Goal: Task Accomplishment & Management: Complete application form

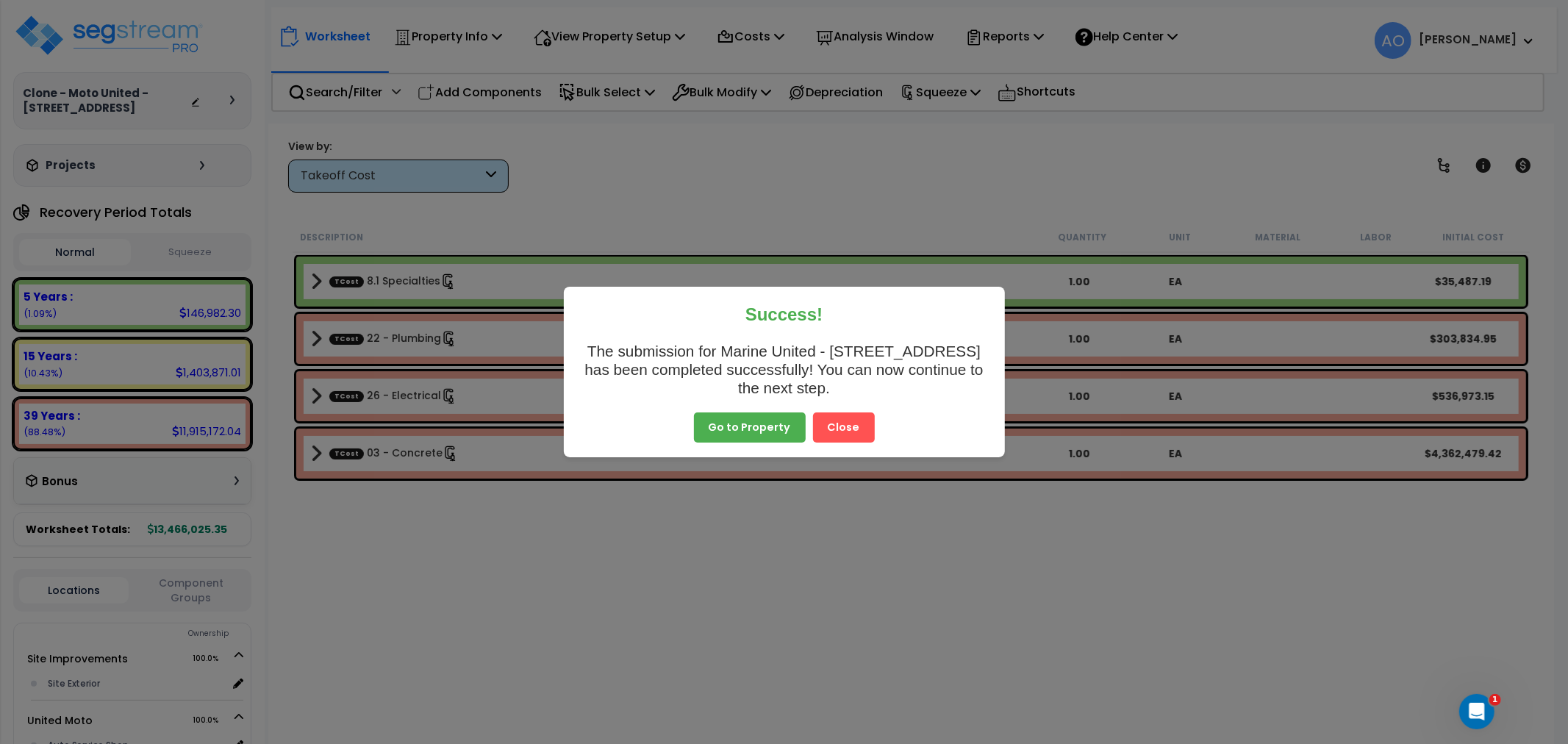
click at [841, 424] on button "Close" at bounding box center [843, 428] width 62 height 31
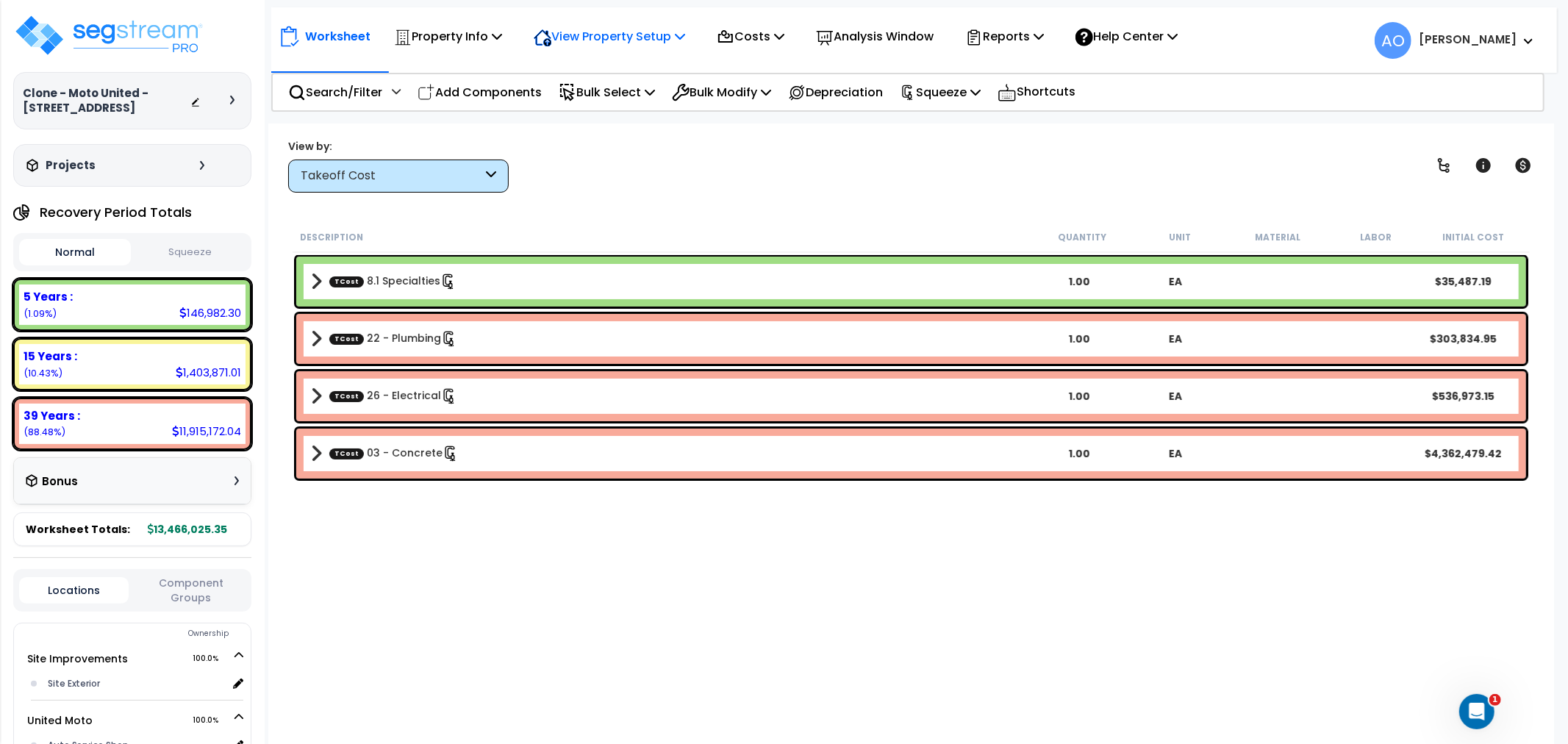
click at [600, 37] on p "View Property Setup" at bounding box center [609, 36] width 151 height 19
click at [626, 105] on link "View Questionnaire" at bounding box center [599, 101] width 145 height 30
click at [935, 98] on p "Squeeze" at bounding box center [940, 91] width 81 height 19
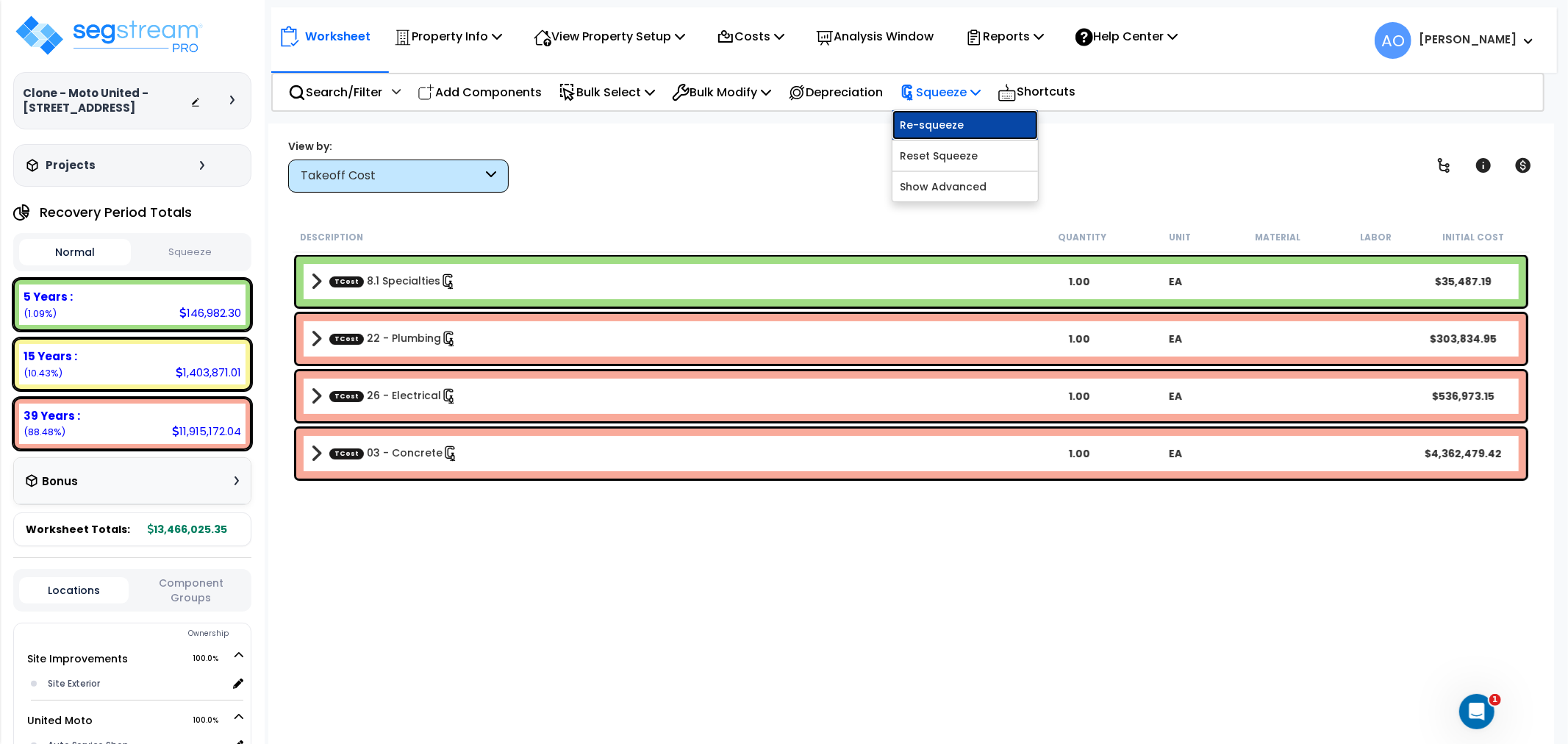
click at [941, 118] on link "Re-squeeze" at bounding box center [965, 124] width 145 height 30
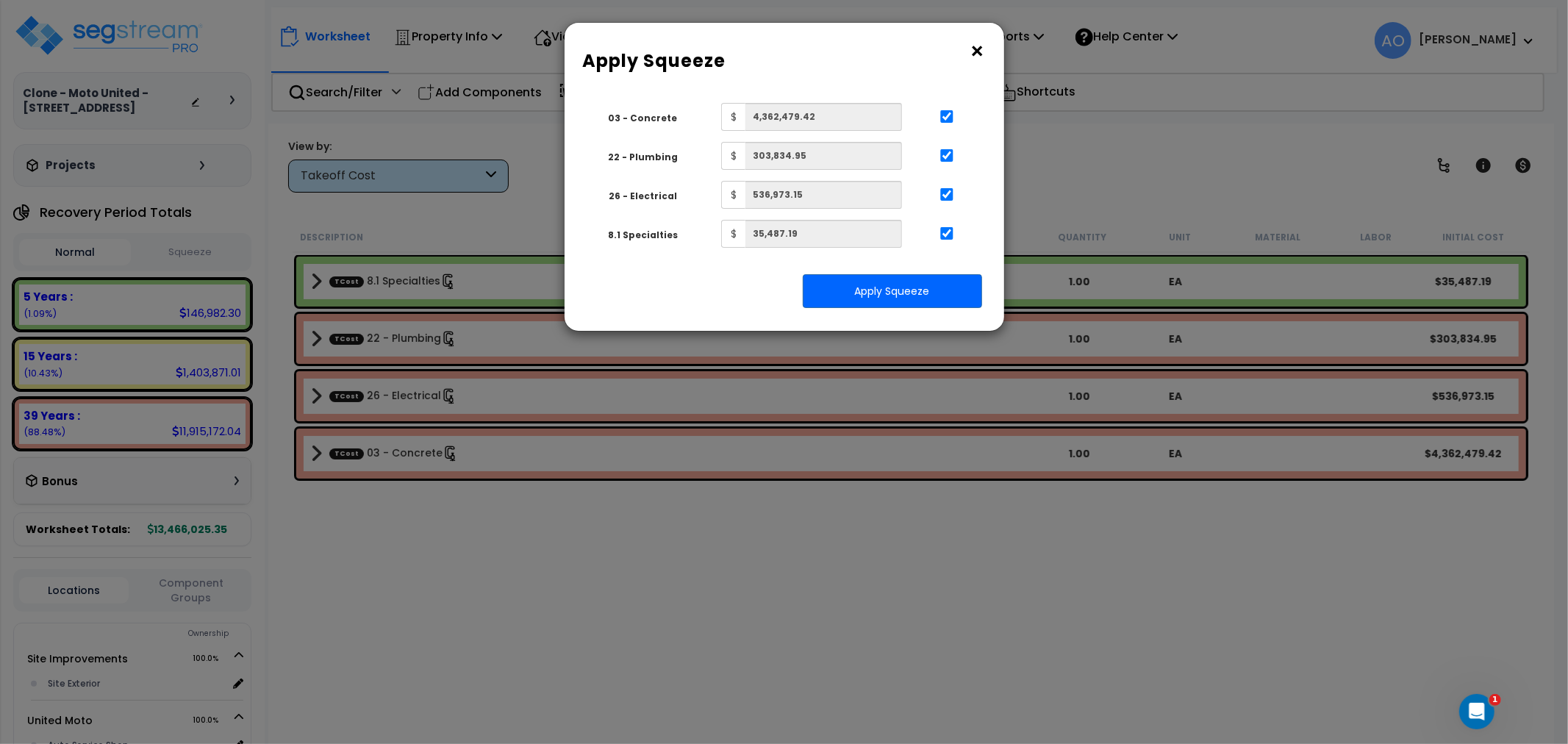
click at [979, 53] on button "×" at bounding box center [977, 52] width 16 height 24
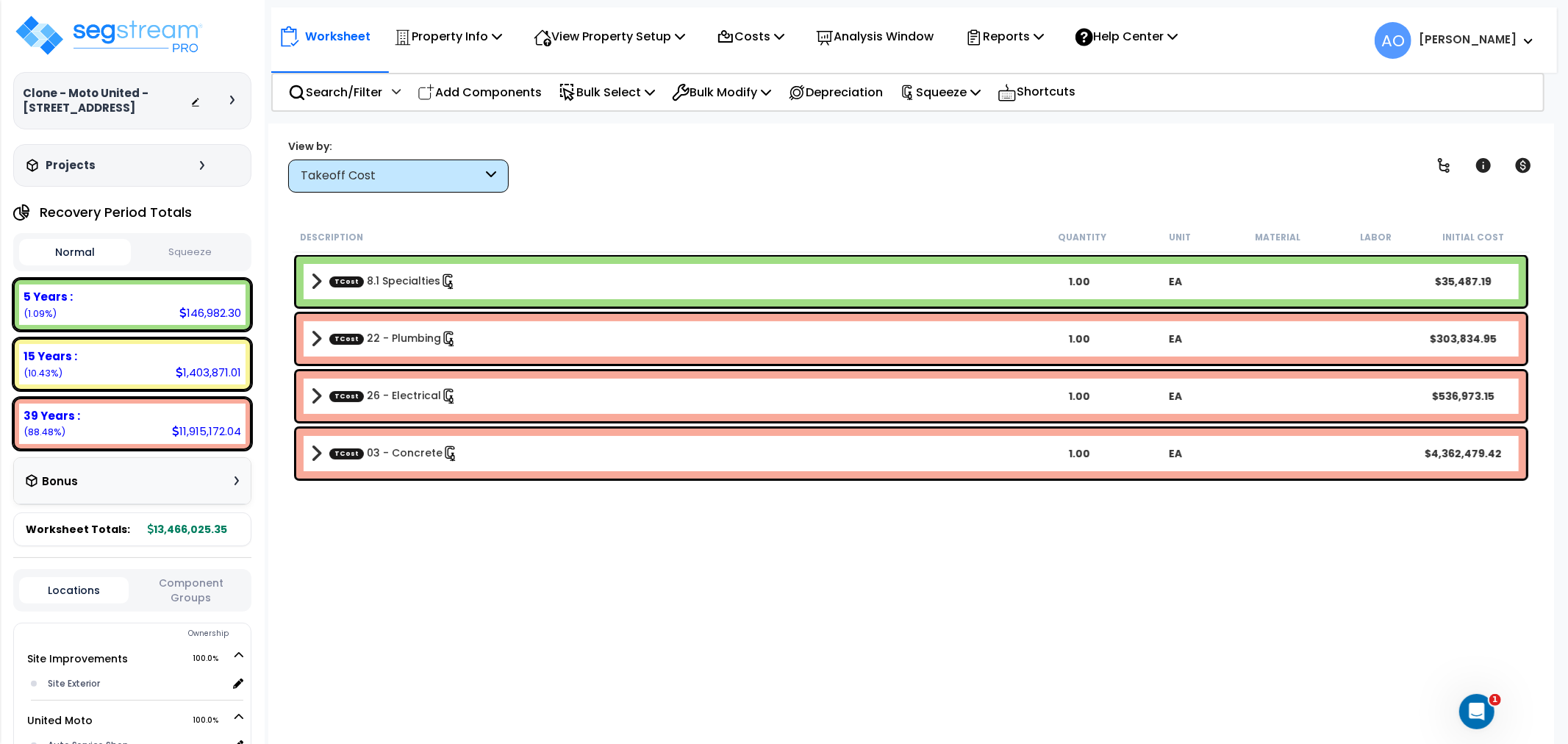
click at [755, 184] on div "View by: Takeoff Cost Takeoff Cost" at bounding box center [911, 165] width 1256 height 54
click at [636, 30] on p "View Property Setup" at bounding box center [609, 36] width 151 height 19
click at [625, 68] on link "Building Setup" at bounding box center [599, 69] width 145 height 30
click at [593, 32] on p "View Property Setup" at bounding box center [609, 36] width 151 height 19
click at [591, 98] on link "View Questionnaire" at bounding box center [599, 101] width 145 height 30
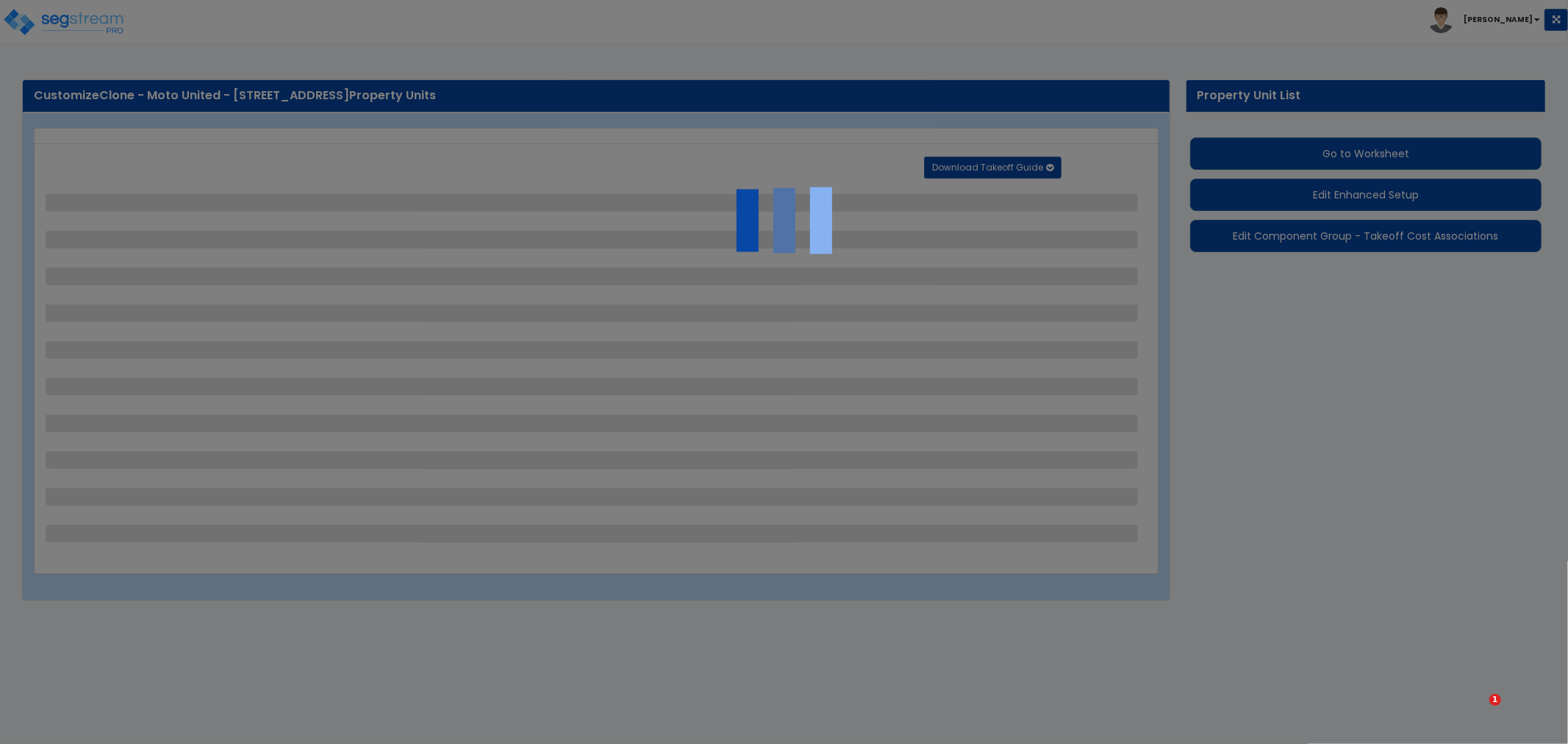
select select "2"
select select "1"
select select "2"
select select "1"
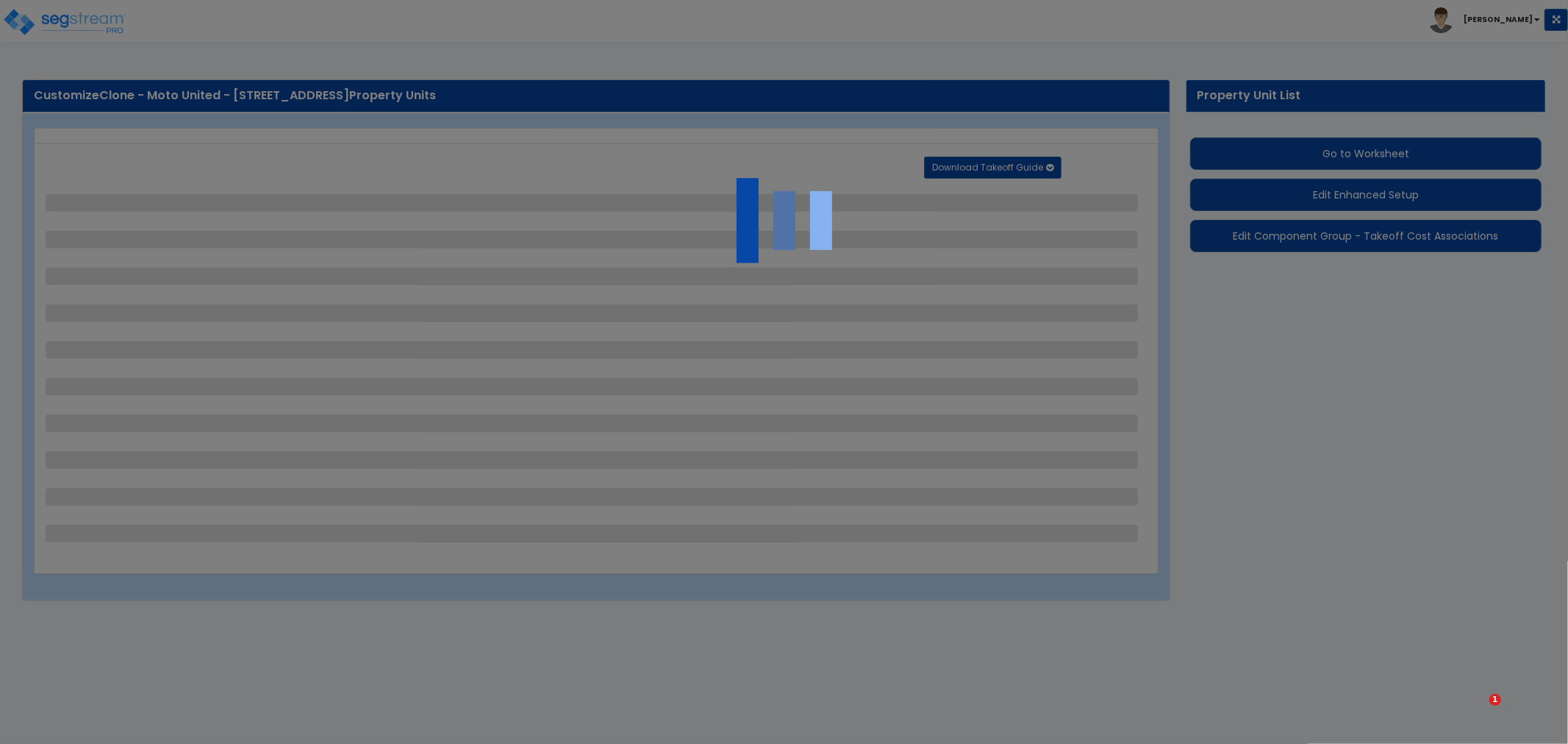
select select "2"
select select "1"
select select "2"
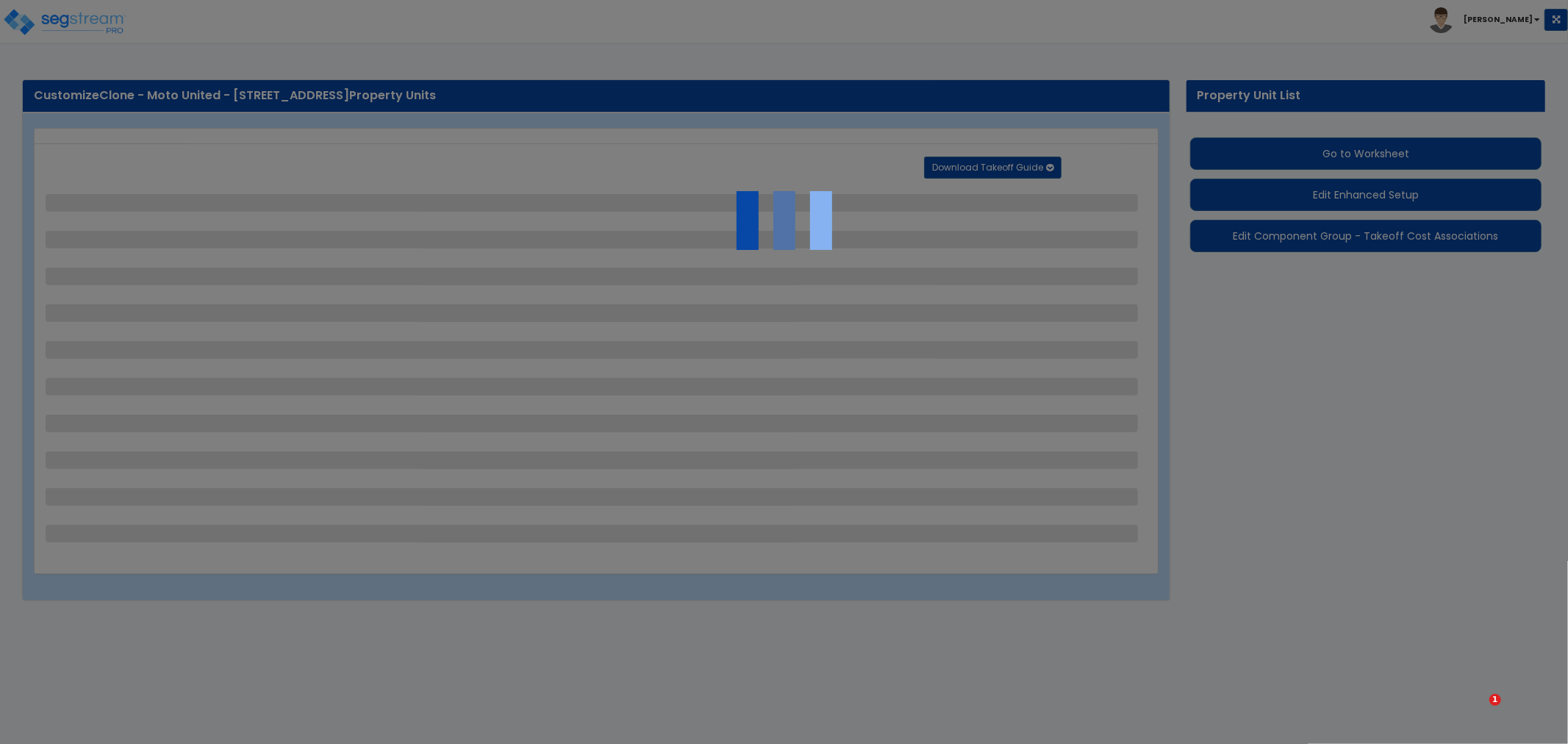
select select "1"
select select "4"
select select "1"
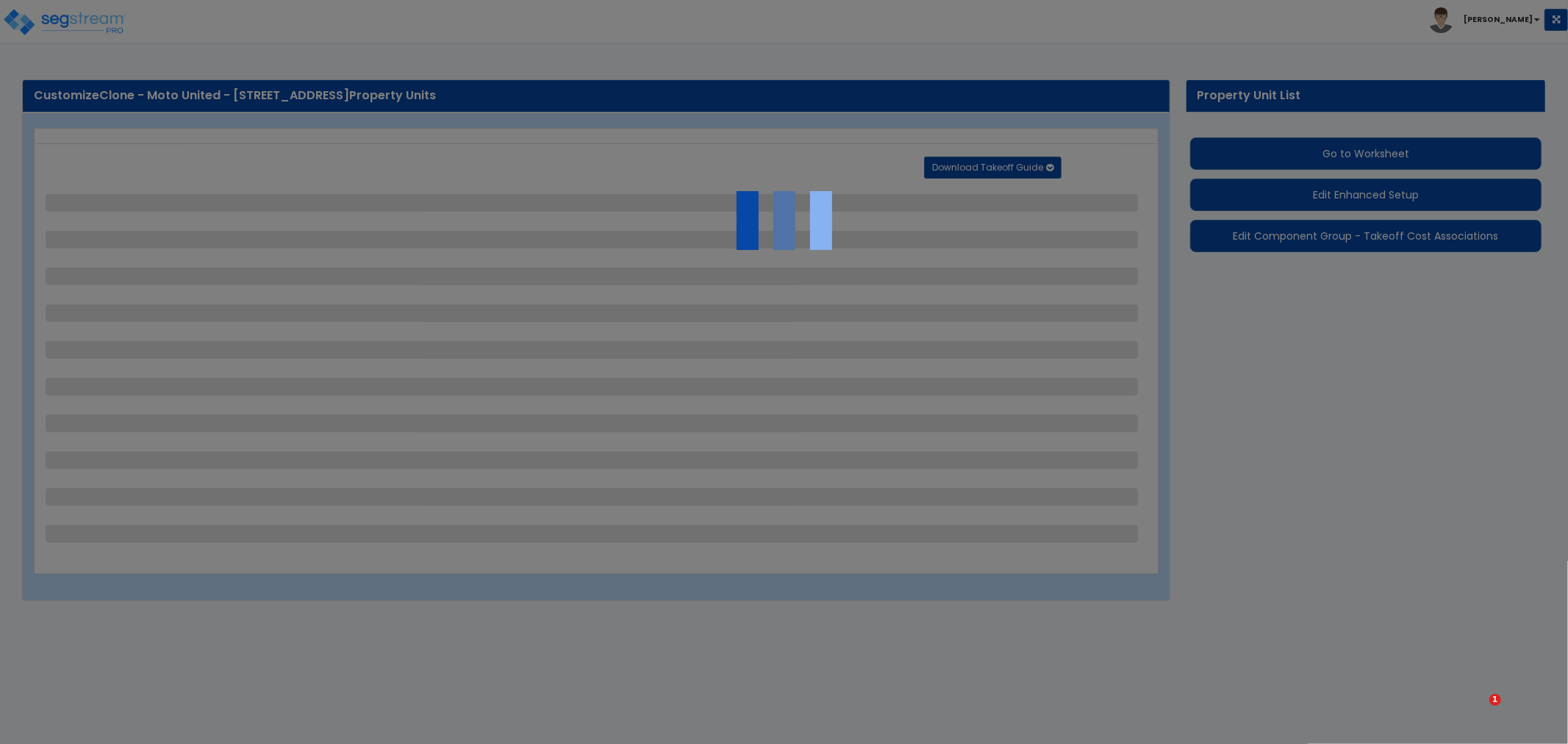
select select "1"
select select "4"
select select "2"
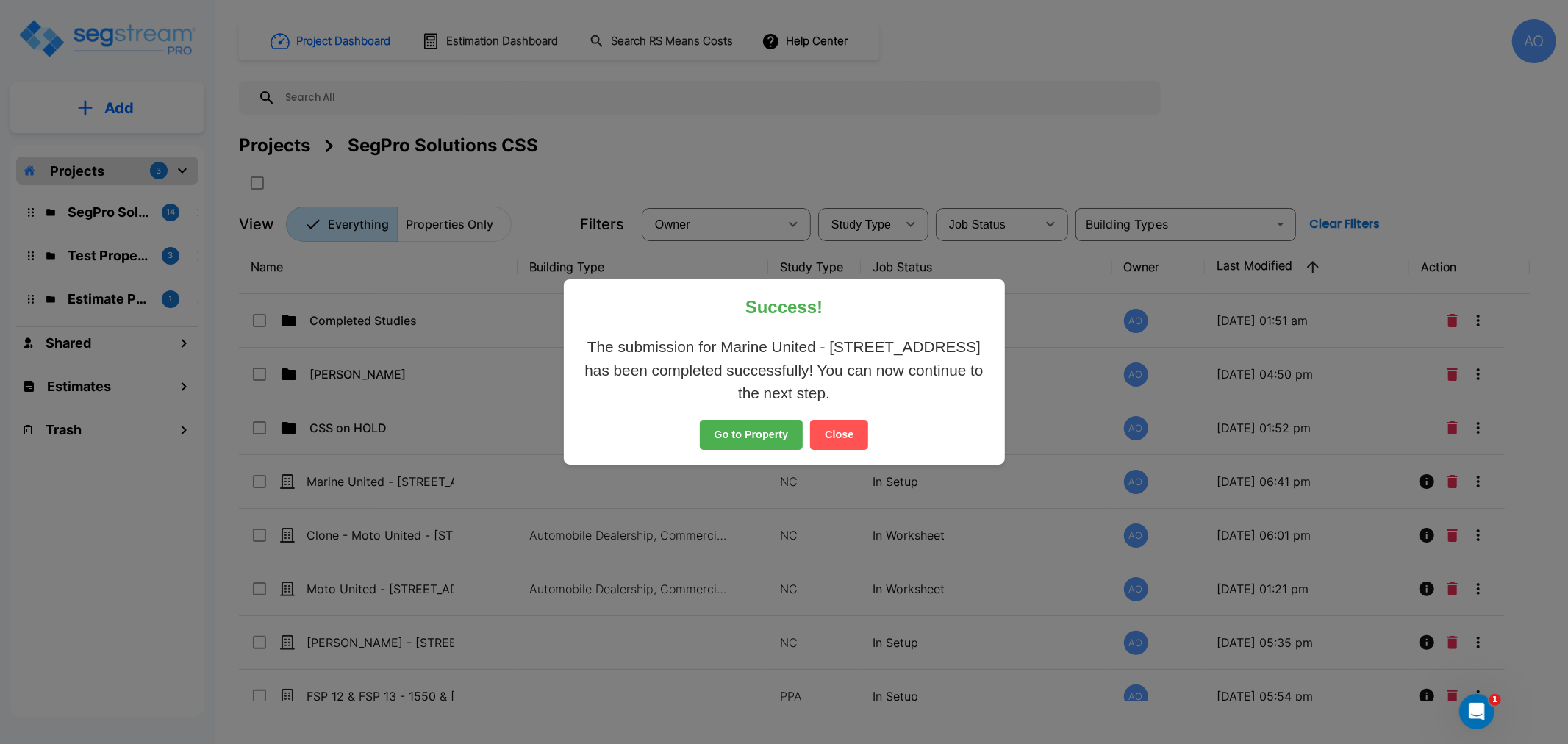
click at [840, 435] on button "Close" at bounding box center [839, 435] width 58 height 31
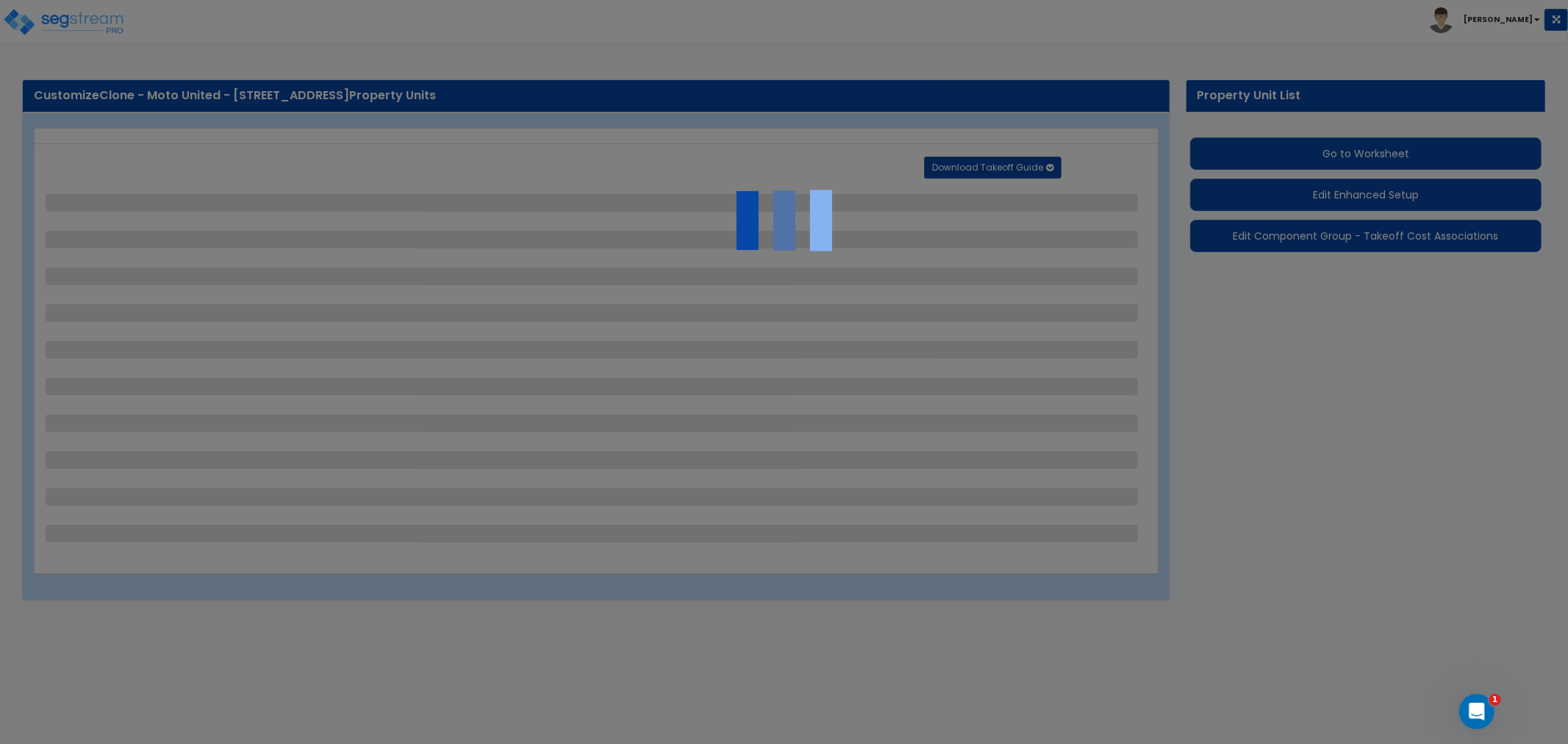
select select "2"
select select "1"
select select "2"
select select "1"
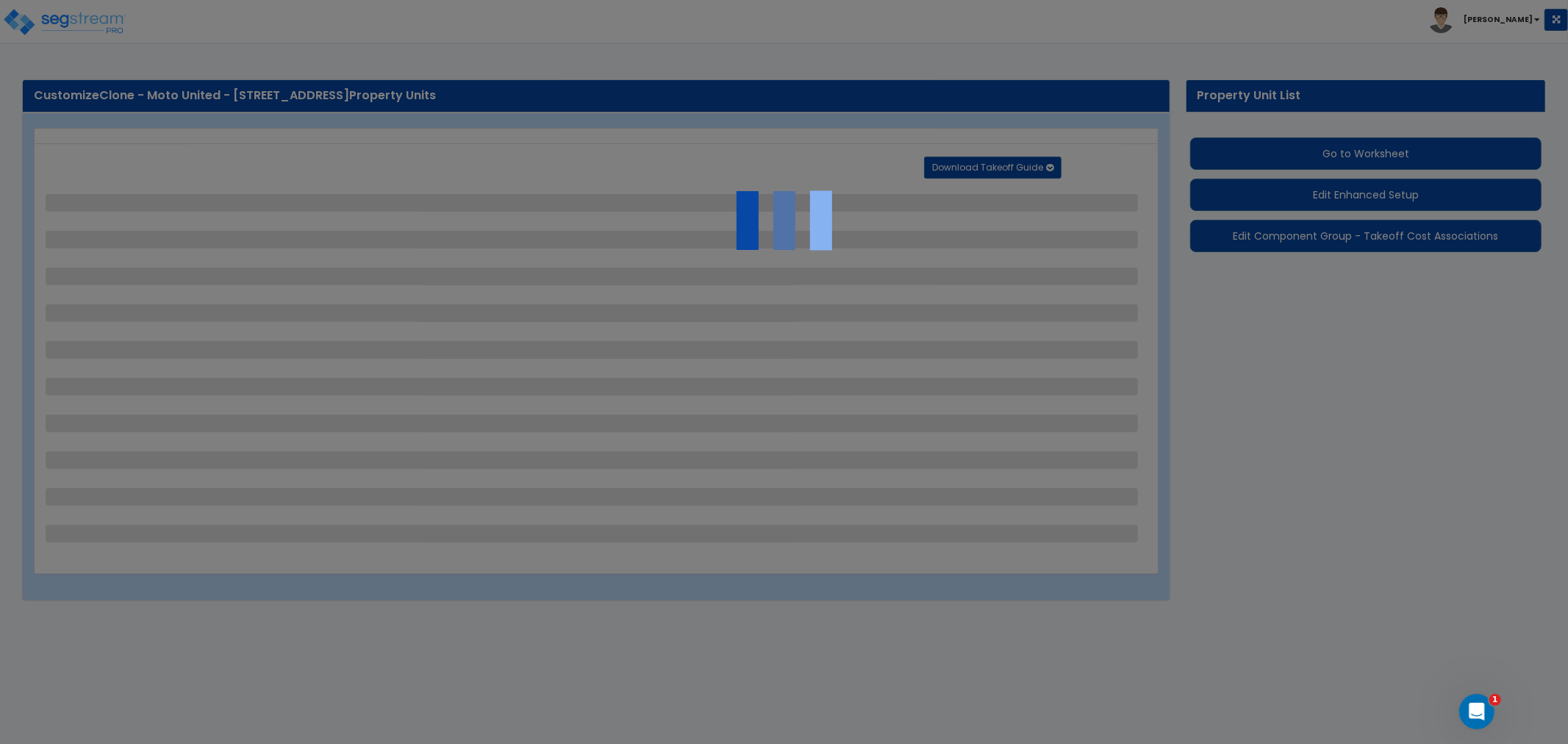
select select "2"
select select "1"
select select "2"
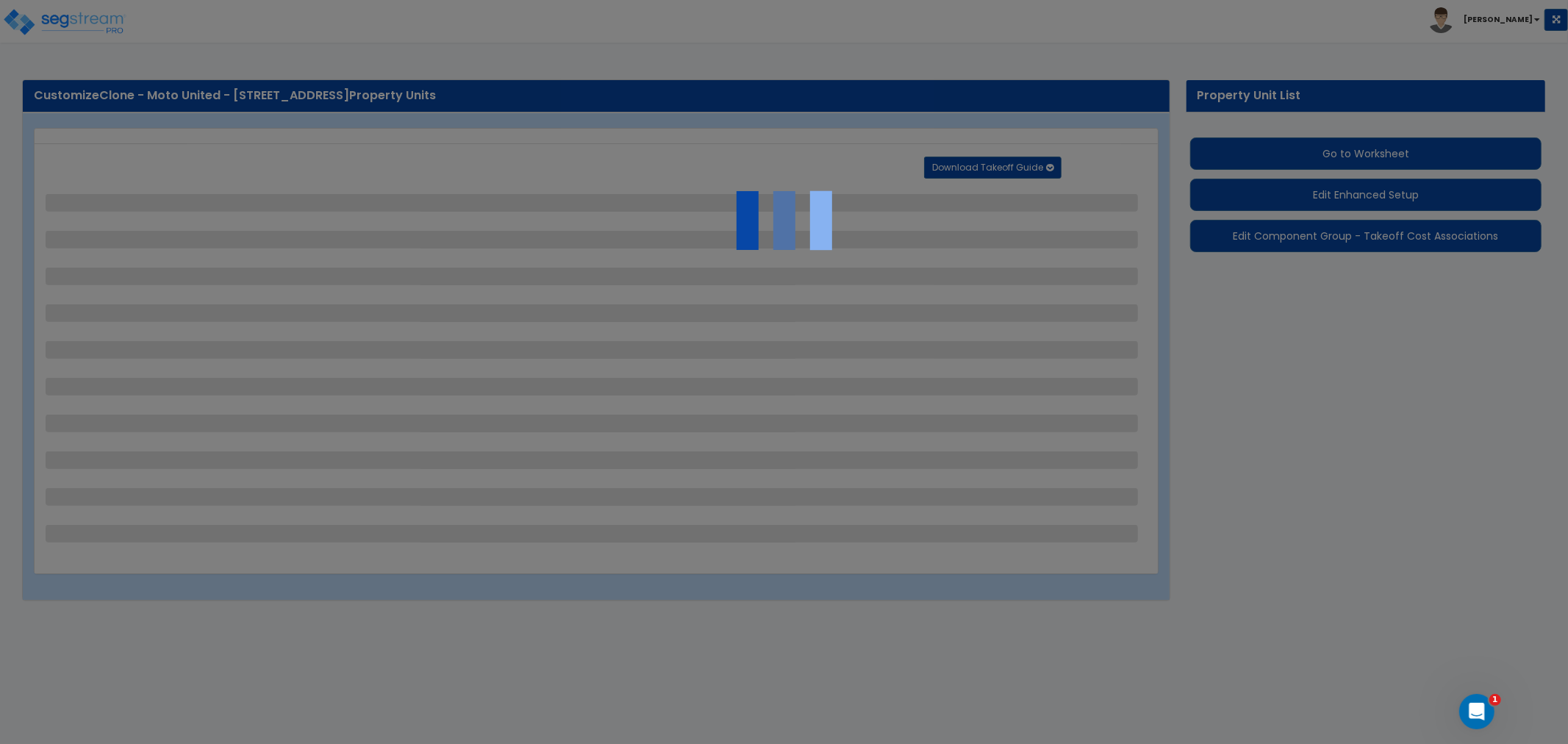
select select "1"
select select "4"
select select "1"
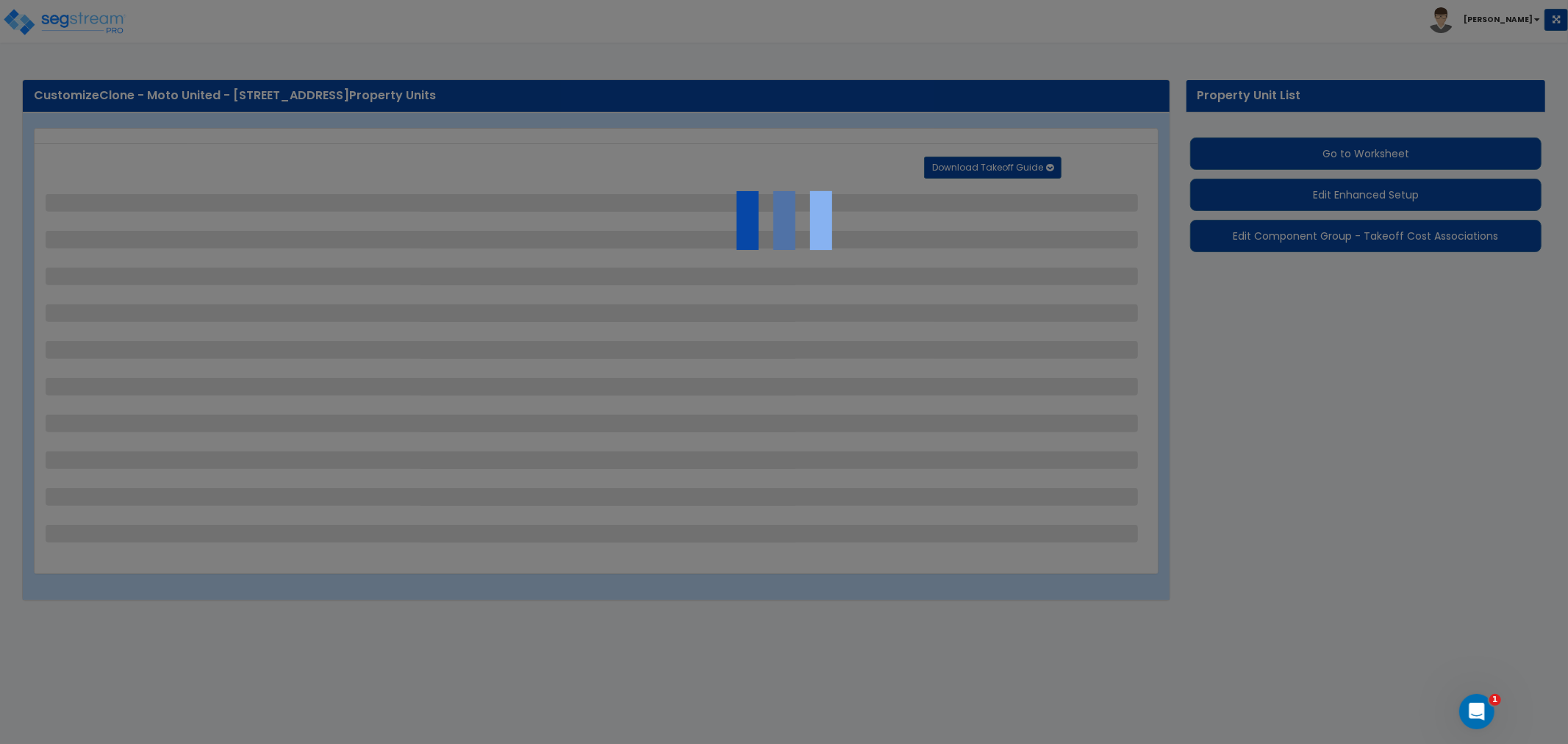
select select "1"
select select "4"
select select "2"
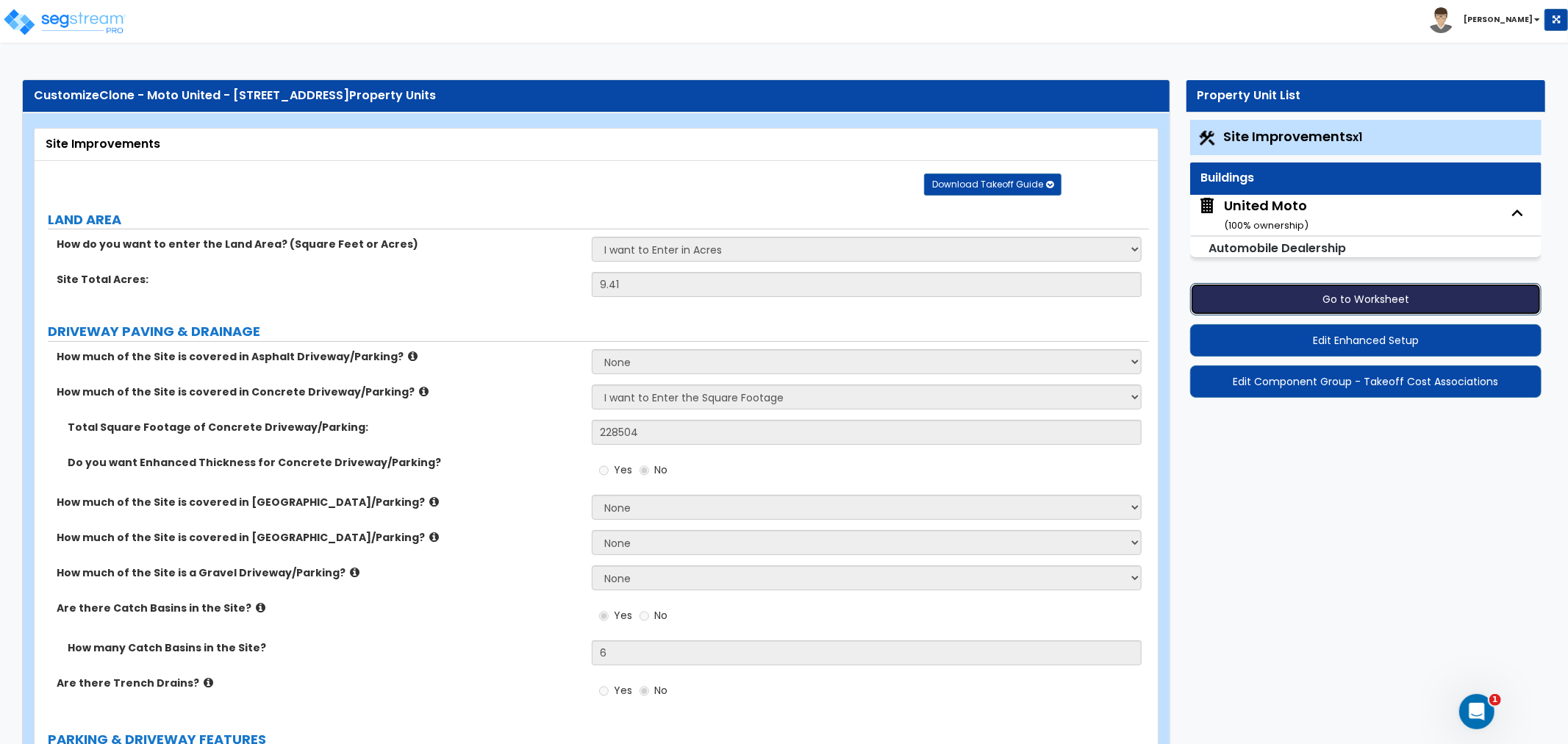
click at [1357, 298] on button "Go to Worksheet" at bounding box center [1365, 299] width 351 height 32
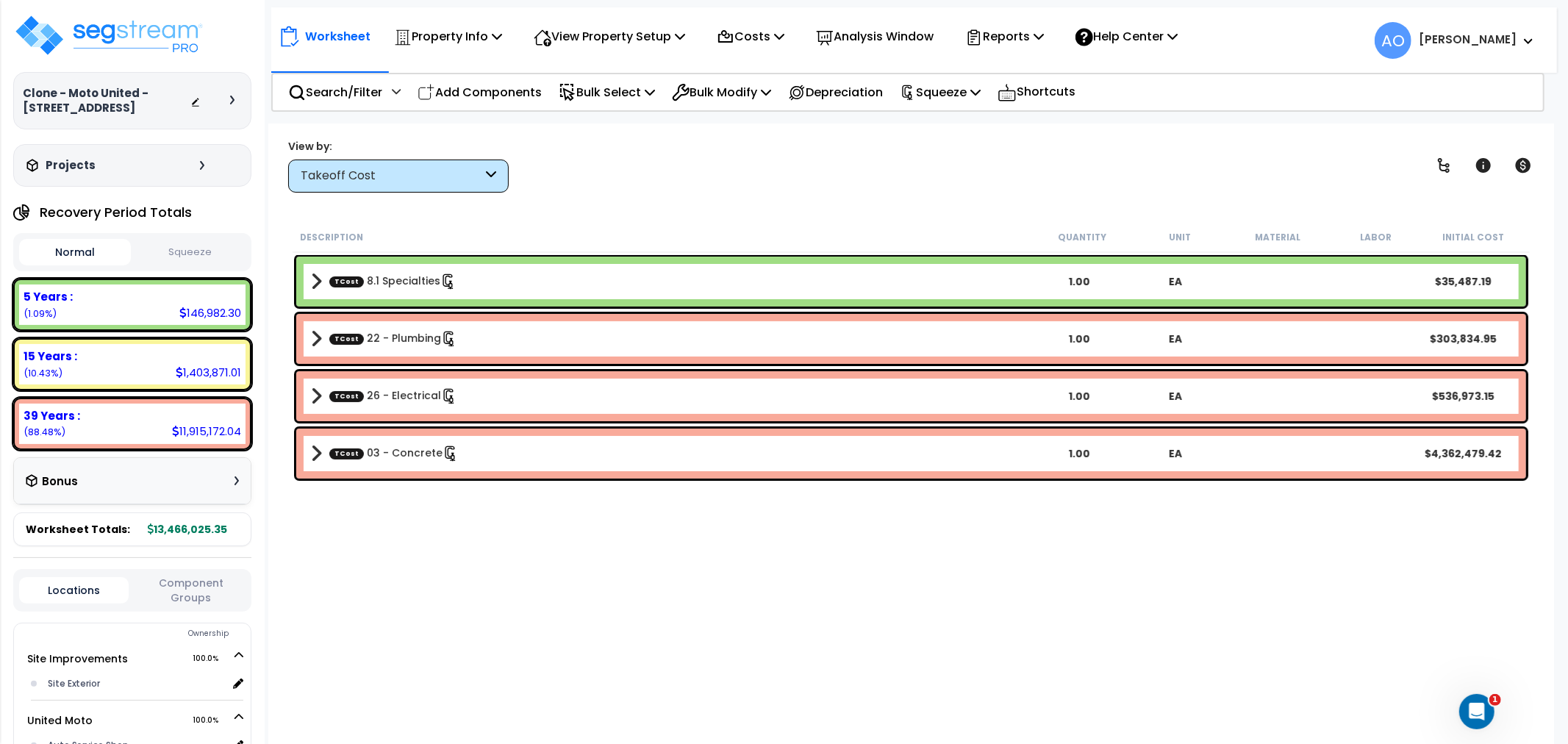
click at [818, 560] on div "Description Quantity Unit Material Labor Initial Cost TCost 8.1 Specialties 1.0…" at bounding box center [911, 470] width 1242 height 498
click at [409, 449] on link "TCost 03 - Concrete" at bounding box center [393, 453] width 129 height 16
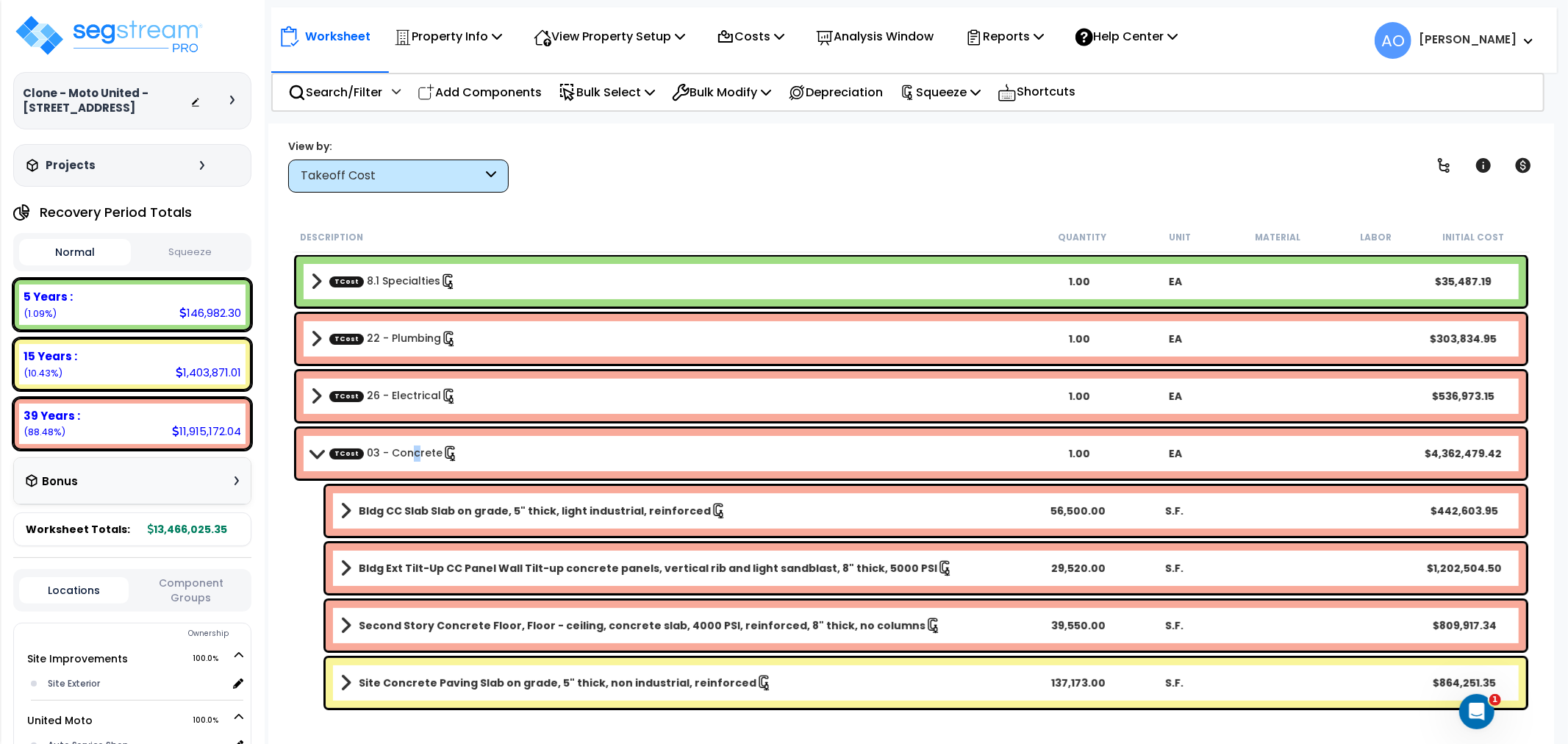
scroll to position [64, 0]
click at [390, 450] on link "TCost 03 - Concrete" at bounding box center [393, 453] width 129 height 16
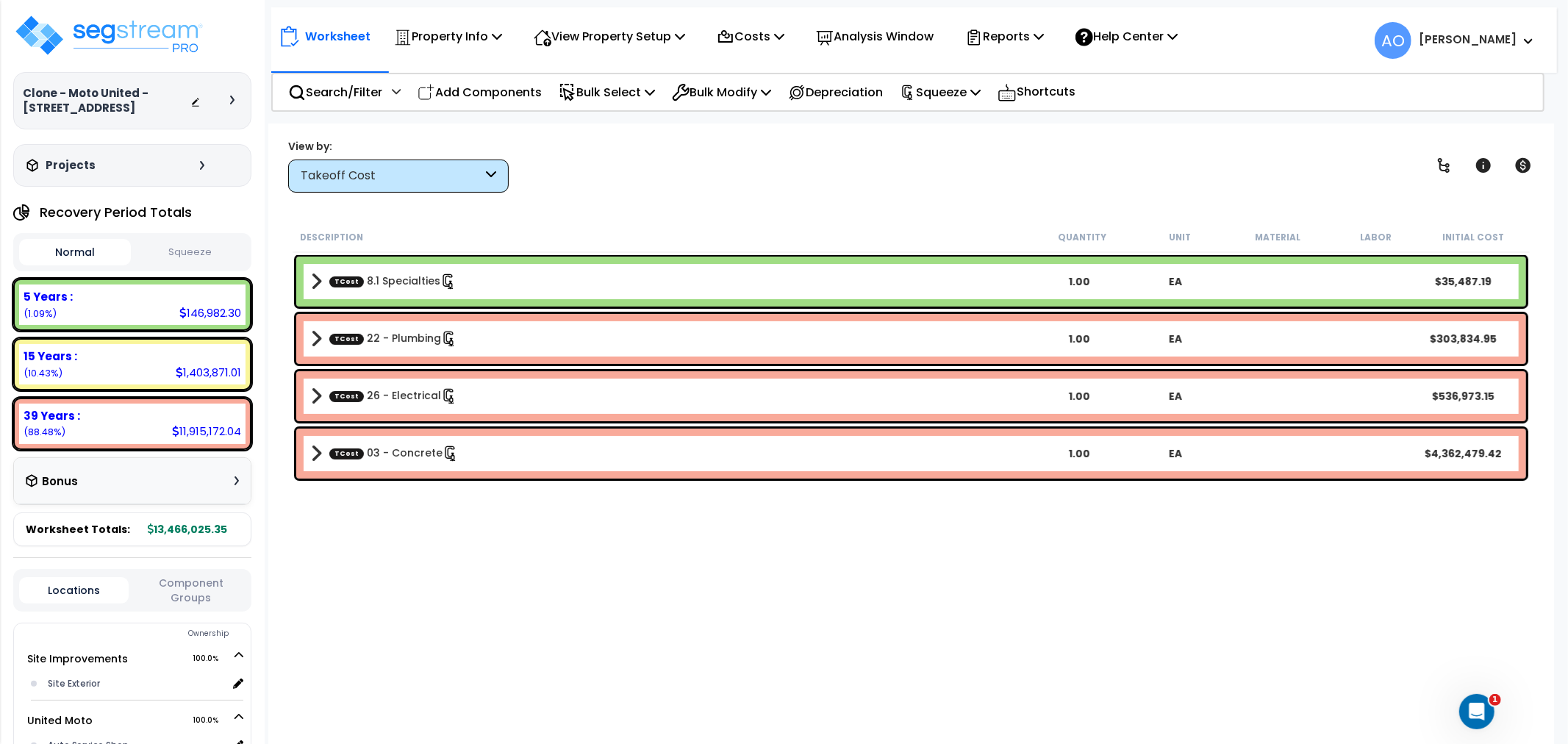
click at [404, 285] on link "TCost 8.1 Specialties" at bounding box center [392, 281] width 127 height 16
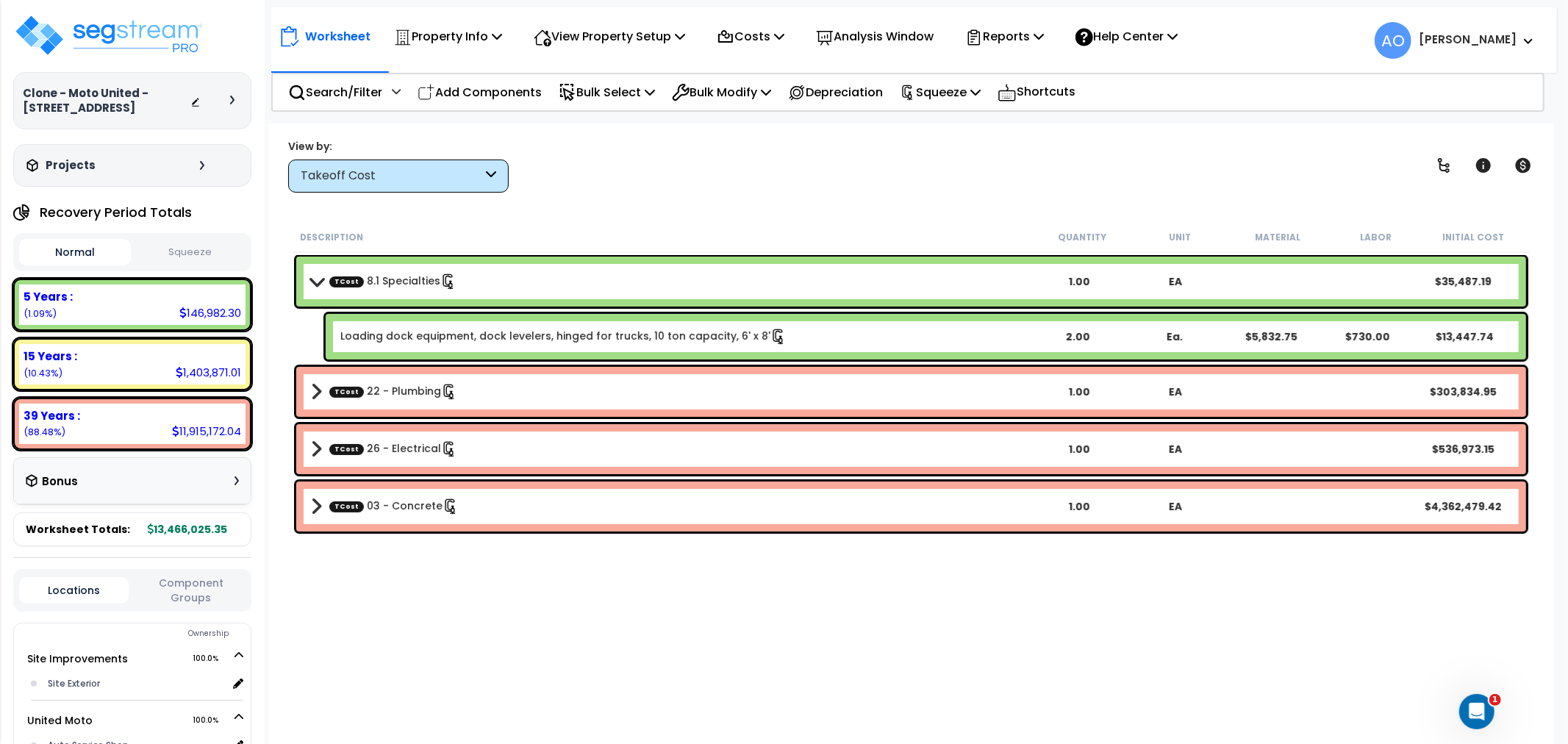
click at [392, 385] on link "TCost 22 - Plumbing" at bounding box center [392, 391] width 128 height 16
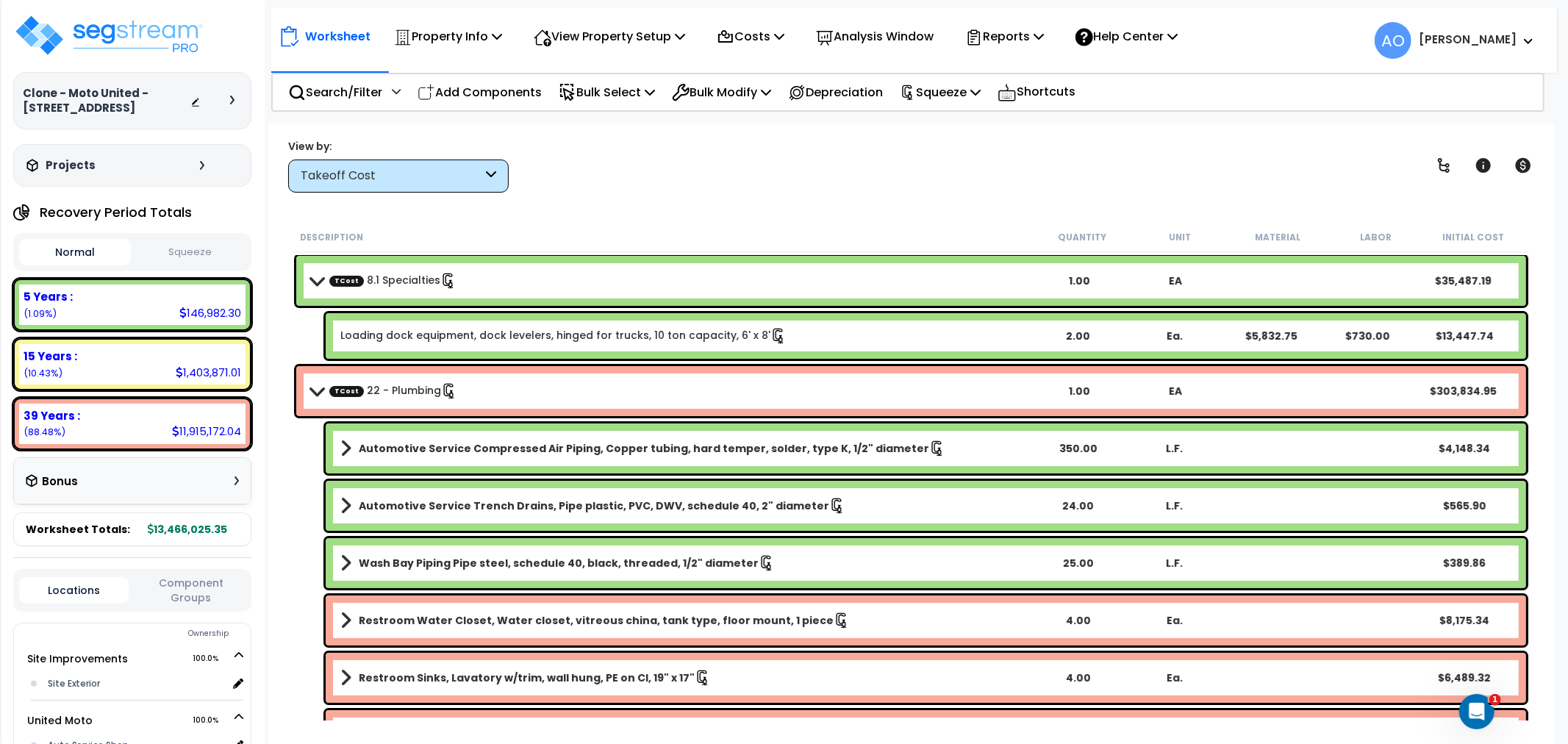
scroll to position [0, 0]
click at [414, 390] on link "TCost 22 - Plumbing" at bounding box center [392, 391] width 128 height 16
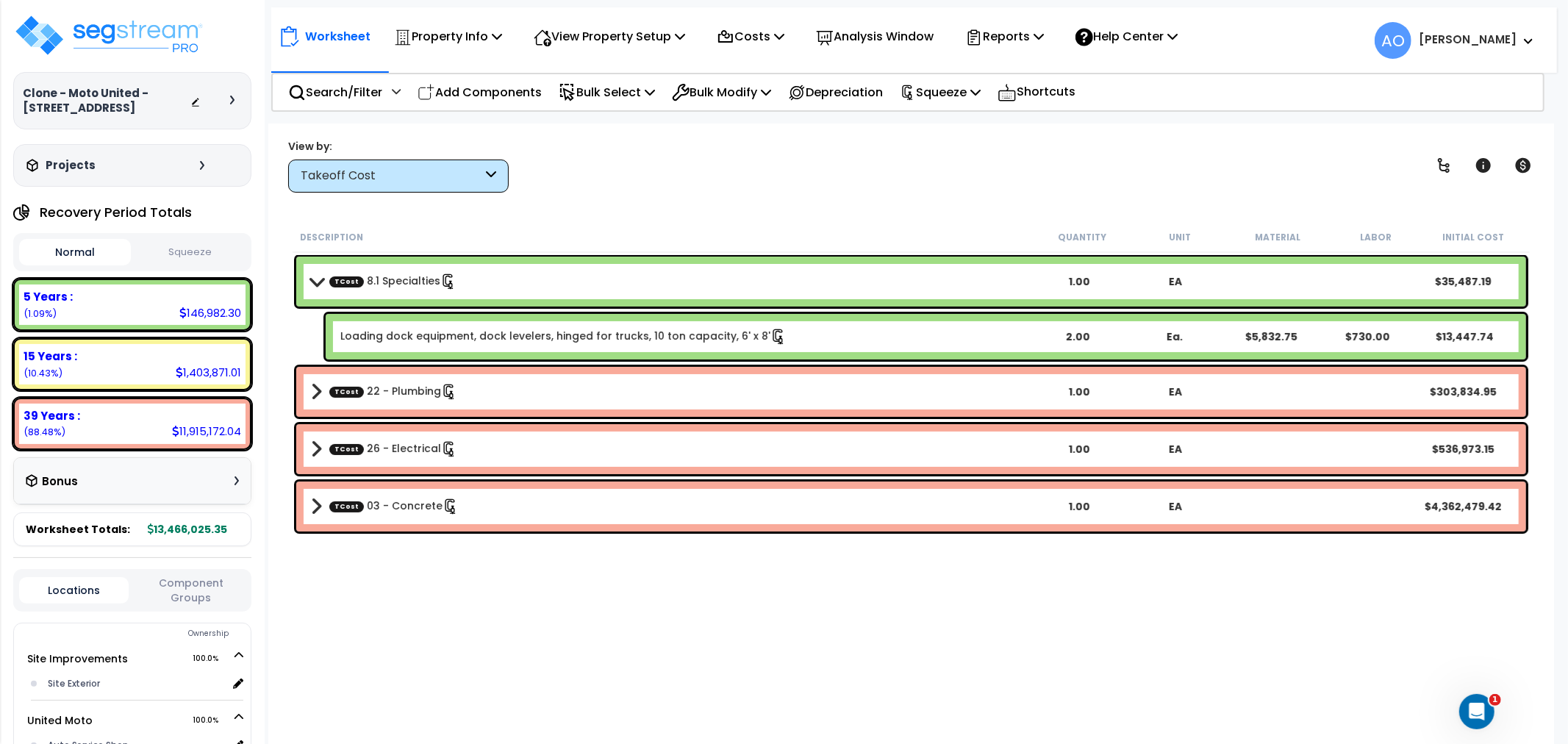
click at [422, 452] on link "TCost 26 - Electrical" at bounding box center [392, 448] width 128 height 16
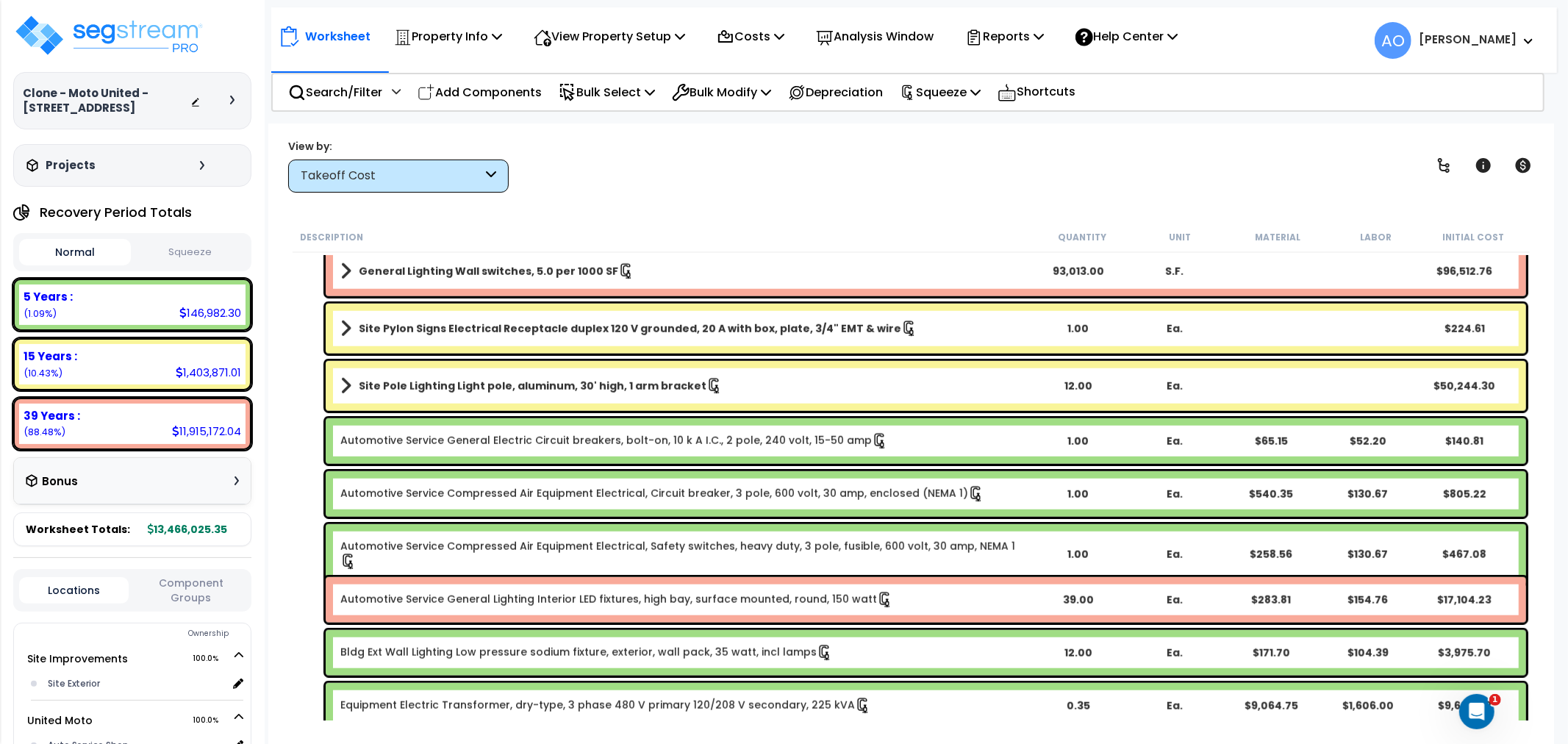
scroll to position [980, 0]
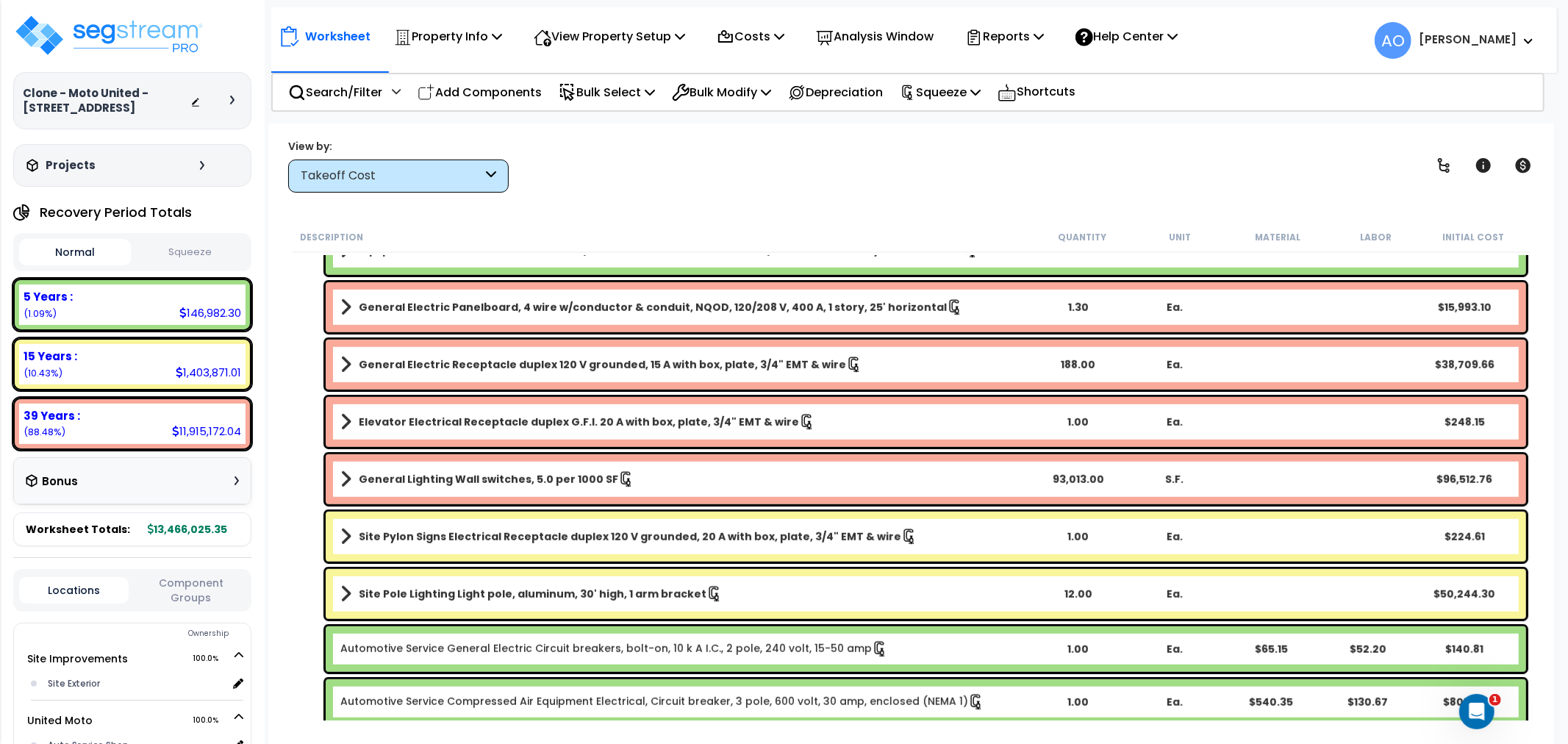
click at [791, 203] on div "Worksheet Property Info Property Setup Add Property Unit Template property Clon…" at bounding box center [911, 495] width 1286 height 744
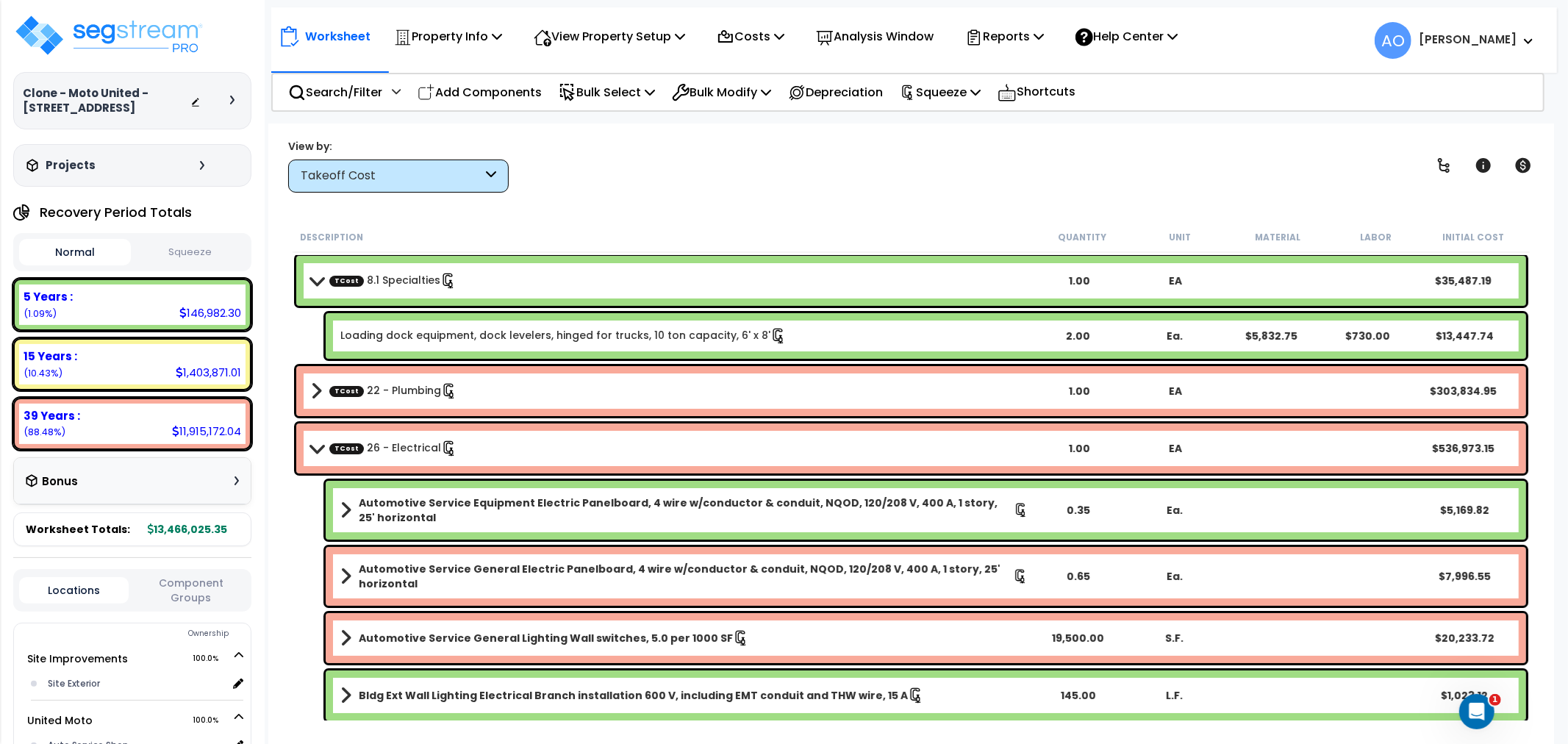
scroll to position [0, 0]
click at [899, 42] on p "Analysis Window" at bounding box center [874, 36] width 118 height 19
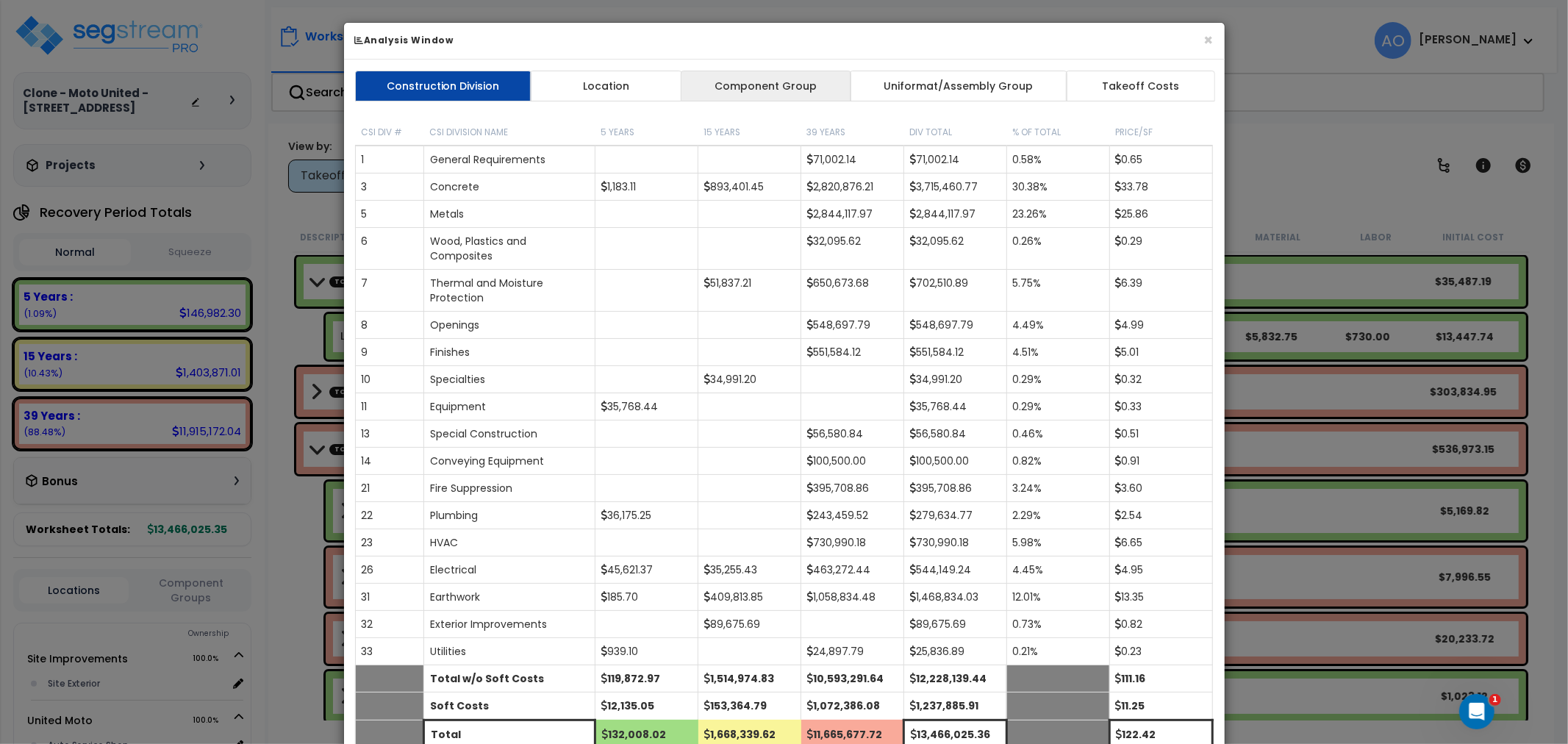
click at [750, 98] on link "Component Group" at bounding box center [766, 85] width 171 height 31
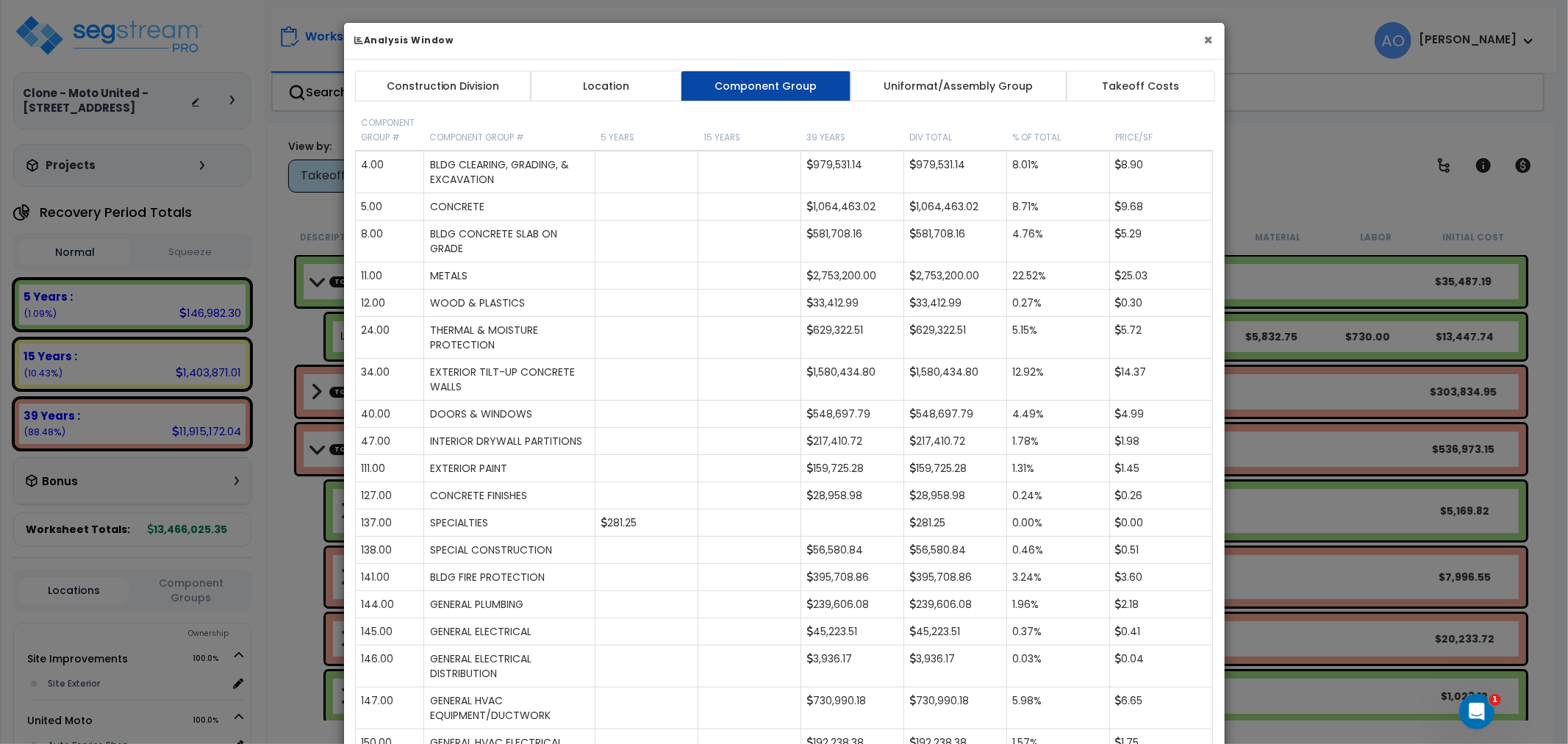
drag, startPoint x: 1203, startPoint y: 36, endPoint x: 1176, endPoint y: 47, distance: 29.2
click at [1204, 36] on button "×" at bounding box center [1209, 40] width 9 height 15
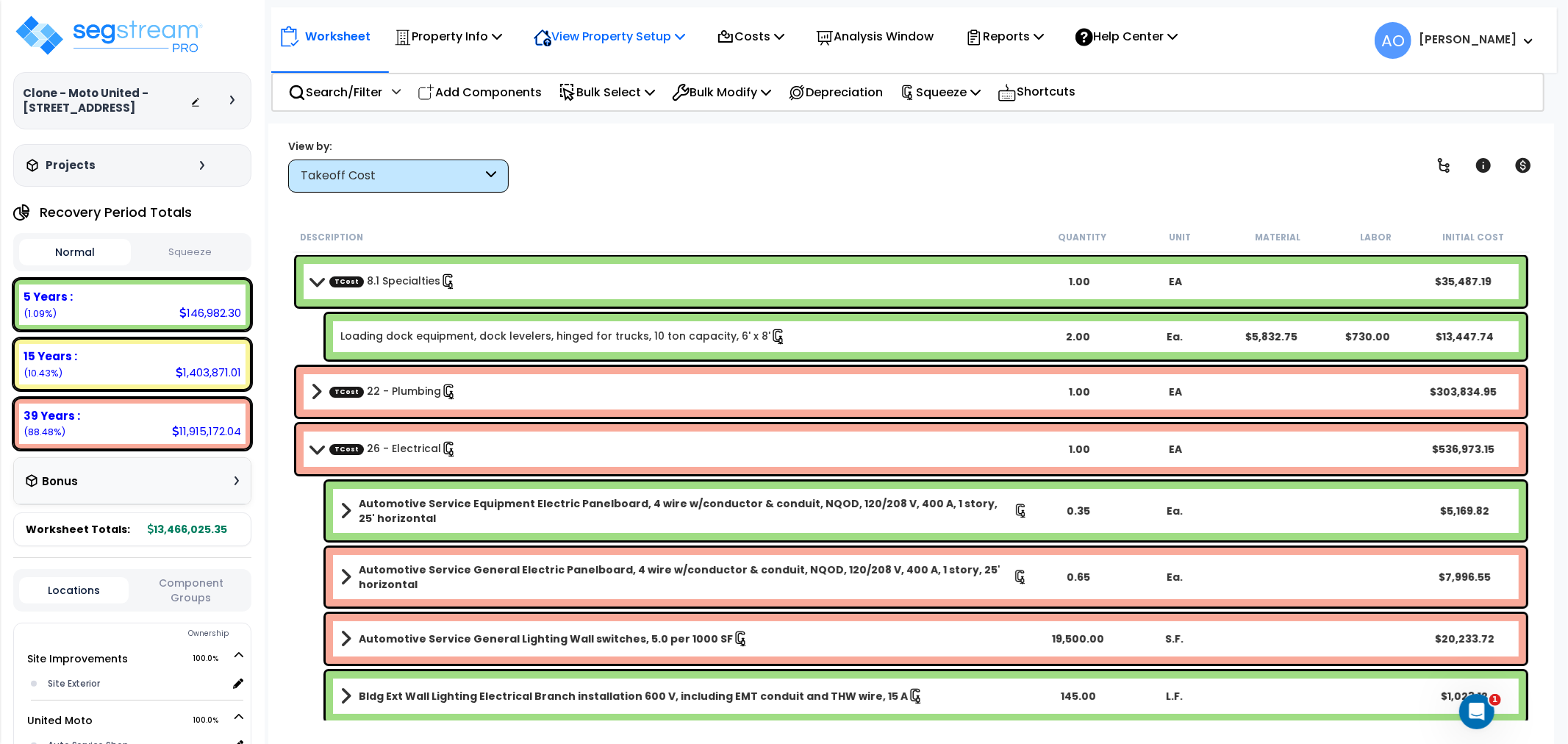
click at [630, 39] on p "View Property Setup" at bounding box center [609, 36] width 151 height 19
click at [616, 100] on link "View Questionnaire" at bounding box center [599, 101] width 145 height 30
click at [655, 177] on div "View by: Takeoff Cost Takeoff Cost" at bounding box center [911, 165] width 1256 height 54
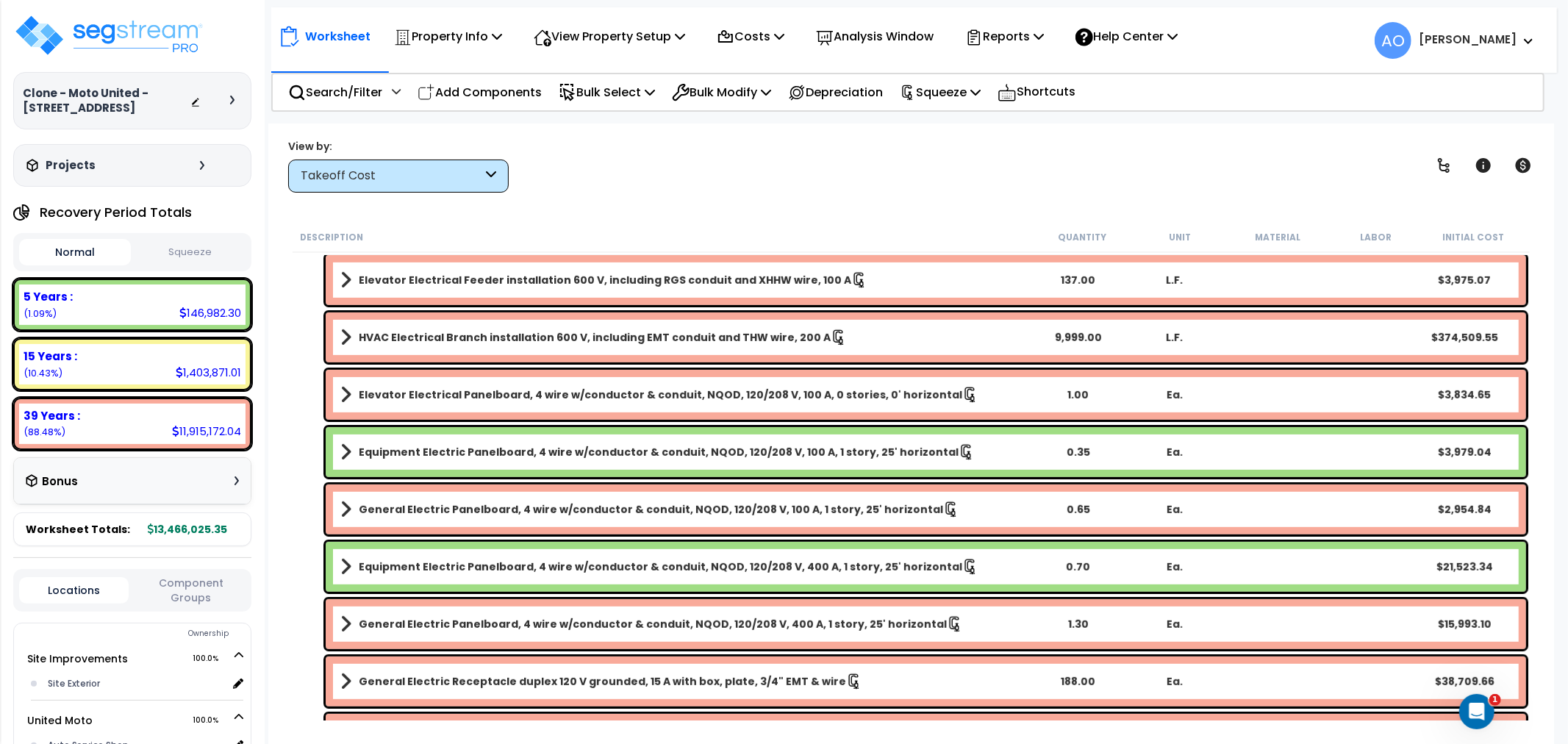
scroll to position [653, 0]
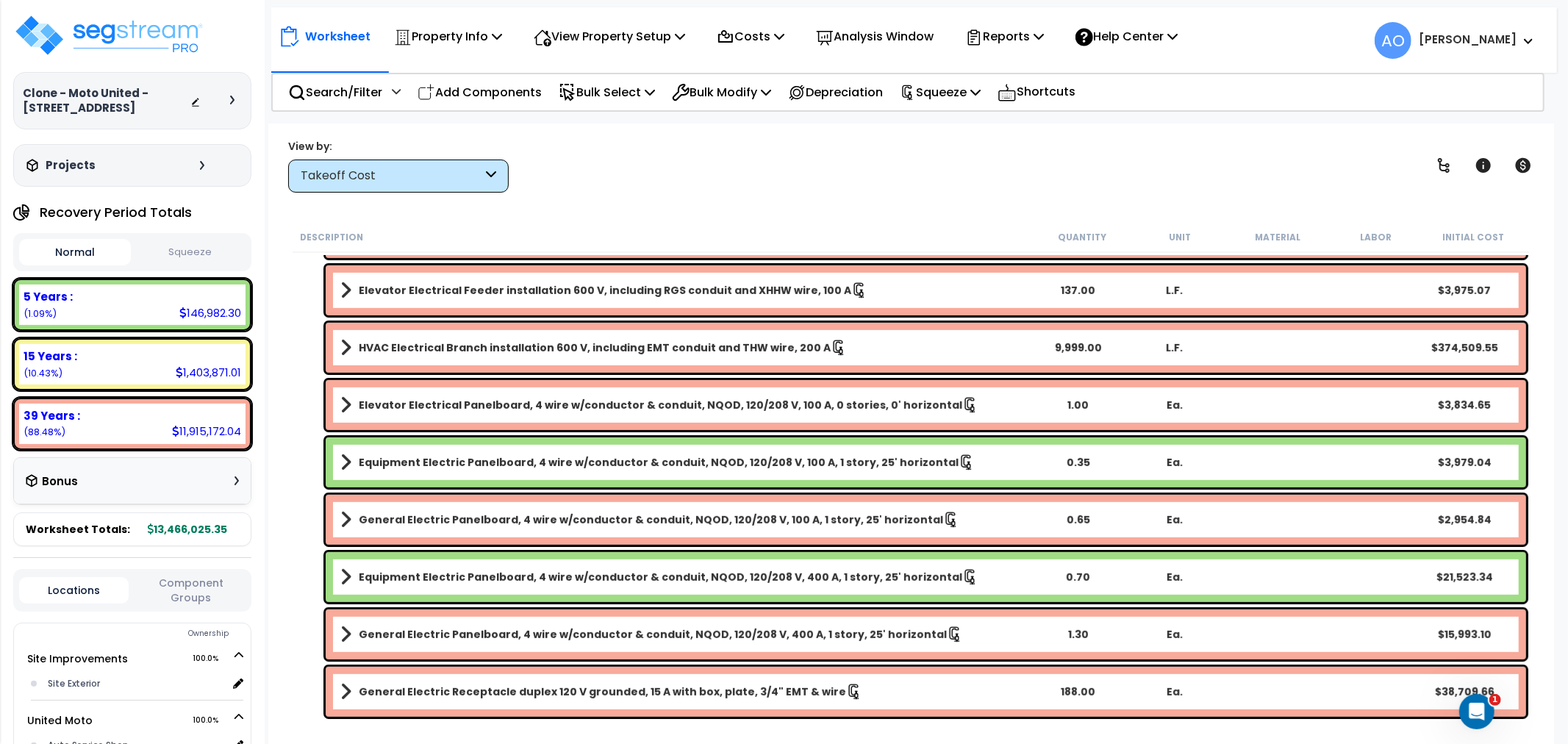
click at [208, 252] on button "Squeeze" at bounding box center [190, 252] width 112 height 25
click at [361, 178] on div "Takeoff Cost" at bounding box center [391, 176] width 182 height 17
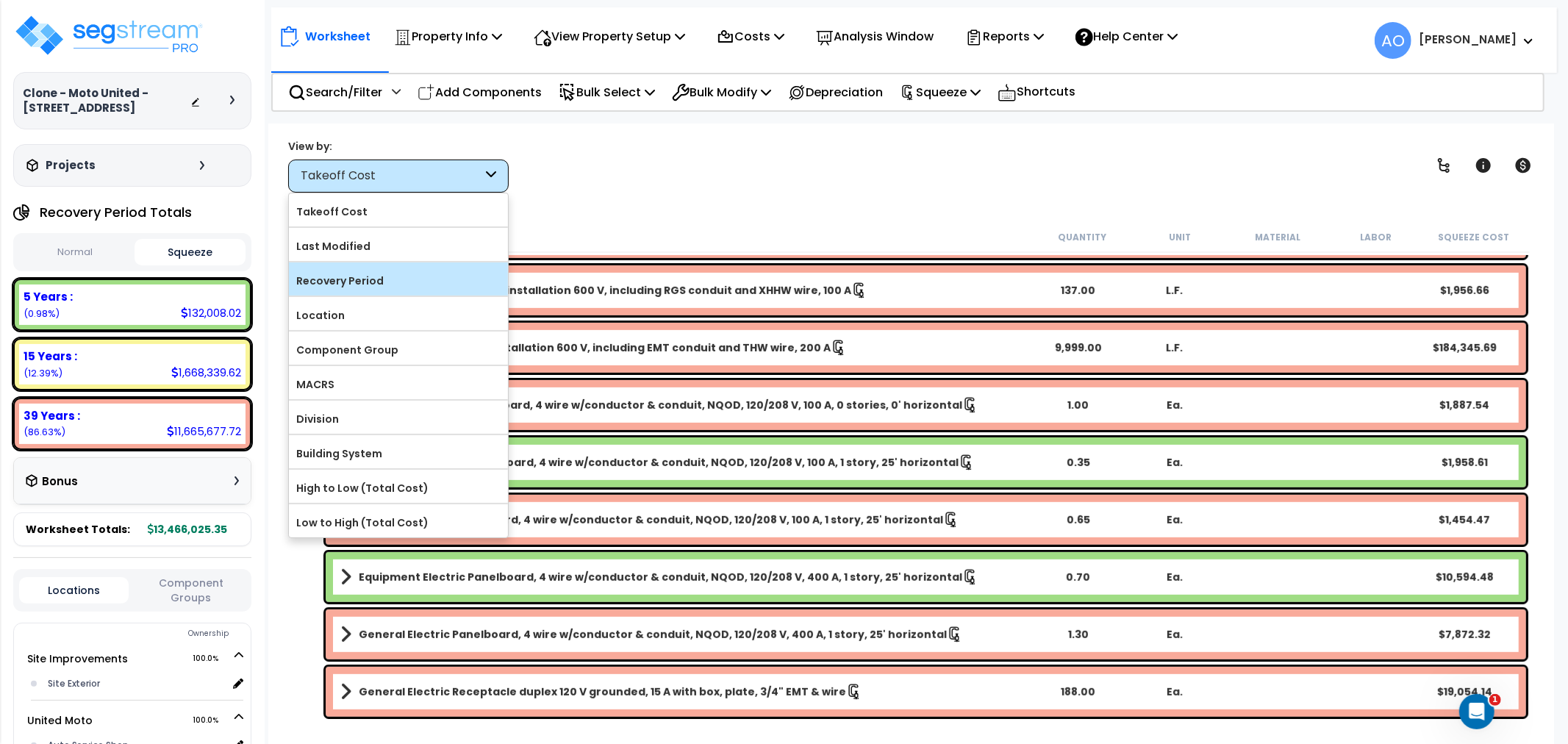
click at [373, 282] on label "Recovery Period" at bounding box center [398, 281] width 219 height 22
click at [0, 0] on input "Recovery Period" at bounding box center [0, 0] width 0 height 0
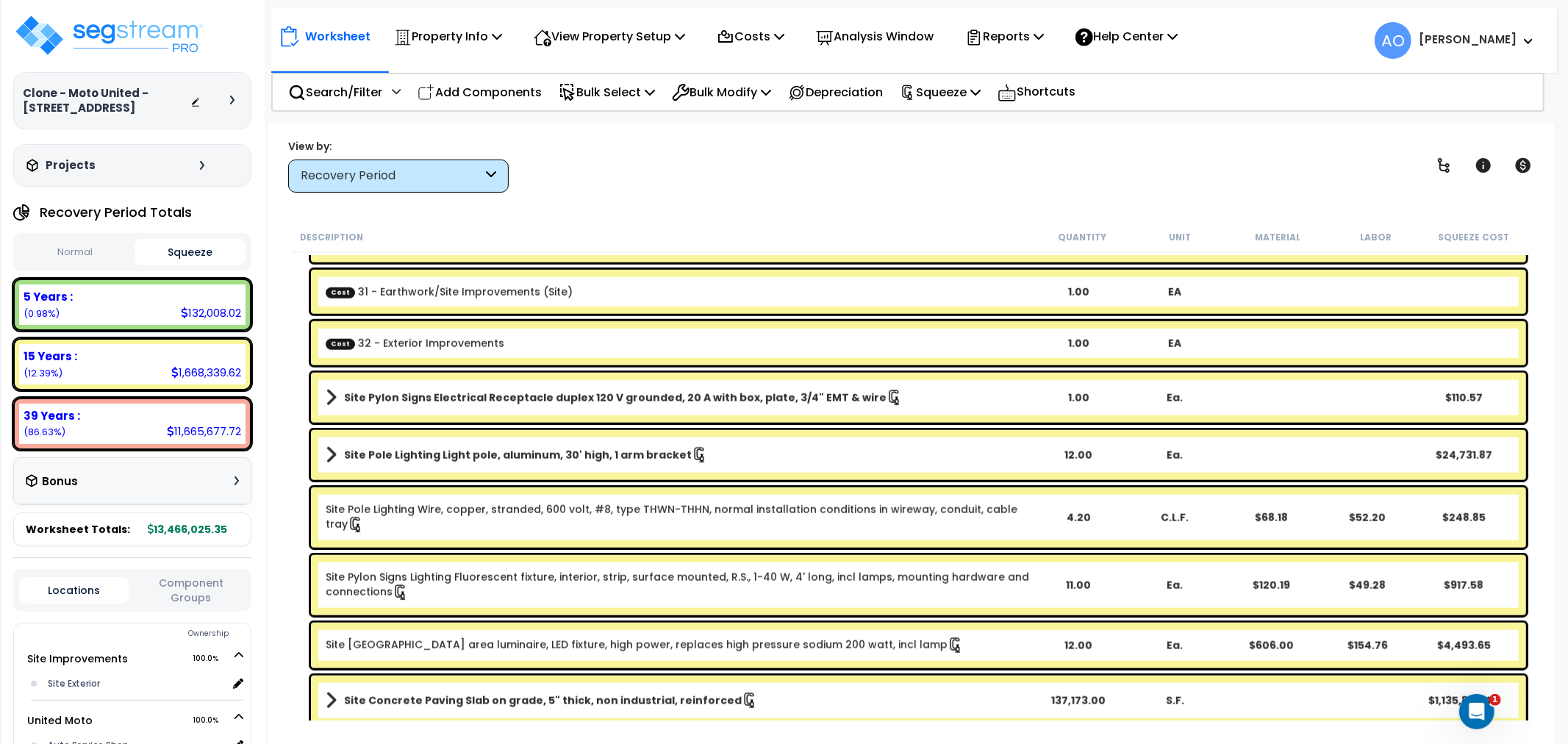
scroll to position [1469, 0]
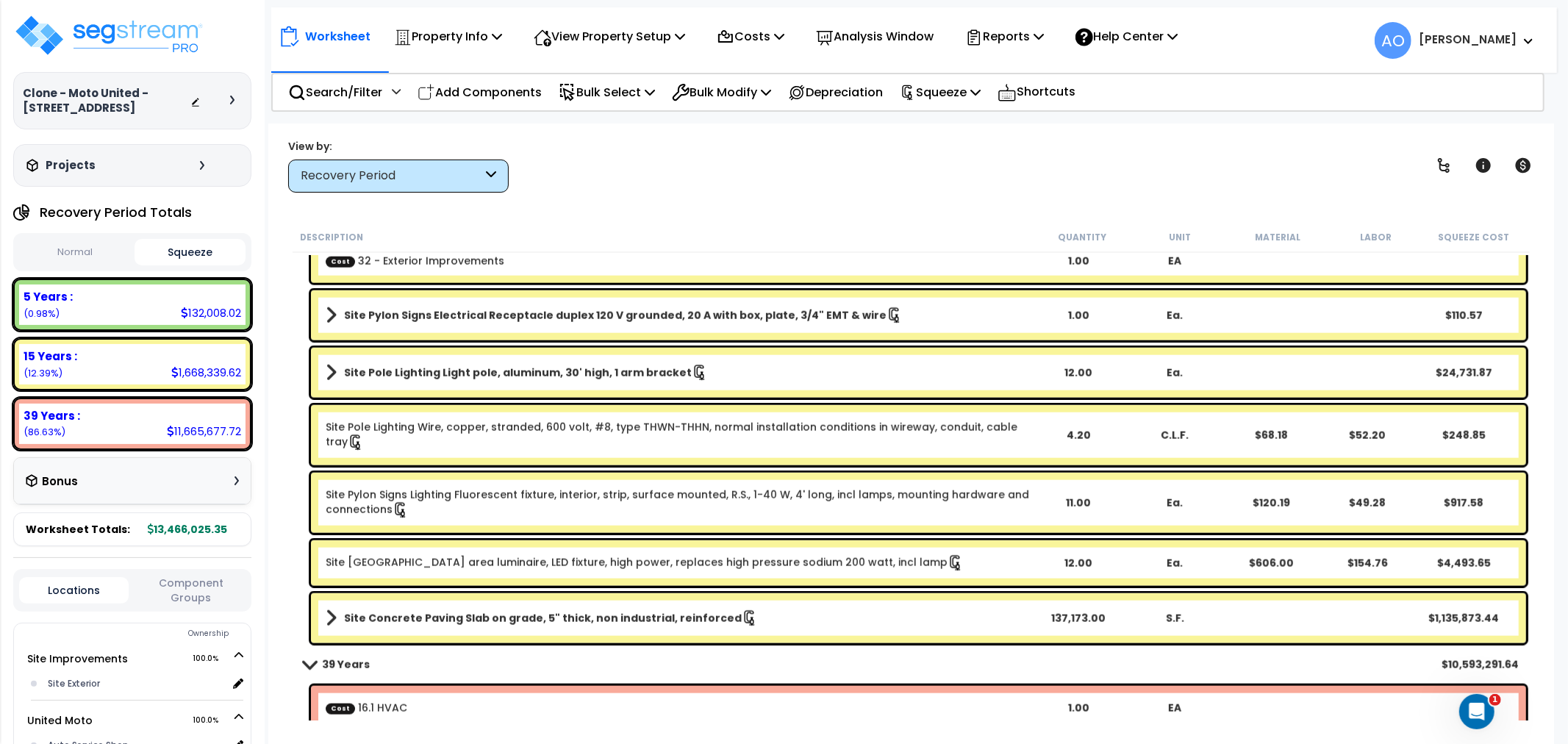
click at [773, 362] on link "Site Pole Lighting Light pole, aluminum, 30' high, 1 arm bracket" at bounding box center [677, 372] width 705 height 20
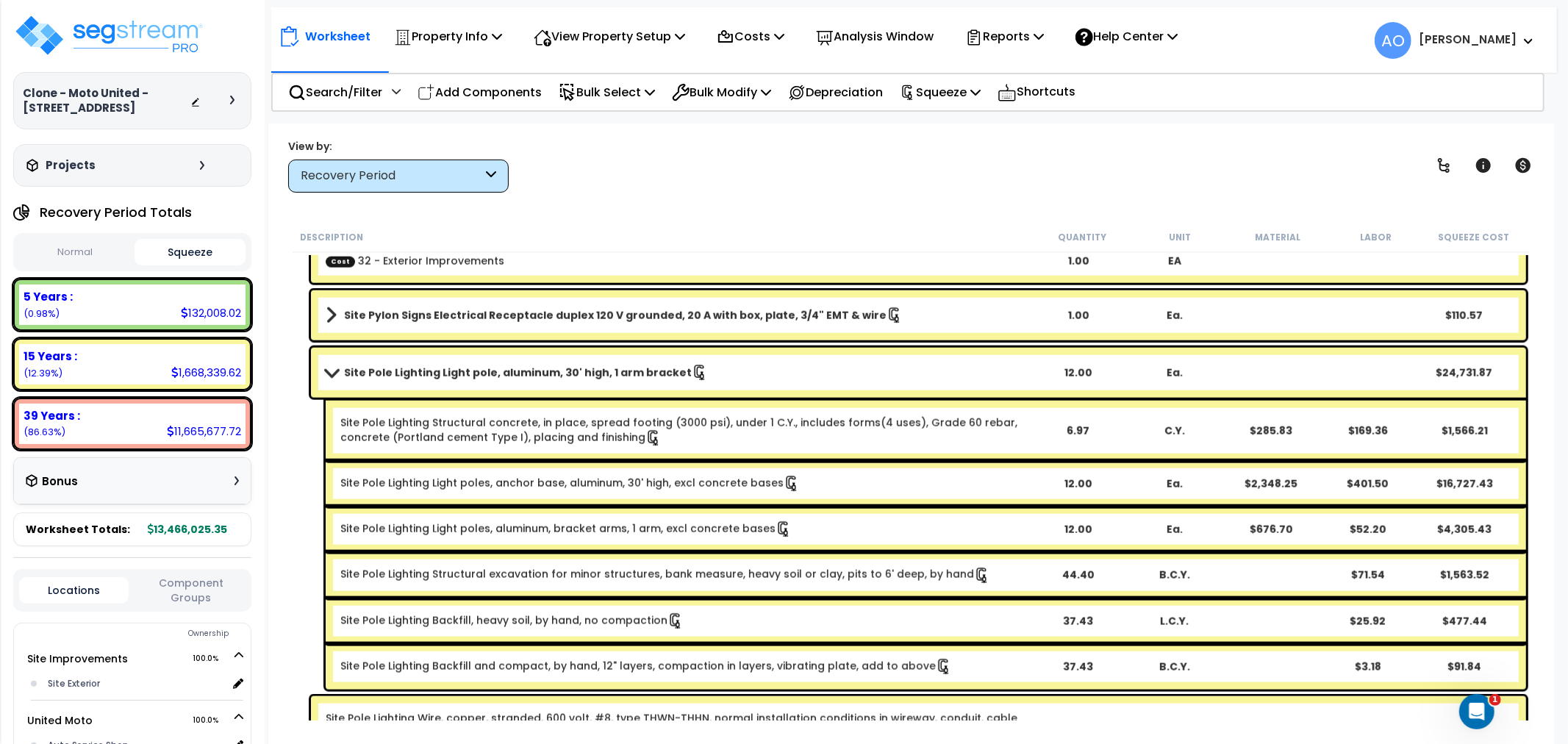
click at [773, 362] on link "Site Pole Lighting Light pole, aluminum, 30' high, 1 arm bracket" at bounding box center [677, 372] width 705 height 20
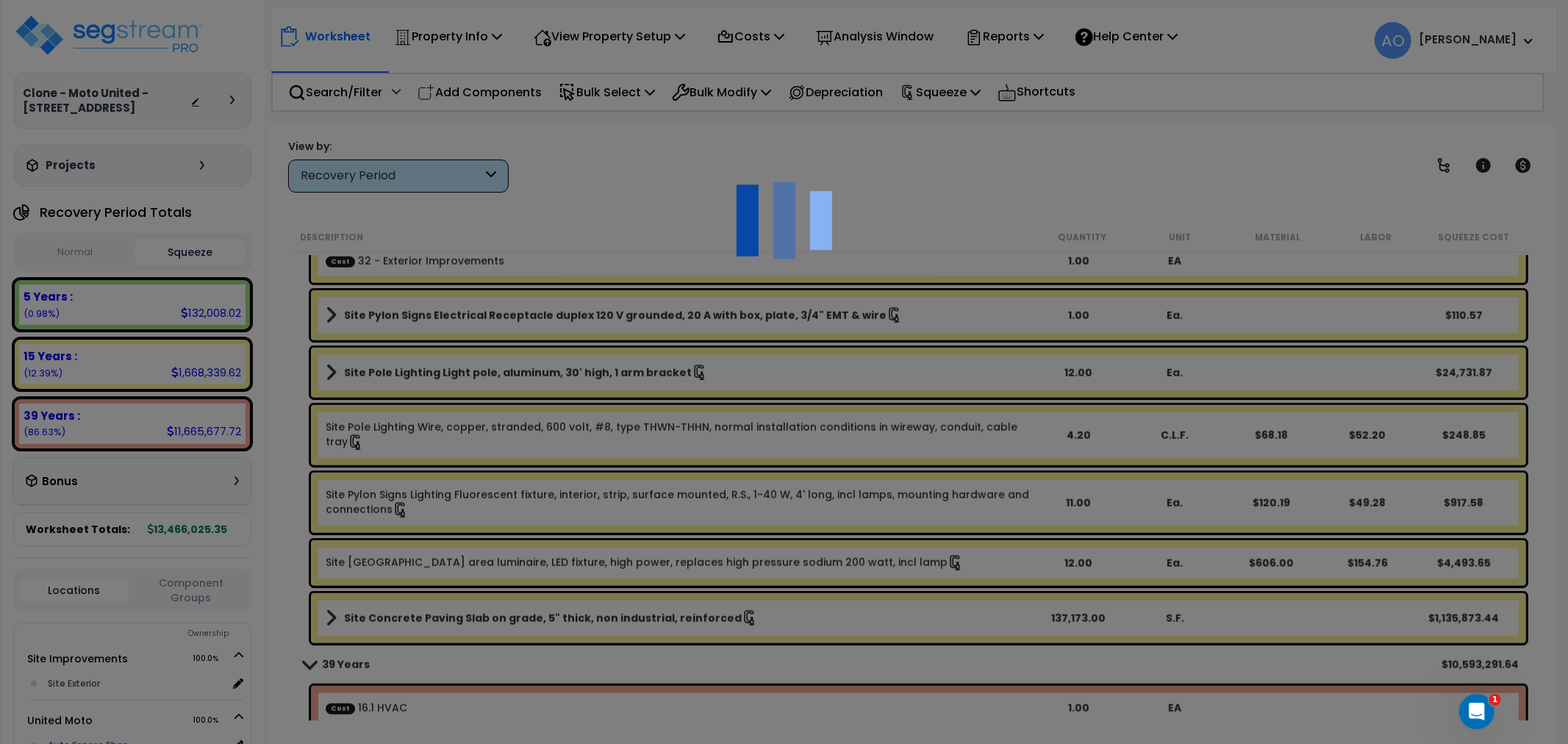
select select "46123660"
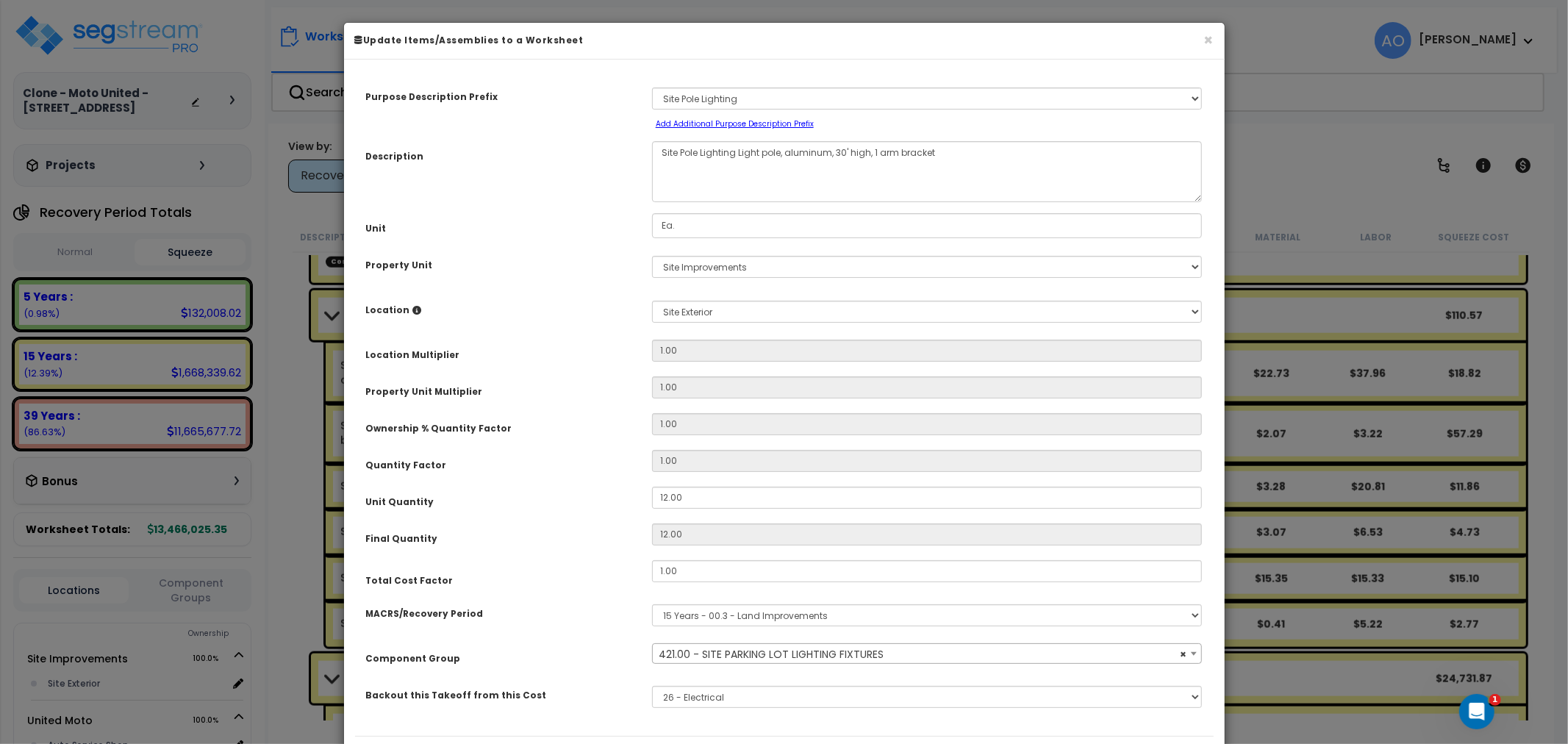
select select "46217"
drag, startPoint x: 699, startPoint y: 497, endPoint x: 592, endPoint y: 498, distance: 107.0
click at [593, 494] on div "Unit Quantity 12.00" at bounding box center [784, 499] width 858 height 25
type input "6"
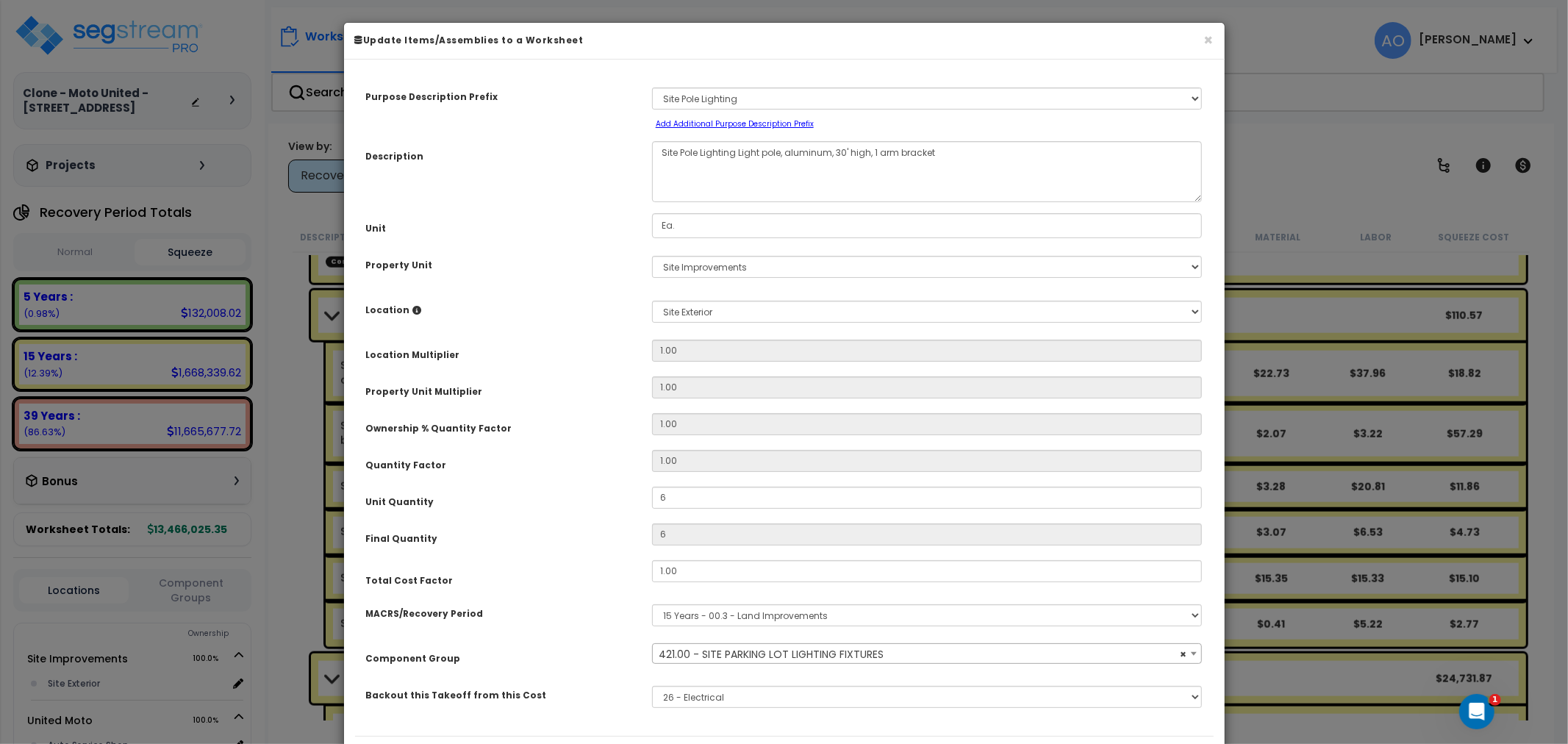
click at [584, 500] on div "Unit Quantity" at bounding box center [498, 499] width 286 height 25
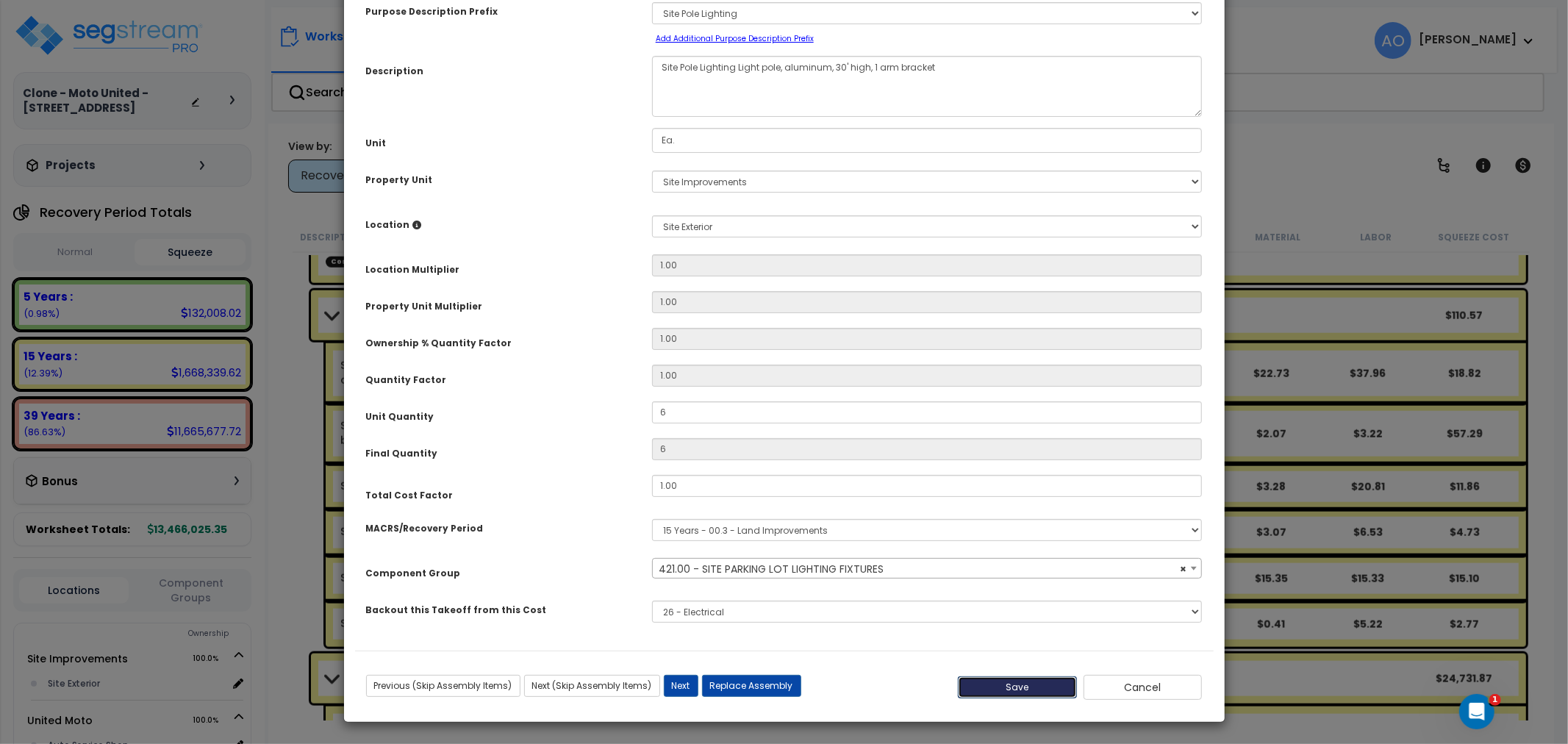
click at [1009, 686] on button "Save" at bounding box center [1017, 687] width 119 height 22
type input "6.00"
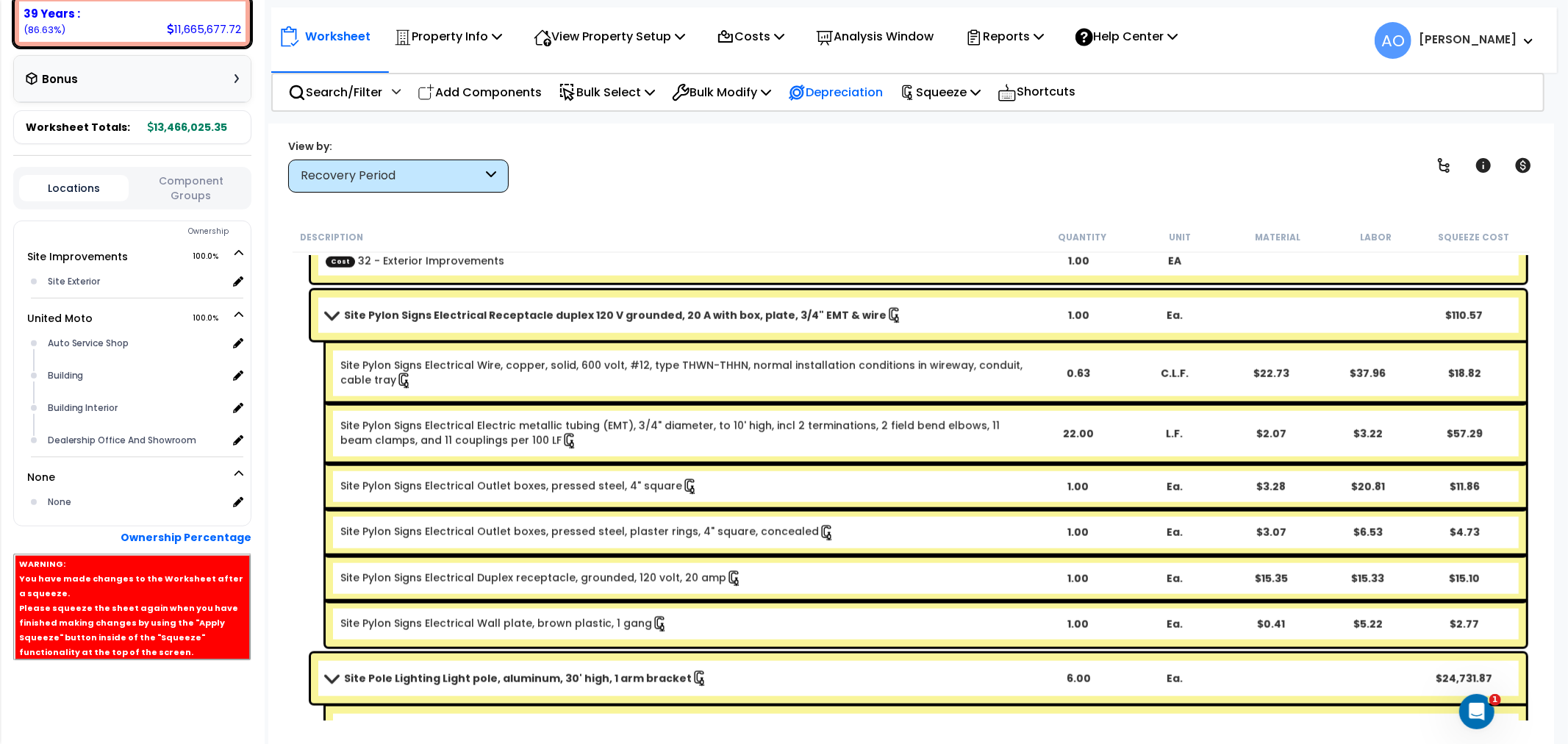
scroll to position [64, 0]
click at [913, 91] on icon at bounding box center [907, 93] width 10 height 15
drag, startPoint x: 948, startPoint y: 115, endPoint x: 951, endPoint y: 123, distance: 8.5
click at [948, 115] on link "Re-squeeze" at bounding box center [965, 127] width 145 height 34
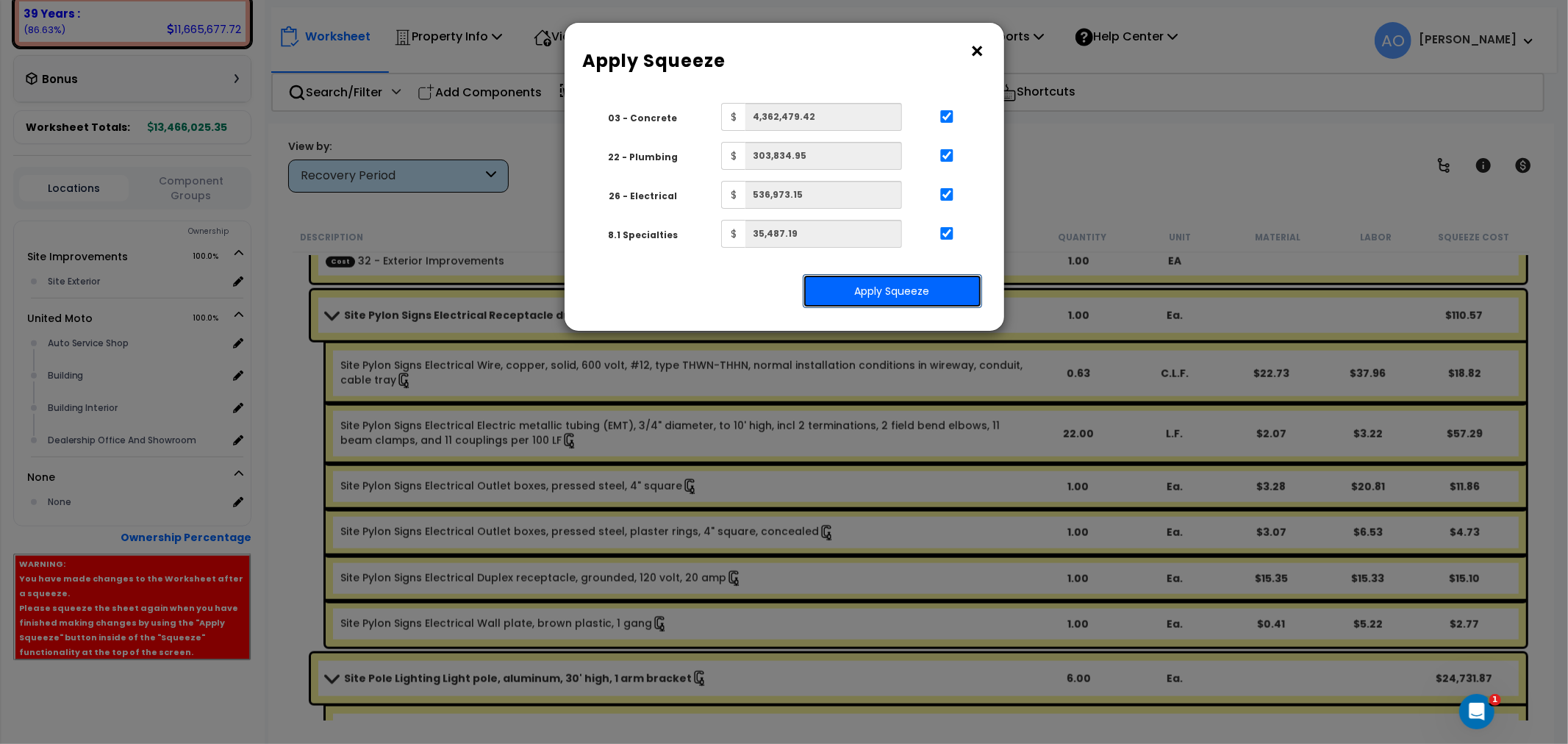
click at [913, 287] on button "Apply Squeeze" at bounding box center [892, 291] width 179 height 34
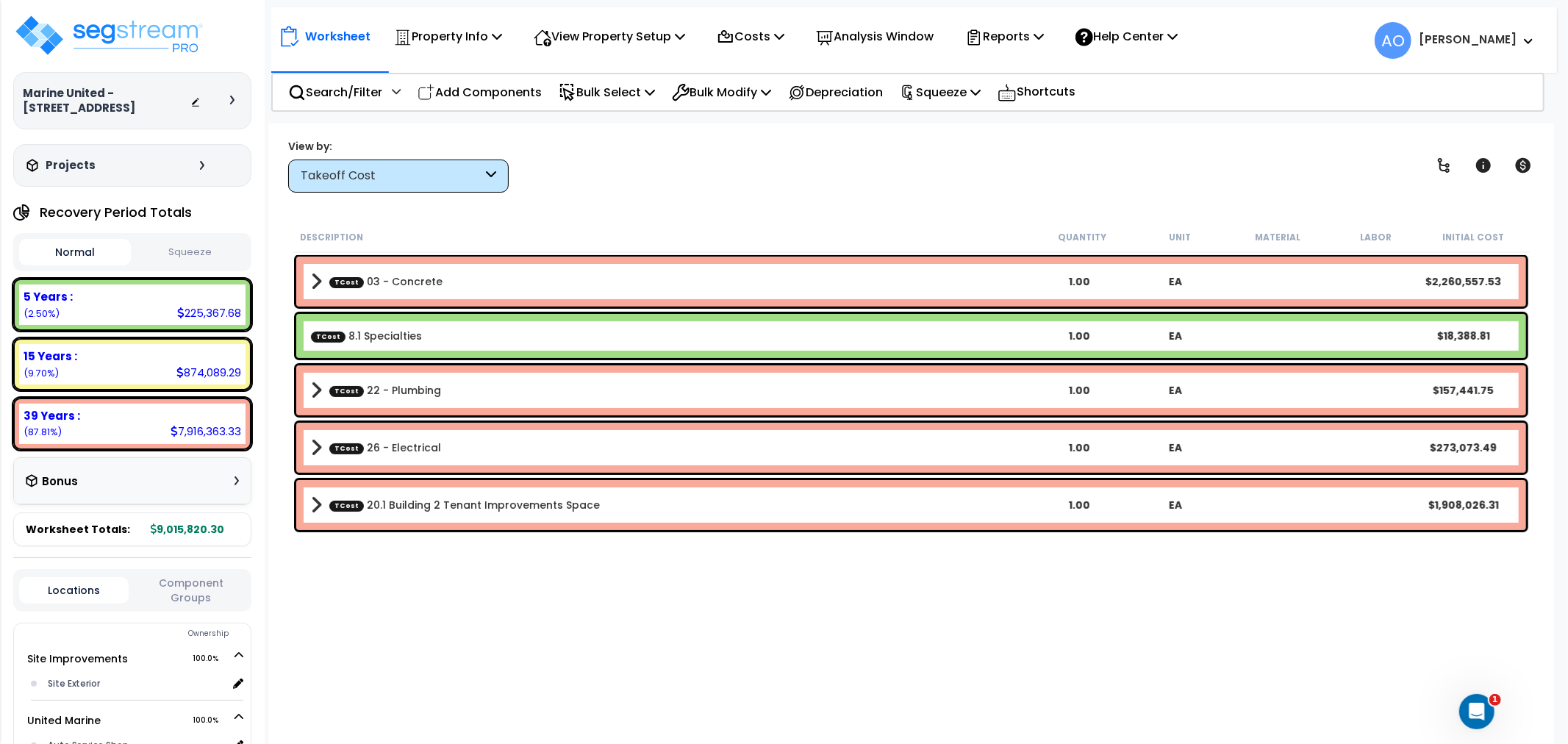
click at [200, 247] on button "Squeeze" at bounding box center [190, 252] width 112 height 25
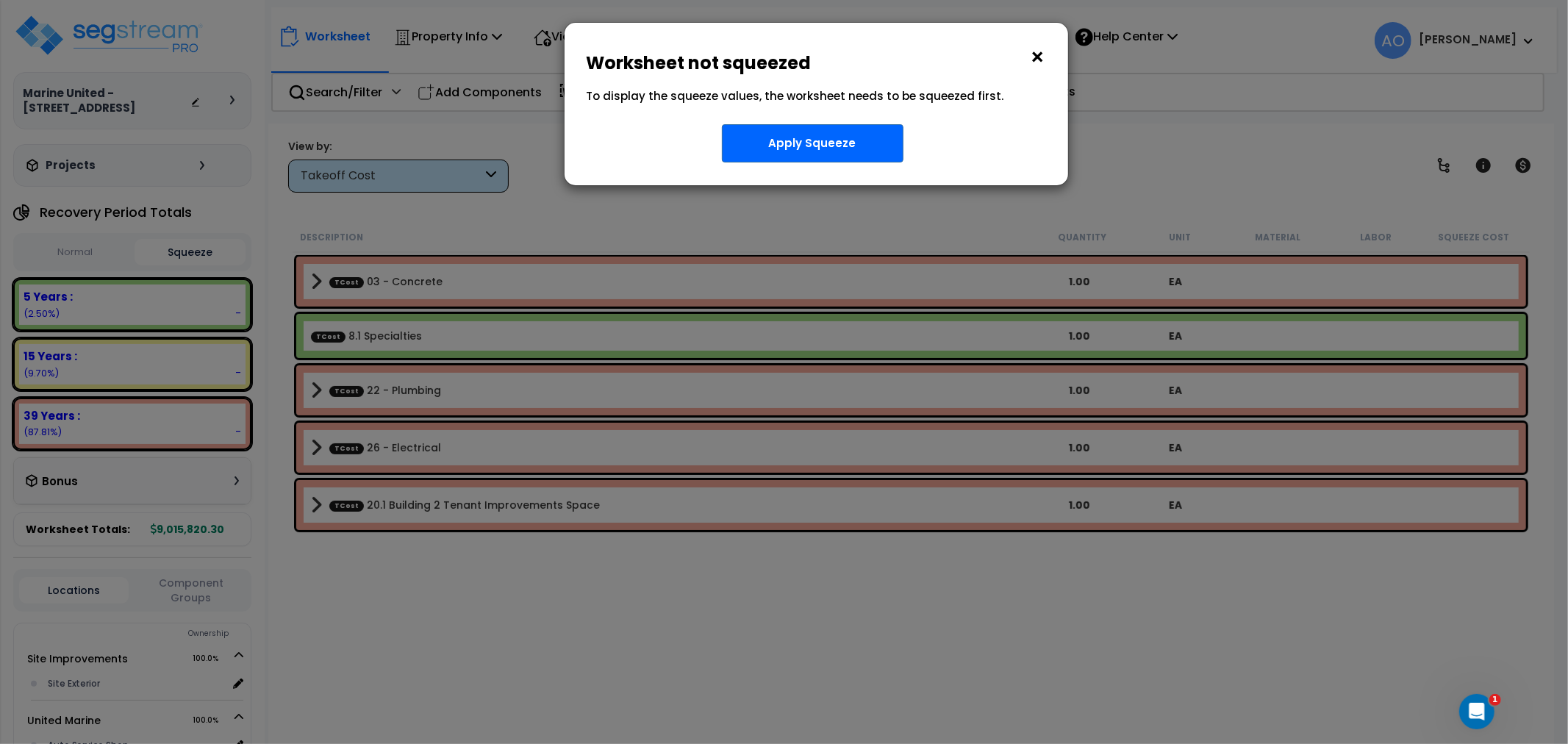
click at [1042, 48] on button "×" at bounding box center [1038, 57] width 16 height 24
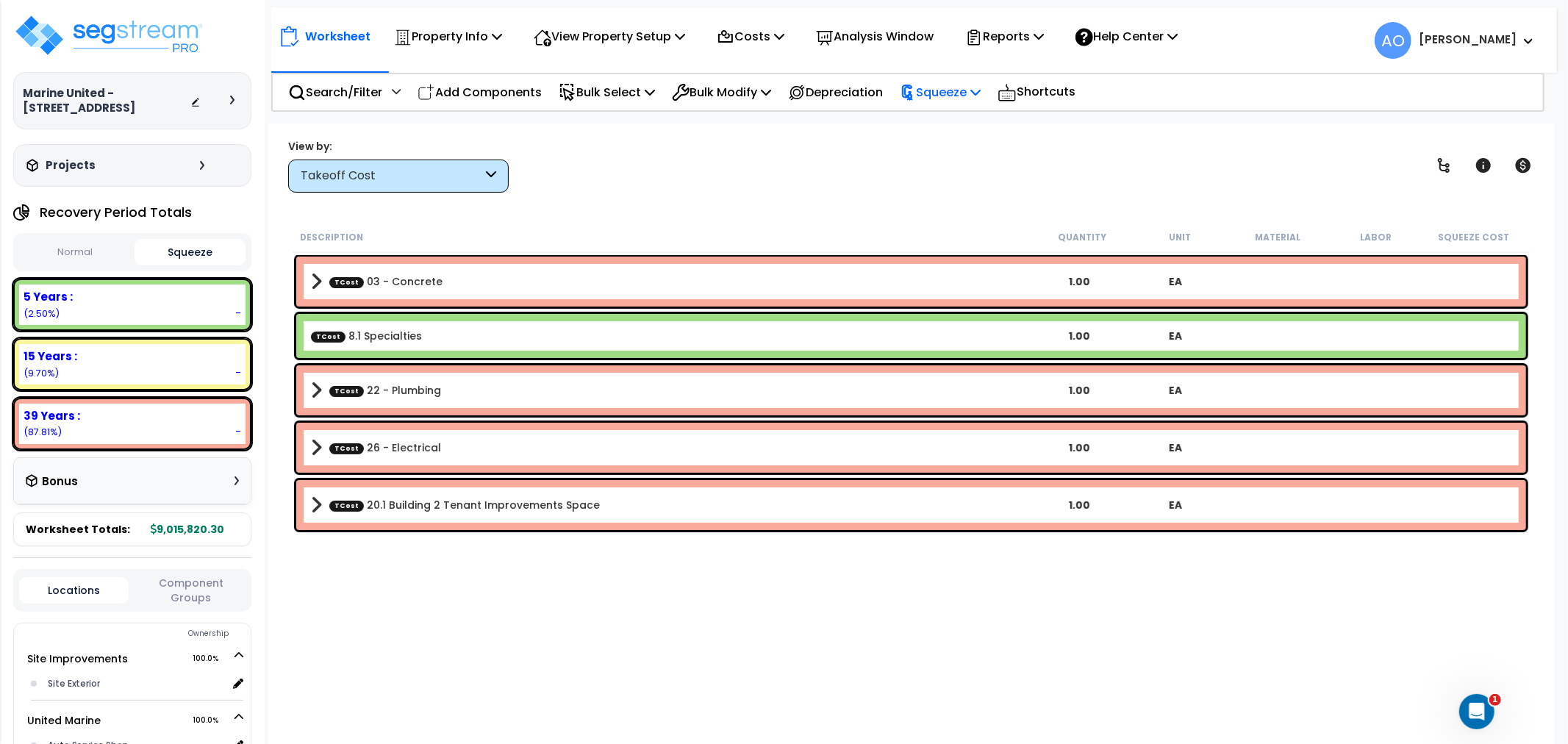
click at [980, 87] on p "Squeeze" at bounding box center [940, 91] width 81 height 19
click at [963, 121] on link "Squeeze" at bounding box center [965, 124] width 145 height 30
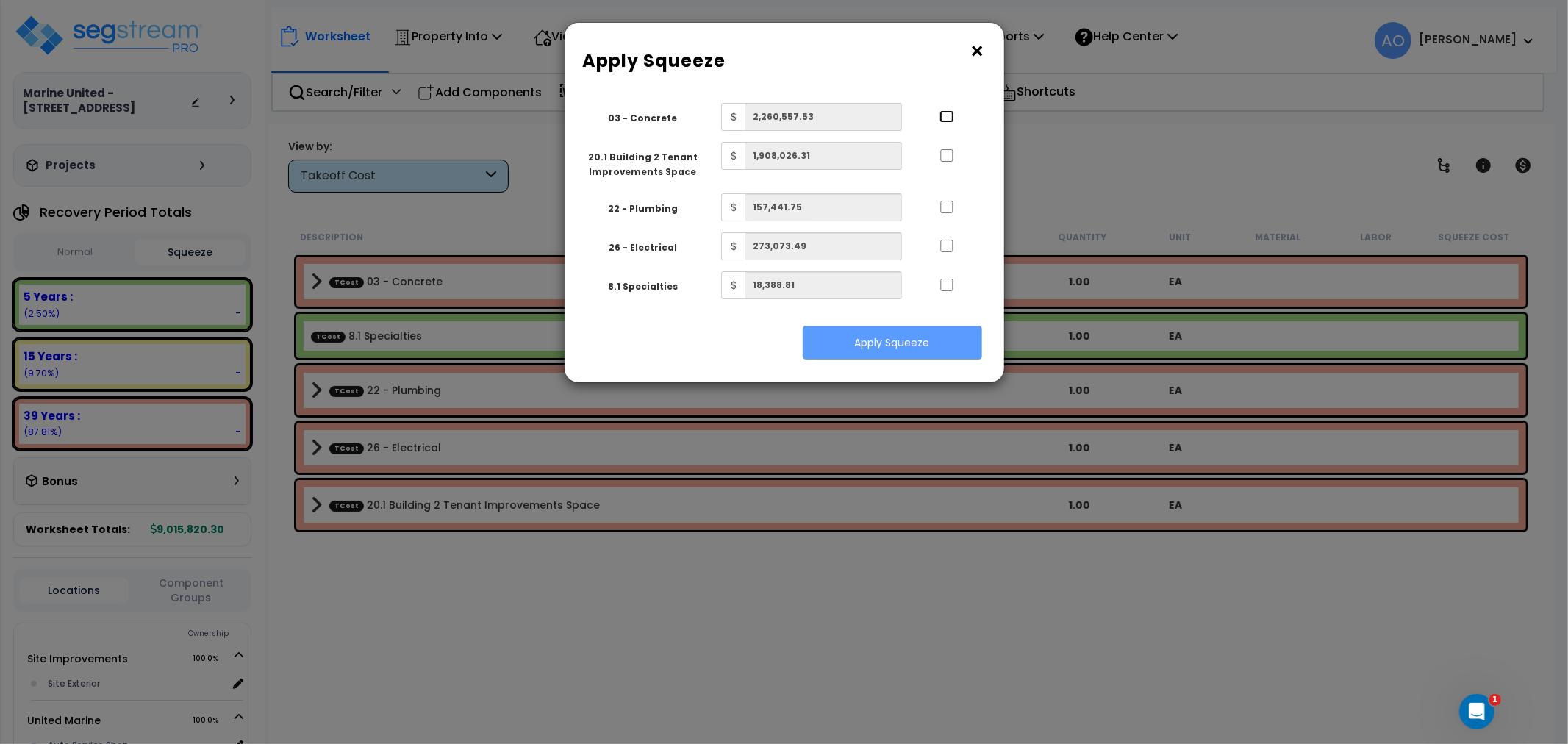
click at [951, 118] on input "..." at bounding box center [946, 116] width 14 height 13
checkbox input "true"
click at [945, 155] on input "..." at bounding box center [946, 155] width 14 height 13
checkbox input "true"
drag, startPoint x: 946, startPoint y: 208, endPoint x: 946, endPoint y: 219, distance: 11.0
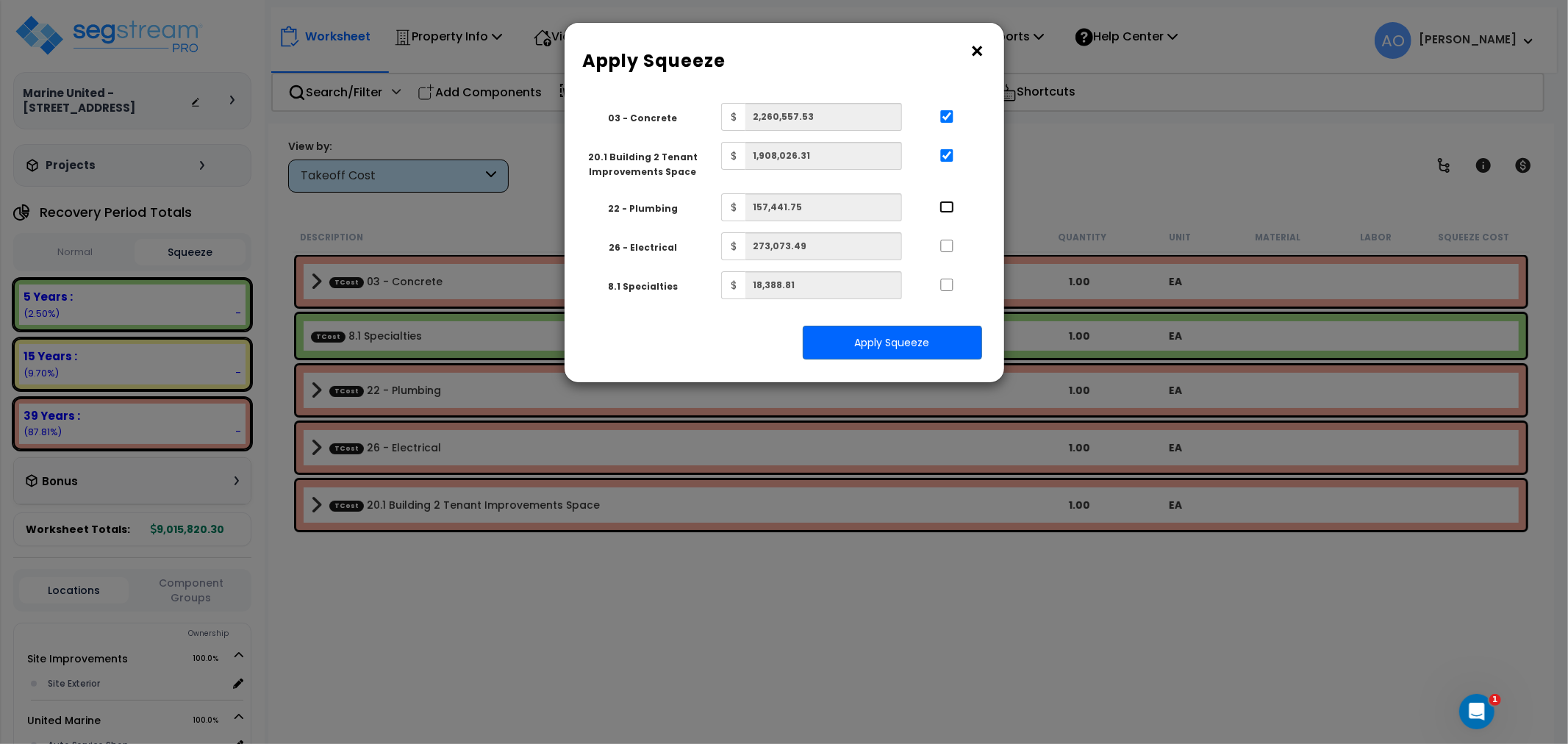
click at [946, 207] on input "..." at bounding box center [946, 206] width 14 height 13
checkbox input "true"
click at [948, 241] on input "..." at bounding box center [946, 245] width 14 height 13
checkbox input "true"
click at [946, 278] on div at bounding box center [946, 284] width 68 height 24
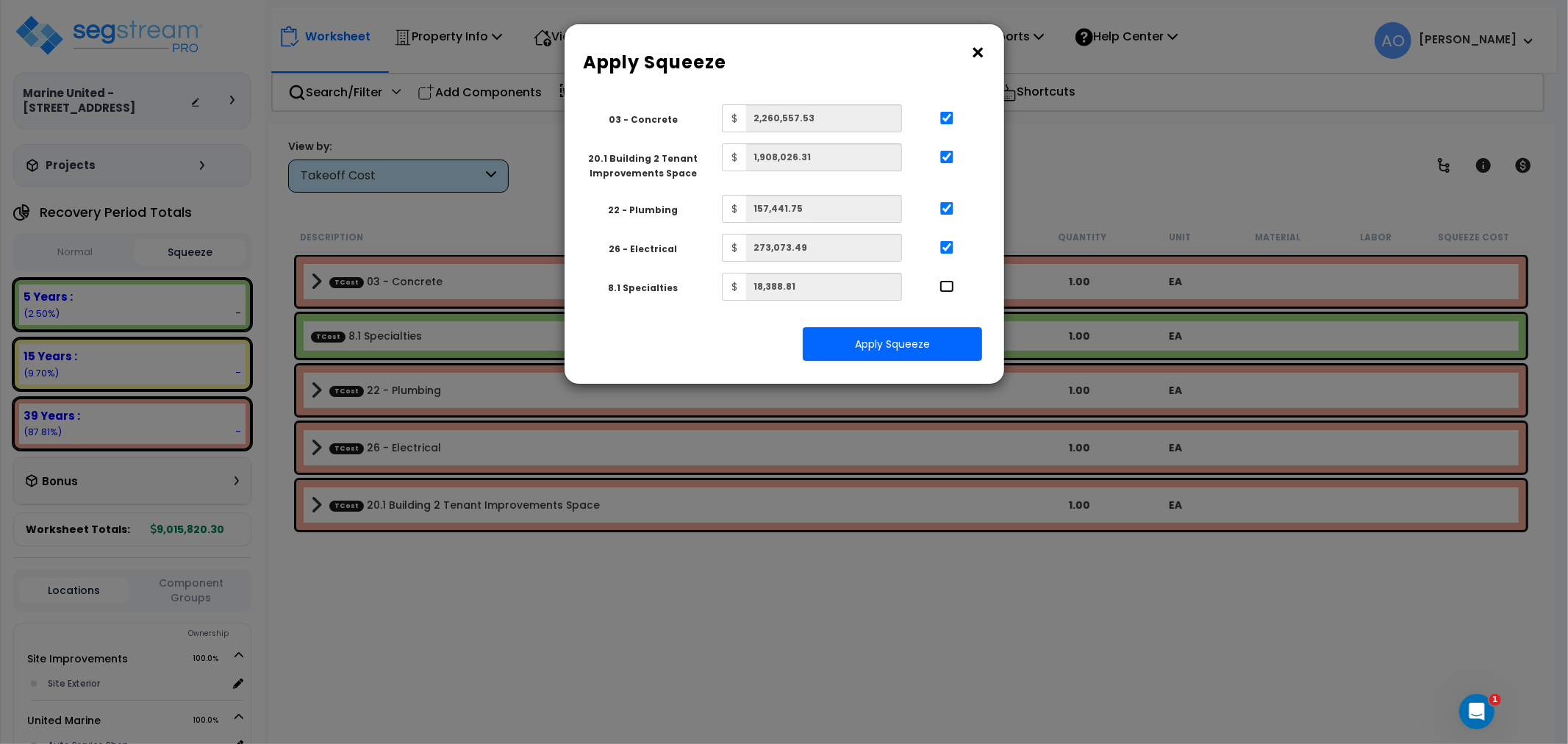
click at [943, 290] on input "..." at bounding box center [946, 286] width 14 height 13
checkbox input "true"
click at [937, 349] on button "Apply Squeeze" at bounding box center [892, 344] width 179 height 34
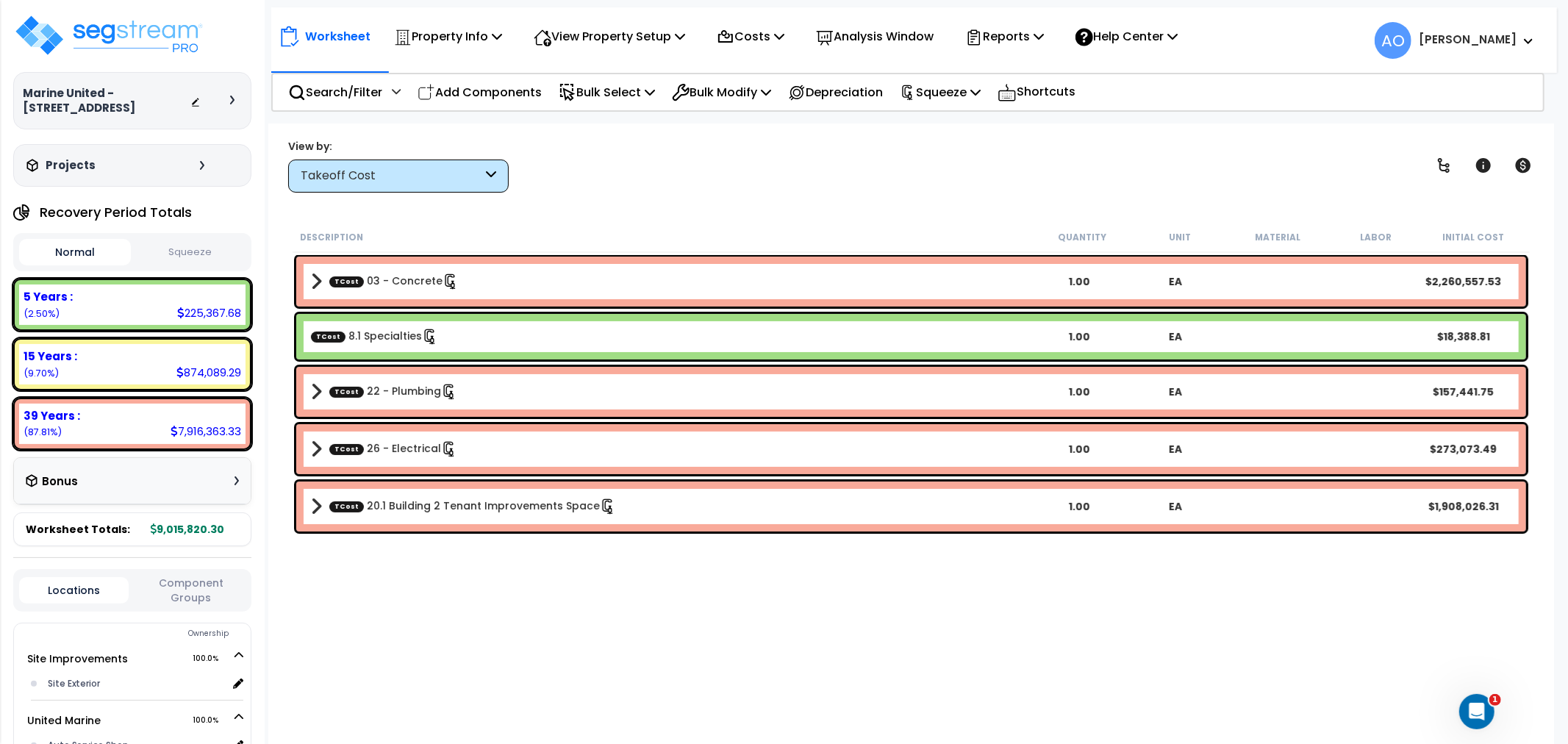
click at [197, 252] on button "Squeeze" at bounding box center [190, 252] width 112 height 25
click at [381, 331] on link "TCost 8.1 Specialties" at bounding box center [375, 336] width 127 height 16
click at [382, 333] on link "TCost 8.1 Specialties" at bounding box center [375, 336] width 127 height 16
click at [381, 384] on link "TCost 22 - Plumbing" at bounding box center [392, 391] width 128 height 16
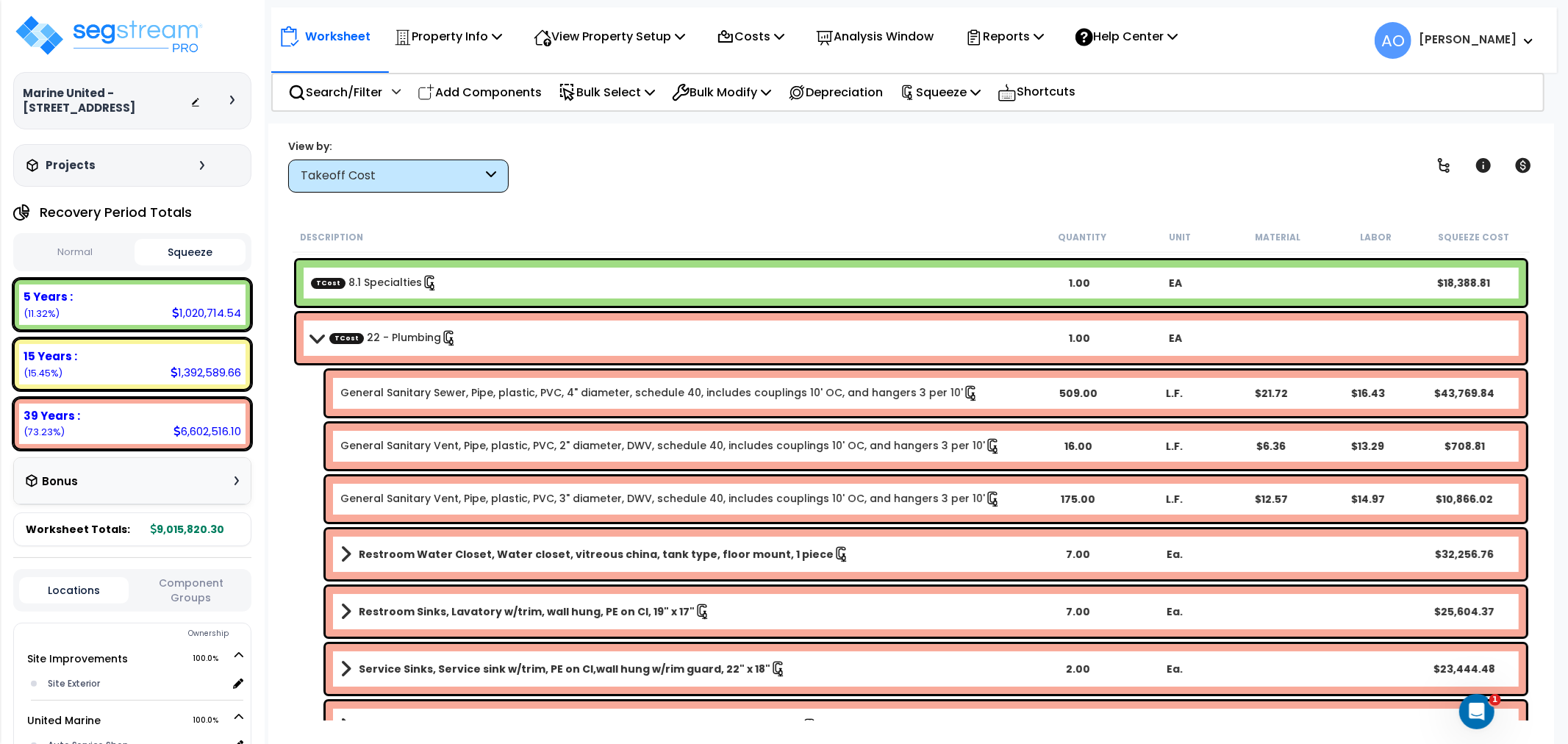
scroll to position [14, 0]
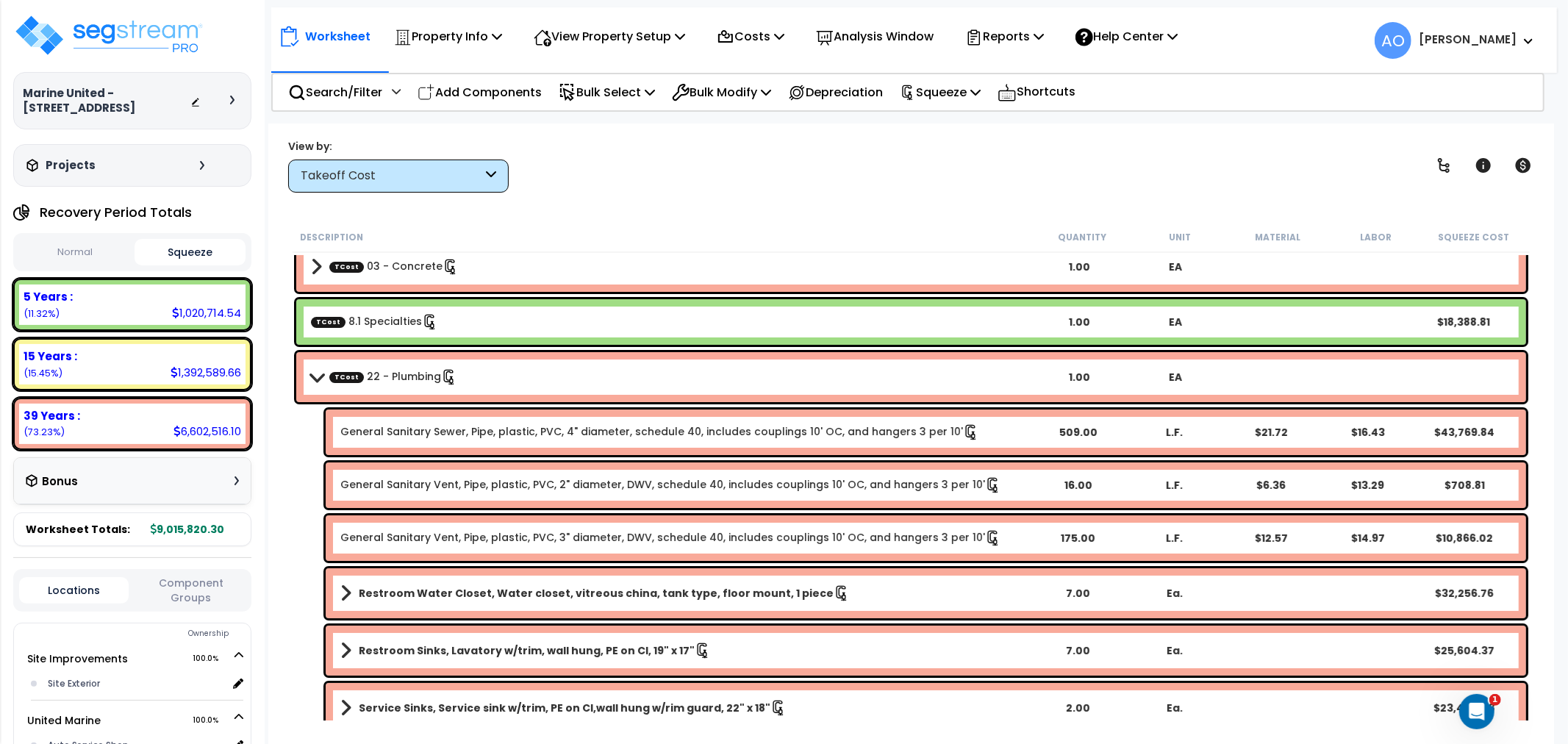
click at [385, 379] on link "TCost 22 - Plumbing" at bounding box center [392, 376] width 128 height 16
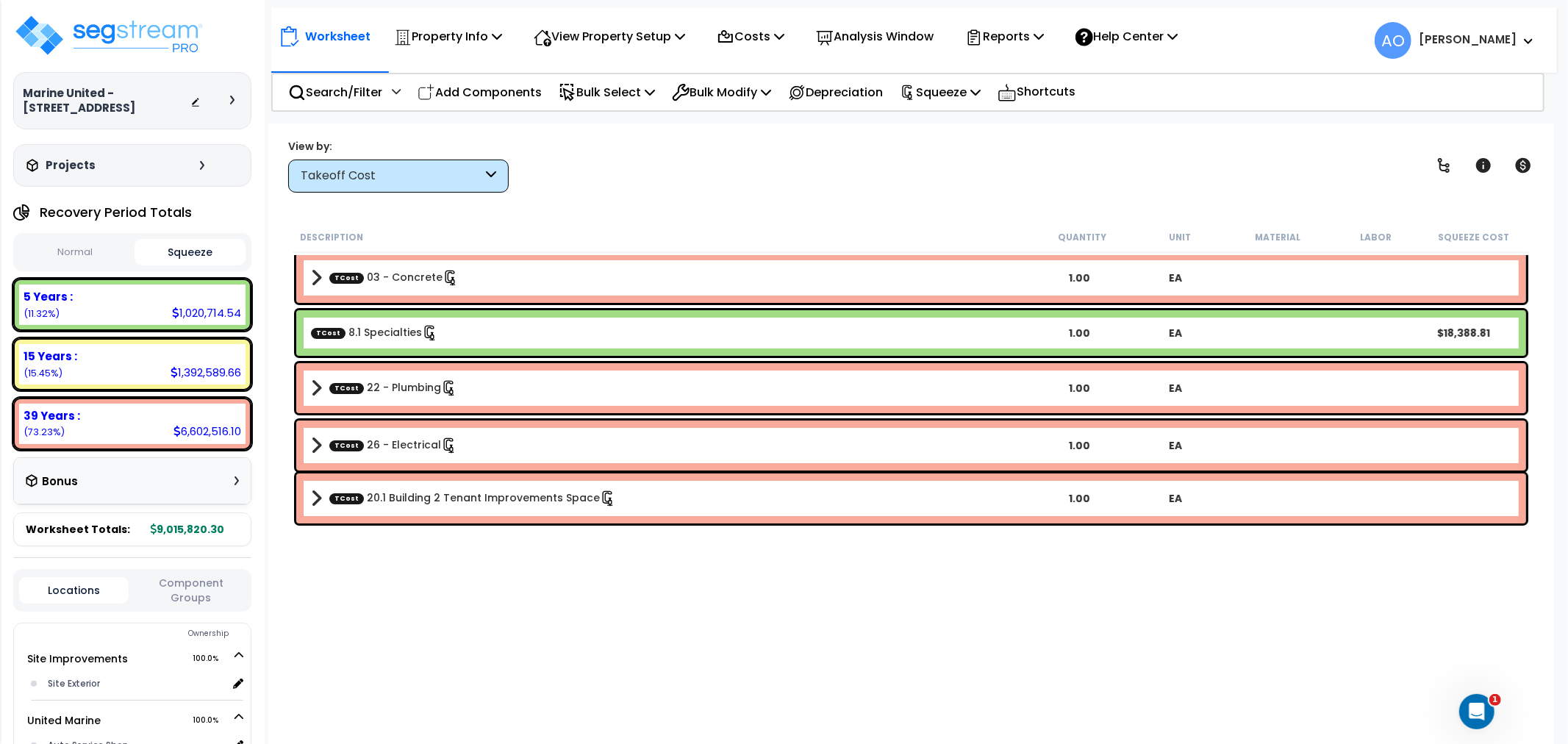
click at [385, 380] on link "TCost 22 - Plumbing" at bounding box center [392, 387] width 128 height 16
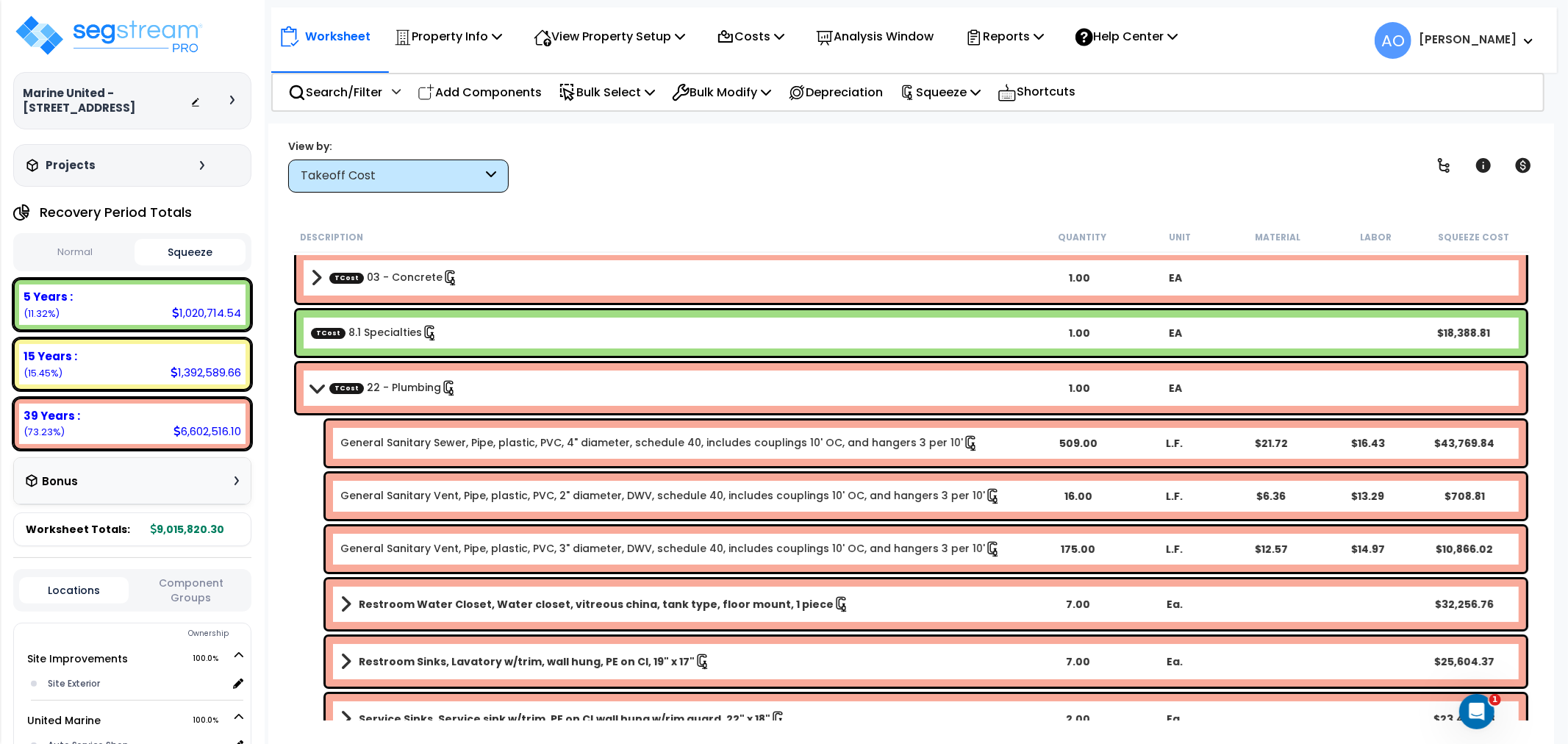
click at [385, 380] on link "TCost 22 - Plumbing" at bounding box center [392, 387] width 128 height 16
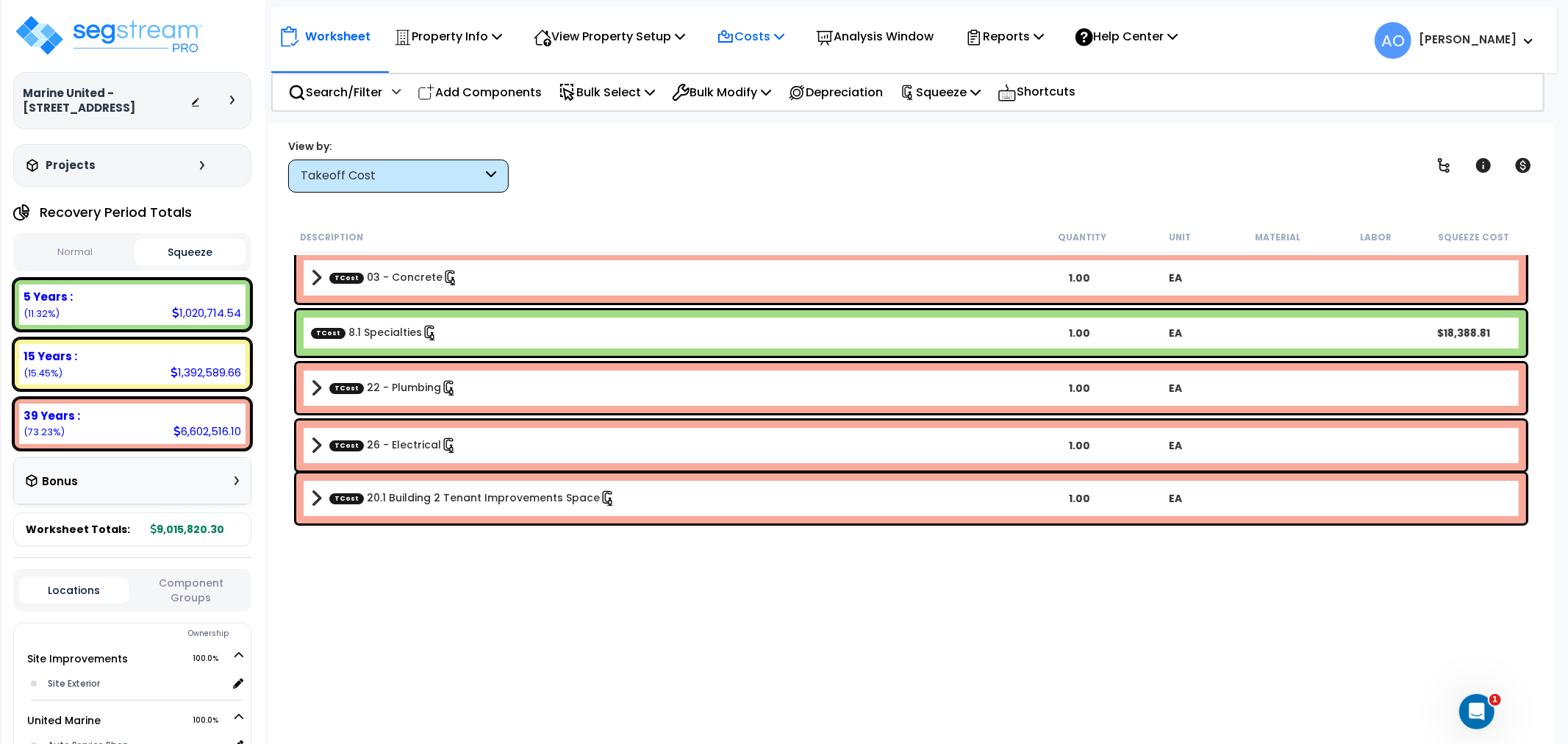
click at [761, 36] on p "Costs" at bounding box center [750, 36] width 68 height 19
click at [441, 385] on icon at bounding box center [448, 387] width 16 height 16
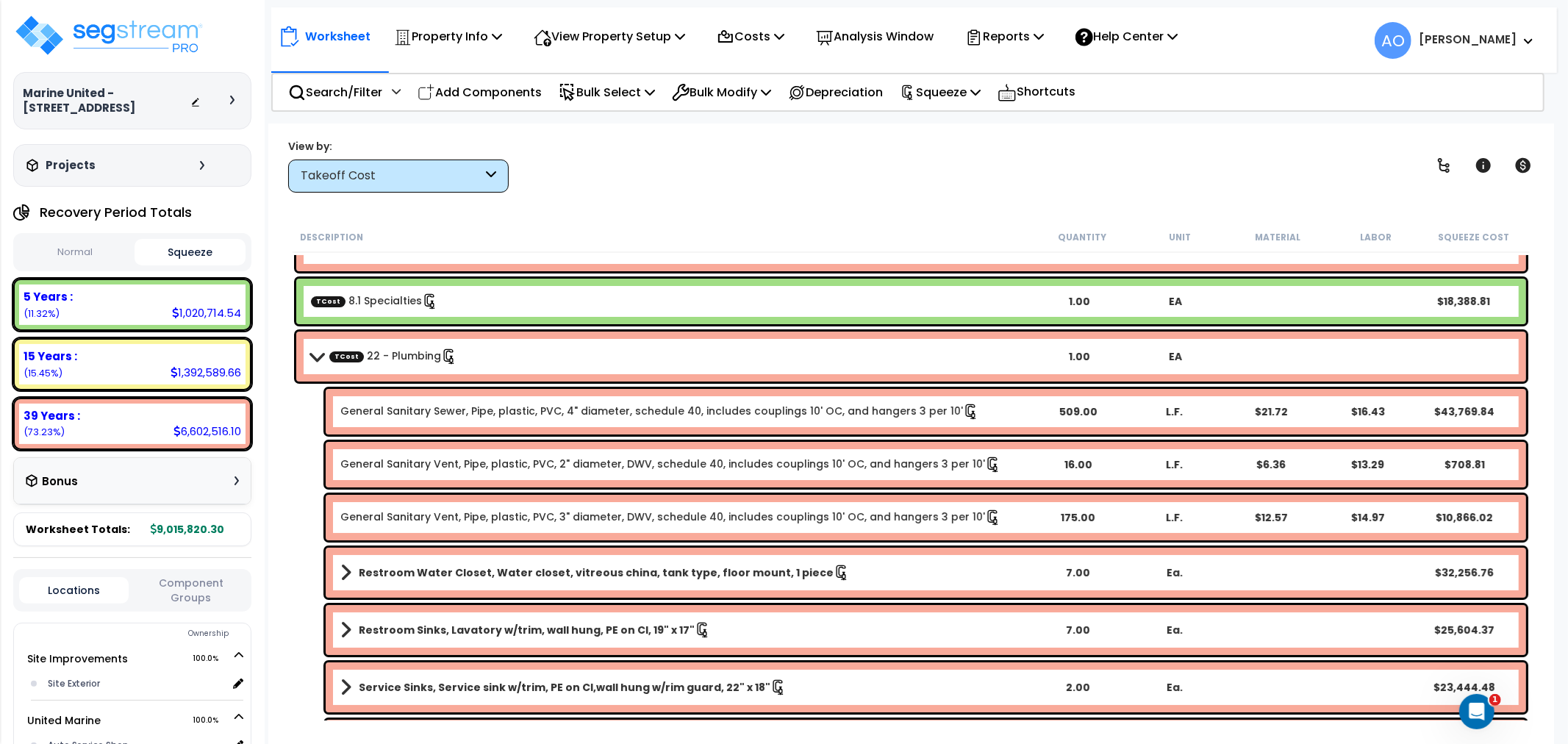
scroll to position [0, 0]
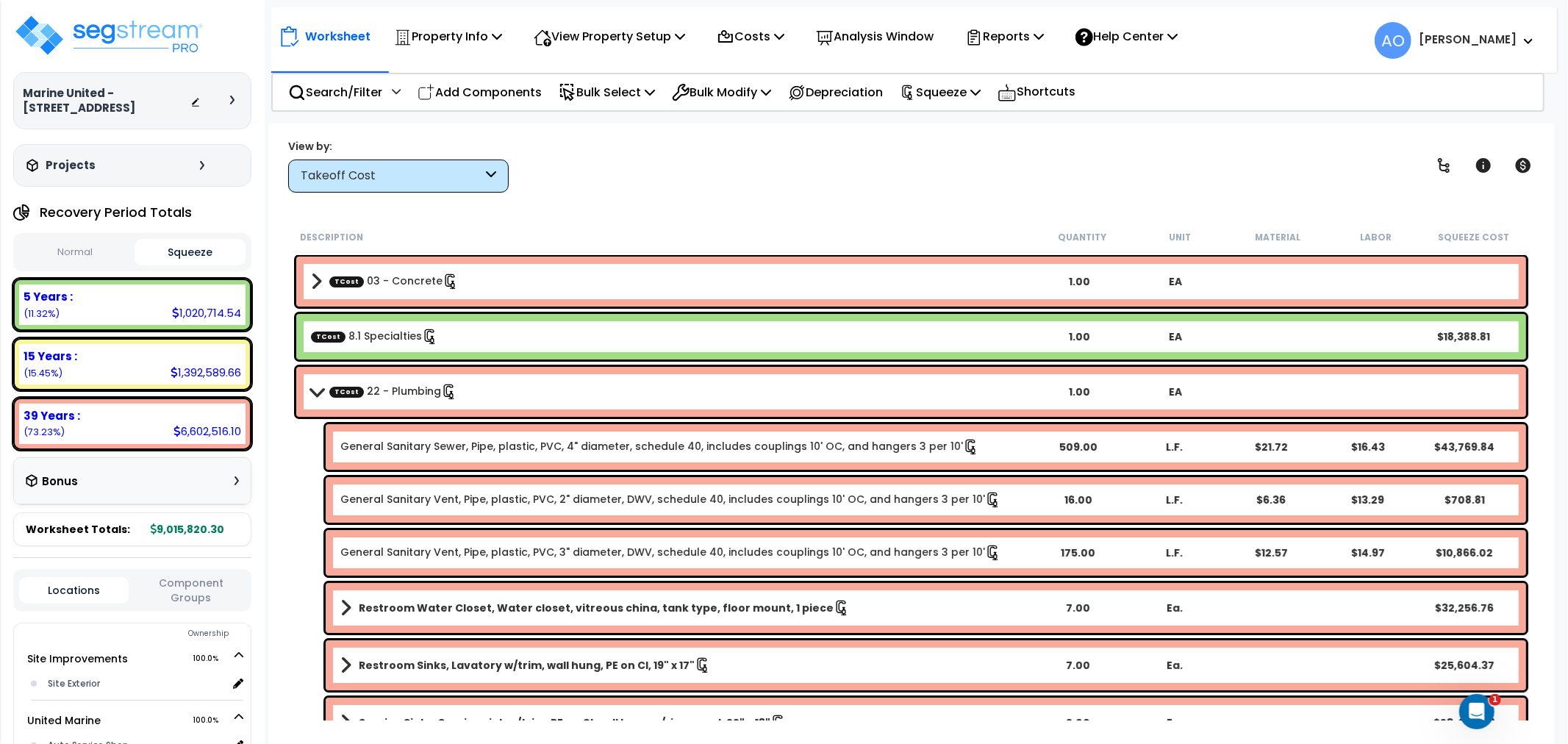
click at [387, 394] on link "TCost 22 - Plumbing" at bounding box center [392, 391] width 128 height 16
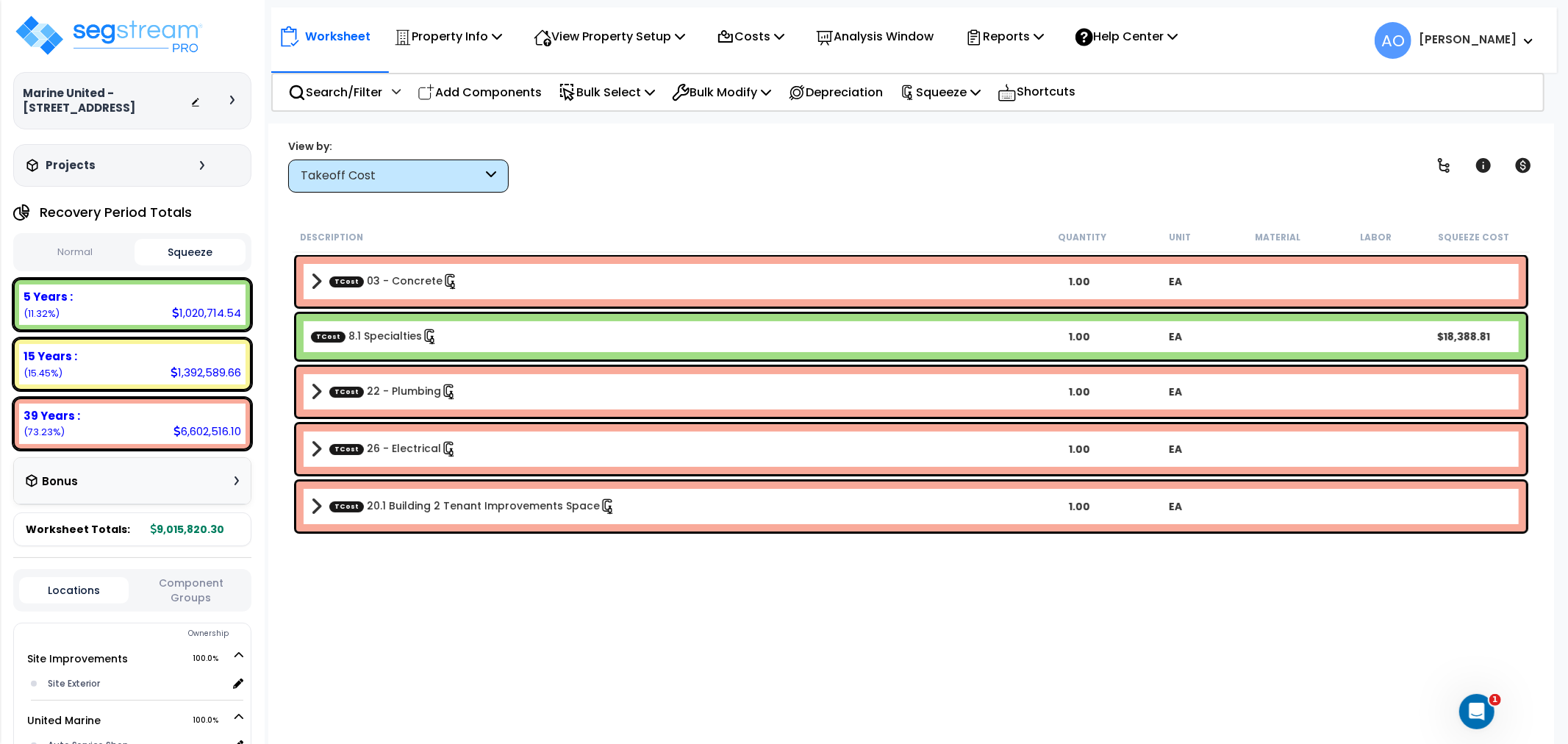
click at [390, 280] on link "TCost 03 - Concrete" at bounding box center [393, 281] width 129 height 16
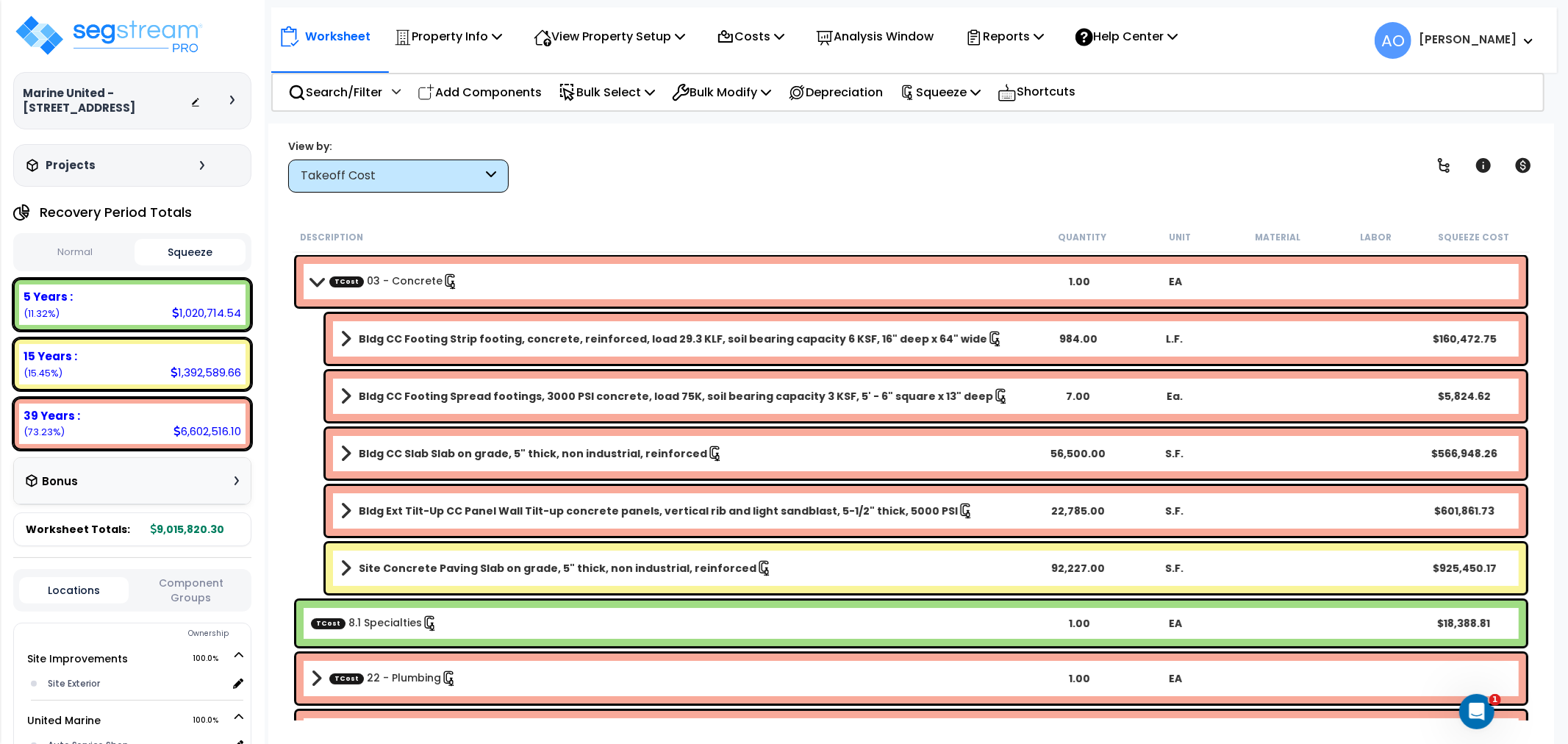
click at [380, 280] on link "TCost 03 - Concrete" at bounding box center [393, 281] width 129 height 16
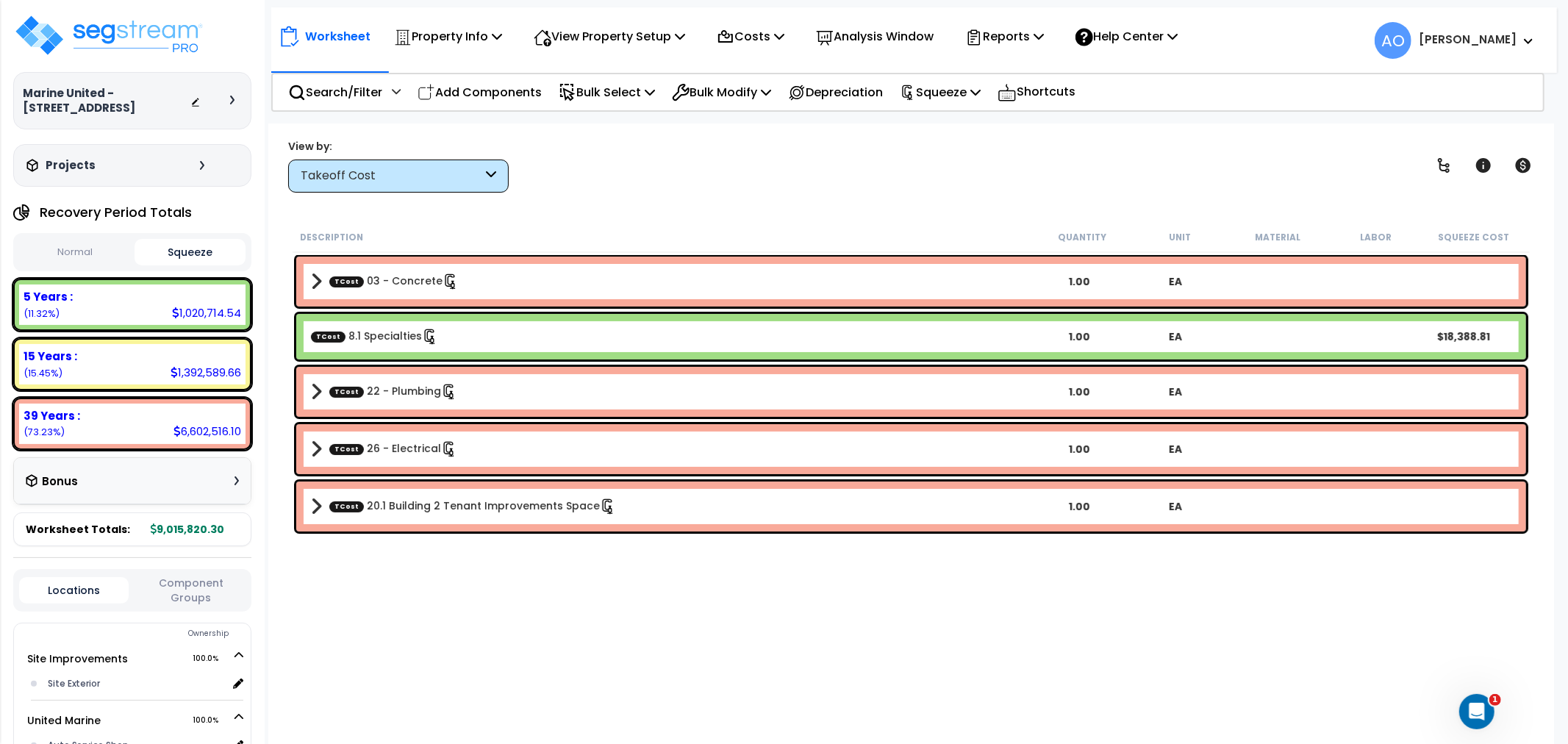
click at [415, 398] on link "TCost 22 - Plumbing" at bounding box center [392, 391] width 128 height 16
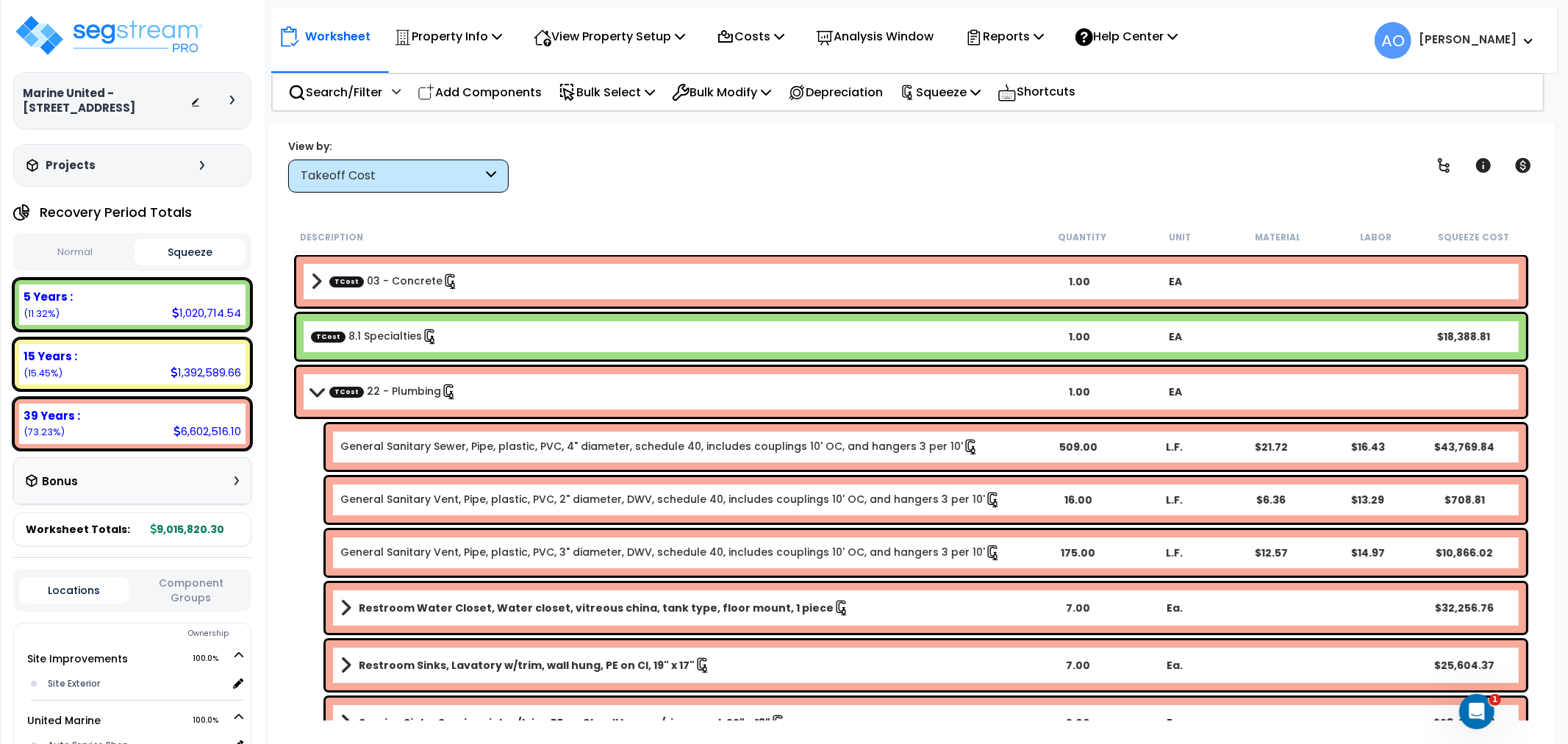
click at [387, 392] on link "TCost 22 - Plumbing" at bounding box center [392, 391] width 128 height 16
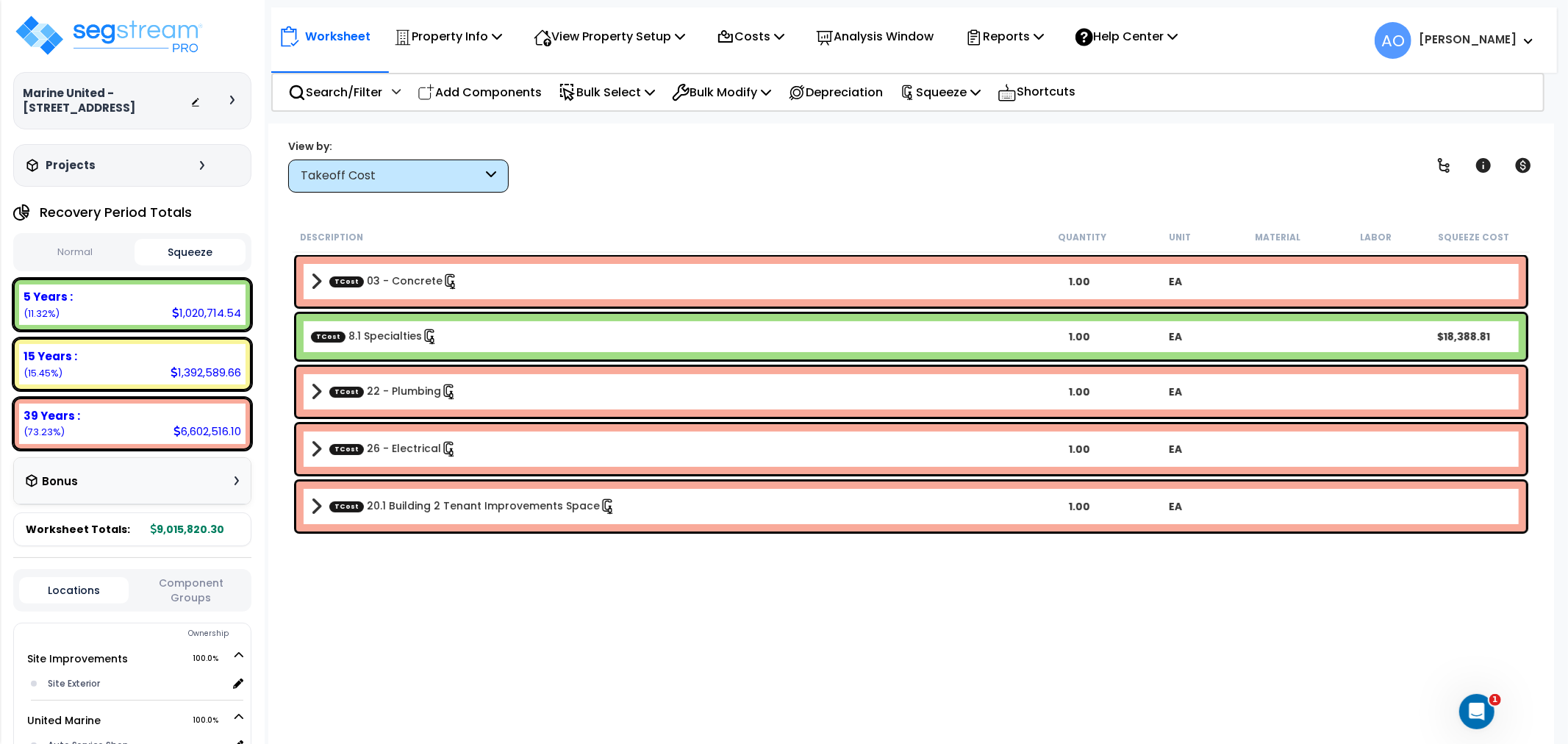
click at [425, 452] on link "TCost 26 - Electrical" at bounding box center [392, 448] width 128 height 16
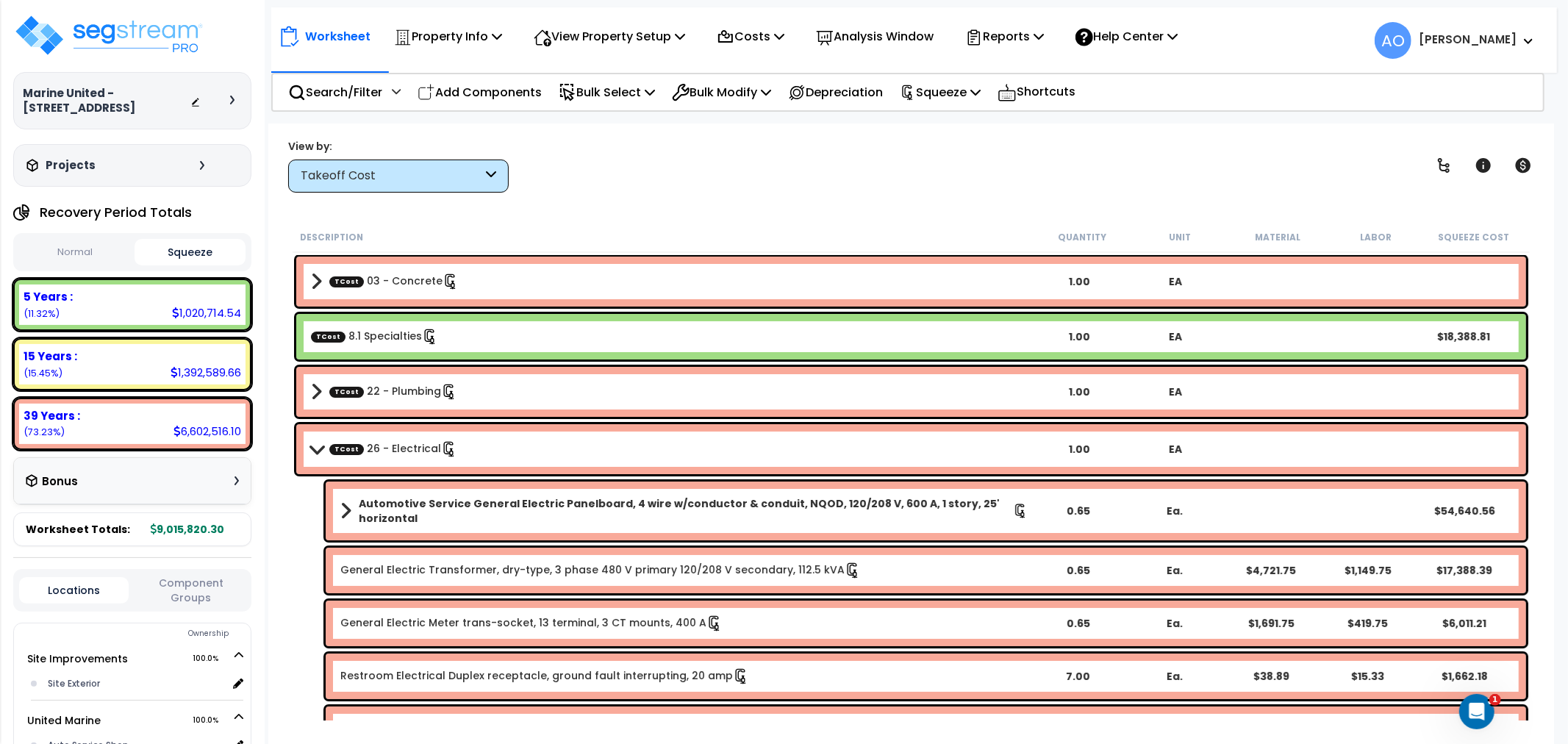
click at [373, 448] on link "TCost 26 - Electrical" at bounding box center [392, 448] width 128 height 16
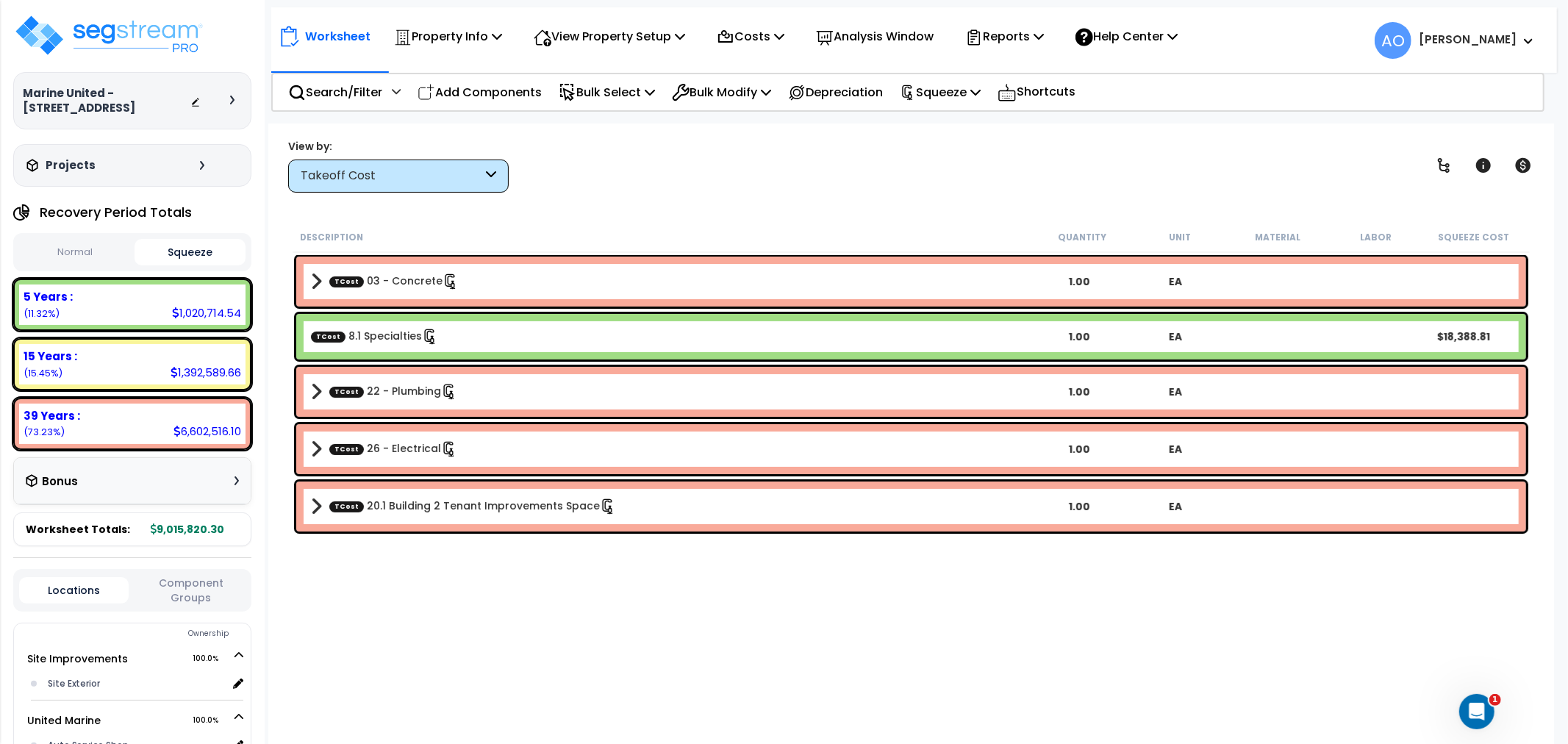
click at [489, 512] on link "TCost 20.1 Building 2 Tenant Improvements Space" at bounding box center [472, 506] width 287 height 16
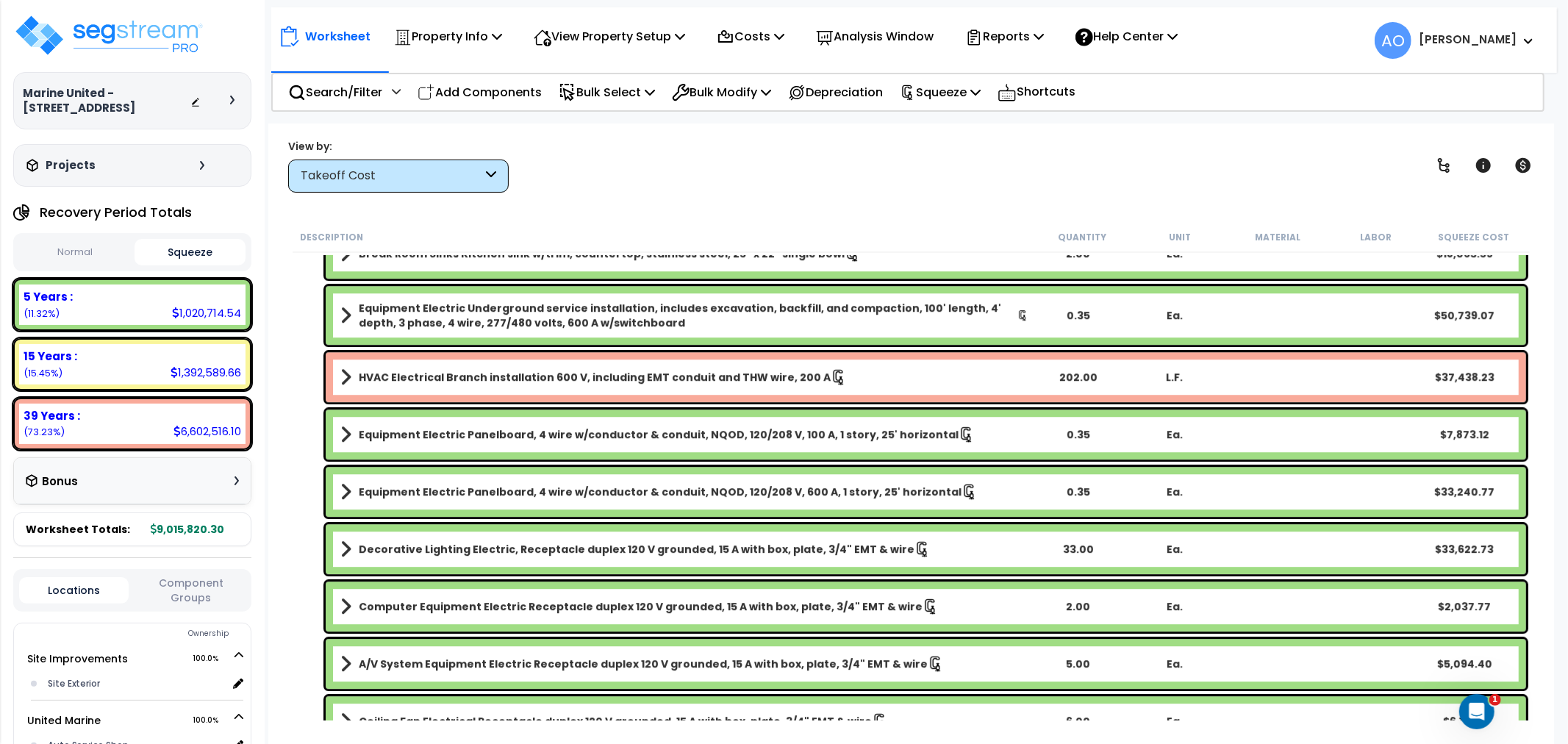
scroll to position [3674, 0]
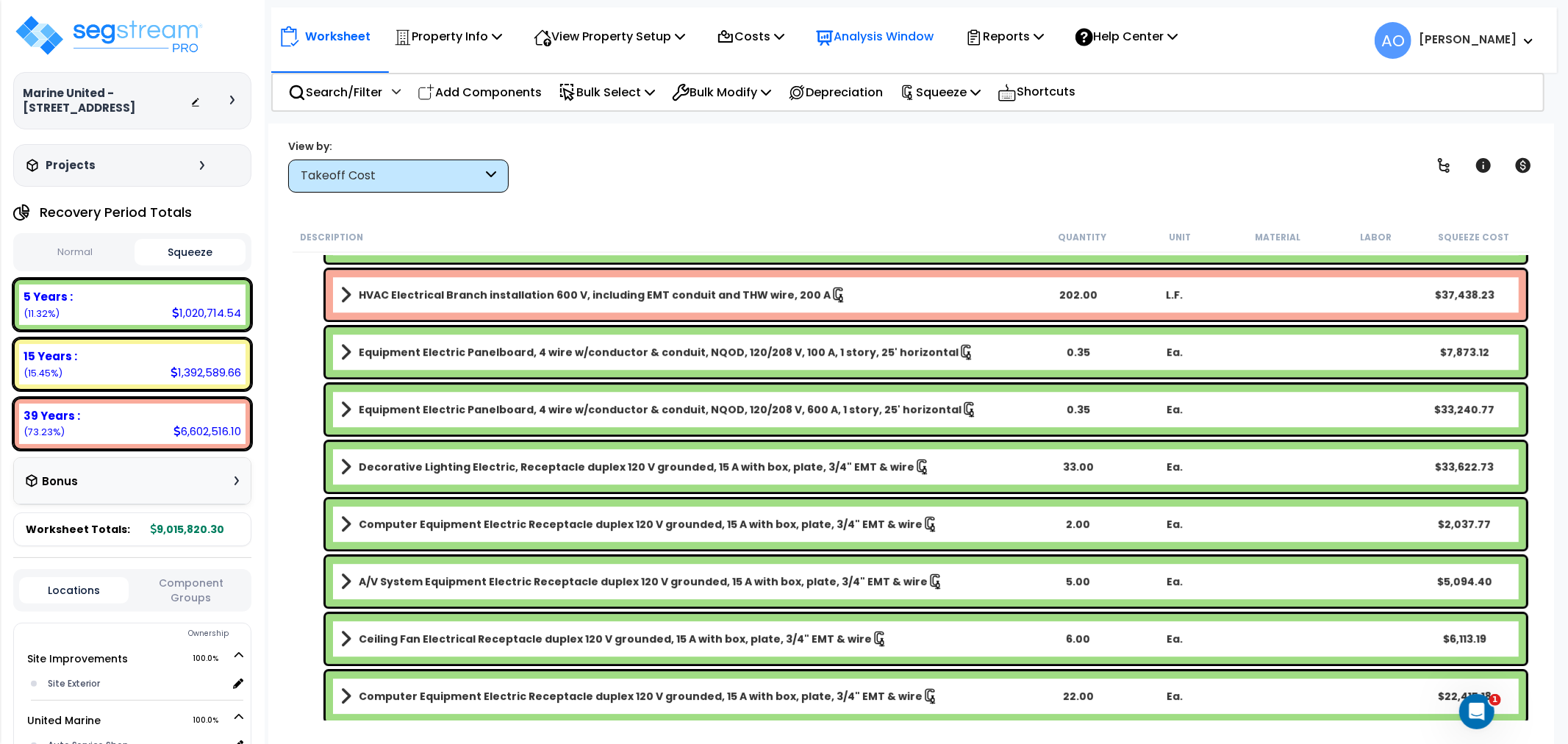
click at [857, 52] on div "Analysis Window" at bounding box center [874, 36] width 118 height 35
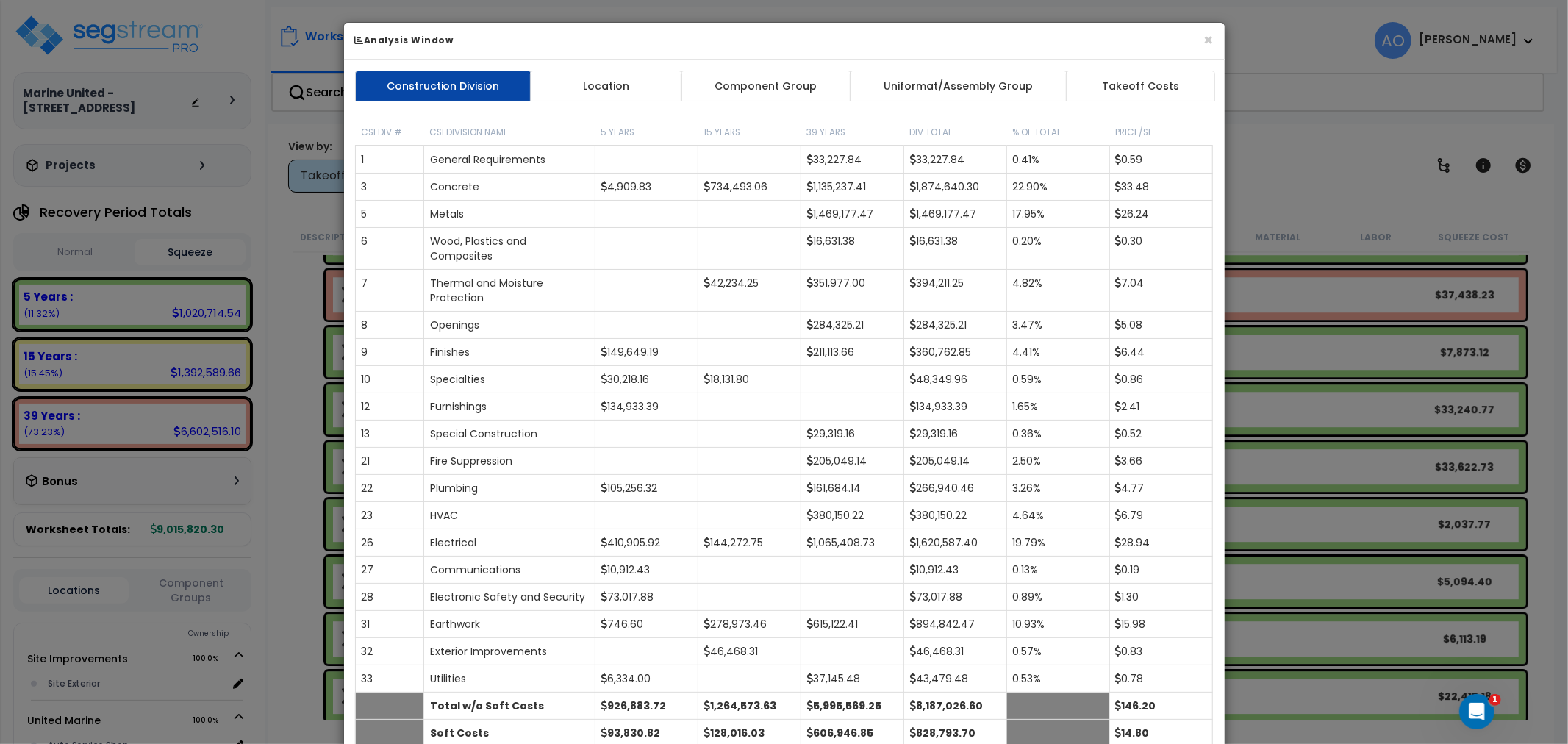
click at [726, 81] on link "Component Group" at bounding box center [766, 85] width 171 height 31
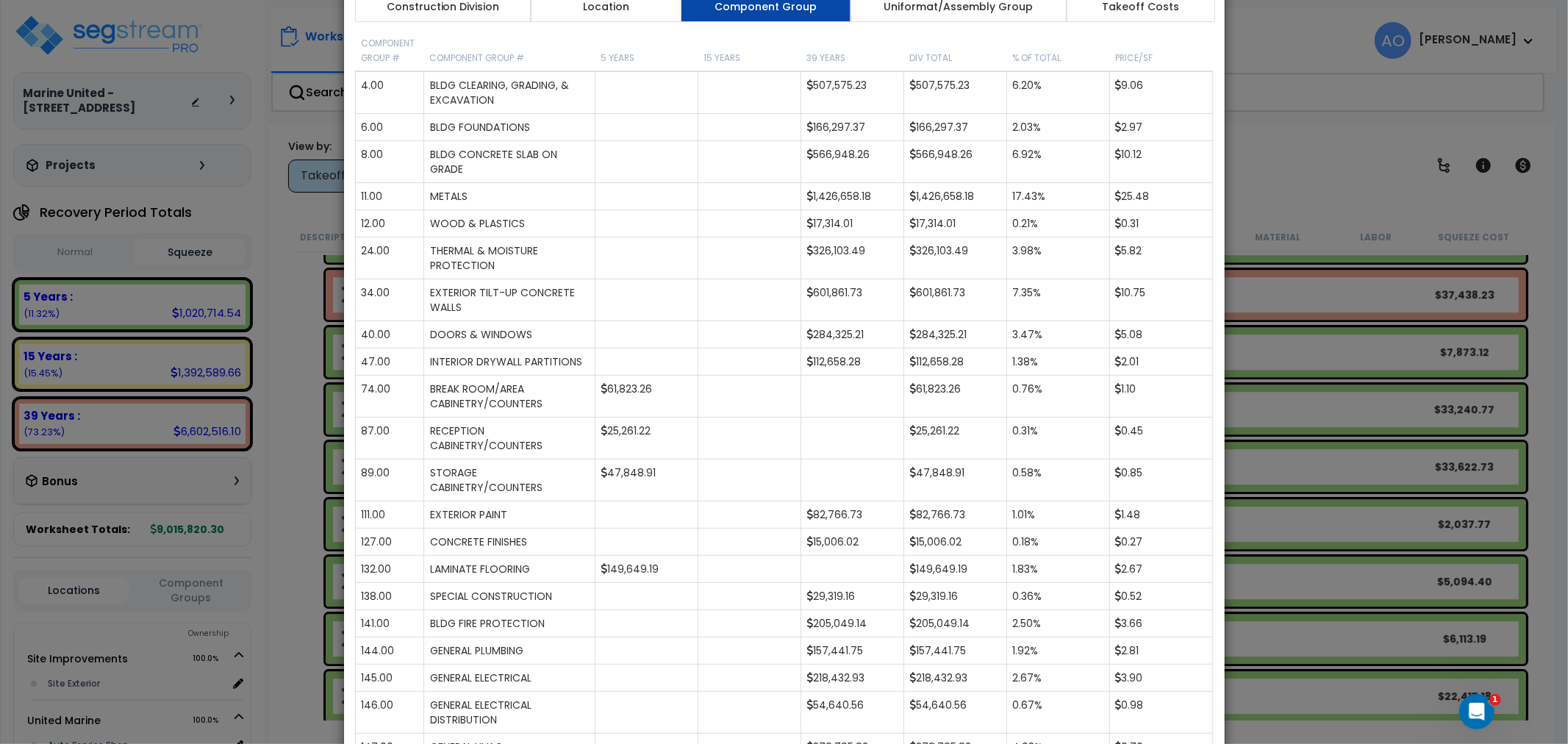
scroll to position [0, 0]
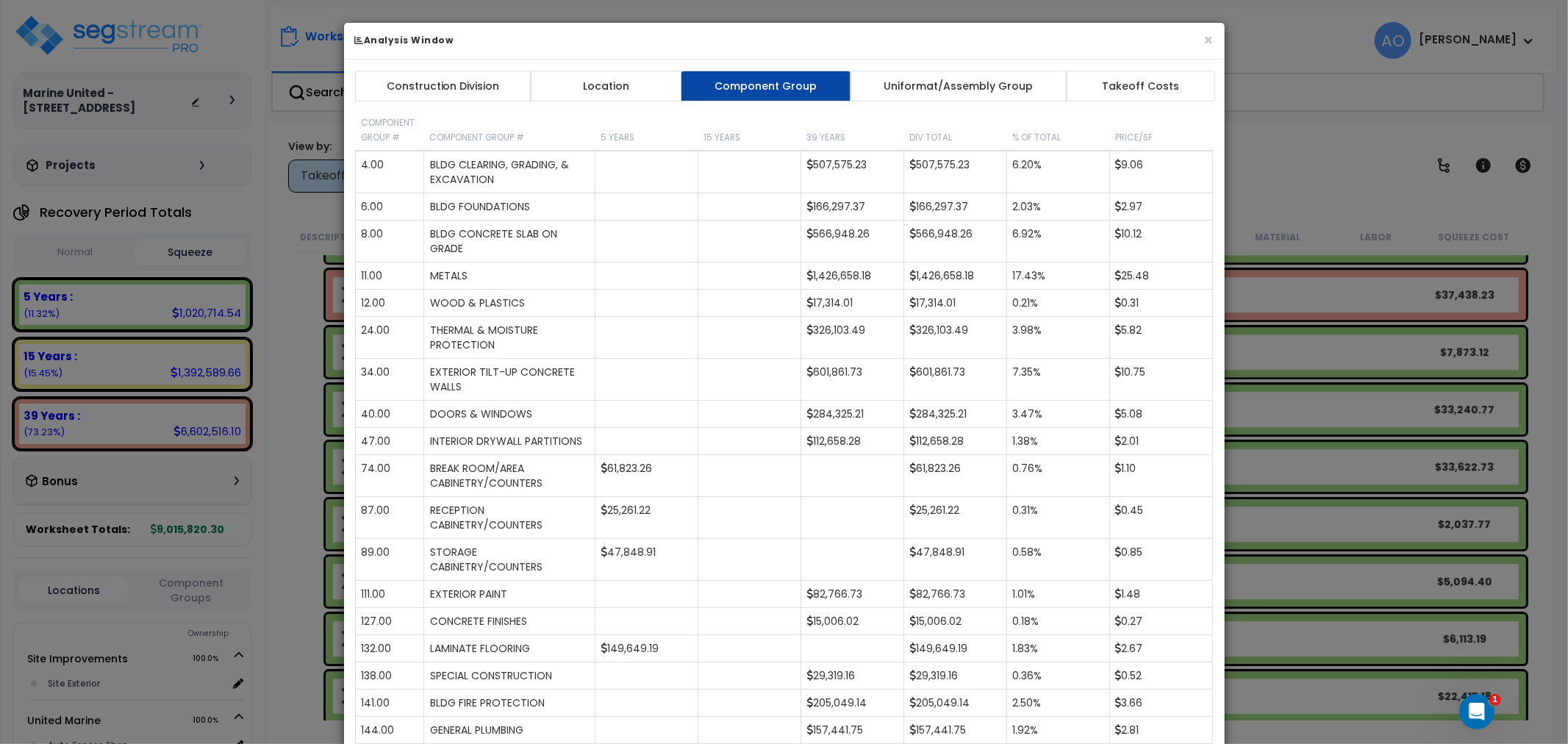
click at [1274, 103] on div "× Analysis Window Construction Division Location Component Group Uniformat/Asse…" at bounding box center [784, 372] width 1568 height 744
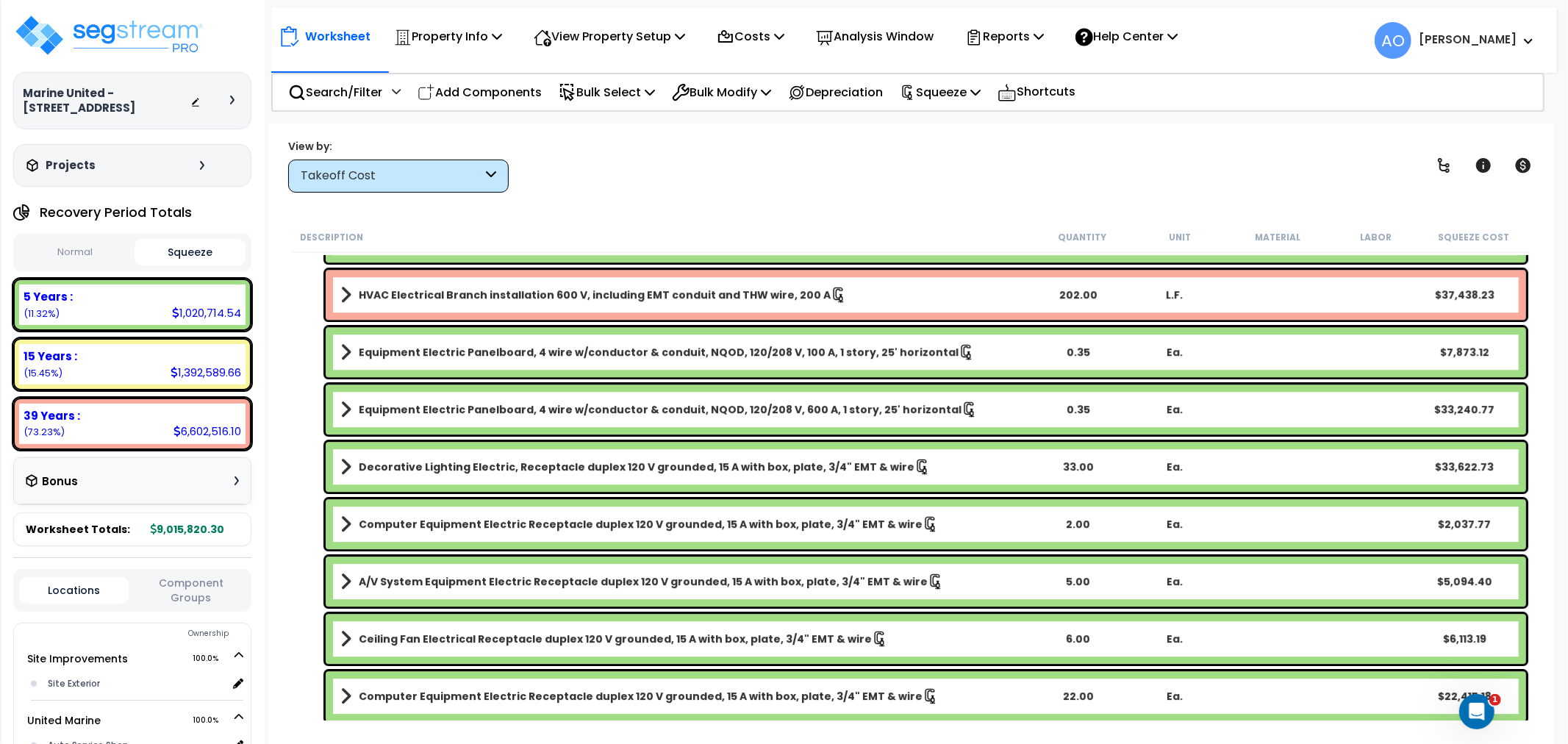
click at [348, 188] on div "Takeoff Cost" at bounding box center [398, 176] width 221 height 33
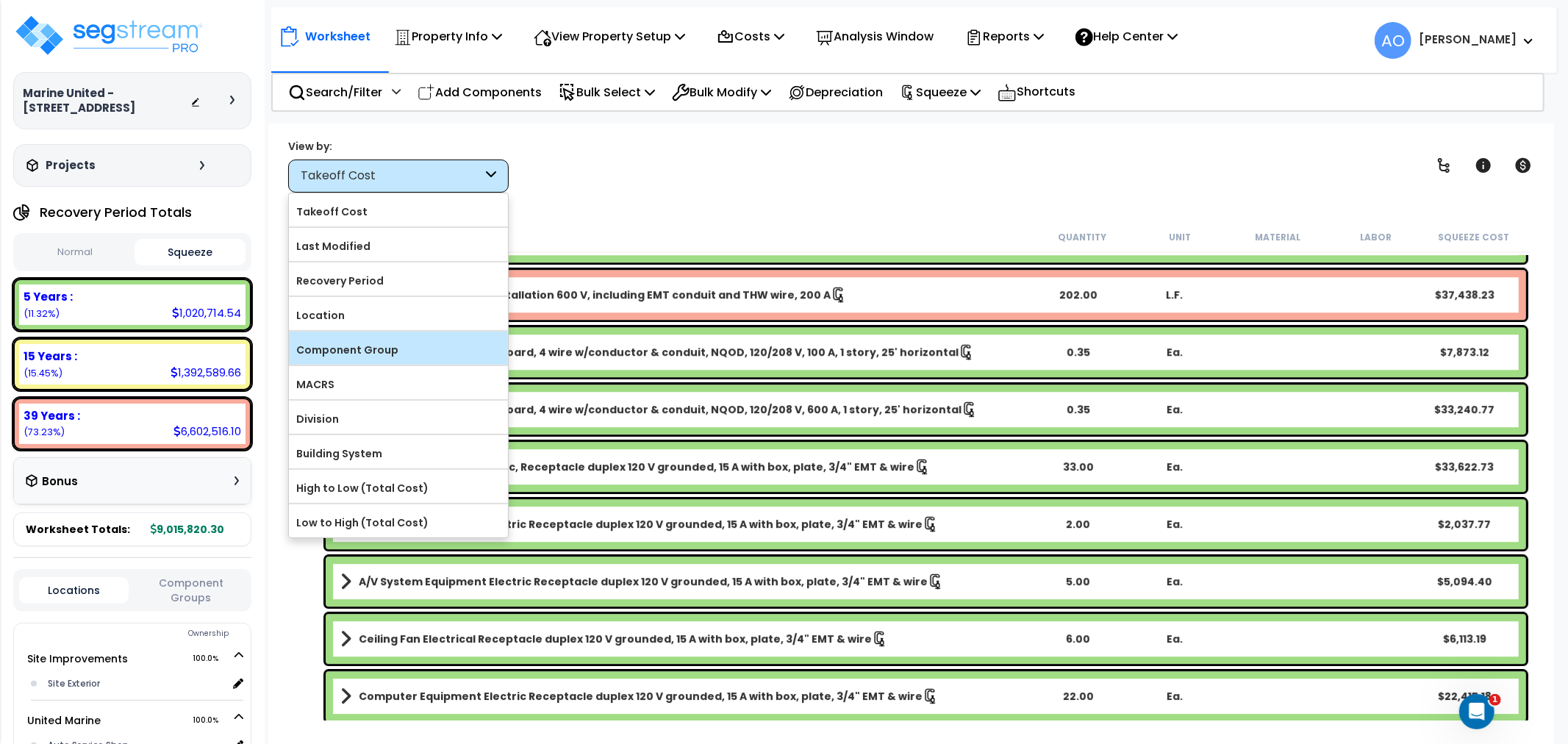
click at [382, 349] on label "Component Group" at bounding box center [398, 350] width 219 height 22
click at [0, 0] on input "Component Group" at bounding box center [0, 0] width 0 height 0
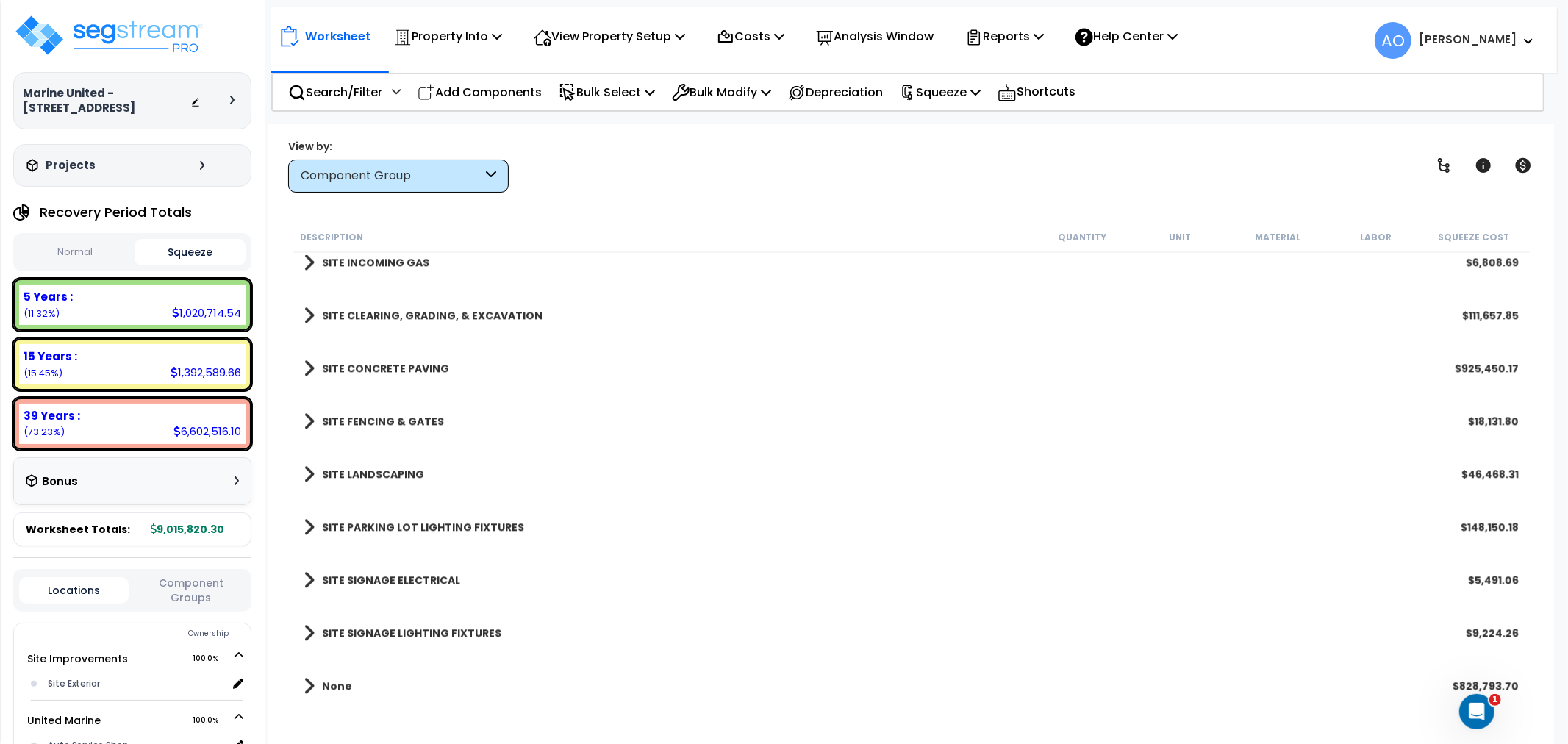
scroll to position [64, 0]
click at [403, 628] on b "SITE SIGNAGE LIGHTING FIXTURES" at bounding box center [412, 632] width 179 height 14
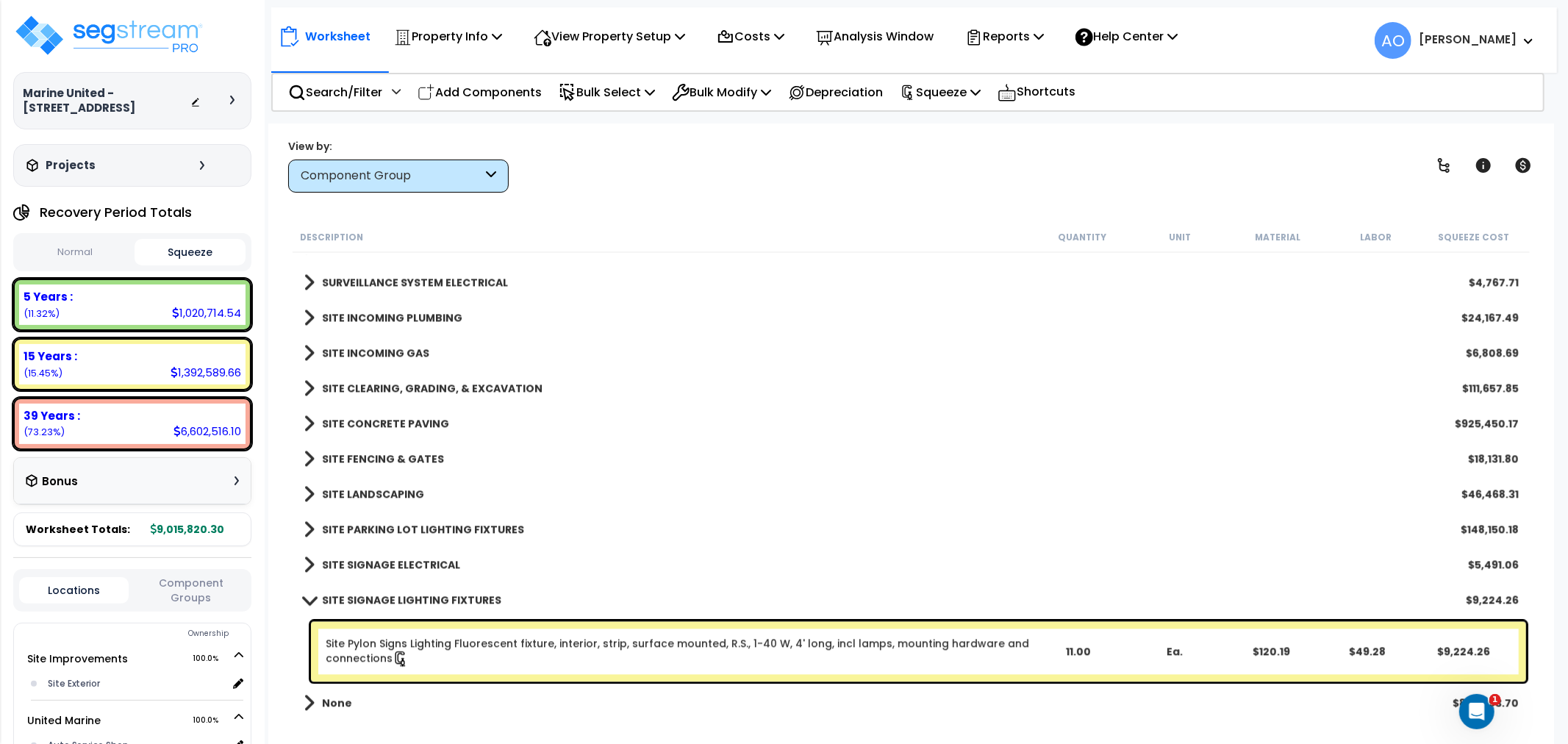
scroll to position [2766, 0]
click at [460, 597] on b "SITE SIGNAGE LIGHTING FIXTURES" at bounding box center [412, 599] width 179 height 14
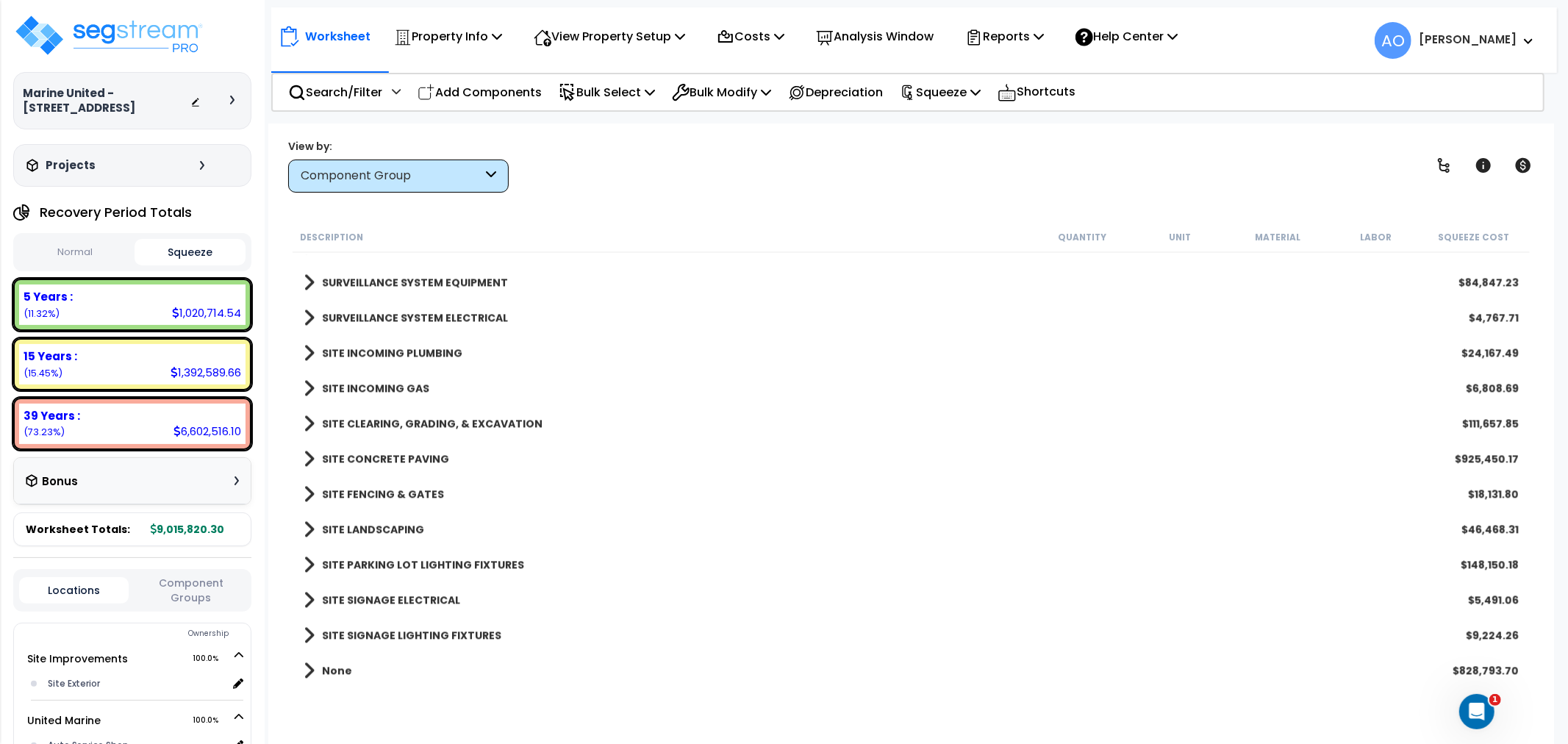
scroll to position [2731, 0]
click at [402, 599] on b "SITE SIGNAGE ELECTRICAL" at bounding box center [391, 599] width 138 height 14
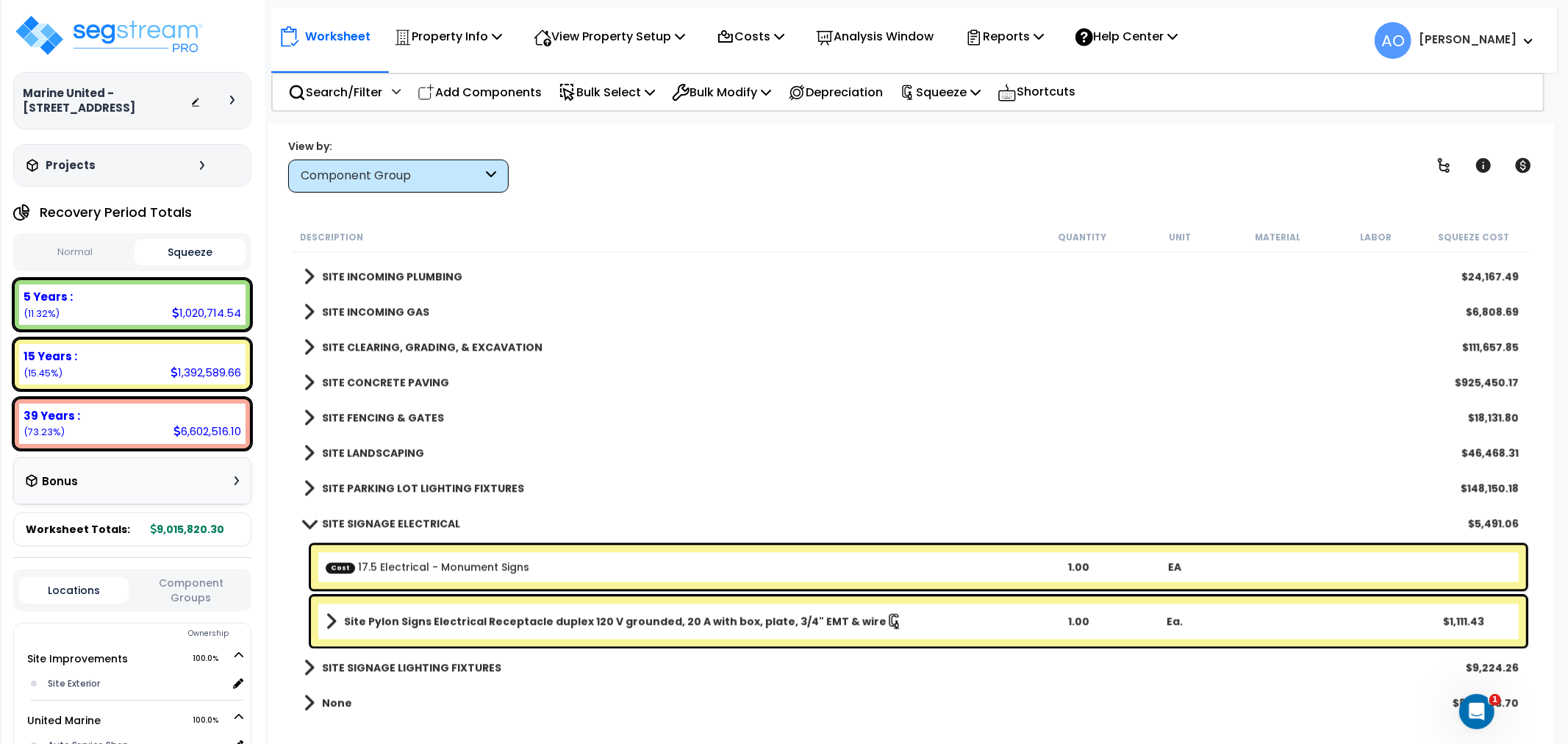
scroll to position [2790, 0]
click at [417, 485] on b "SITE PARKING LOT LIGHTING FIXTURES" at bounding box center [423, 488] width 202 height 14
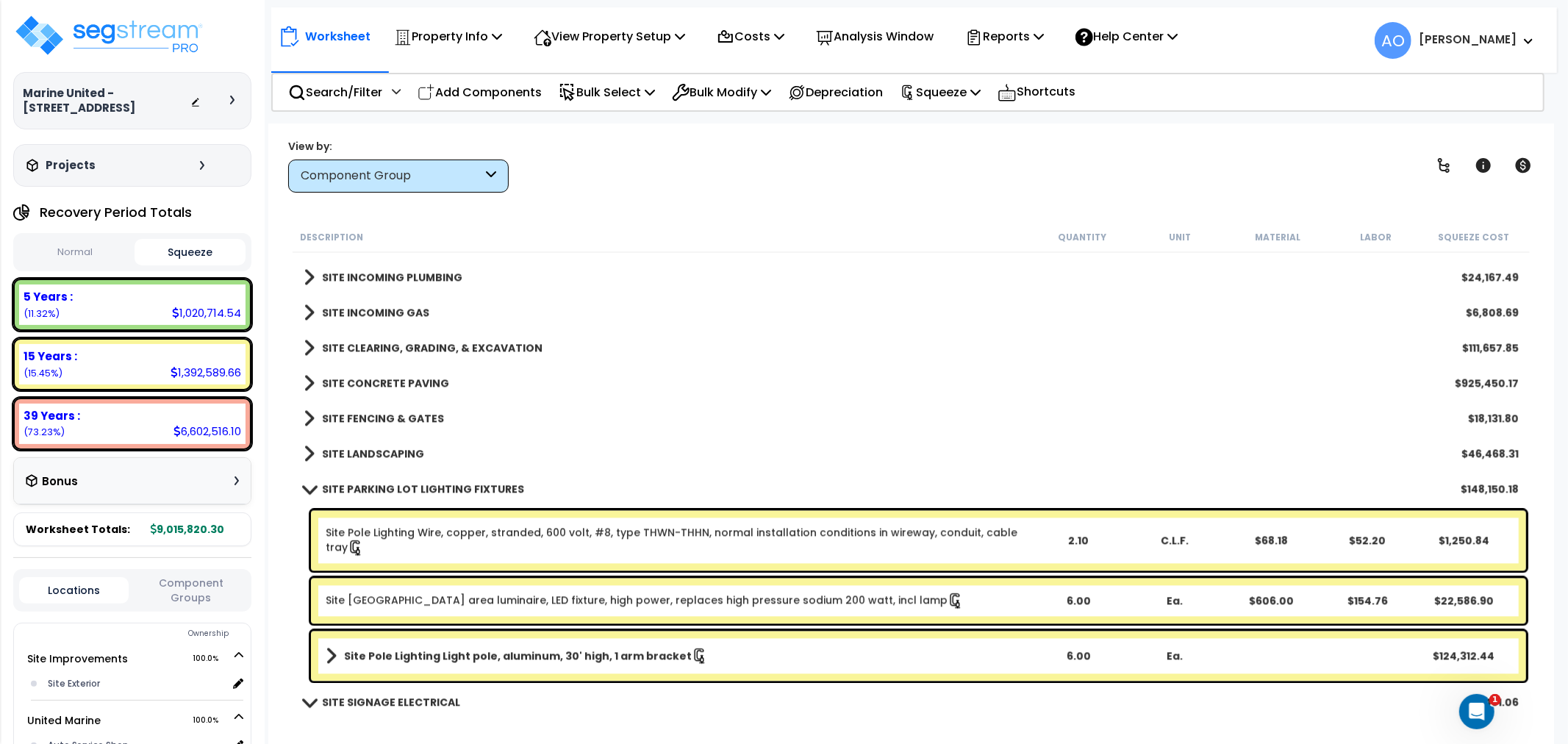
click at [511, 654] on b "Site Pole Lighting Light pole, aluminum, 30' high, 1 arm bracket" at bounding box center [518, 655] width 348 height 14
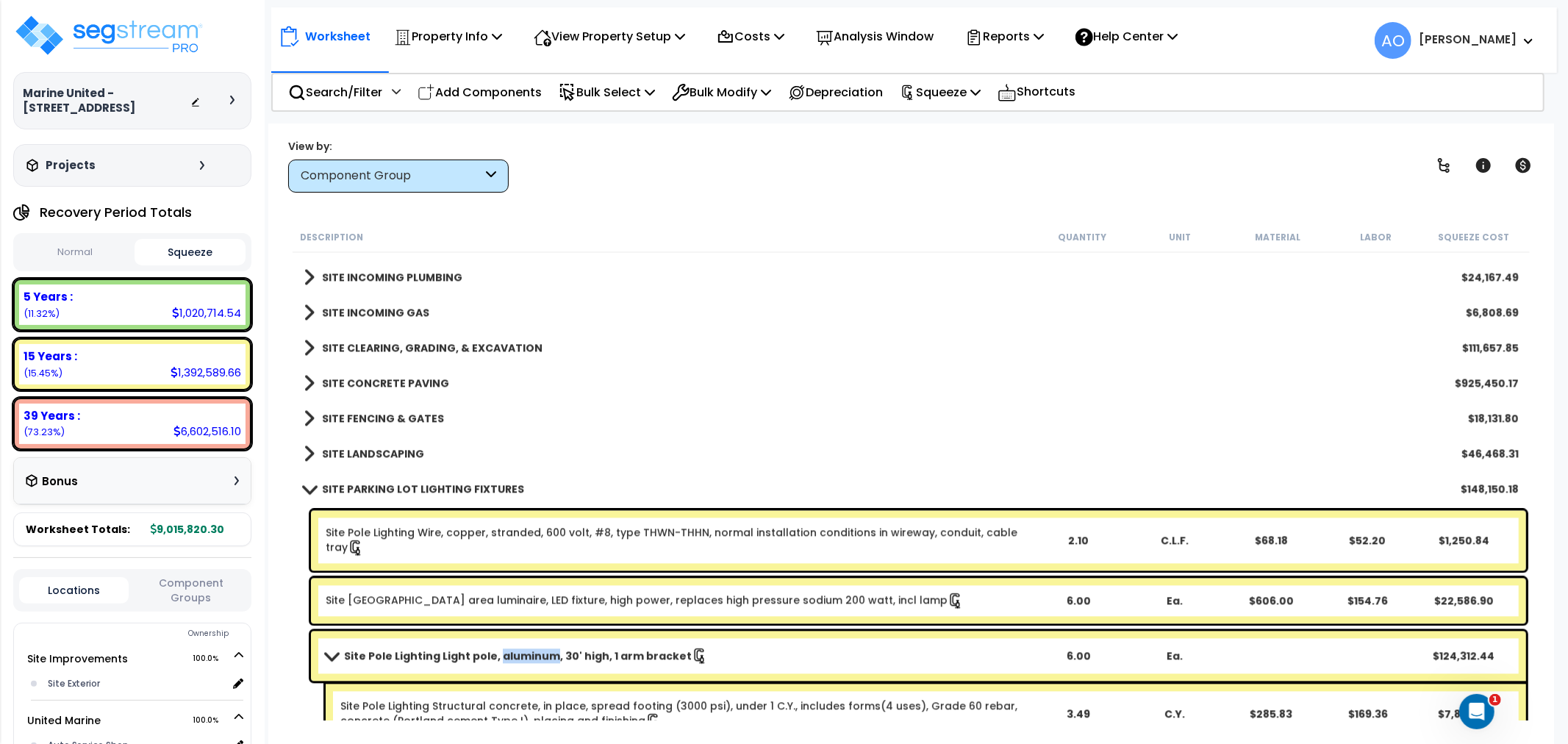
click at [511, 654] on b "Site Pole Lighting Light pole, aluminum, 30' high, 1 arm bracket" at bounding box center [518, 655] width 348 height 14
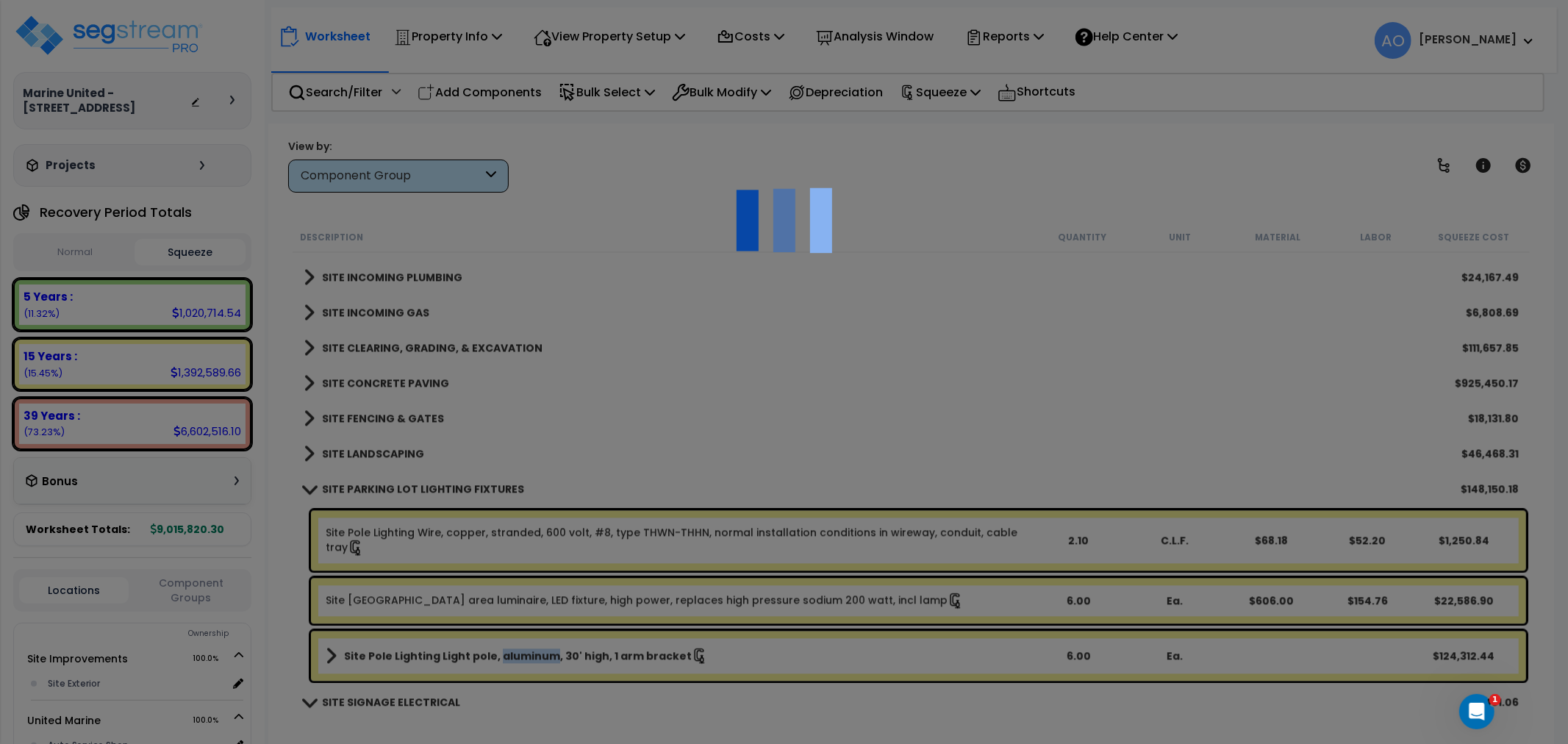
select select "46127654"
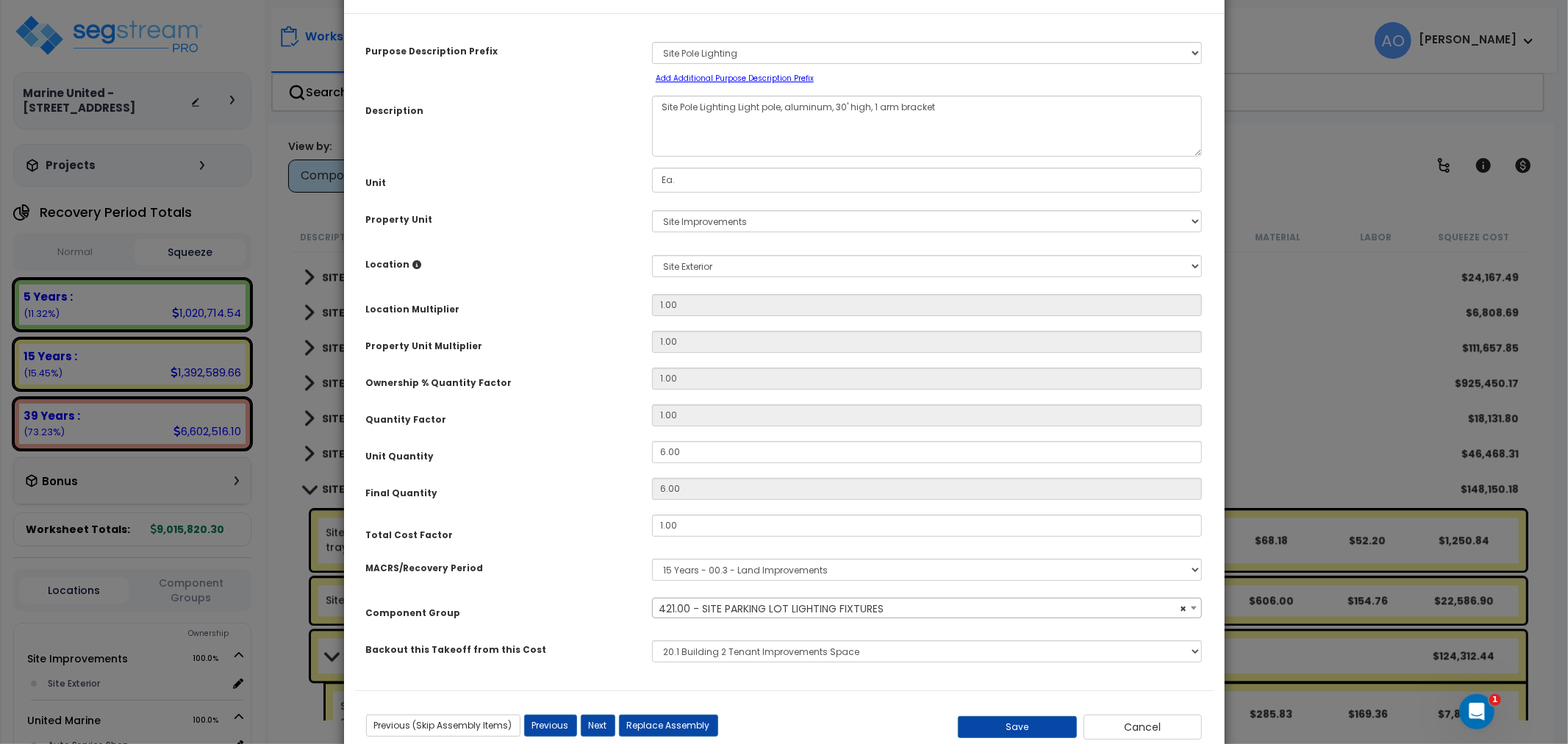
select select "46217"
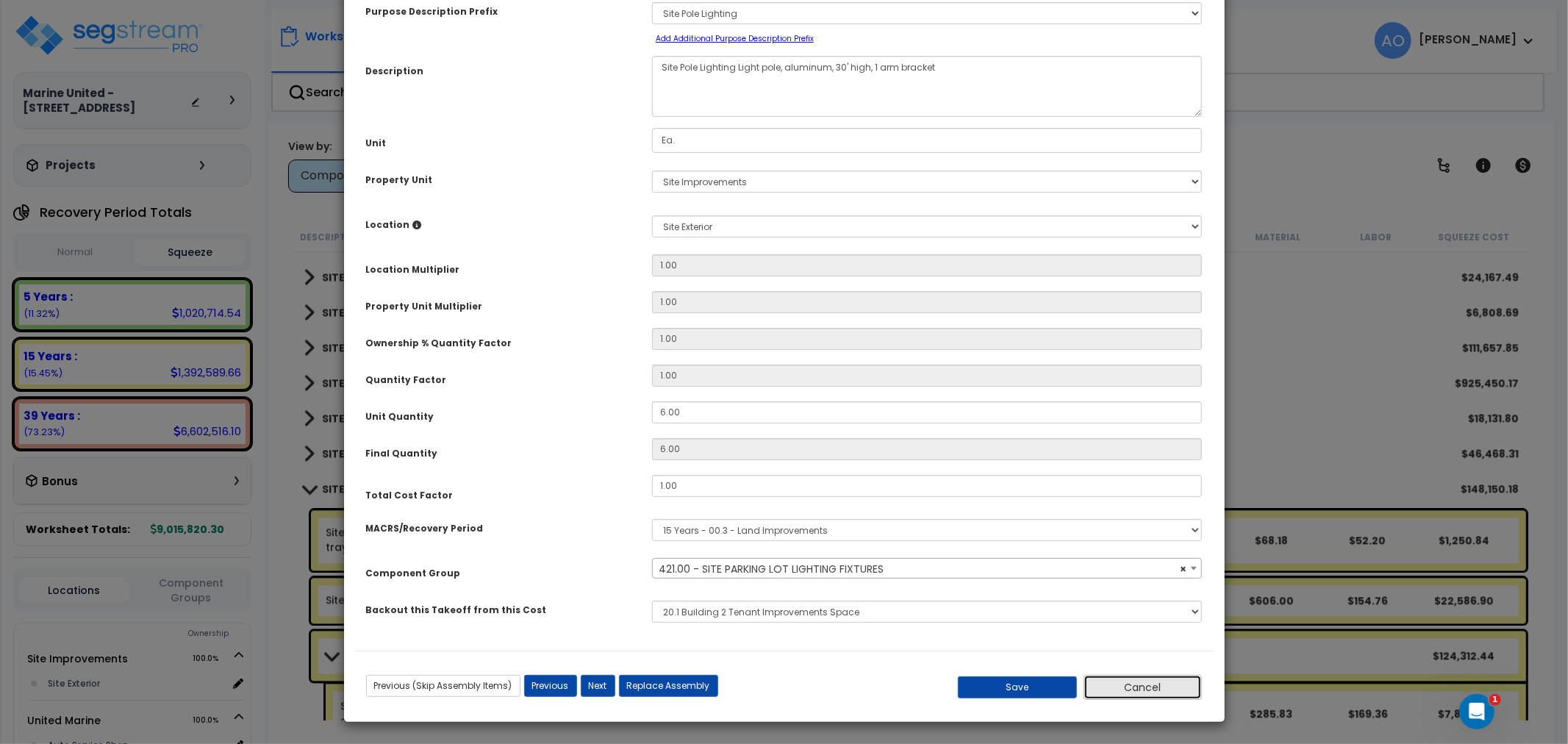
click at [1119, 687] on button "Cancel" at bounding box center [1143, 687] width 119 height 25
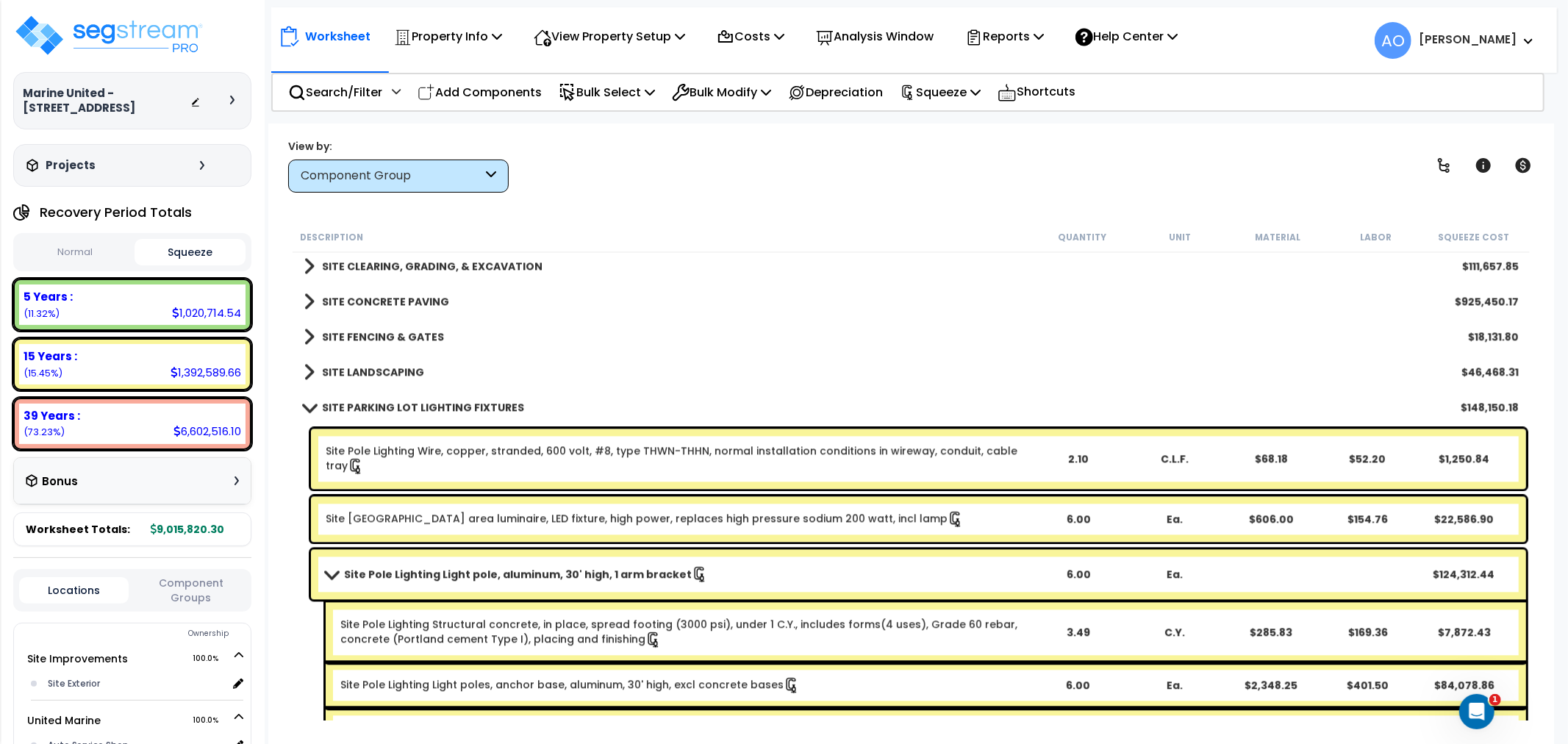
click at [405, 402] on b "SITE PARKING LOT LIGHTING FIXTURES" at bounding box center [423, 407] width 202 height 14
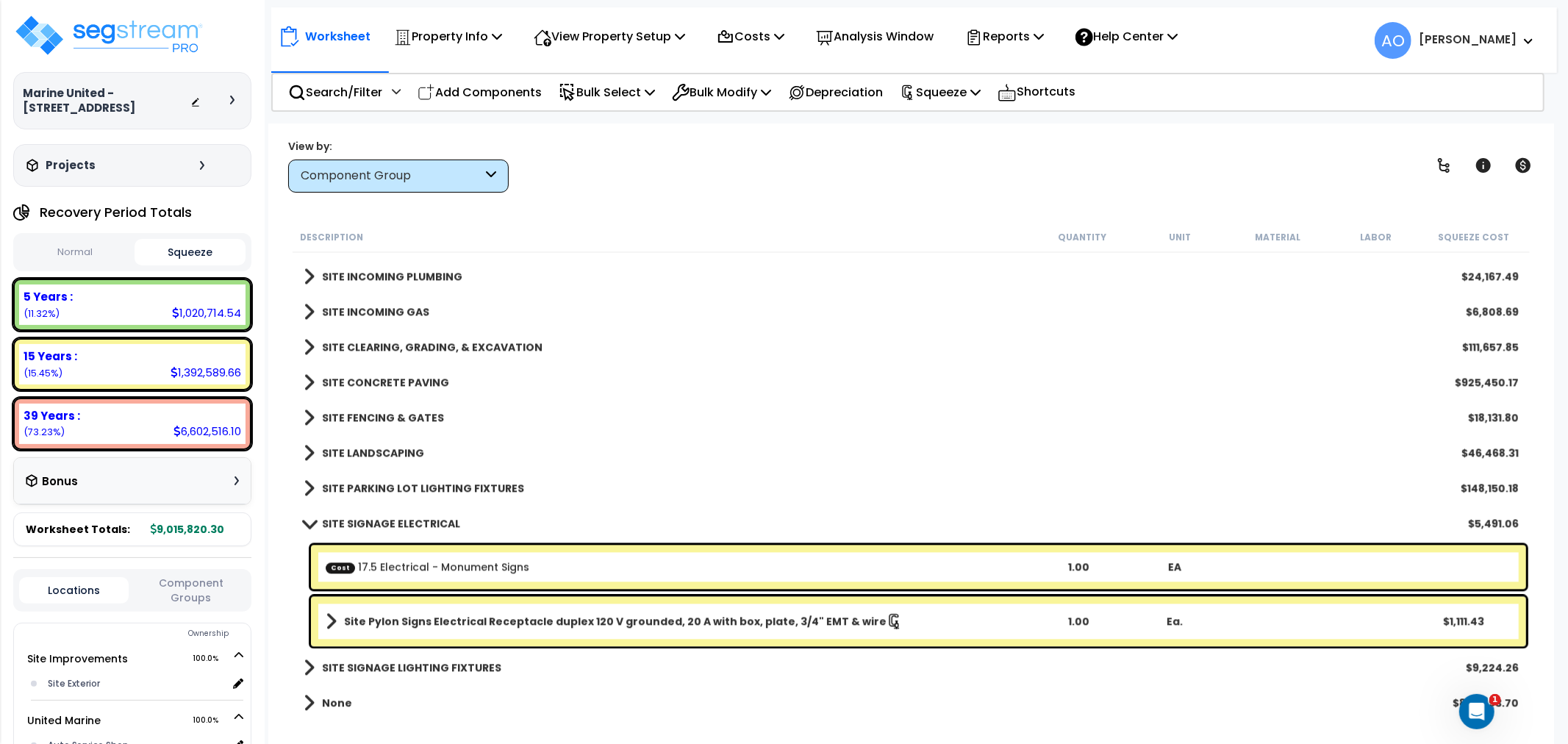
scroll to position [2790, 0]
click at [620, 38] on p "View Property Setup" at bounding box center [609, 36] width 151 height 19
click at [633, 105] on link "View Questionnaire" at bounding box center [599, 101] width 145 height 30
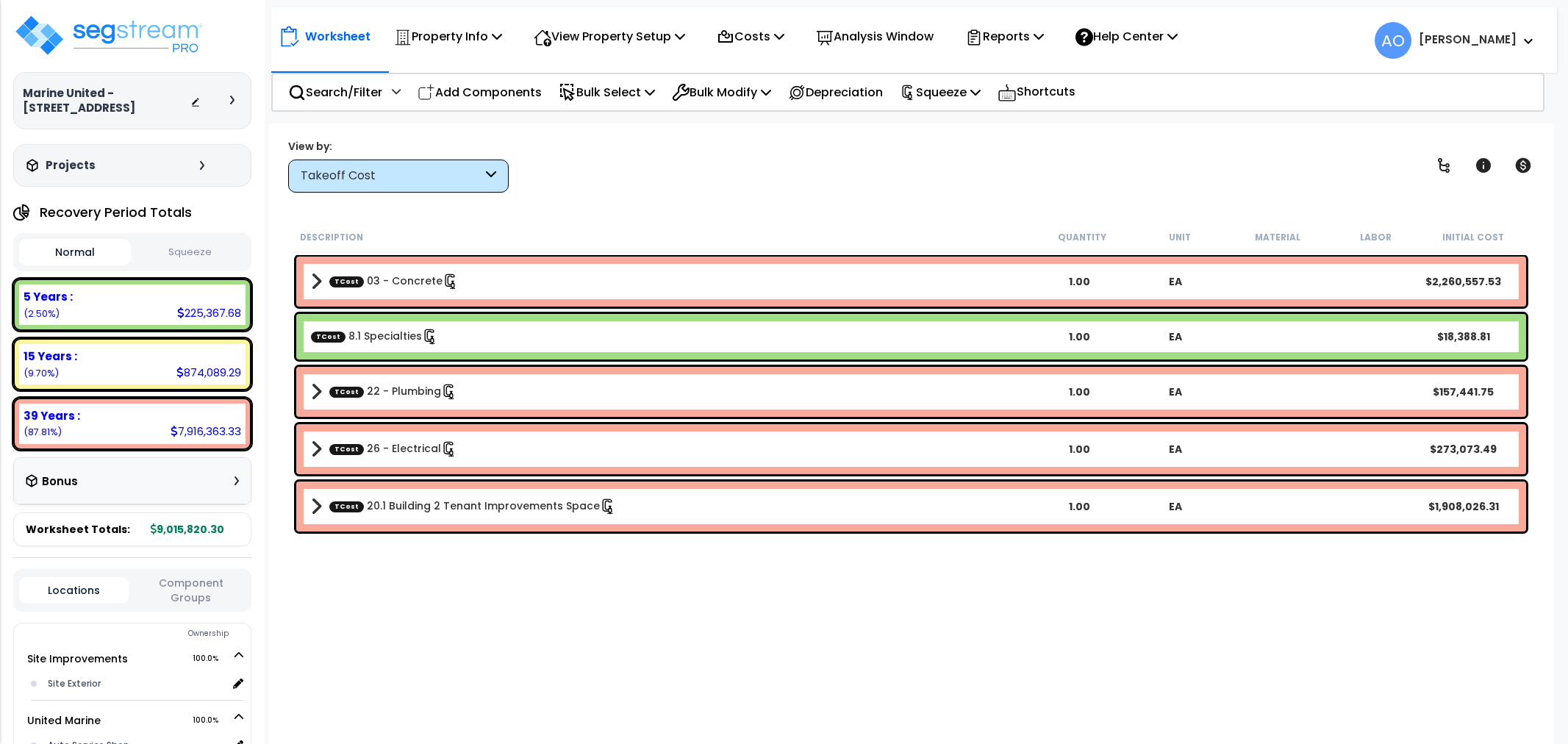
click at [755, 34] on p "Costs" at bounding box center [750, 36] width 68 height 19
click at [763, 96] on link "Direct Costs" at bounding box center [782, 101] width 145 height 30
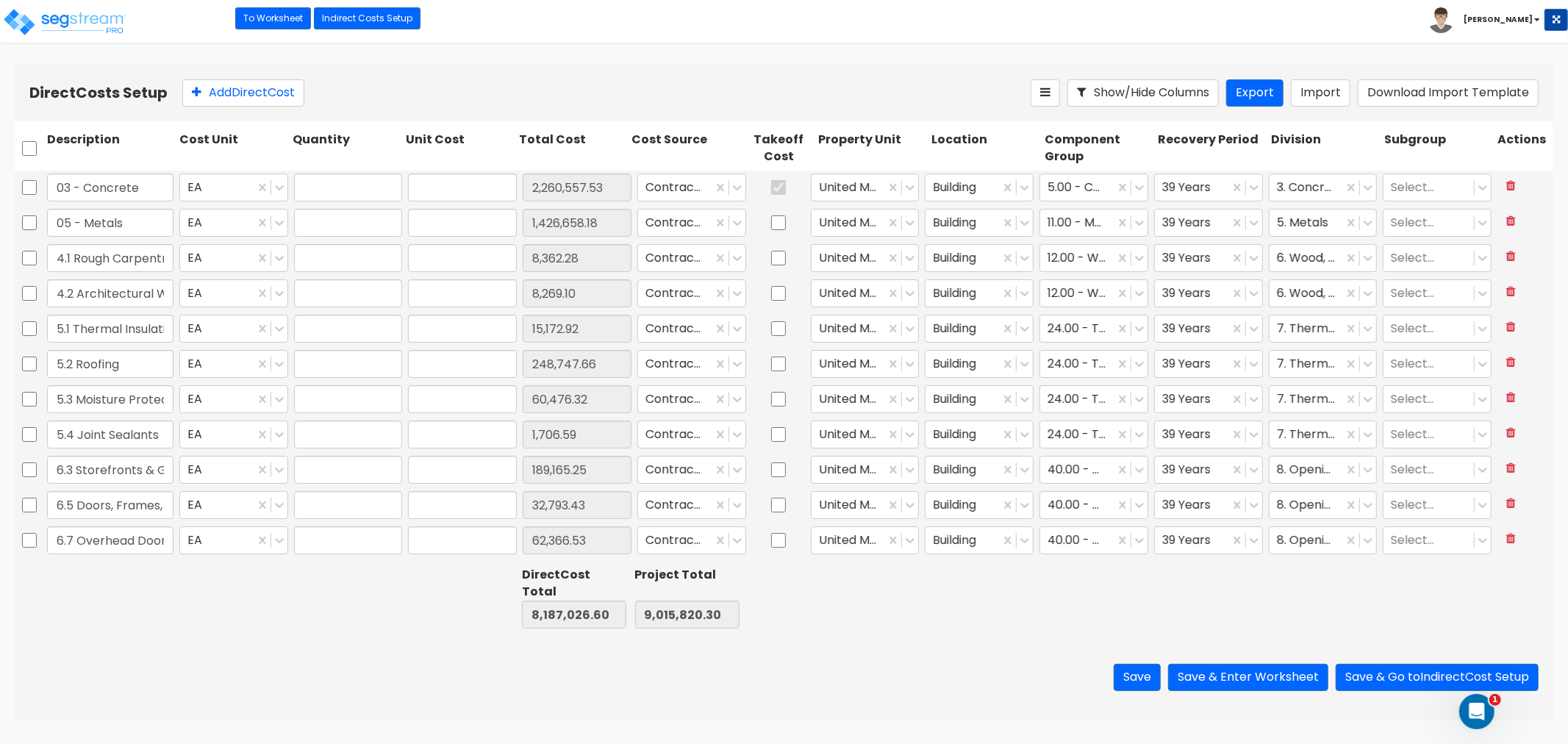
type input "1.00"
type input "2,260,557.53"
type input "1.00"
type input "1,426,658.18"
type input "1.00"
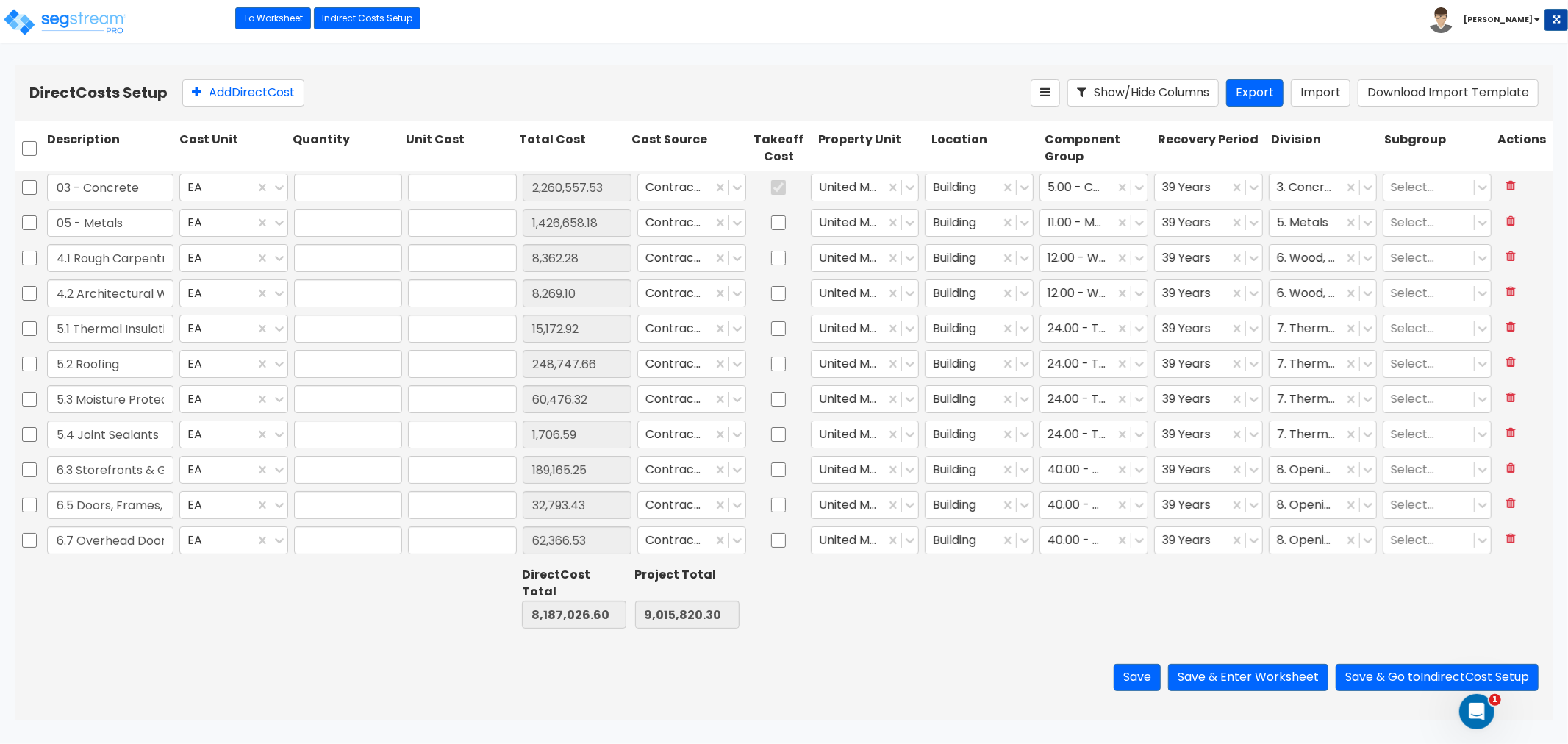
type input "8,362.28"
type input "1.00"
type input "8,269.10"
type input "1.00"
type input "15,172.92"
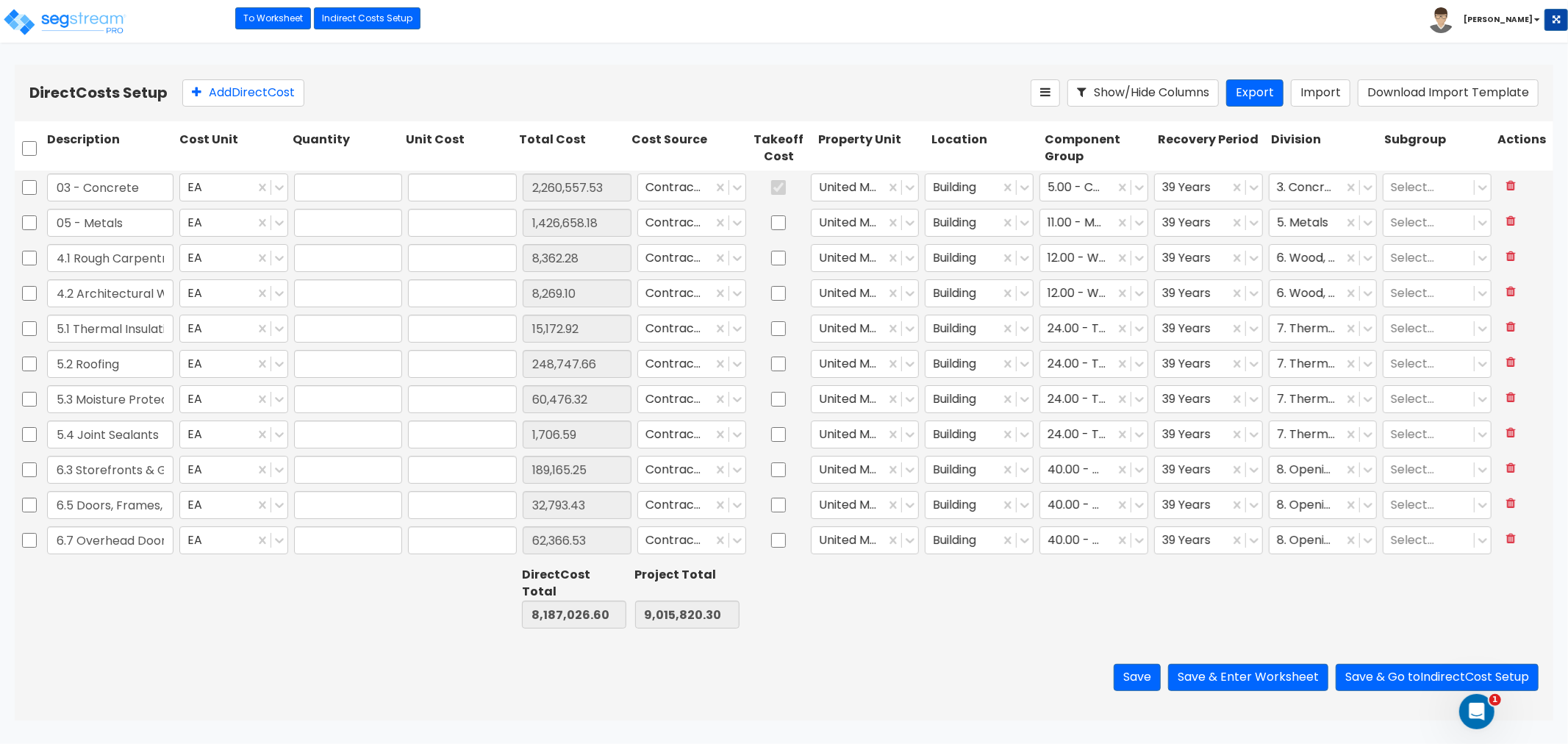
type input "1.00"
type input "248,747.66"
type input "1.00"
type input "60,476.32"
type input "1.00"
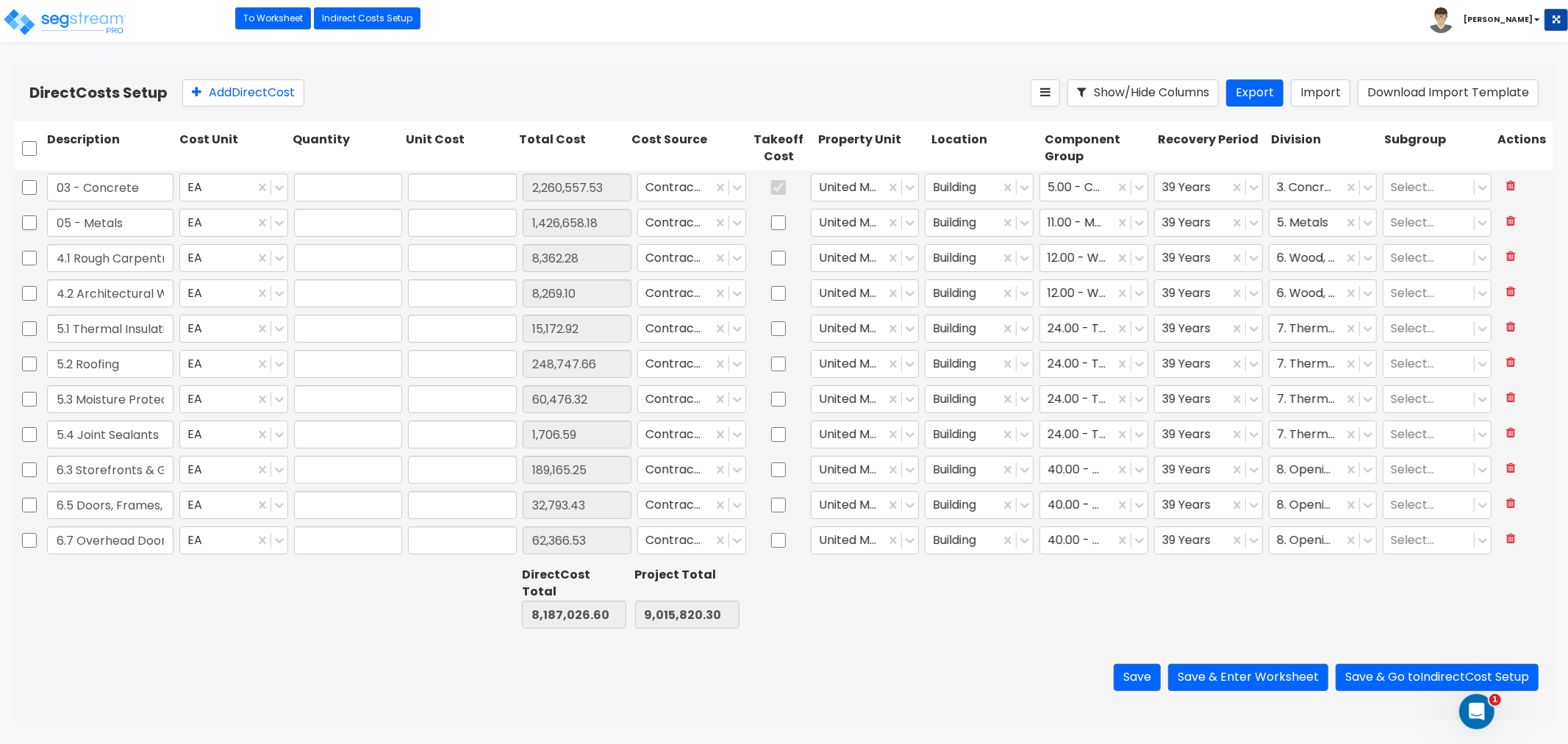
type input "1,706.59"
type input "1.00"
type input "189,165.25"
type input "1.00"
type input "32,793.43"
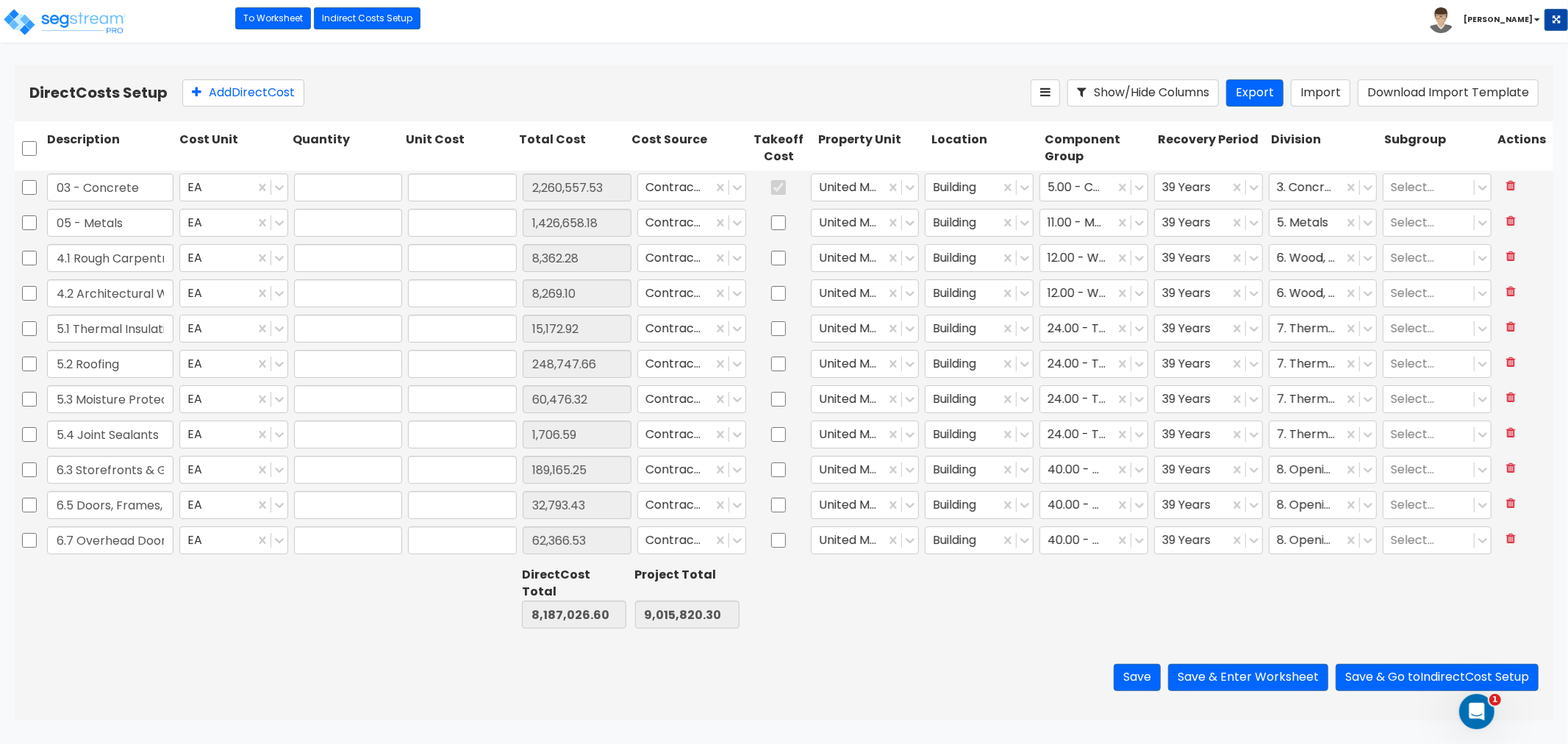
type input "1.00"
type input "62,366.53"
type input "1.00"
type input "112,658.28"
type input "1.00"
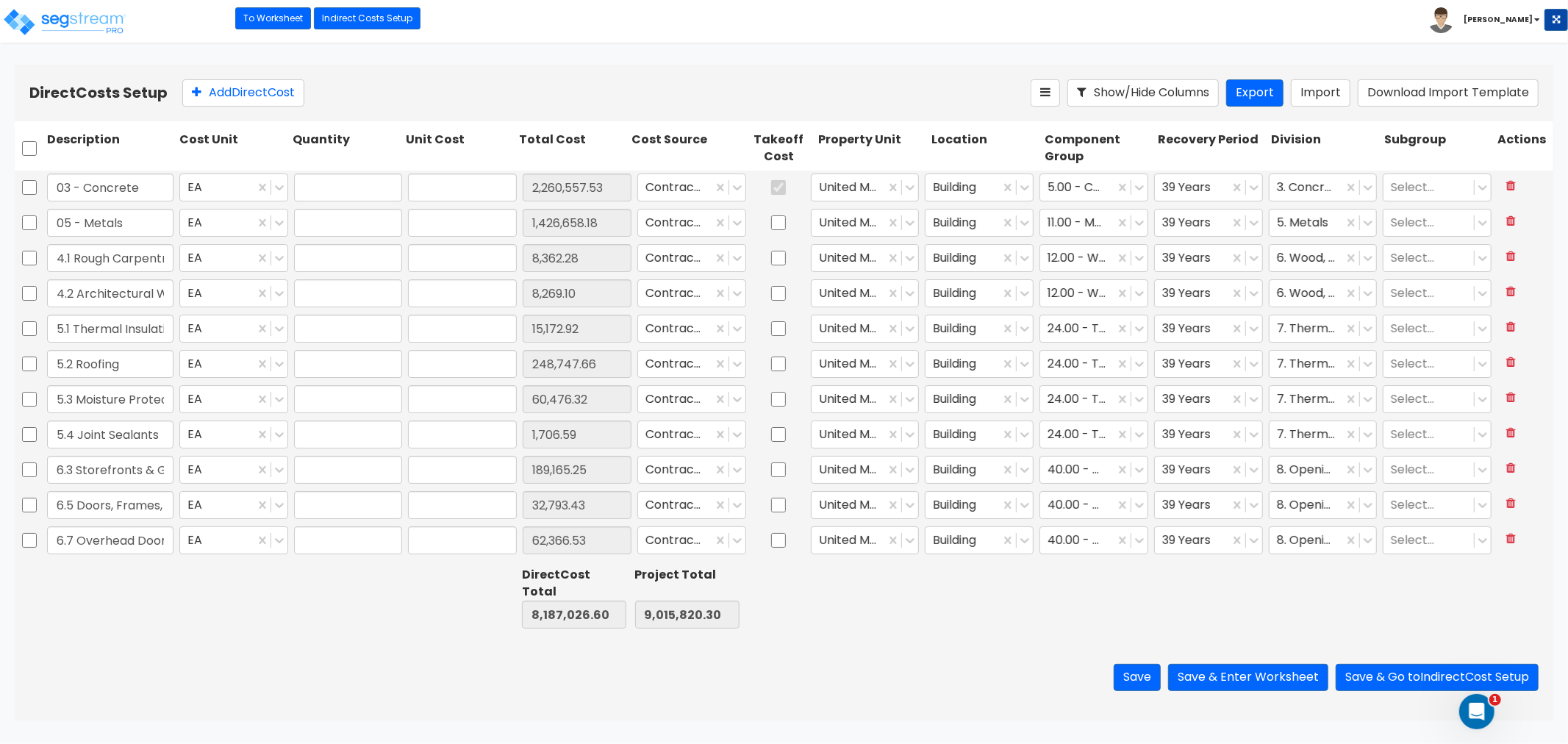
type input "15,006.02"
type input "1.00"
type input "682.63"
type input "1.00"
type input "1,928.44"
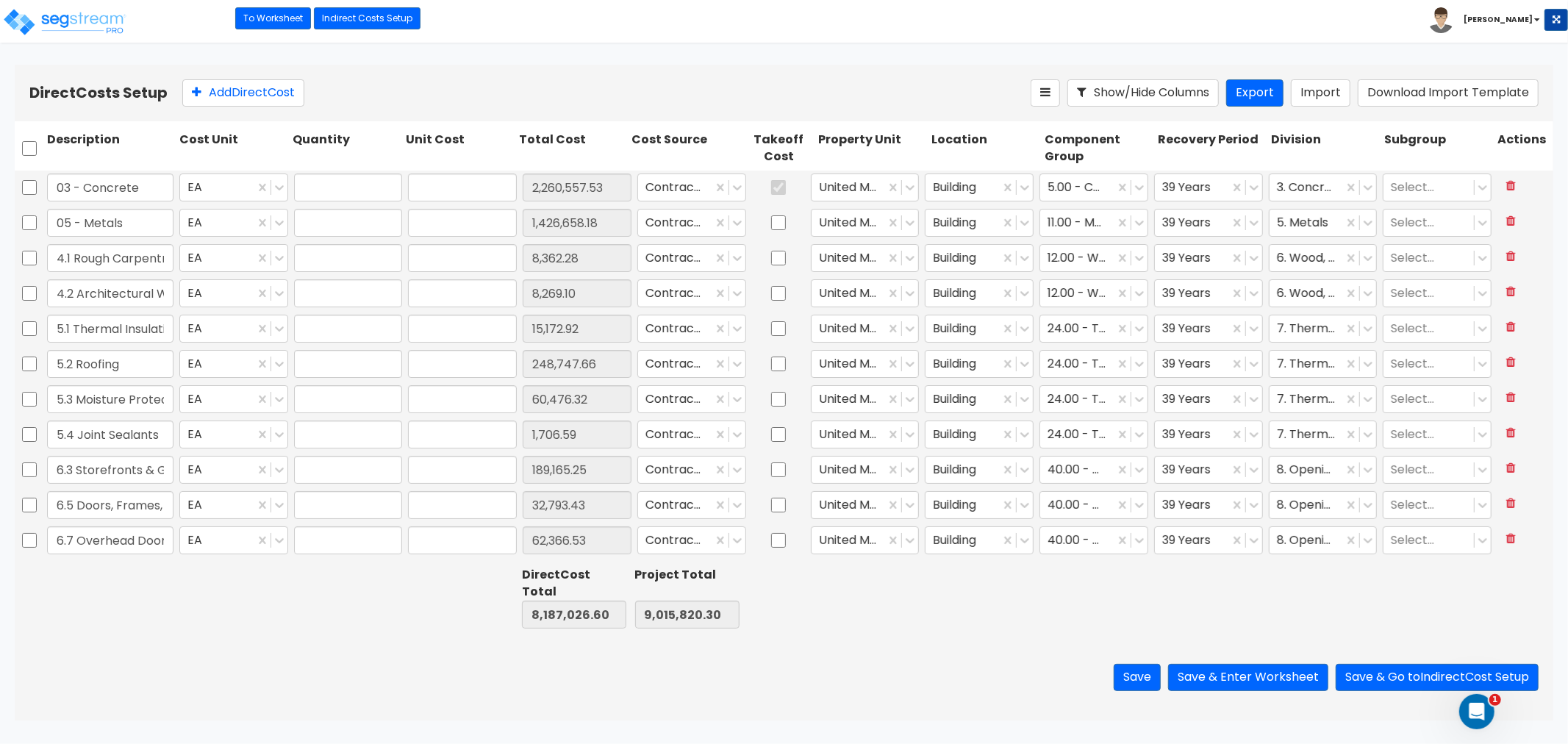
type input "1.00"
type input "18,388.81"
type input "1.00"
type input "18,131.80"
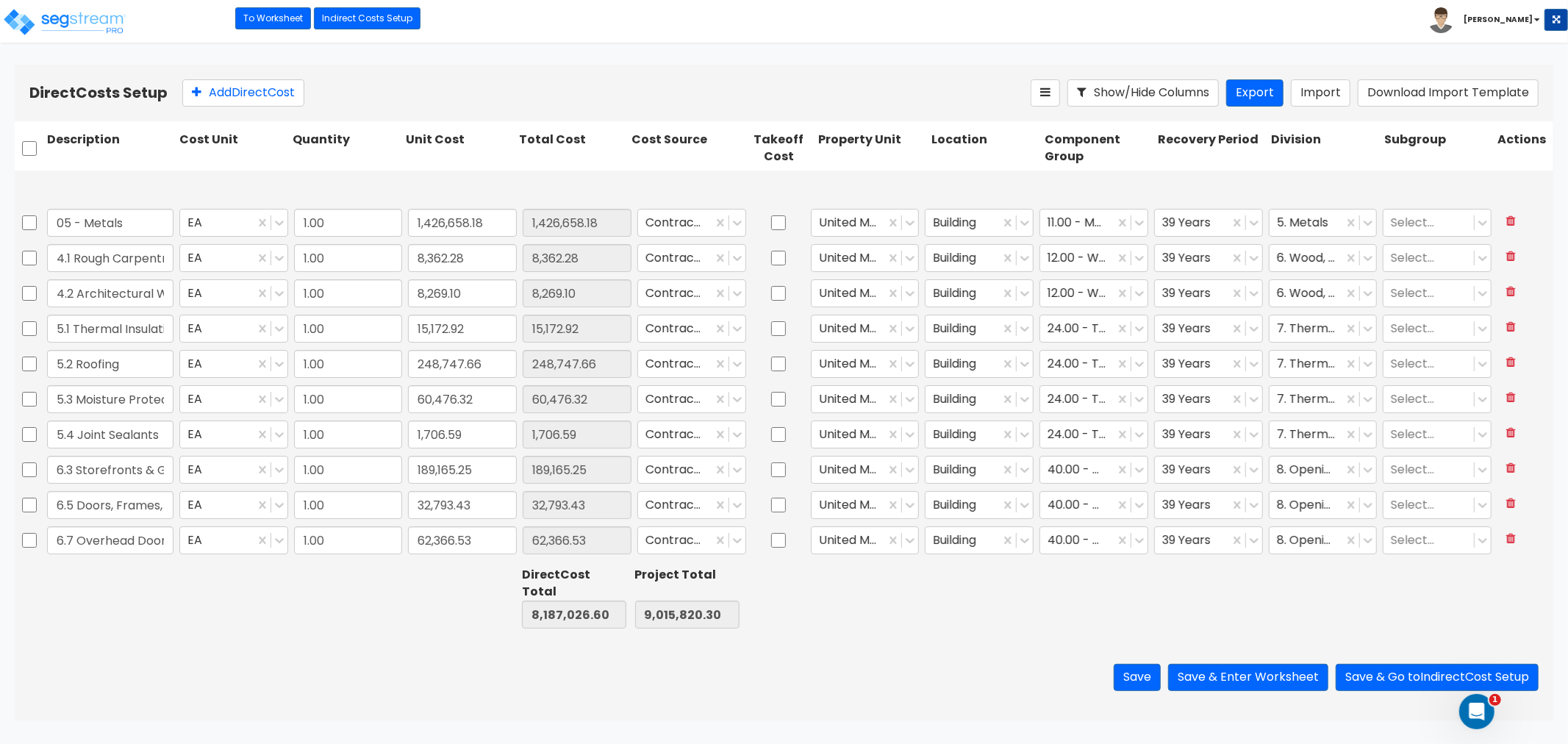
type input "1.00"
type input "205,049.14"
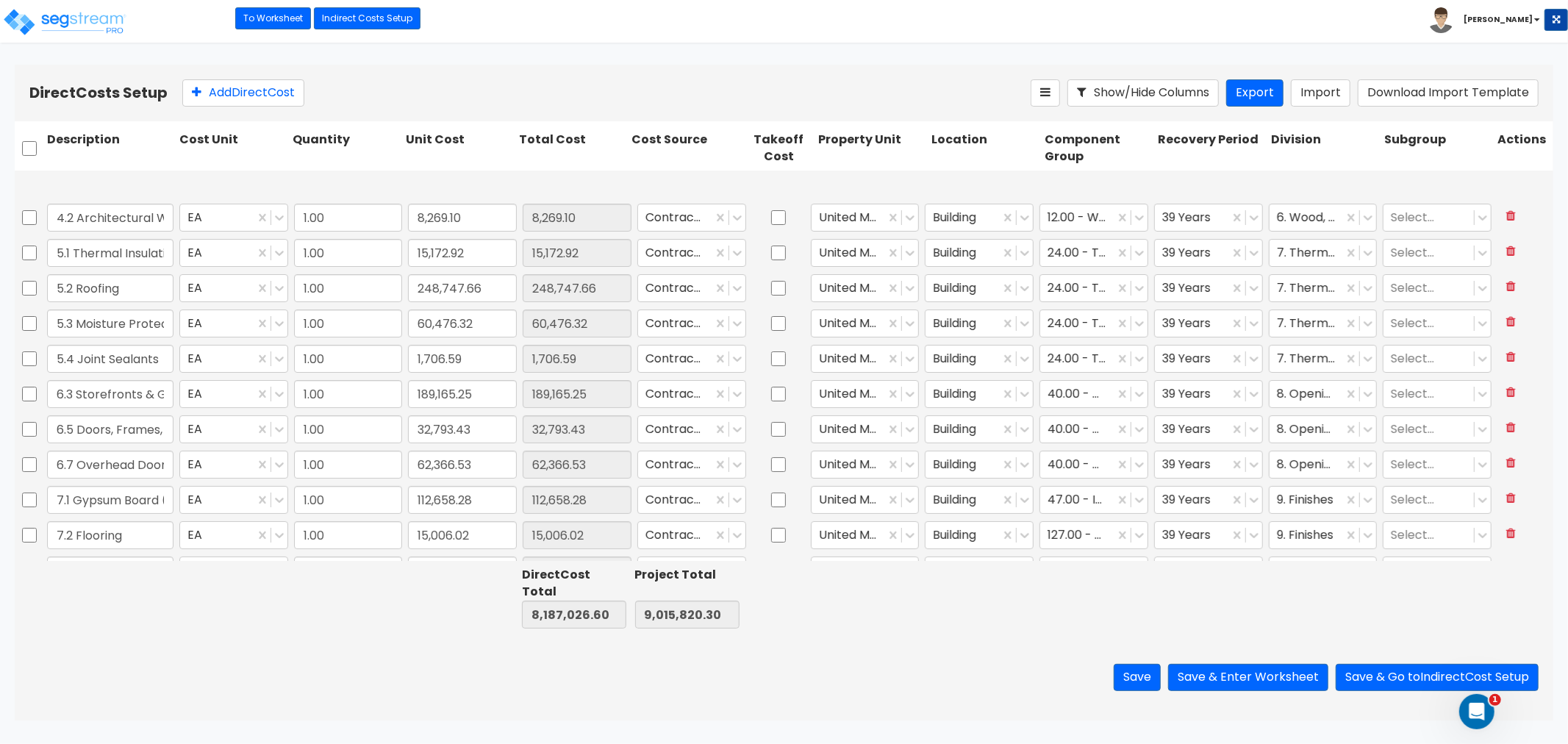
type input "1.00"
type input "4,379.63"
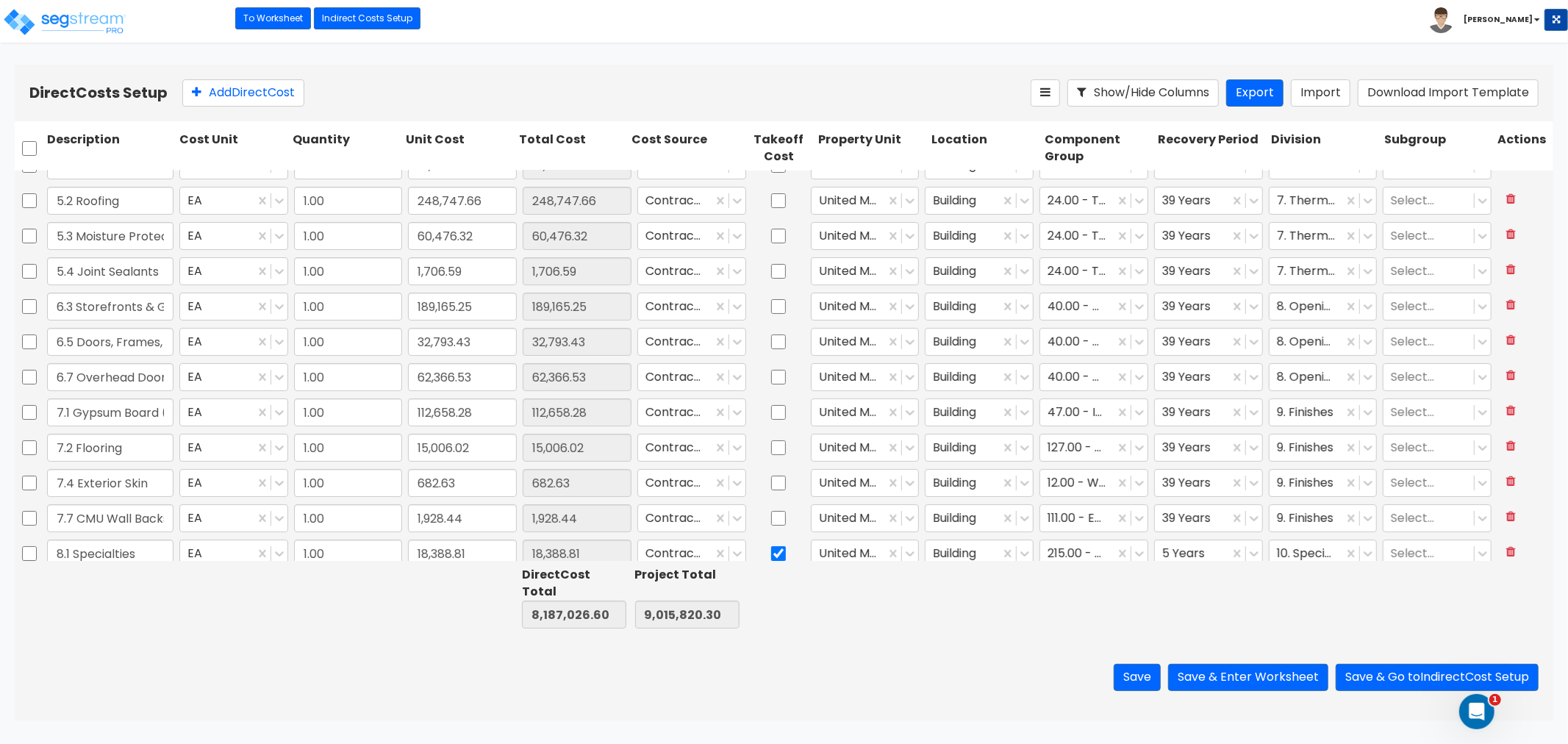
type input "1.00"
type input "3,339.85"
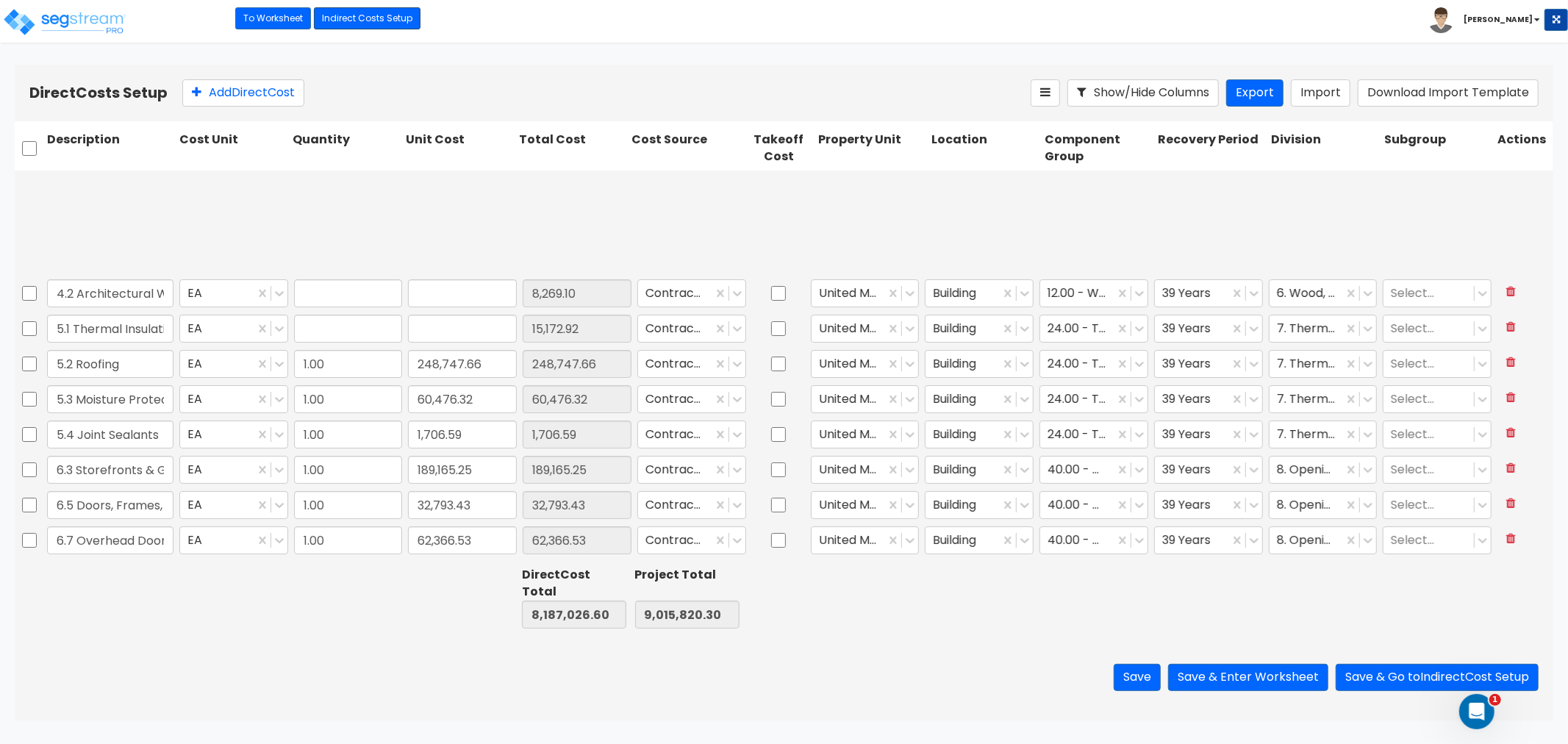
type input "1.00"
type input "8,269.10"
type input "1.00"
type input "15,172.92"
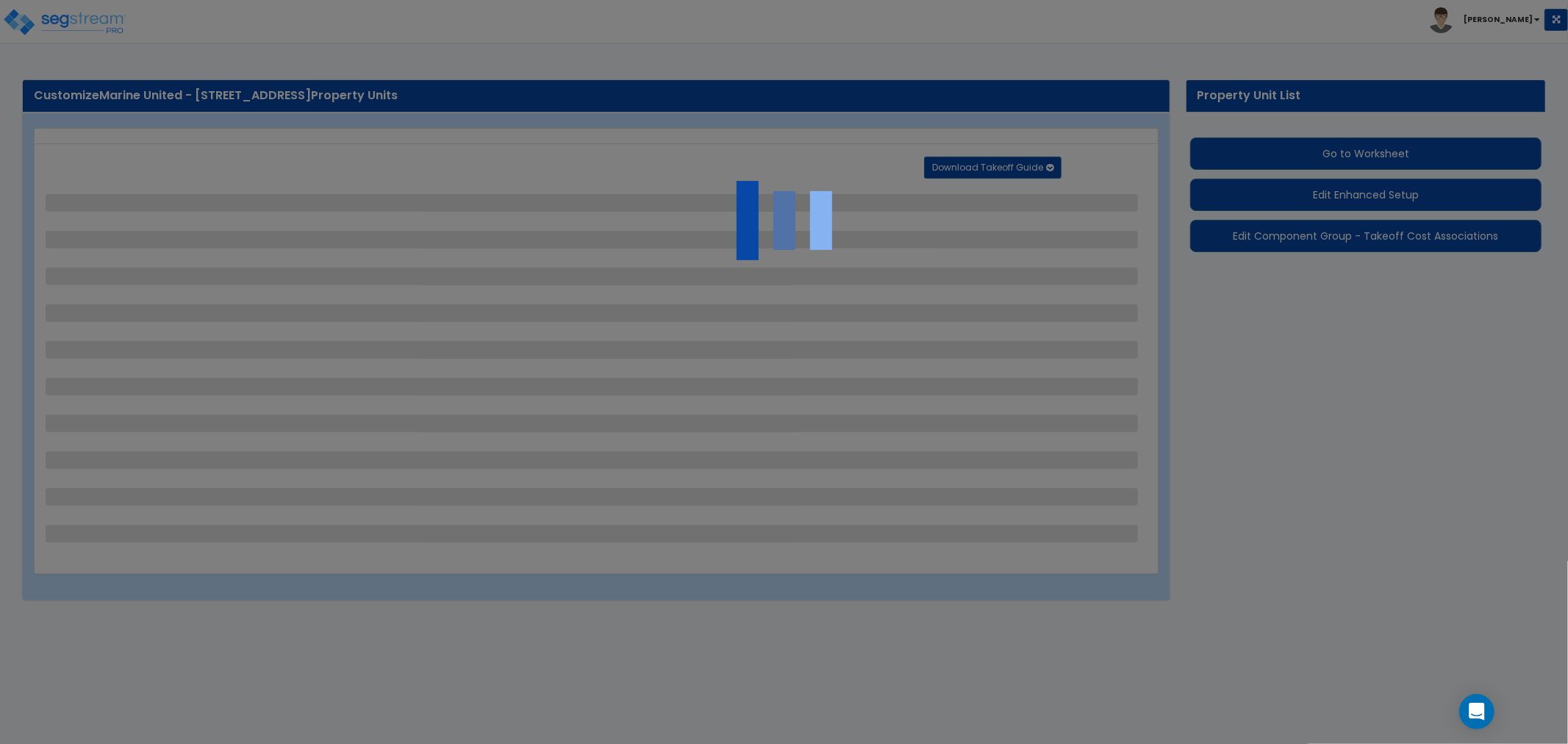
select select "2"
select select "1"
select select "2"
select select "1"
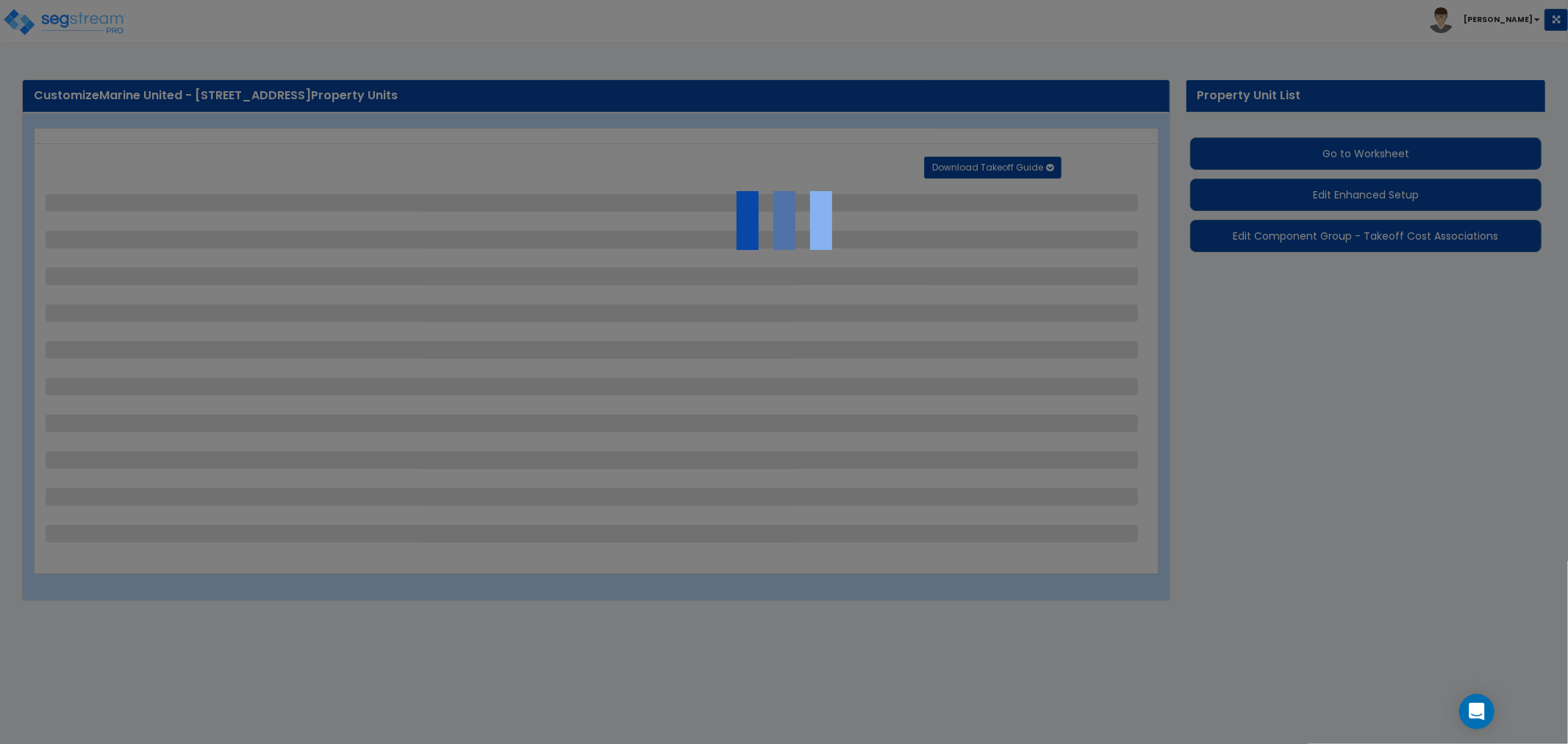
select select "2"
select select "1"
select select "2"
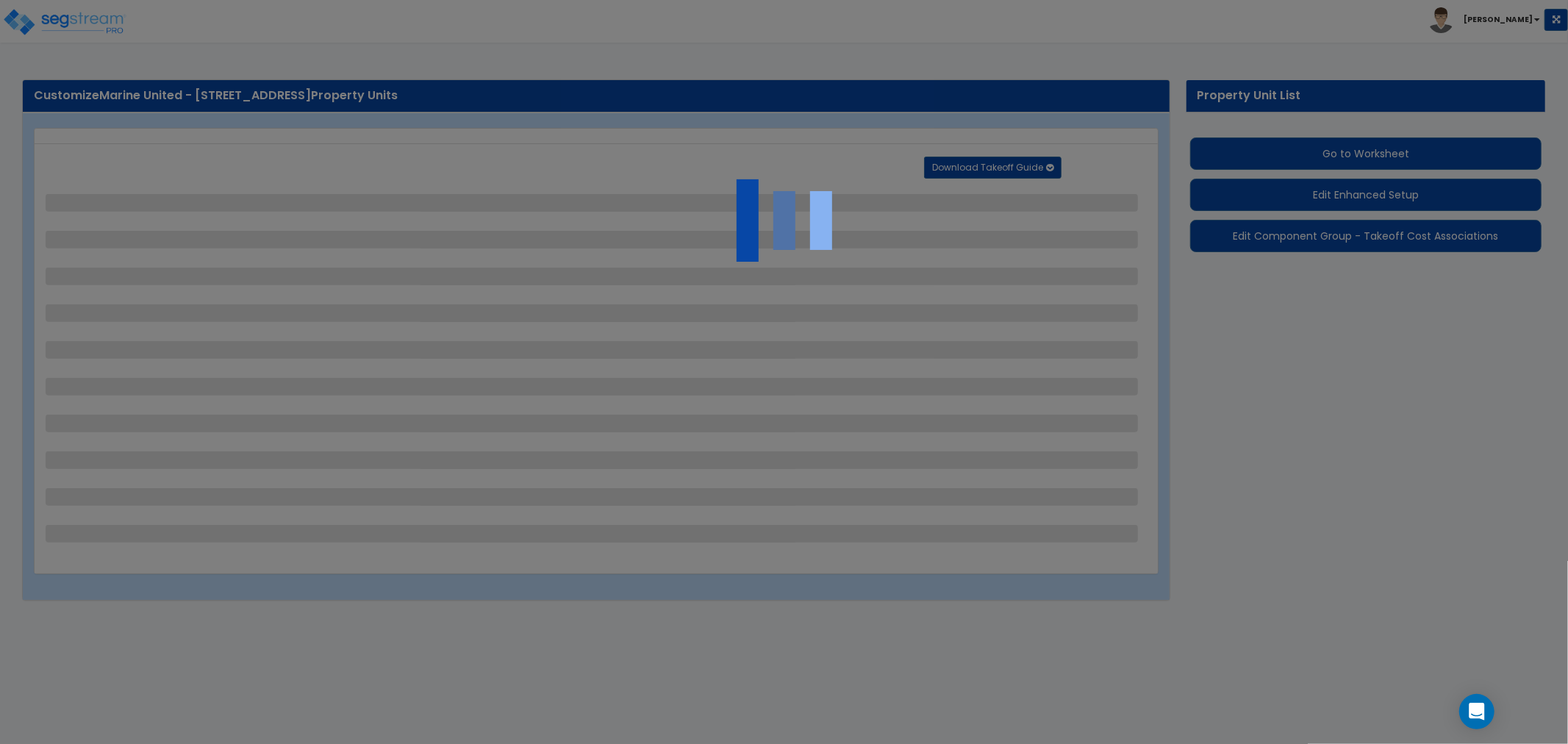
select select "1"
select select "4"
select select "1"
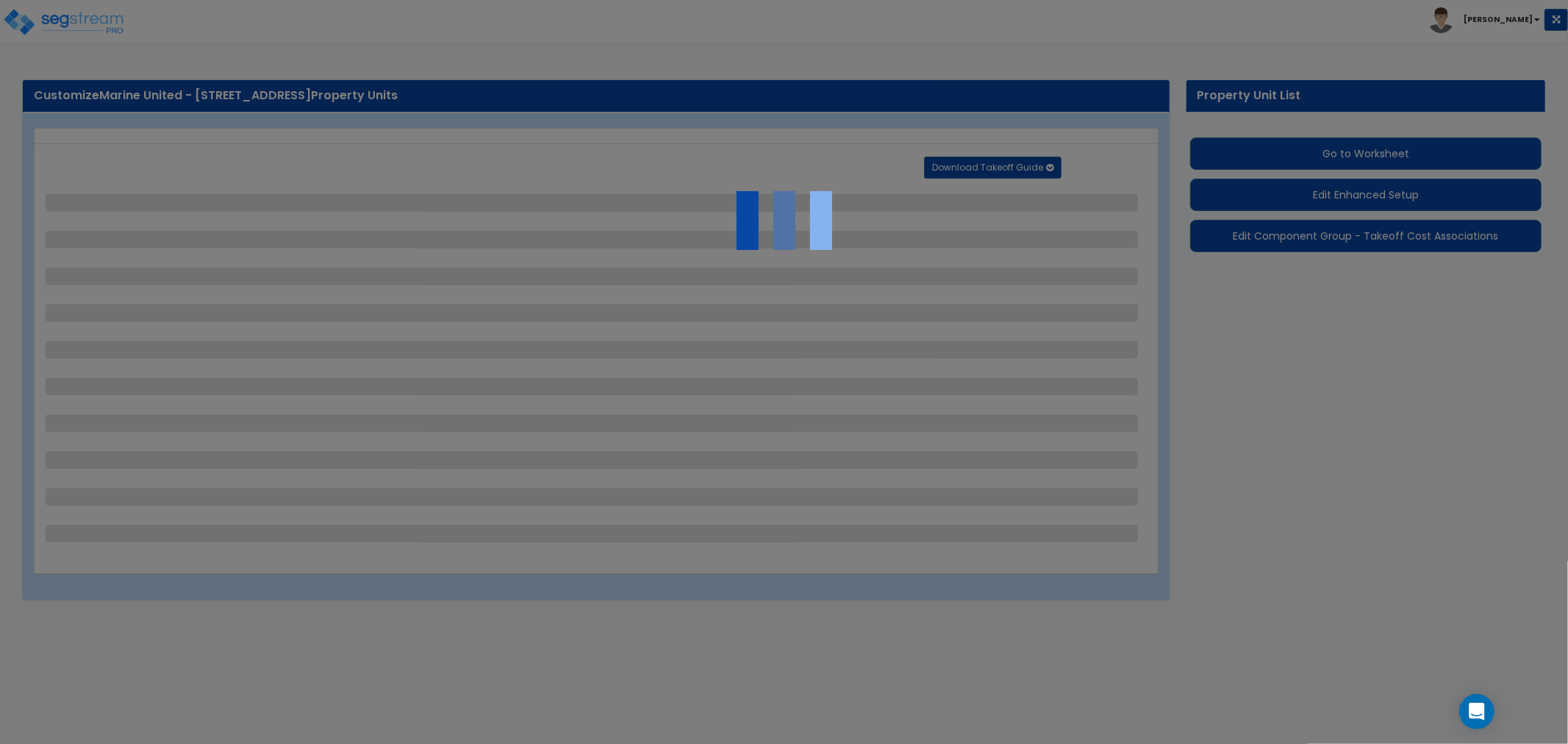
select select "1"
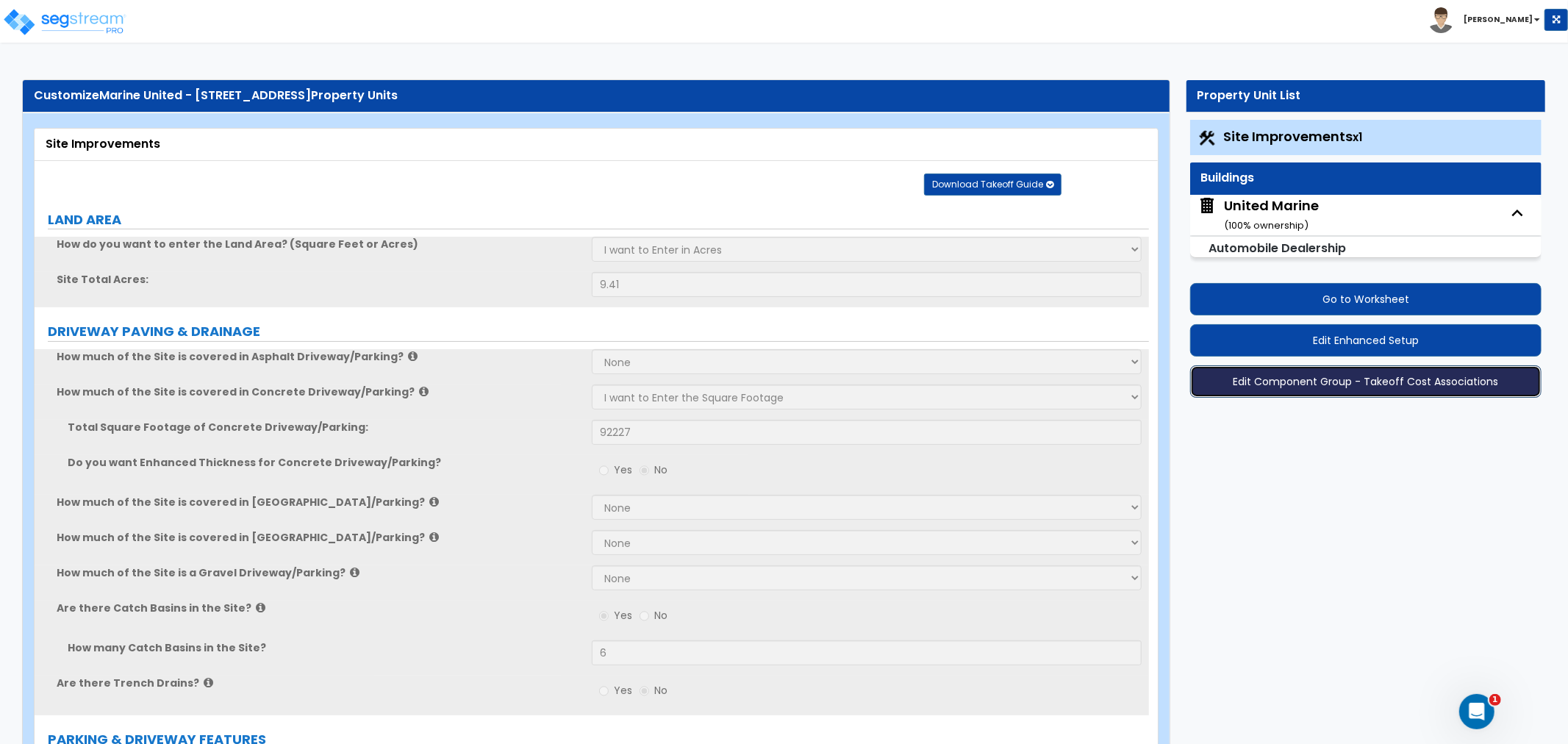
click at [1348, 382] on button "Edit Component Group - Takeoff Cost Associations" at bounding box center [1365, 381] width 351 height 32
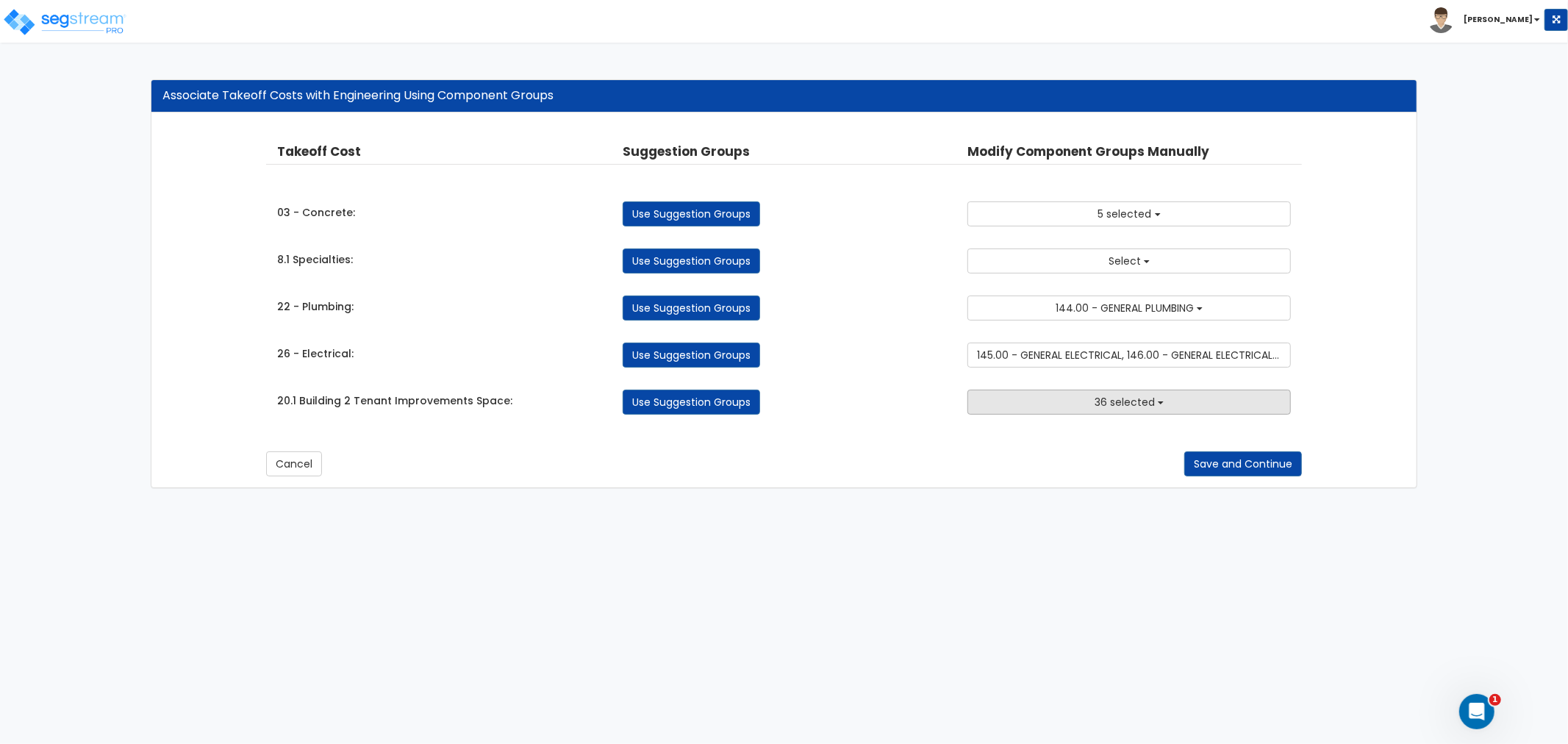
click at [1030, 390] on button "36 selected" at bounding box center [1129, 402] width 323 height 25
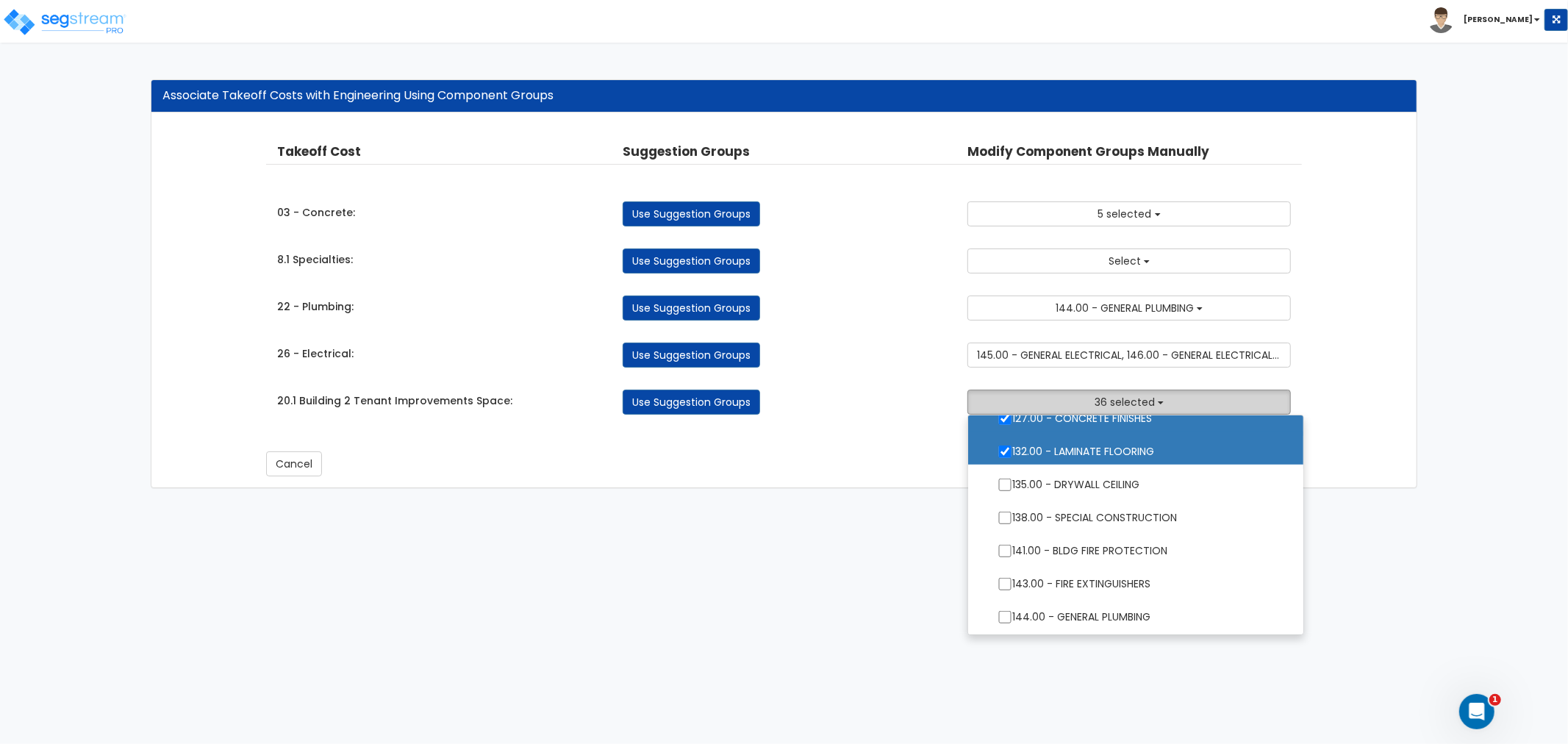
scroll to position [898, 0]
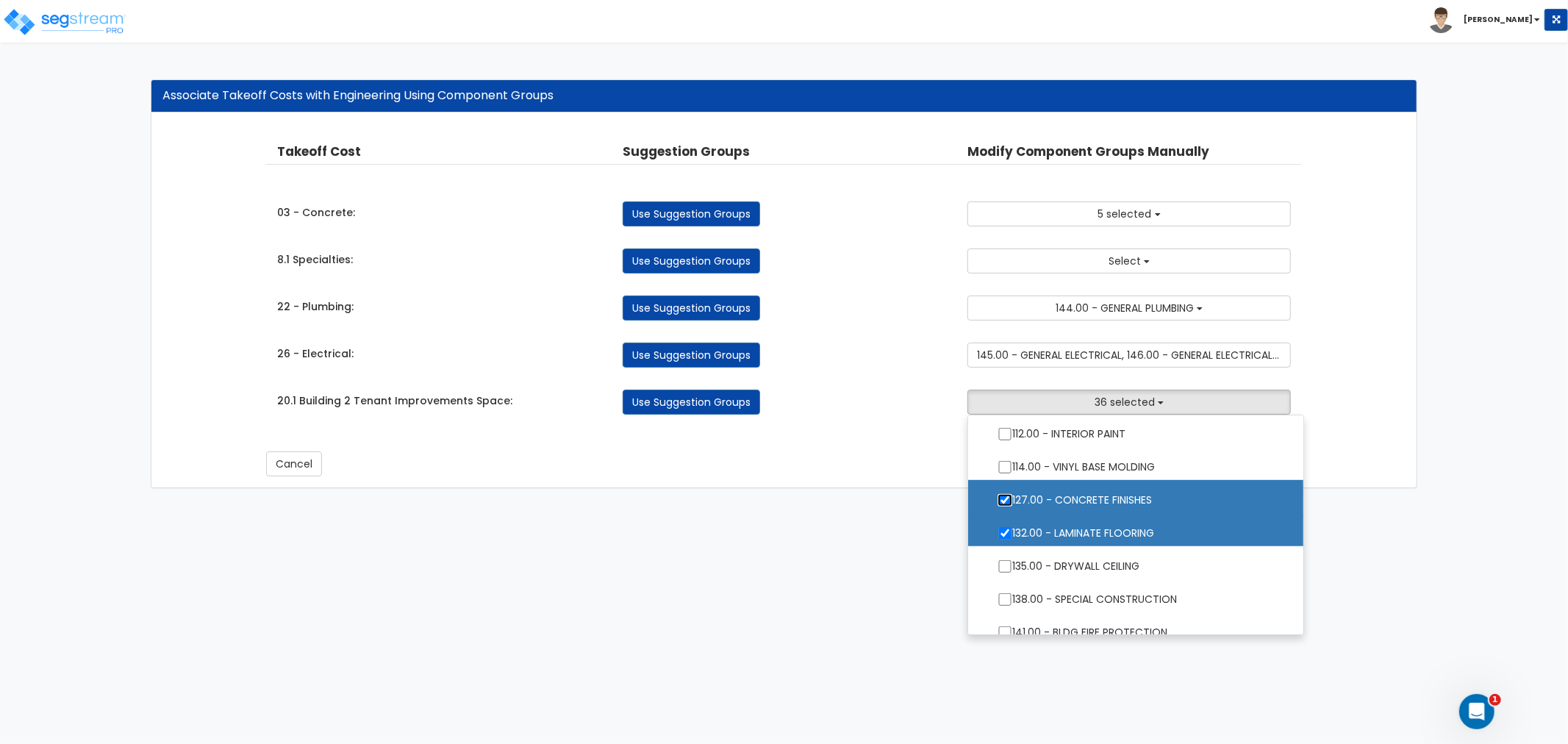
click at [1005, 498] on input "127.00 - CONCRETE FINISHES" at bounding box center [1004, 500] width 14 height 13
checkbox input "false"
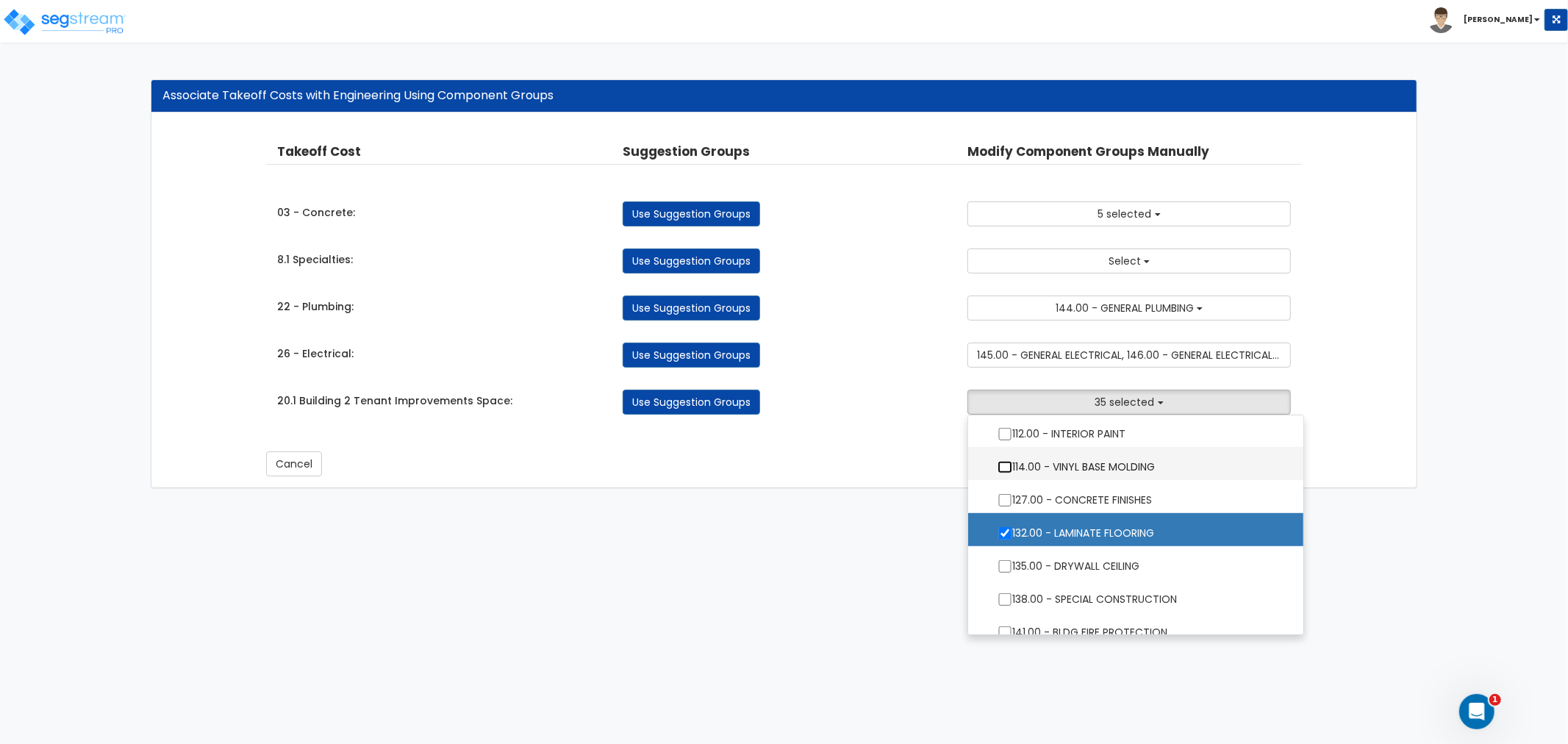
click at [1002, 466] on input "114.00 - VINYL BASE MOLDING" at bounding box center [1004, 467] width 14 height 13
checkbox input "true"
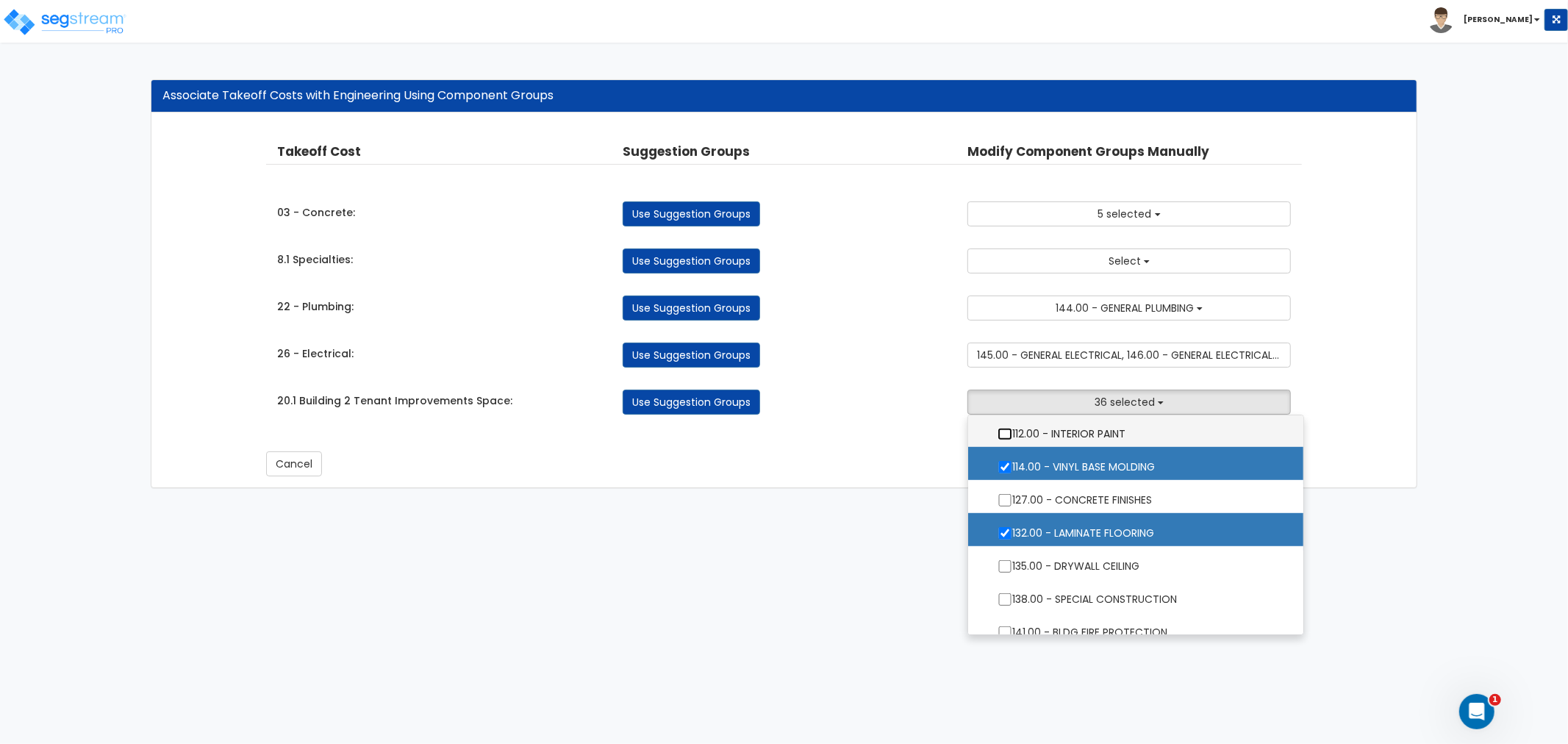
click at [1001, 432] on input "112.00 - INTERIOR PAINT" at bounding box center [1004, 434] width 14 height 13
checkbox input "true"
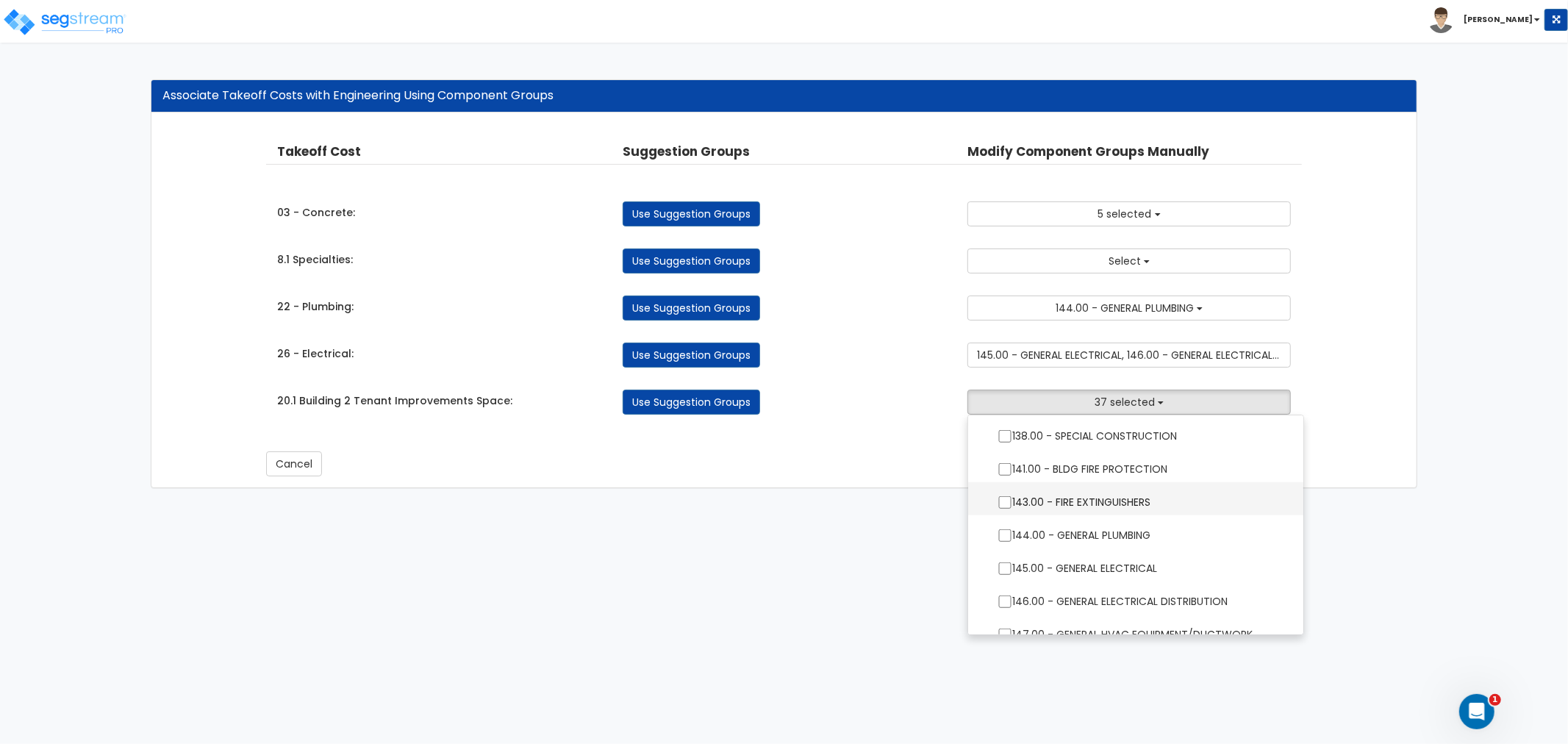
scroll to position [1142, 0]
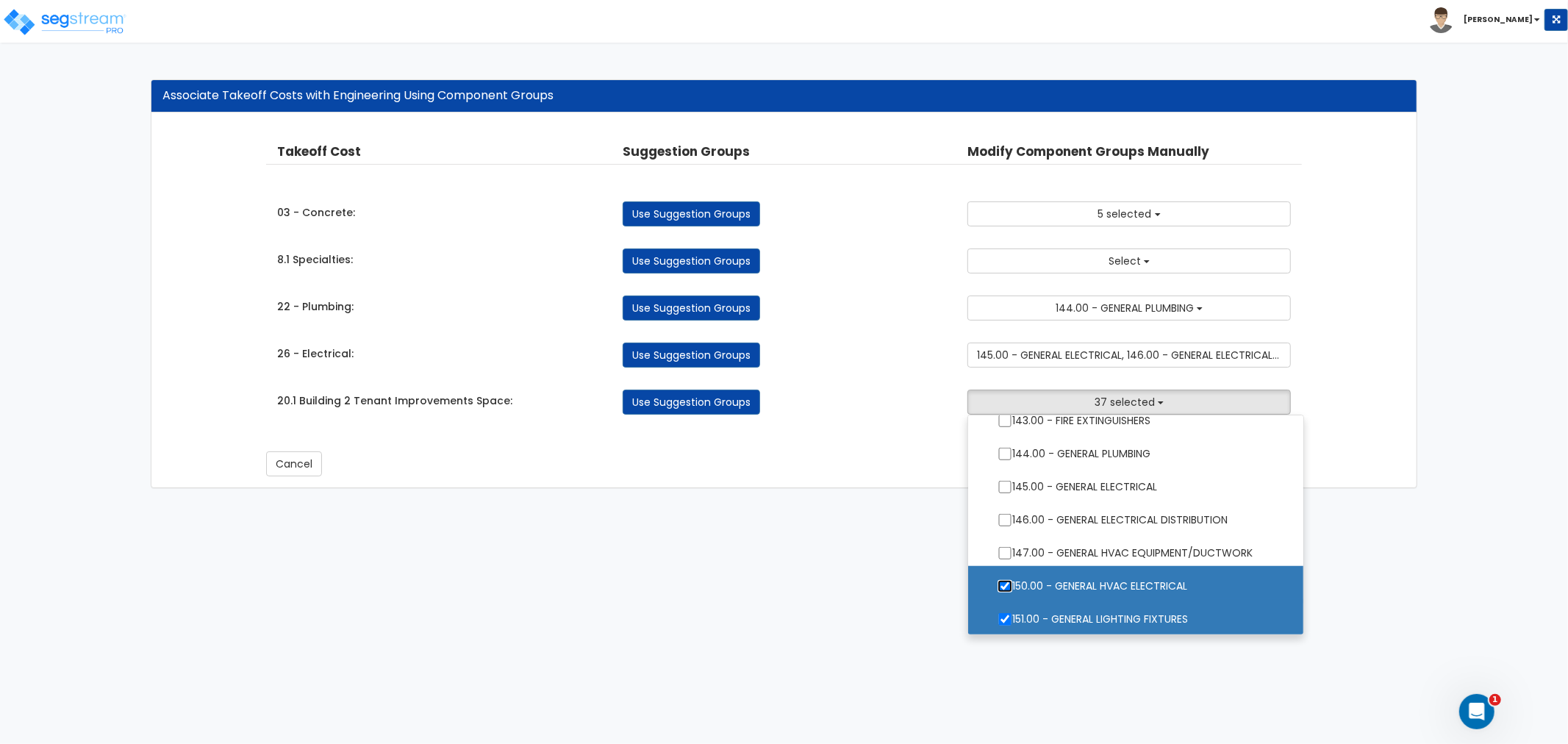
click at [1010, 584] on input "150.00 - GENERAL HVAC ELECTRICAL" at bounding box center [1004, 586] width 14 height 13
checkbox input "false"
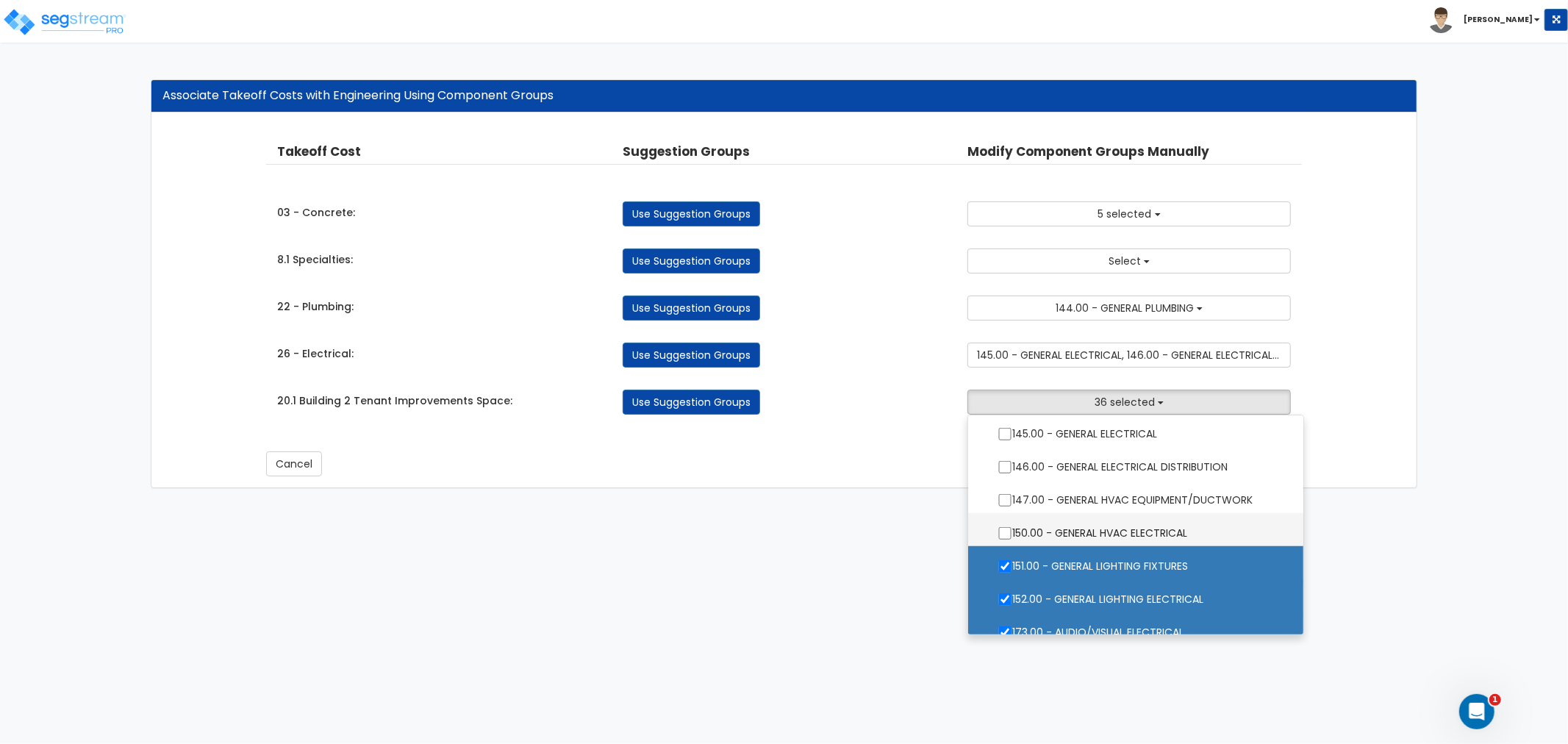
scroll to position [1224, 0]
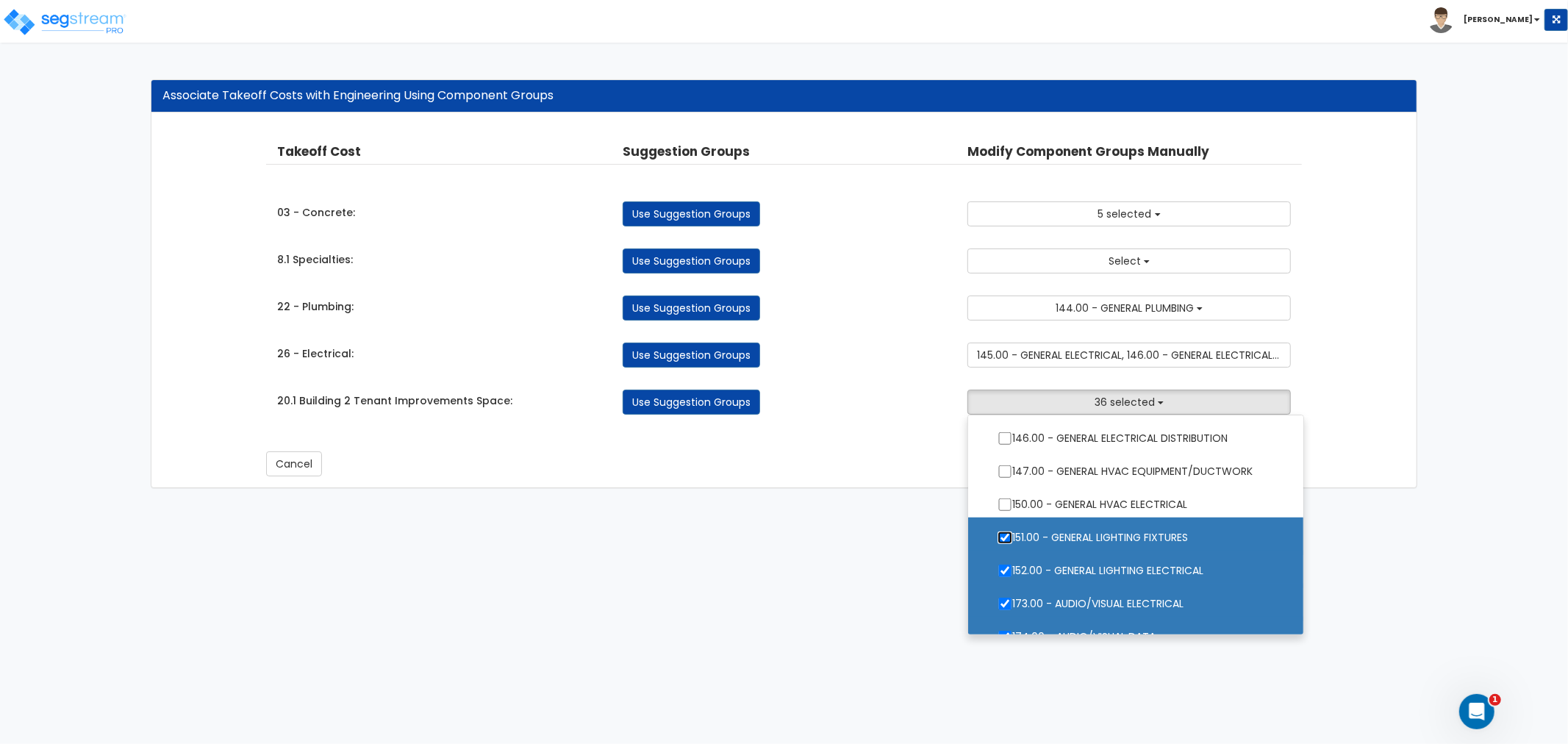
click at [1005, 537] on input "151.00 - GENERAL LIGHTING FIXTURES" at bounding box center [1004, 537] width 14 height 13
checkbox input "false"
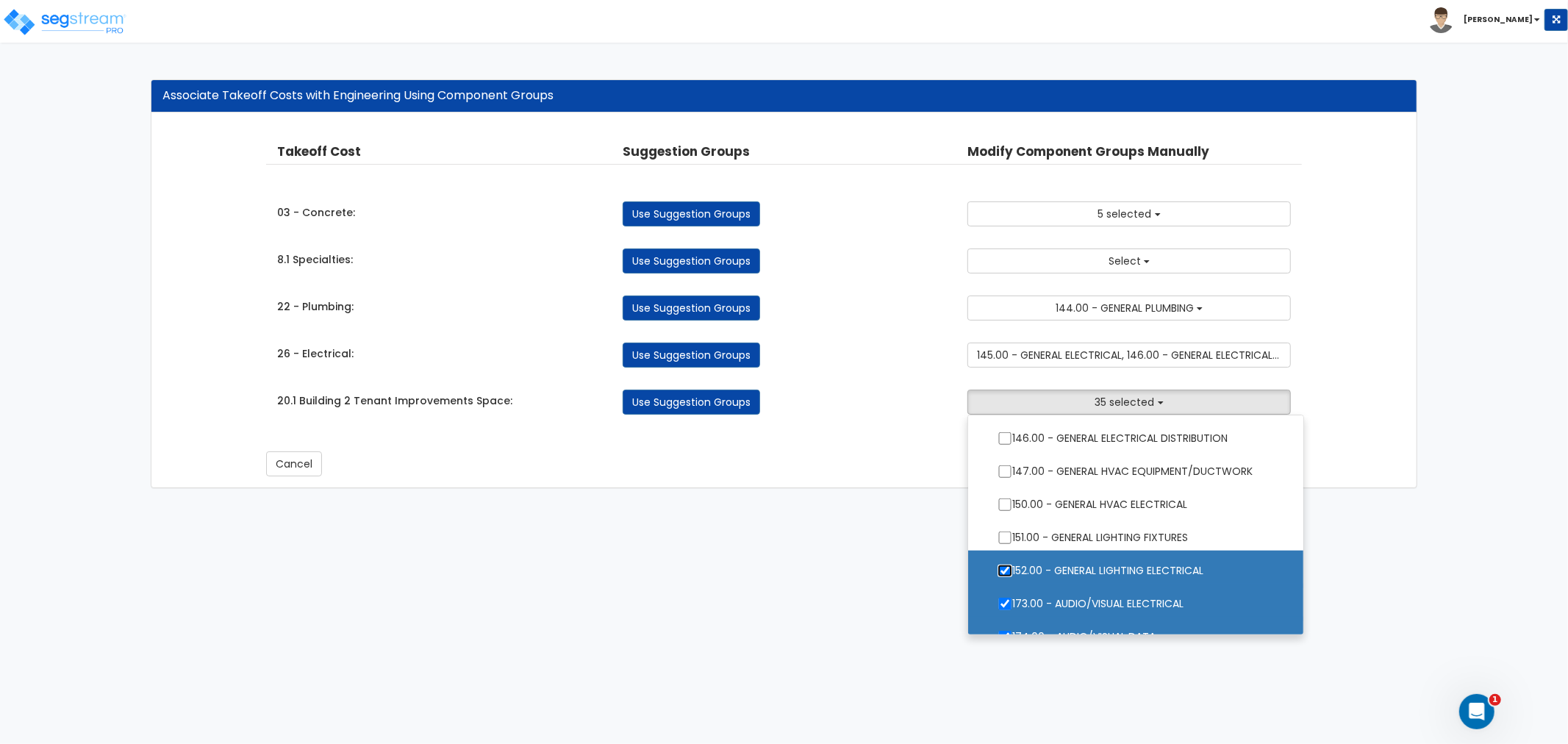
click at [1009, 567] on input "152.00 - GENERAL LIGHTING ELECTRICAL" at bounding box center [1004, 570] width 14 height 13
checkbox input "false"
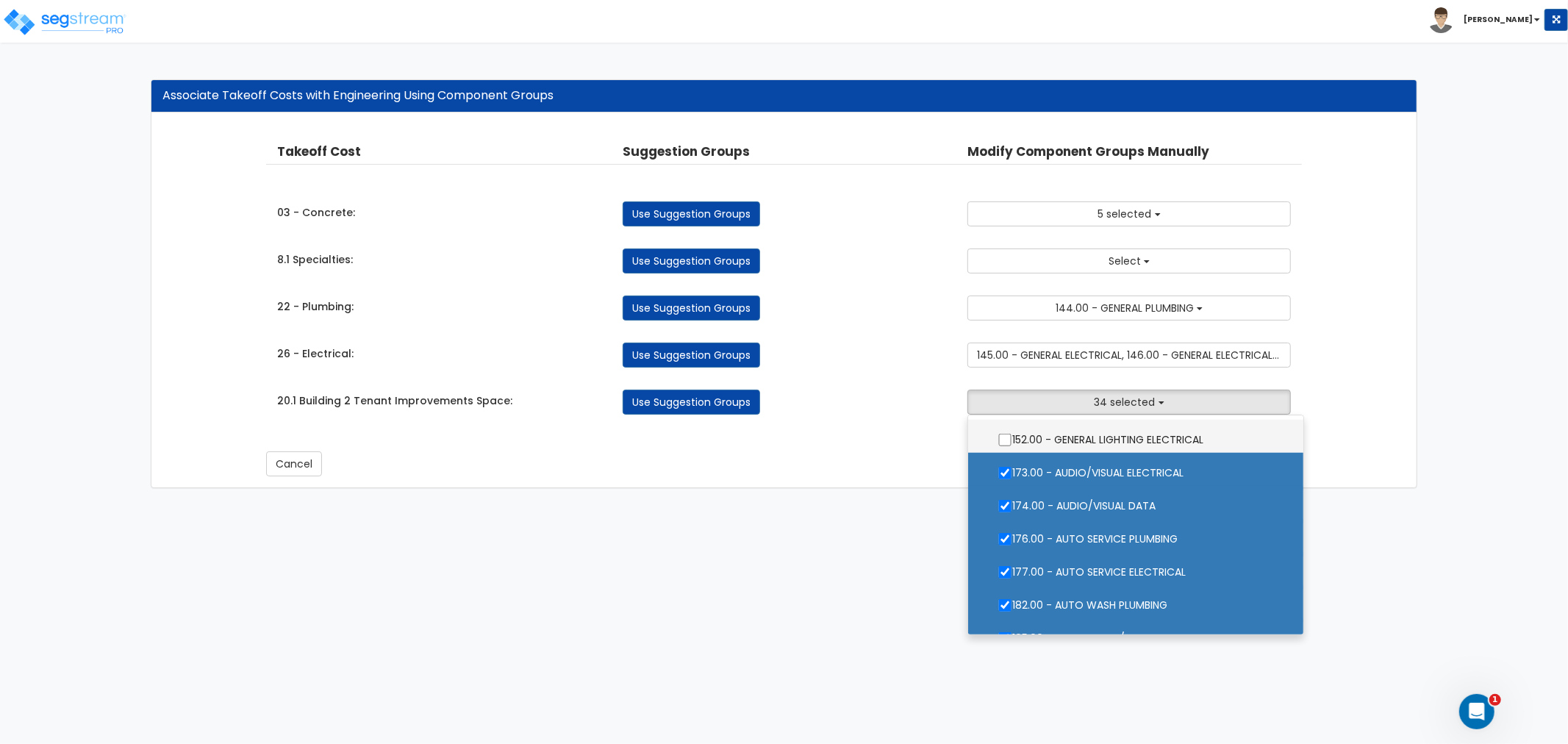
scroll to position [1387, 0]
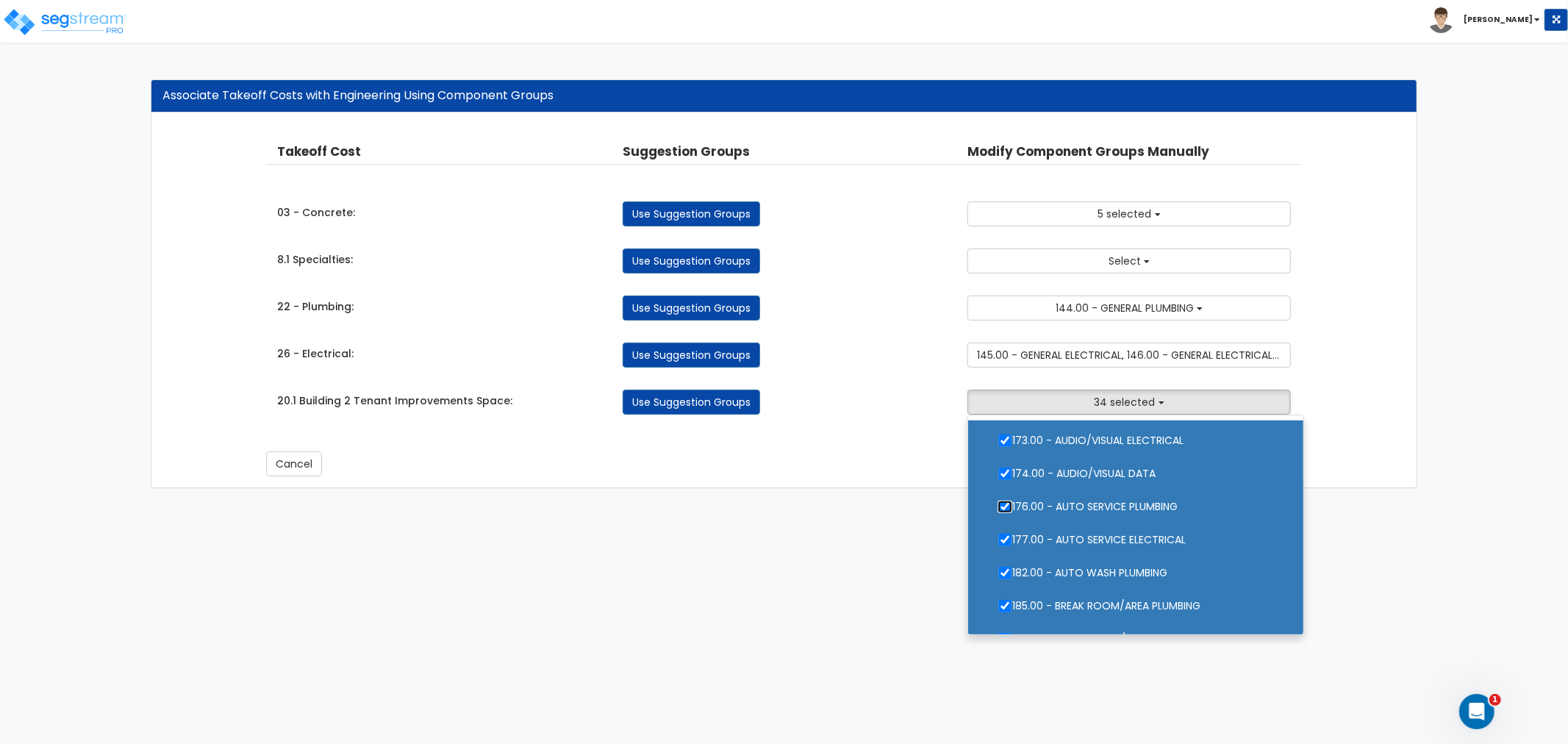
click at [1002, 506] on input "176.00 - AUTO SERVICE PLUMBING" at bounding box center [1004, 506] width 14 height 13
checkbox input "false"
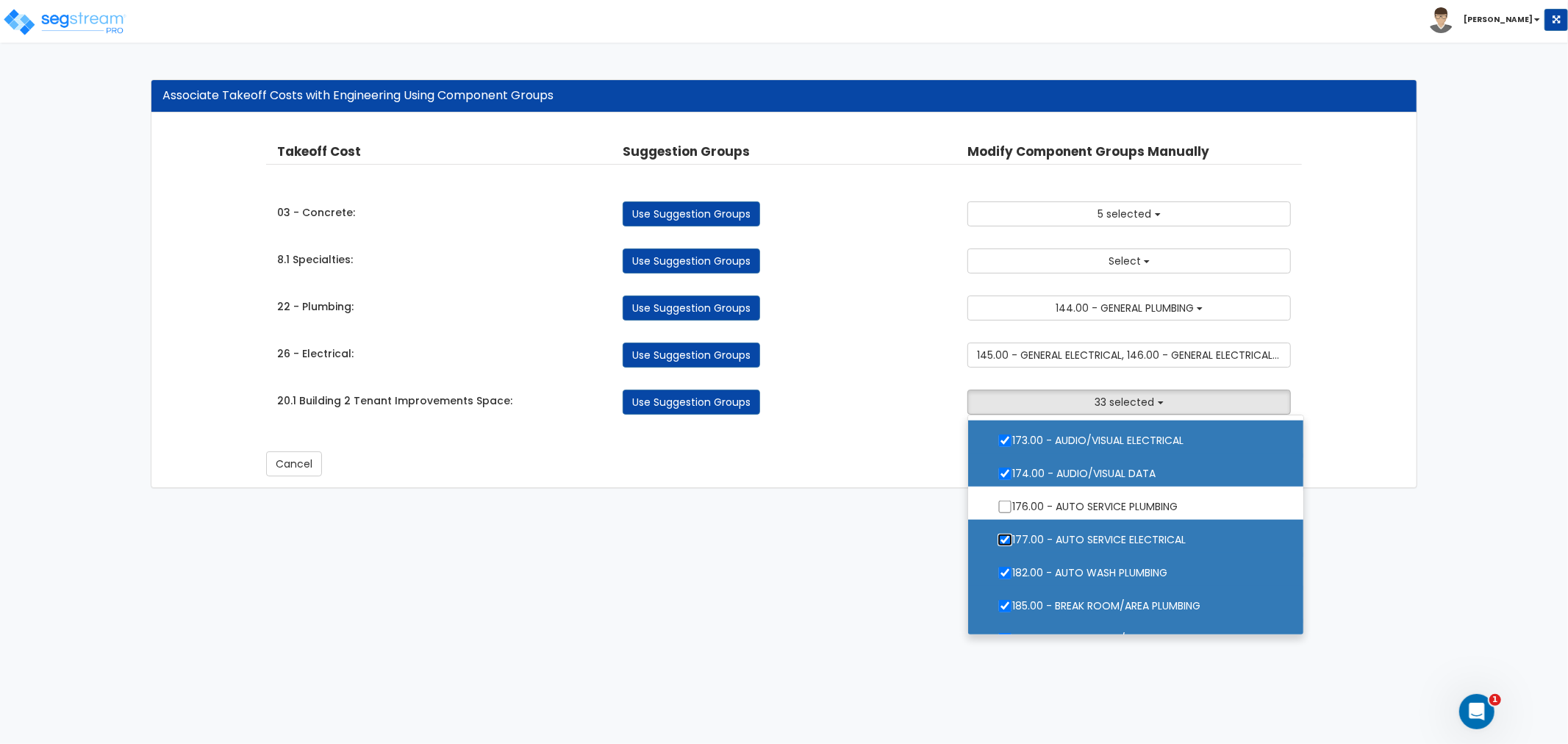
drag, startPoint x: 1006, startPoint y: 535, endPoint x: 1017, endPoint y: 547, distance: 16.3
click at [1006, 536] on input "177.00 - AUTO SERVICE ELECTRICAL" at bounding box center [1004, 539] width 14 height 13
checkbox input "false"
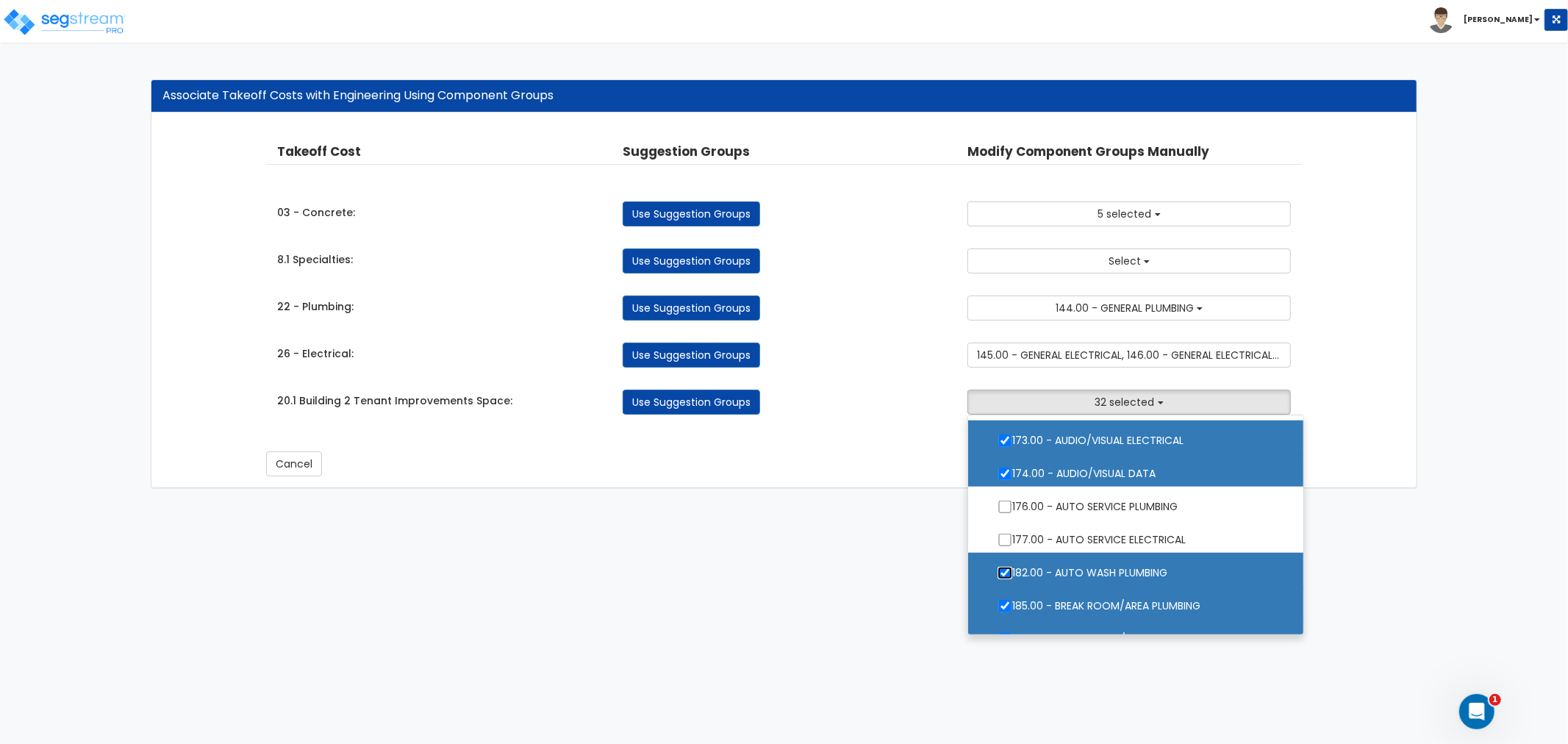
click at [1008, 567] on input "182.00 - AUTO WASH PLUMBING" at bounding box center [1004, 572] width 14 height 13
checkbox input "false"
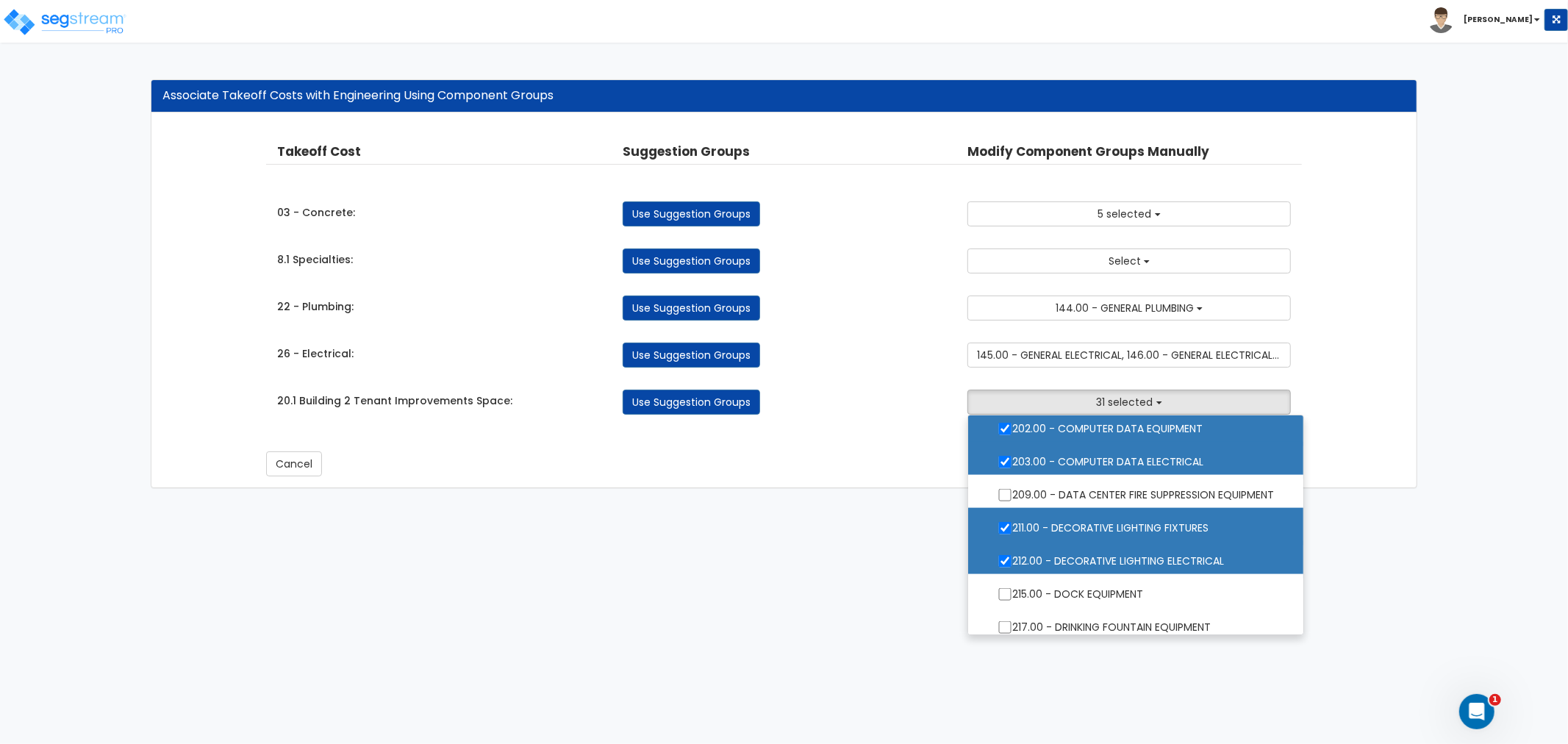
scroll to position [1878, 0]
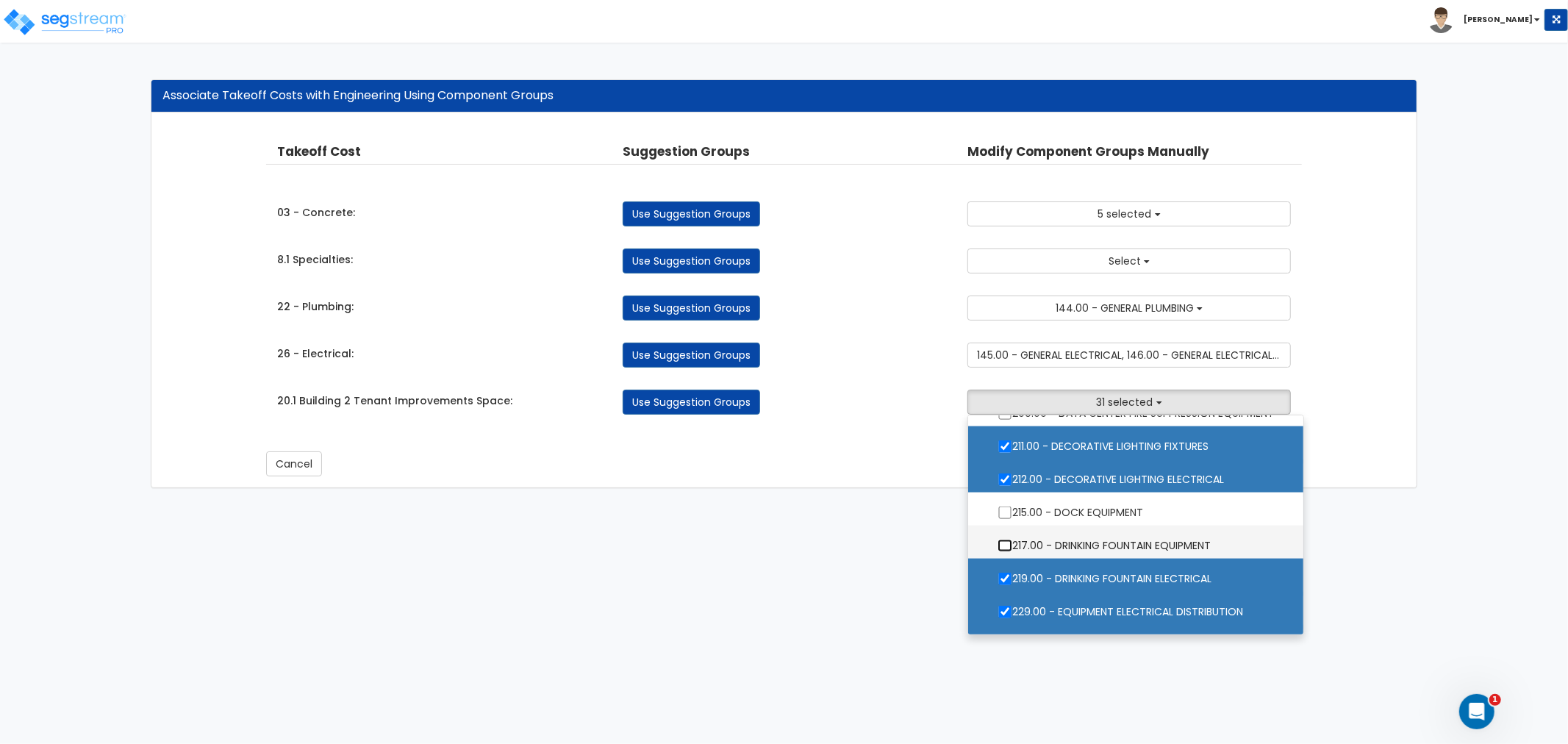
click at [1009, 542] on input "217.00 - DRINKING FOUNTAIN EQUIPMENT" at bounding box center [1004, 545] width 14 height 13
checkbox input "true"
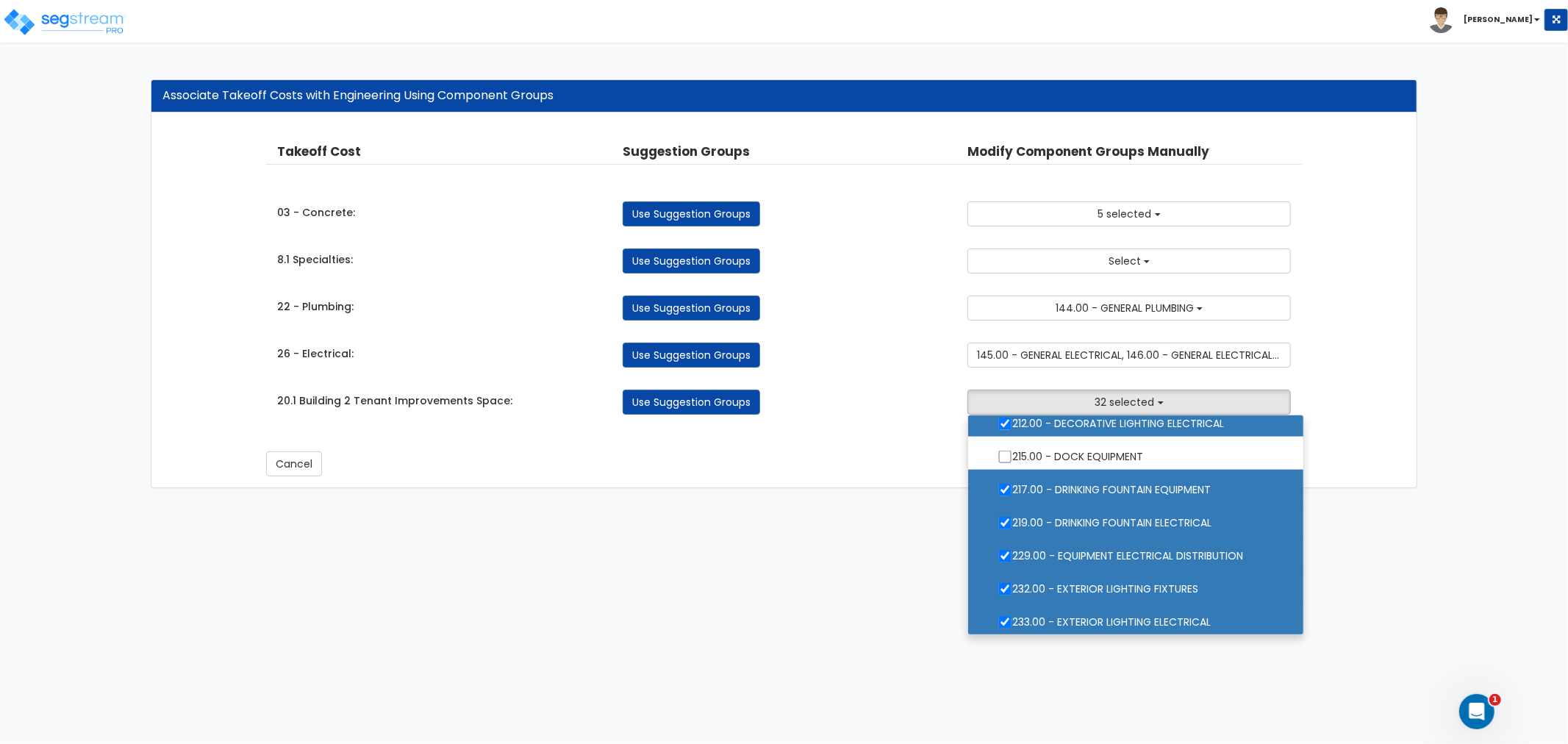
scroll to position [1959, 0]
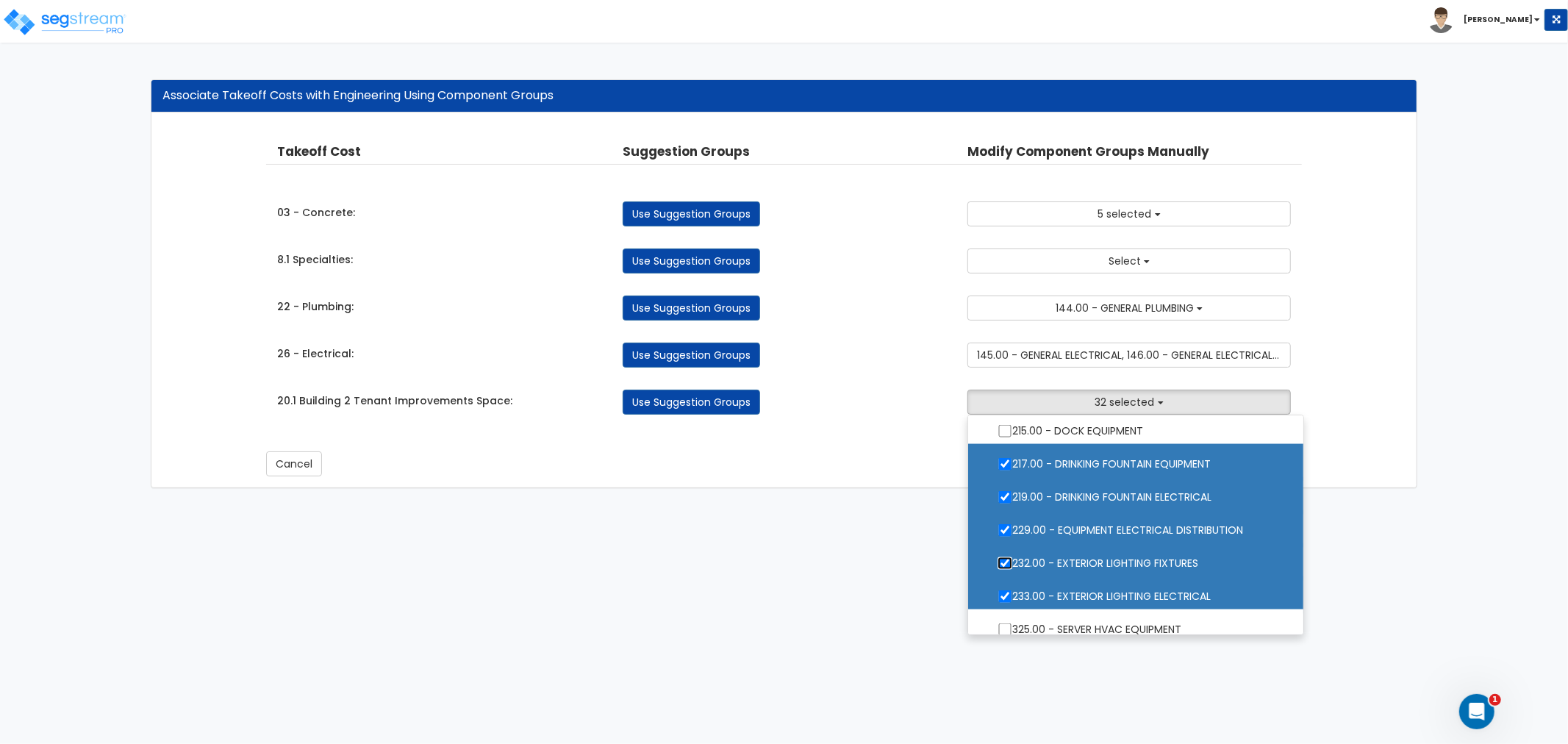
click at [1004, 564] on input "232.00 - EXTERIOR LIGHTING FIXTURES" at bounding box center [1004, 563] width 14 height 13
checkbox input "false"
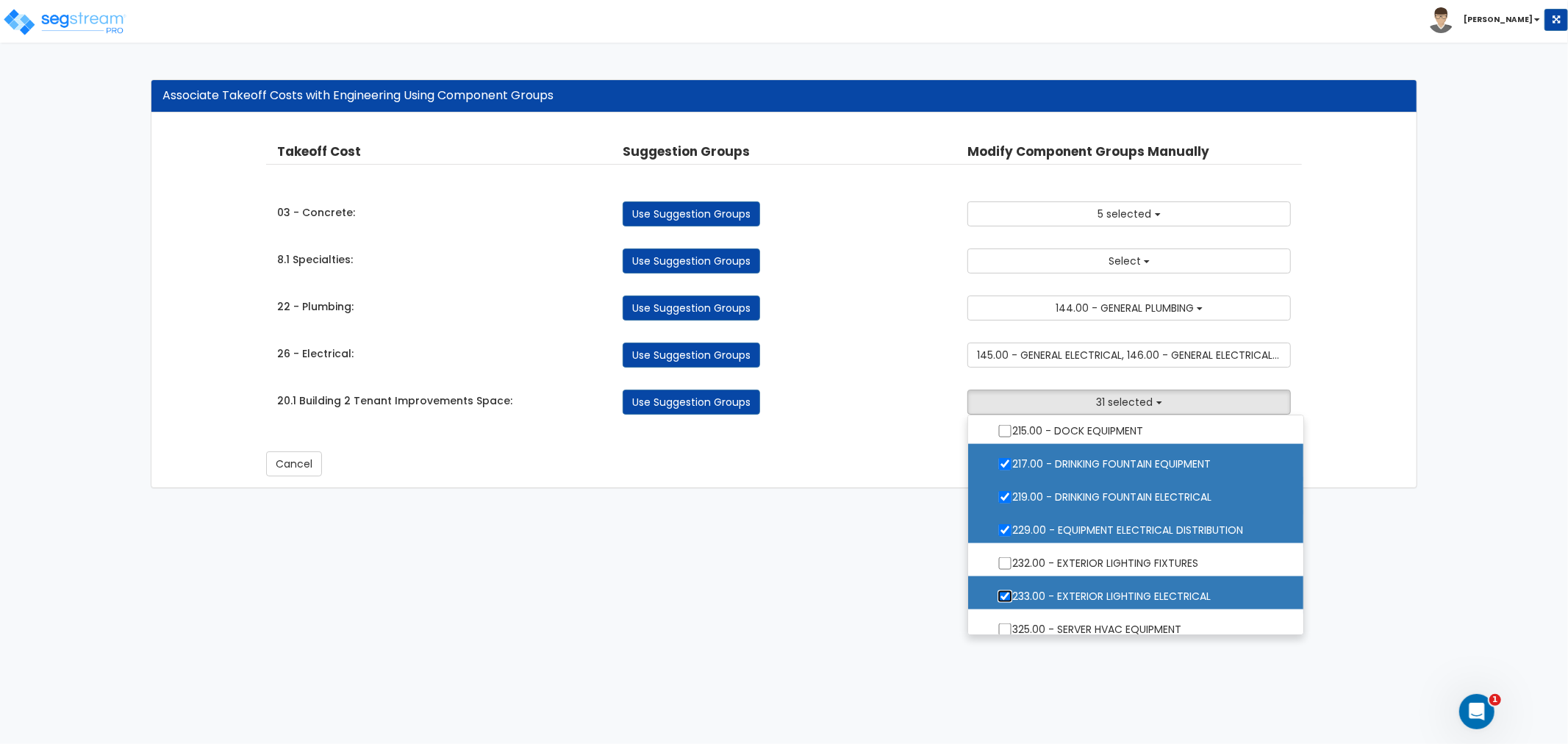
click at [1006, 597] on input "233.00 - EXTERIOR LIGHTING ELECTRICAL" at bounding box center [1004, 596] width 14 height 13
click at [1000, 597] on input "233.00 - EXTERIOR LIGHTING ELECTRICAL" at bounding box center [1004, 596] width 14 height 13
checkbox input "true"
click at [1006, 560] on input "232.00 - EXTERIOR LIGHTING FIXTURES" at bounding box center [1004, 563] width 14 height 13
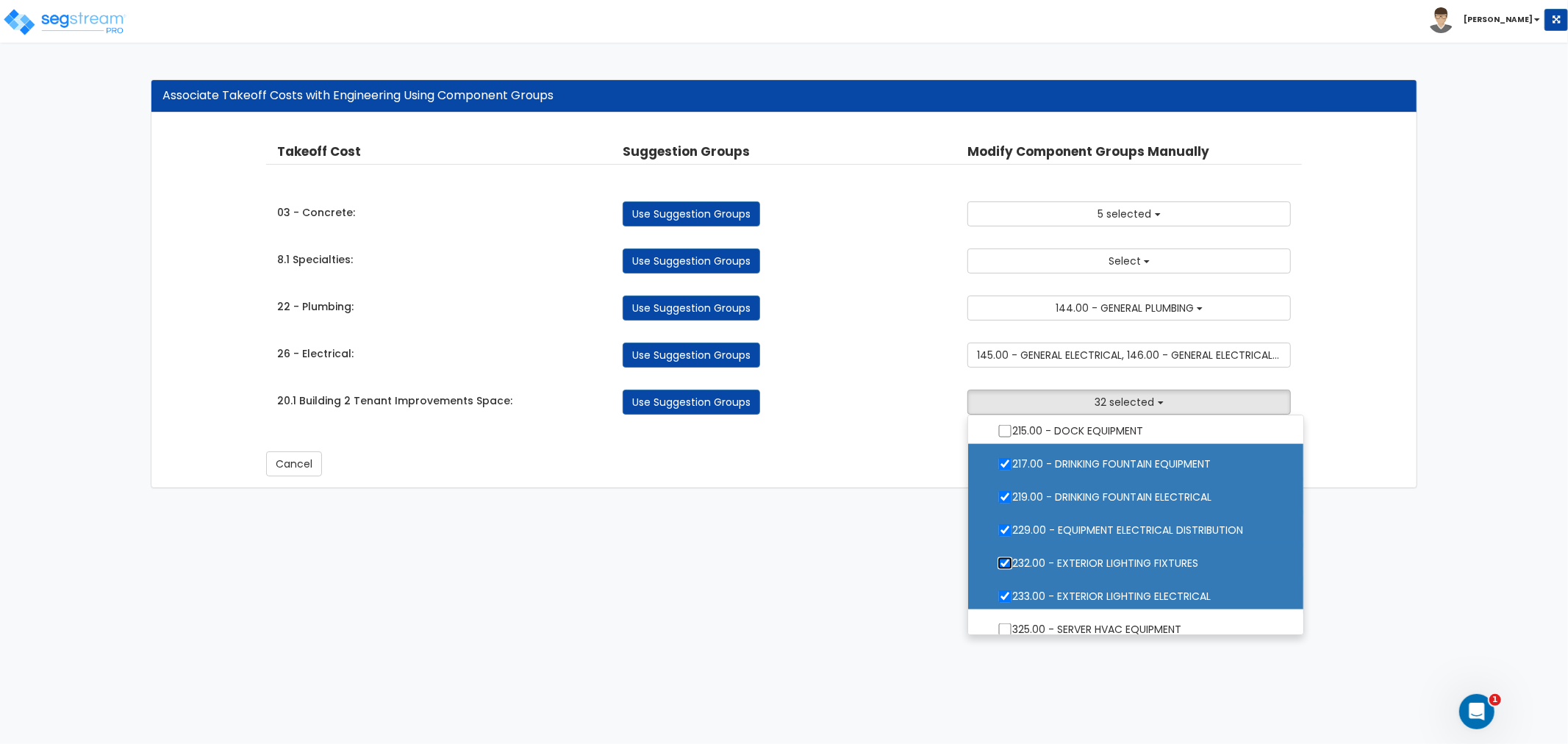
drag, startPoint x: 1005, startPoint y: 564, endPoint x: 1004, endPoint y: 578, distance: 14.0
click at [1003, 562] on input "232.00 - EXTERIOR LIGHTING FIXTURES" at bounding box center [1004, 563] width 14 height 13
checkbox input "false"
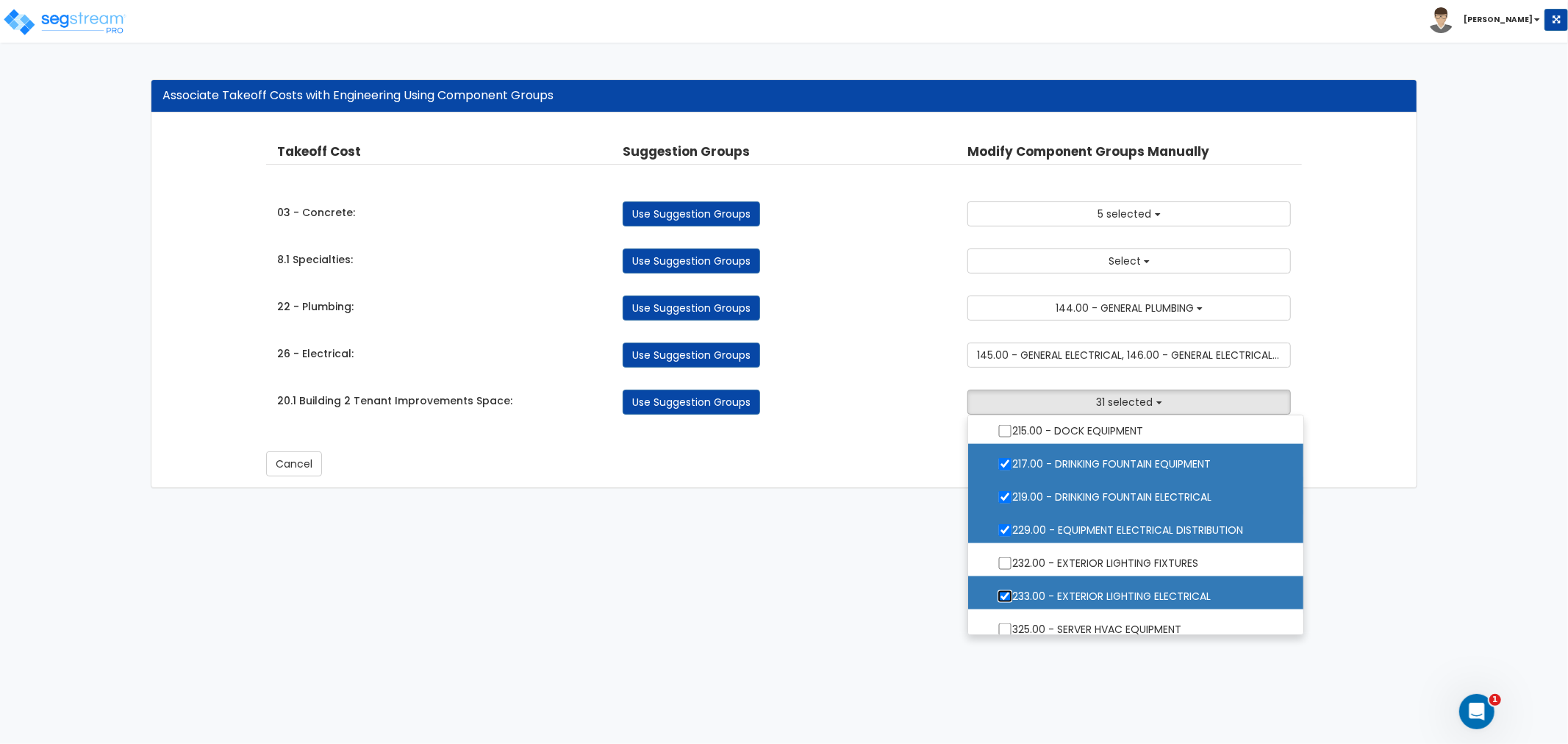
drag, startPoint x: 1006, startPoint y: 596, endPoint x: 1019, endPoint y: 597, distance: 13.0
click at [1007, 598] on input "233.00 - EXTERIOR LIGHTING ELECTRICAL" at bounding box center [1004, 596] width 14 height 13
checkbox input "false"
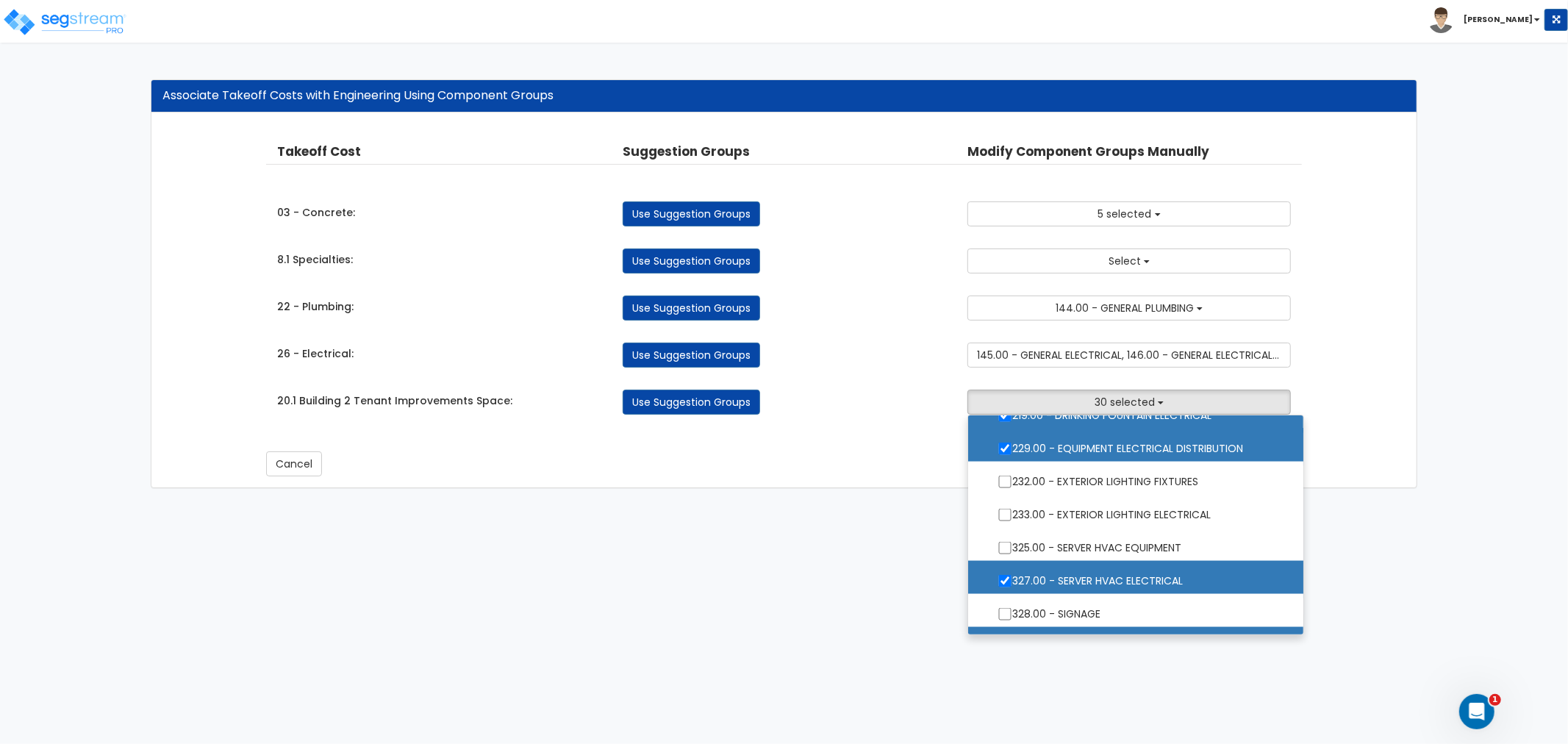
scroll to position [2122, 0]
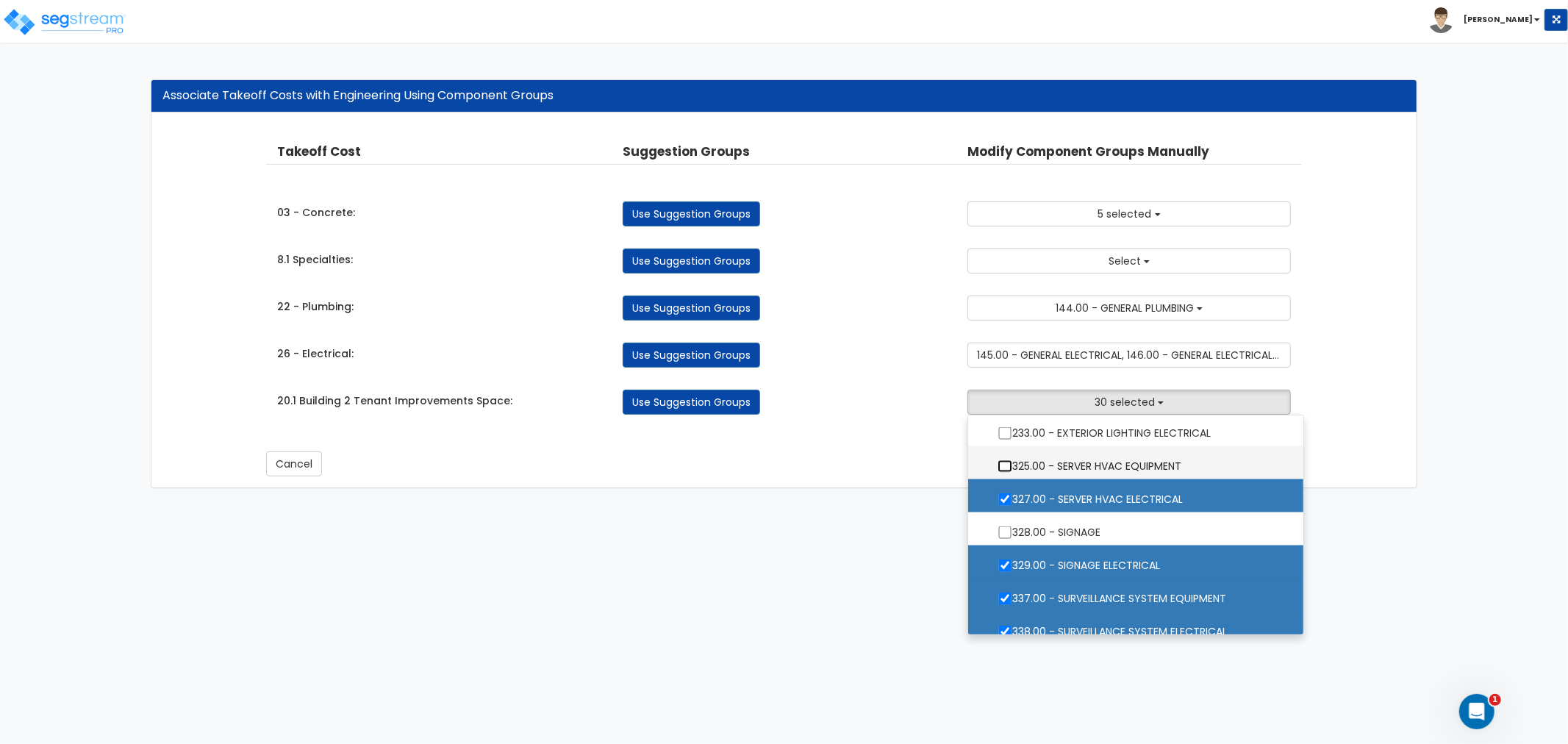
click at [1007, 462] on input "325.00 - SERVER HVAC EQUIPMENT" at bounding box center [1004, 466] width 14 height 13
checkbox input "true"
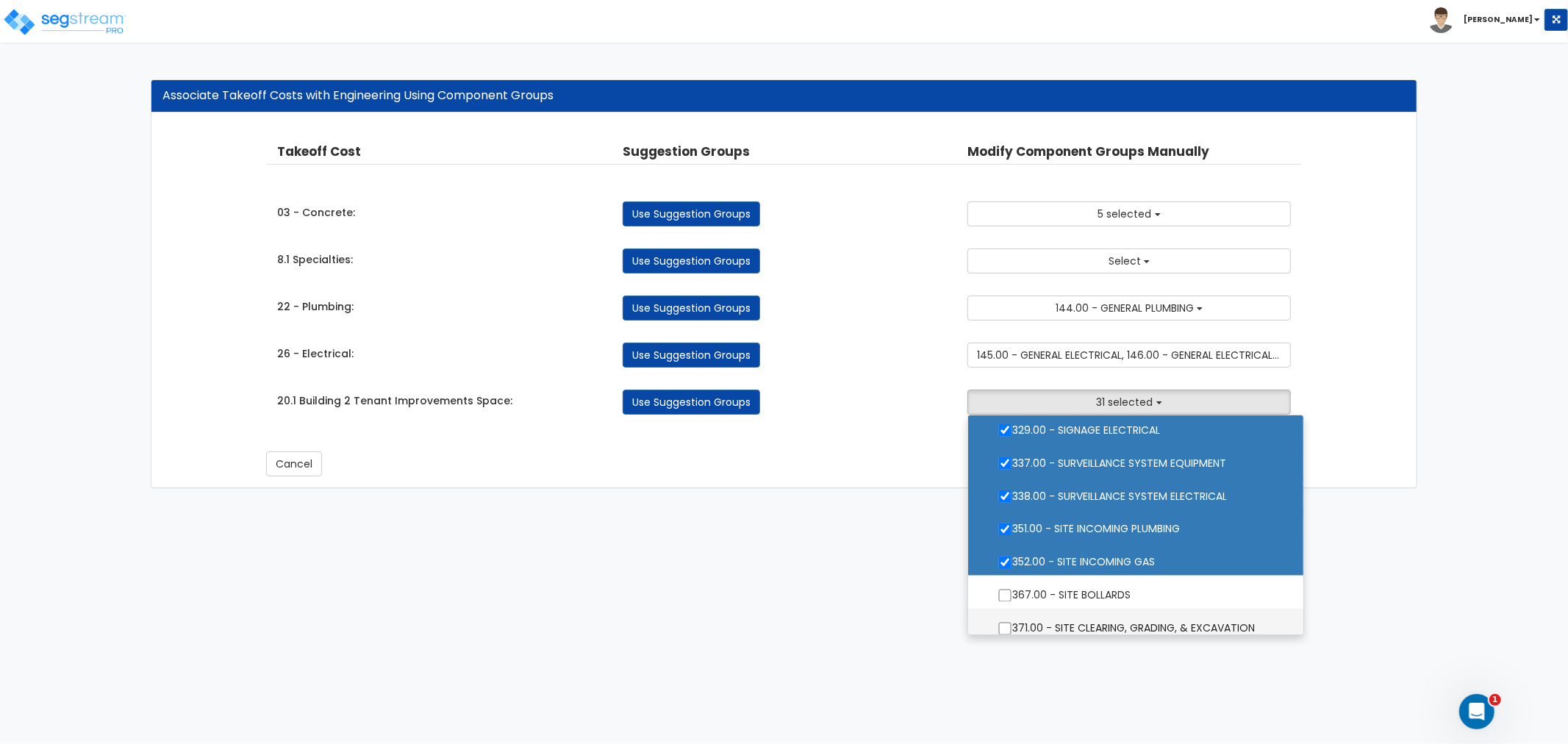
scroll to position [2286, 0]
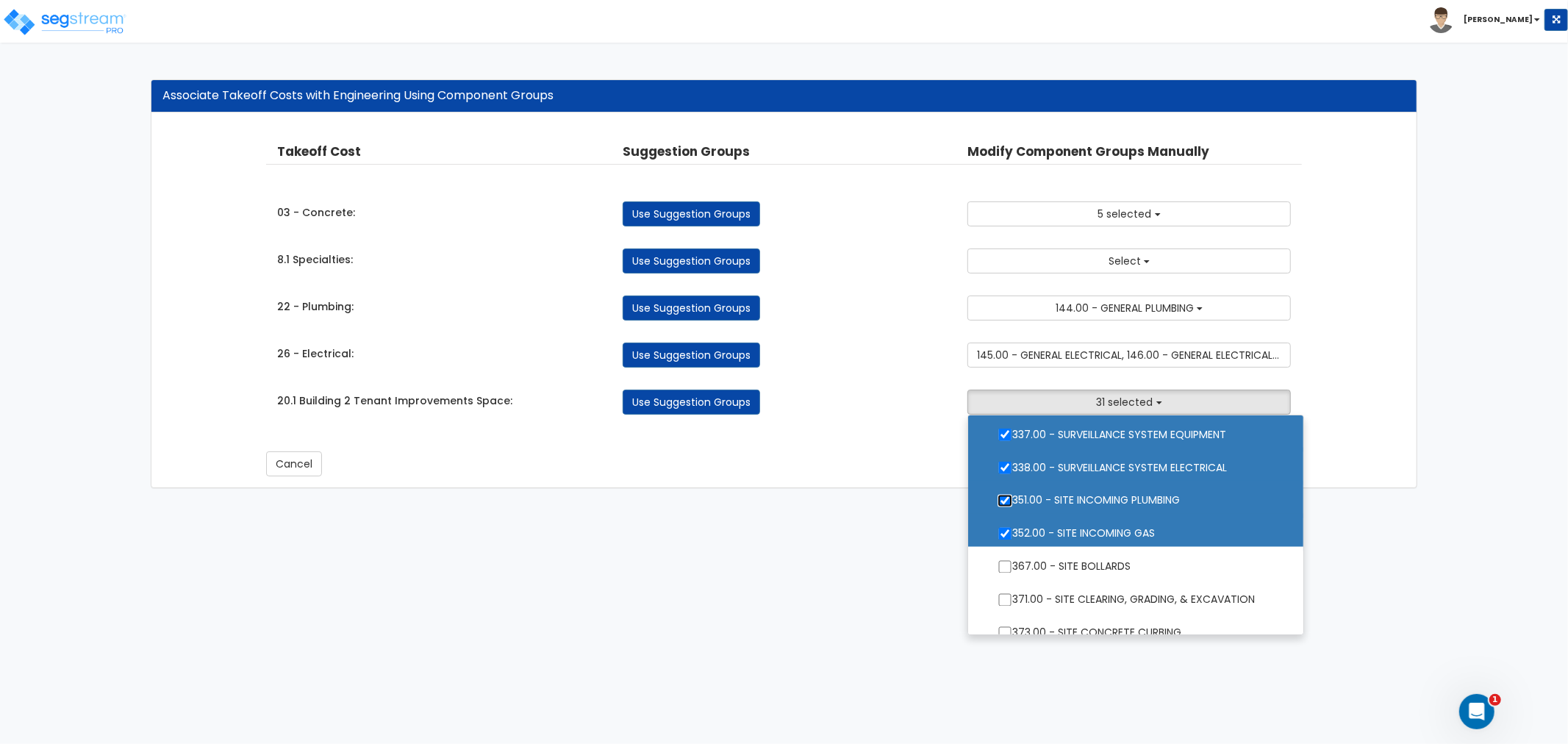
click at [1006, 502] on input "351.00 - SITE INCOMING PLUMBING" at bounding box center [1004, 501] width 14 height 13
checkbox input "false"
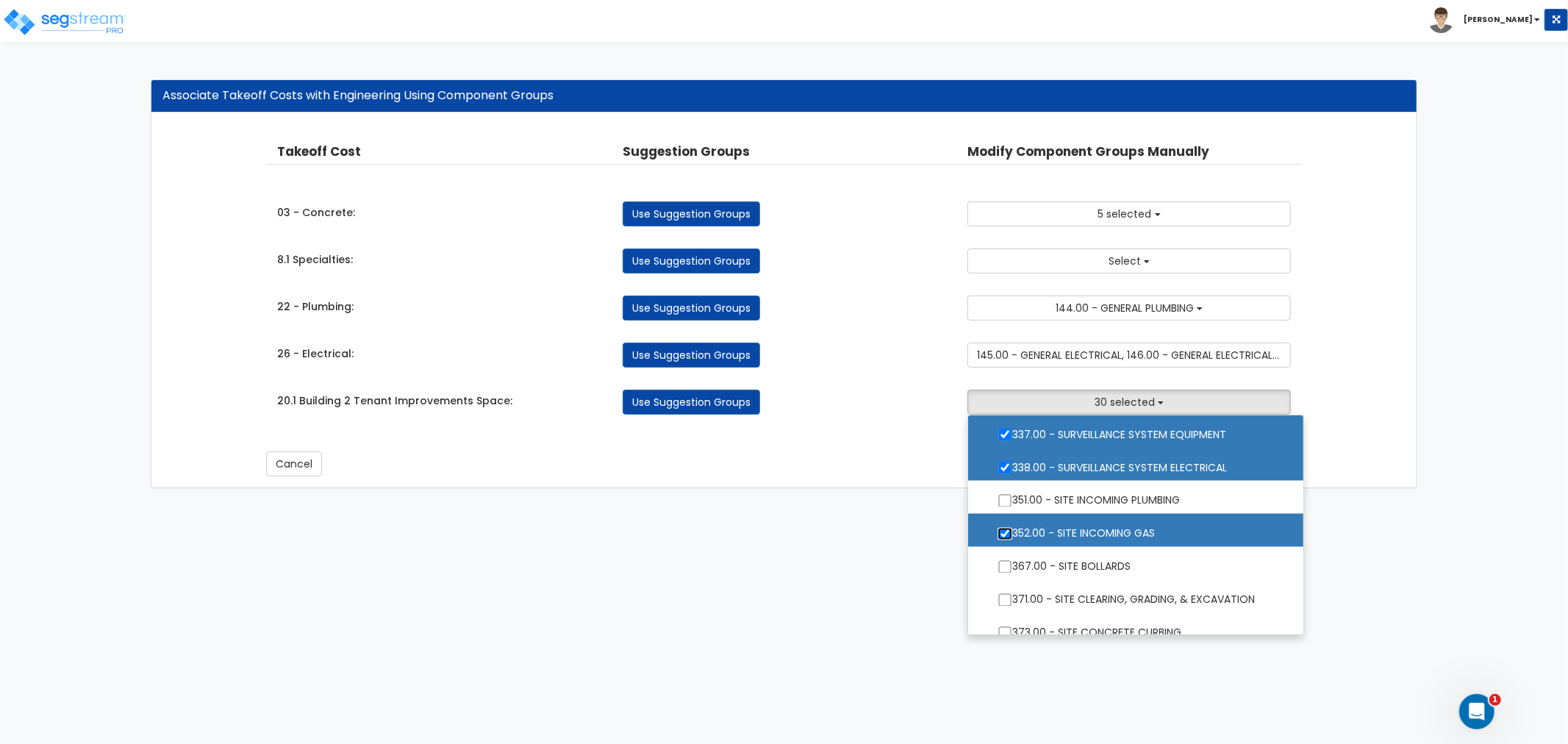
click at [1002, 530] on input "352.00 - SITE INCOMING GAS" at bounding box center [1004, 533] width 14 height 13
checkbox input "false"
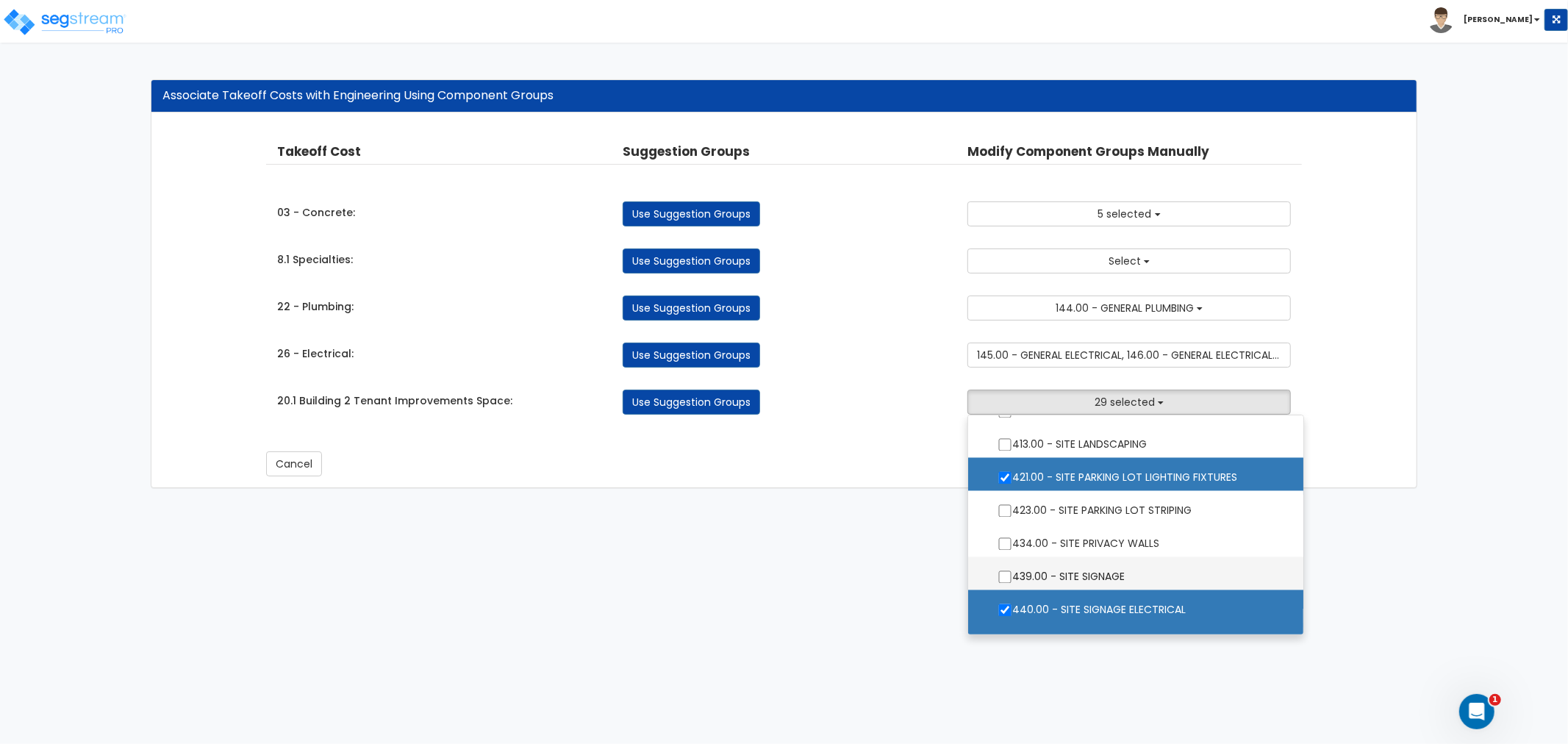
scroll to position [2612, 0]
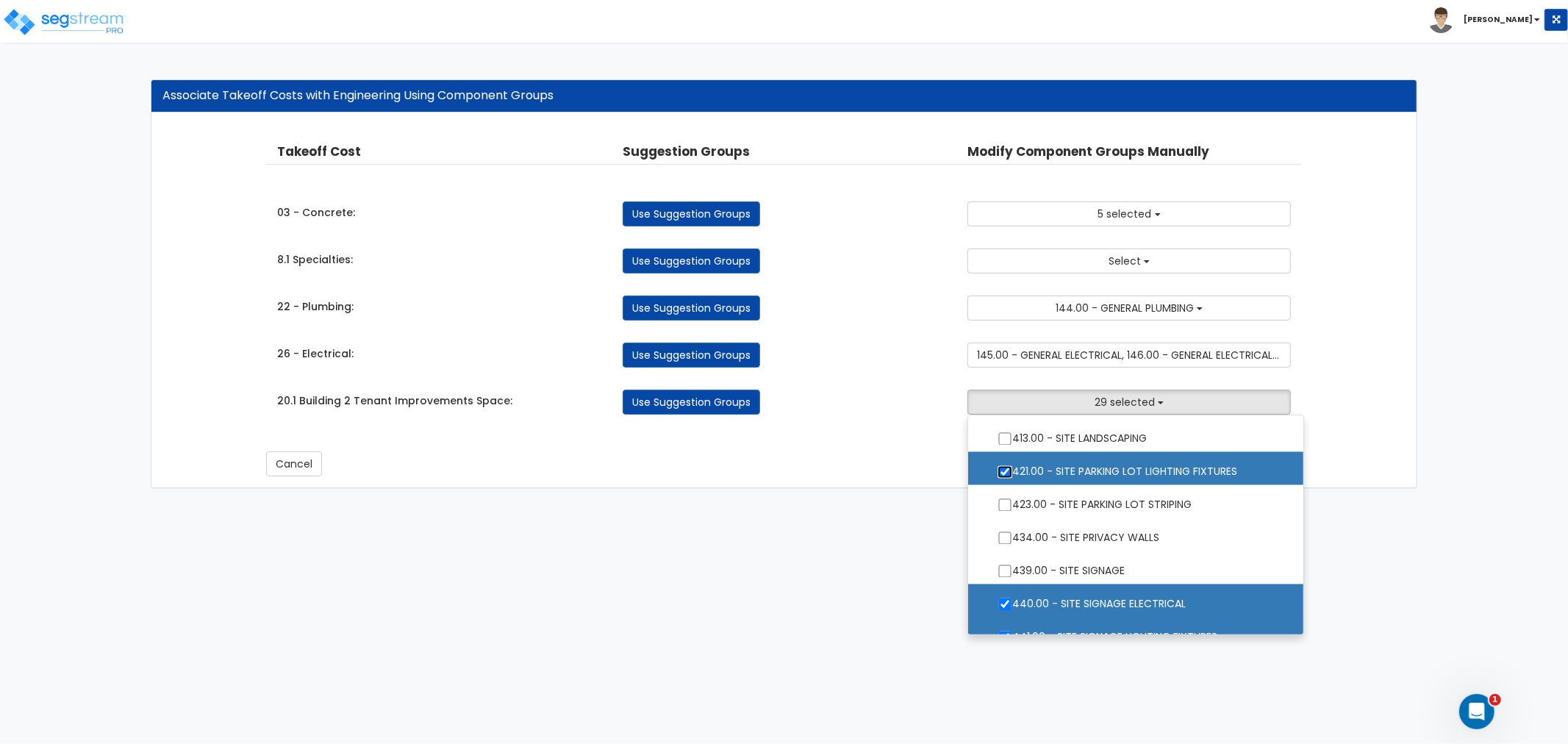
click at [1006, 473] on input "421.00 - SITE PARKING LOT LIGHTING FIXTURES" at bounding box center [1004, 472] width 14 height 13
checkbox input "false"
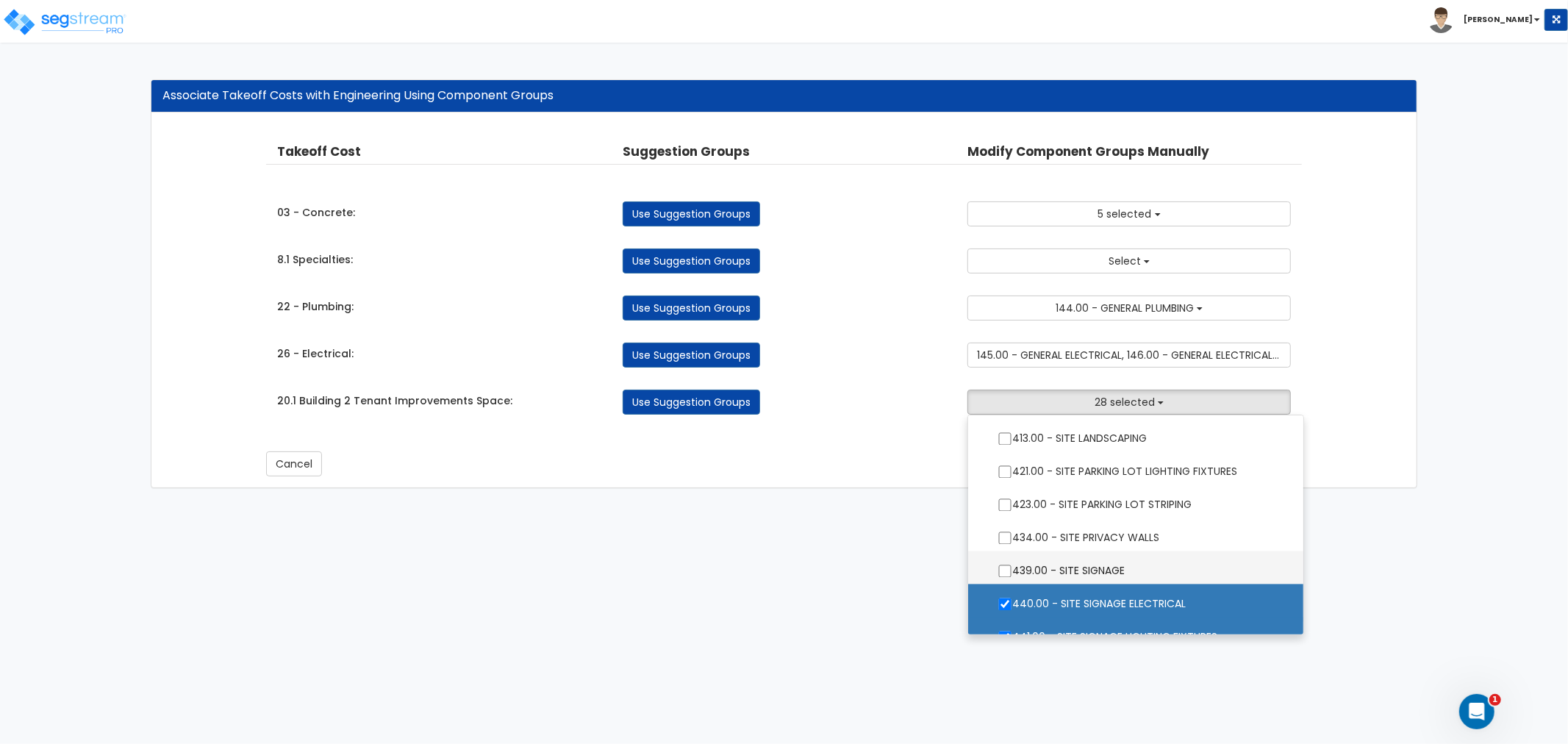
scroll to position [2665, 0]
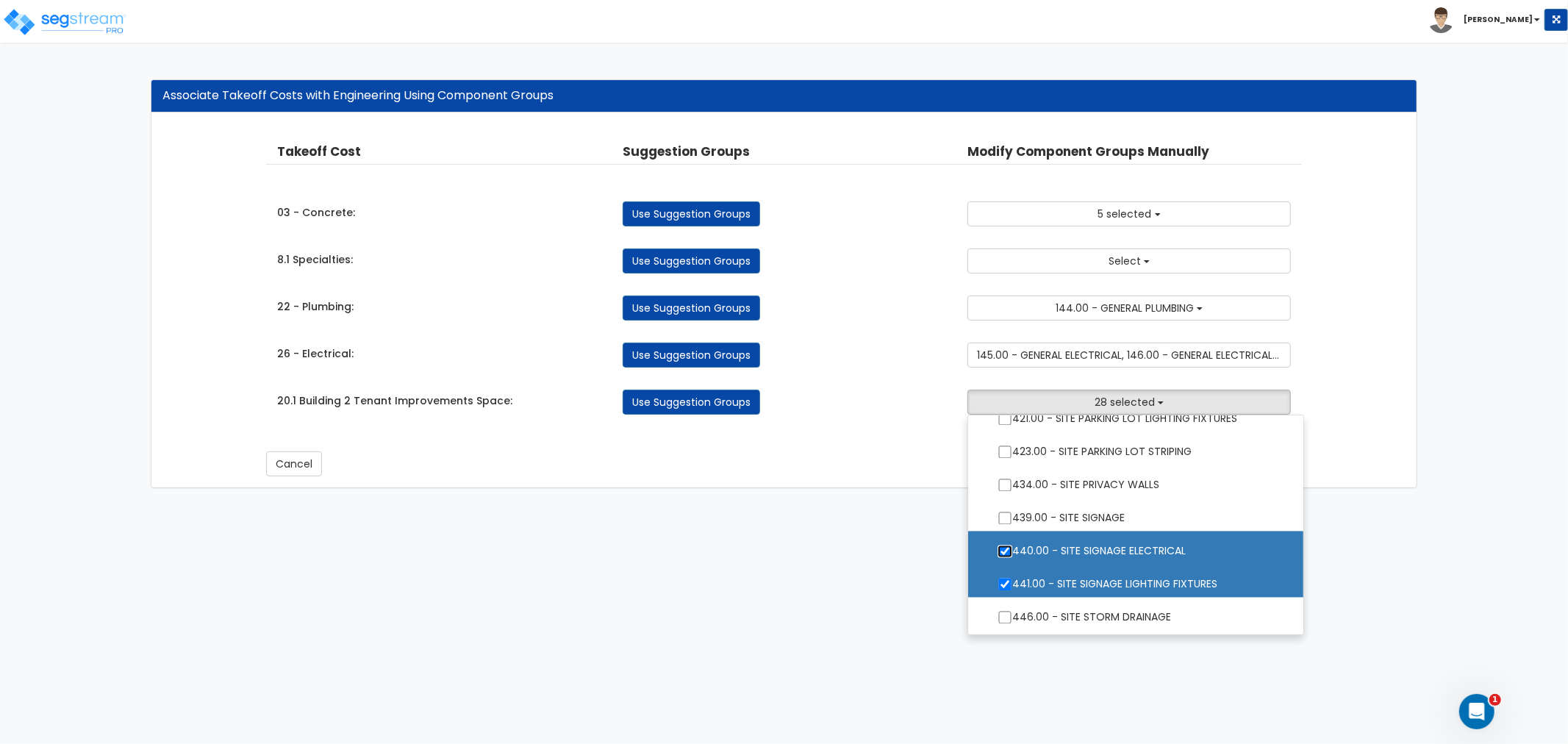
drag, startPoint x: 1005, startPoint y: 549, endPoint x: 1011, endPoint y: 570, distance: 21.8
click at [1006, 551] on input "440.00 - SITE SIGNAGE ELECTRICAL" at bounding box center [1004, 551] width 14 height 13
checkbox input "false"
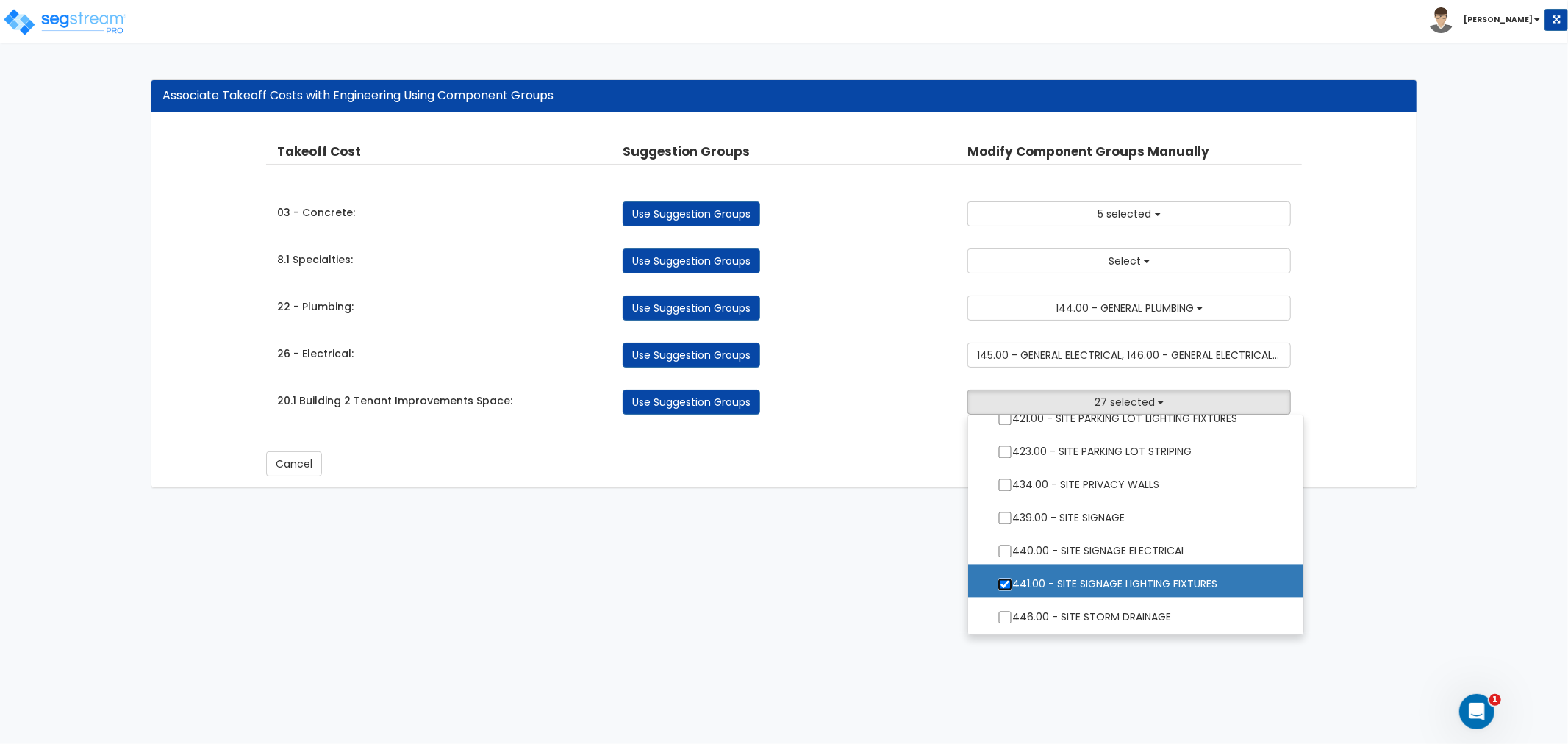
click at [1008, 585] on input "441.00 - SITE SIGNAGE LIGHTING FIXTURES" at bounding box center [1004, 584] width 14 height 13
checkbox input "false"
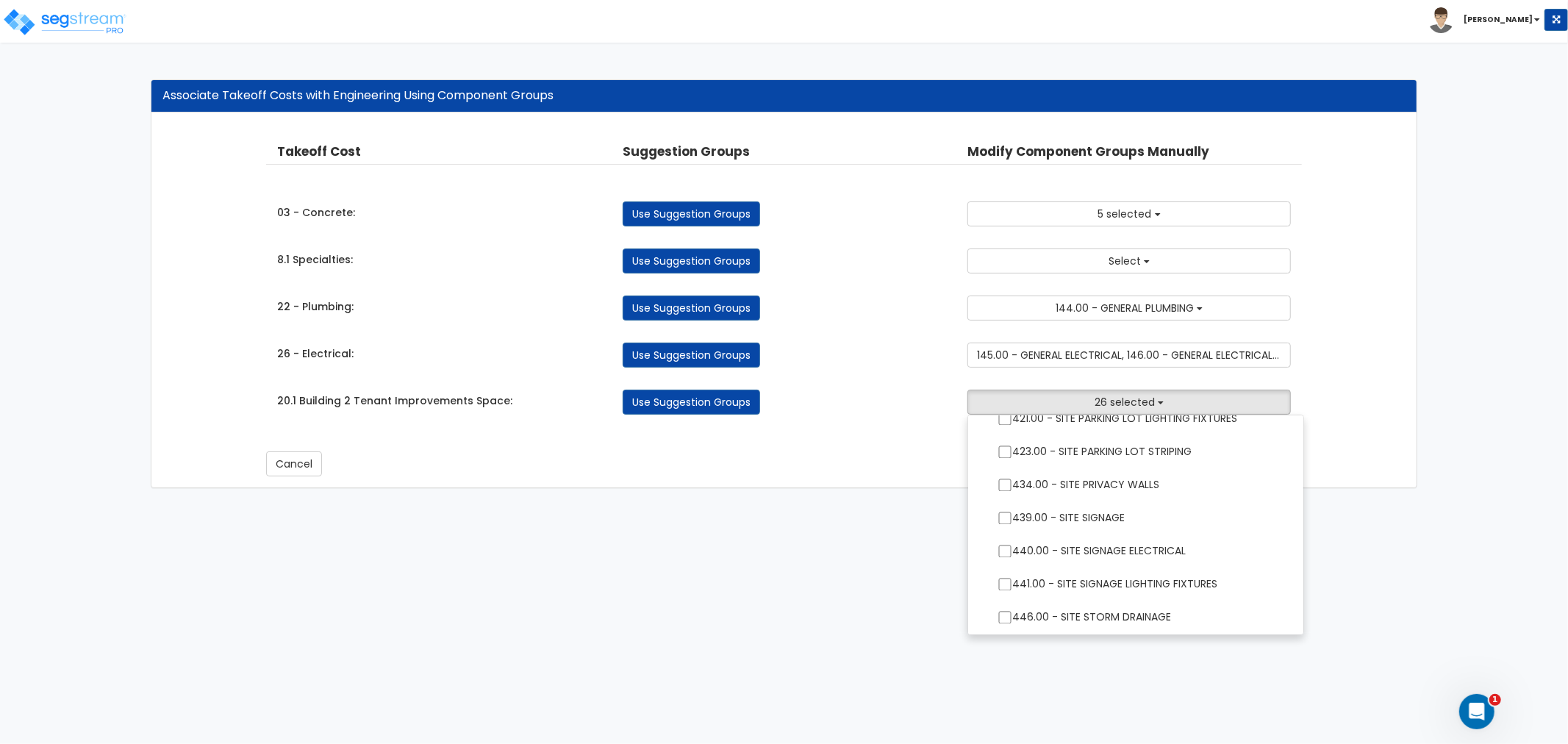
click at [1417, 502] on html "Toggle navigation Andrew x" at bounding box center [784, 251] width 1568 height 502
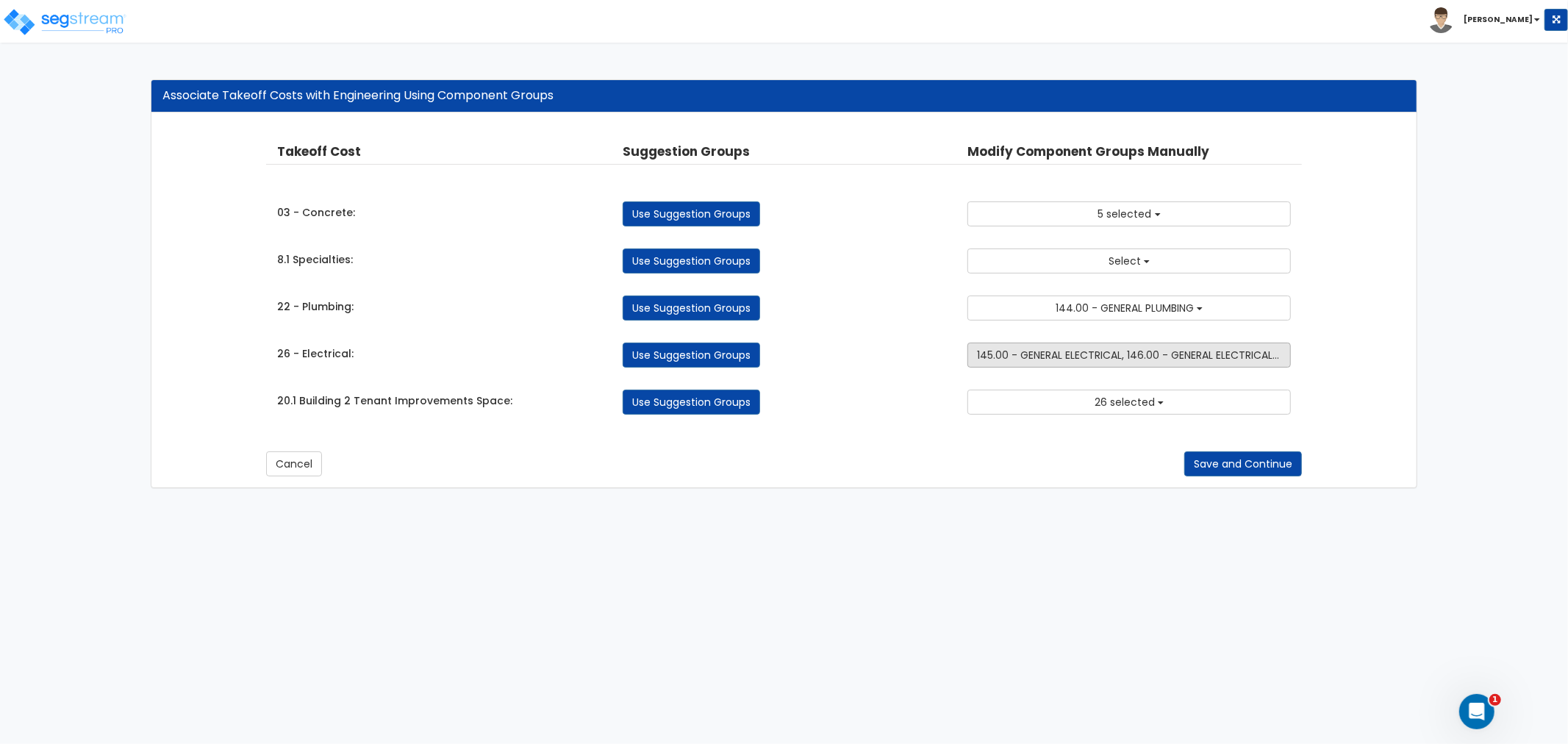
click at [1045, 357] on span "145.00 - GENERAL ELECTRICAL, 146.00 - GENERAL ELECTRICAL DISTRIBUTION" at bounding box center [1160, 354] width 365 height 14
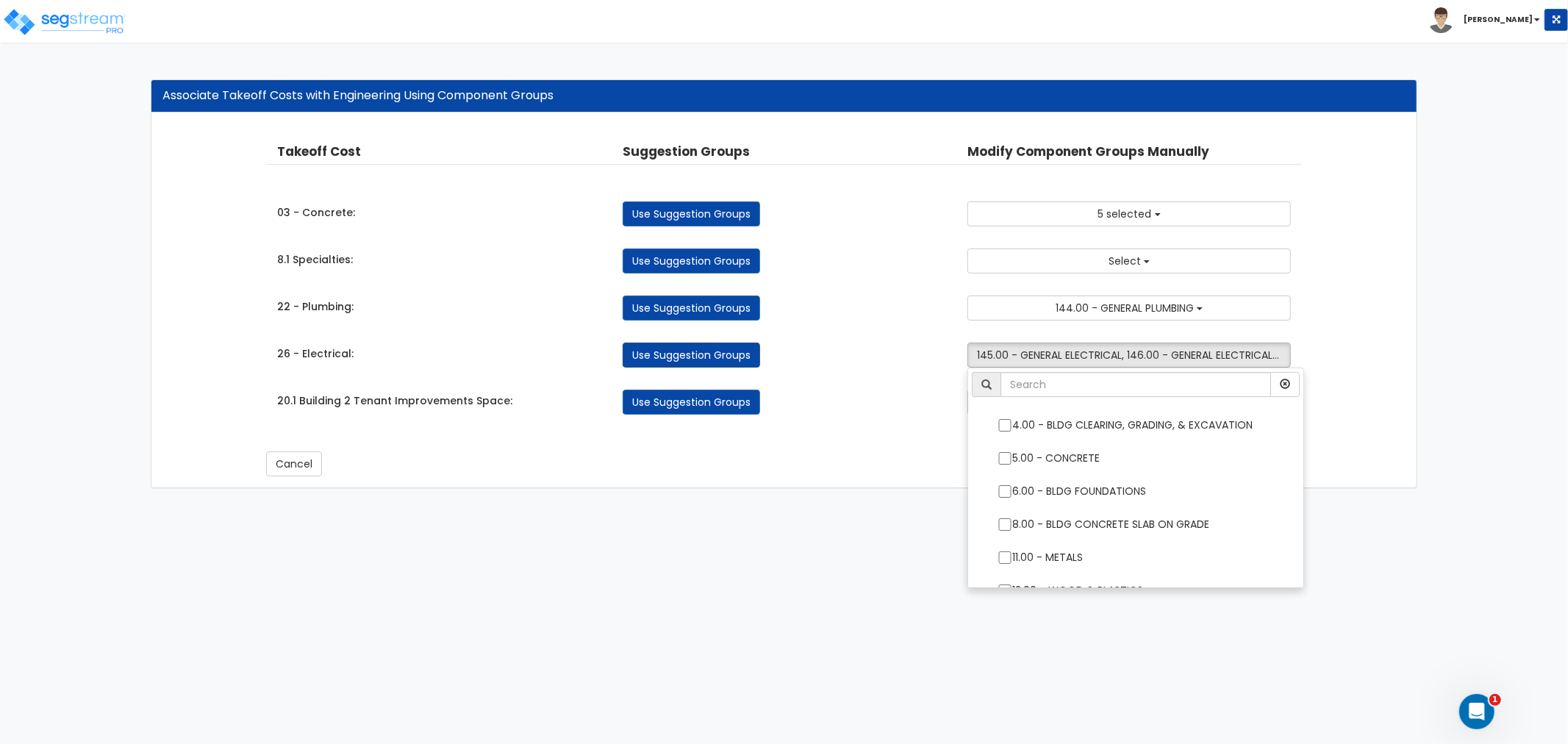
click at [713, 353] on link "Use Suggestion Groups" at bounding box center [691, 355] width 138 height 25
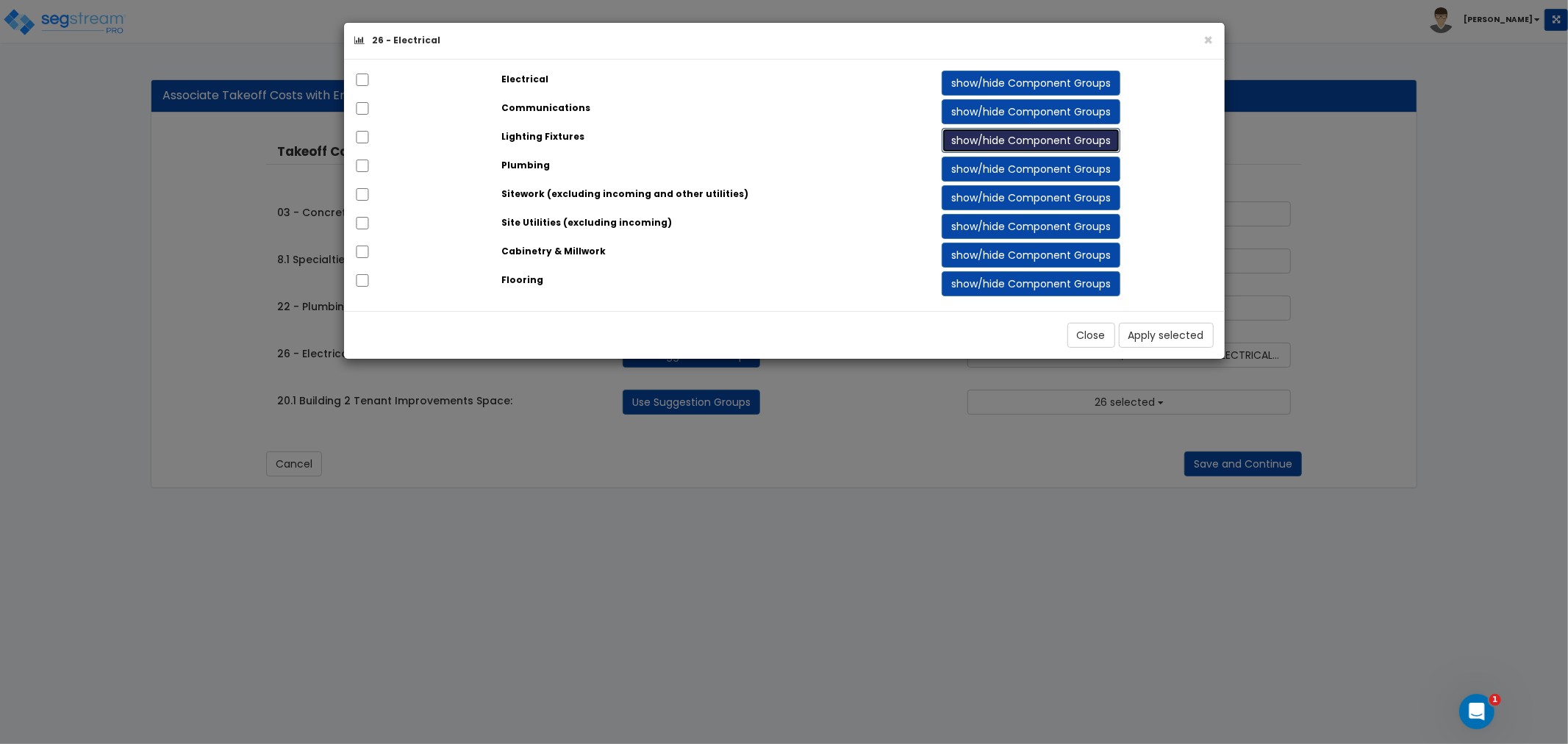
click at [1000, 145] on button "show/hide Component Groups" at bounding box center [1030, 140] width 178 height 25
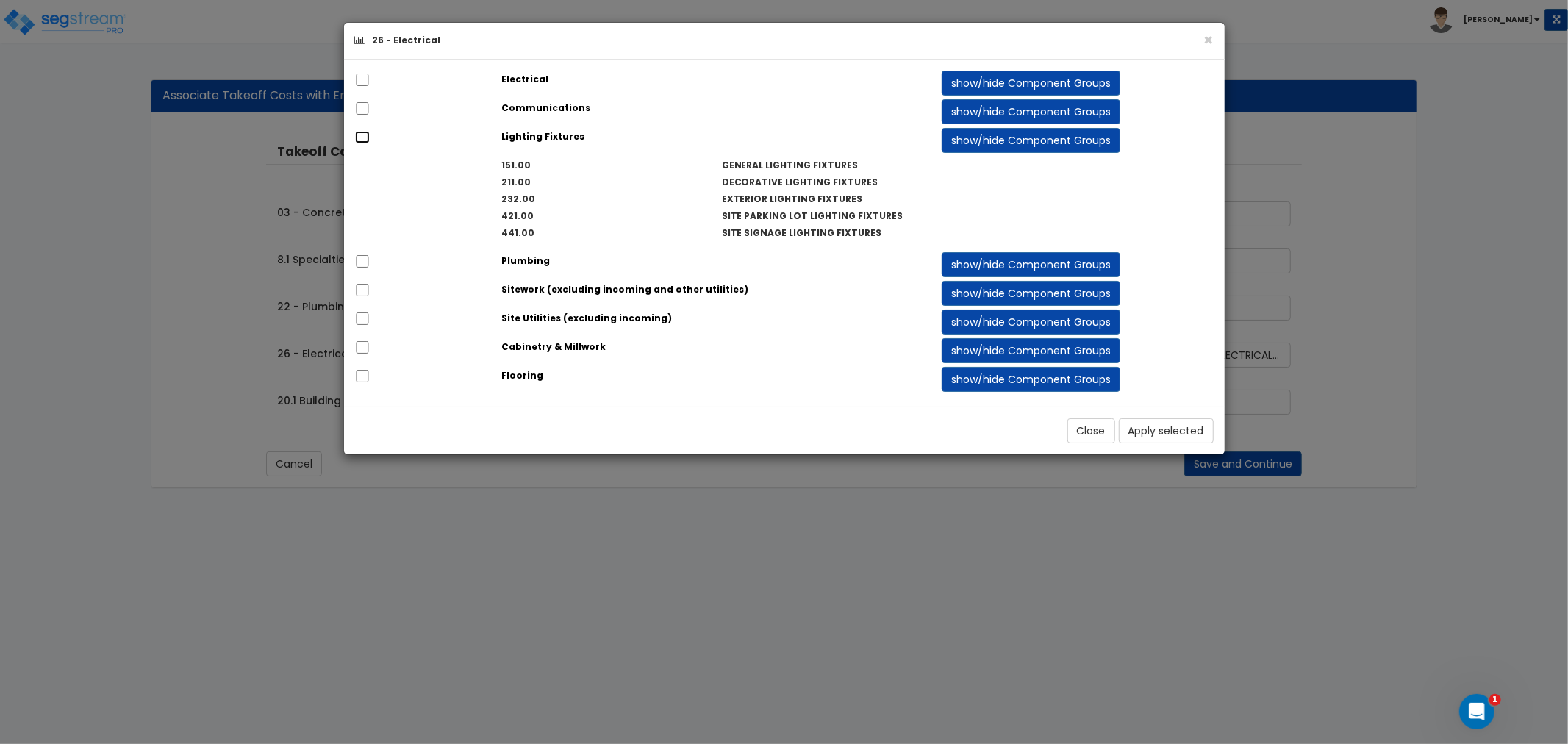
click at [362, 136] on input "checkbox" at bounding box center [362, 137] width 14 height 13
checkbox input "true"
click at [359, 79] on input "checkbox" at bounding box center [362, 79] width 14 height 13
click at [1094, 431] on button "Close" at bounding box center [1091, 431] width 47 height 25
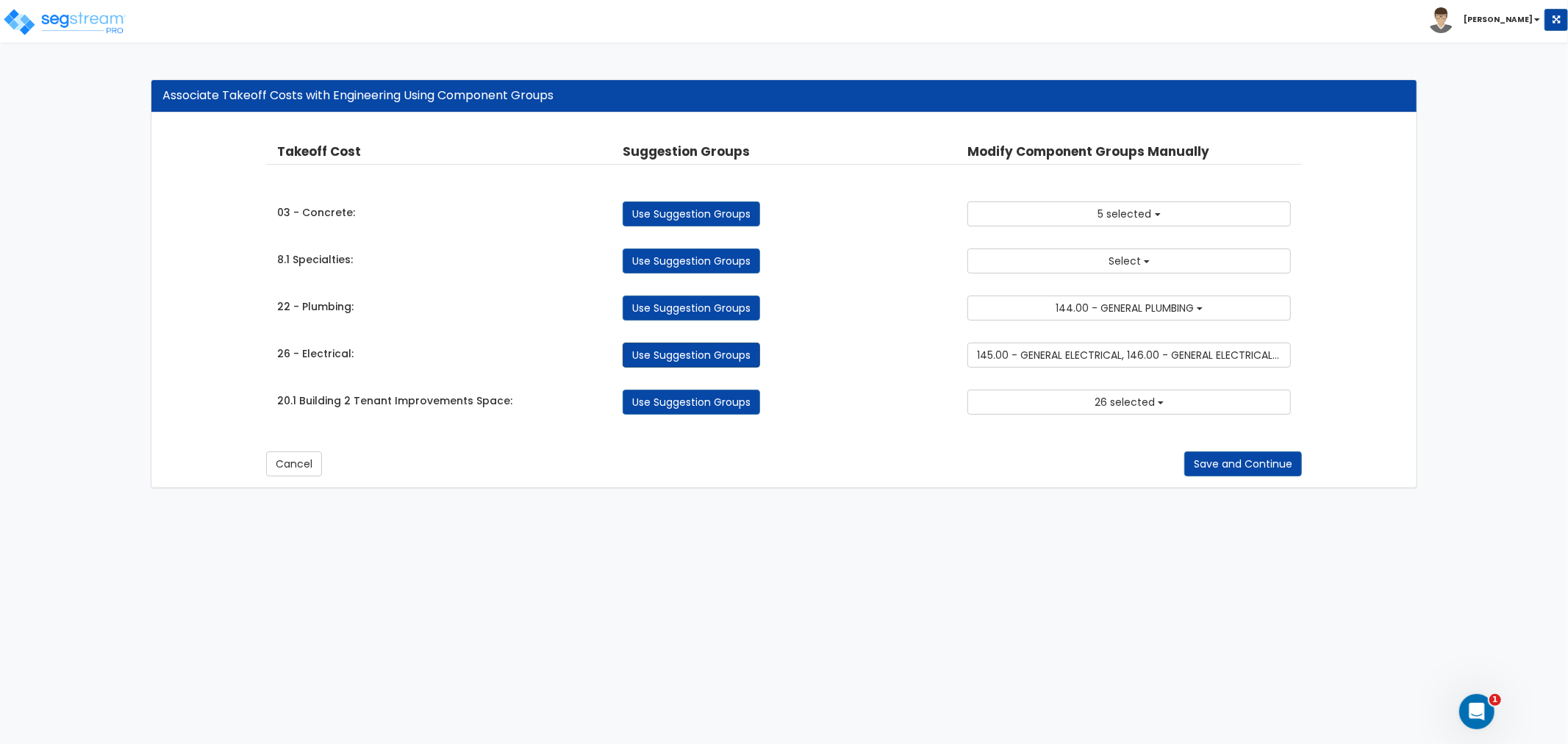
click at [682, 351] on link "Use Suggestion Groups" at bounding box center [691, 355] width 138 height 25
checkbox input "false"
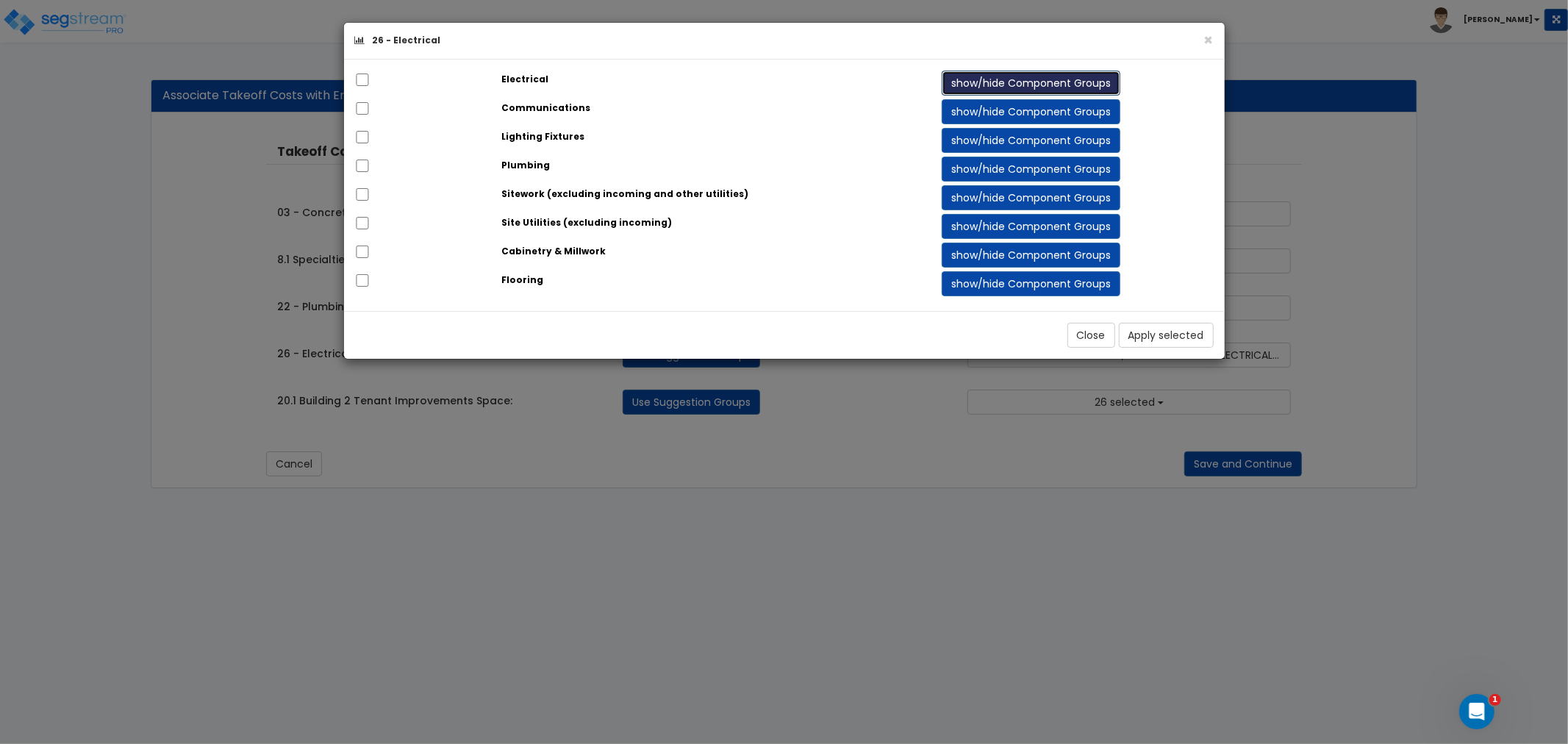
click at [963, 82] on button "show/hide Component Groups" at bounding box center [1030, 83] width 178 height 25
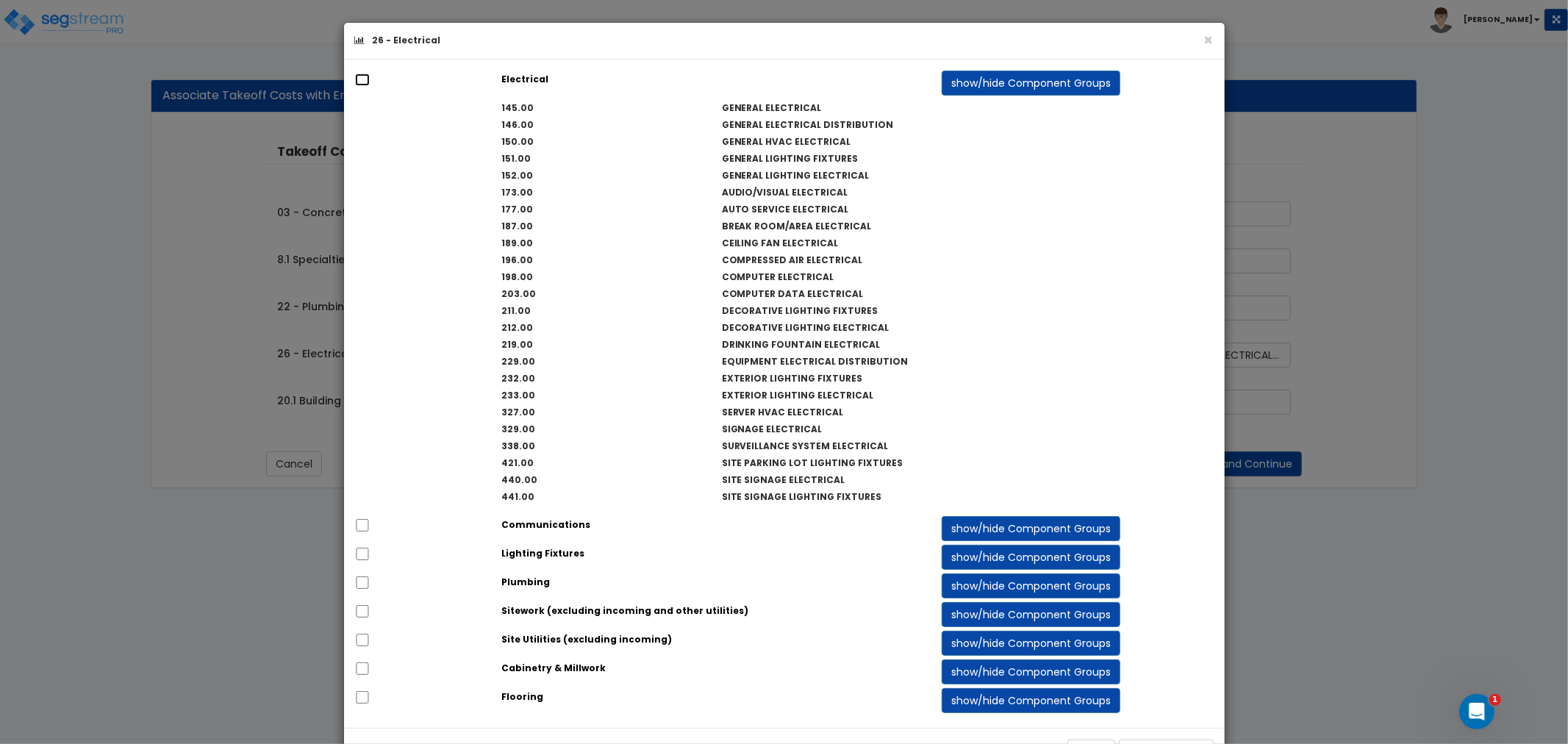
click at [364, 79] on input "checkbox" at bounding box center [362, 79] width 14 height 13
checkbox input "true"
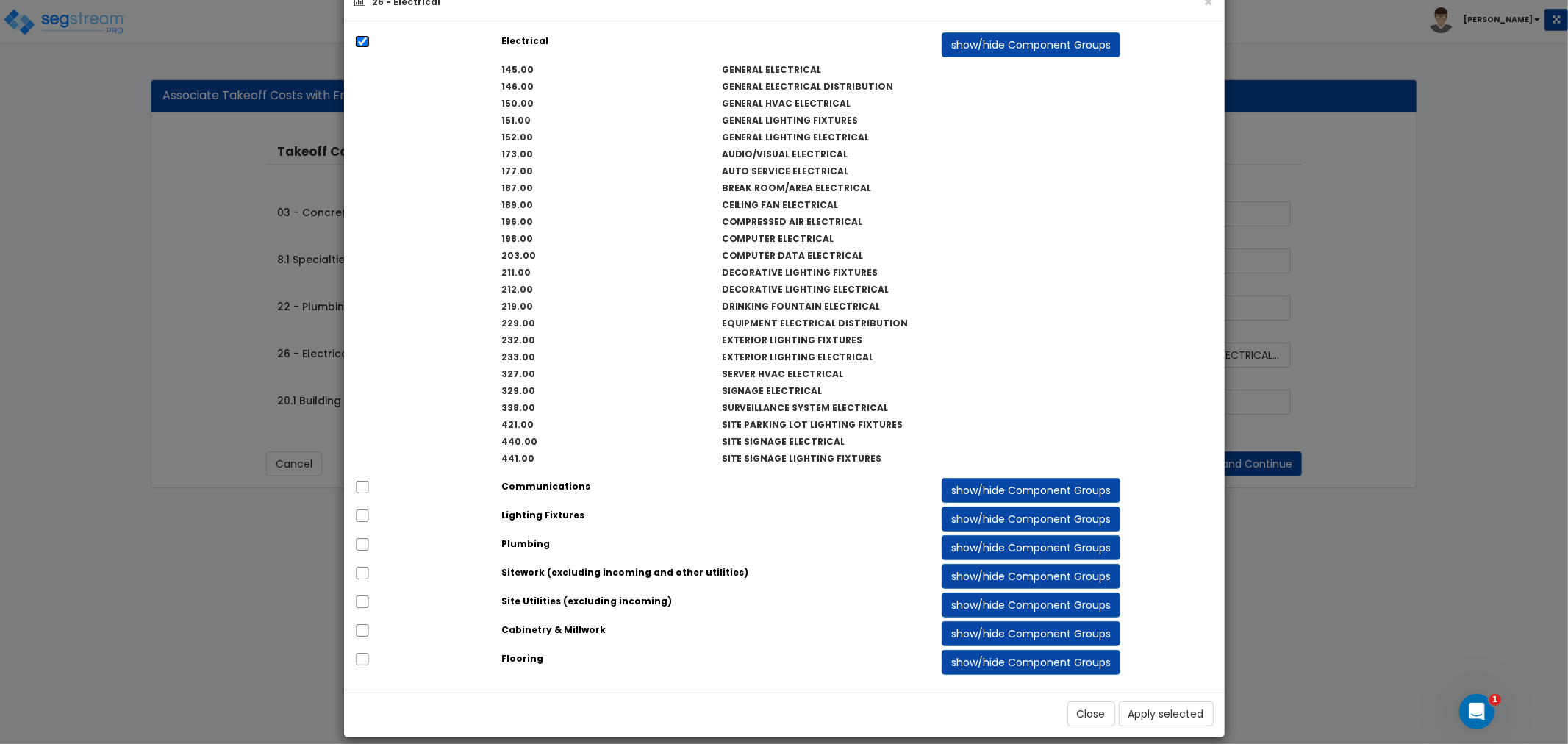
scroll to position [55, 0]
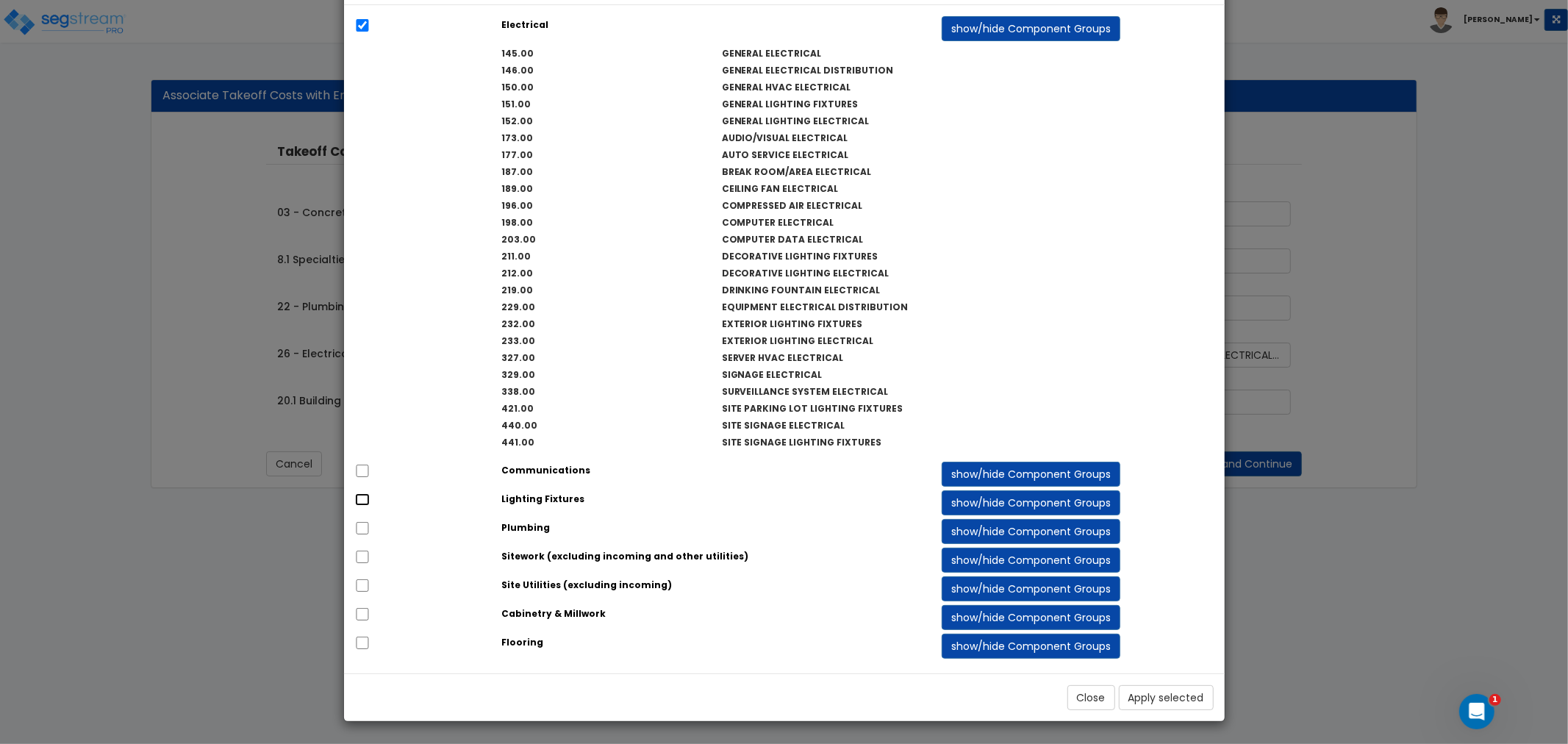
click at [357, 496] on input "checkbox" at bounding box center [362, 499] width 14 height 13
checkbox input "true"
click at [1169, 697] on button "Apply selected" at bounding box center [1166, 698] width 95 height 25
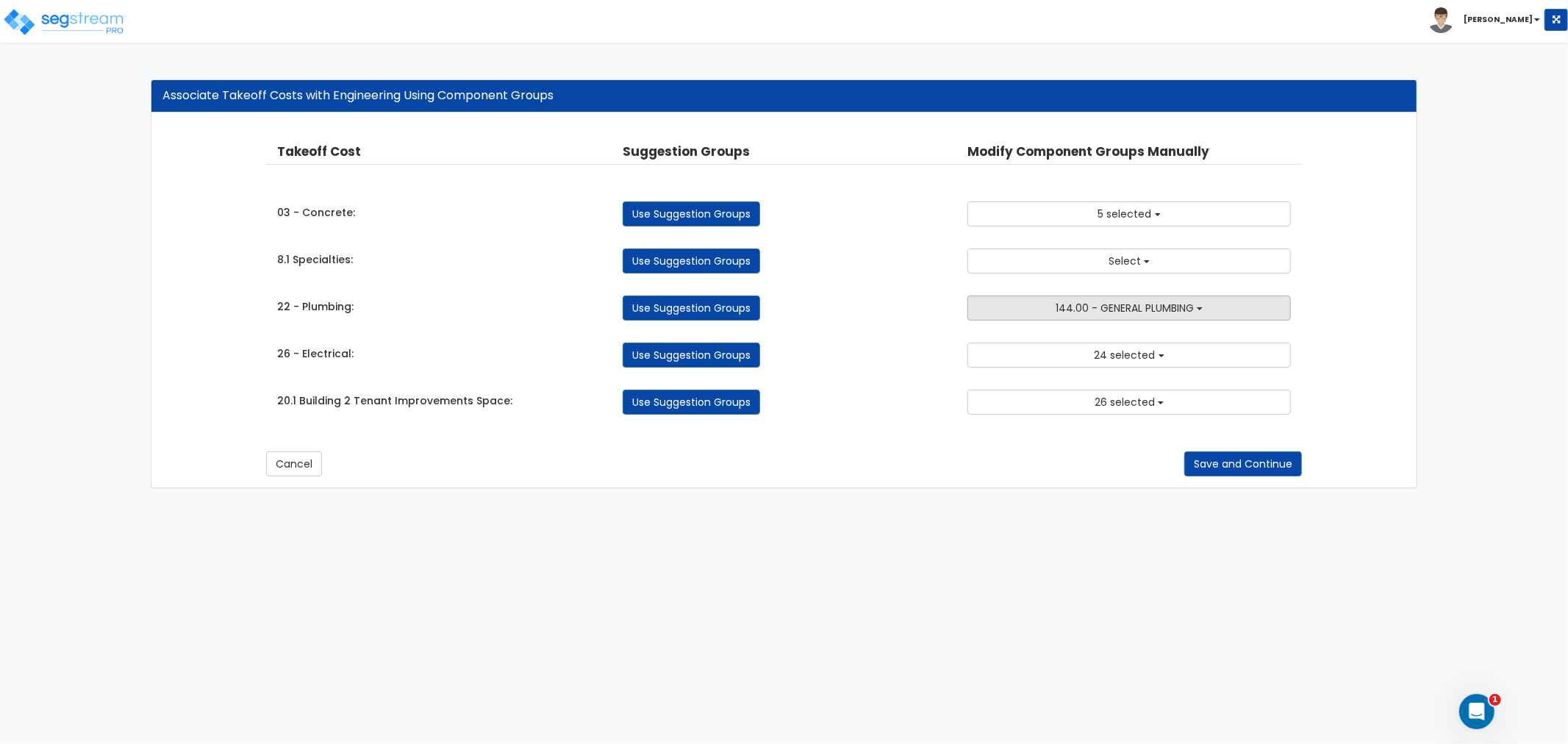
click at [1099, 303] on span "144.00 - GENERAL PLUMBING" at bounding box center [1124, 307] width 138 height 14
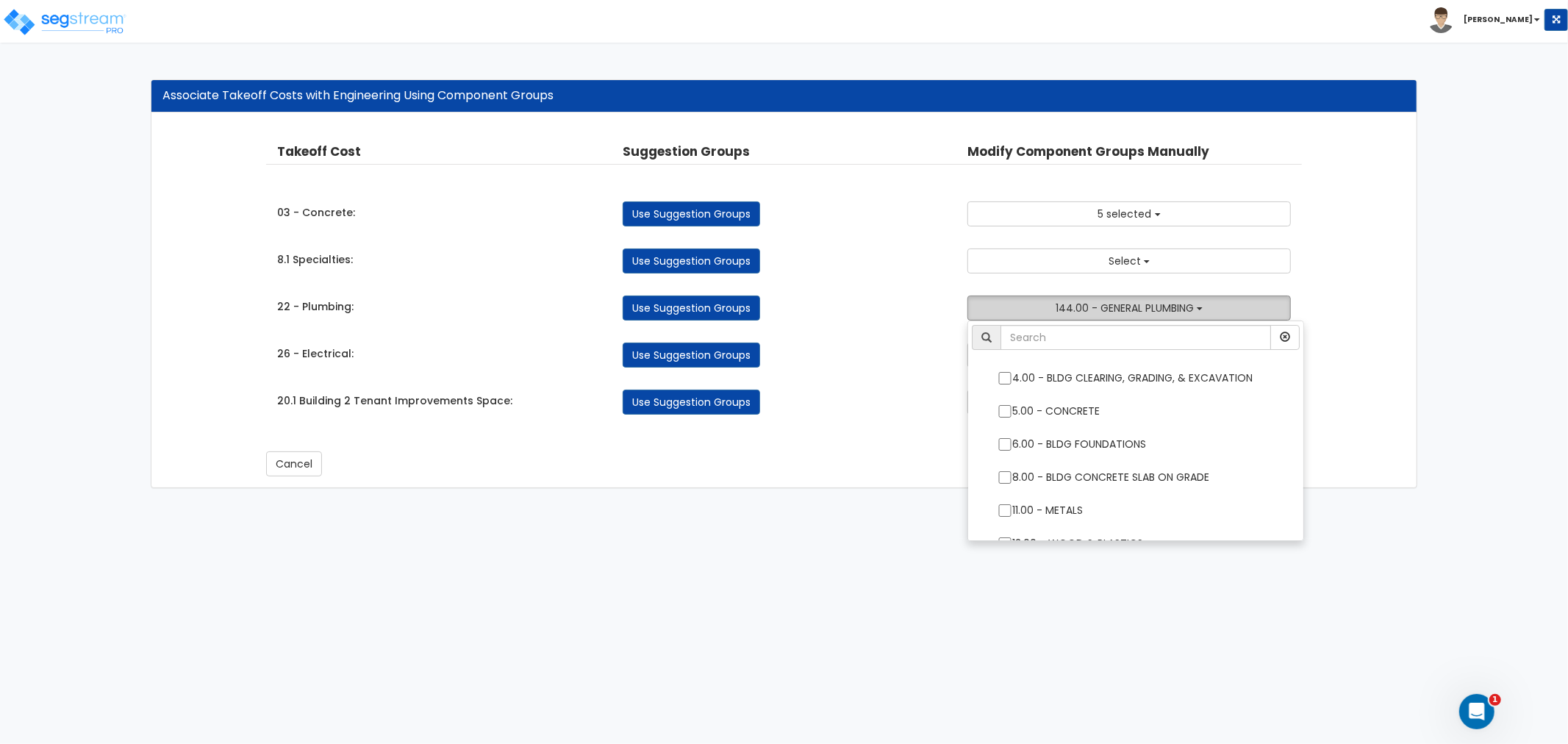
click at [1103, 312] on span "144.00 - GENERAL PLUMBING" at bounding box center [1124, 307] width 138 height 14
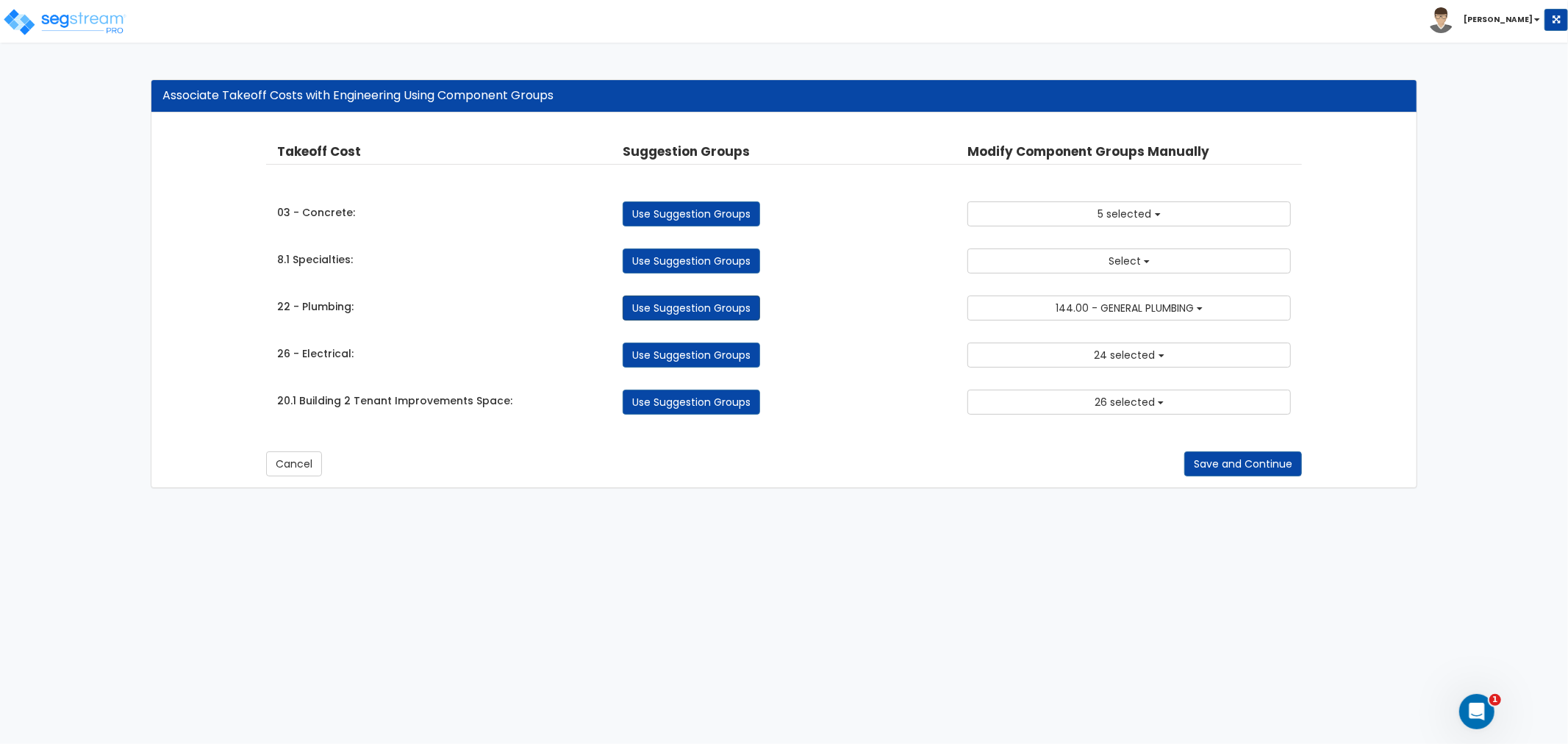
click at [710, 306] on link "Use Suggestion Groups" at bounding box center [691, 308] width 138 height 25
checkbox input "false"
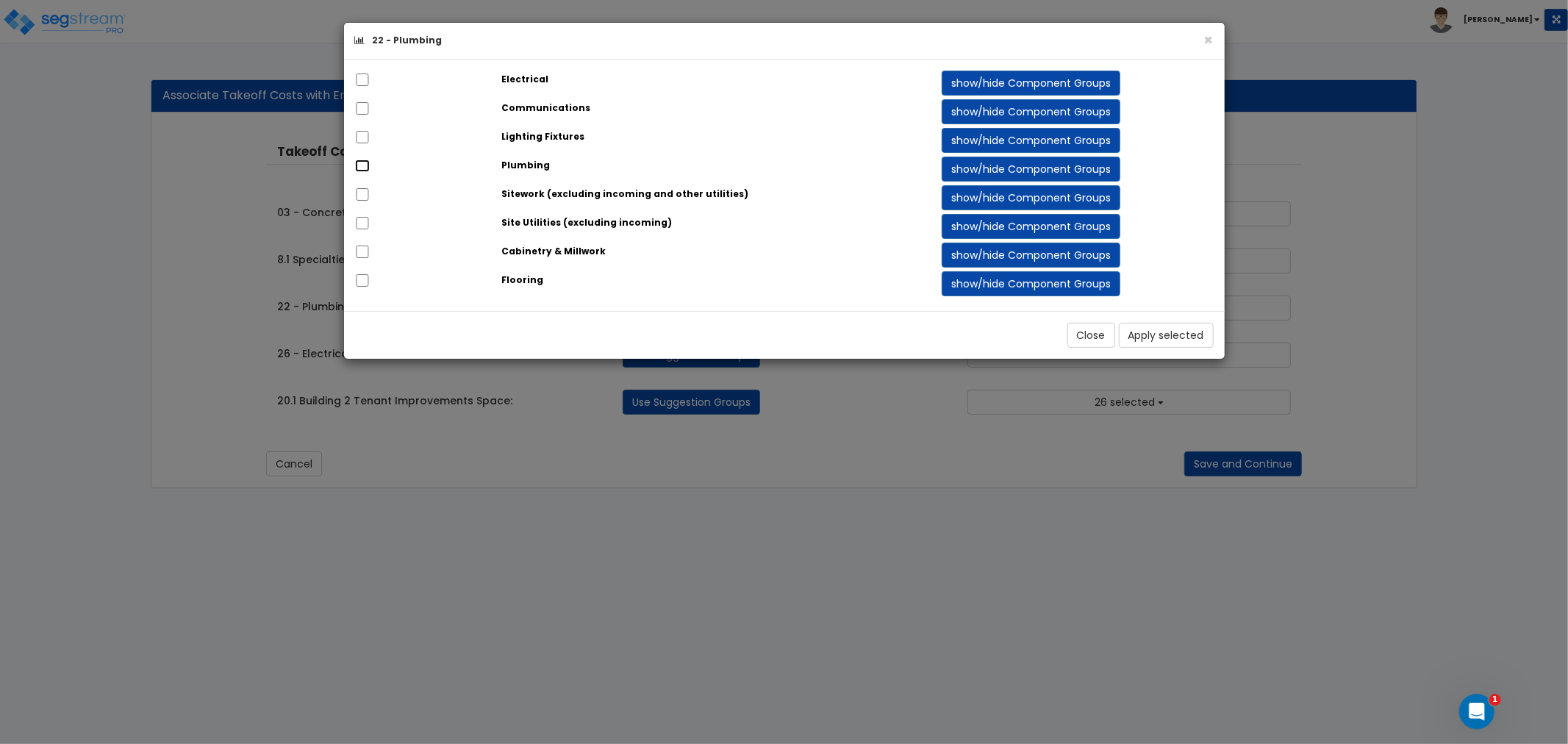
click at [366, 169] on input "checkbox" at bounding box center [362, 166] width 14 height 13
checkbox input "true"
click at [959, 169] on button "show/hide Component Groups" at bounding box center [1030, 169] width 178 height 25
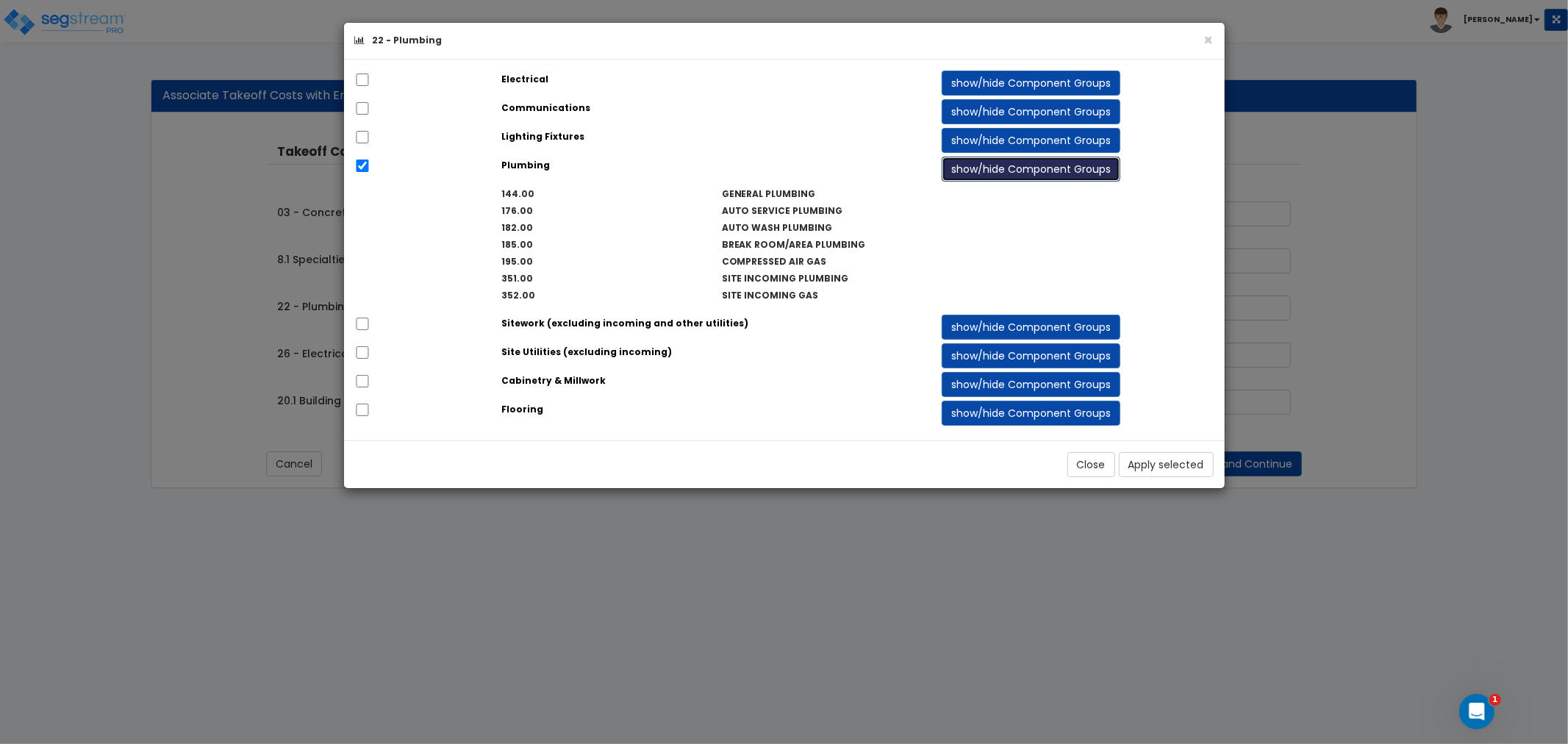
click at [966, 166] on button "show/hide Component Groups" at bounding box center [1030, 169] width 178 height 25
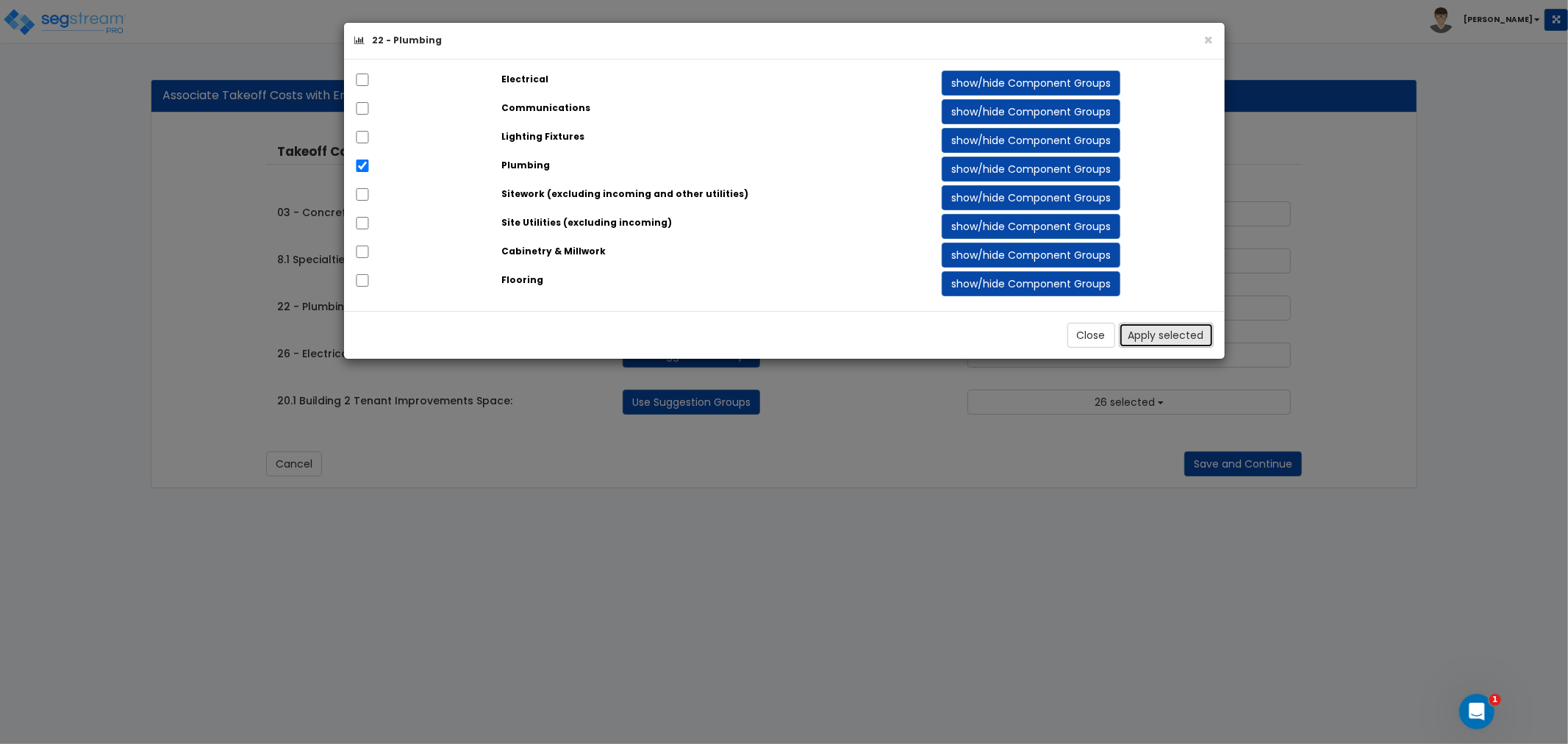
click at [1144, 334] on button "Apply selected" at bounding box center [1166, 336] width 95 height 25
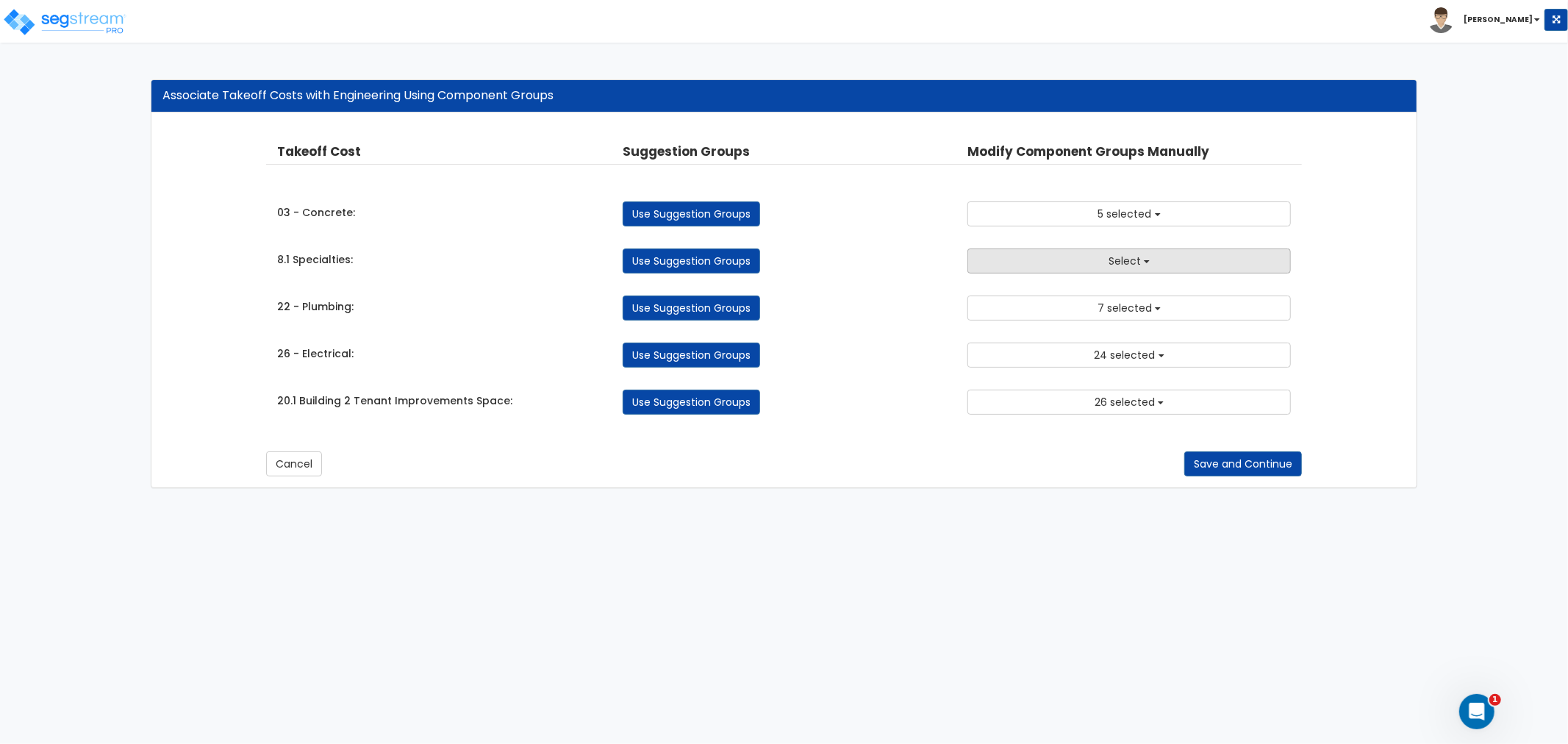
click at [1035, 261] on button "Select" at bounding box center [1129, 261] width 323 height 25
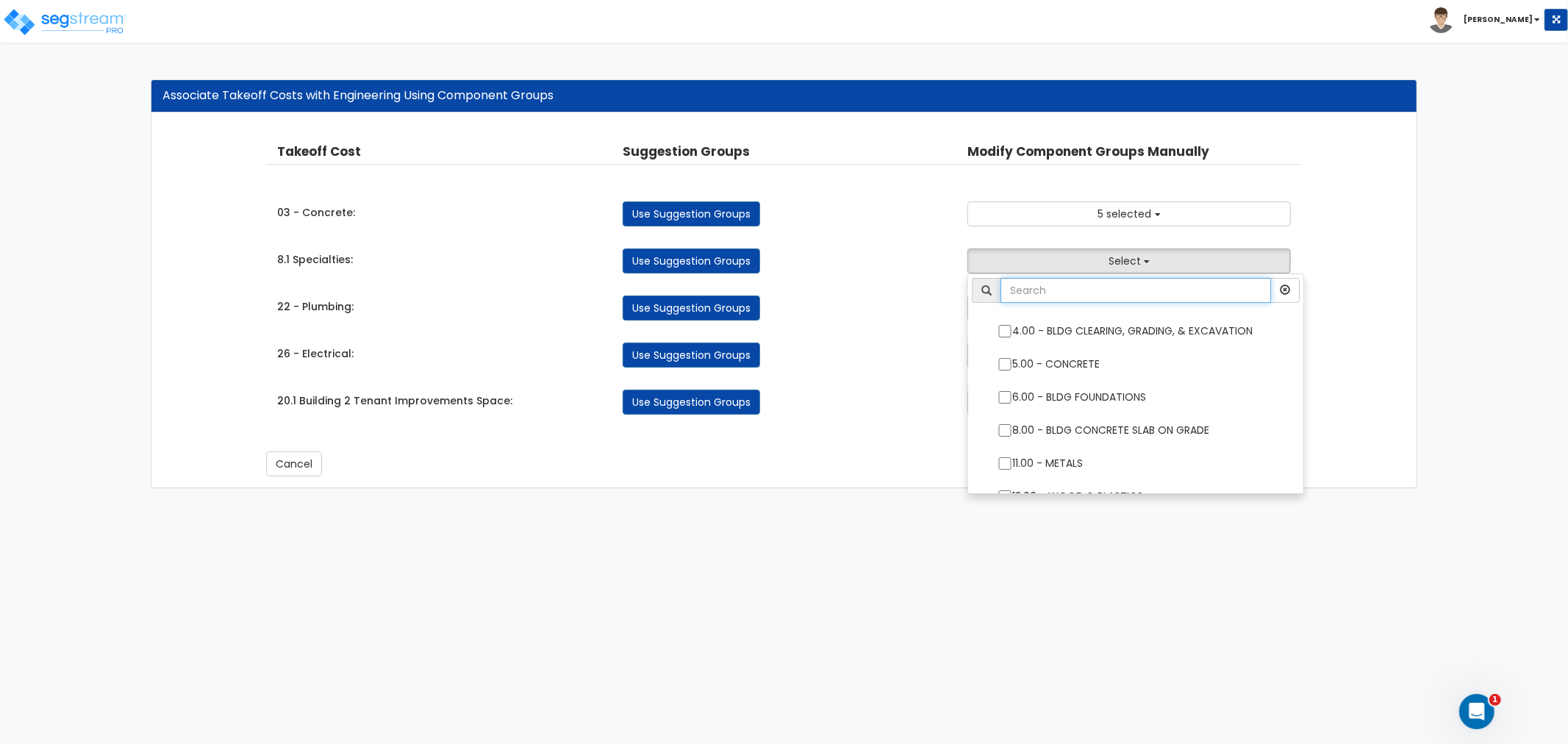
click at [1041, 291] on input "text" at bounding box center [1136, 291] width 271 height 25
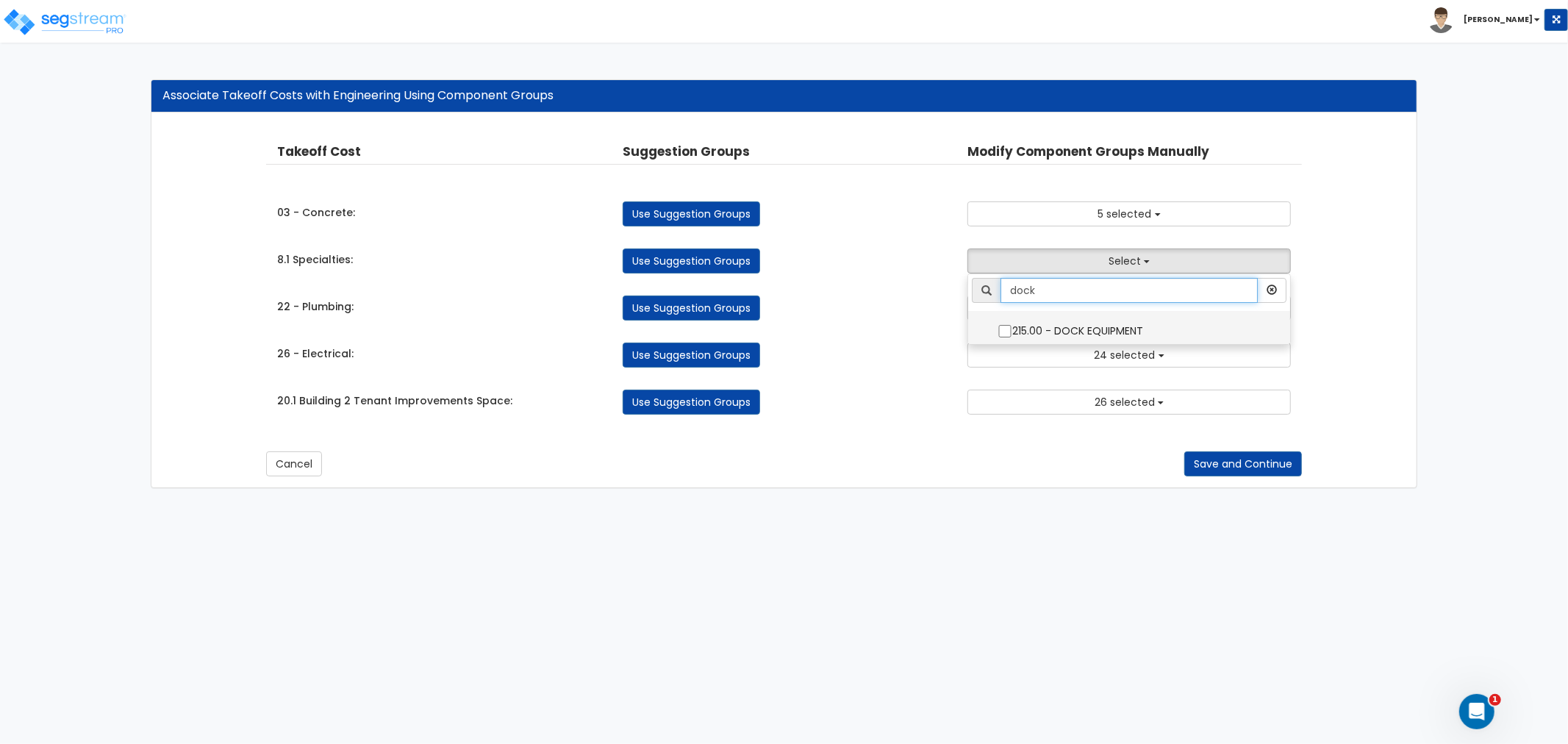
type input "dock"
click at [1001, 334] on input "215.00 - DOCK EQUIPMENT" at bounding box center [1004, 331] width 14 height 13
checkbox input "true"
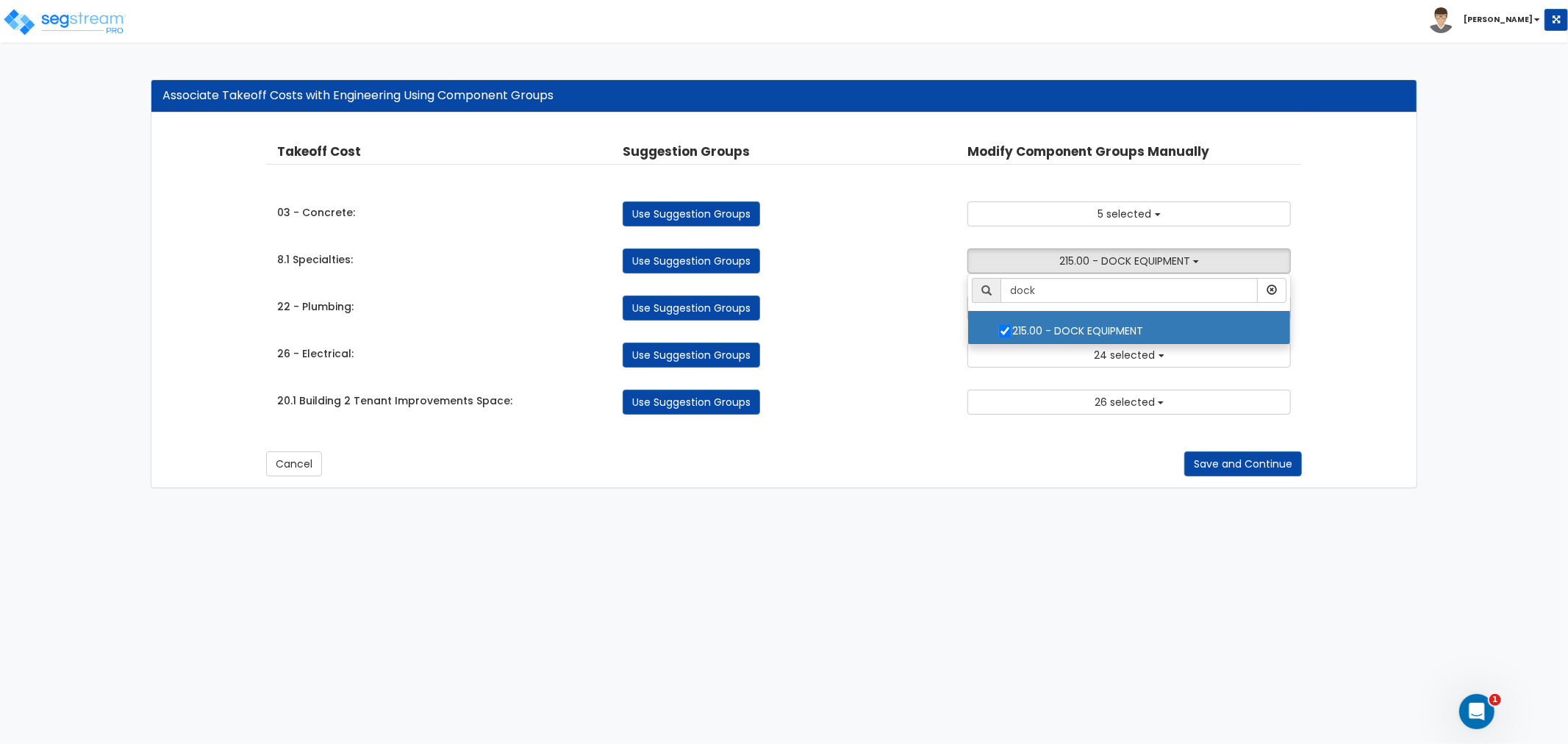
click at [895, 306] on div "Use Suggestion Groups" at bounding box center [784, 308] width 345 height 25
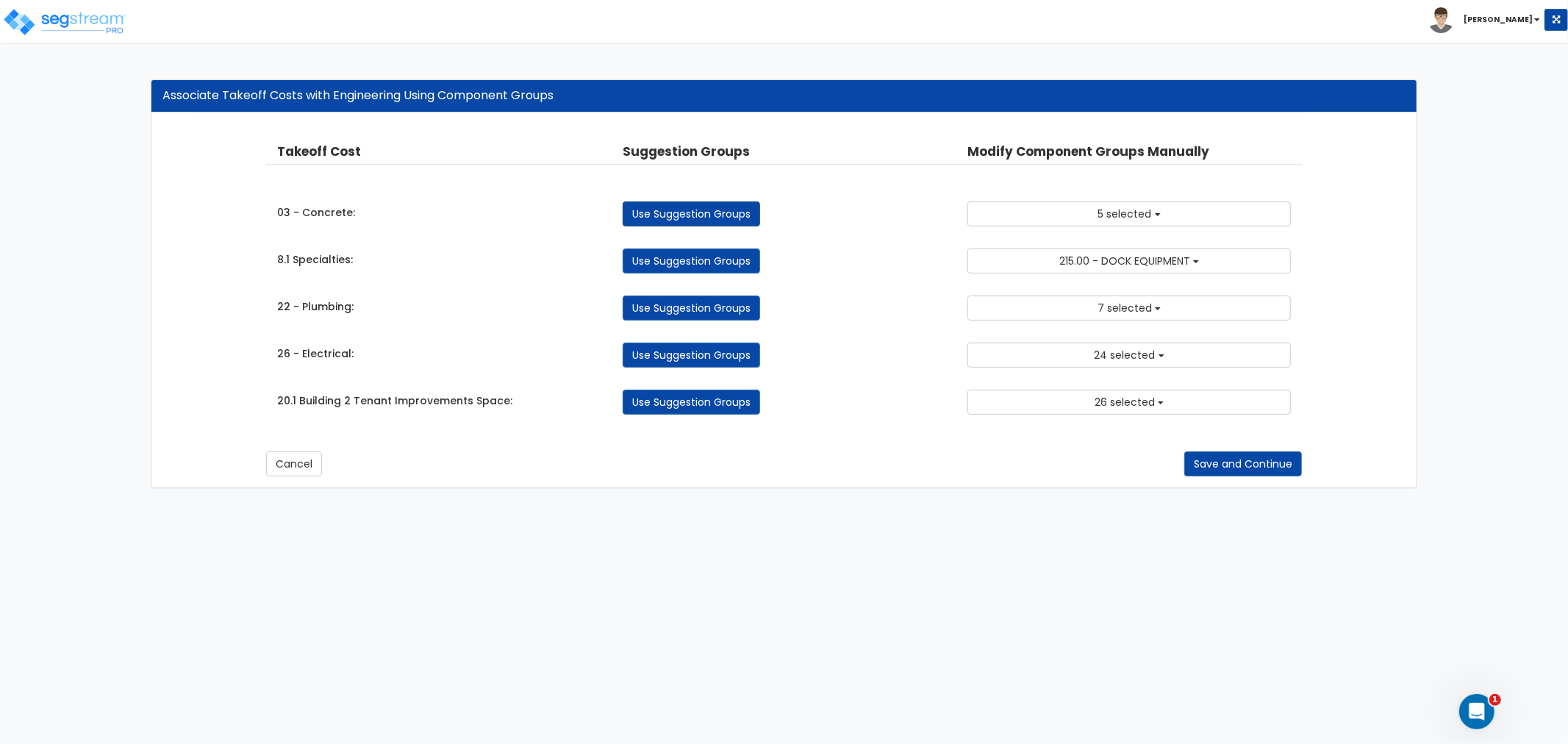
click at [722, 209] on link "Use Suggestion Groups" at bounding box center [691, 214] width 138 height 25
checkbox input "false"
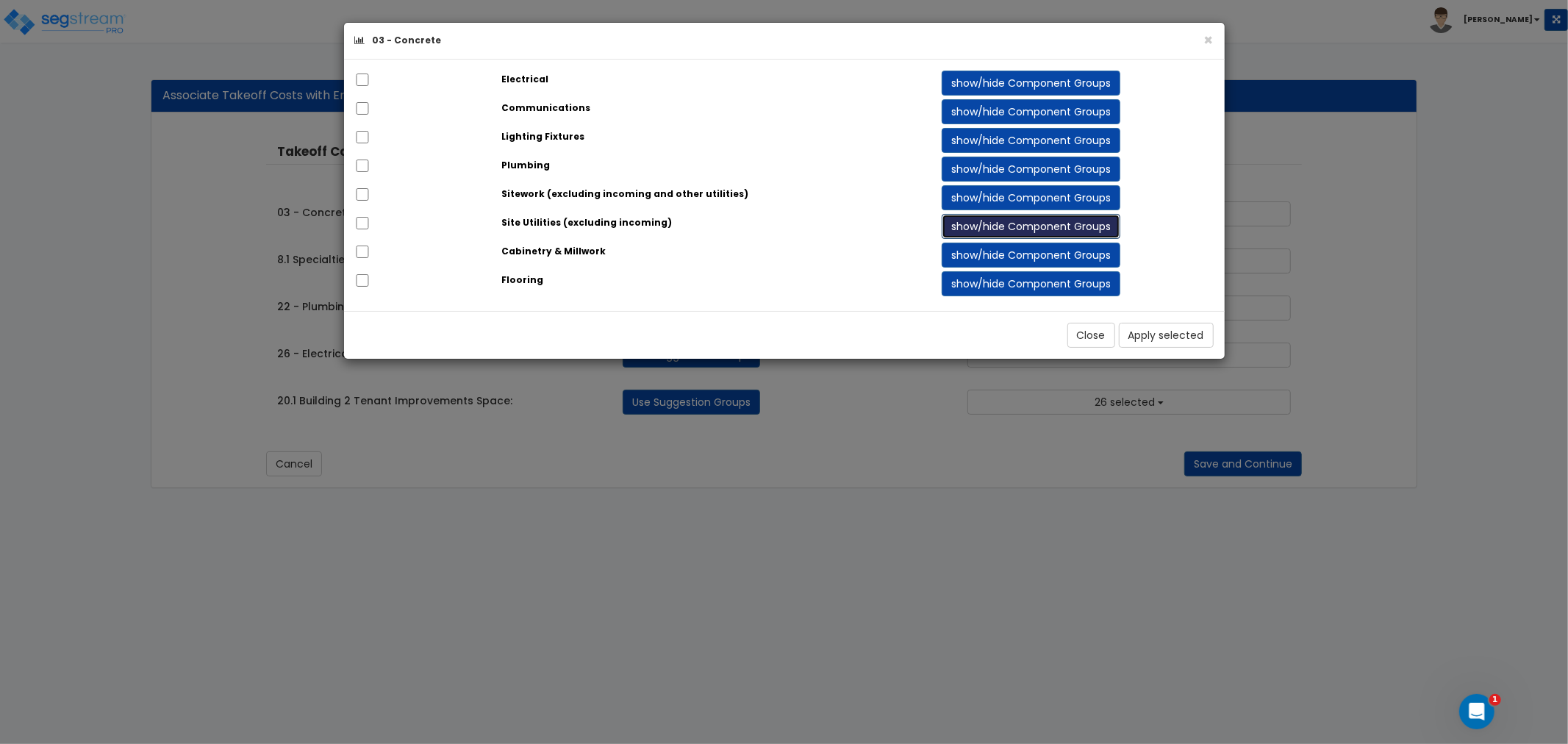
click at [952, 231] on button "show/hide Component Groups" at bounding box center [1030, 227] width 178 height 25
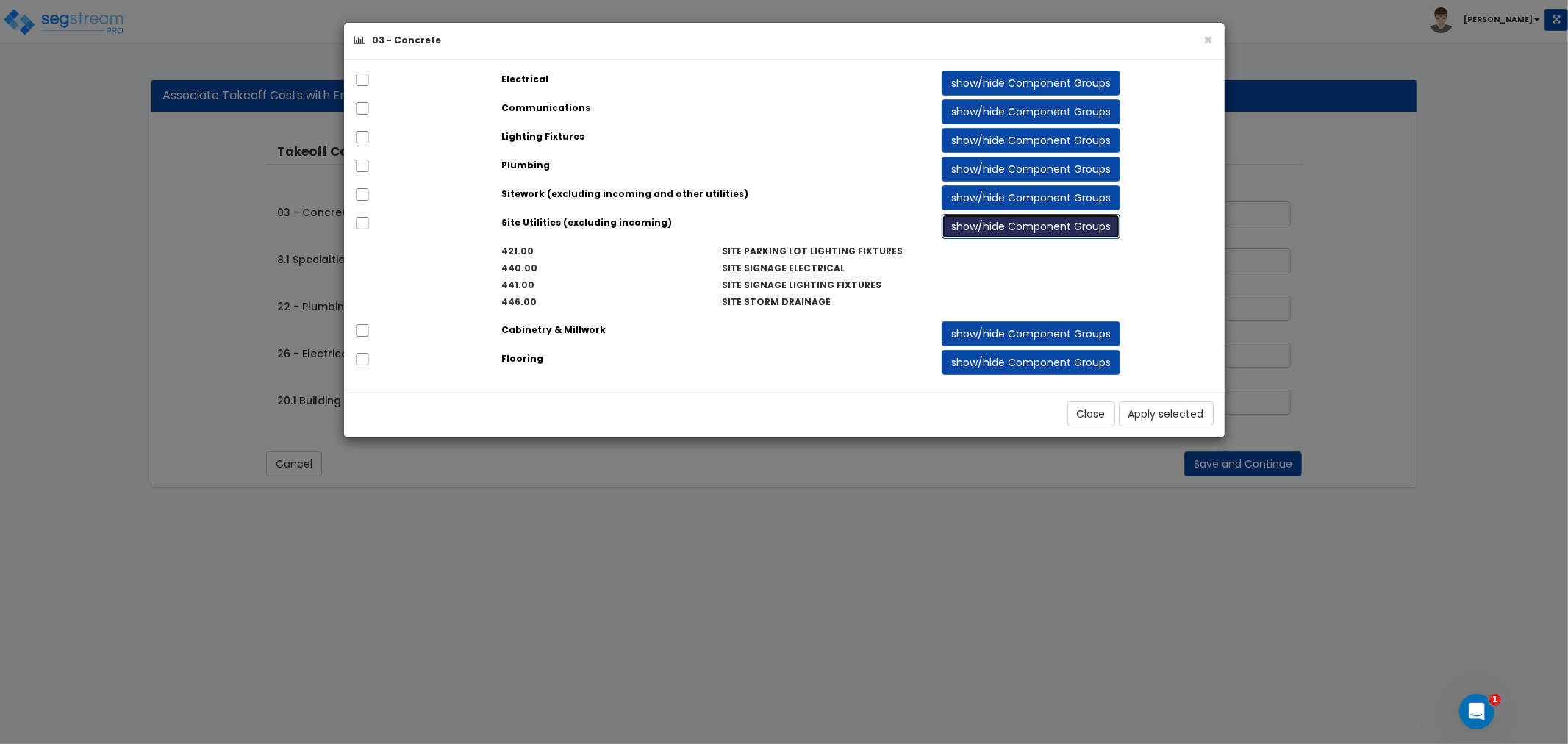
click at [971, 227] on button "show/hide Component Groups" at bounding box center [1030, 227] width 178 height 25
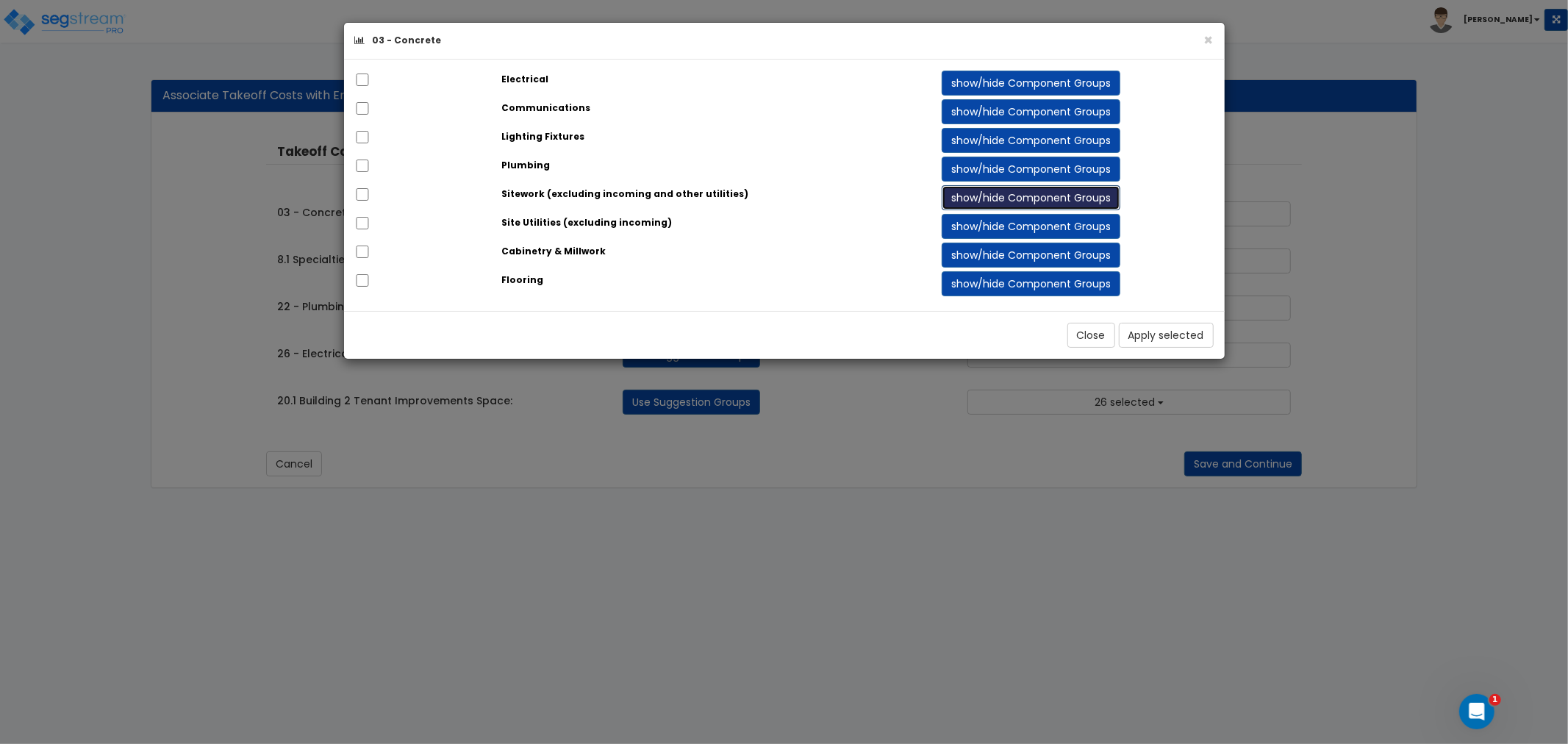
click at [973, 194] on button "show/hide Component Groups" at bounding box center [1030, 198] width 178 height 25
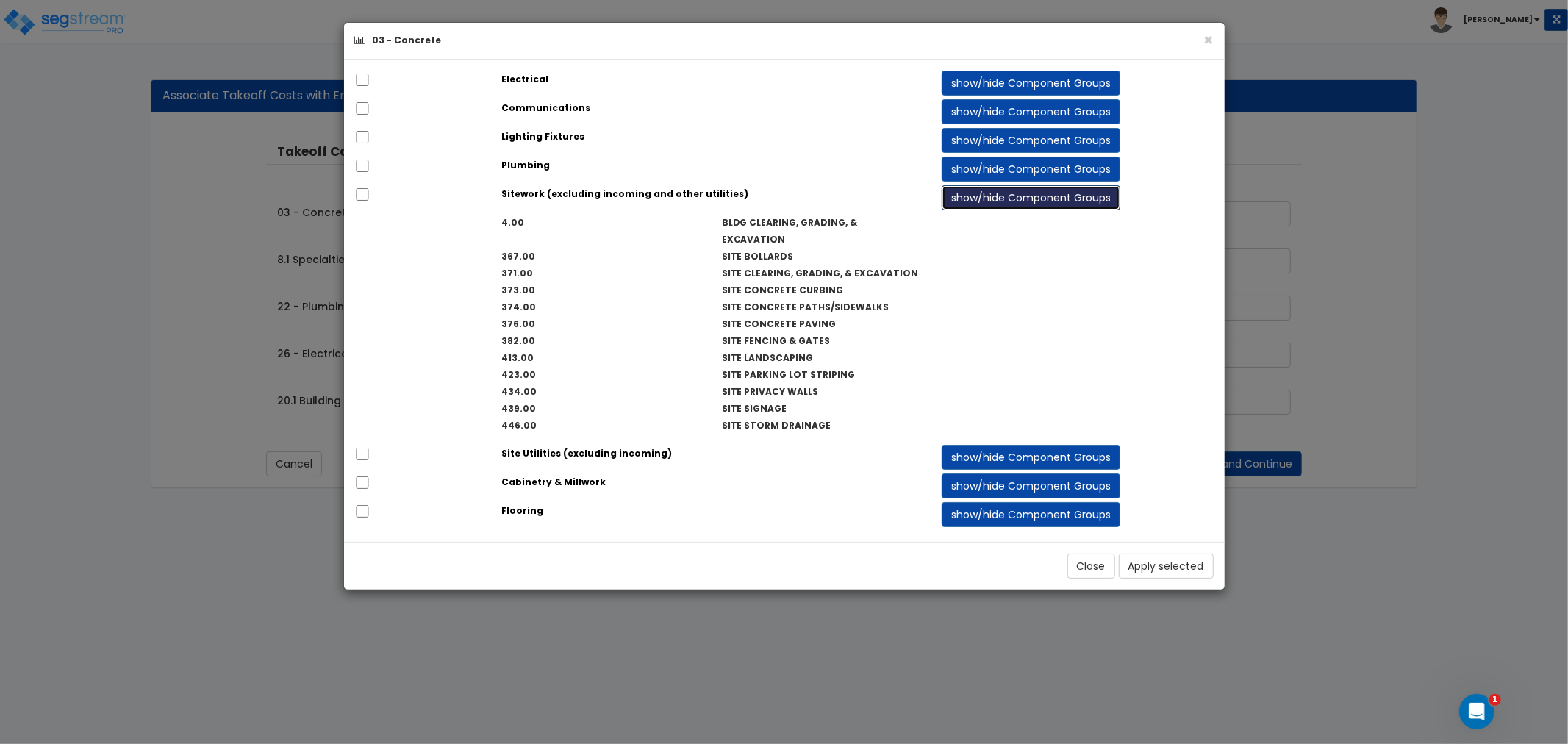
click at [973, 193] on button "show/hide Component Groups" at bounding box center [1030, 198] width 178 height 25
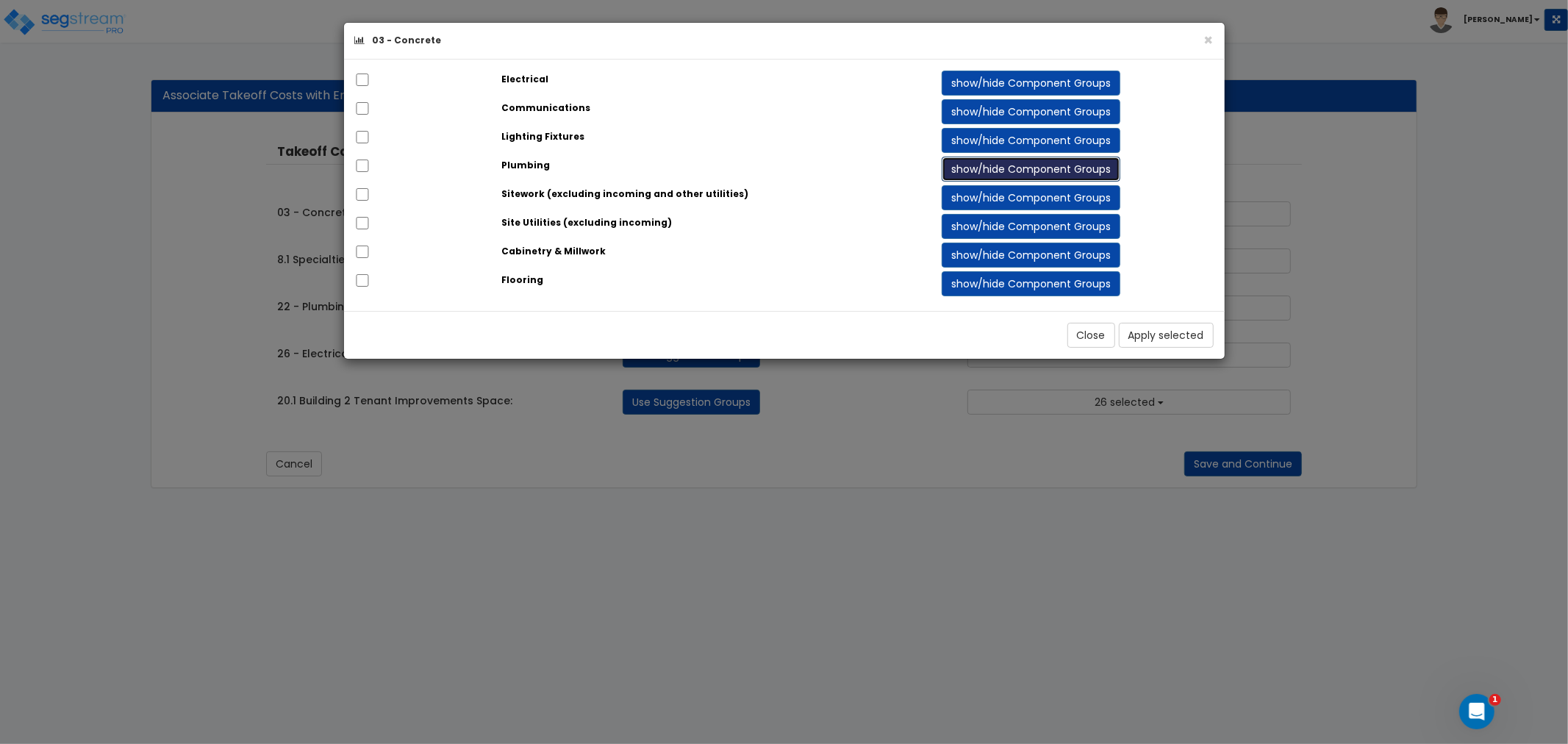
click at [975, 167] on button "show/hide Component Groups" at bounding box center [1030, 169] width 178 height 25
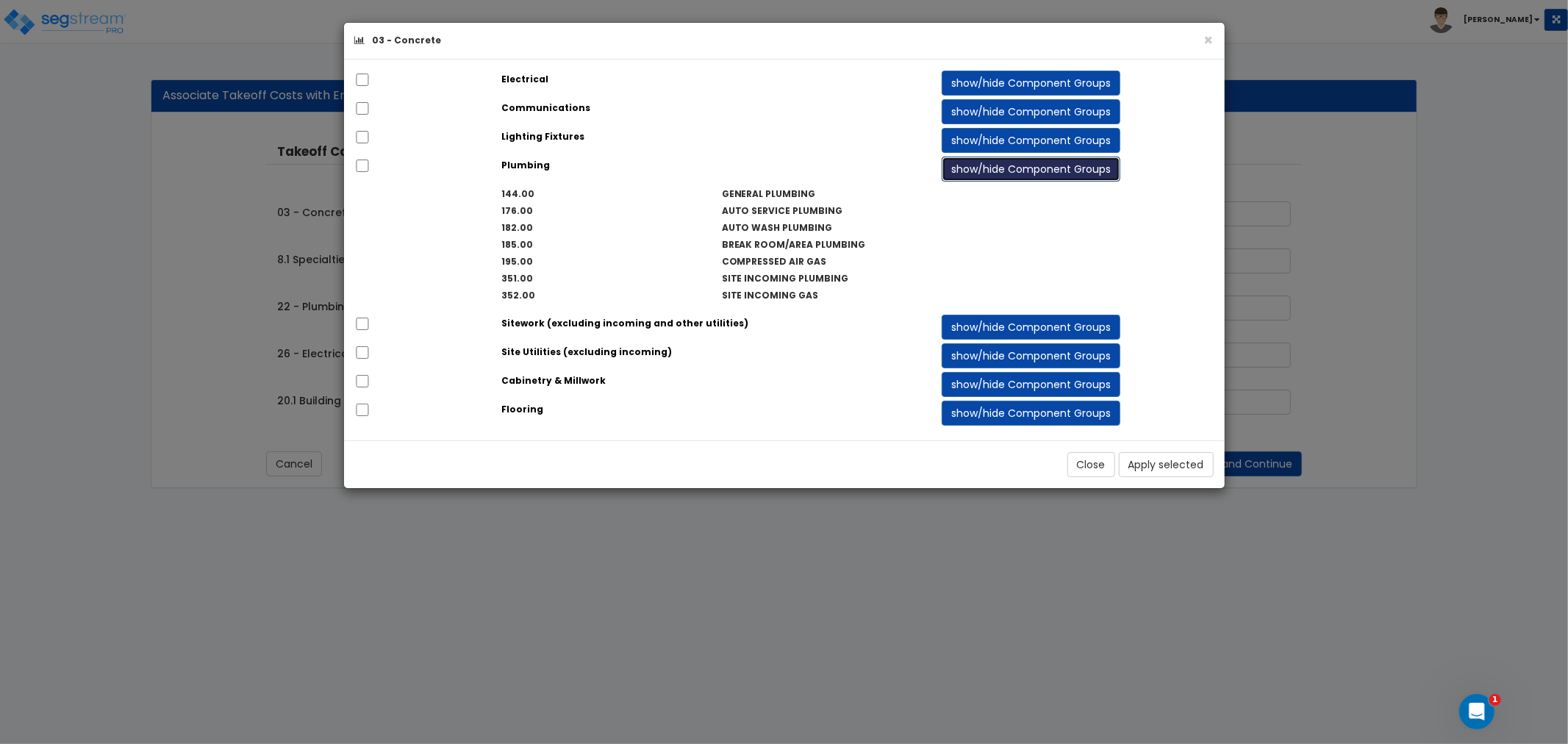
click at [985, 164] on button "show/hide Component Groups" at bounding box center [1030, 169] width 178 height 25
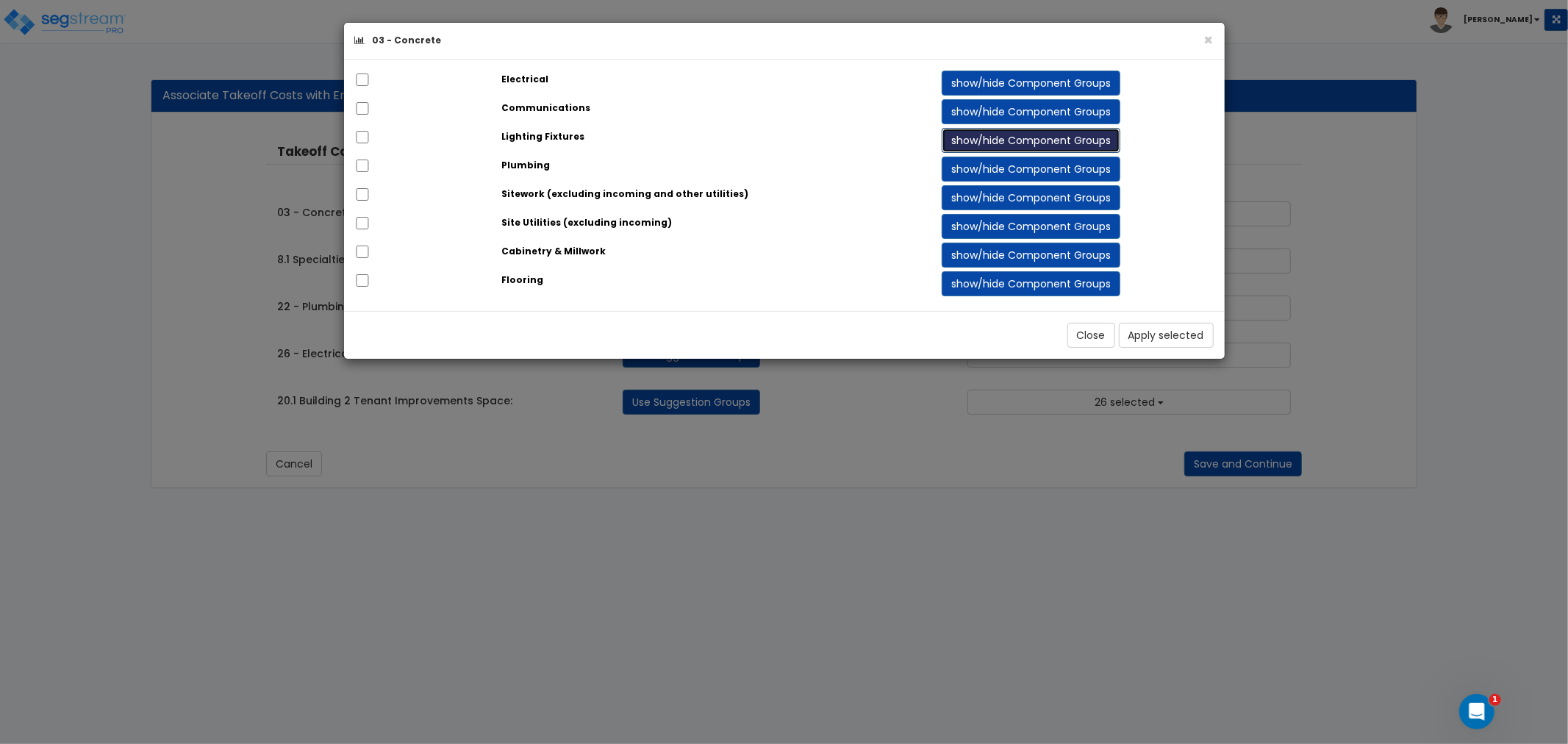
click at [987, 131] on button "show/hide Component Groups" at bounding box center [1030, 140] width 178 height 25
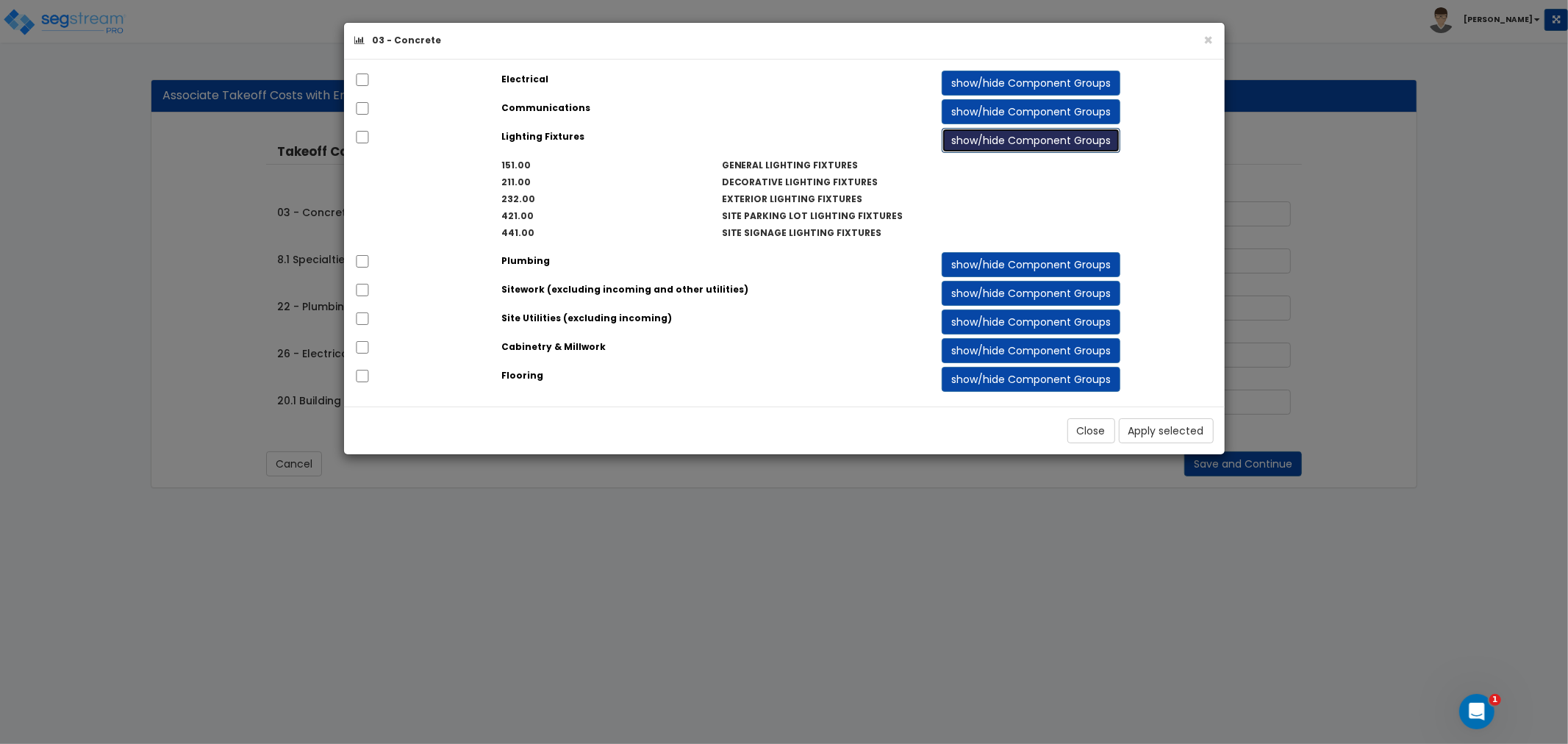
click at [988, 135] on button "show/hide Component Groups" at bounding box center [1030, 140] width 178 height 25
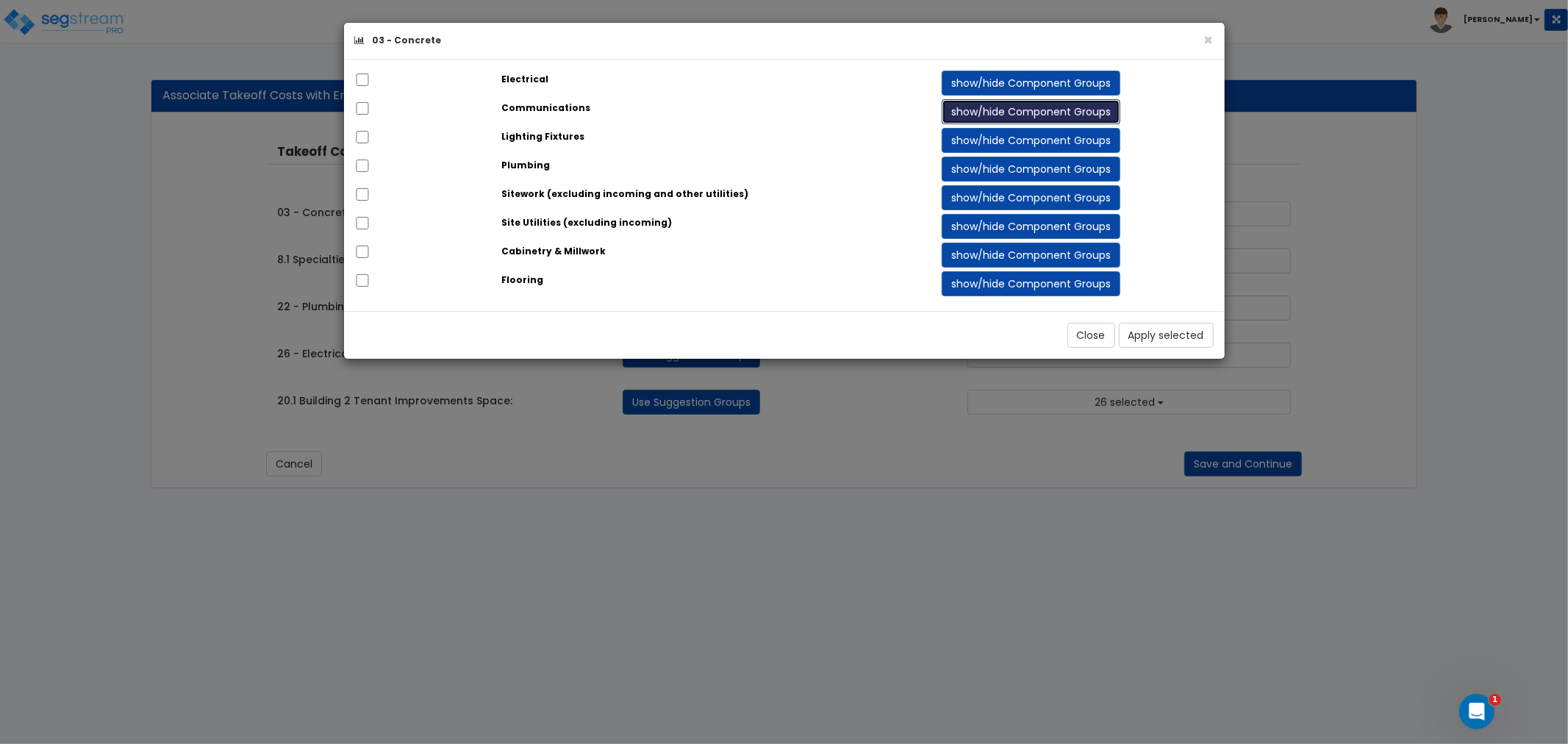
click at [986, 113] on button "show/hide Component Groups" at bounding box center [1030, 112] width 178 height 25
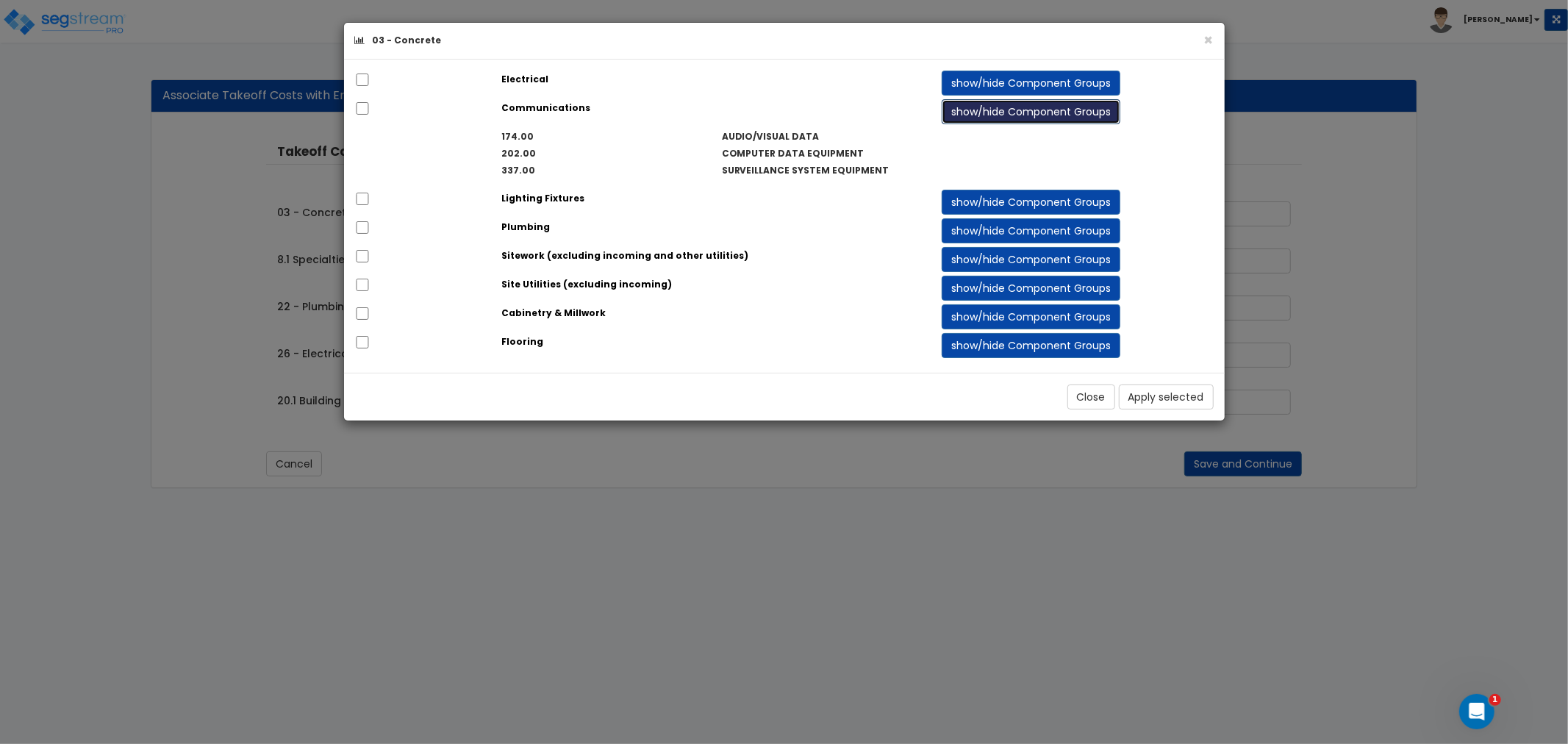
click at [986, 112] on button "show/hide Component Groups" at bounding box center [1030, 112] width 178 height 25
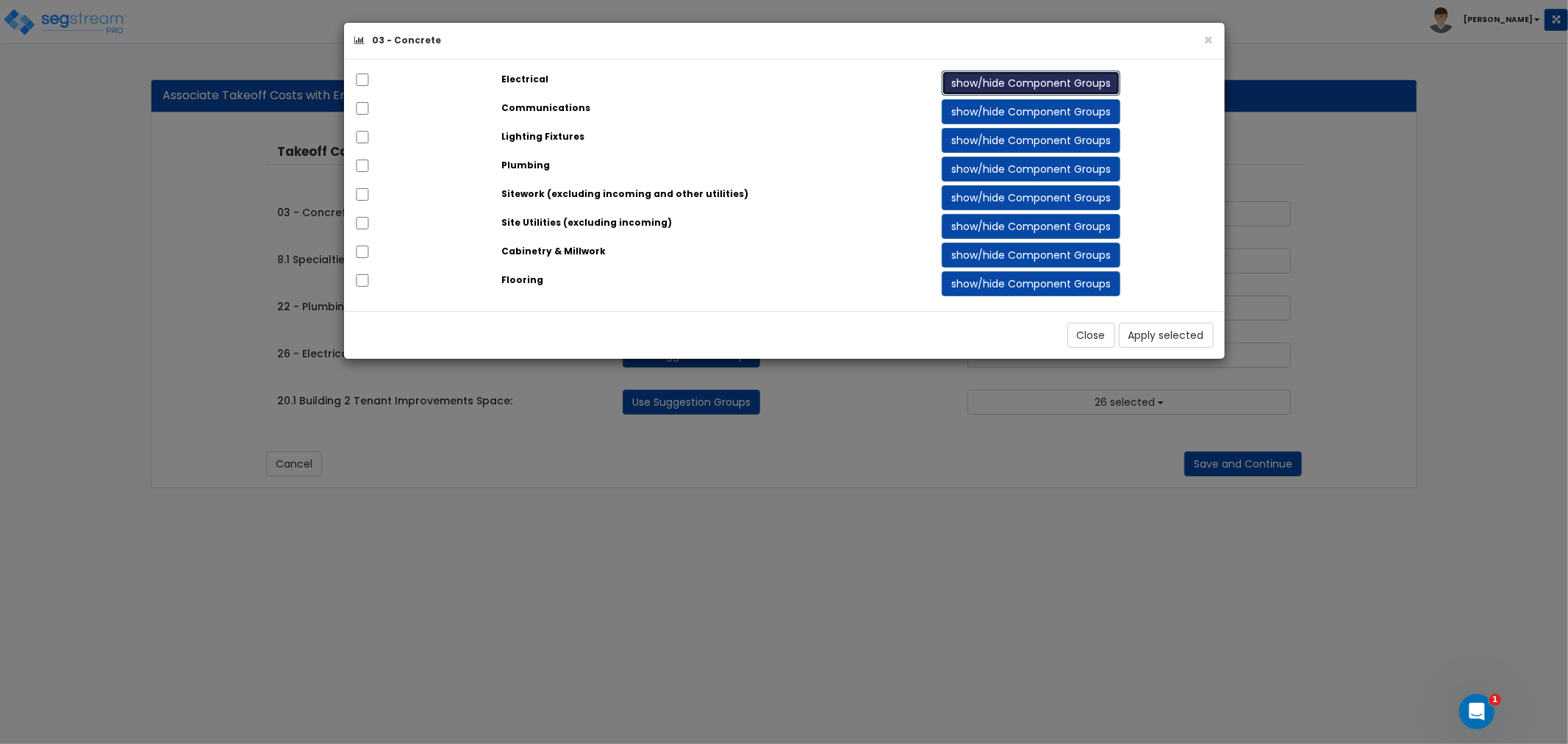
click at [987, 81] on button "show/hide Component Groups" at bounding box center [1030, 83] width 178 height 25
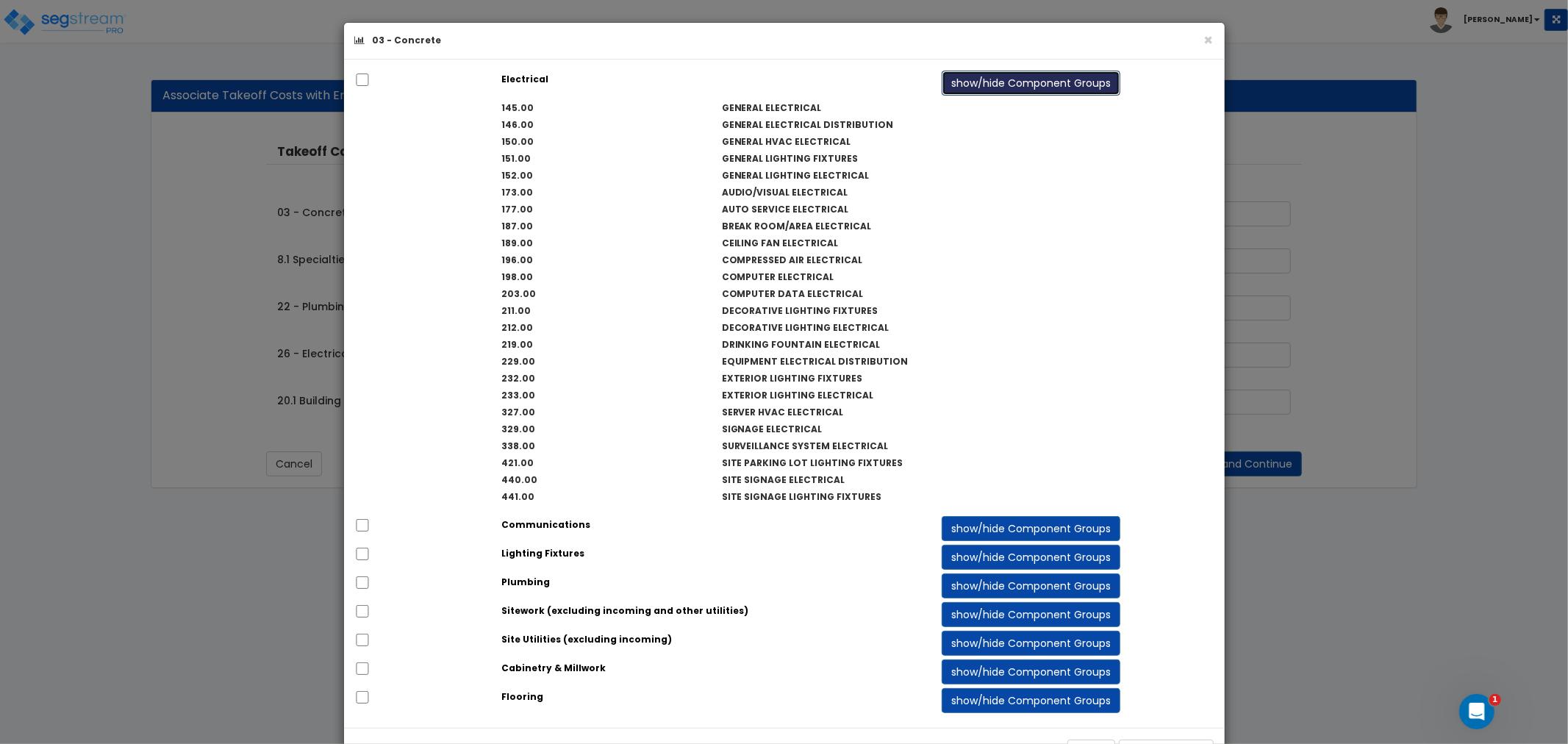
click at [990, 79] on button "show/hide Component Groups" at bounding box center [1030, 83] width 178 height 25
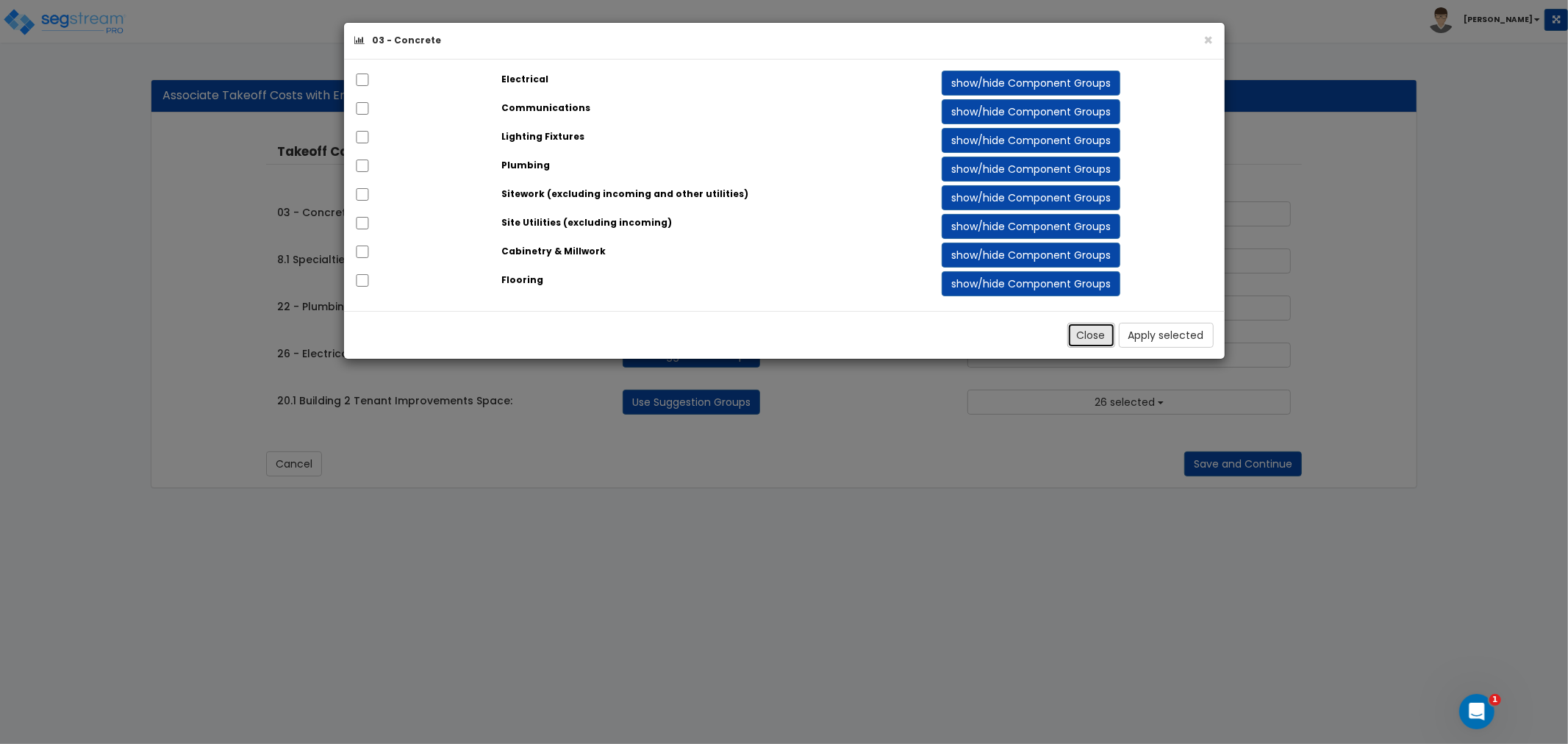
click at [1098, 329] on button "Close" at bounding box center [1091, 336] width 47 height 25
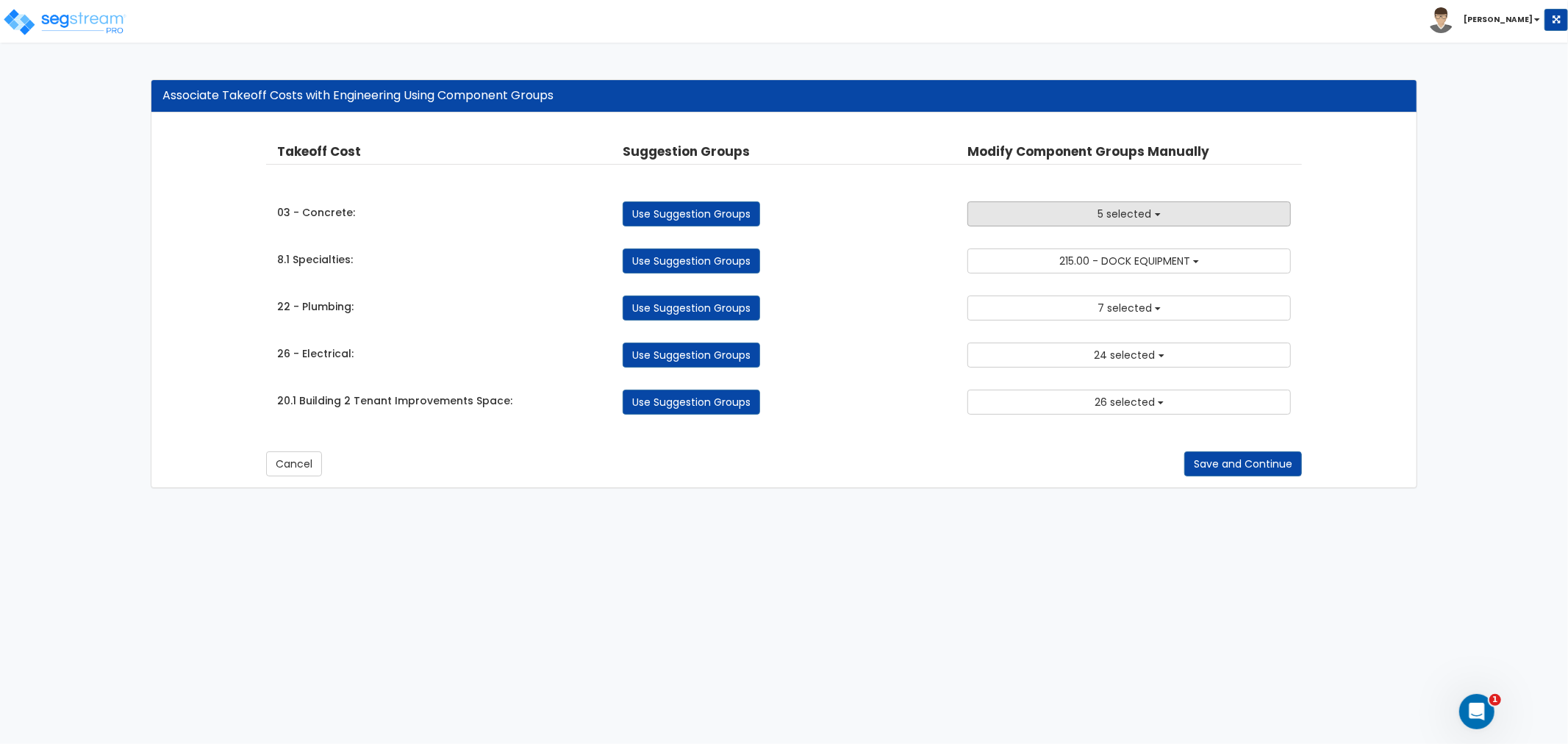
click at [1087, 209] on button "5 selected" at bounding box center [1129, 214] width 323 height 25
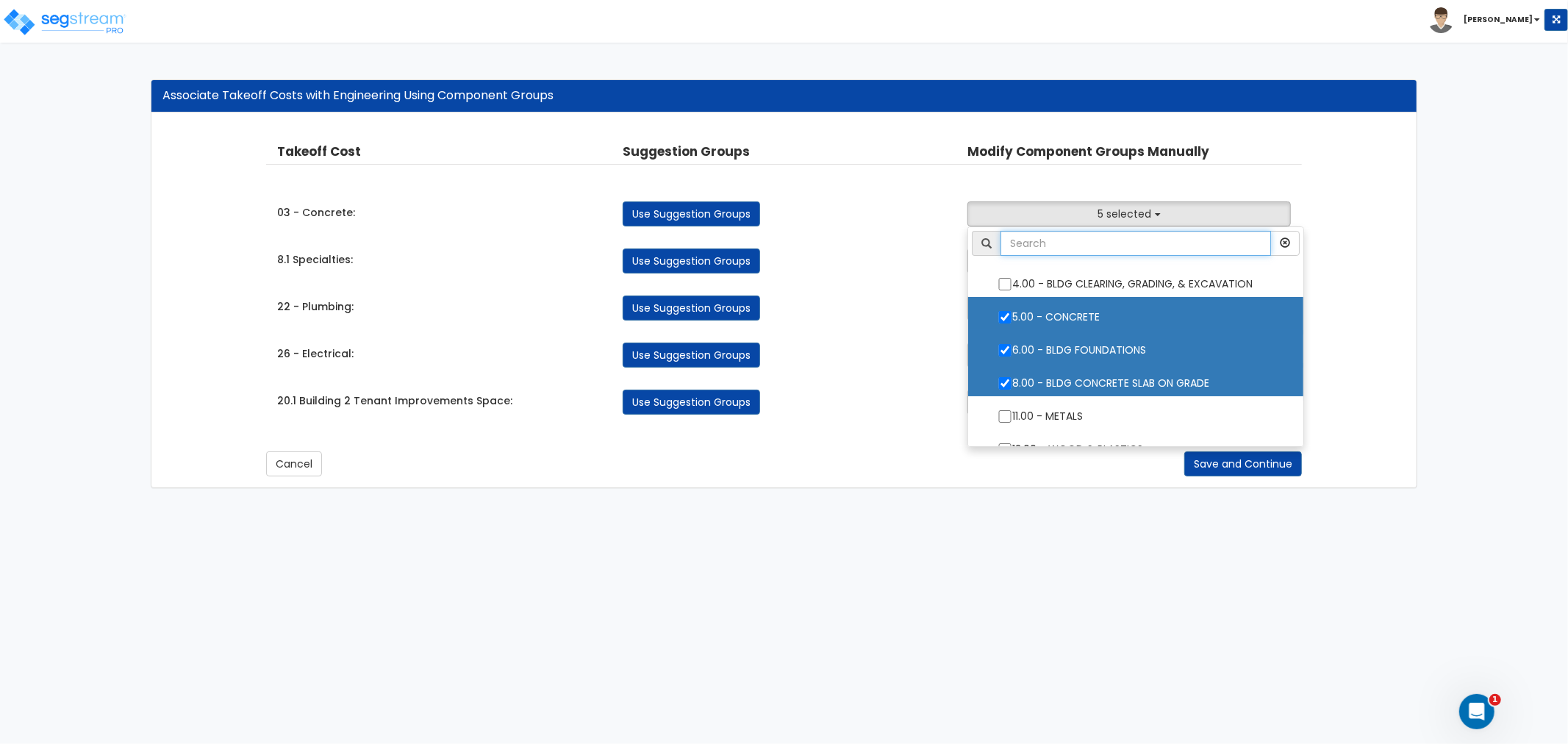
click at [1075, 248] on input "text" at bounding box center [1136, 243] width 271 height 25
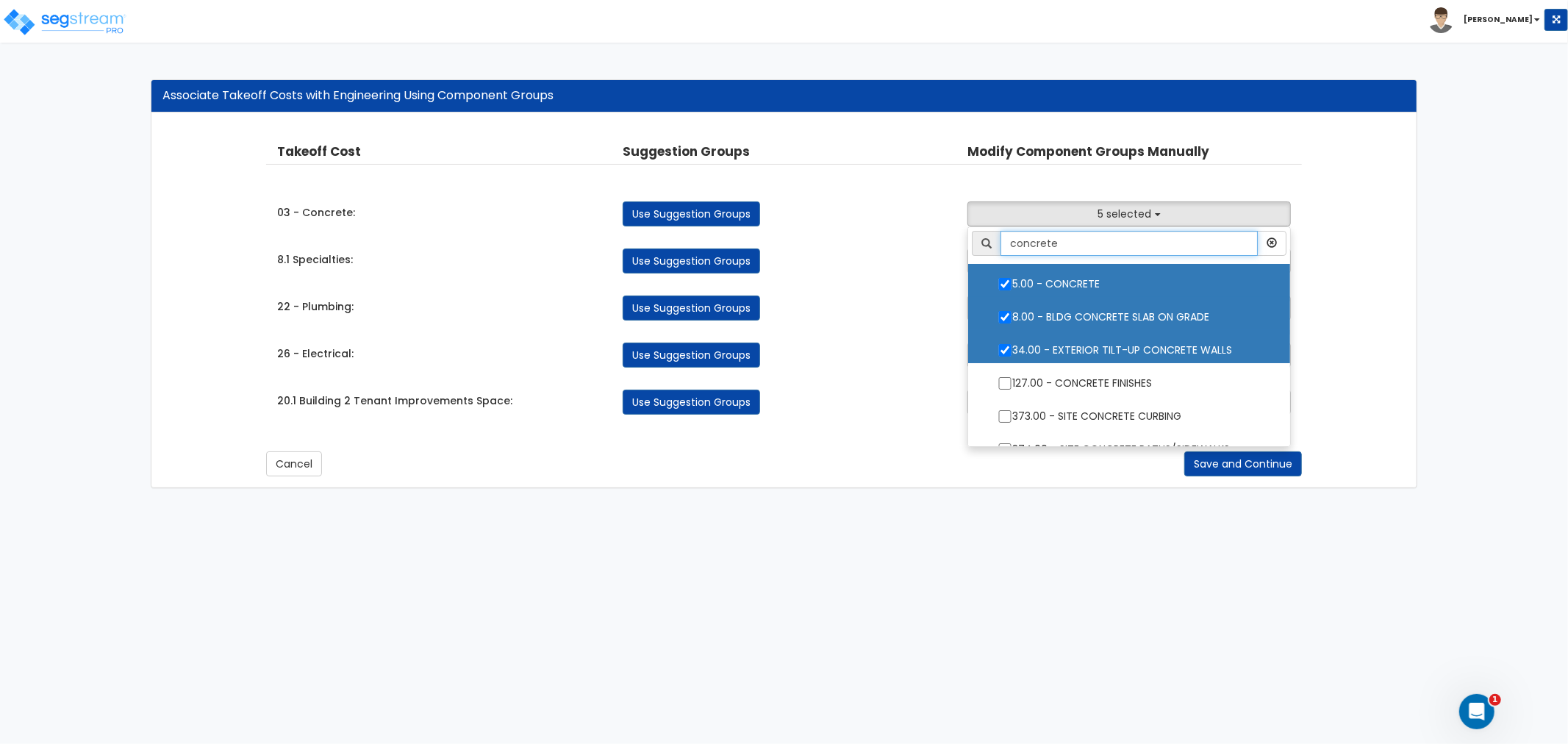
type input "concrete"
click at [883, 502] on html "Toggle navigation Andrew x" at bounding box center [784, 251] width 1568 height 502
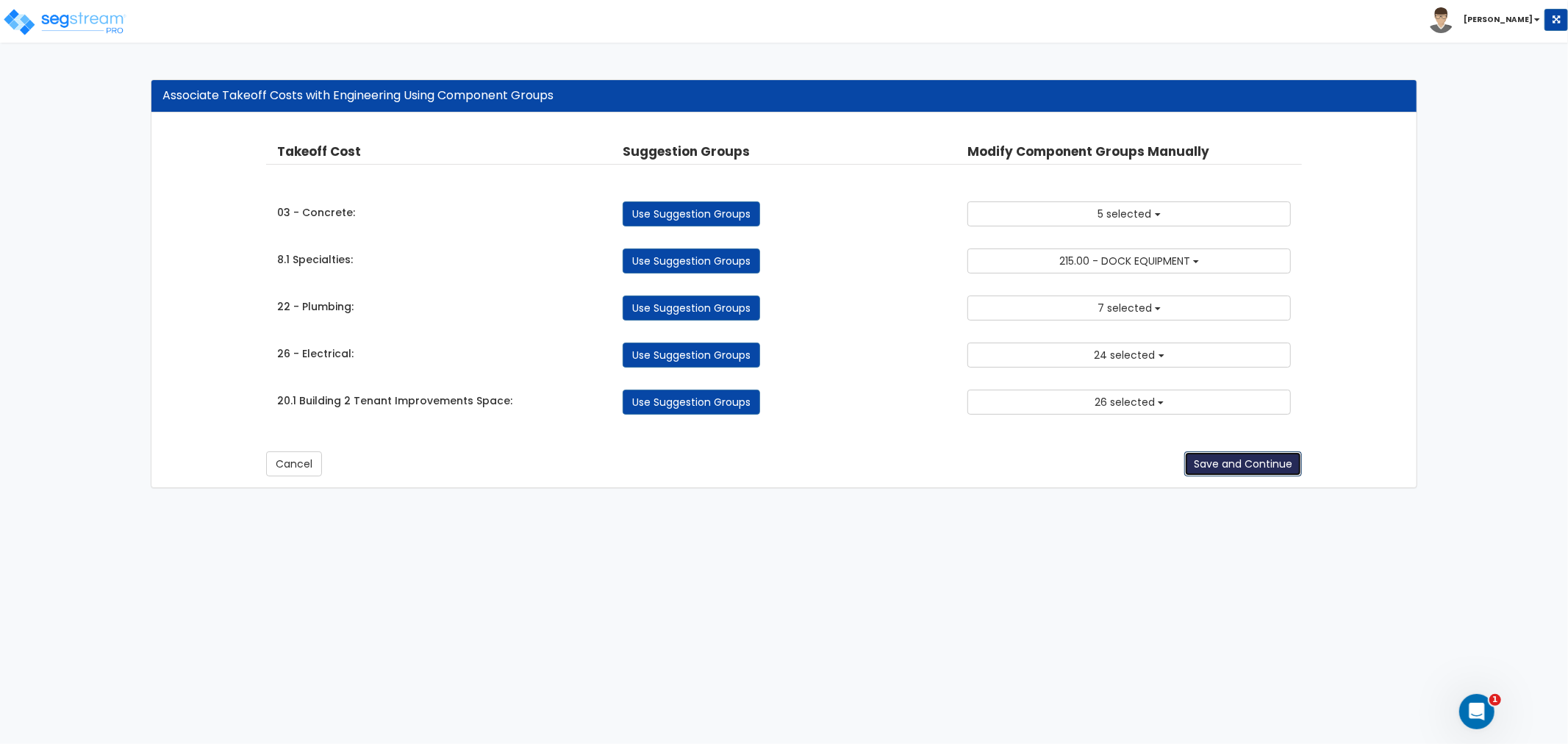
click at [1269, 459] on button "Save and Continue" at bounding box center [1242, 464] width 118 height 25
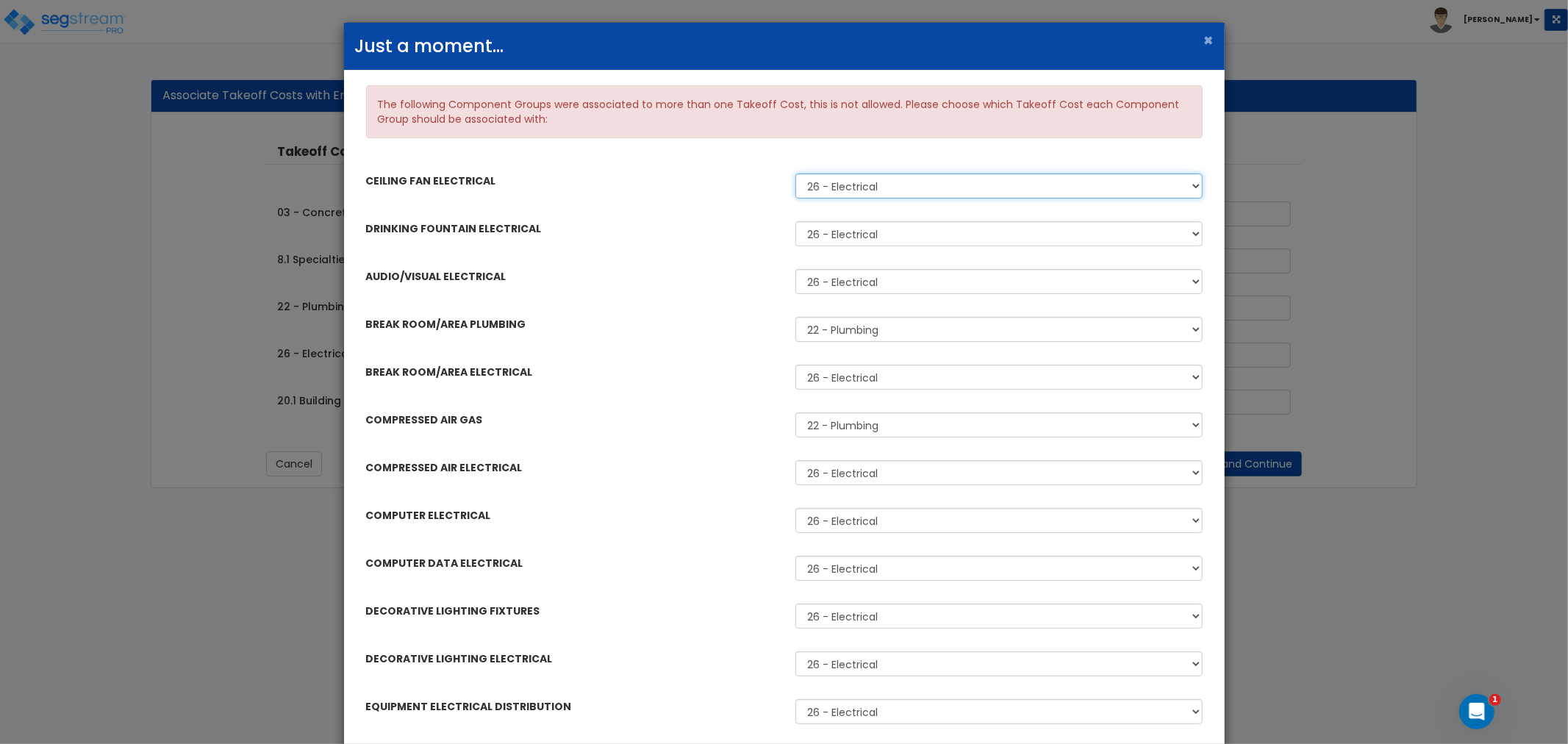
click at [822, 191] on select "26 - Electrical 20.1 Building 2 Tenant Improvements Space" at bounding box center [998, 186] width 407 height 25
click at [795, 173] on select "26 - Electrical 20.1 Building 2 Tenant Improvements Space" at bounding box center [998, 186] width 407 height 25
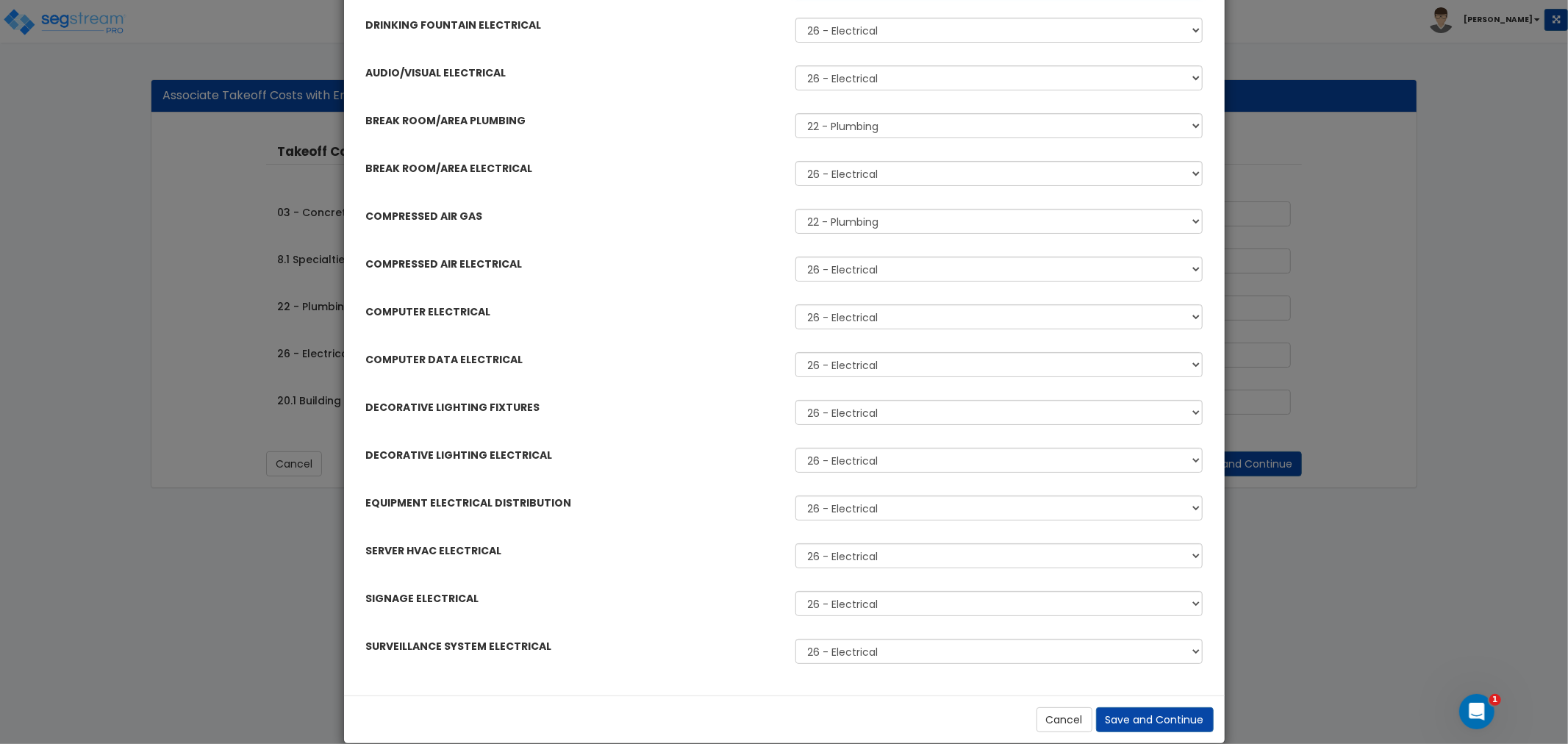
scroll to position [226, 0]
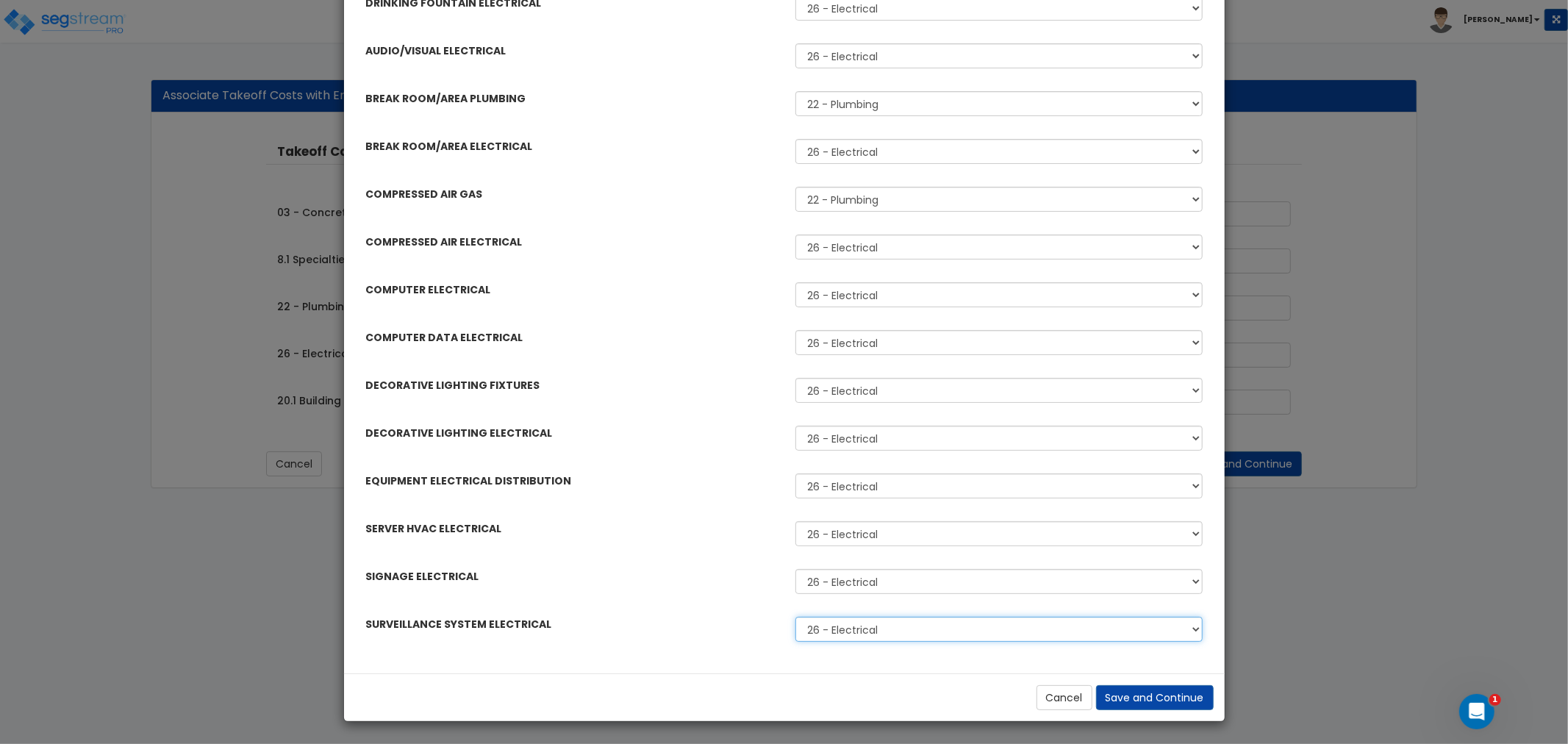
click at [857, 628] on select "26 - Electrical 20.1 Building 2 Tenant Improvements Space" at bounding box center [998, 629] width 407 height 25
select select "46127654"
click at [795, 616] on select "26 - Electrical 20.1 Building 2 Tenant Improvements Space" at bounding box center [998, 629] width 407 height 25
click at [844, 578] on select "26 - Electrical 20.1 Building 2 Tenant Improvements Space" at bounding box center [998, 582] width 407 height 25
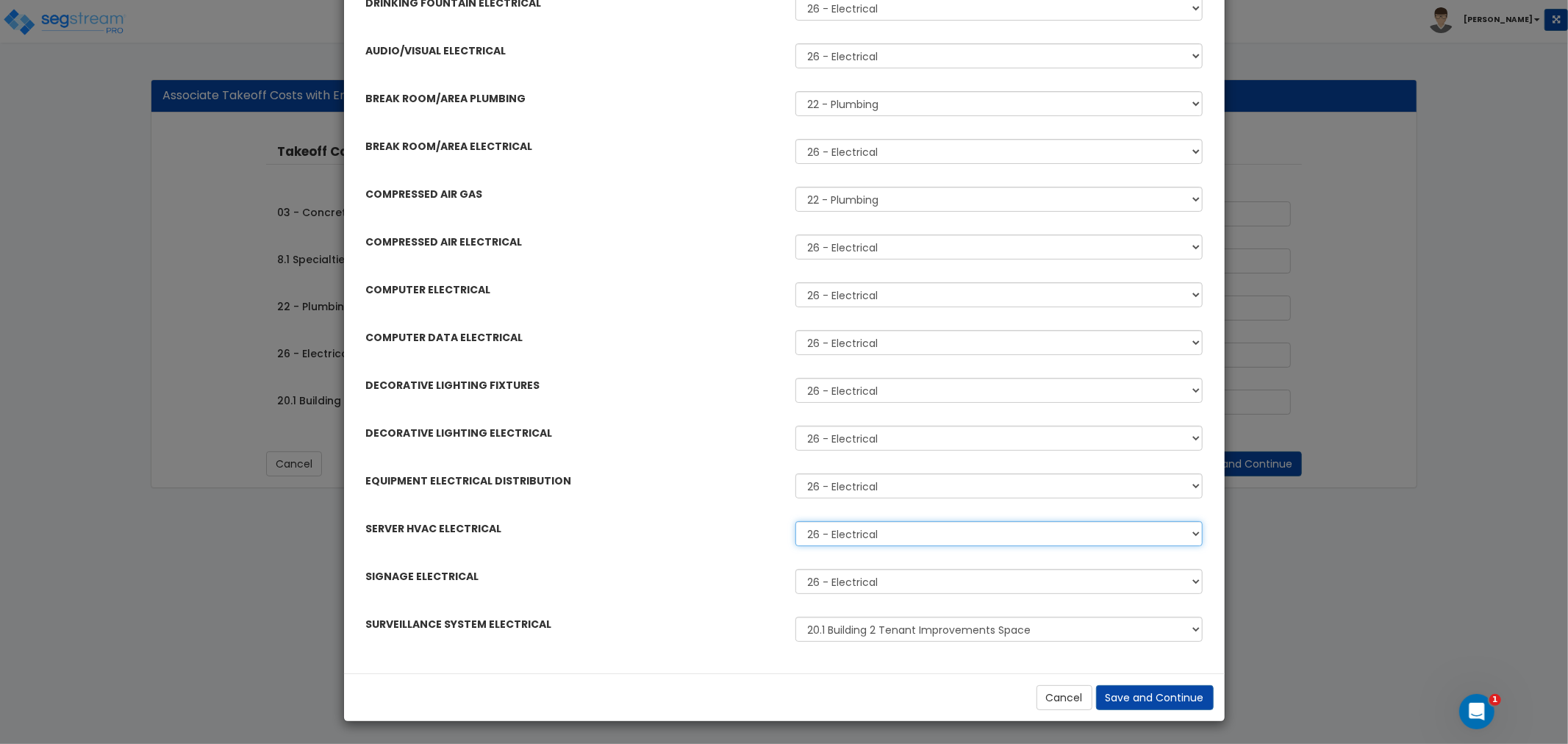
click at [832, 538] on select "26 - Electrical 20.1 Building 2 Tenant Improvements Space" at bounding box center [998, 533] width 407 height 25
click at [836, 497] on select "26 - Electrical 20.1 Building 2 Tenant Improvements Space" at bounding box center [998, 486] width 407 height 25
click at [836, 486] on select "26 - Electrical 20.1 Building 2 Tenant Improvements Space" at bounding box center [998, 486] width 407 height 25
click at [842, 445] on select "26 - Electrical 20.1 Building 2 Tenant Improvements Space" at bounding box center [998, 438] width 407 height 25
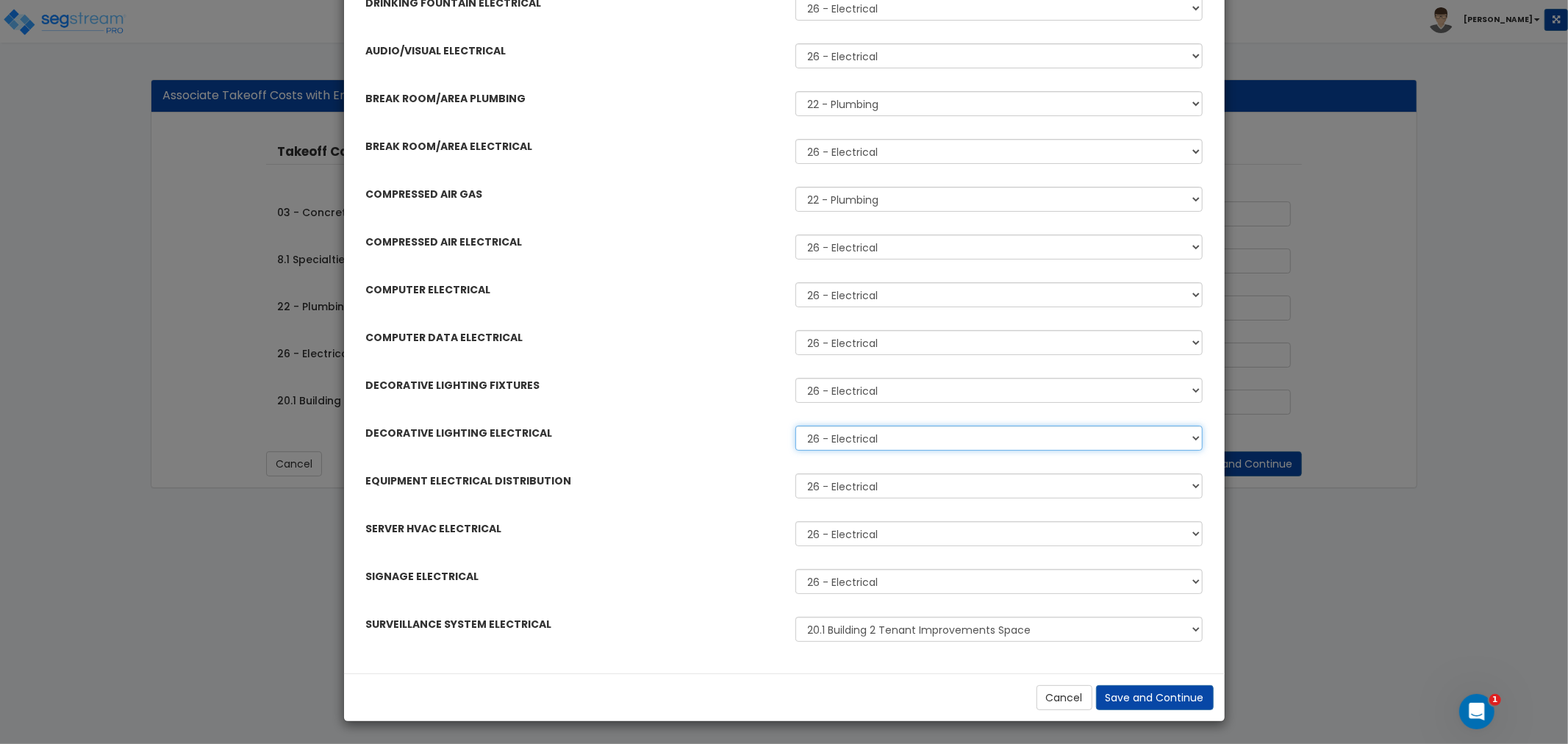
select select "46127654"
click at [795, 425] on select "26 - Electrical 20.1 Building 2 Tenant Improvements Space" at bounding box center [998, 438] width 407 height 25
click at [844, 390] on select "26 - Electrical 20.1 Building 2 Tenant Improvements Space" at bounding box center [998, 391] width 407 height 25
select select "46127654"
click at [795, 378] on select "26 - Electrical 20.1 Building 2 Tenant Improvements Space" at bounding box center [998, 391] width 407 height 25
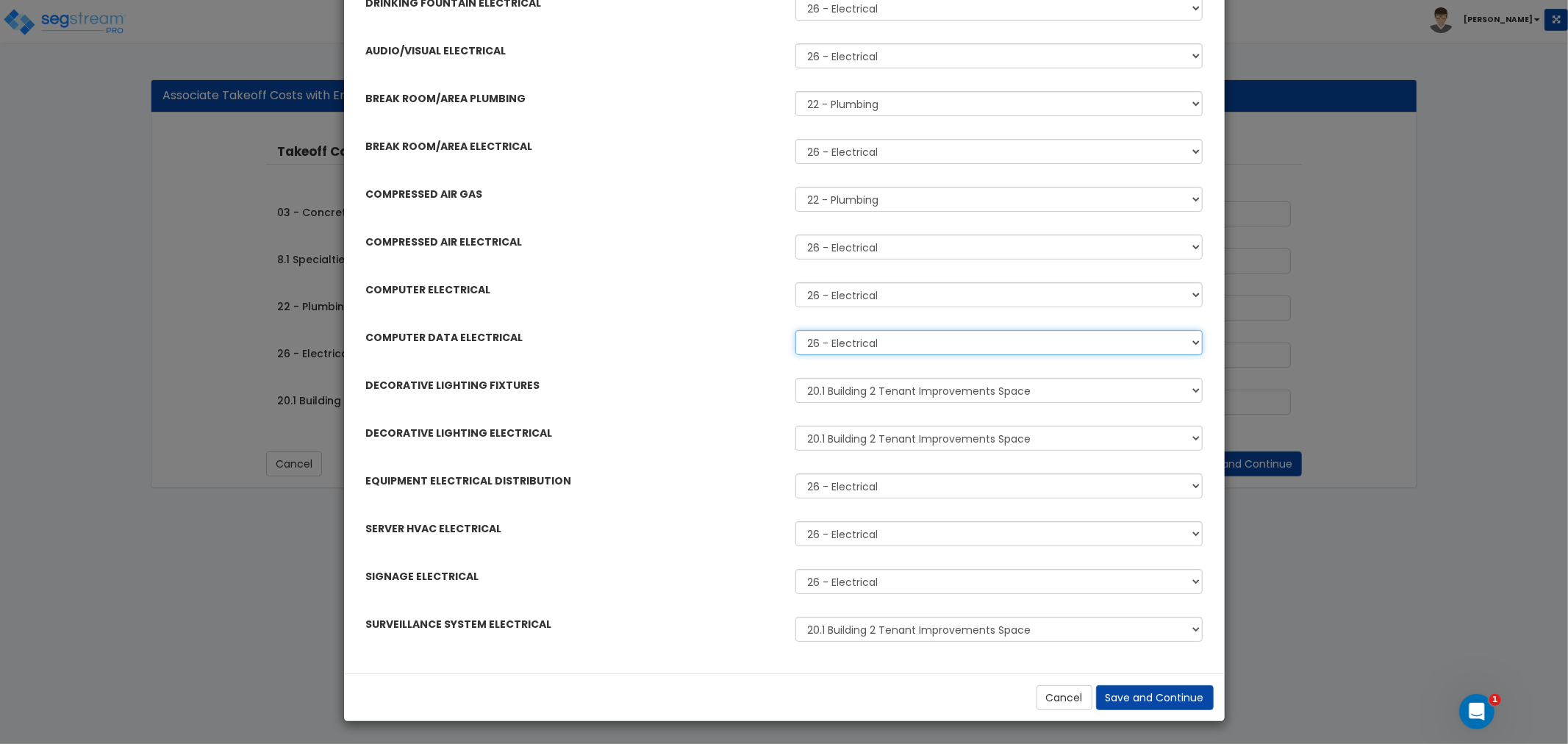
click at [848, 342] on select "26 - Electrical 20.1 Building 2 Tenant Improvements Space" at bounding box center [998, 342] width 407 height 25
select select "46127654"
click at [795, 330] on select "26 - Electrical 20.1 Building 2 Tenant Improvements Space" at bounding box center [998, 342] width 407 height 25
click at [842, 298] on select "26 - Electrical 20.1 Building 2 Tenant Improvements Space" at bounding box center [998, 295] width 407 height 25
select select "46127654"
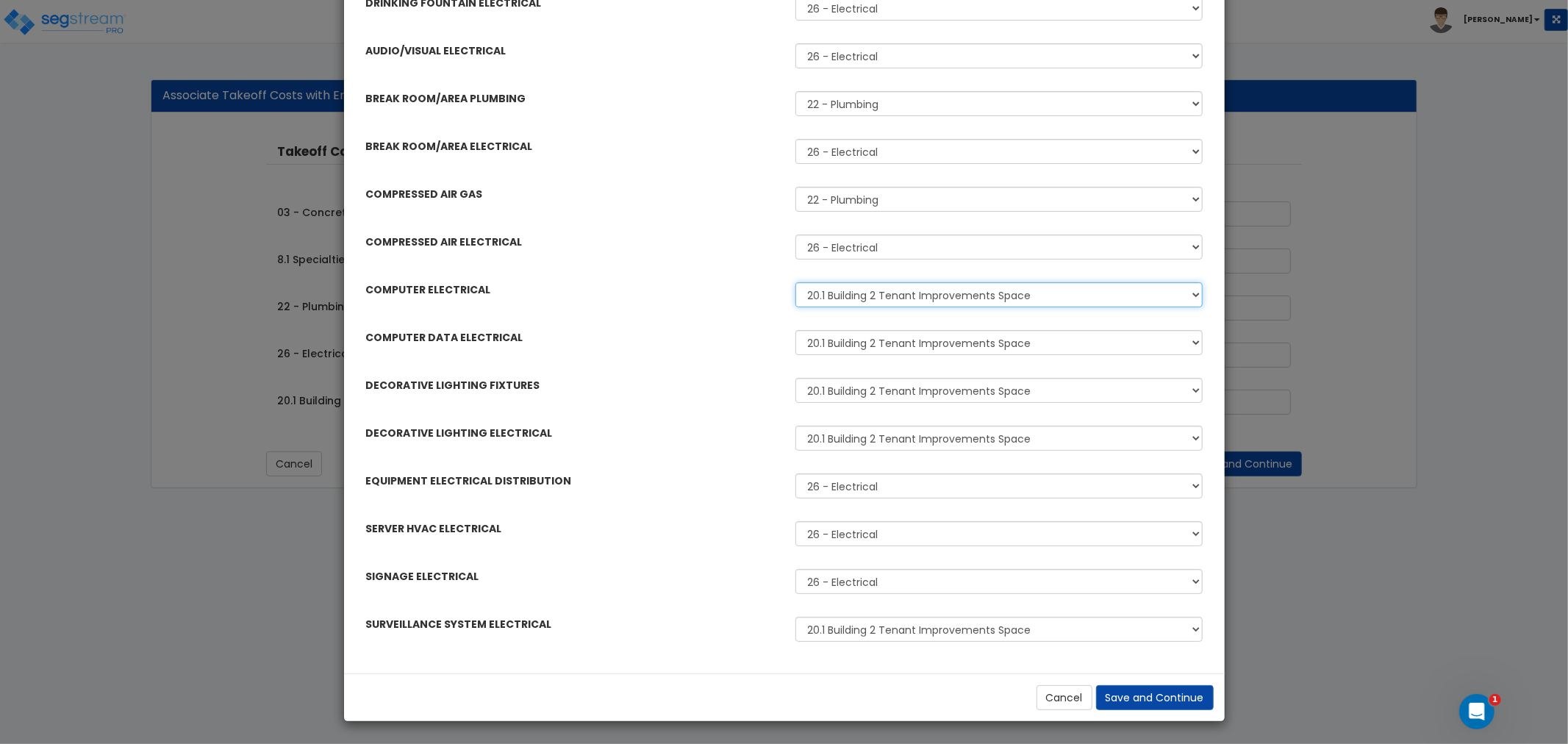
click at [795, 282] on select "26 - Electrical 20.1 Building 2 Tenant Improvements Space" at bounding box center [998, 295] width 407 height 25
click at [846, 248] on select "26 - Electrical 20.1 Building 2 Tenant Improvements Space" at bounding box center [998, 247] width 407 height 25
click at [851, 248] on select "26 - Electrical 20.1 Building 2 Tenant Improvements Space" at bounding box center [998, 247] width 407 height 25
click at [851, 193] on select "22 - Plumbing 20.1 Building 2 Tenant Improvements Space" at bounding box center [998, 200] width 407 height 25
click at [856, 189] on select "22 - Plumbing 20.1 Building 2 Tenant Improvements Space" at bounding box center [998, 200] width 407 height 25
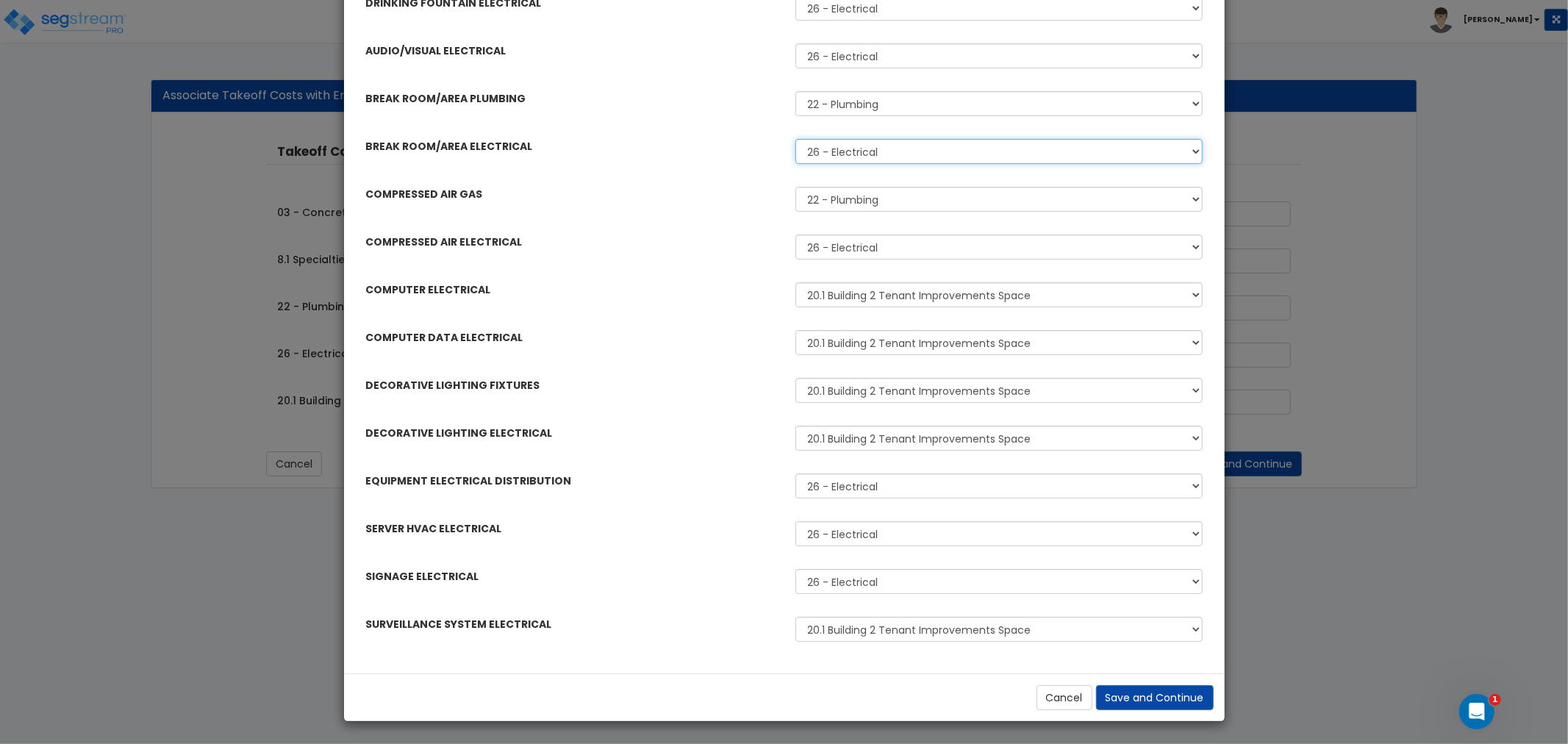
click at [851, 155] on select "26 - Electrical 20.1 Building 2 Tenant Improvements Space" at bounding box center [998, 151] width 407 height 25
select select "46127654"
click at [795, 139] on select "26 - Electrical 20.1 Building 2 Tenant Improvements Space" at bounding box center [998, 151] width 407 height 25
click at [855, 101] on select "22 - Plumbing 20.1 Building 2 Tenant Improvements Space" at bounding box center [998, 104] width 407 height 25
select select "46127654"
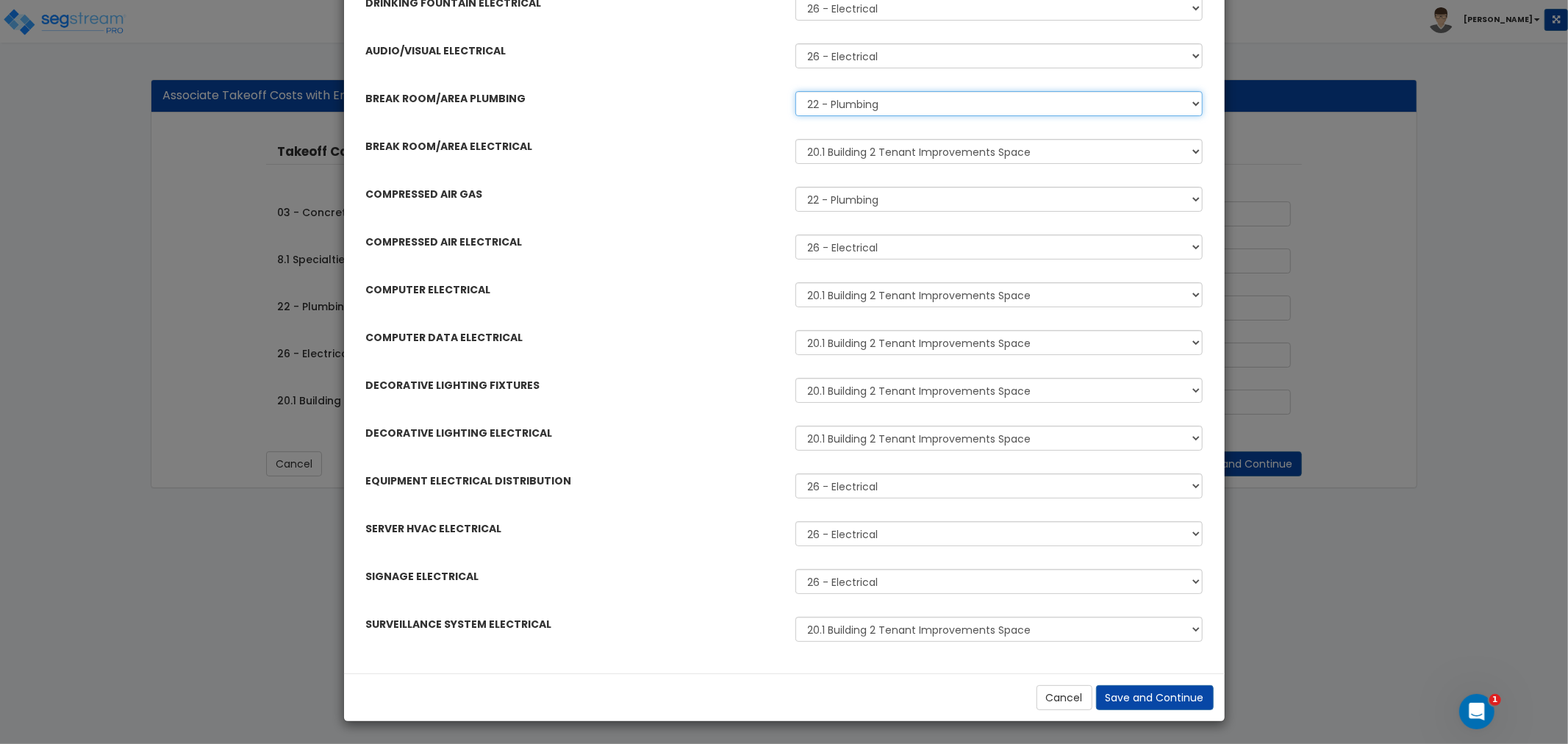
click at [795, 91] on select "22 - Plumbing 20.1 Building 2 Tenant Improvements Space" at bounding box center [998, 104] width 407 height 25
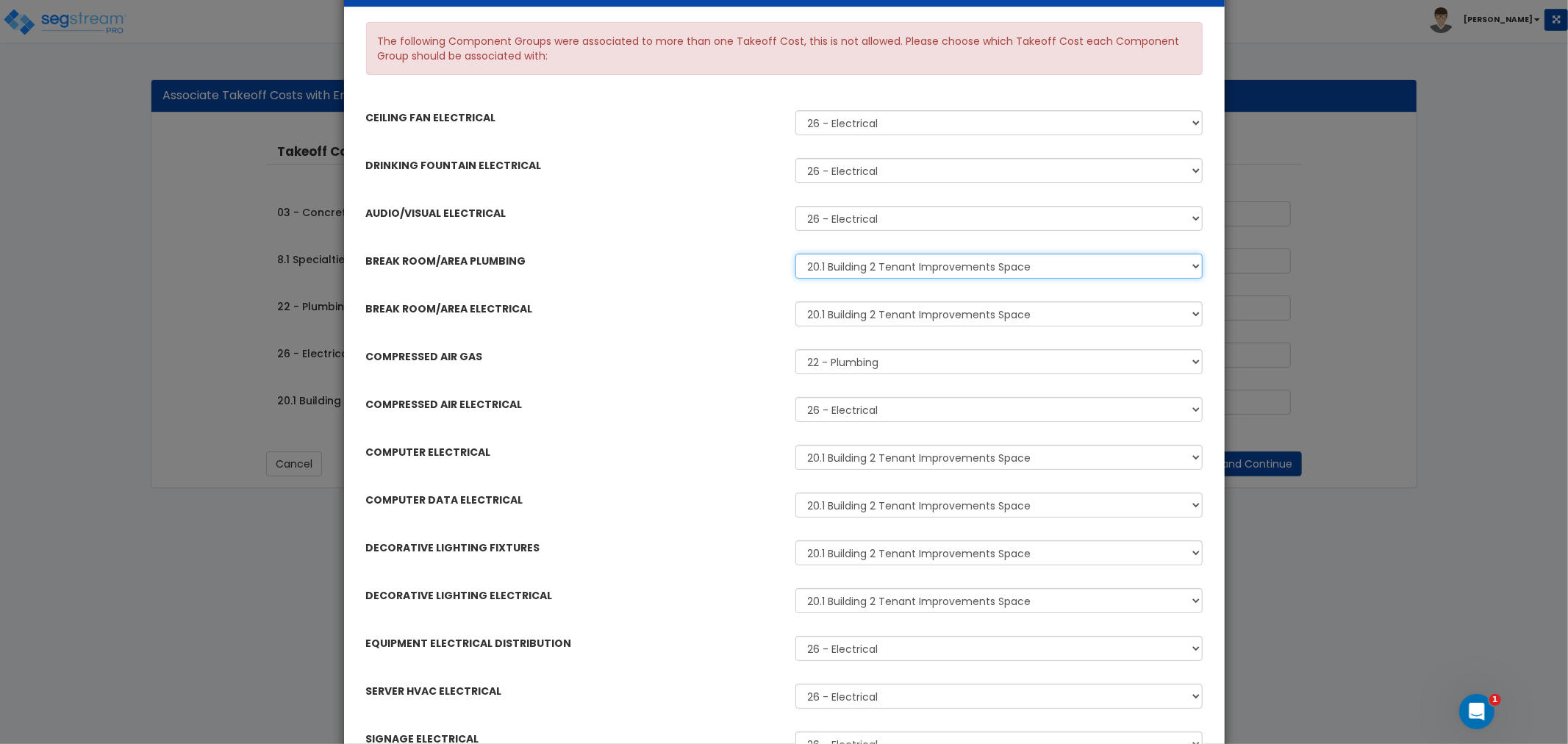
scroll to position [63, 0]
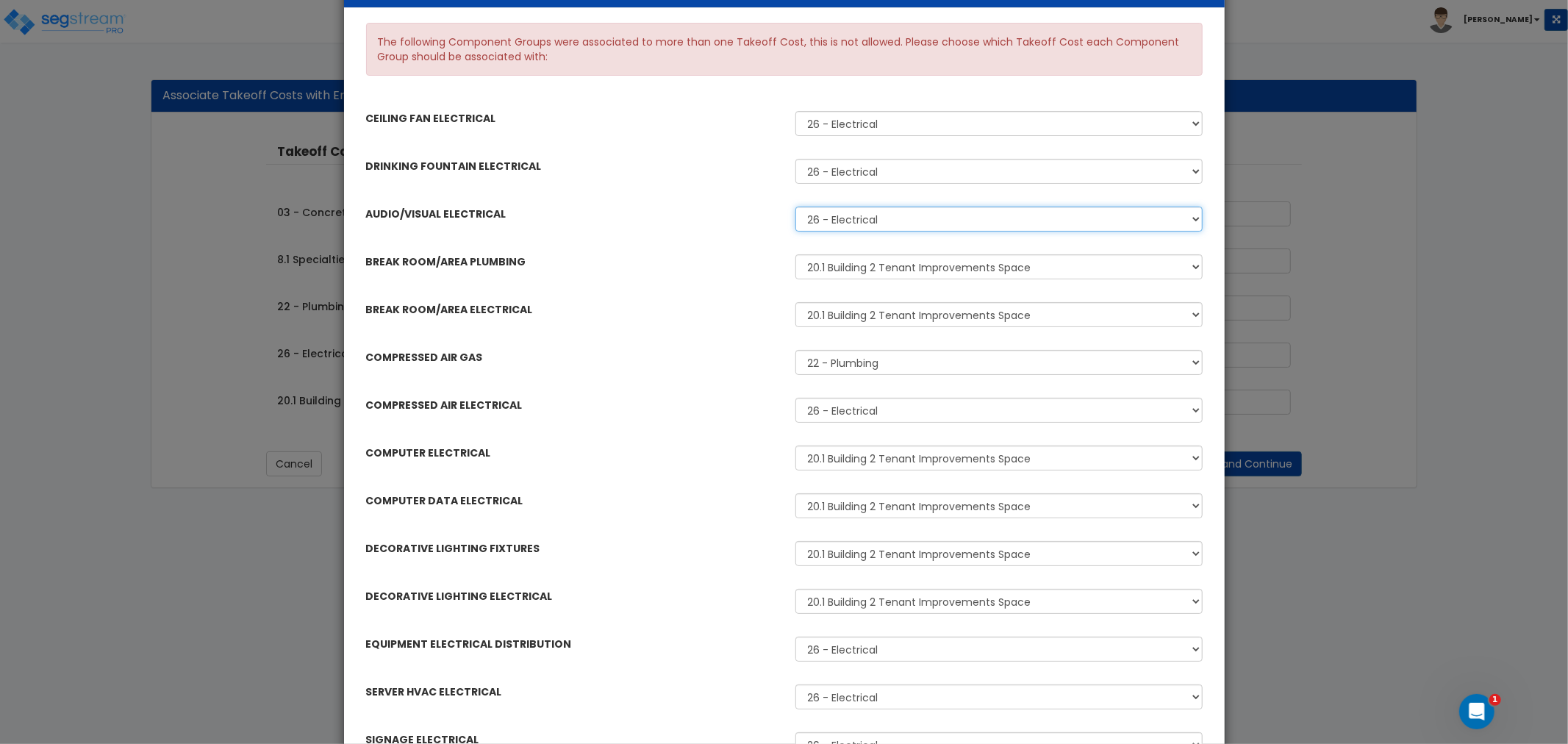
click at [831, 216] on select "26 - Electrical 20.1 Building 2 Tenant Improvements Space" at bounding box center [998, 219] width 407 height 25
select select "46127654"
click at [795, 206] on select "26 - Electrical 20.1 Building 2 Tenant Improvements Space" at bounding box center [998, 219] width 407 height 25
click at [839, 167] on select "26 - Electrical 20.1 Building 2 Tenant Improvements Space" at bounding box center [998, 172] width 407 height 25
select select "46127654"
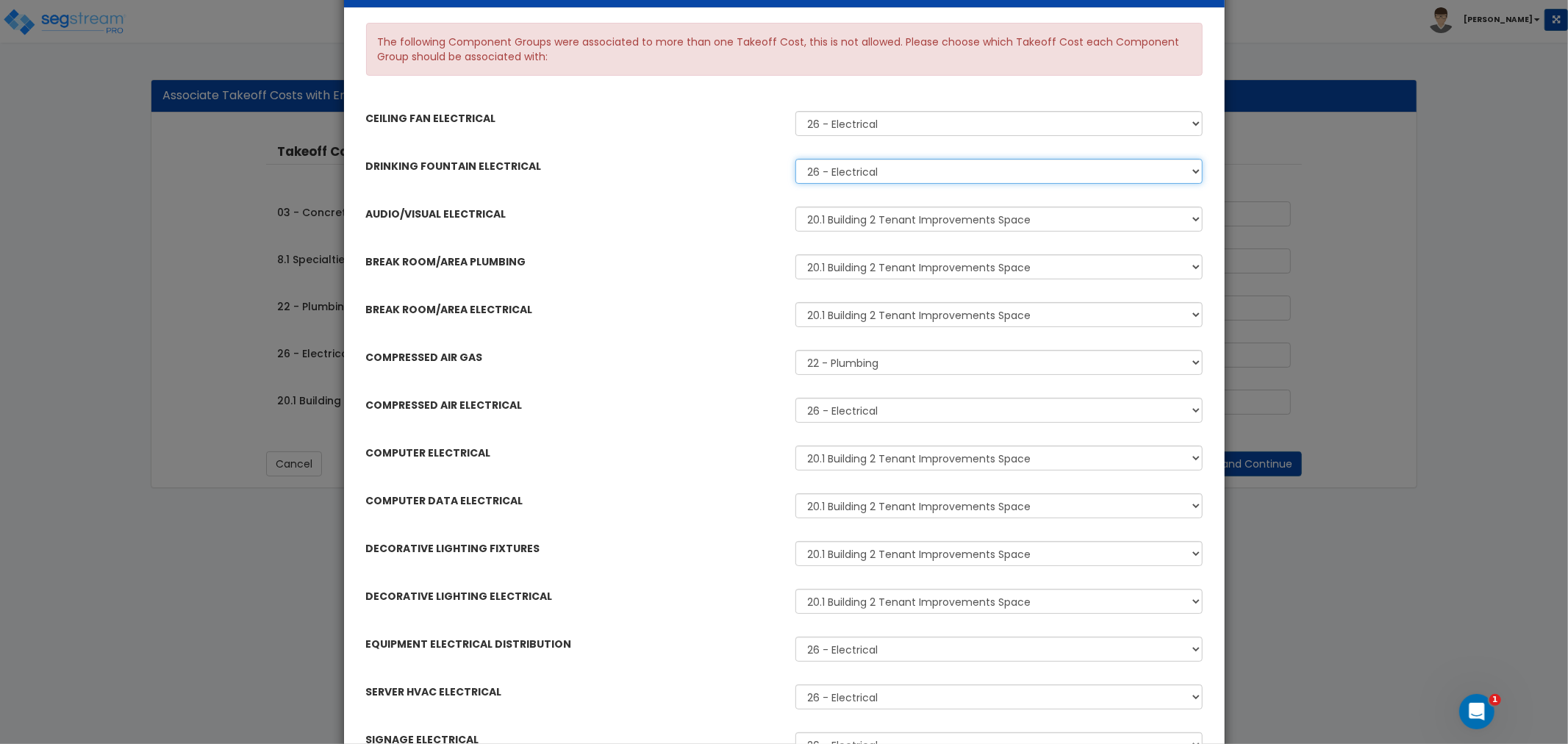
click at [795, 159] on select "26 - Electrical 20.1 Building 2 Tenant Improvements Space" at bounding box center [998, 172] width 407 height 25
click at [844, 123] on select "26 - Electrical 20.1 Building 2 Tenant Improvements Space" at bounding box center [998, 123] width 407 height 25
click at [750, 164] on div "DRINKING FOUNTAIN ELECTRICAL" at bounding box center [569, 166] width 430 height 26
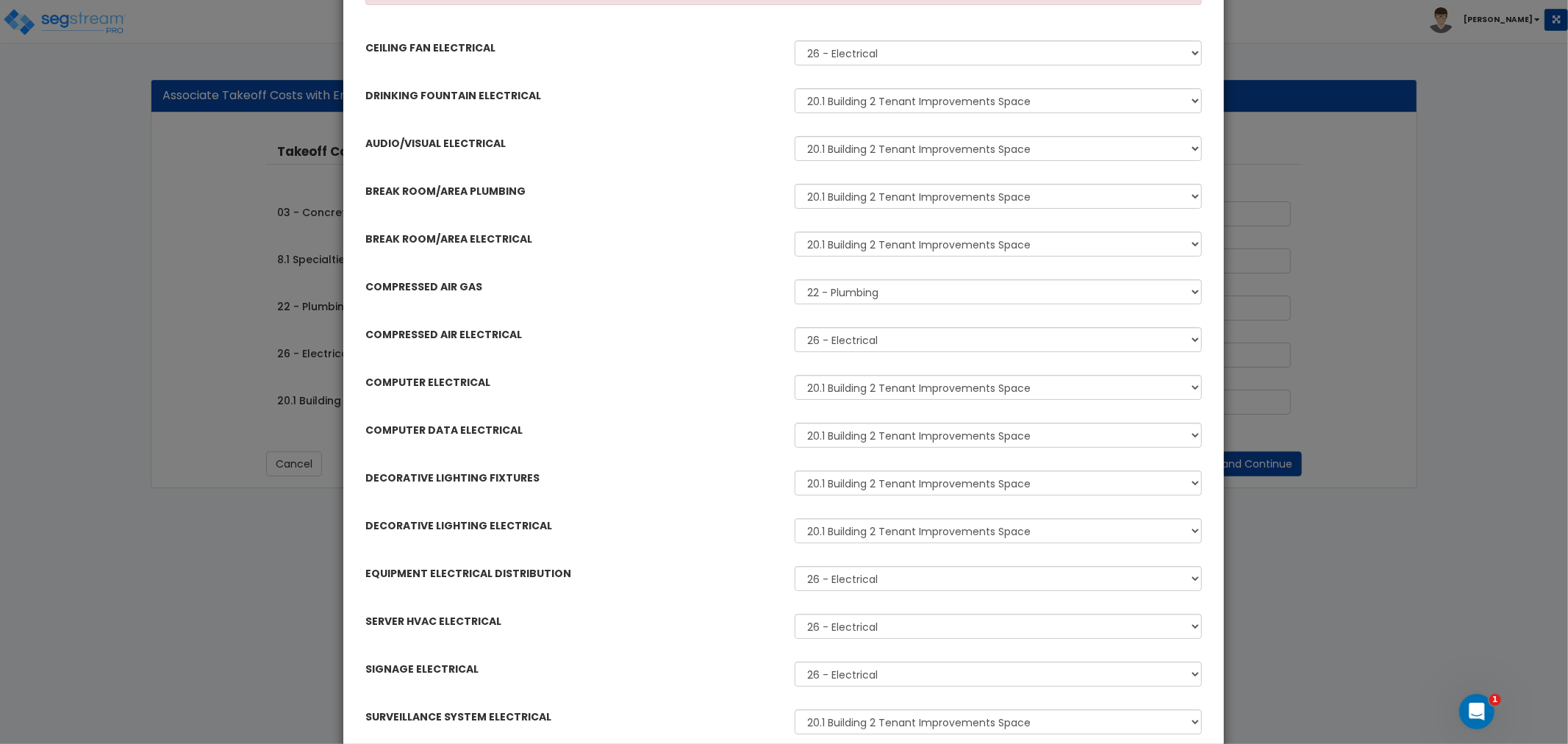
scroll to position [226, 0]
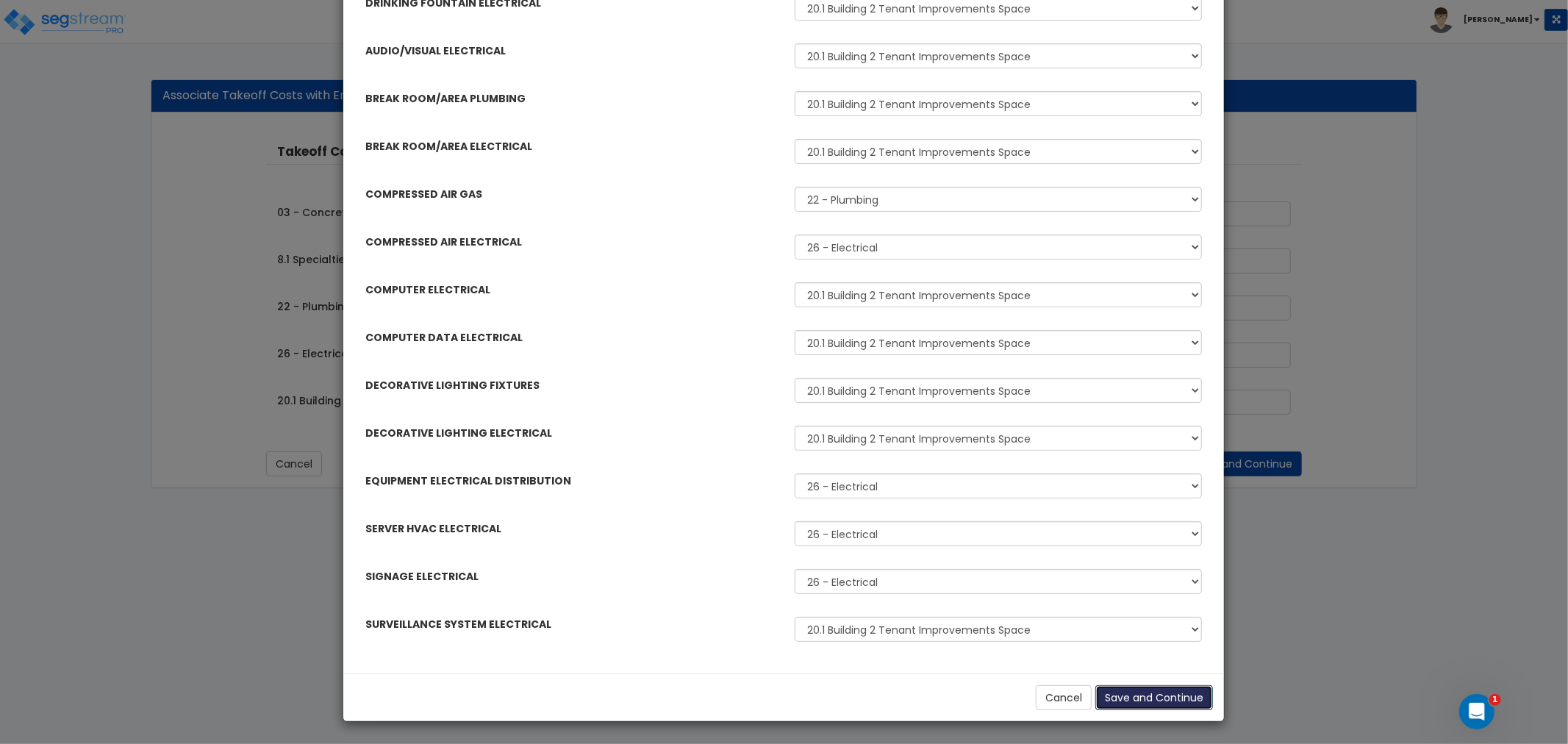
click at [1166, 698] on button "Save and Continue" at bounding box center [1154, 698] width 118 height 25
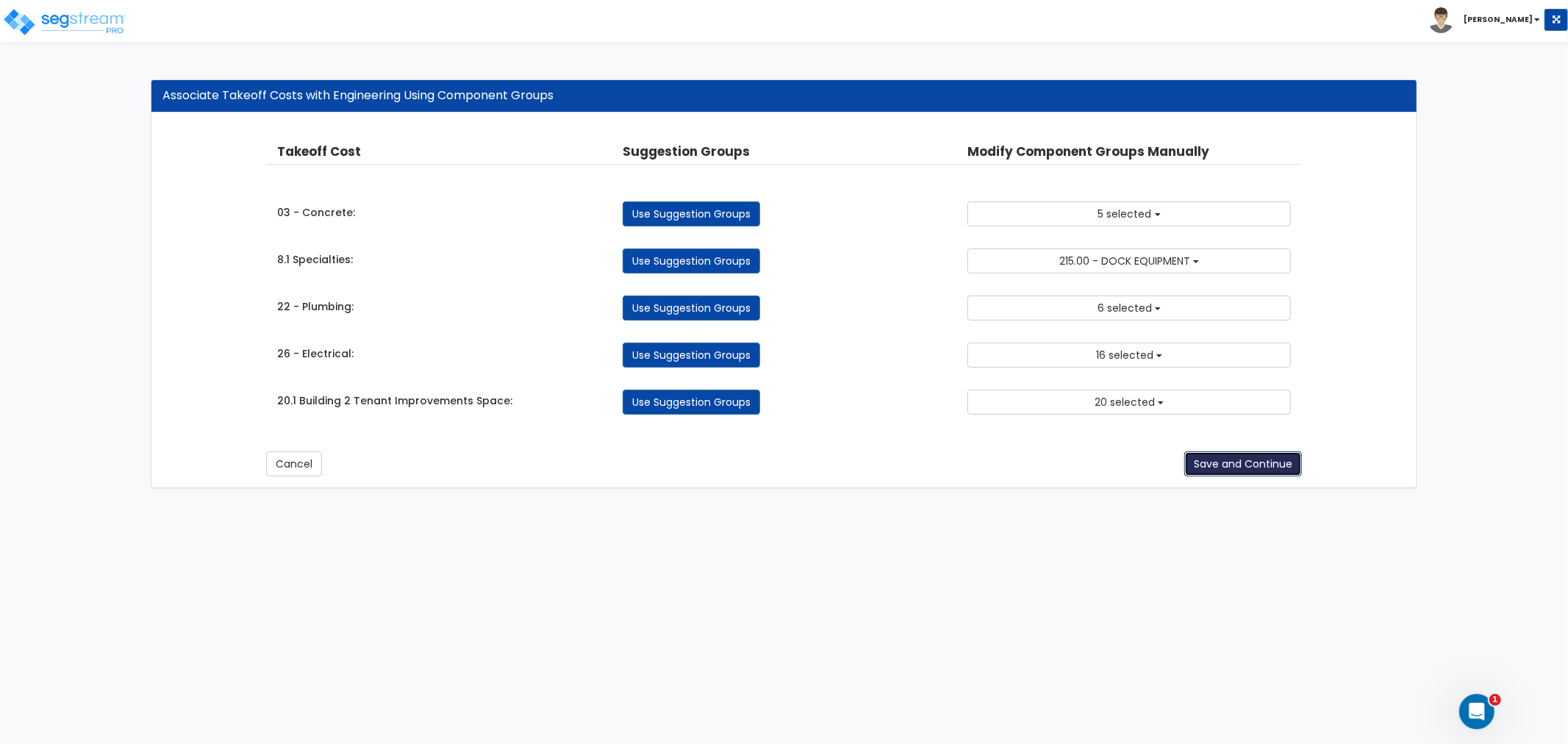
click at [1225, 458] on button "Save and Continue" at bounding box center [1242, 464] width 118 height 25
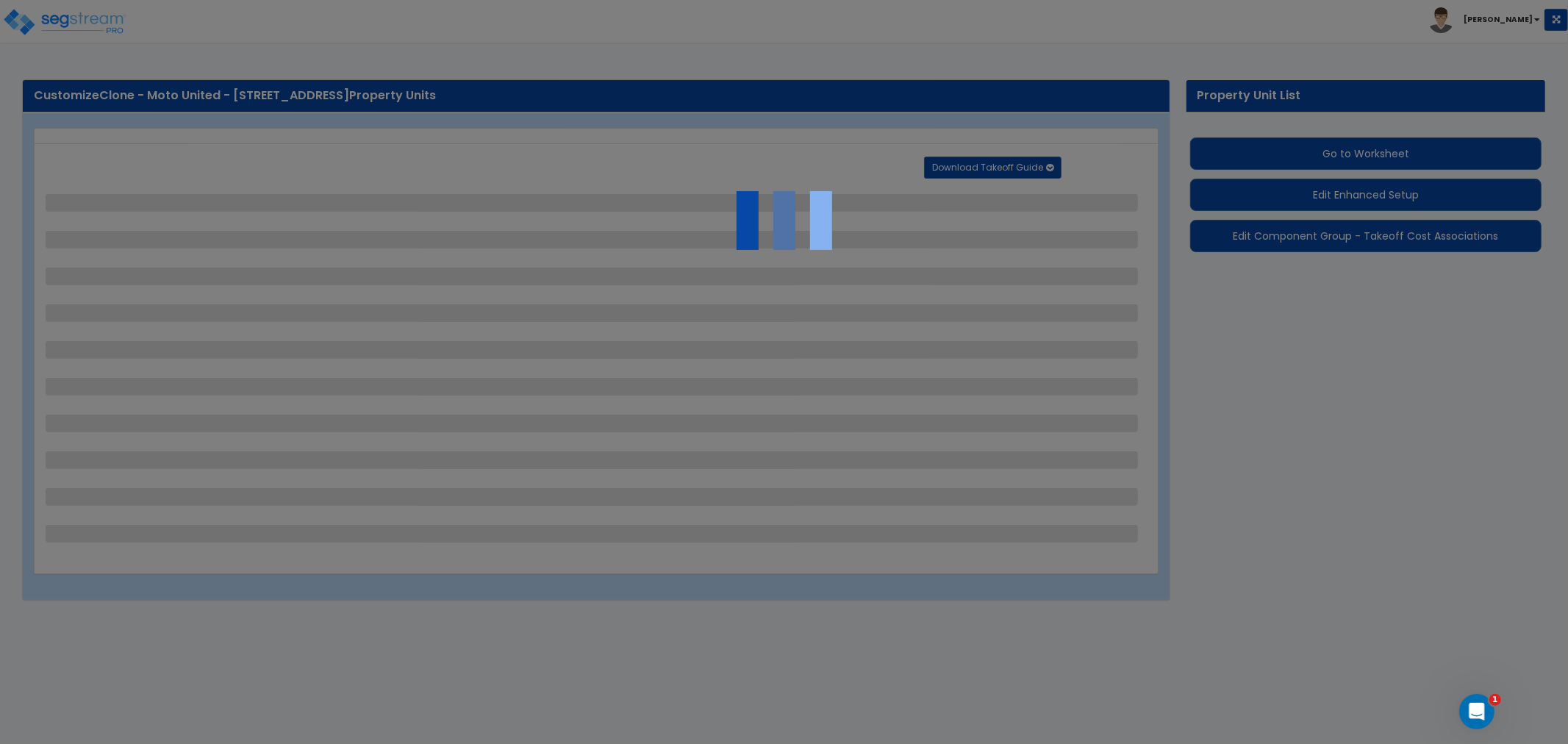
select select "2"
select select "1"
select select "2"
select select "1"
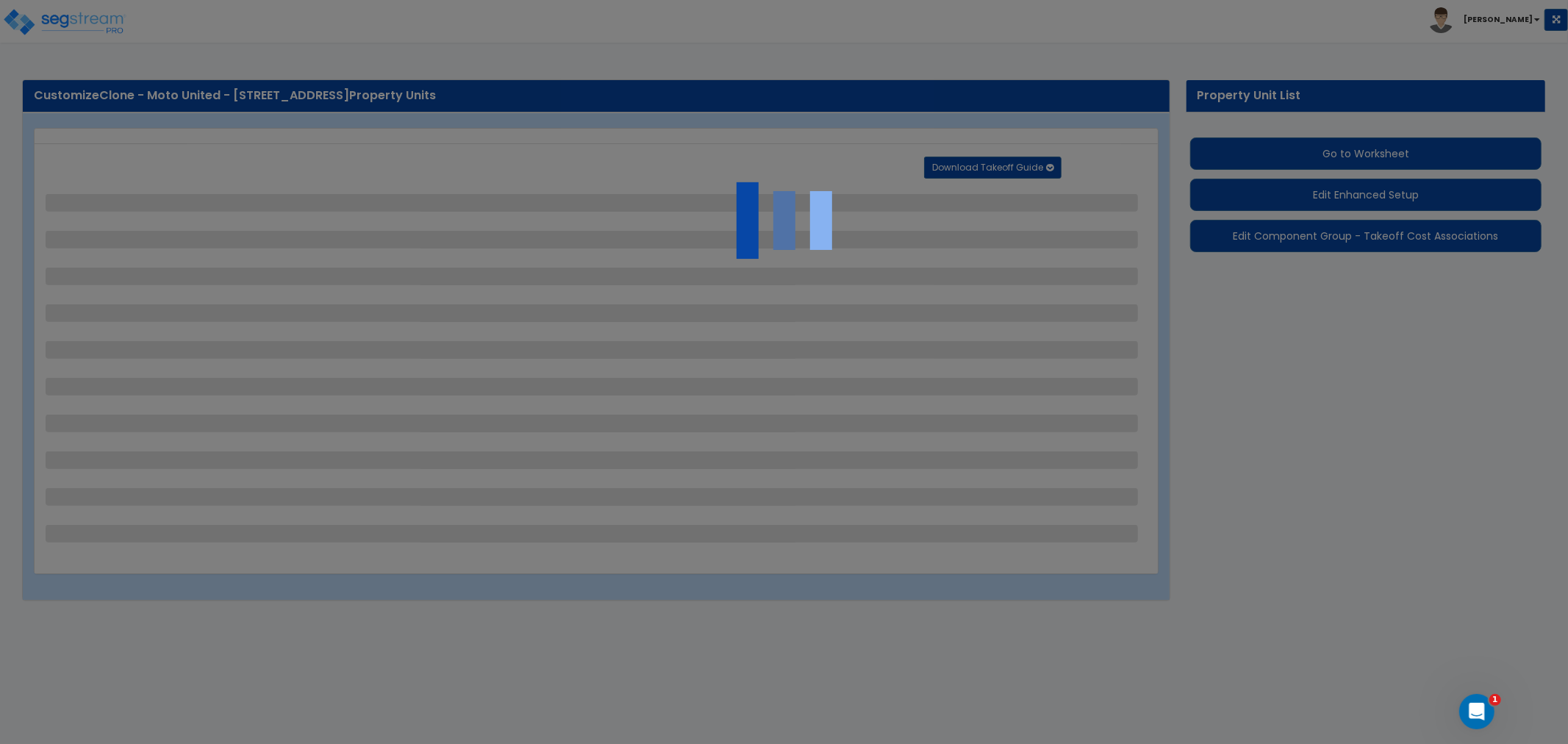
select select "2"
select select "1"
select select "2"
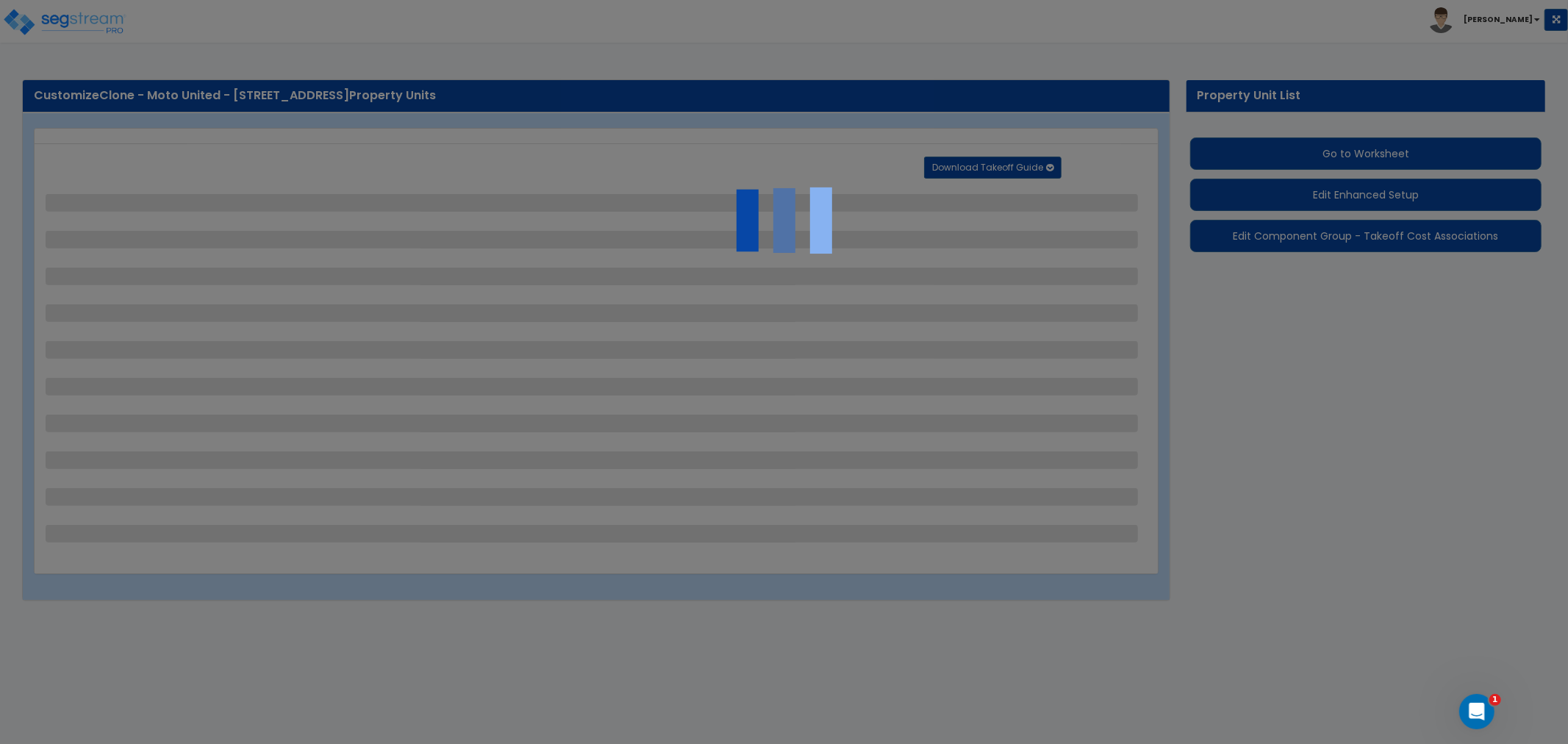
select select "1"
select select "4"
select select "1"
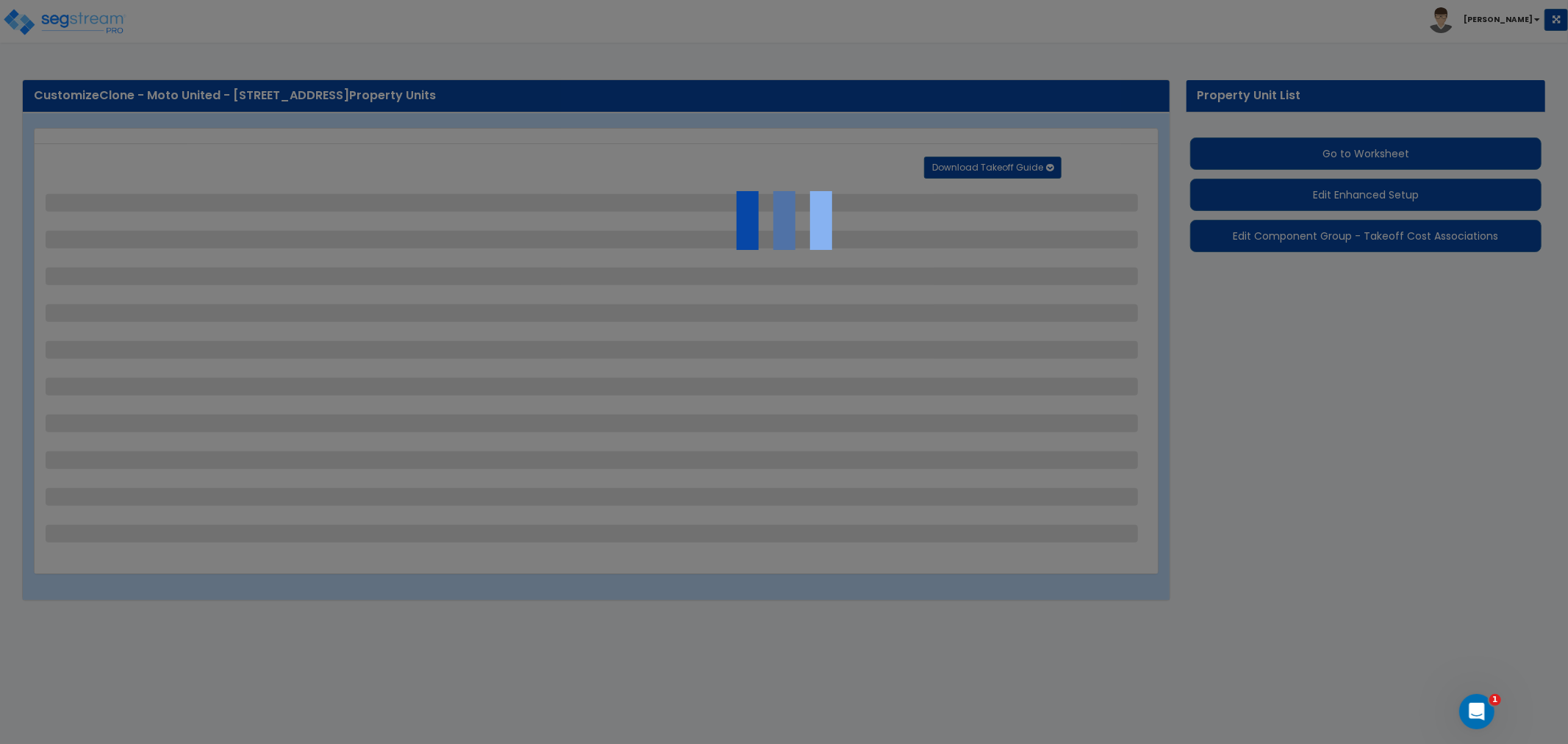
select select "1"
select select "4"
select select "2"
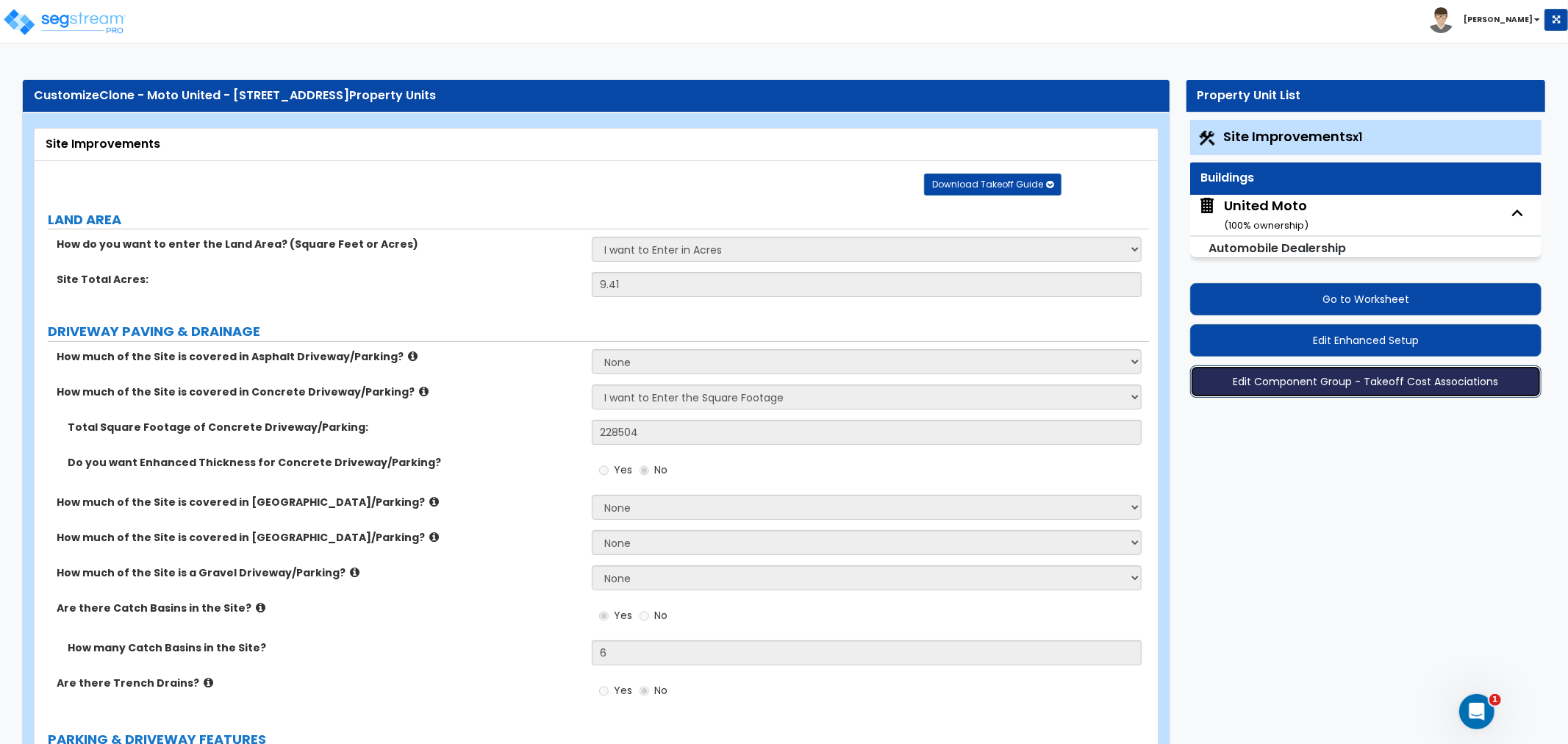
click at [1354, 380] on button "Edit Component Group - Takeoff Cost Associations" at bounding box center [1365, 381] width 351 height 32
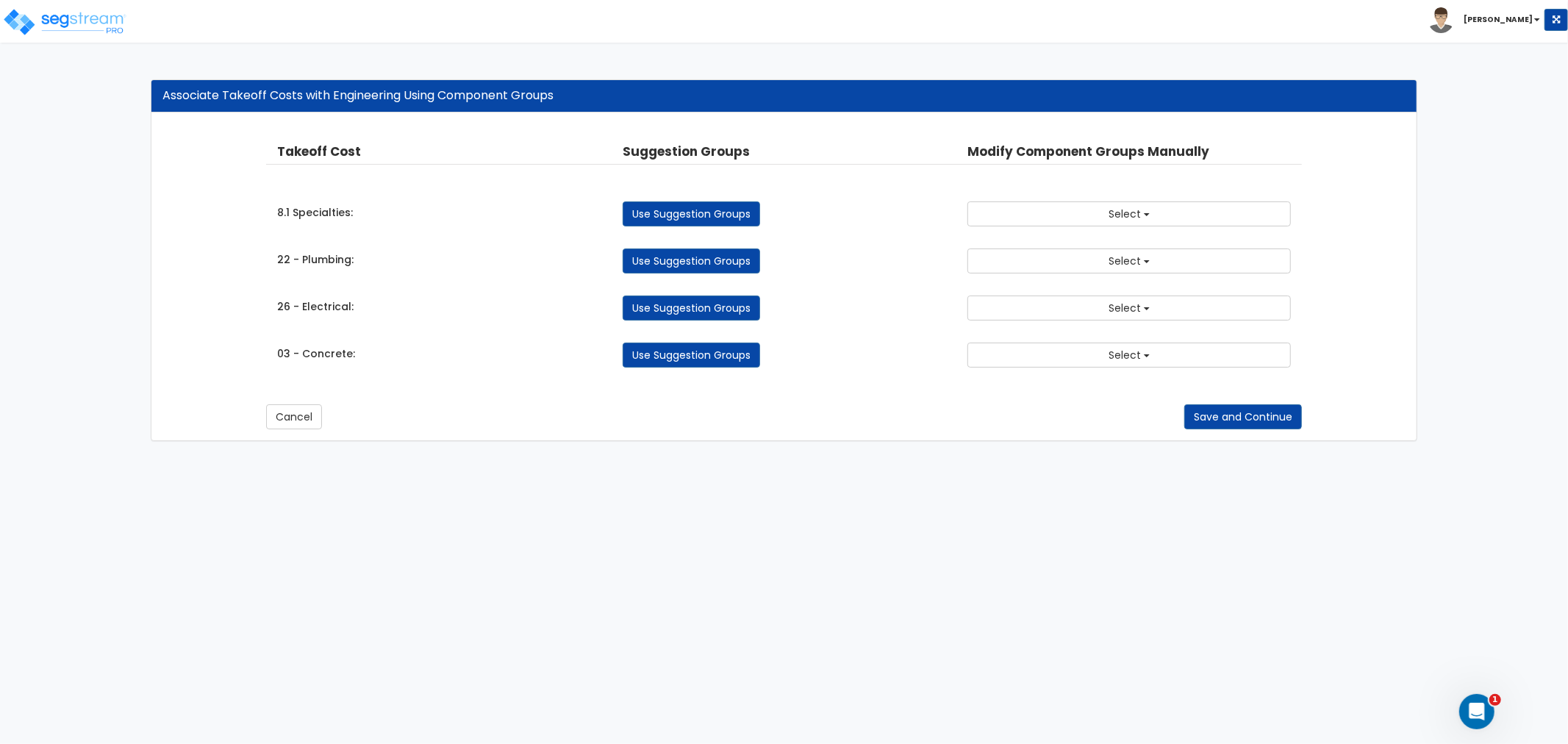
click at [730, 358] on link "Use Suggestion Groups" at bounding box center [691, 355] width 138 height 25
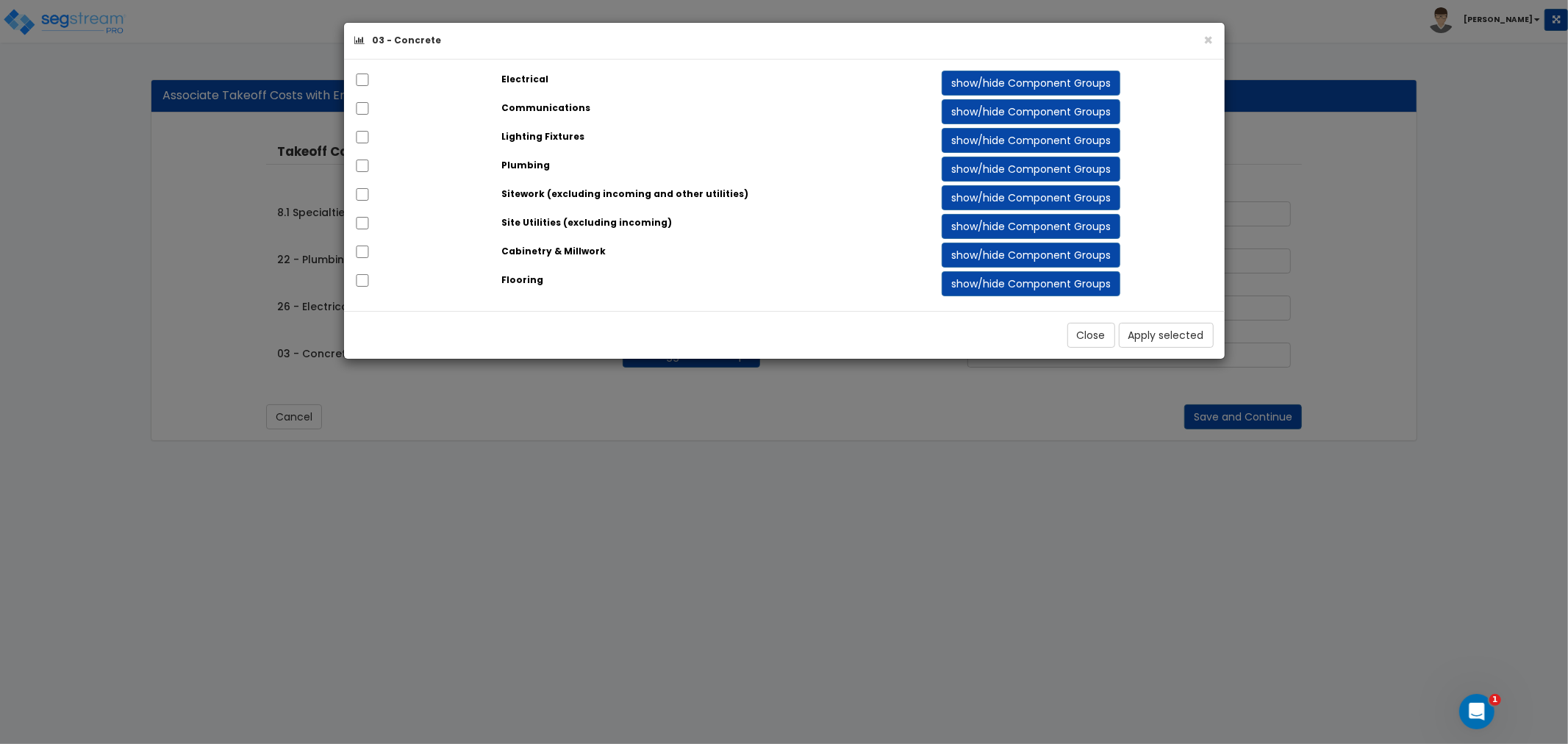
drag, startPoint x: 744, startPoint y: 363, endPoint x: 842, endPoint y: 376, distance: 98.9
click at [745, 364] on div "× 03 - Concrete Electrical show/hide Component Groups 145.00 4.00" at bounding box center [784, 372] width 1568 height 744
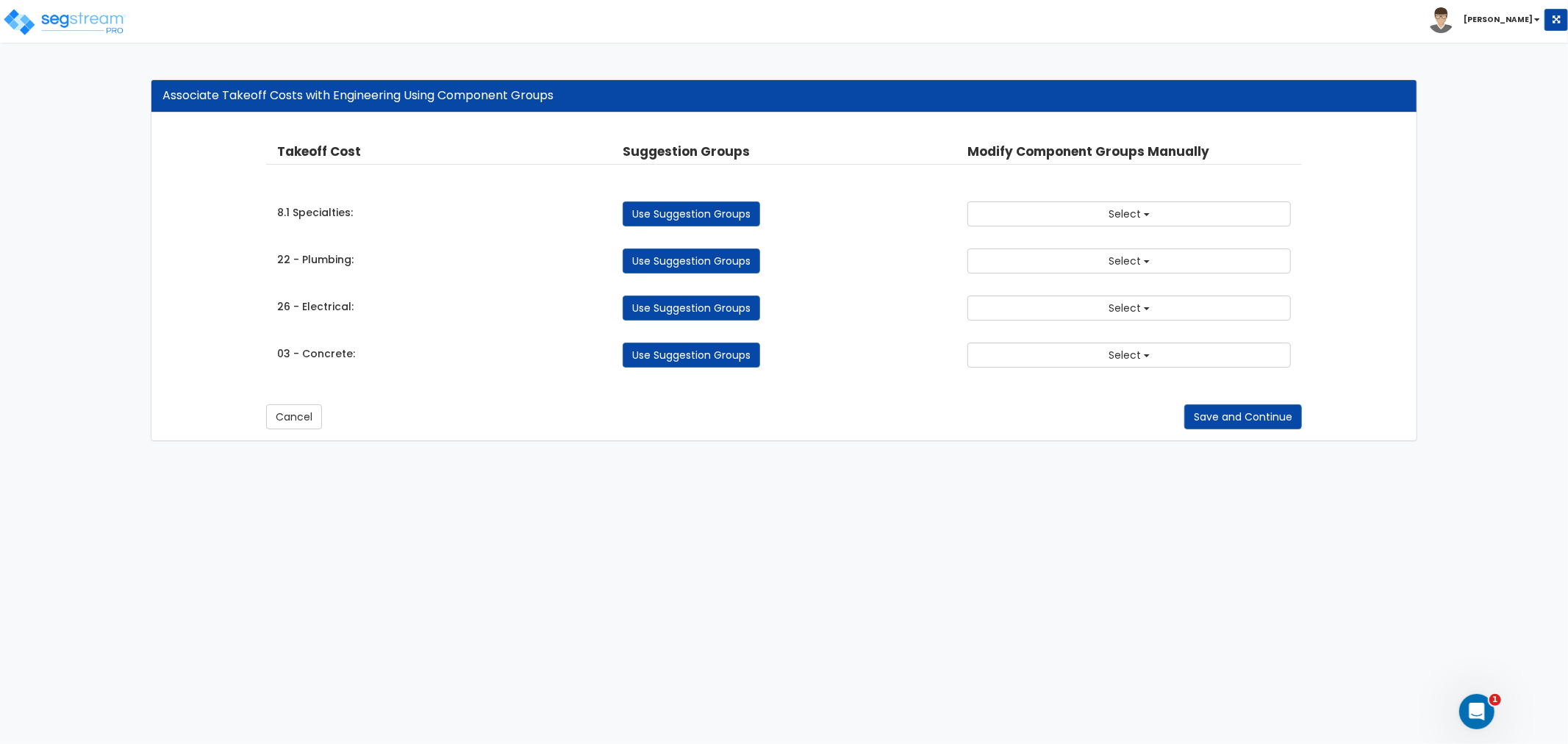
click at [1044, 402] on div "Cancel Save and Continue" at bounding box center [784, 406] width 1036 height 47
click at [304, 424] on button "Cancel" at bounding box center [294, 417] width 56 height 25
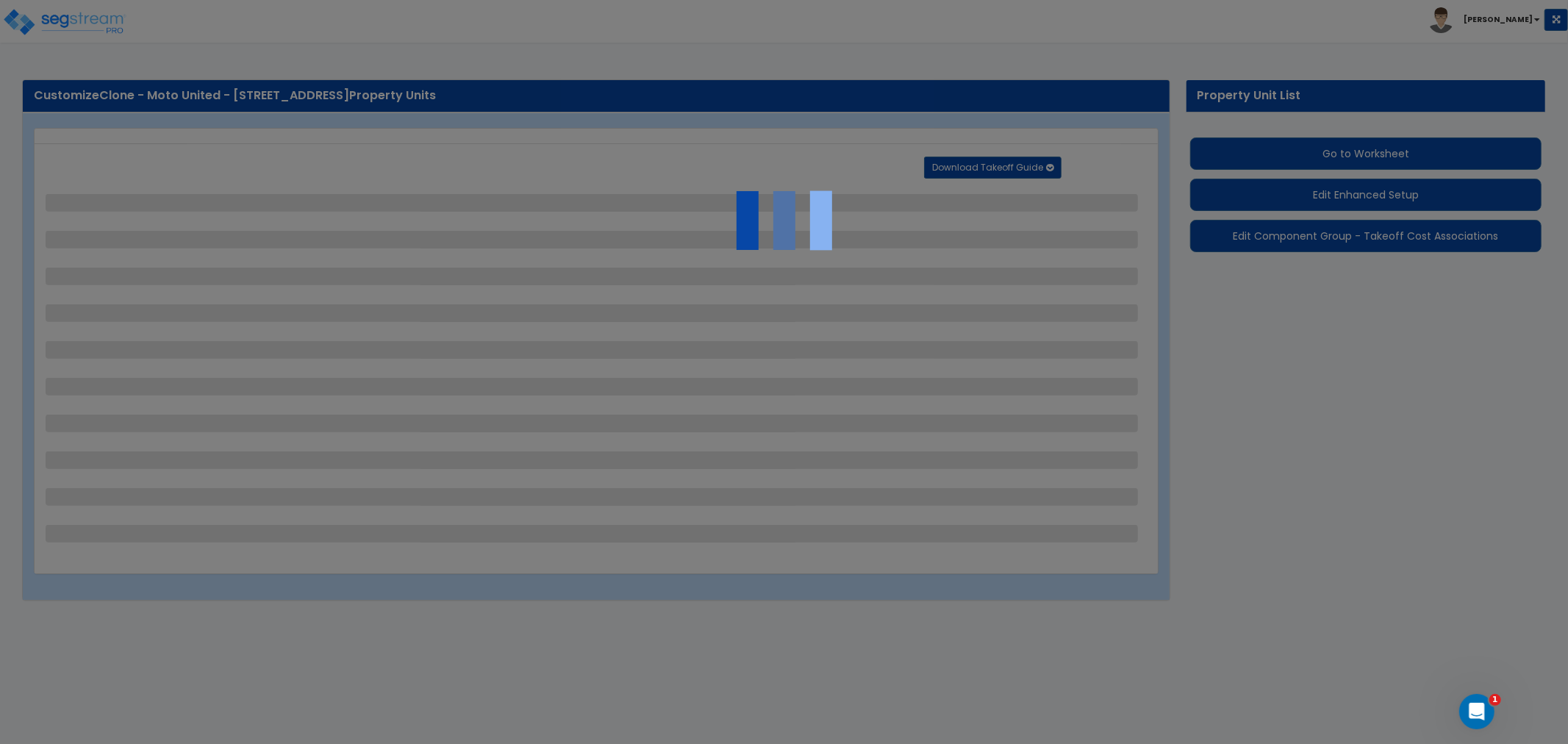
select select "2"
select select "1"
select select "2"
select select "1"
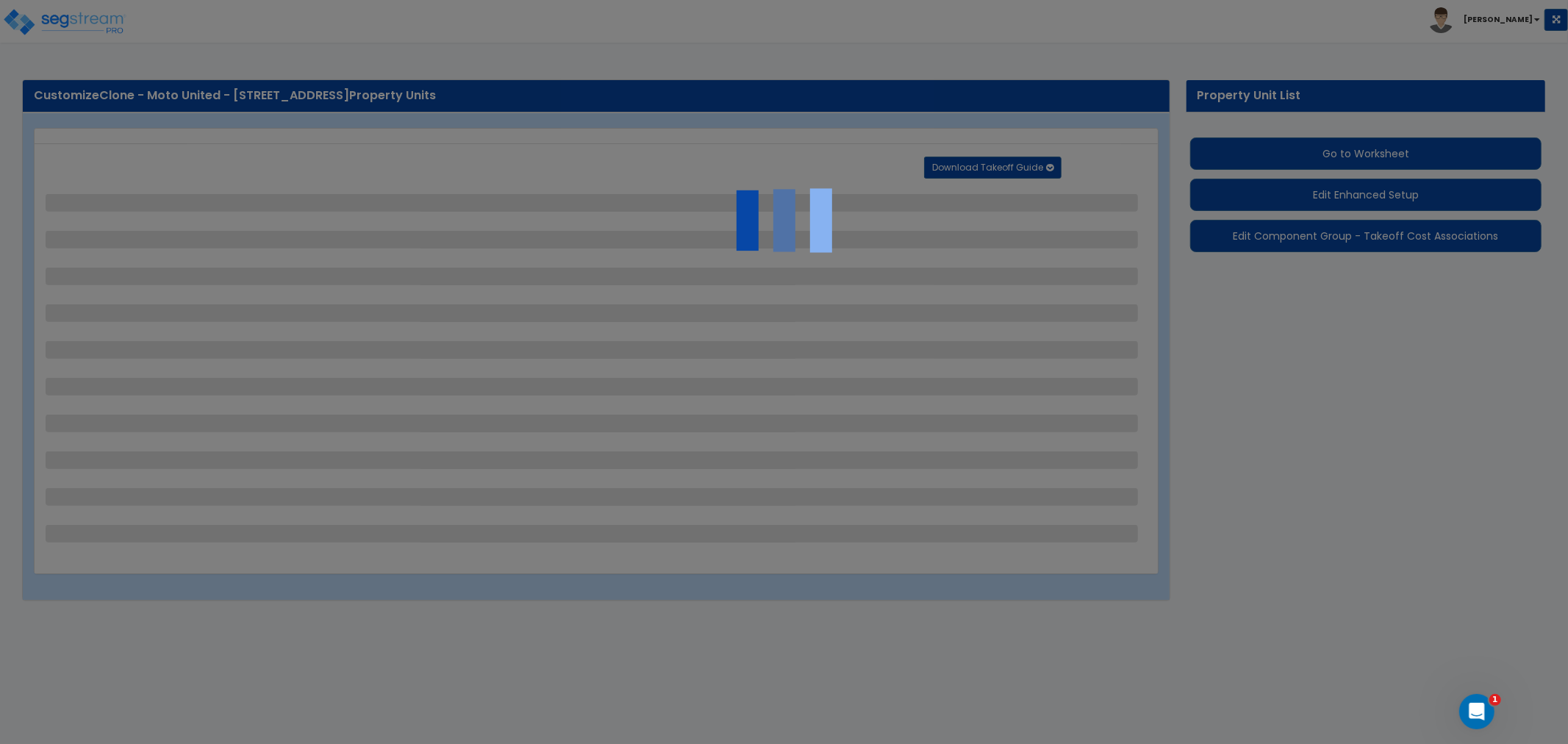
select select "2"
select select "1"
select select "2"
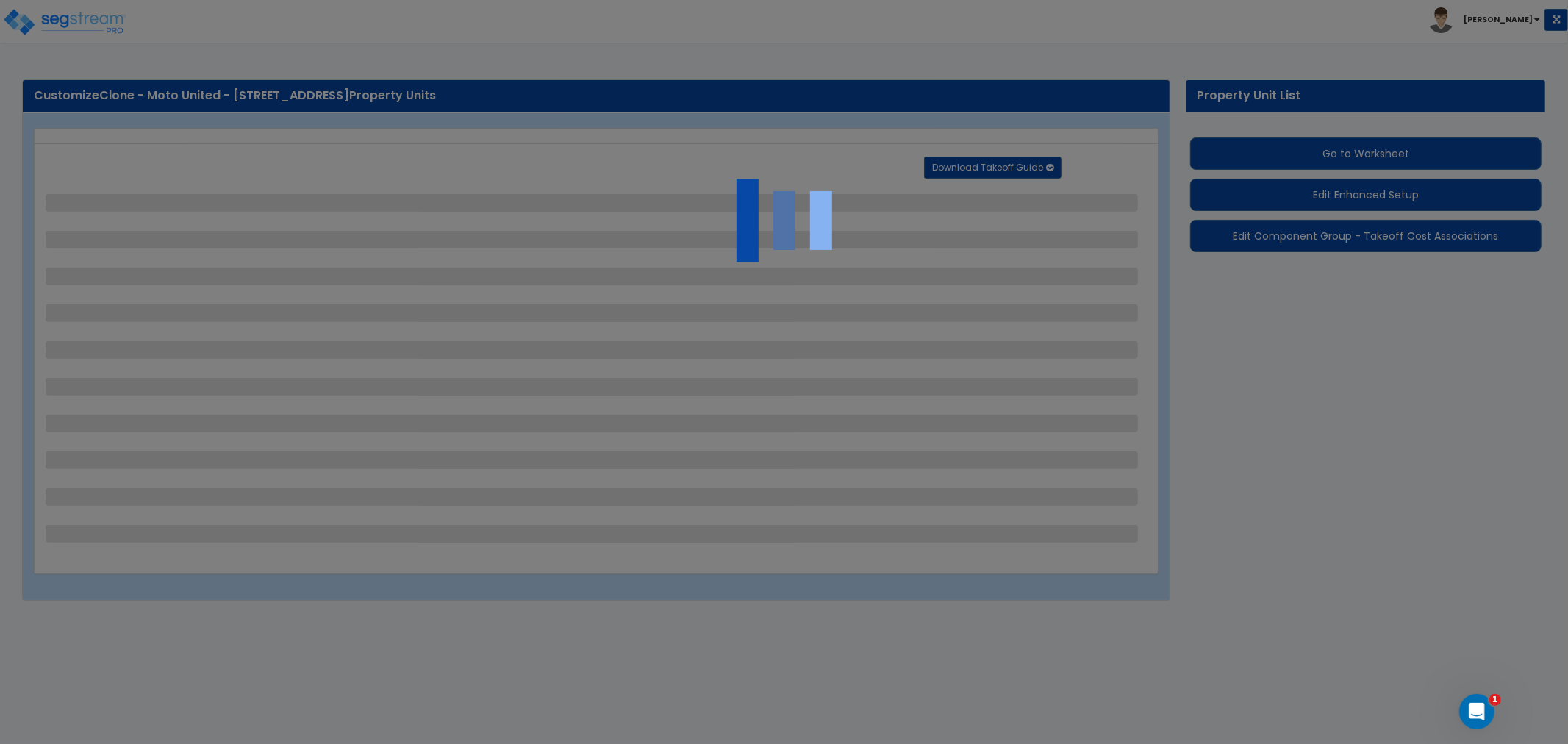
select select "1"
select select "4"
select select "1"
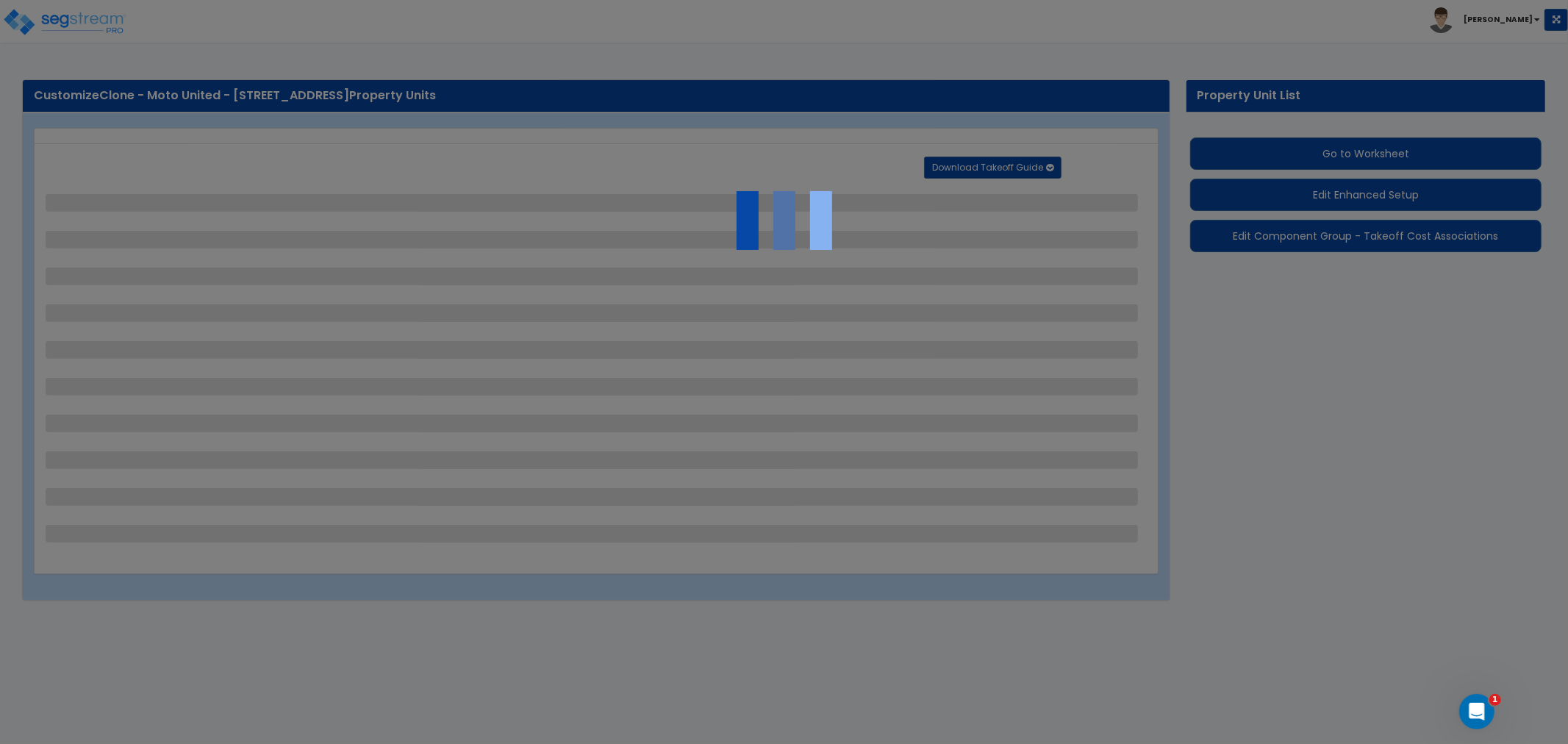
select select "1"
select select "4"
select select "2"
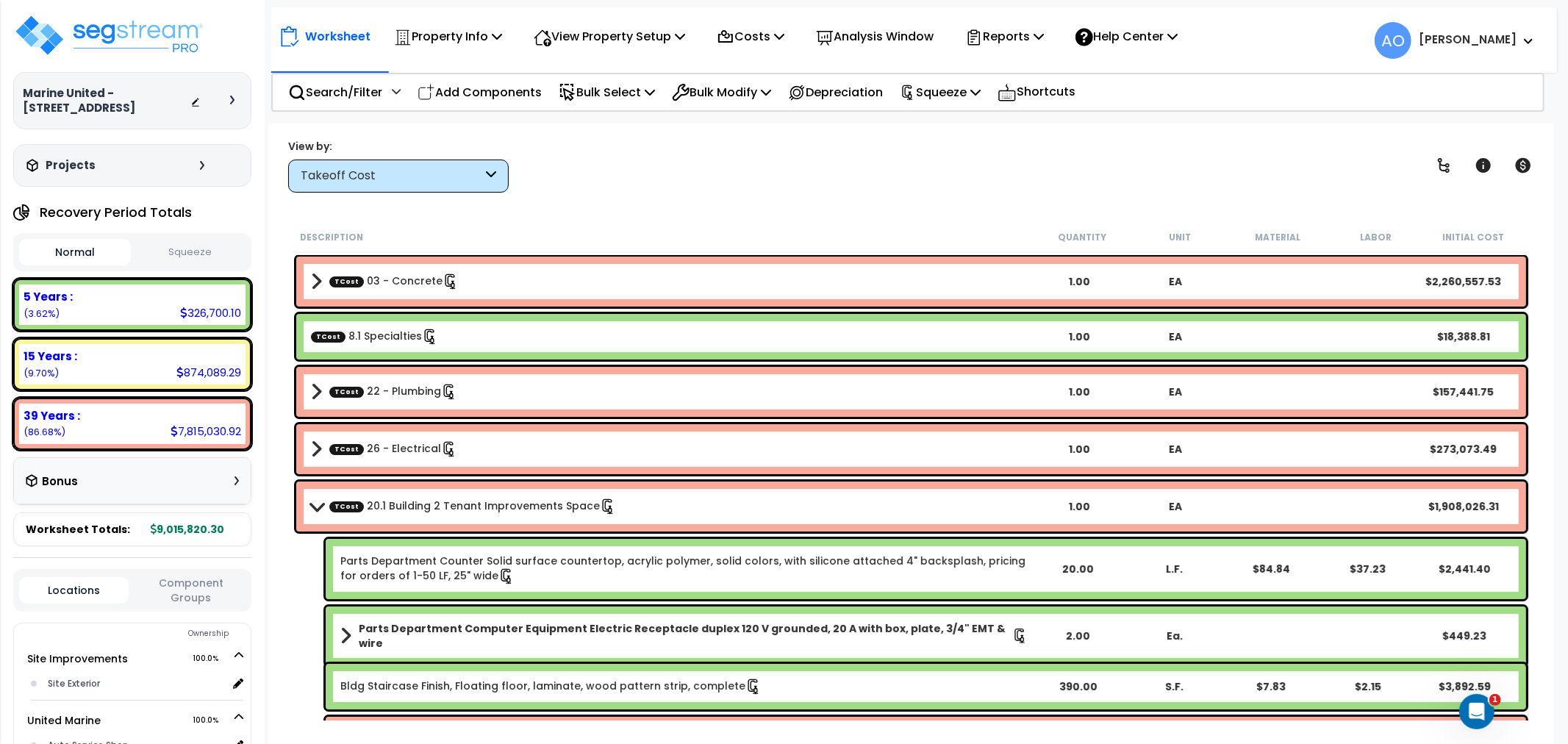
click at [194, 248] on button "Squeeze" at bounding box center [190, 252] width 112 height 25
click at [946, 90] on p "Squeeze" at bounding box center [940, 91] width 81 height 19
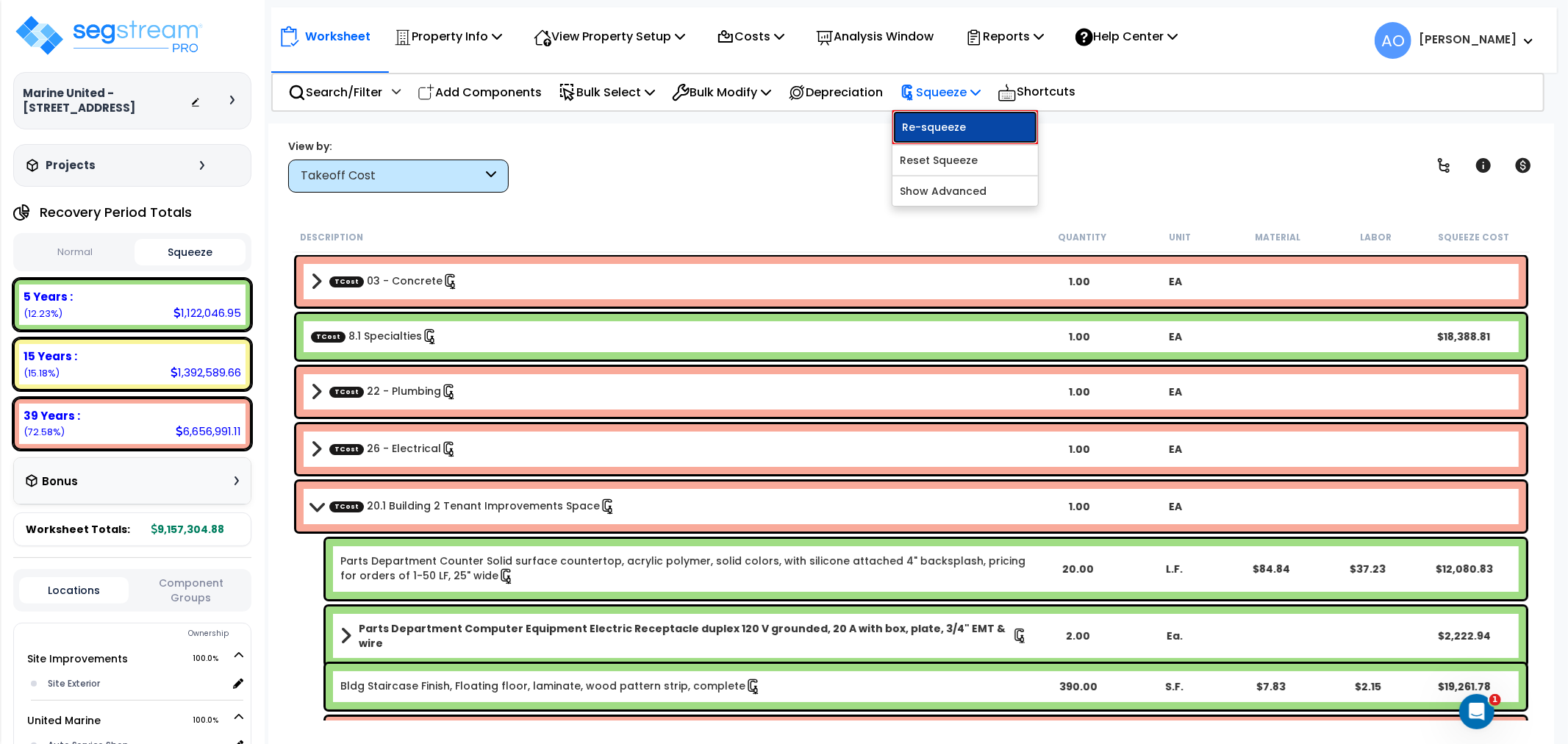
click at [957, 123] on link "Re-squeeze" at bounding box center [965, 127] width 145 height 34
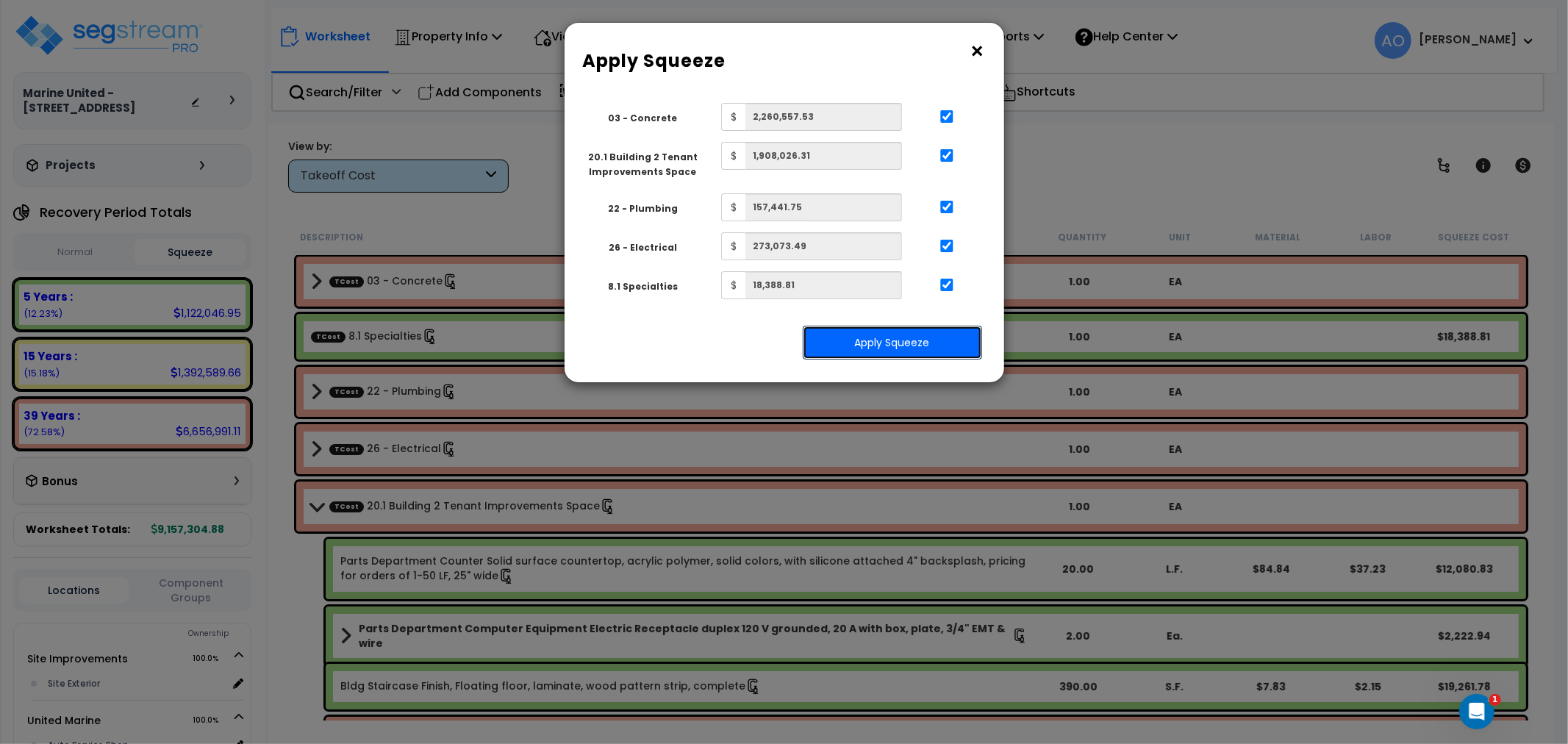
click at [940, 336] on button "Apply Squeeze" at bounding box center [892, 342] width 179 height 34
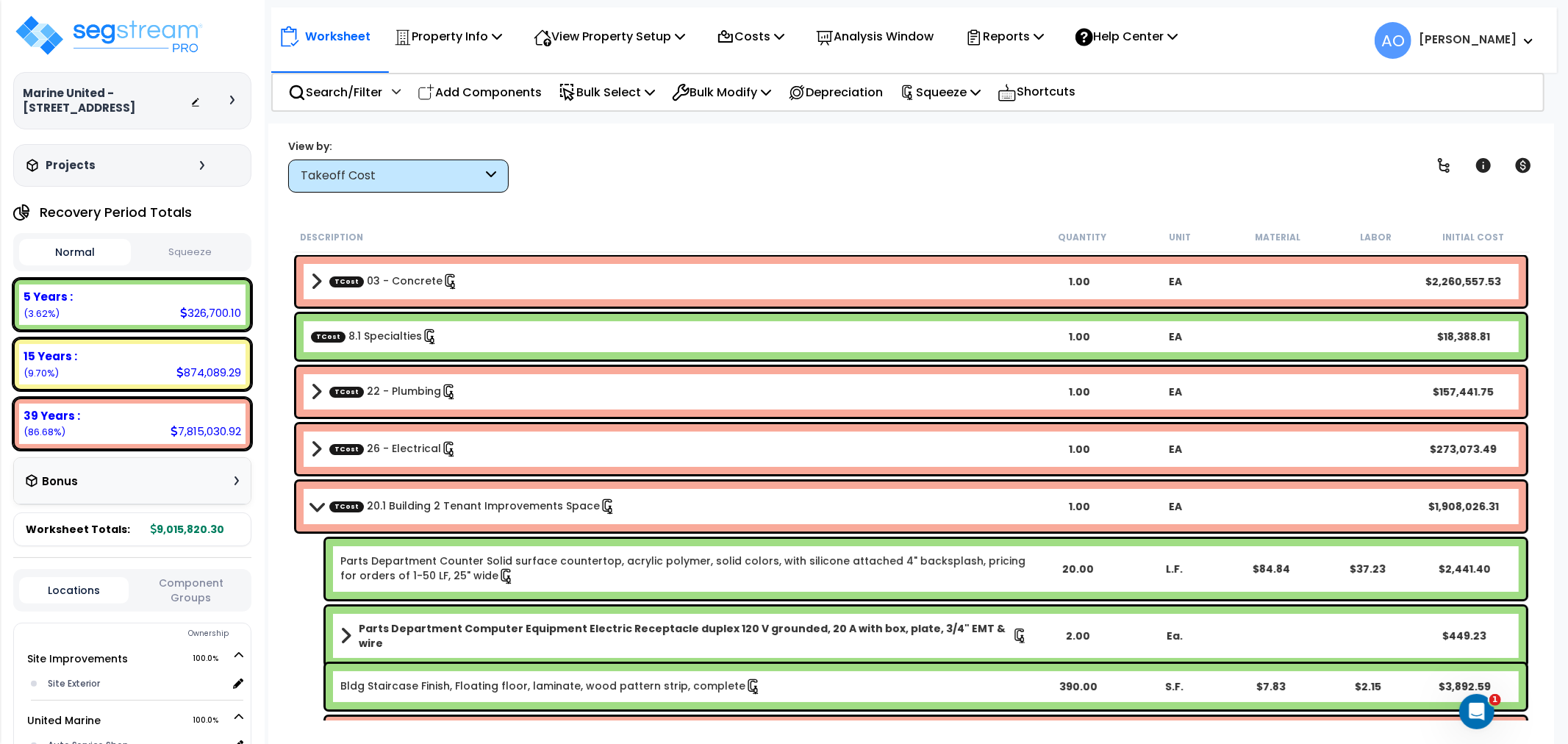
click at [167, 254] on button "Squeeze" at bounding box center [190, 252] width 112 height 25
click at [402, 175] on div "Takeoff Cost" at bounding box center [391, 176] width 182 height 17
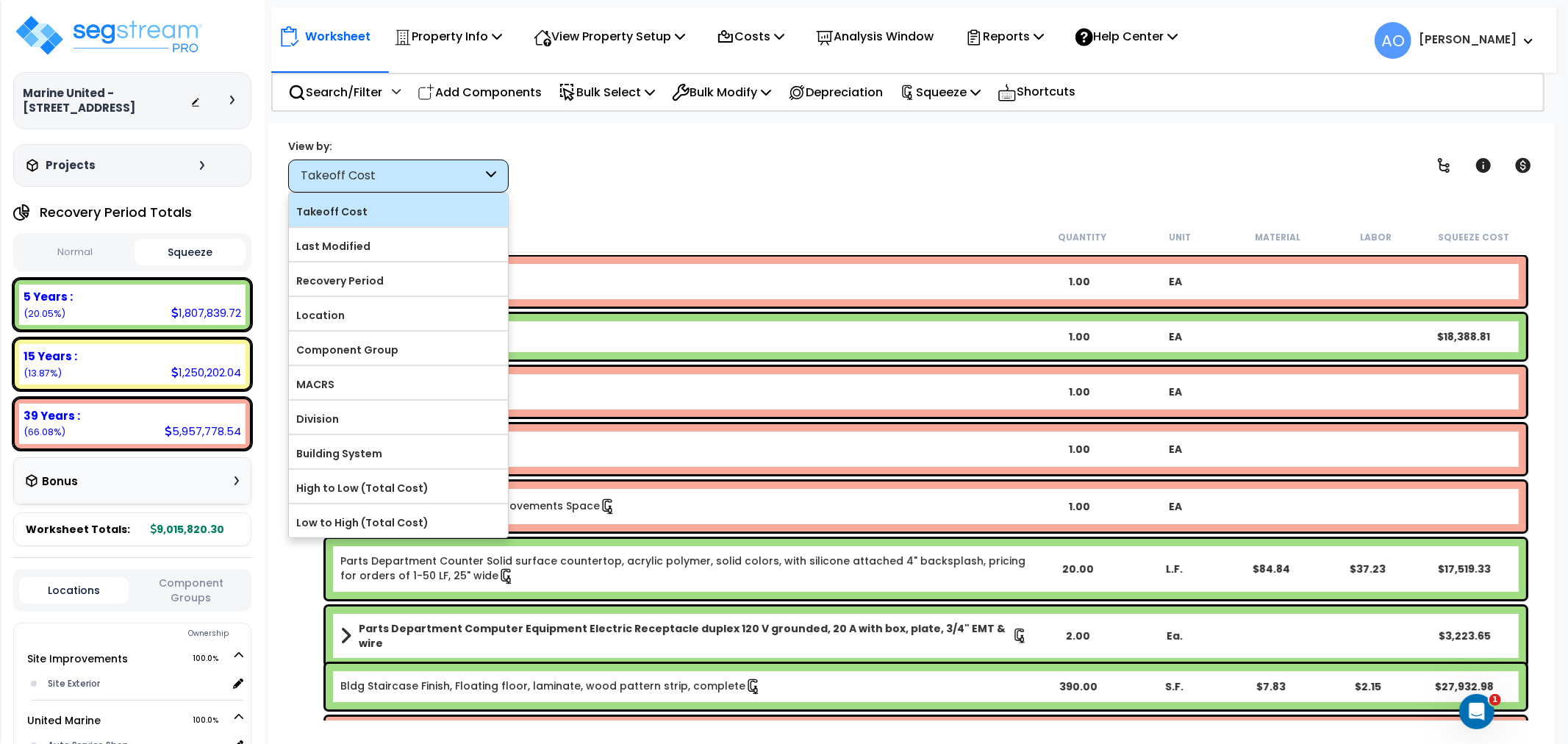
click at [399, 217] on label "Takeoff Cost" at bounding box center [398, 211] width 219 height 22
click at [0, 0] on input "Takeoff Cost" at bounding box center [0, 0] width 0 height 0
click at [737, 143] on div "View by: Takeoff Cost Takeoff Cost" at bounding box center [911, 165] width 1256 height 54
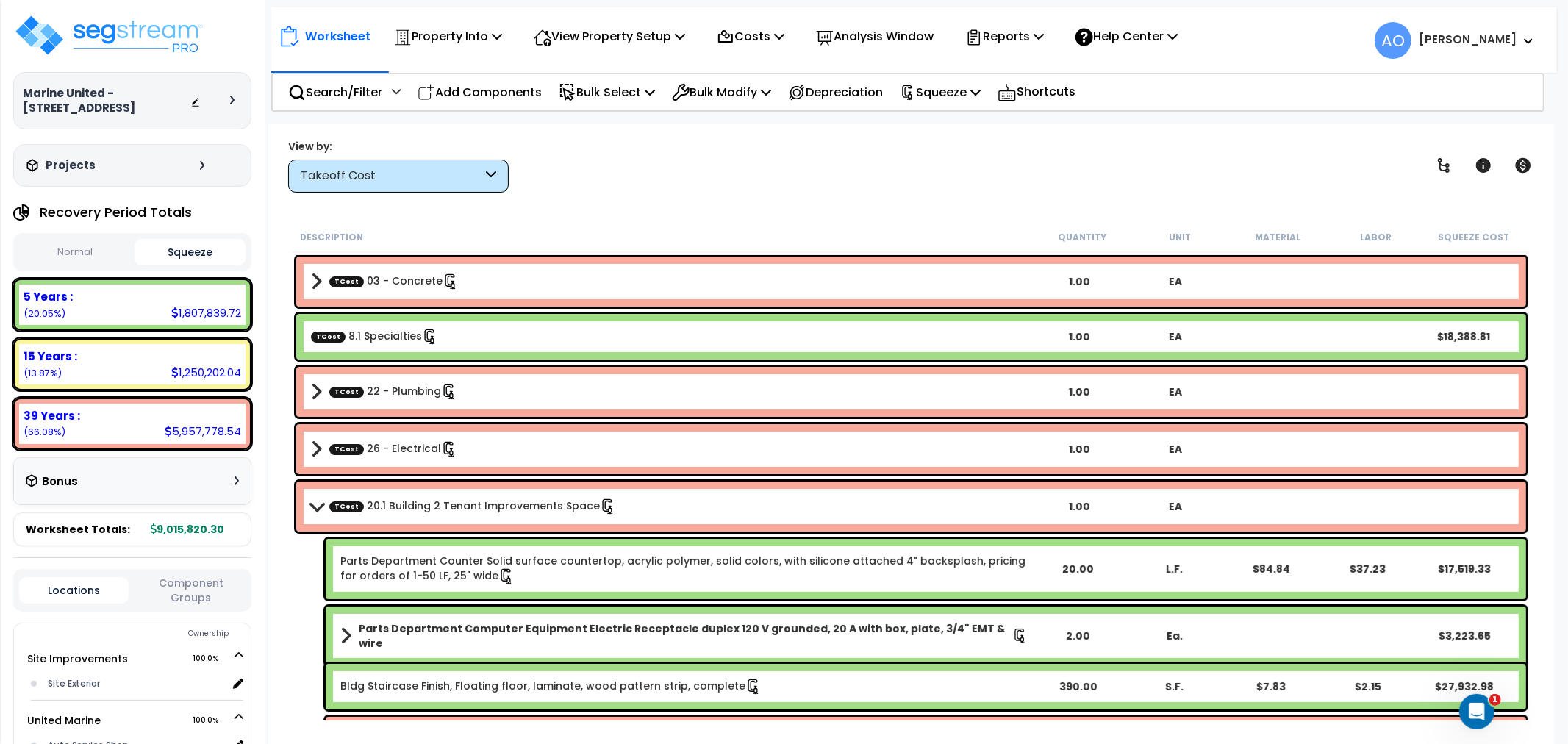
click at [396, 290] on b "TCost 03 - Concrete" at bounding box center [672, 282] width 721 height 20
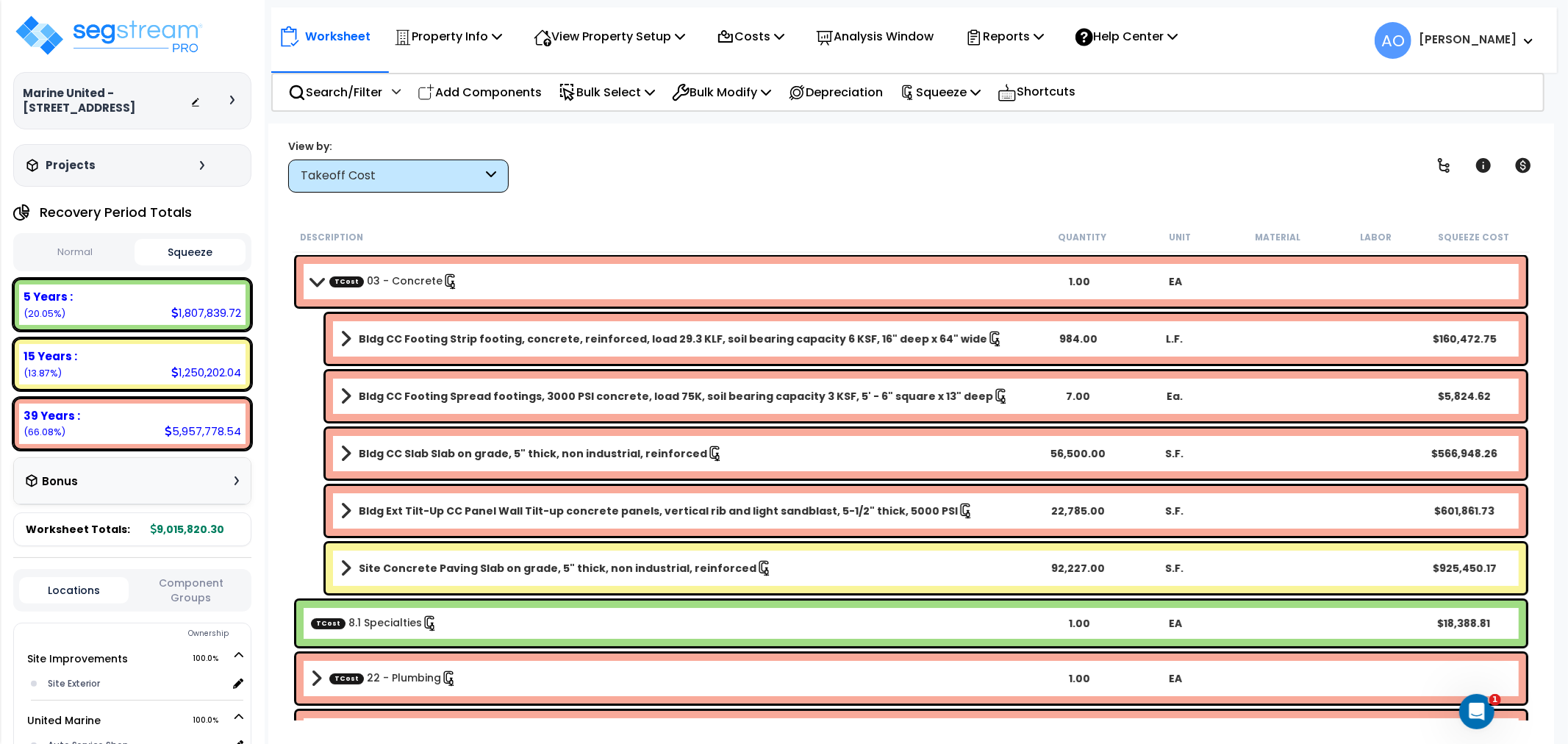
click at [402, 283] on link "TCost 03 - Concrete" at bounding box center [393, 281] width 129 height 16
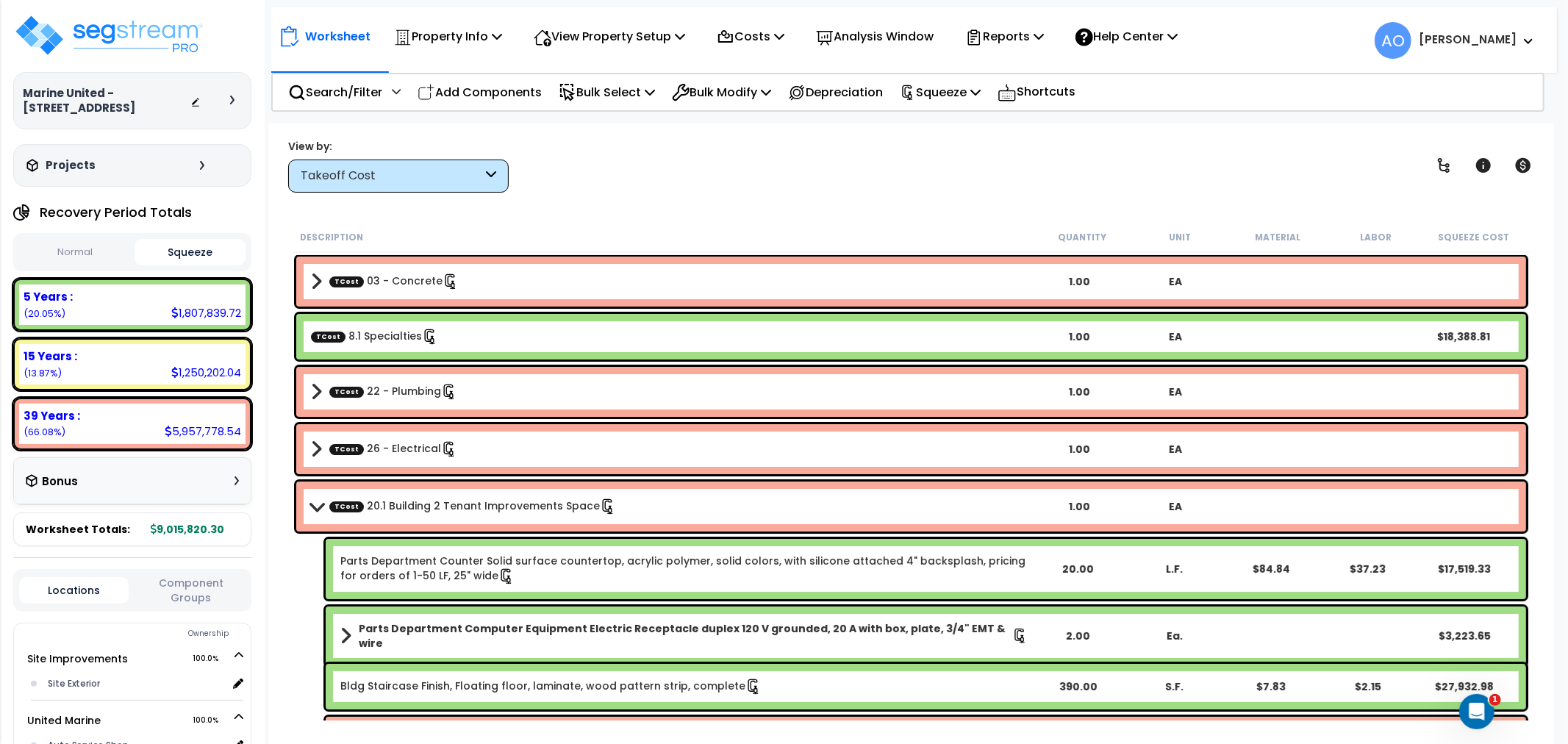
click at [396, 345] on div "TCost 8.1 Specialties 1.00 EA $18,388.81" at bounding box center [911, 336] width 1230 height 46
click at [396, 342] on link "TCost 8.1 Specialties" at bounding box center [375, 336] width 127 height 16
click at [388, 335] on link "TCost 8.1 Specialties" at bounding box center [375, 336] width 127 height 16
click at [390, 382] on b "TCost 22 - Plumbing" at bounding box center [672, 391] width 721 height 20
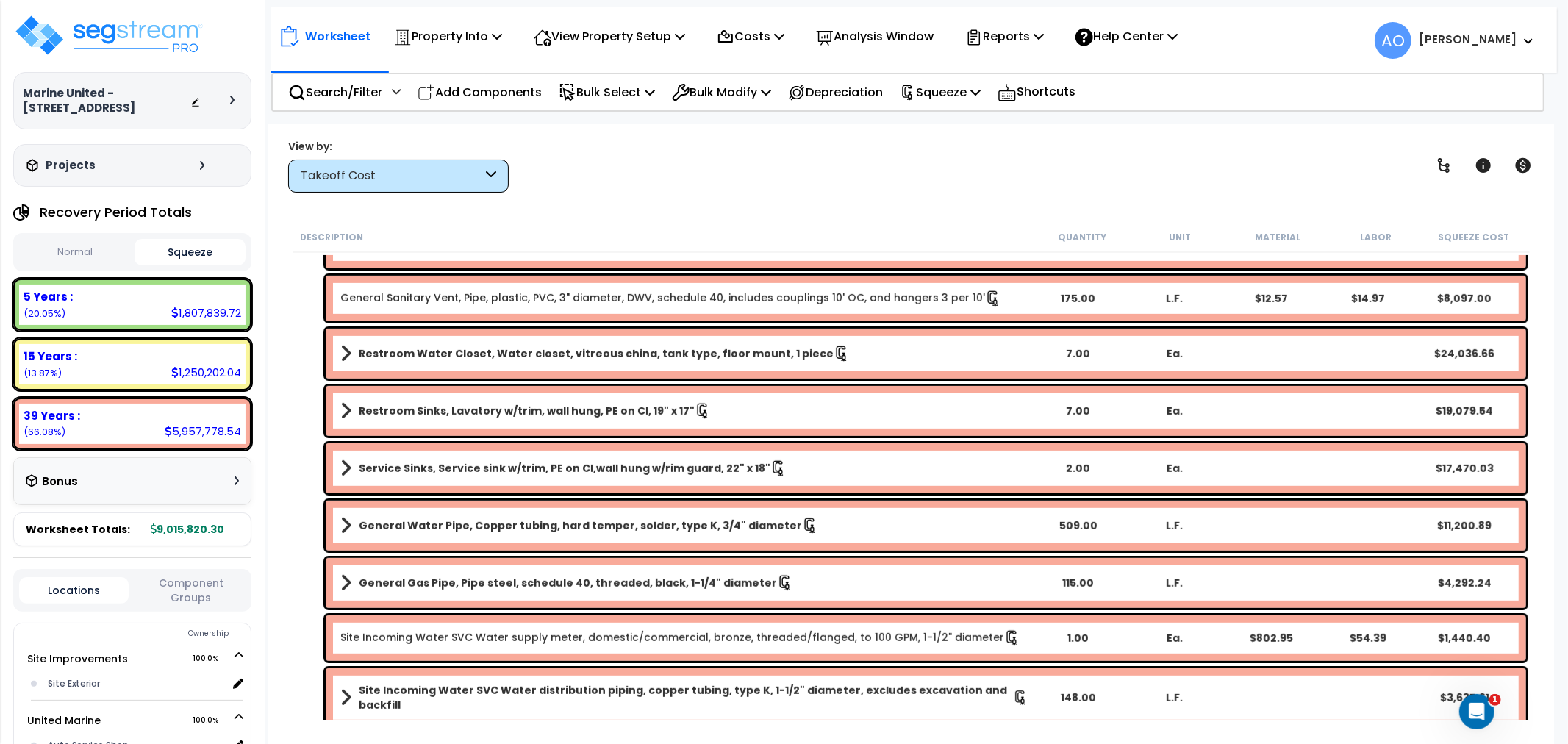
scroll to position [653, 0]
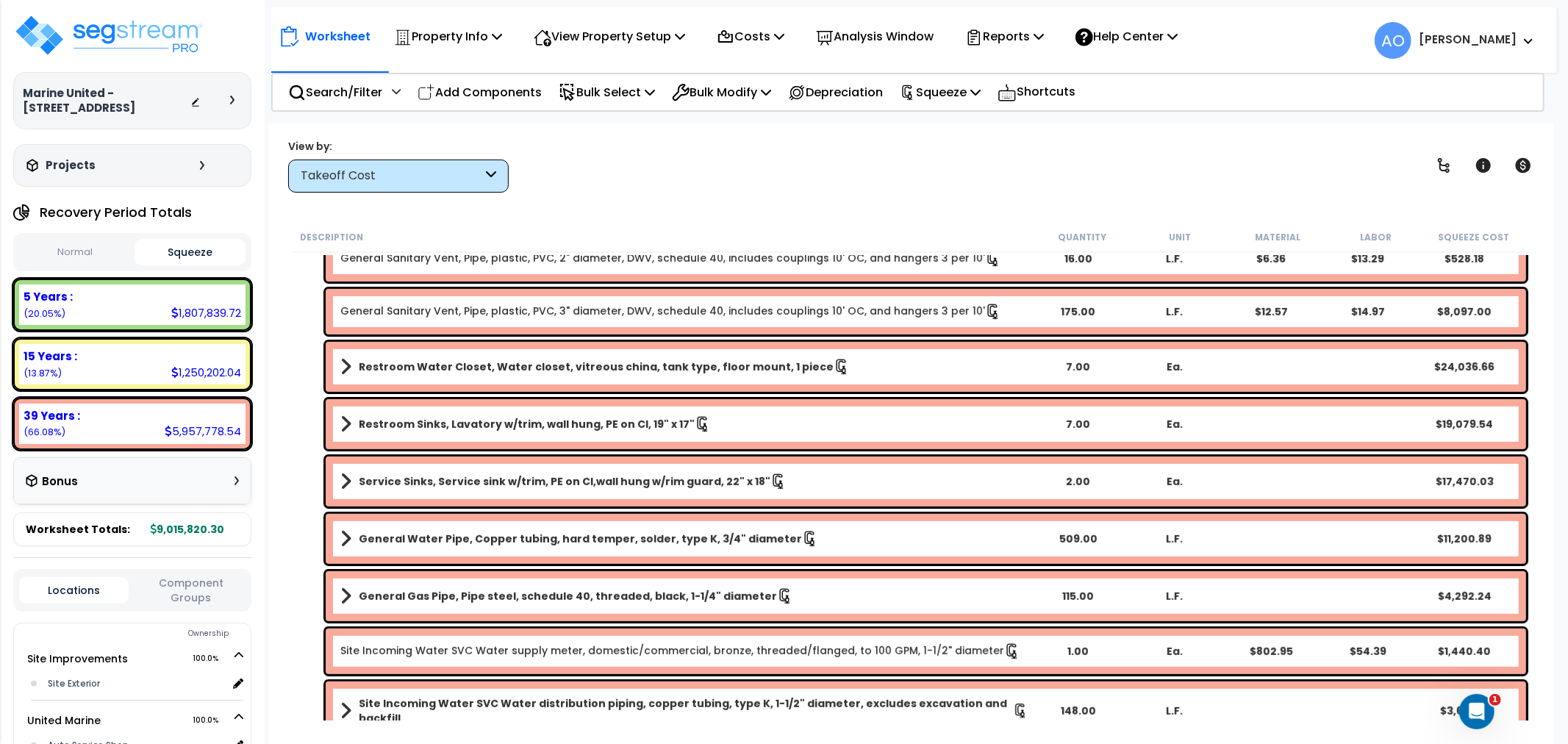
click at [410, 418] on b "Restroom Sinks, Lavatory w/trim, wall hung, PE on CI, 19" x 17"" at bounding box center [526, 424] width 336 height 14
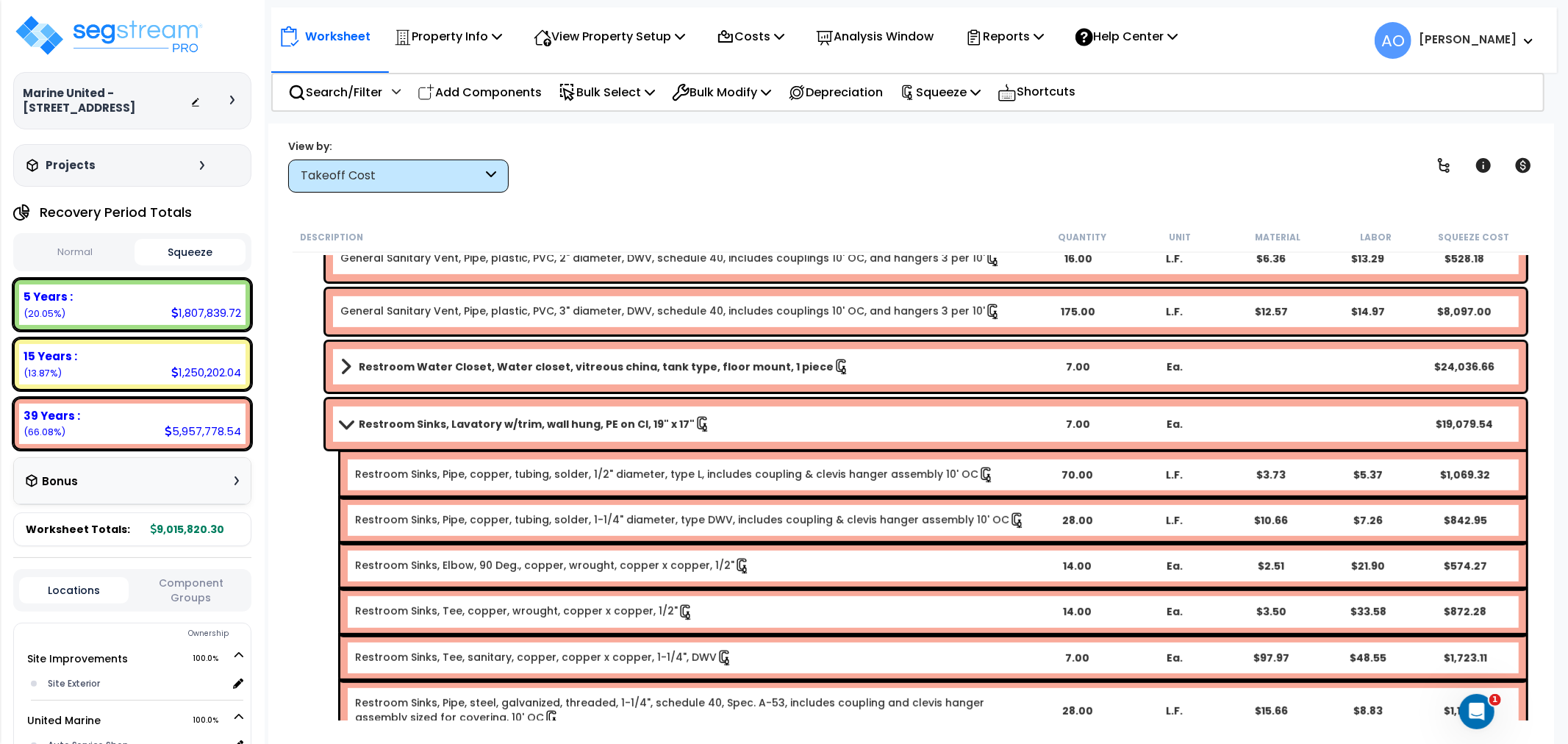
click at [410, 418] on b "Restroom Sinks, Lavatory w/trim, wall hung, PE on CI, 19" x 17"" at bounding box center [526, 424] width 336 height 14
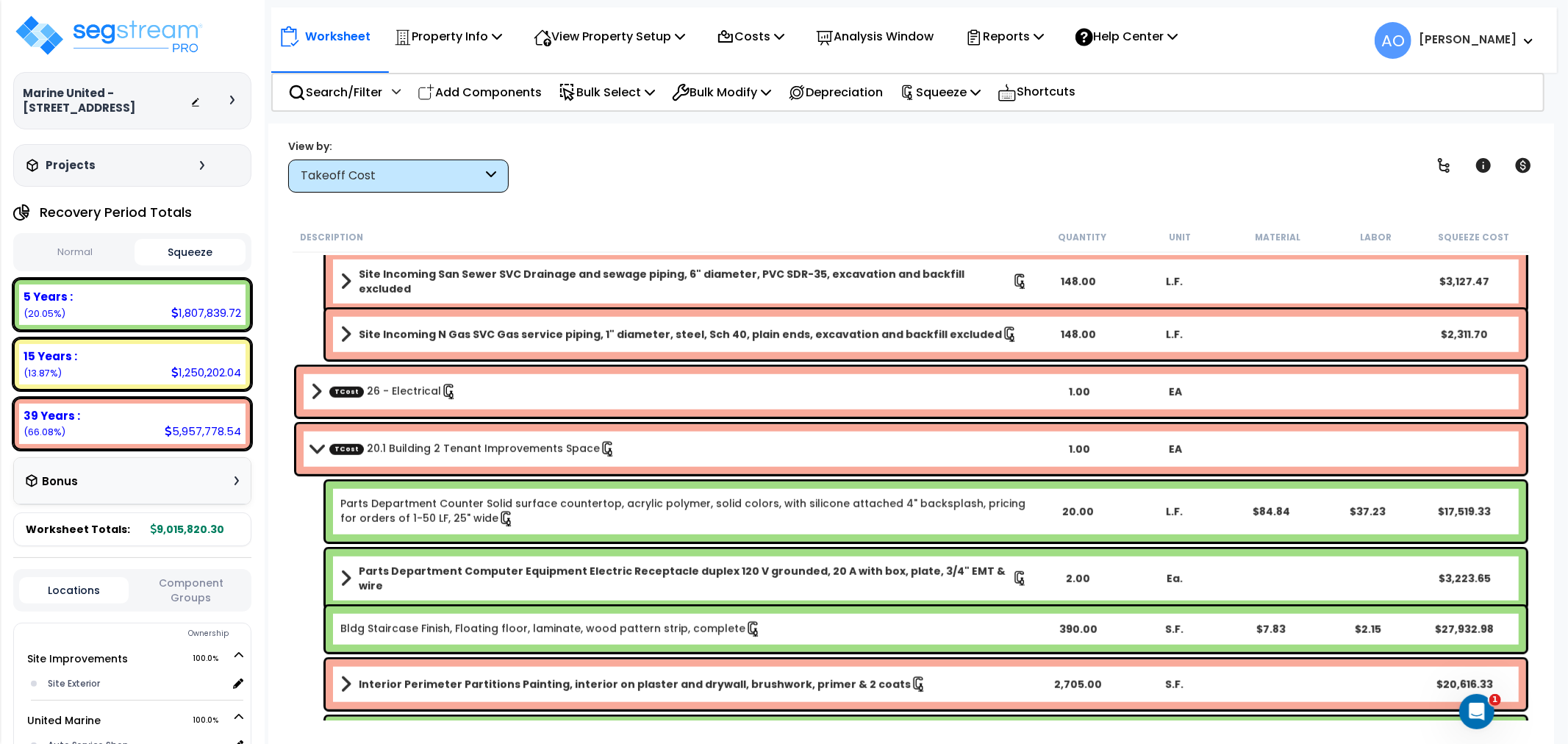
scroll to position [1142, 0]
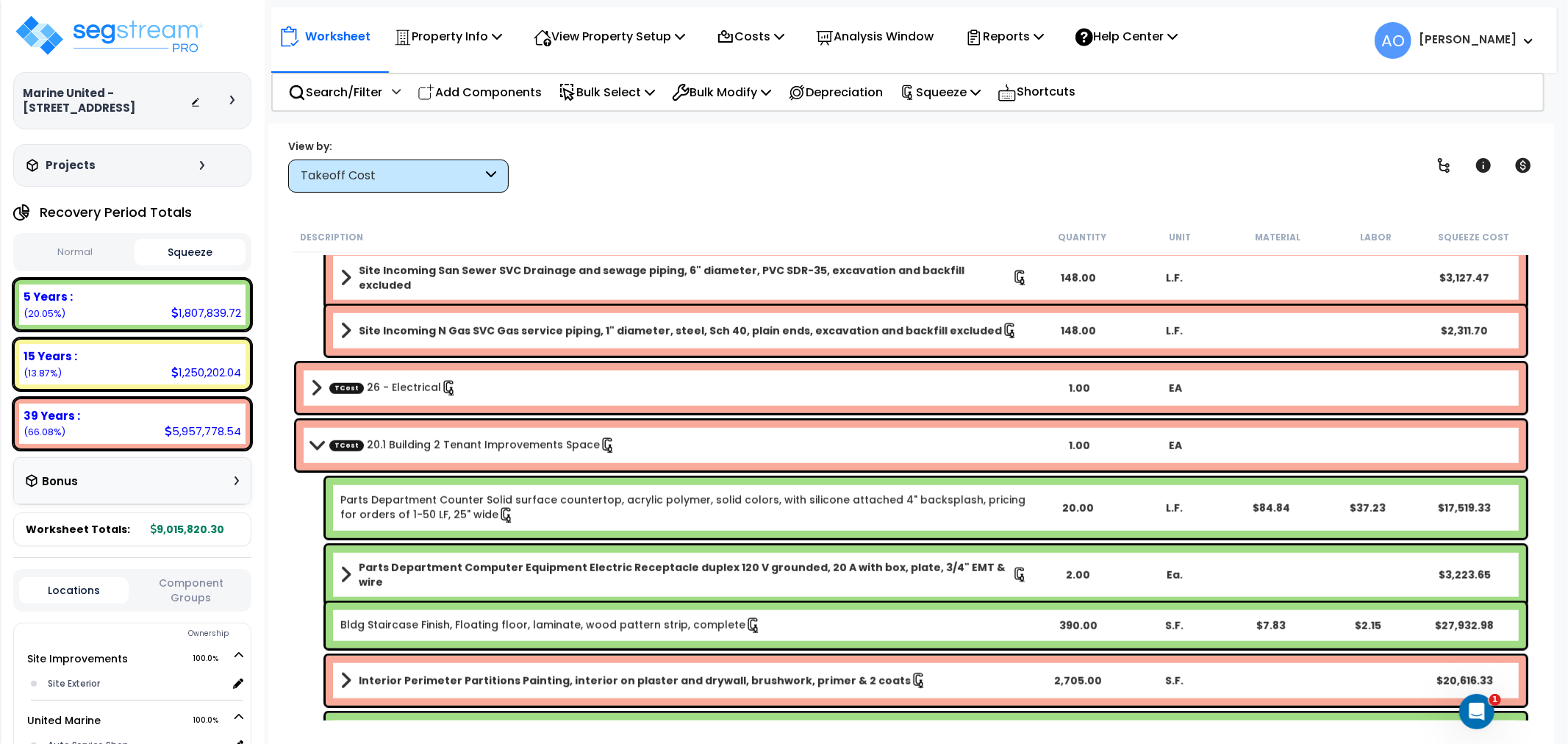
click at [397, 392] on link "TCost 26 - Electrical" at bounding box center [392, 387] width 128 height 16
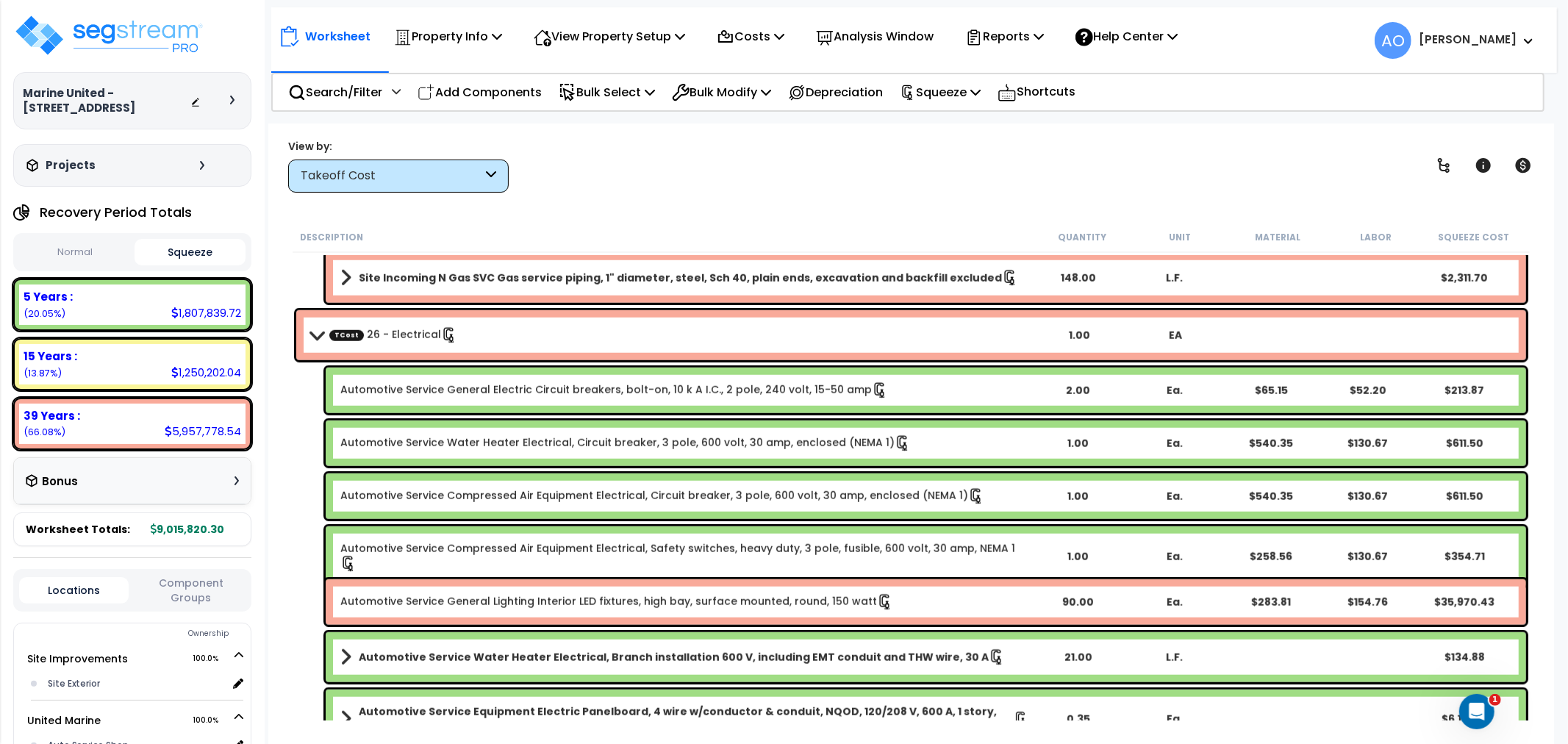
scroll to position [1224, 0]
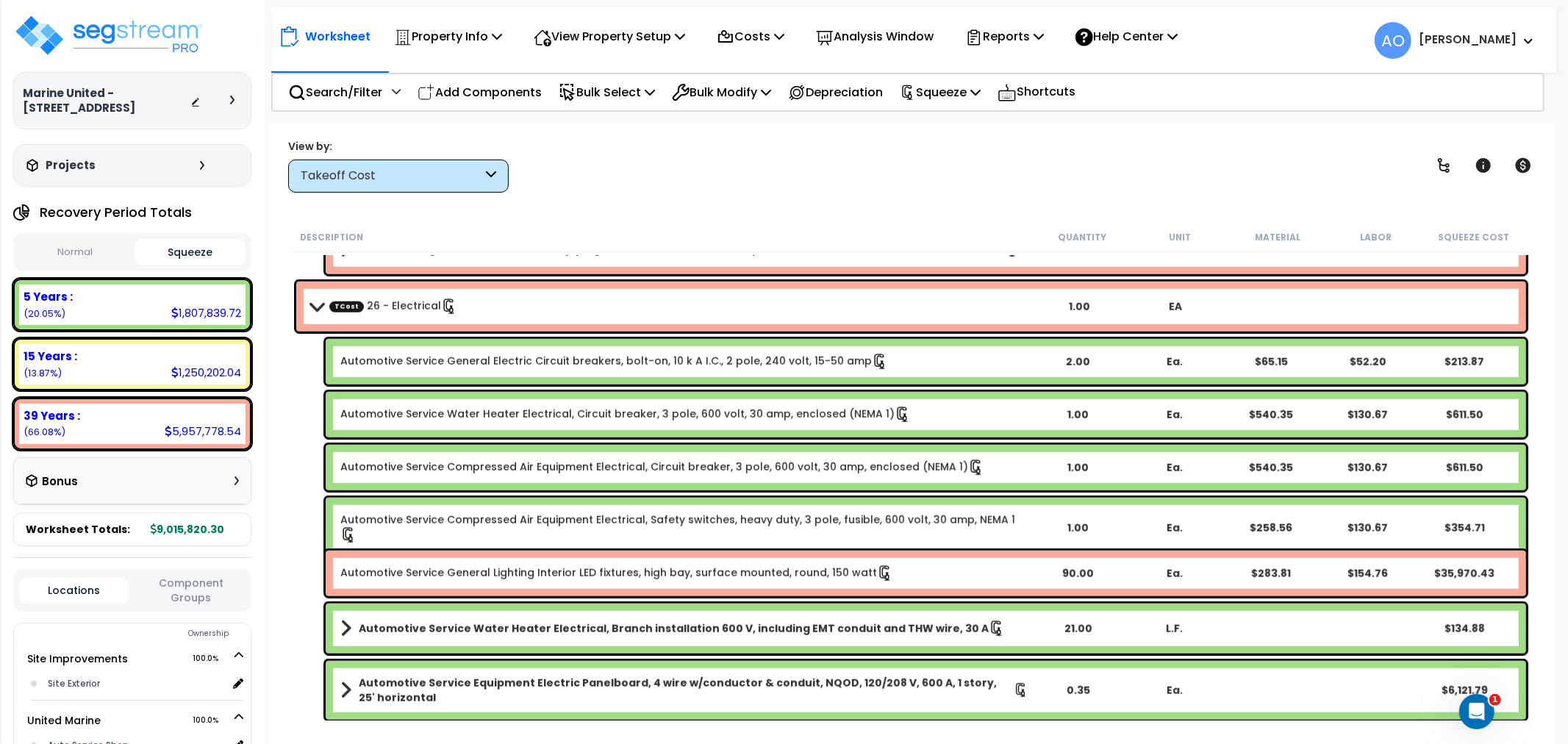
click at [390, 304] on link "TCost 26 - Electrical" at bounding box center [392, 306] width 128 height 16
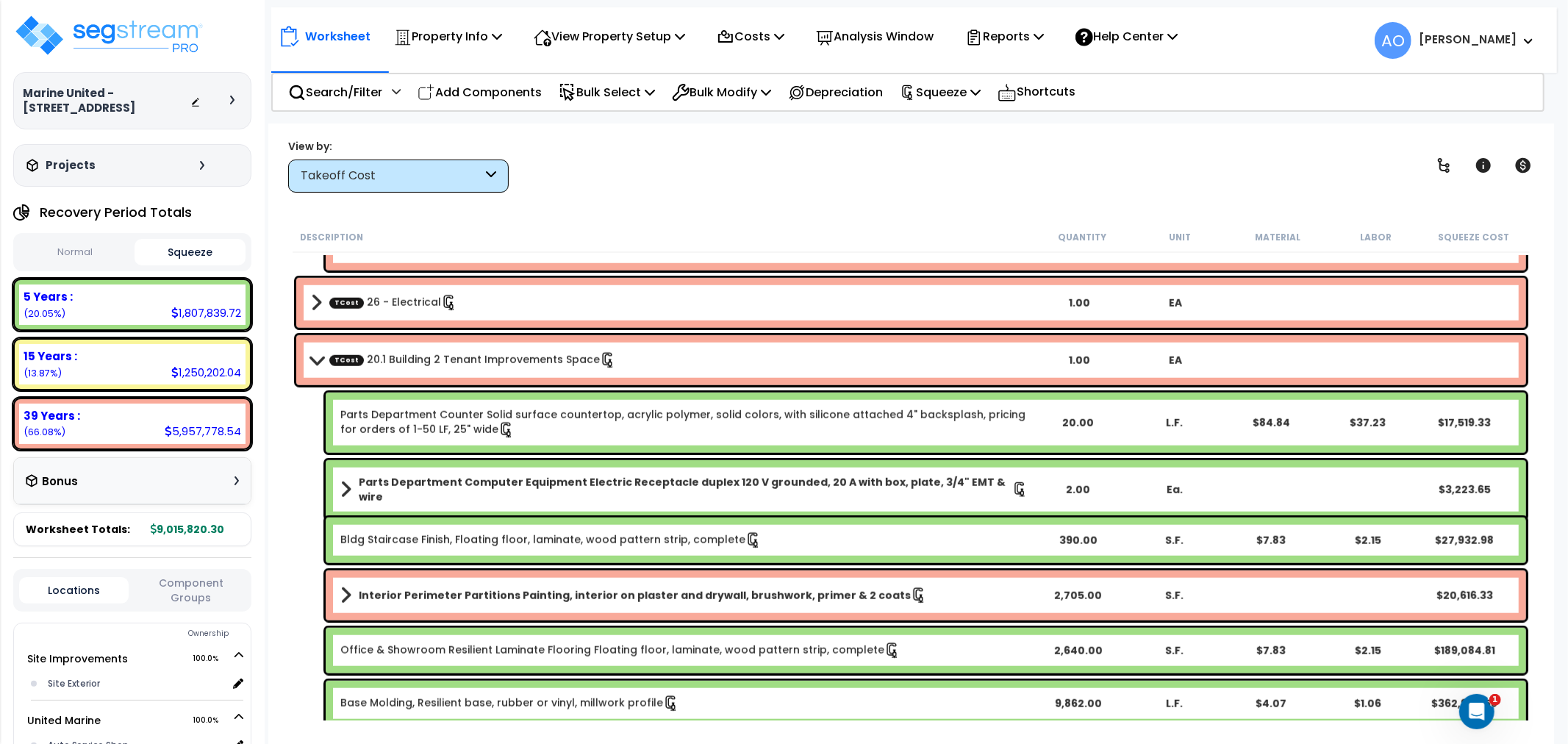
scroll to position [1211, 0]
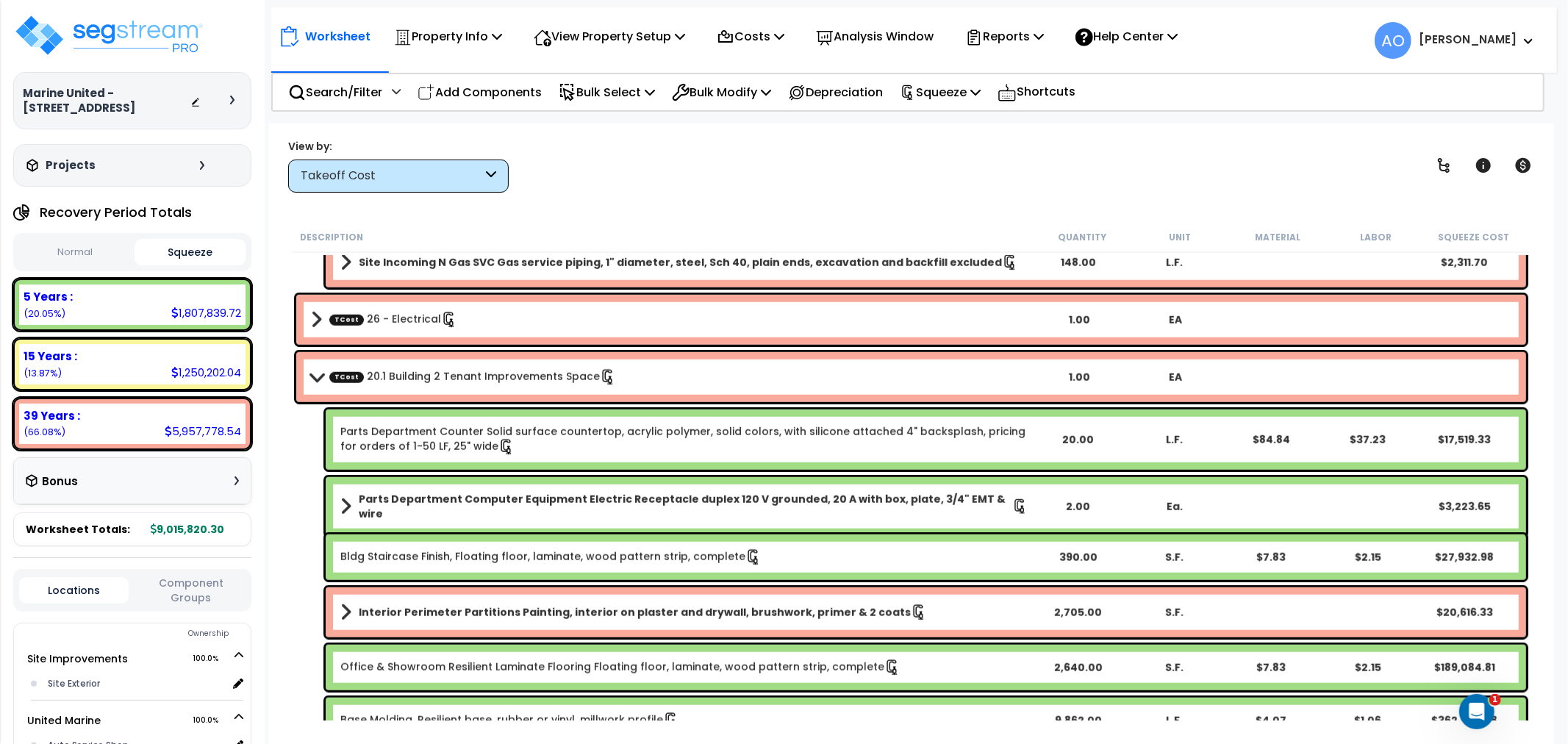
click at [69, 353] on b "15 Years :" at bounding box center [50, 356] width 53 height 15
click at [362, 173] on div "Takeoff Cost" at bounding box center [391, 176] width 182 height 17
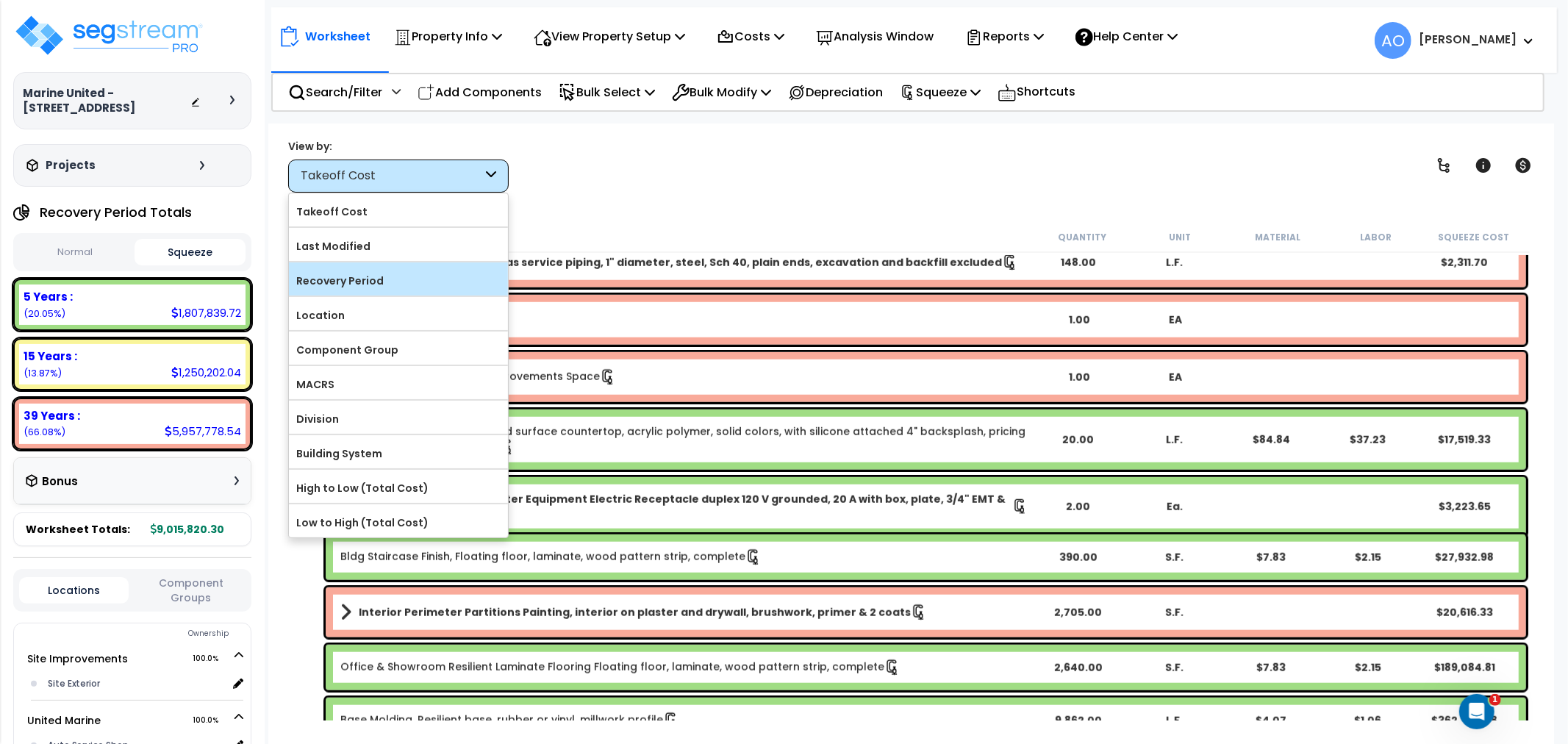
click at [371, 275] on label "Recovery Period" at bounding box center [398, 281] width 219 height 22
click at [0, 0] on input "Recovery Period" at bounding box center [0, 0] width 0 height 0
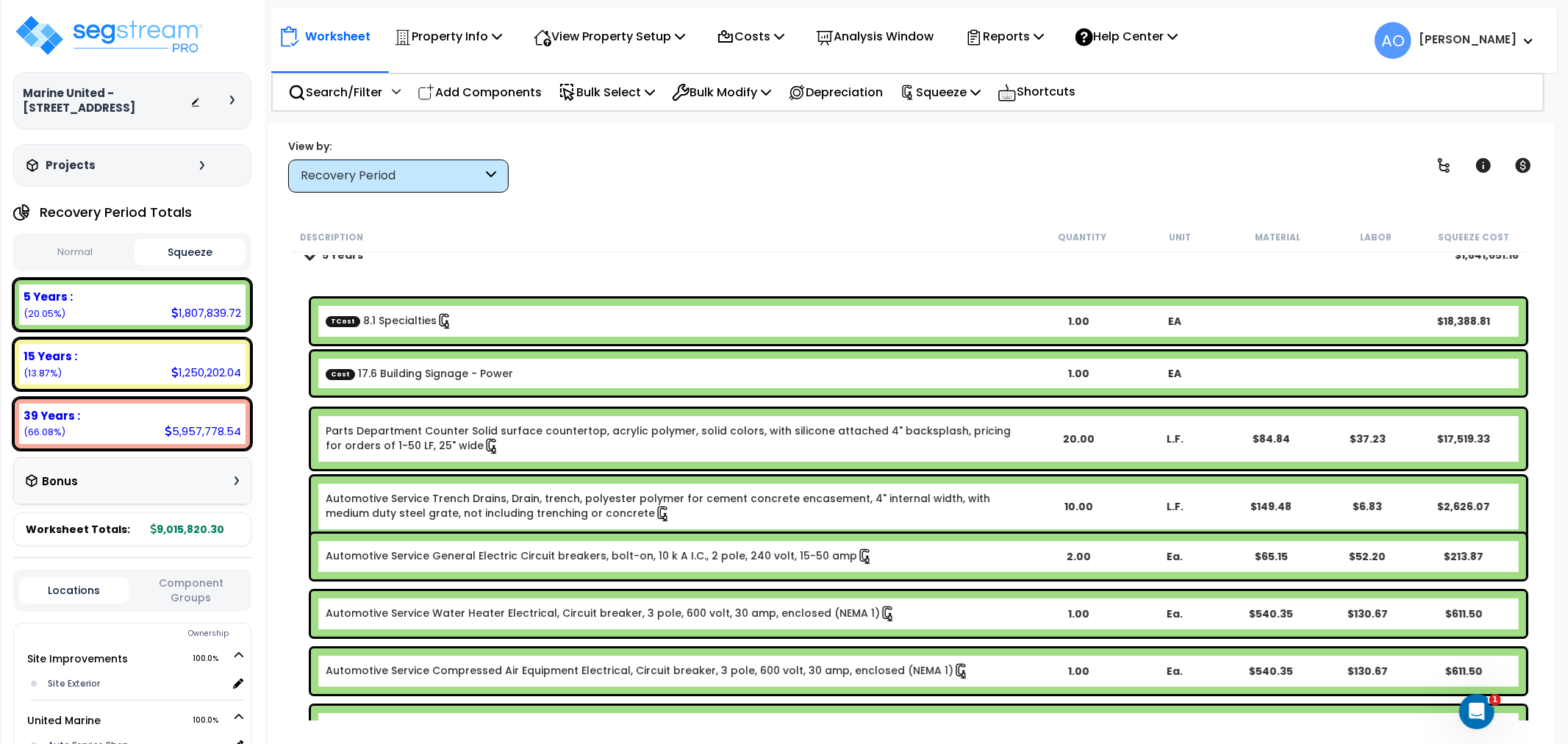
scroll to position [0, 0]
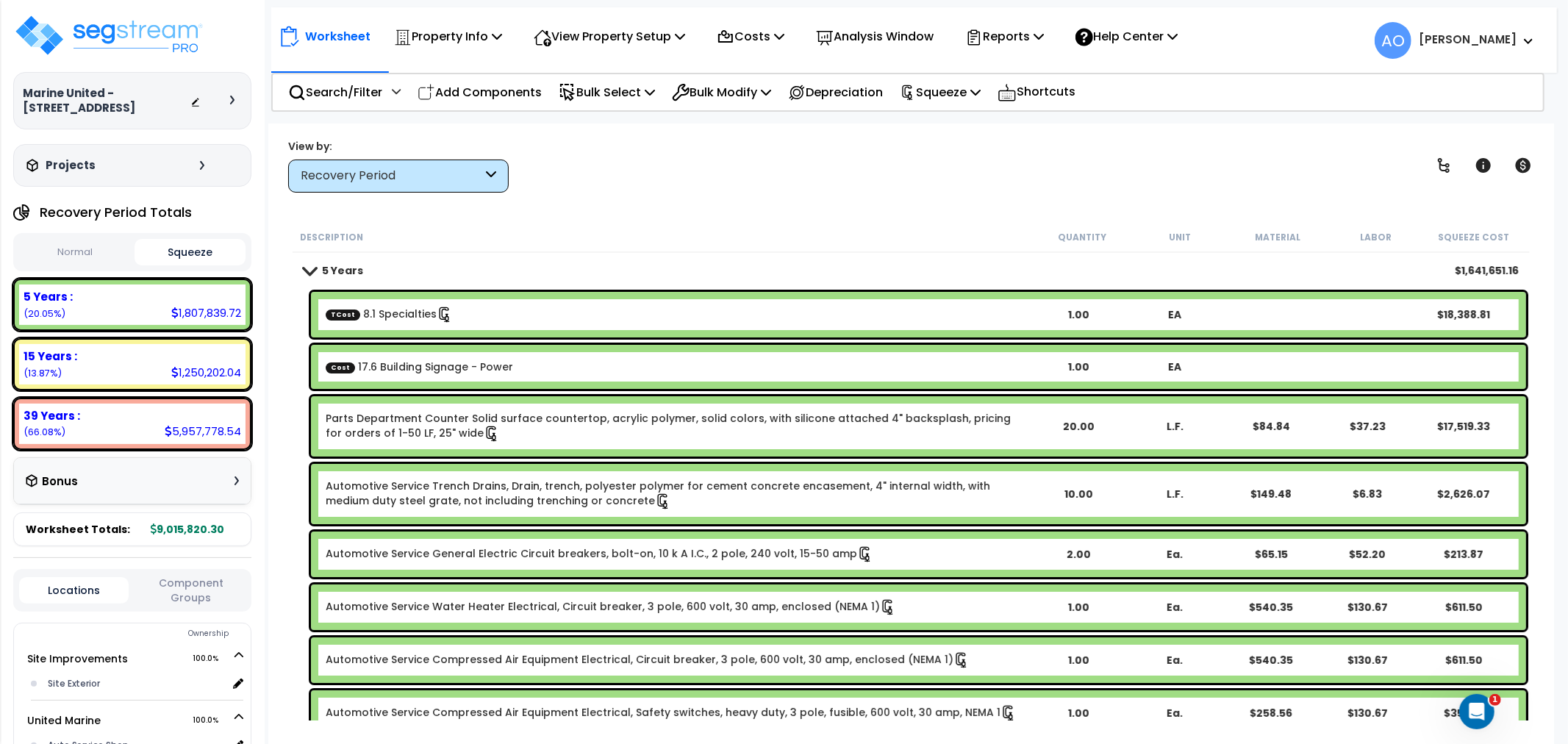
click at [328, 265] on b "5 Years" at bounding box center [343, 270] width 41 height 14
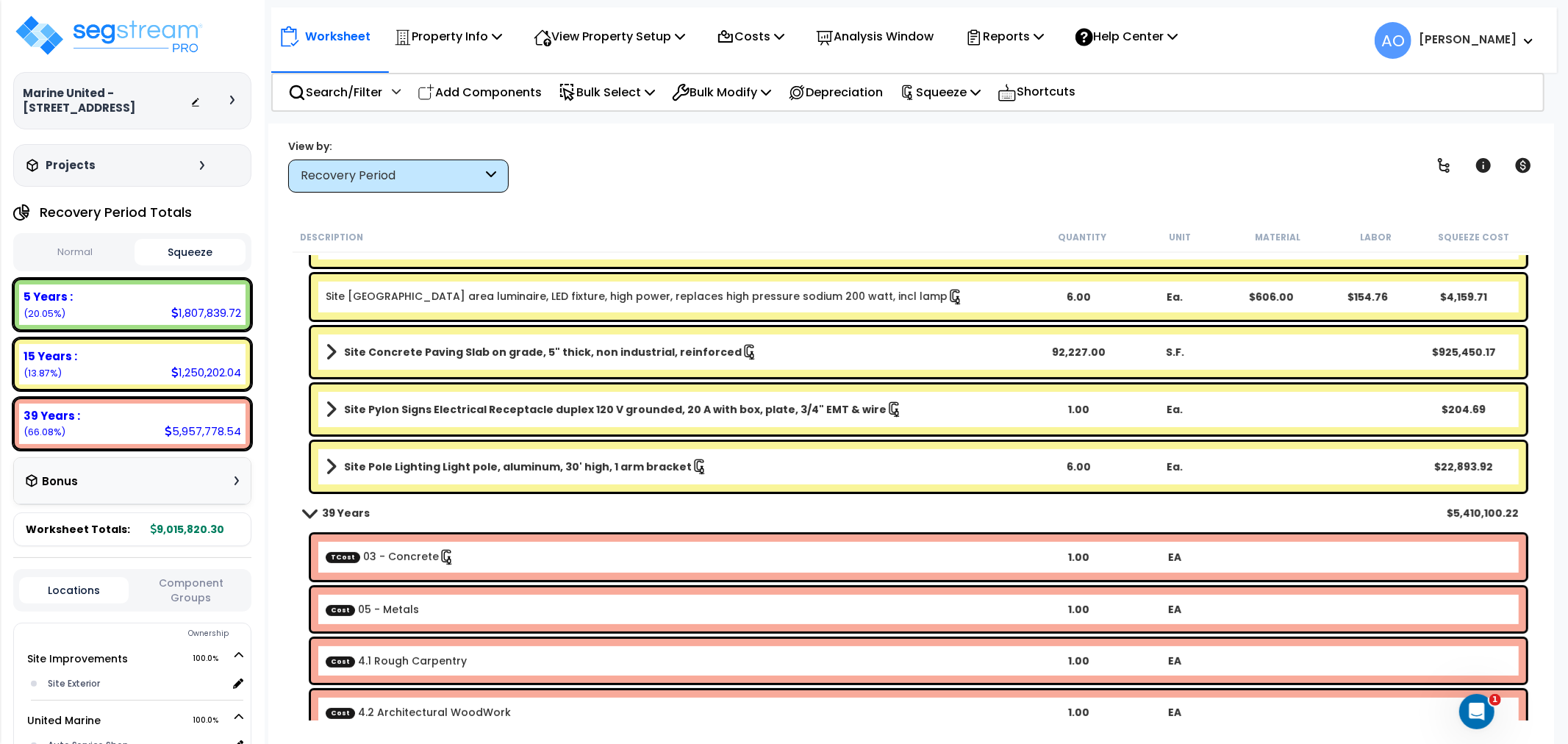
scroll to position [571, 0]
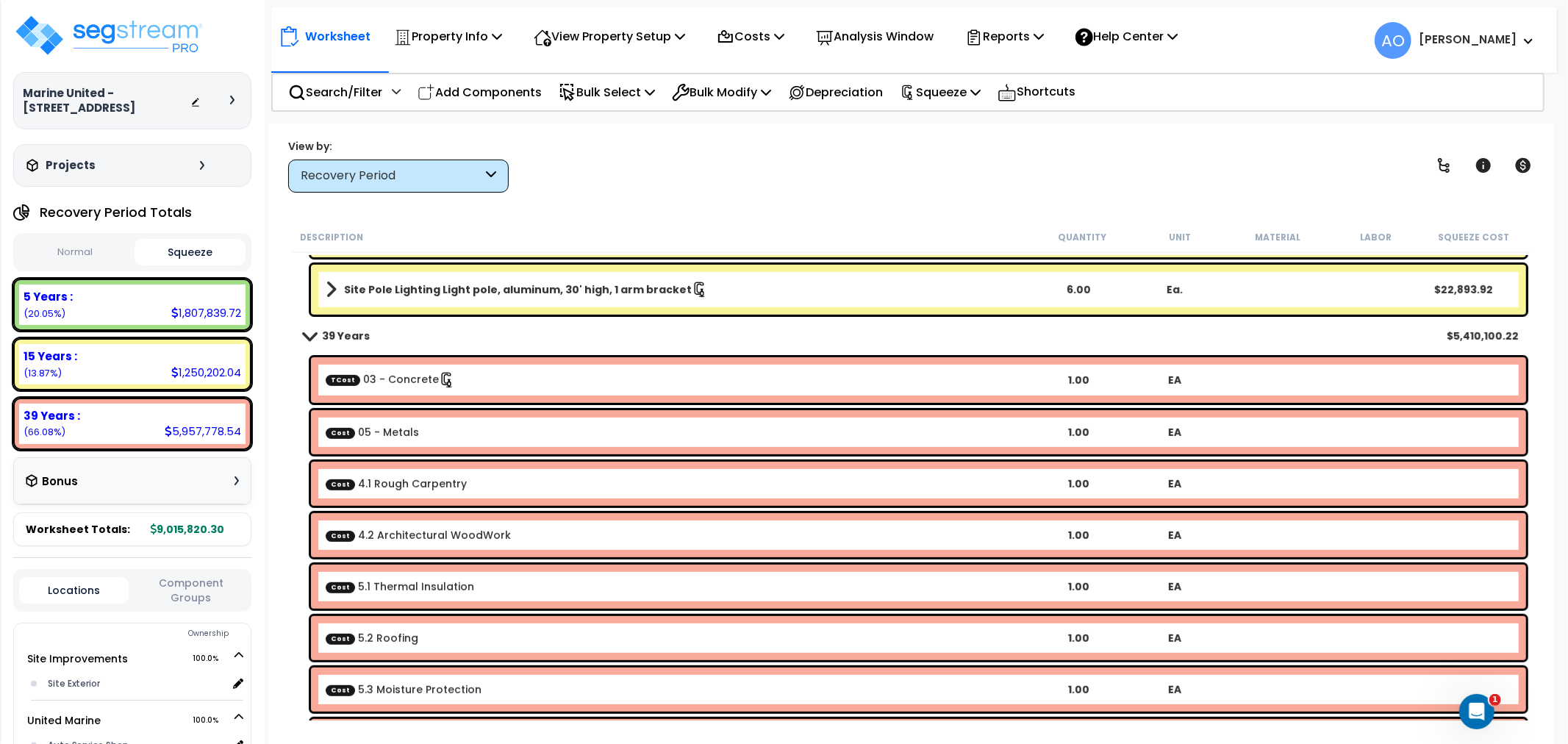
click at [370, 167] on div "Recovery Period" at bounding box center [391, 176] width 182 height 17
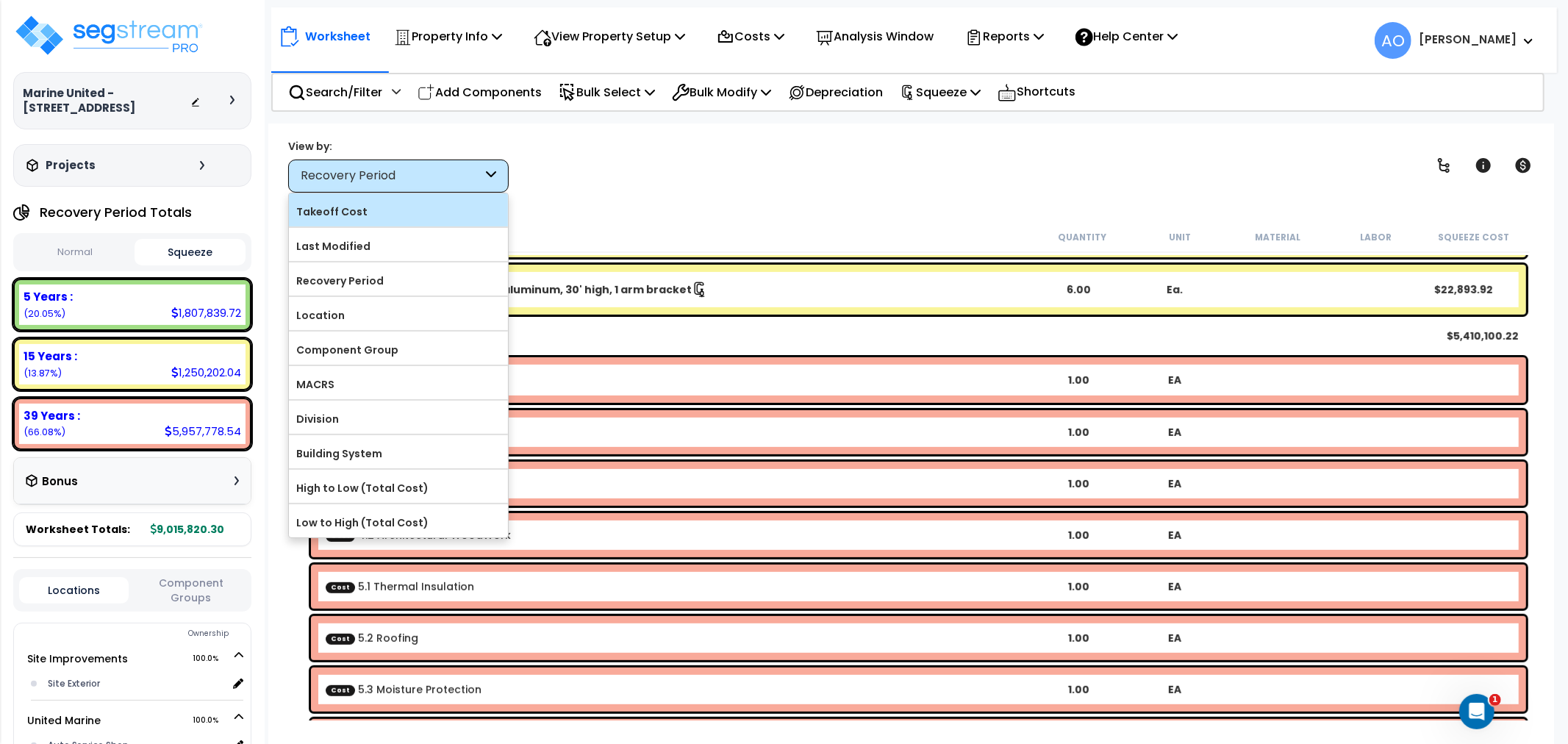
click at [380, 211] on label "Takeoff Cost" at bounding box center [398, 211] width 219 height 22
click at [0, 0] on input "Takeoff Cost" at bounding box center [0, 0] width 0 height 0
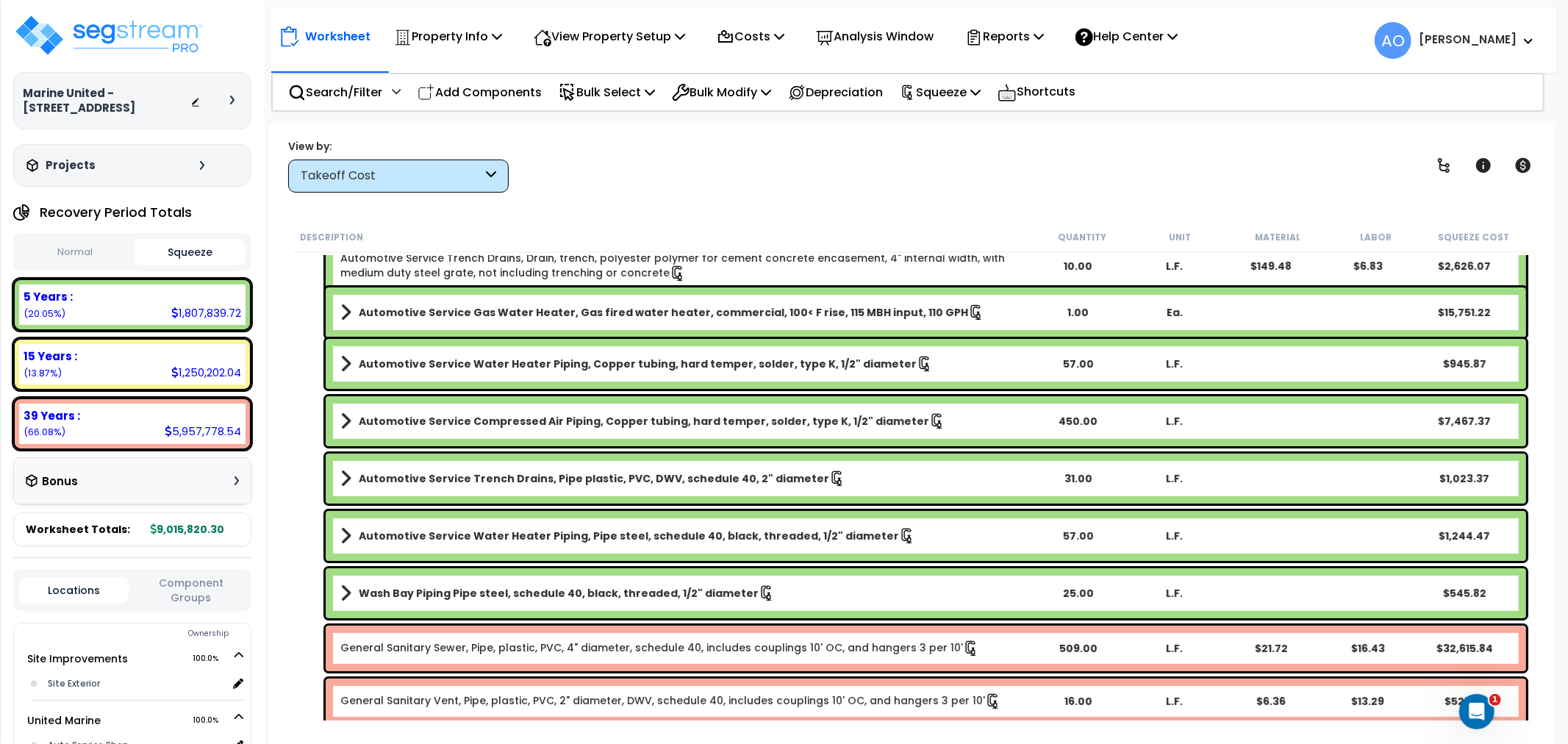
scroll to position [0, 0]
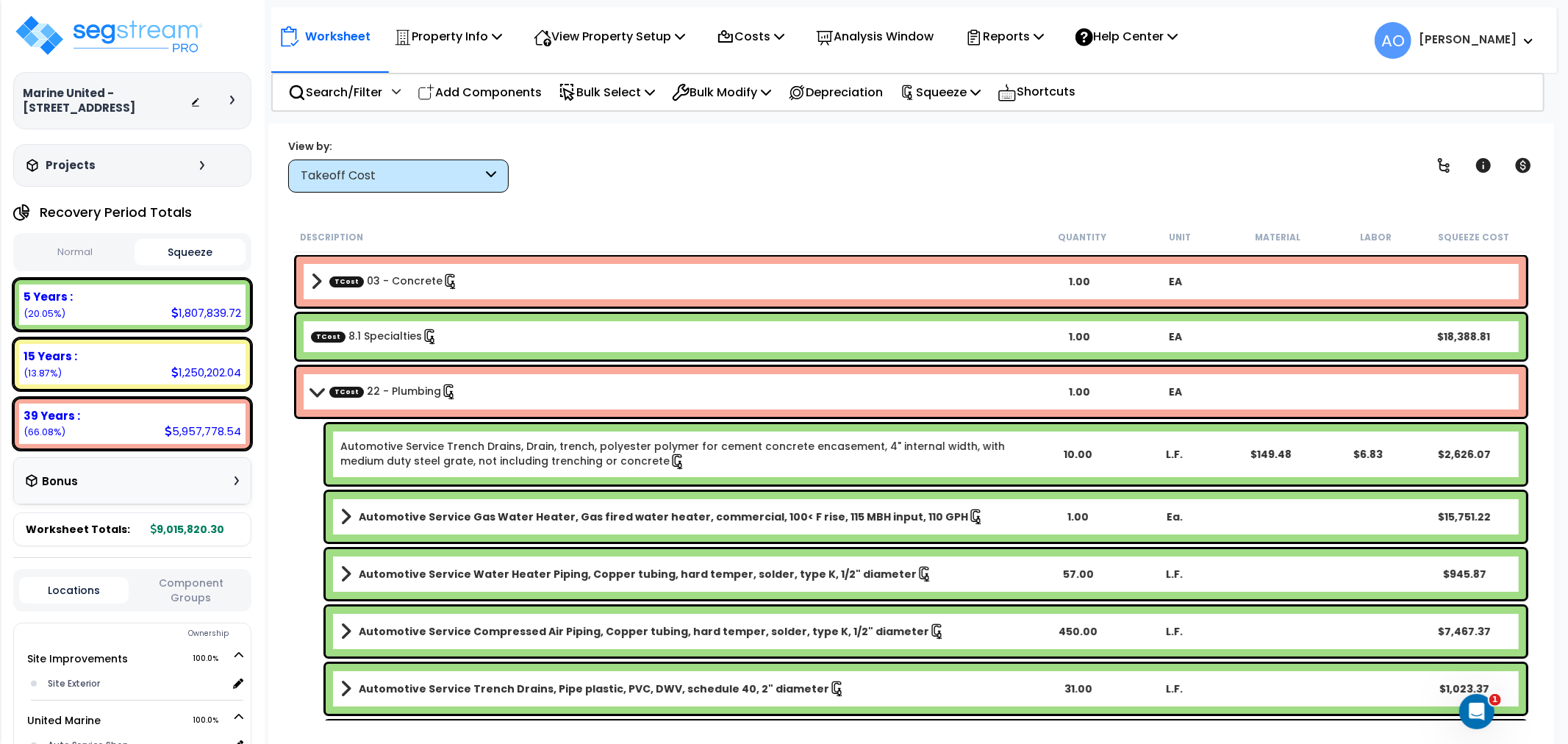
click at [362, 334] on link "TCost 8.1 Specialties" at bounding box center [375, 336] width 127 height 16
click at [337, 338] on span "TCost" at bounding box center [328, 336] width 35 height 11
click at [346, 336] on link "TCost 8.1 Specialties" at bounding box center [375, 336] width 127 height 16
click at [349, 336] on link "TCost 8.1 Specialties" at bounding box center [375, 336] width 127 height 16
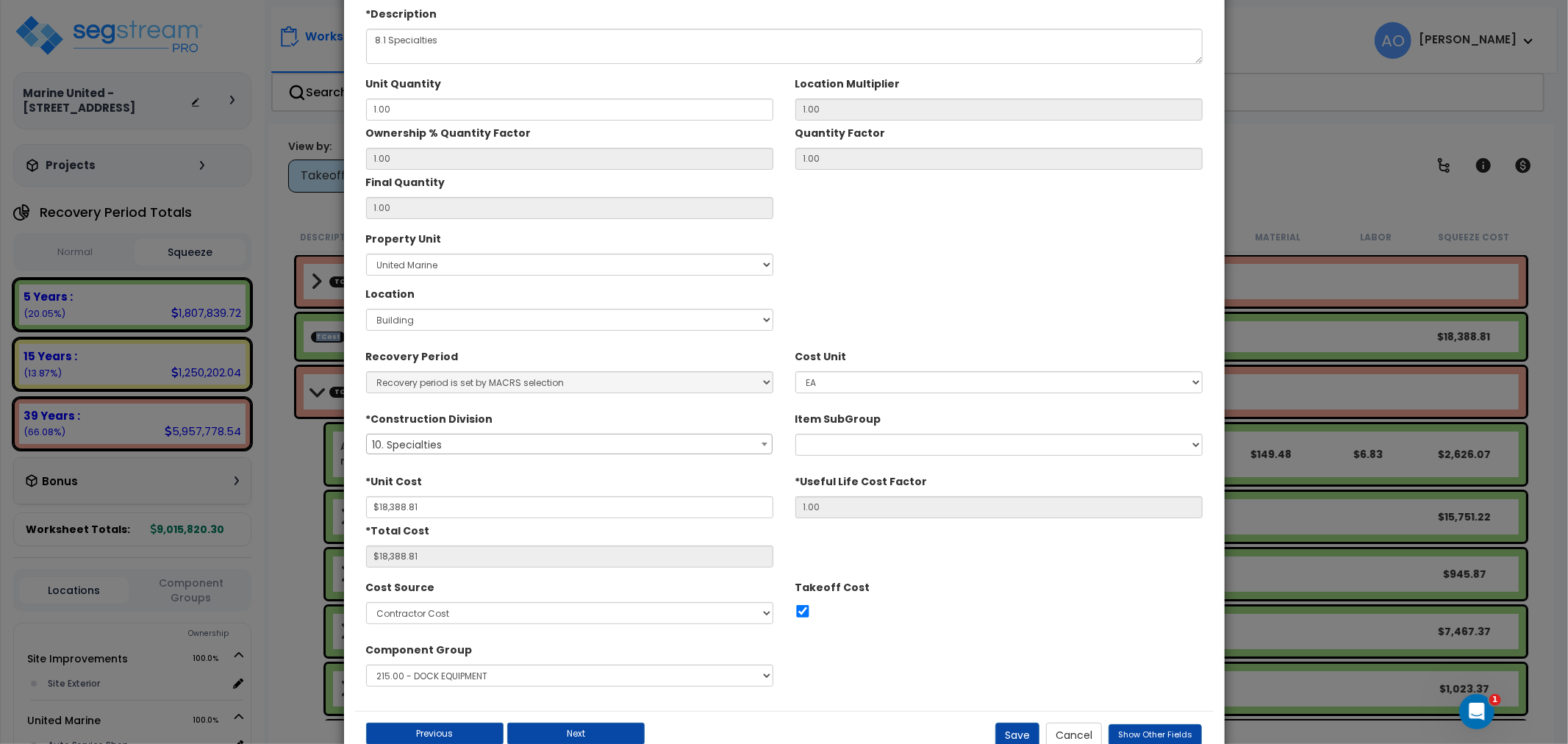
scroll to position [112, 0]
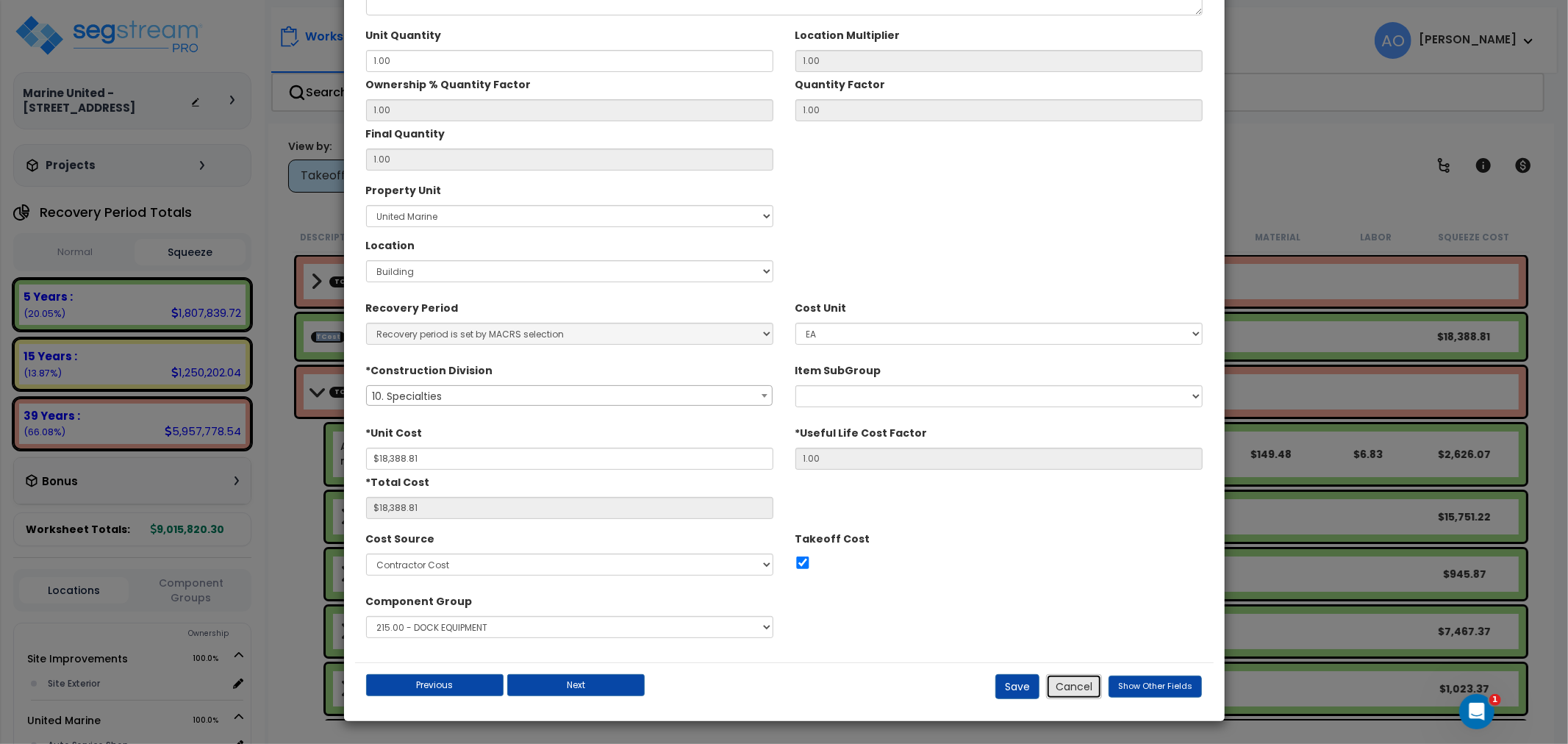
click at [1070, 685] on button "Cancel" at bounding box center [1074, 687] width 56 height 25
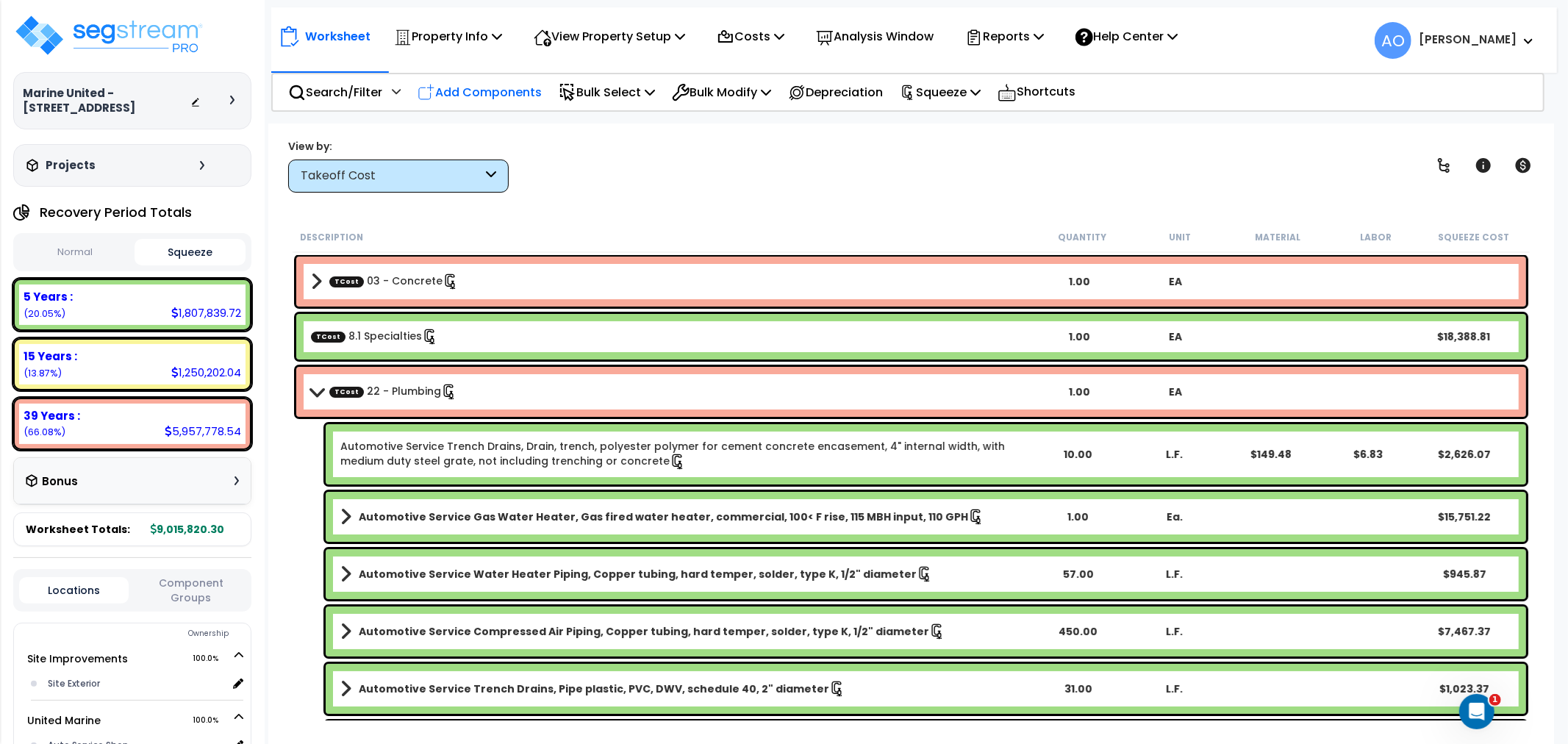
click at [474, 88] on p "Add Components" at bounding box center [480, 91] width 124 height 19
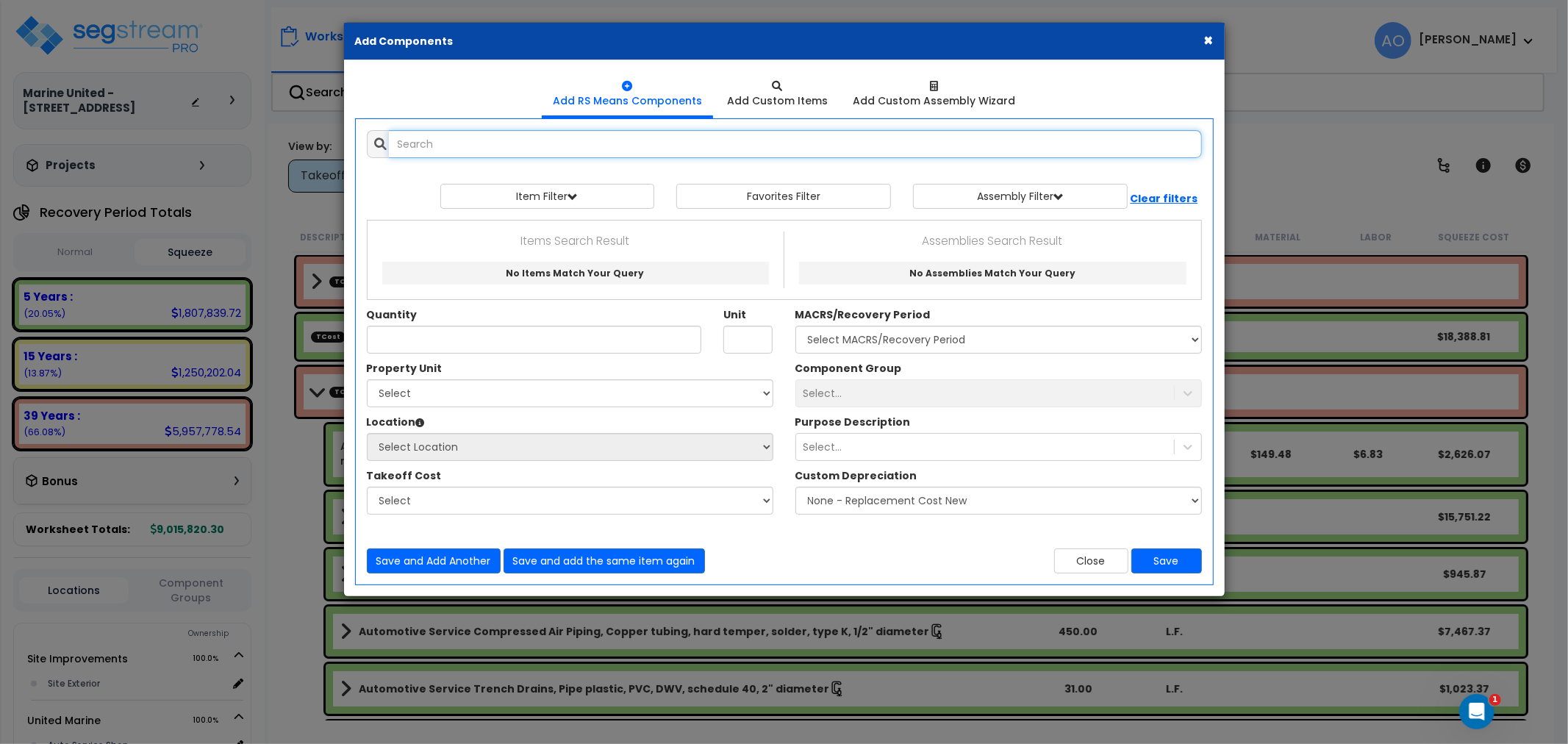
click at [489, 143] on input "text" at bounding box center [795, 144] width 813 height 28
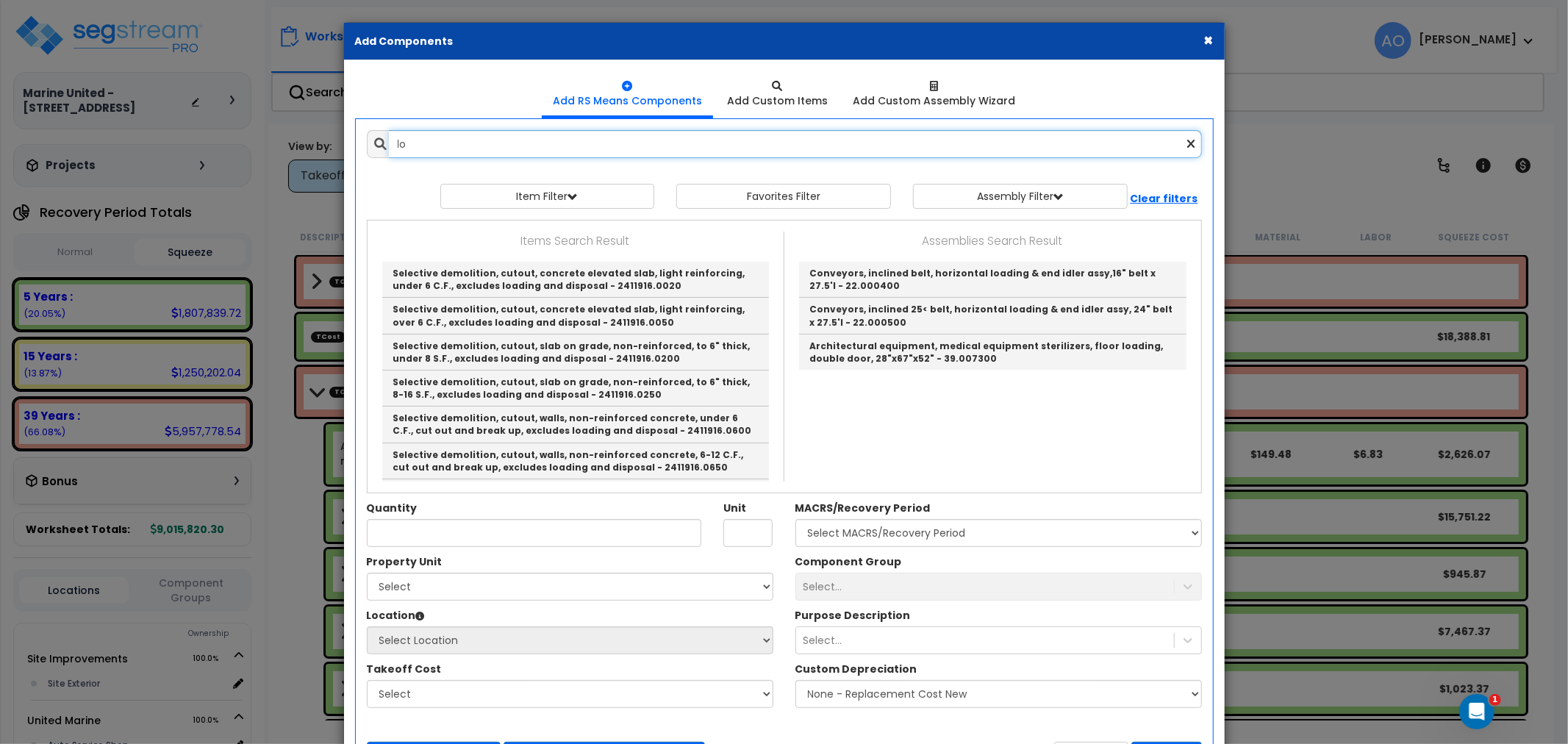
type input "l"
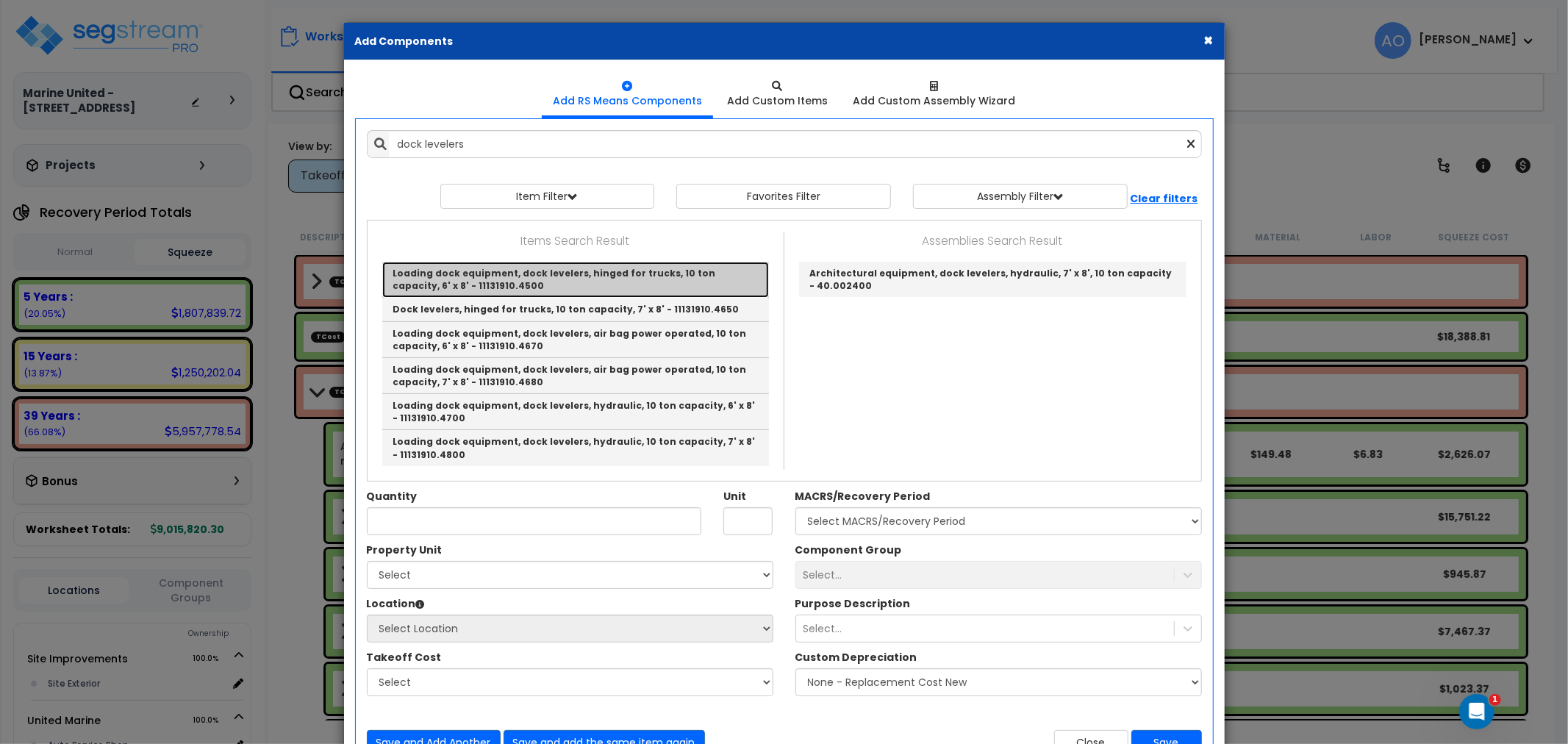
click at [619, 281] on link "Loading dock equipment, dock levelers, hinged for trucks, 10 ton capacity, 6' x…" at bounding box center [575, 279] width 387 height 36
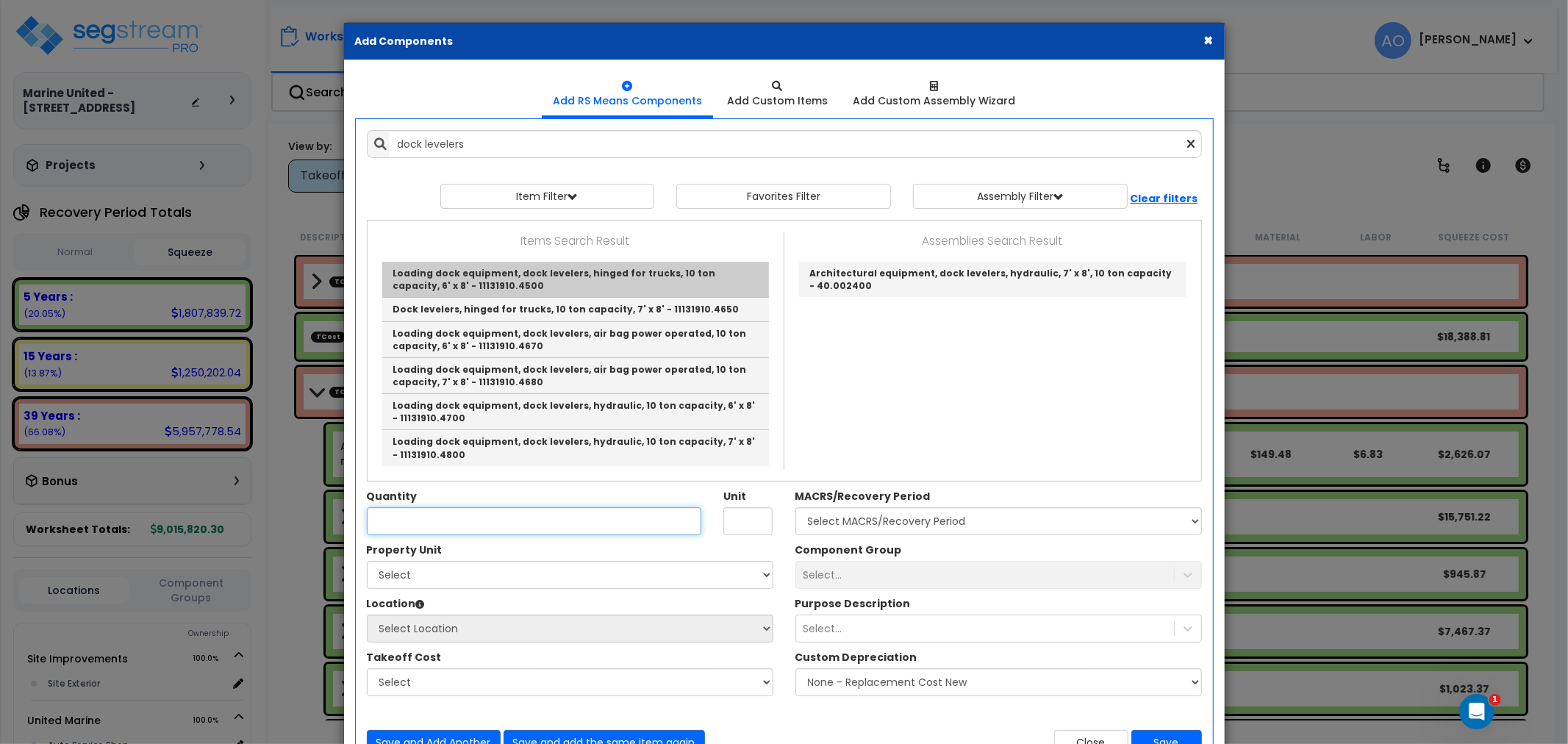
type input "Loading dock equipment, dock levelers, hinged for trucks, 10 ton capacity, 6' x…"
type input "Ea."
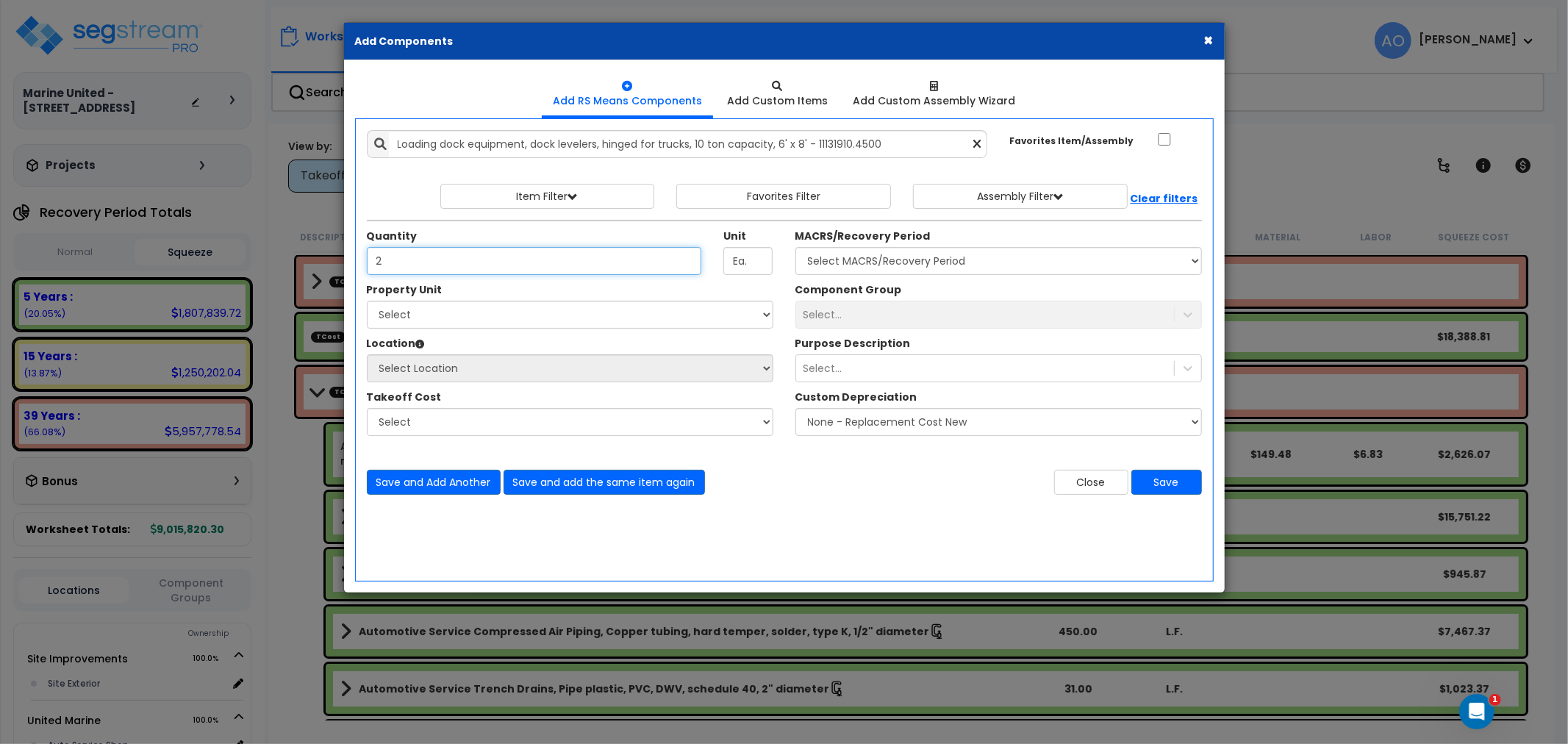
type input "2"
click at [863, 268] on select "Select MACRS/Recovery Period 5 Years - 57.0 - Distributive Trades & Services 5 …" at bounding box center [998, 260] width 407 height 28
select select "3667"
click at [795, 247] on select "Select MACRS/Recovery Period 5 Years - 57.0 - Distributive Trades & Services 5 …" at bounding box center [998, 260] width 407 height 28
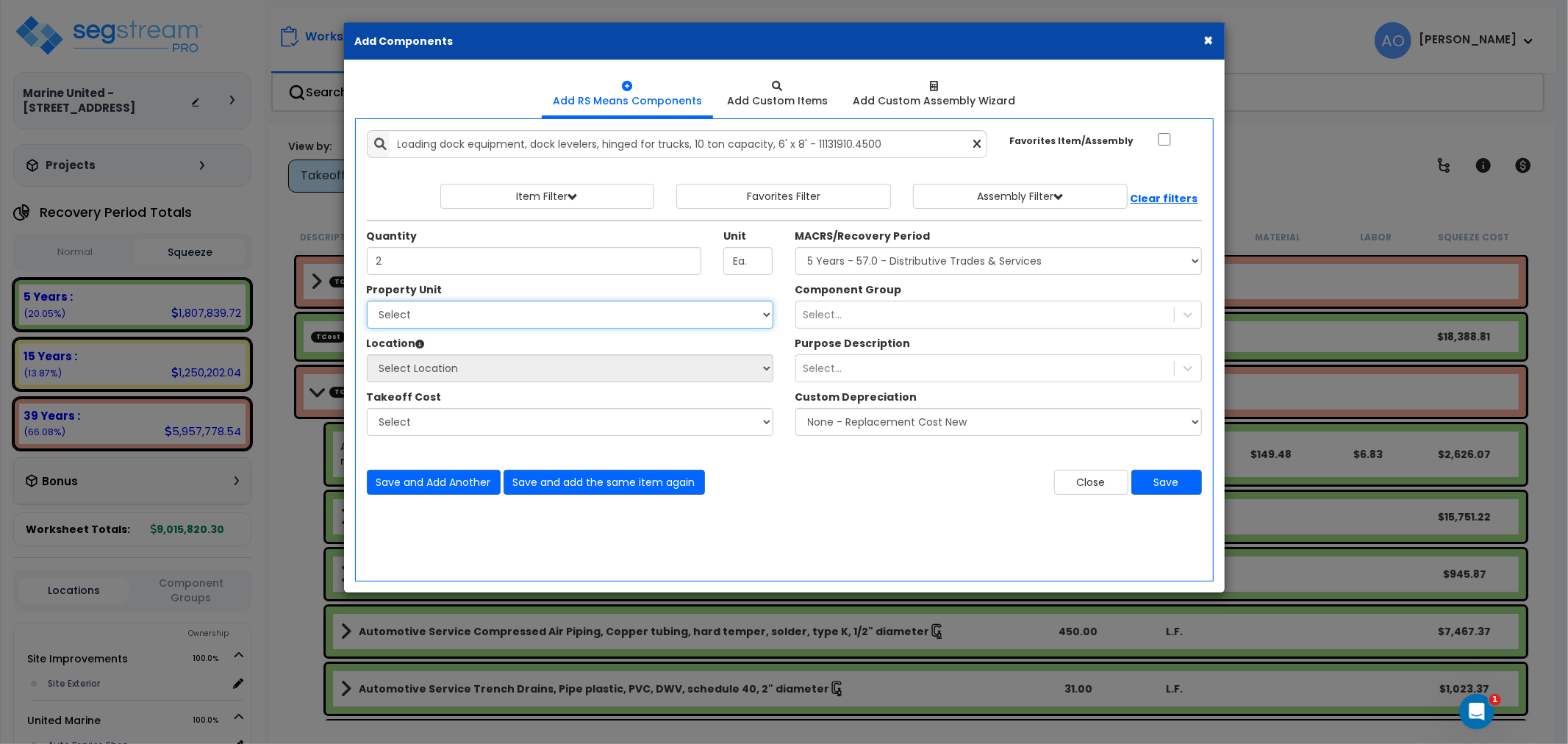
click at [488, 312] on select "Select Site Improvements United Marine" at bounding box center [570, 314] width 407 height 28
select select "171431"
click at [367, 300] on select "Select Site Improvements United Marine" at bounding box center [570, 314] width 407 height 28
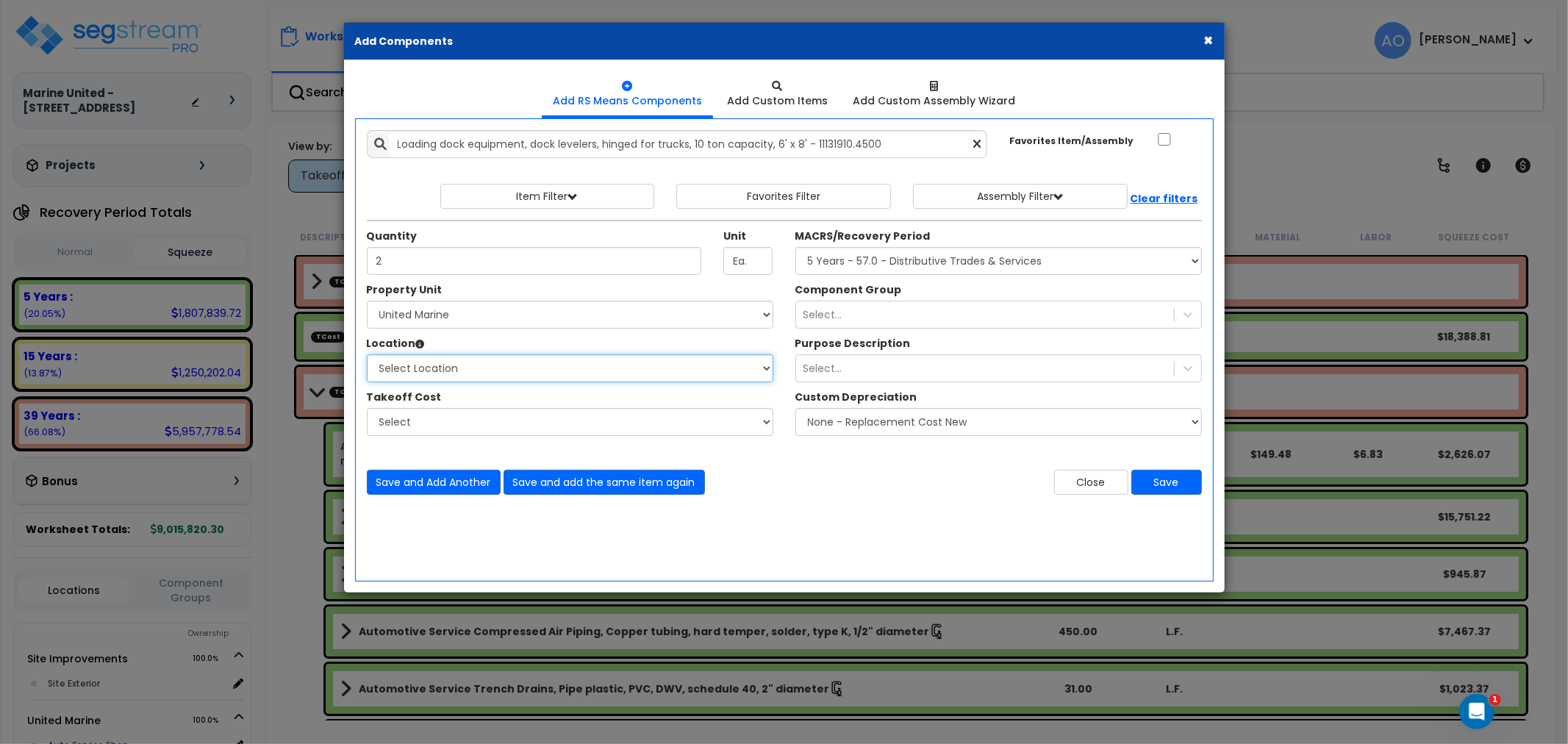
click at [449, 369] on select "Select Location Auto Service Shop Building Building Interior Dealership Office …" at bounding box center [570, 368] width 407 height 28
select select "6"
click at [367, 354] on select "Select Location Auto Service Shop Building Building Interior Dealership Office …" at bounding box center [570, 368] width 407 height 28
click at [828, 310] on div "Select..." at bounding box center [823, 314] width 39 height 14
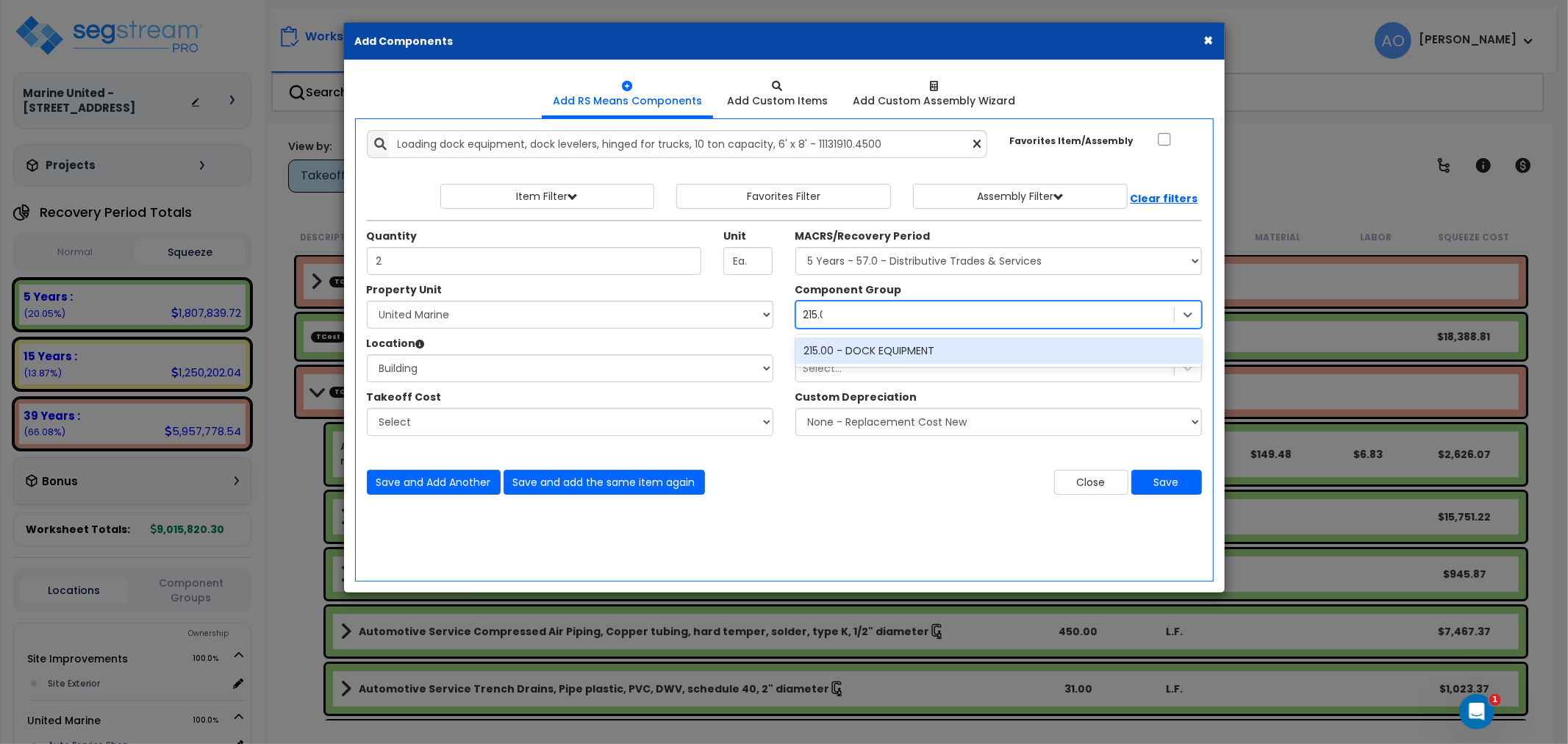
type input "215.00"
click at [872, 351] on div "215.00 - DOCK EQUIPMENT" at bounding box center [998, 350] width 407 height 26
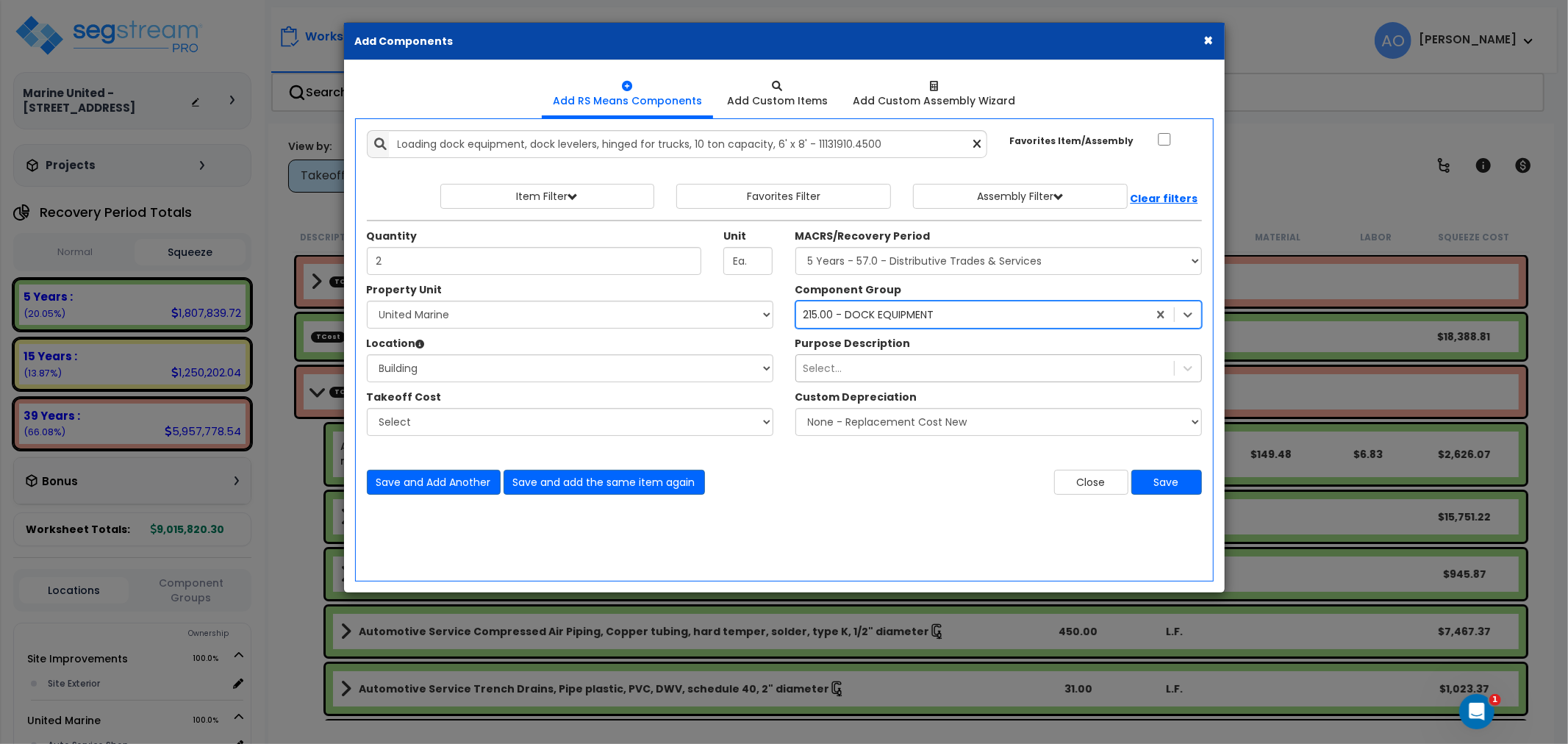
click at [861, 368] on div "Select..." at bounding box center [984, 369] width 378 height 24
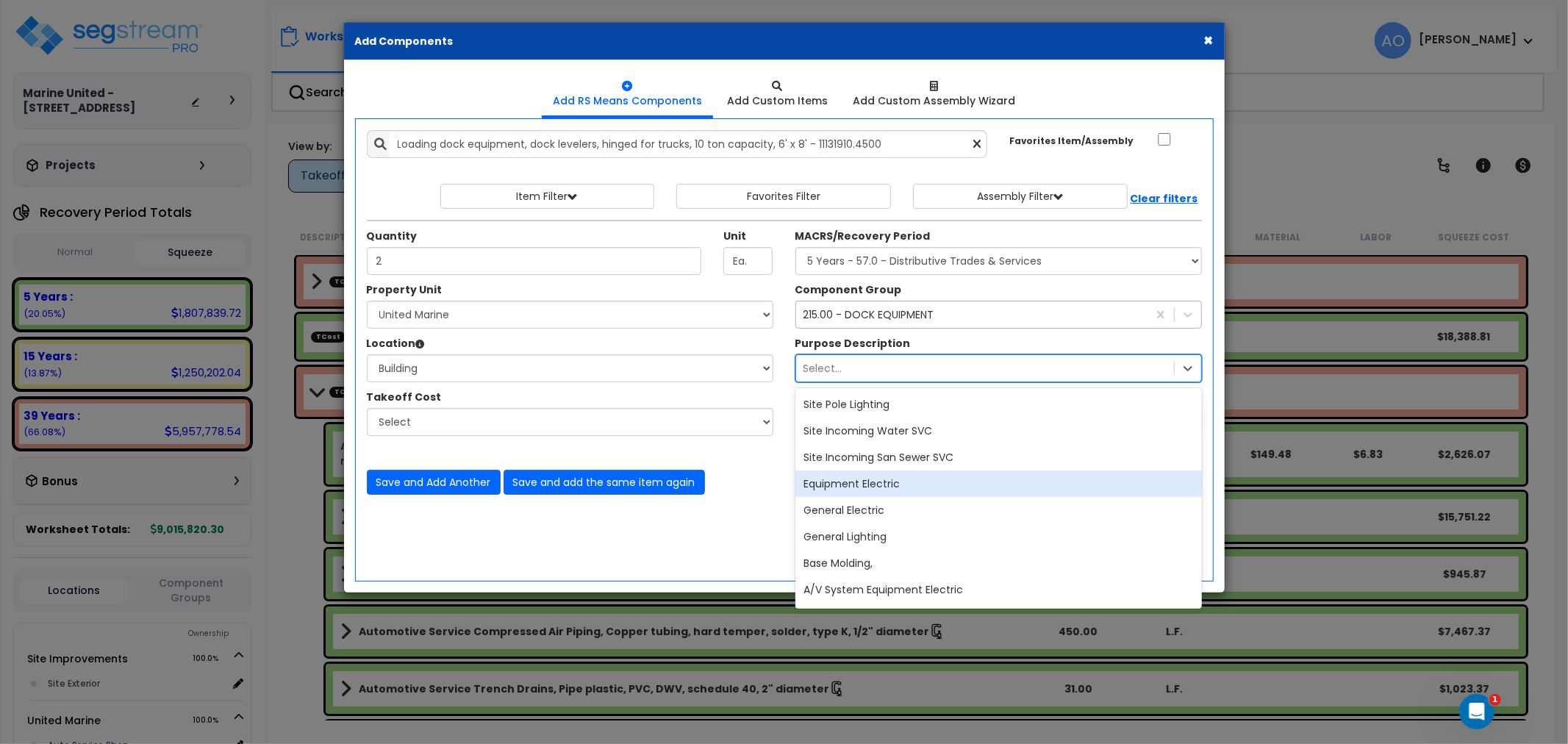
click at [775, 495] on div "Add Items Add Assemblies Both 3666548 Select 2" at bounding box center [784, 312] width 857 height 386
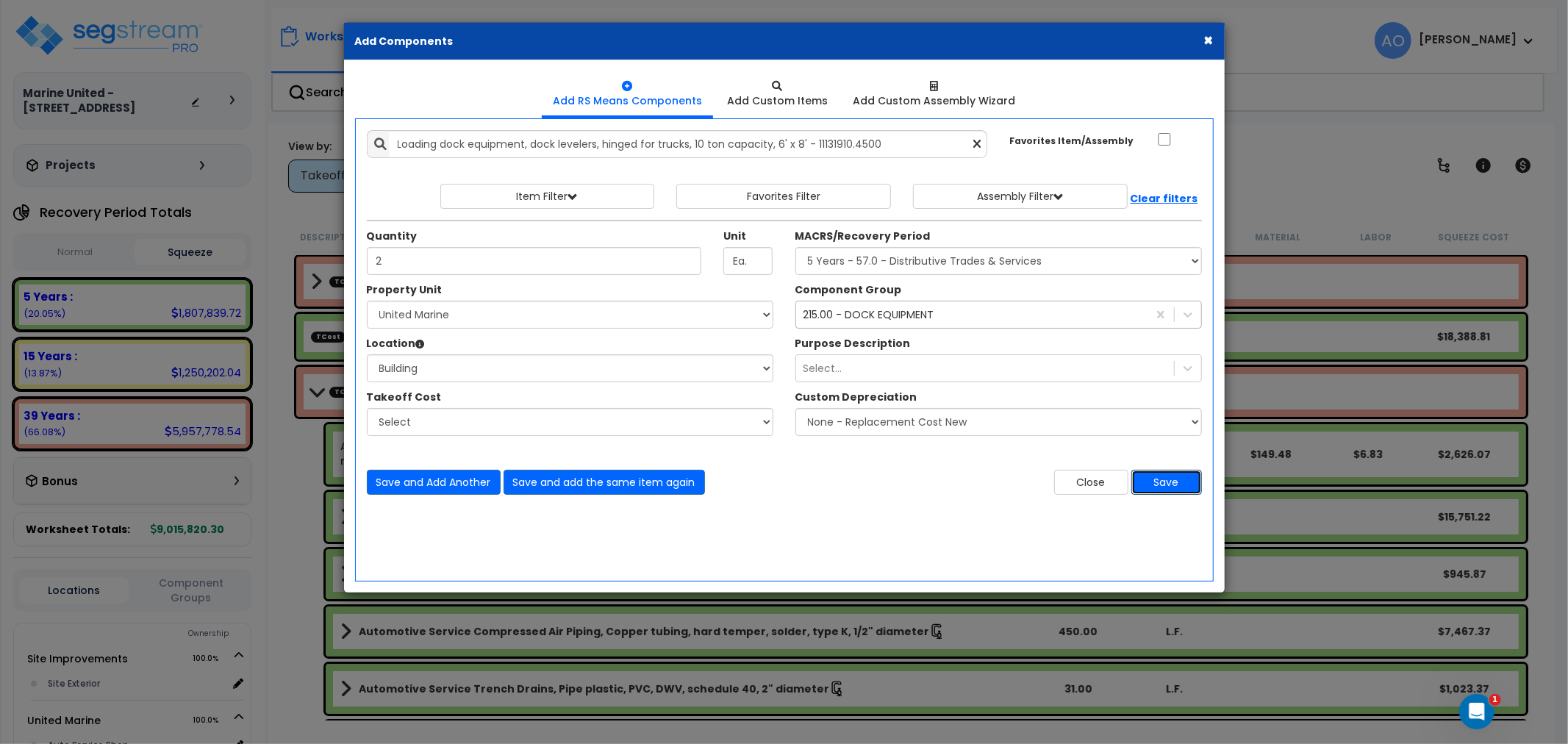
click at [1176, 480] on button "Save" at bounding box center [1166, 482] width 70 height 25
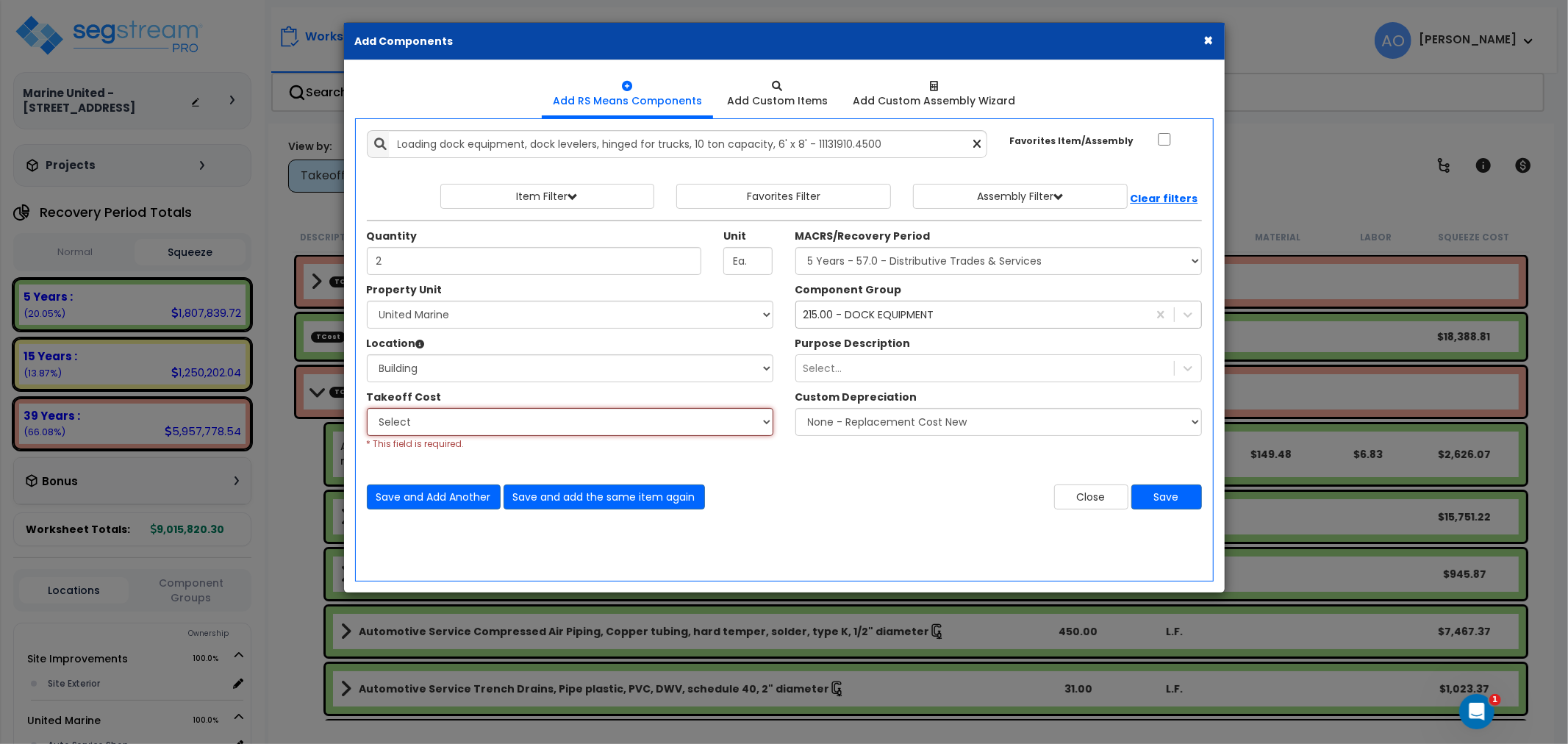
click at [414, 414] on select "Select 03 - Concrete 20.1 Building 2 Tenant Improvements Space 22 - Plumbing 26…" at bounding box center [570, 421] width 407 height 28
select select "46127641"
click at [367, 408] on select "Select 03 - Concrete 20.1 Building 2 Tenant Improvements Space 22 - Plumbing 26…" at bounding box center [570, 421] width 407 height 28
click at [1164, 490] on button "Save" at bounding box center [1166, 497] width 70 height 25
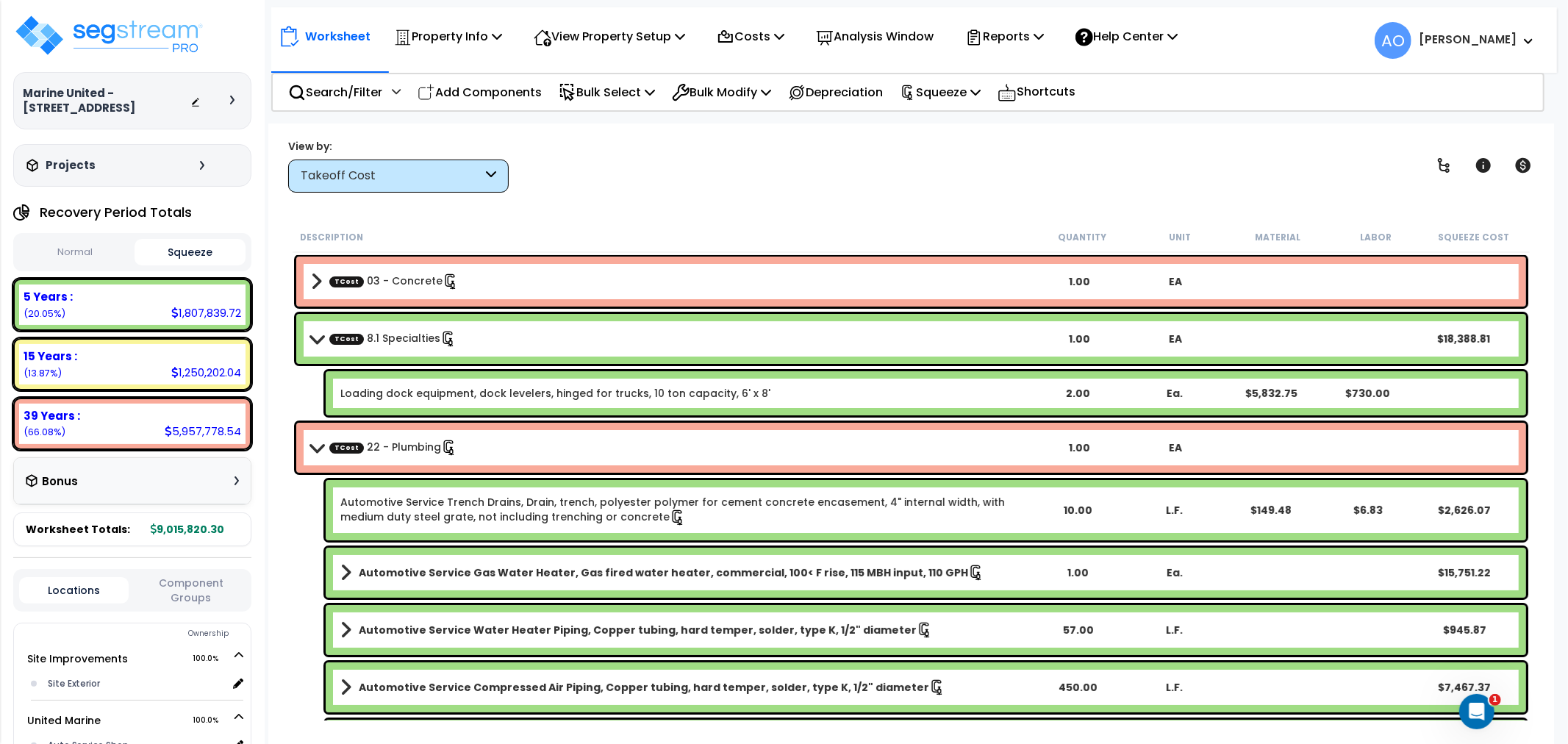
click at [737, 174] on div "View by: Takeoff Cost Takeoff Cost" at bounding box center [911, 165] width 1256 height 54
click at [954, 90] on p "Squeeze" at bounding box center [940, 91] width 81 height 19
click at [956, 118] on link "Re-squeeze" at bounding box center [965, 127] width 145 height 34
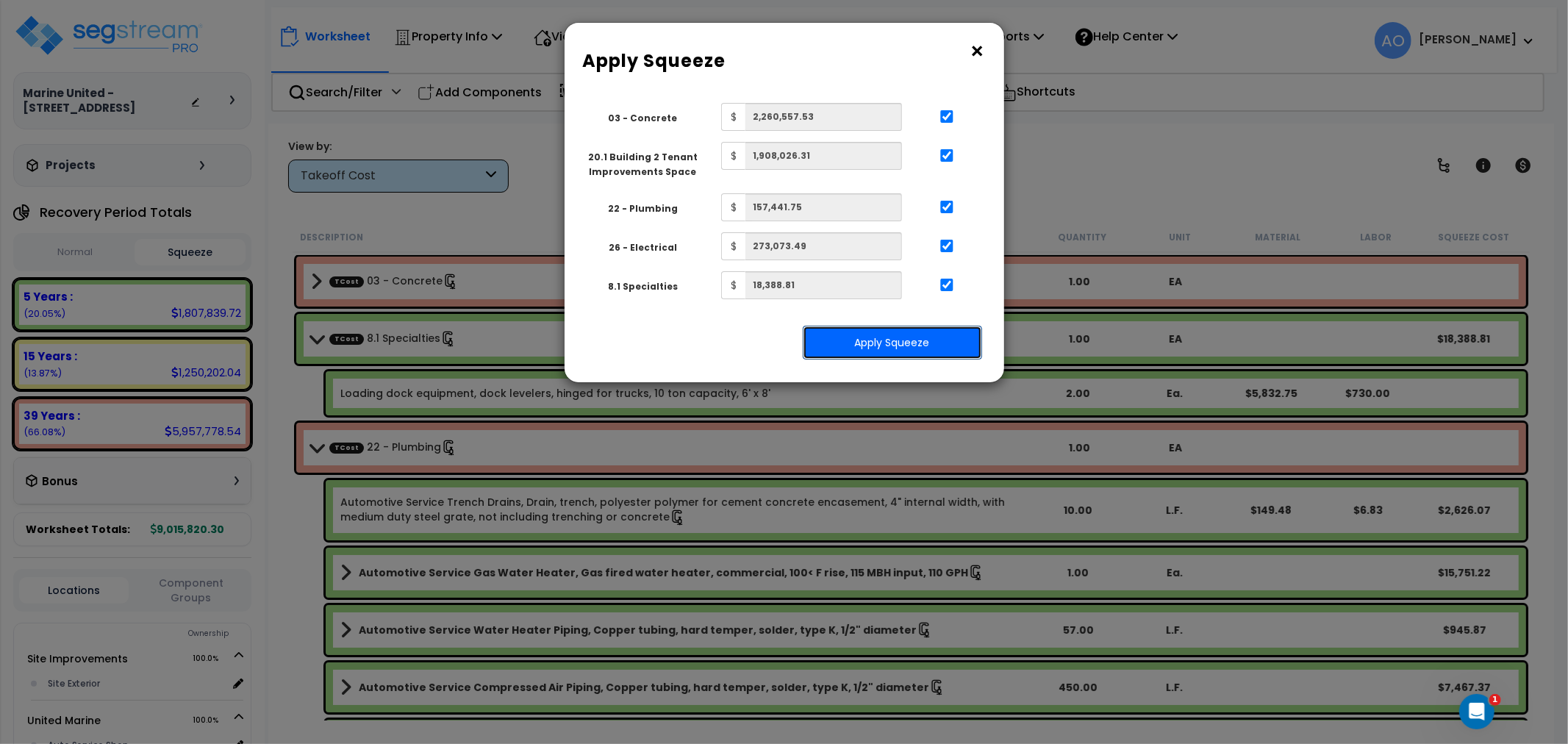
click at [887, 333] on button "Apply Squeeze" at bounding box center [892, 342] width 179 height 34
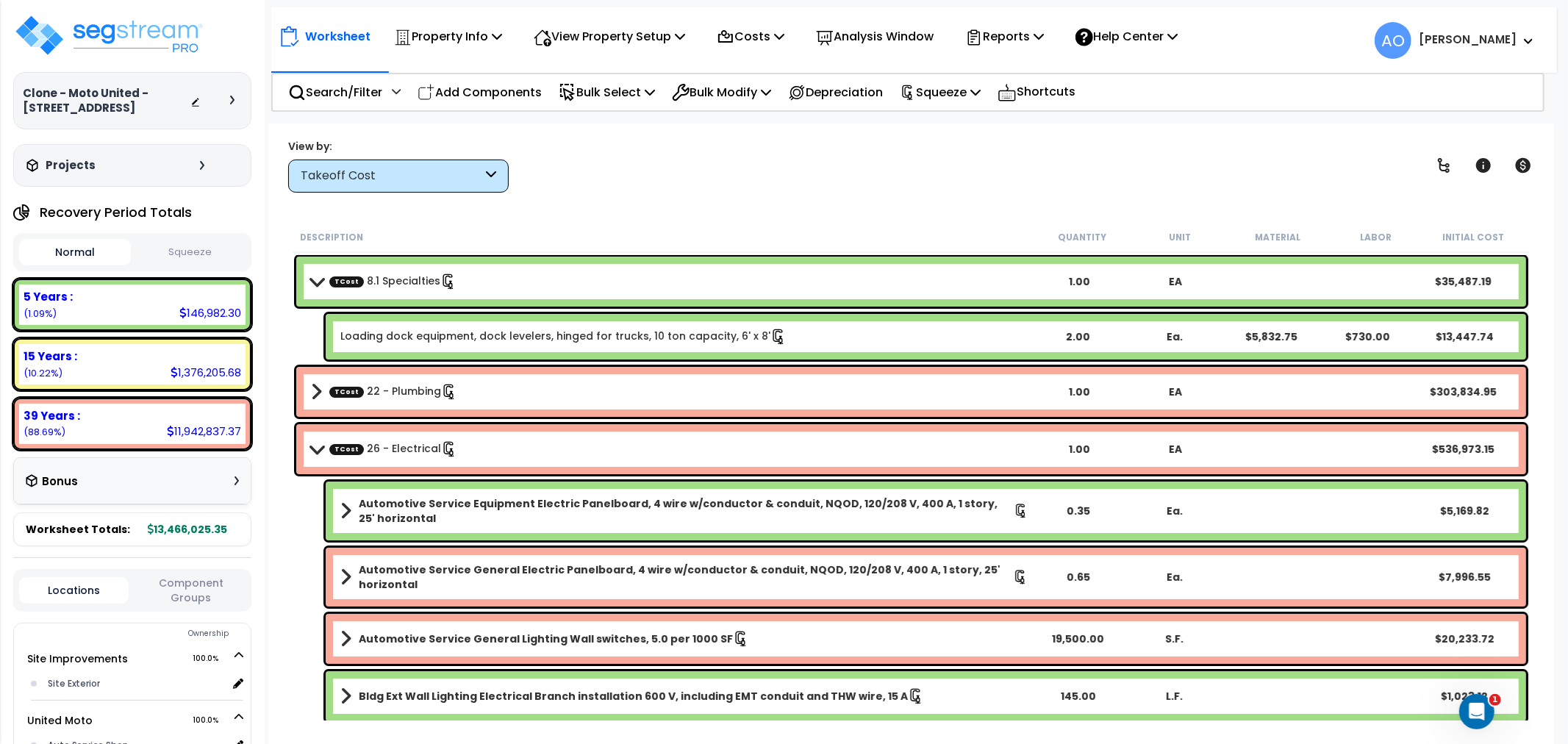
click at [441, 160] on div "Takeoff Cost" at bounding box center [398, 176] width 221 height 33
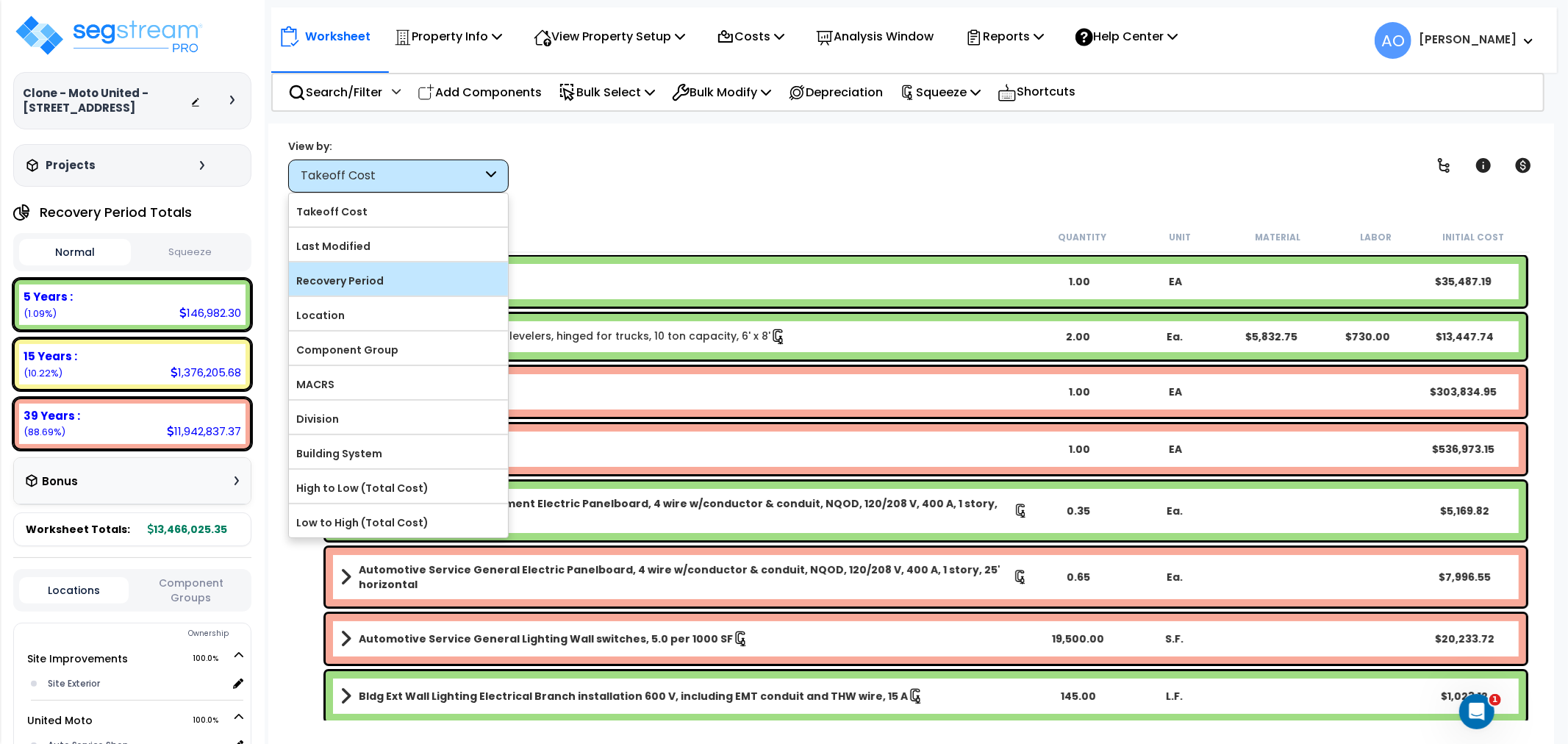
click at [385, 282] on label "Recovery Period" at bounding box center [398, 281] width 219 height 22
click at [0, 0] on input "Recovery Period" at bounding box center [0, 0] width 0 height 0
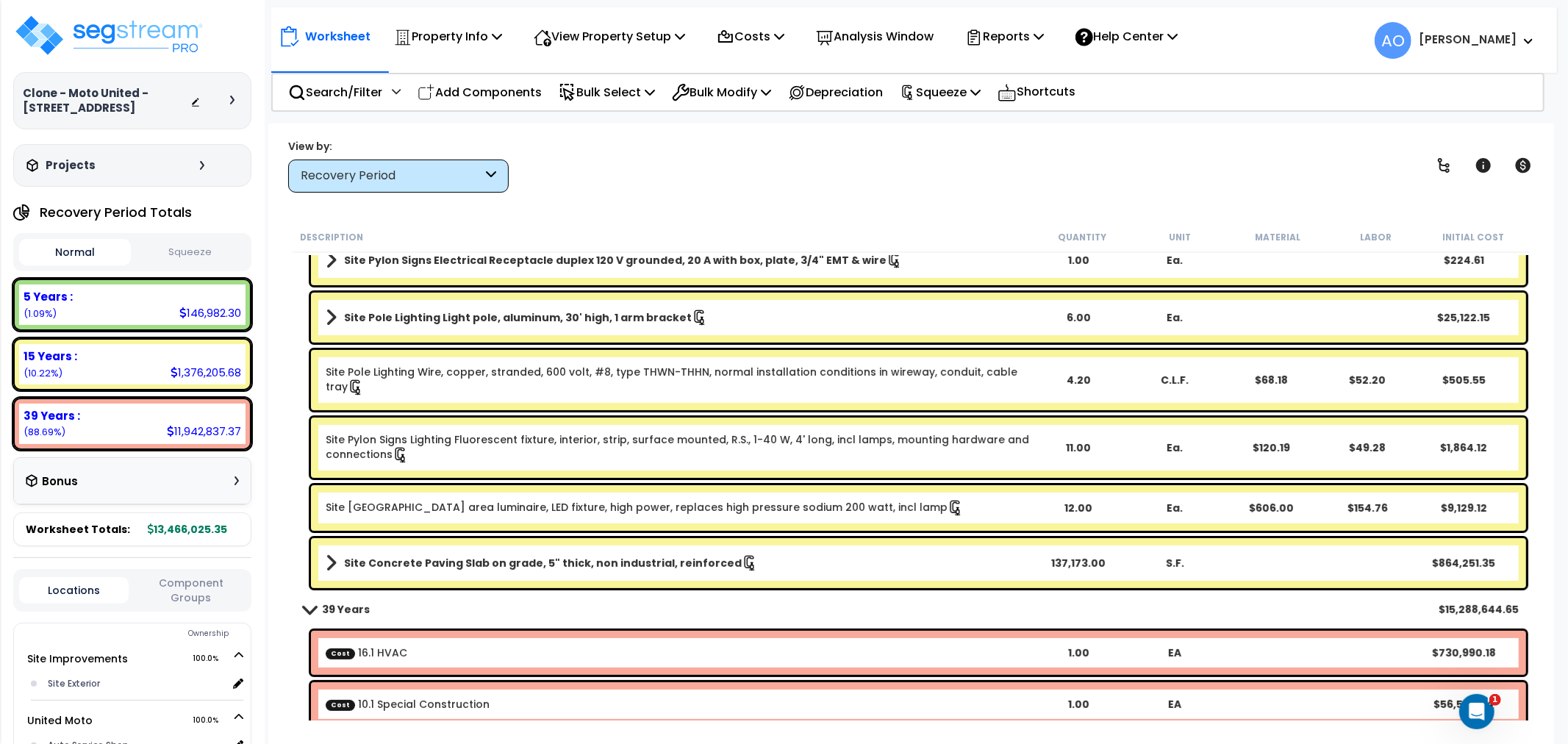
scroll to position [326, 0]
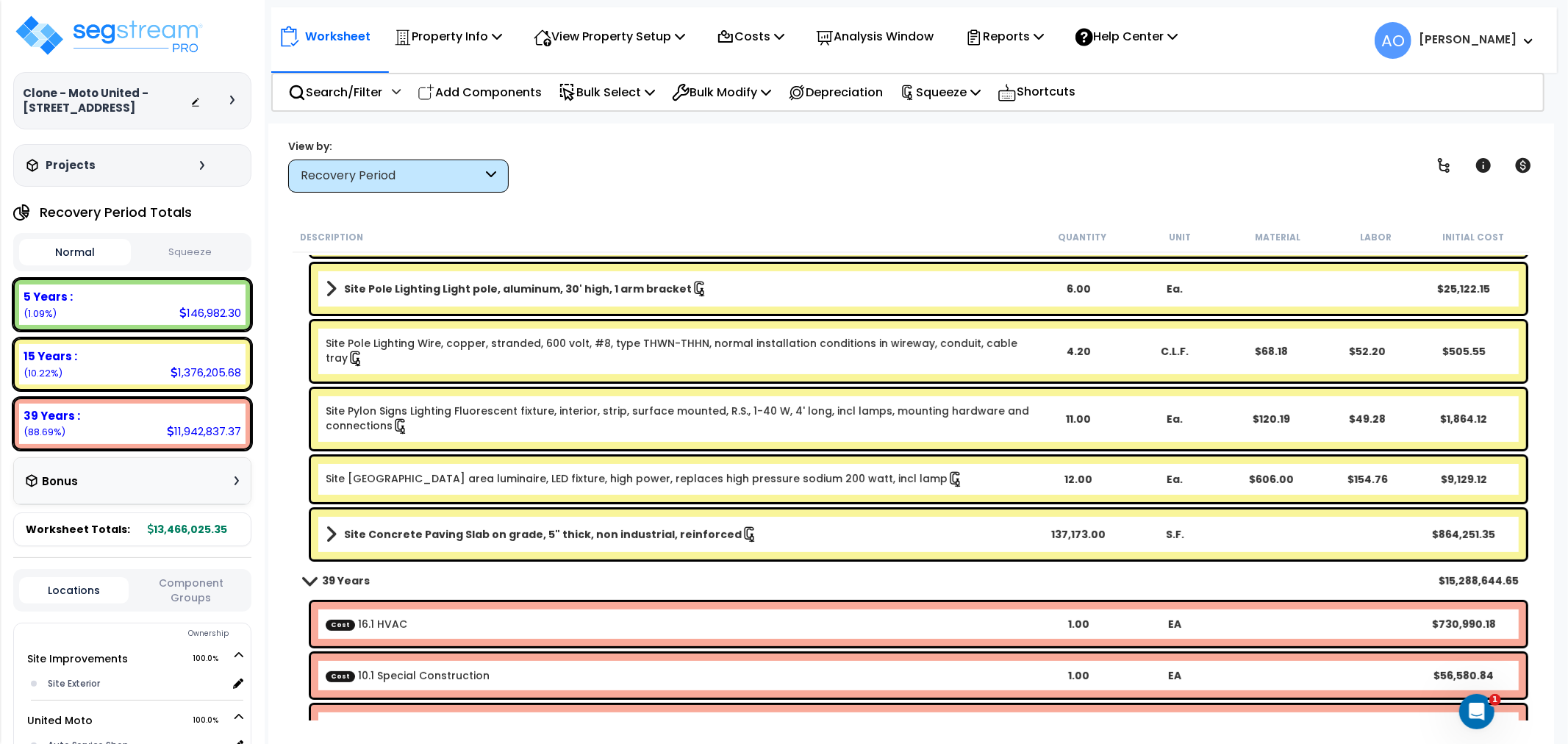
click at [857, 478] on link "Site [GEOGRAPHIC_DATA] area luminaire, LED fixture, high power, replaces high p…" at bounding box center [644, 479] width 638 height 16
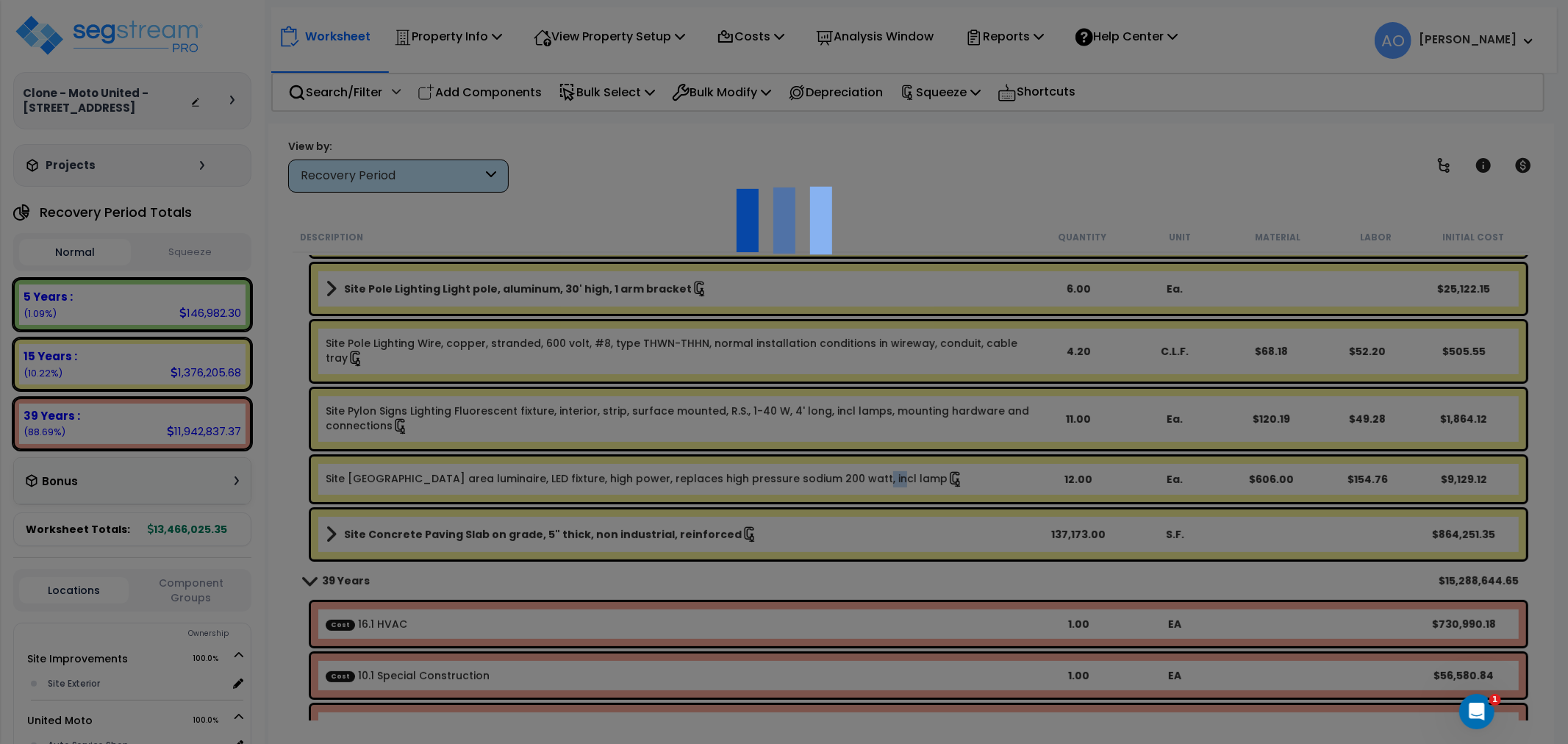
select select "46123660"
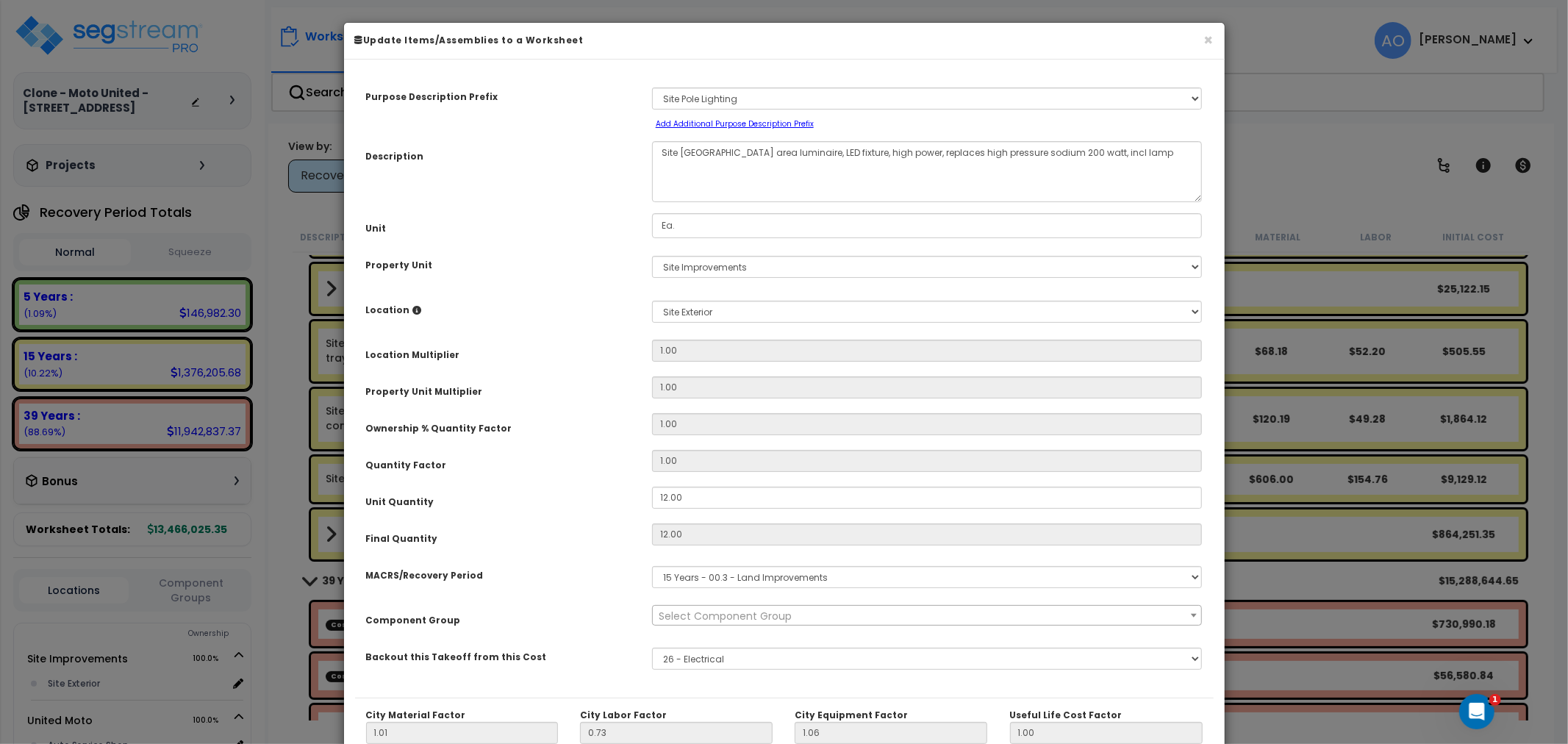
select select "46217"
drag, startPoint x: 679, startPoint y: 494, endPoint x: 591, endPoint y: 486, distance: 88.4
click at [591, 485] on div "Purpose Description Prefix Select A/V System A/V System Equipment A/V System Eq…" at bounding box center [784, 383] width 858 height 626
type input "6"
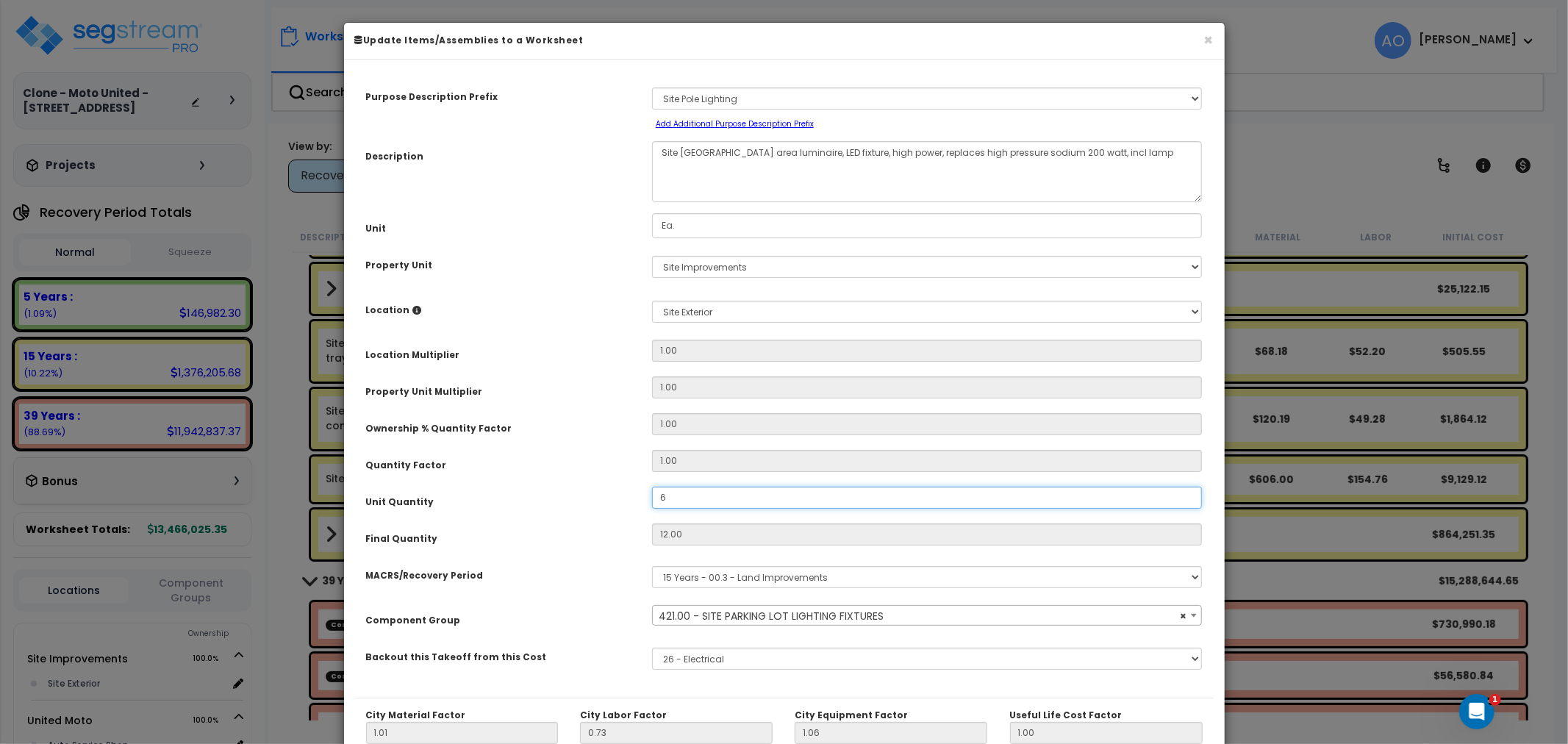
type input "$4,564.56"
click at [591, 486] on div "Unit Quantity" at bounding box center [498, 499] width 286 height 25
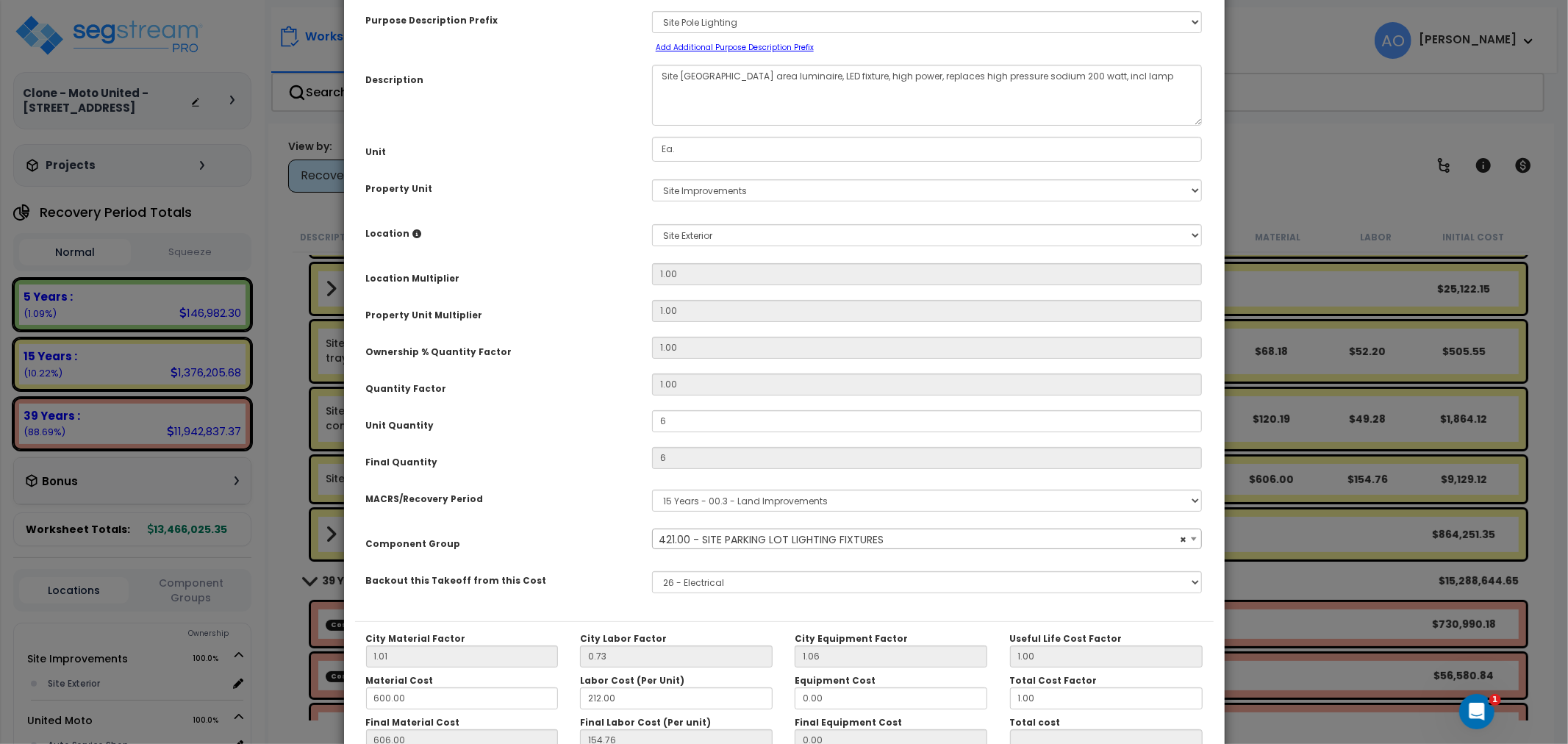
scroll to position [207, 0]
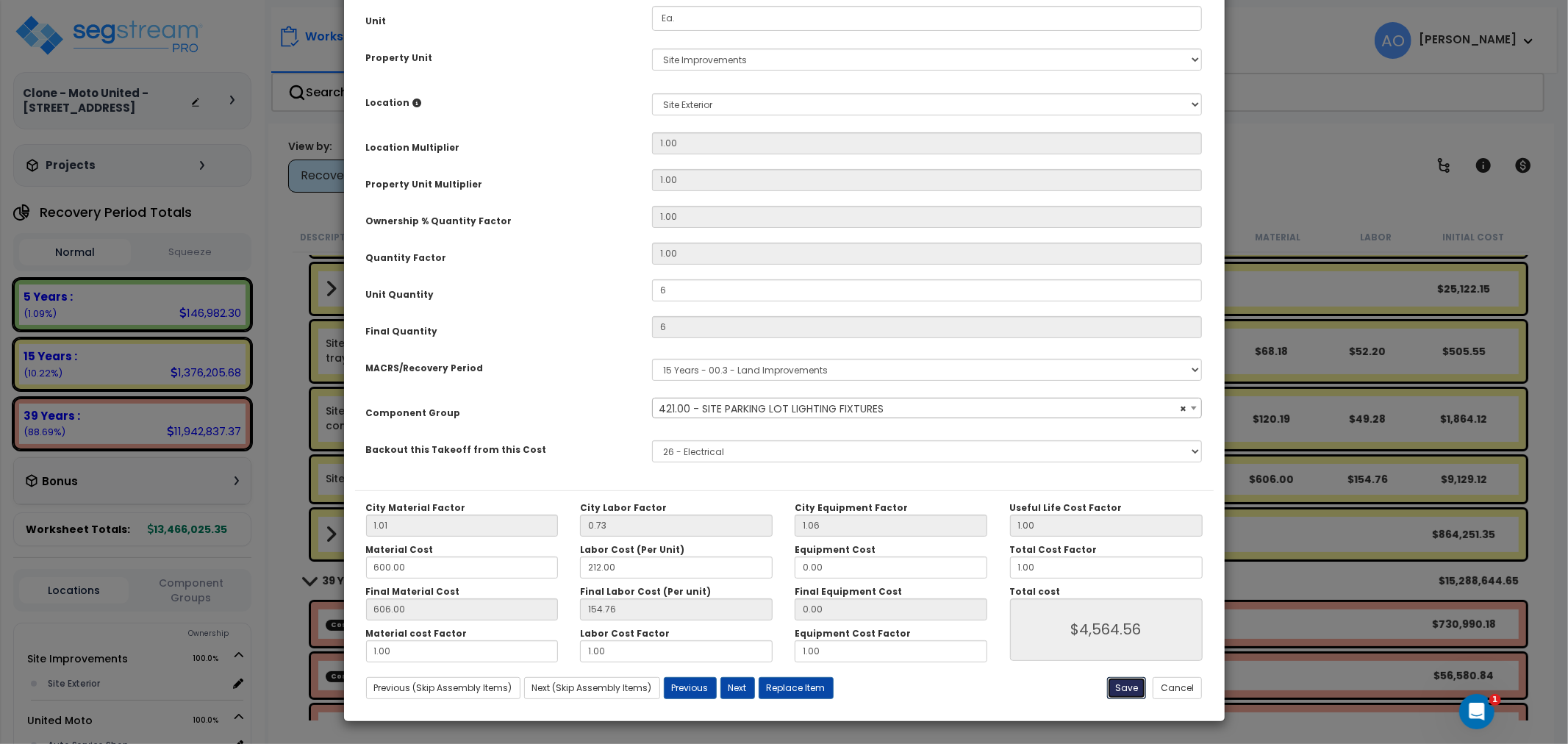
click at [1129, 688] on button "Save" at bounding box center [1127, 687] width 39 height 22
type input "6.00"
type input "4564.56"
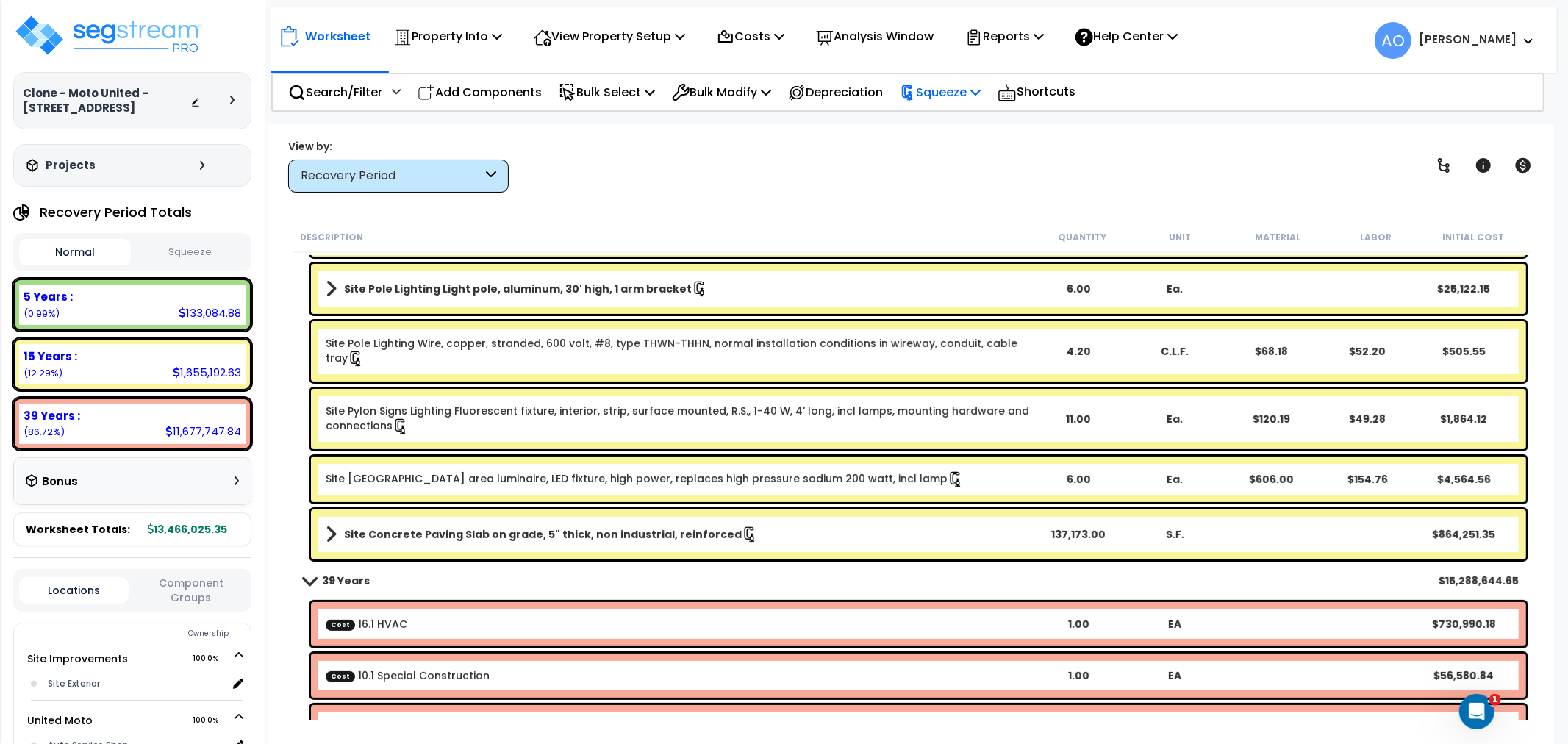
click at [956, 85] on p "Squeeze" at bounding box center [940, 91] width 81 height 19
click at [965, 120] on link "Re-squeeze" at bounding box center [965, 127] width 145 height 34
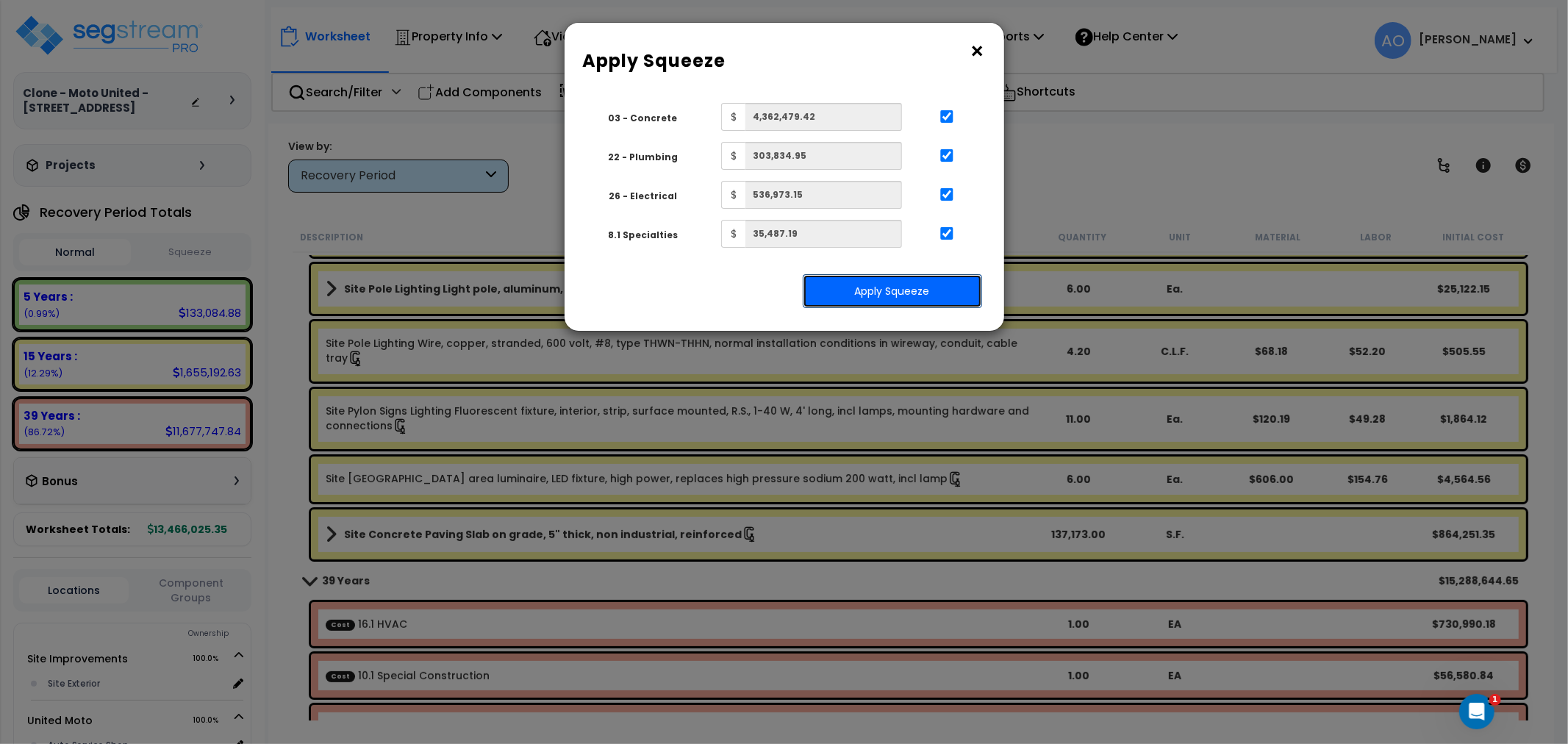
click at [920, 293] on button "Apply Squeeze" at bounding box center [892, 291] width 179 height 34
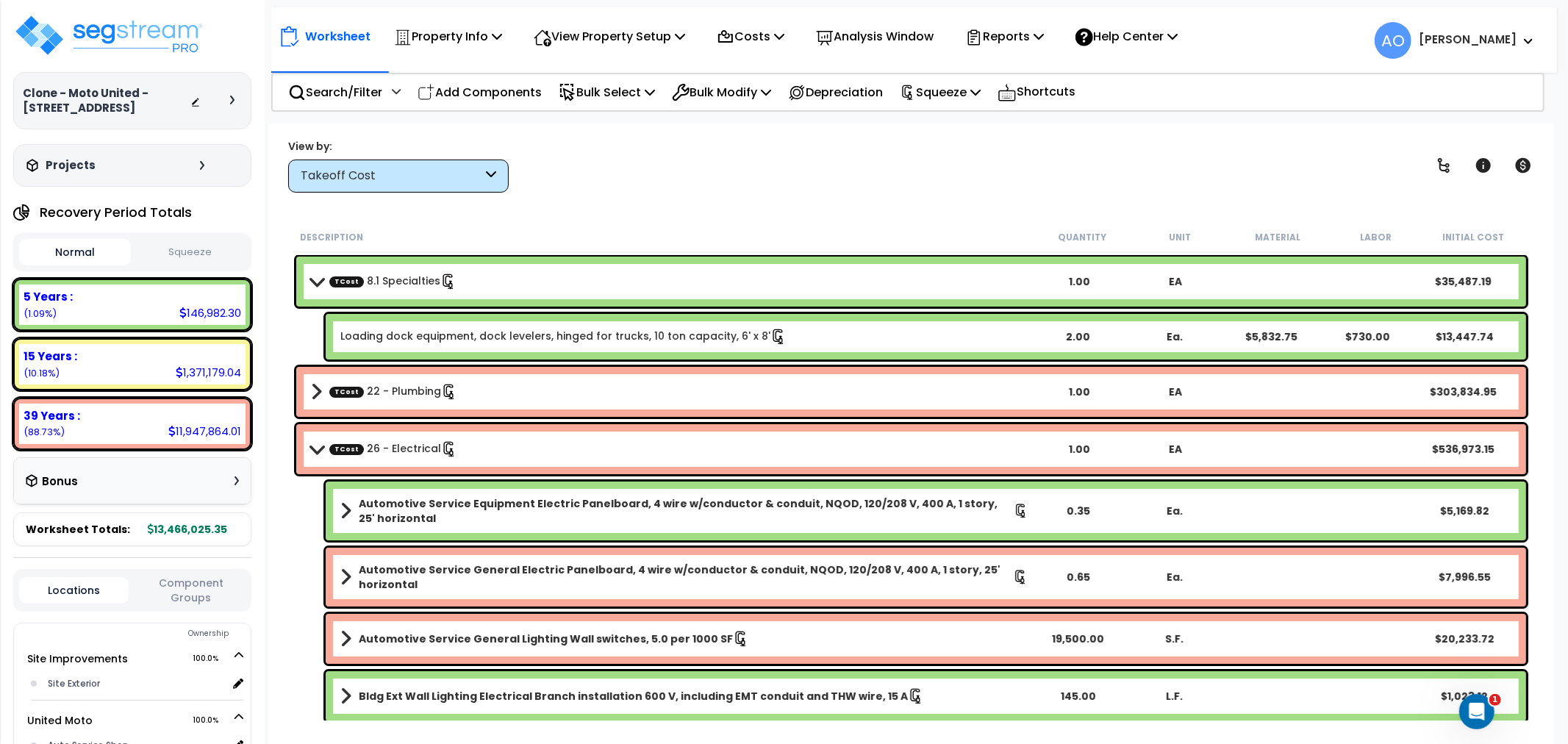
click at [200, 259] on button "Squeeze" at bounding box center [190, 252] width 112 height 25
click at [403, 194] on div "Worksheet Property Info Property Setup Add Property Unit Template property Clon…" at bounding box center [911, 495] width 1286 height 744
click at [402, 177] on div "Takeoff Cost" at bounding box center [391, 176] width 182 height 17
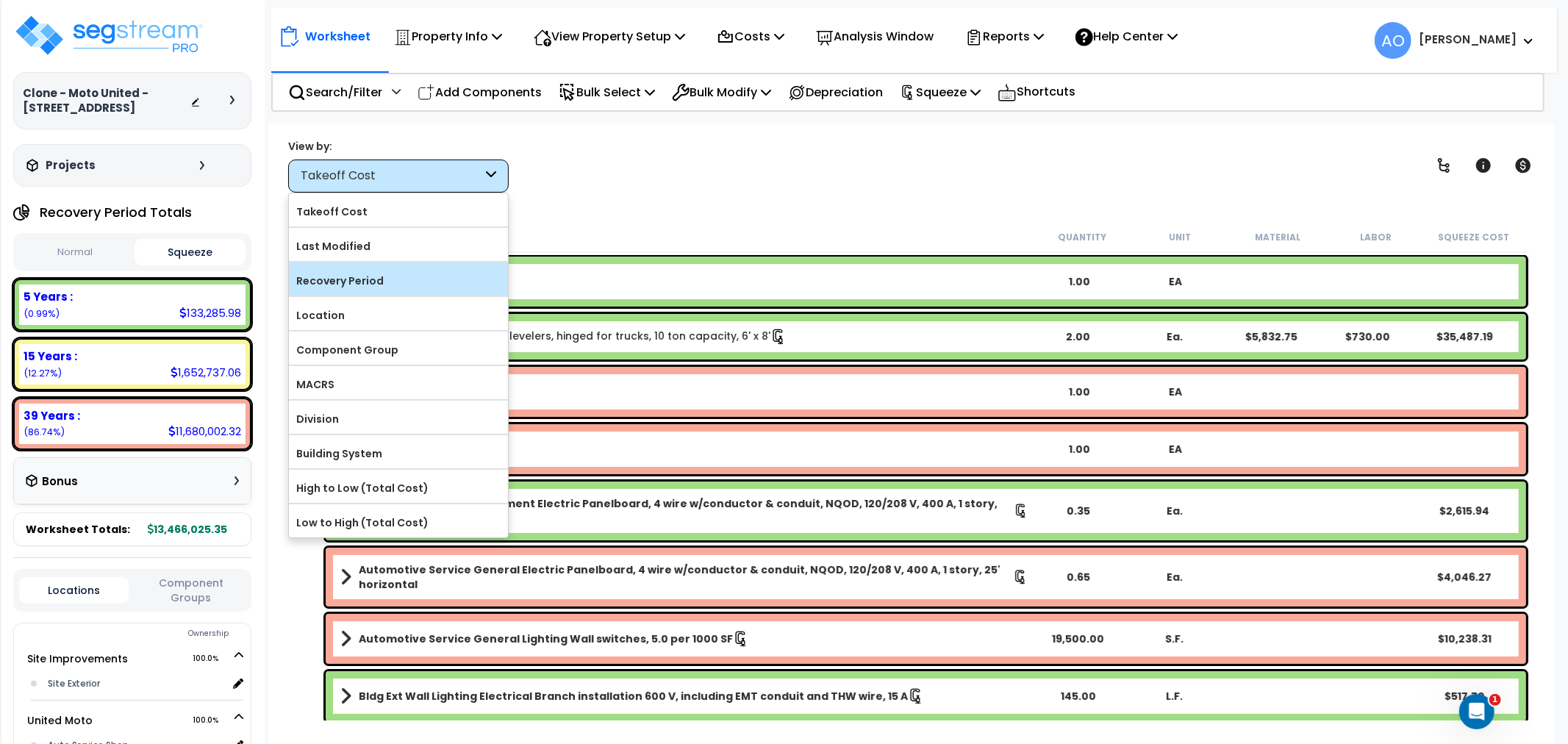
click at [388, 277] on label "Recovery Period" at bounding box center [398, 281] width 219 height 22
click at [0, 0] on input "Recovery Period" at bounding box center [0, 0] width 0 height 0
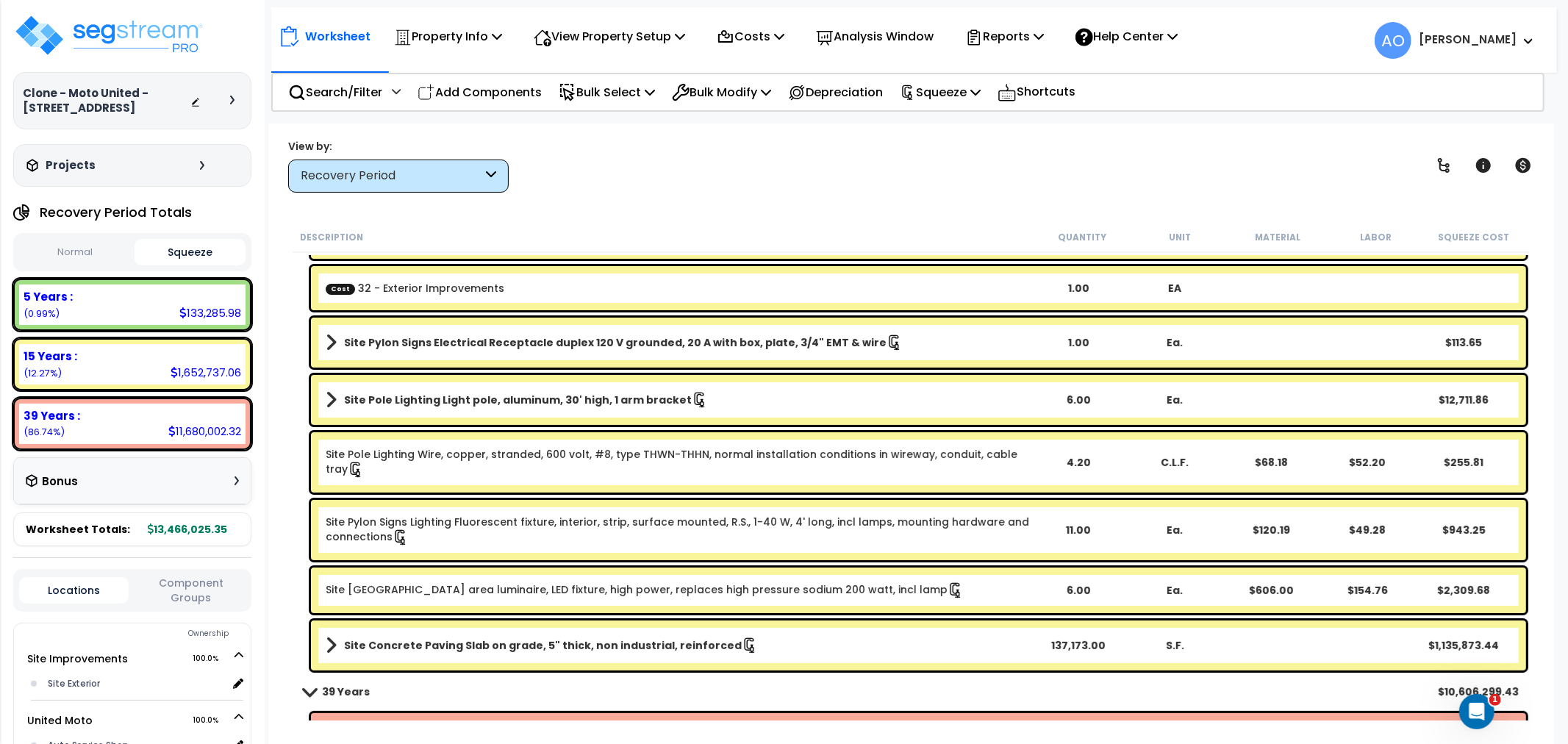
scroll to position [244, 0]
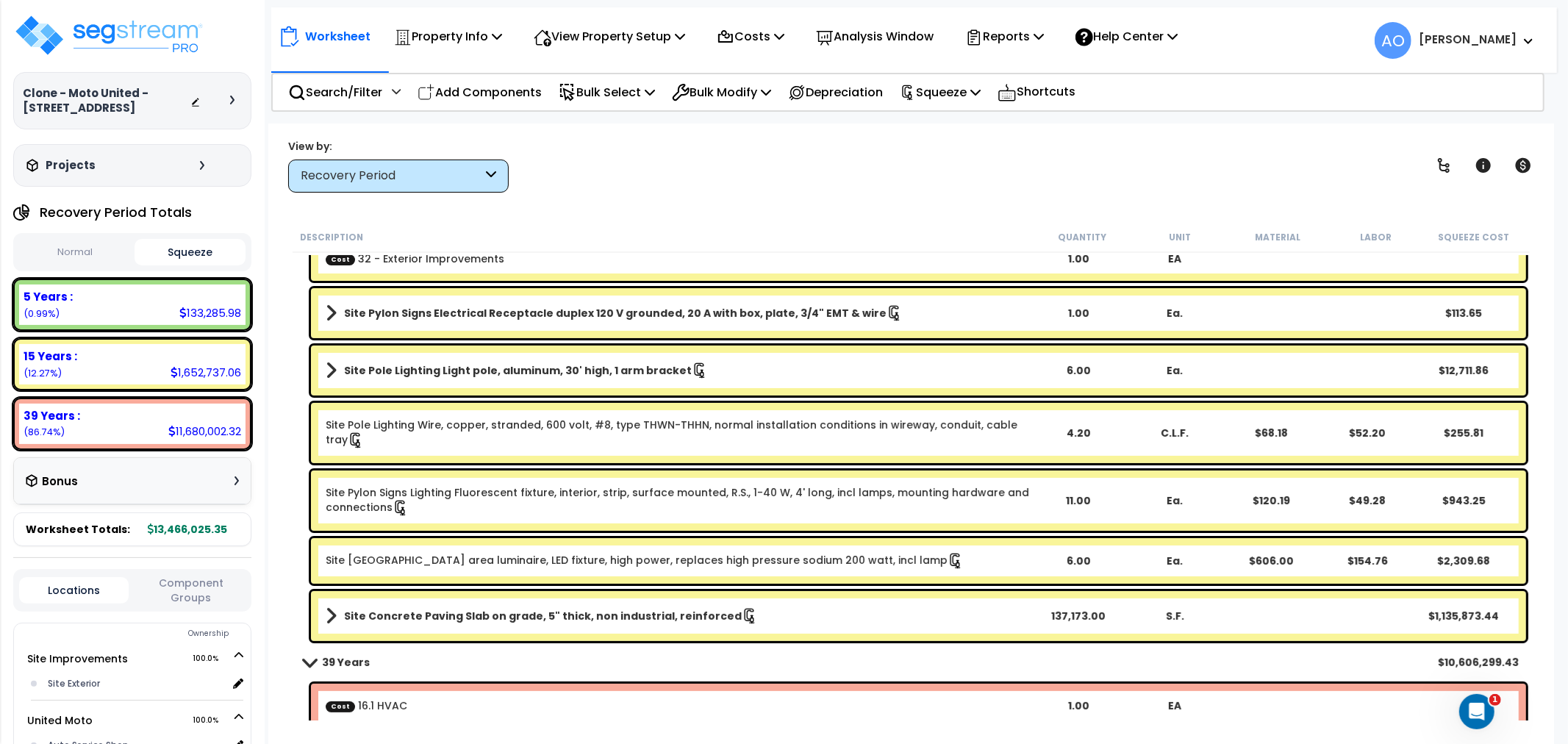
click at [751, 615] on link "Site Concrete Paving Slab on grade, 5" thick, non industrial, reinforced" at bounding box center [677, 615] width 705 height 20
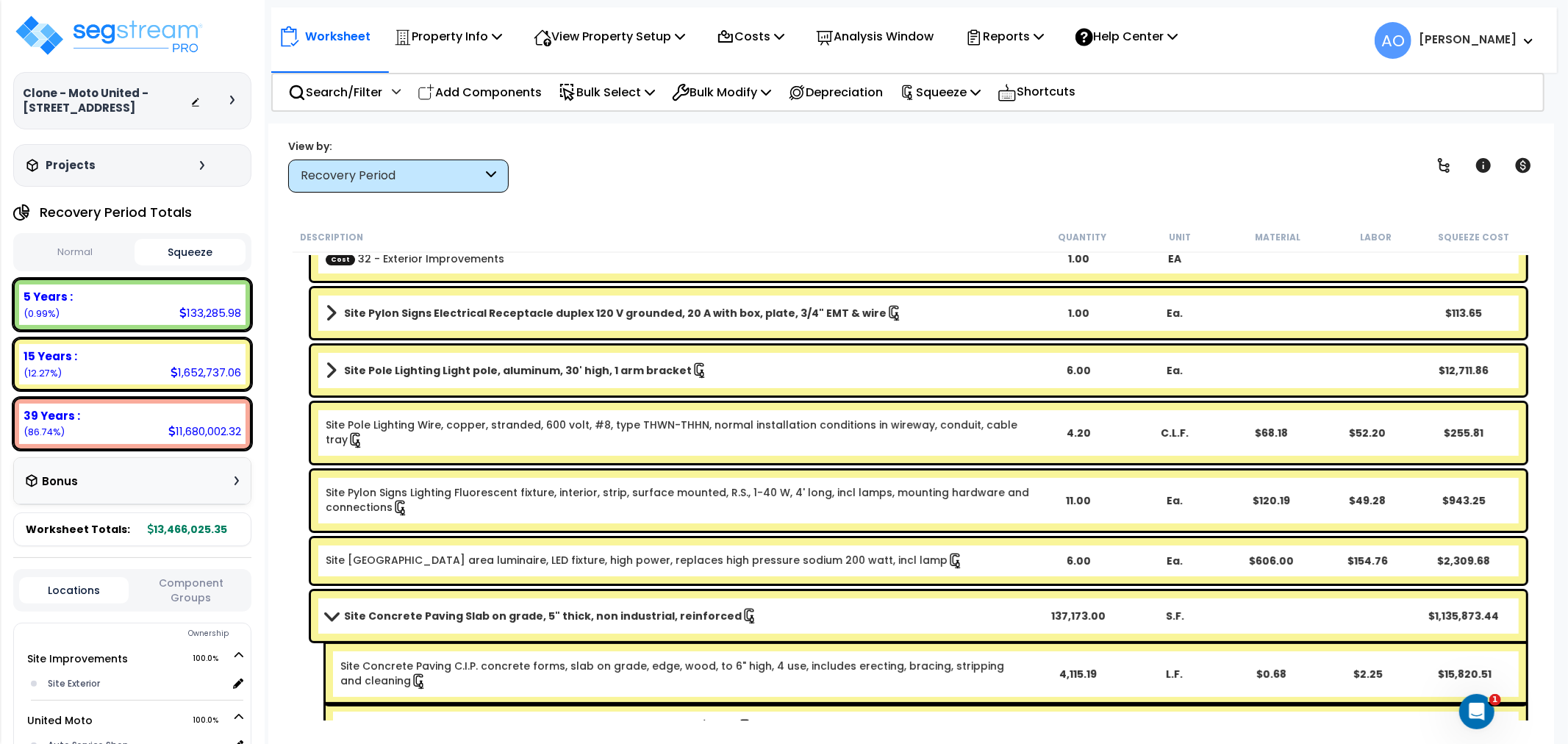
click at [752, 615] on link "Site Concrete Paving Slab on grade, 5" thick, non industrial, reinforced" at bounding box center [677, 615] width 705 height 20
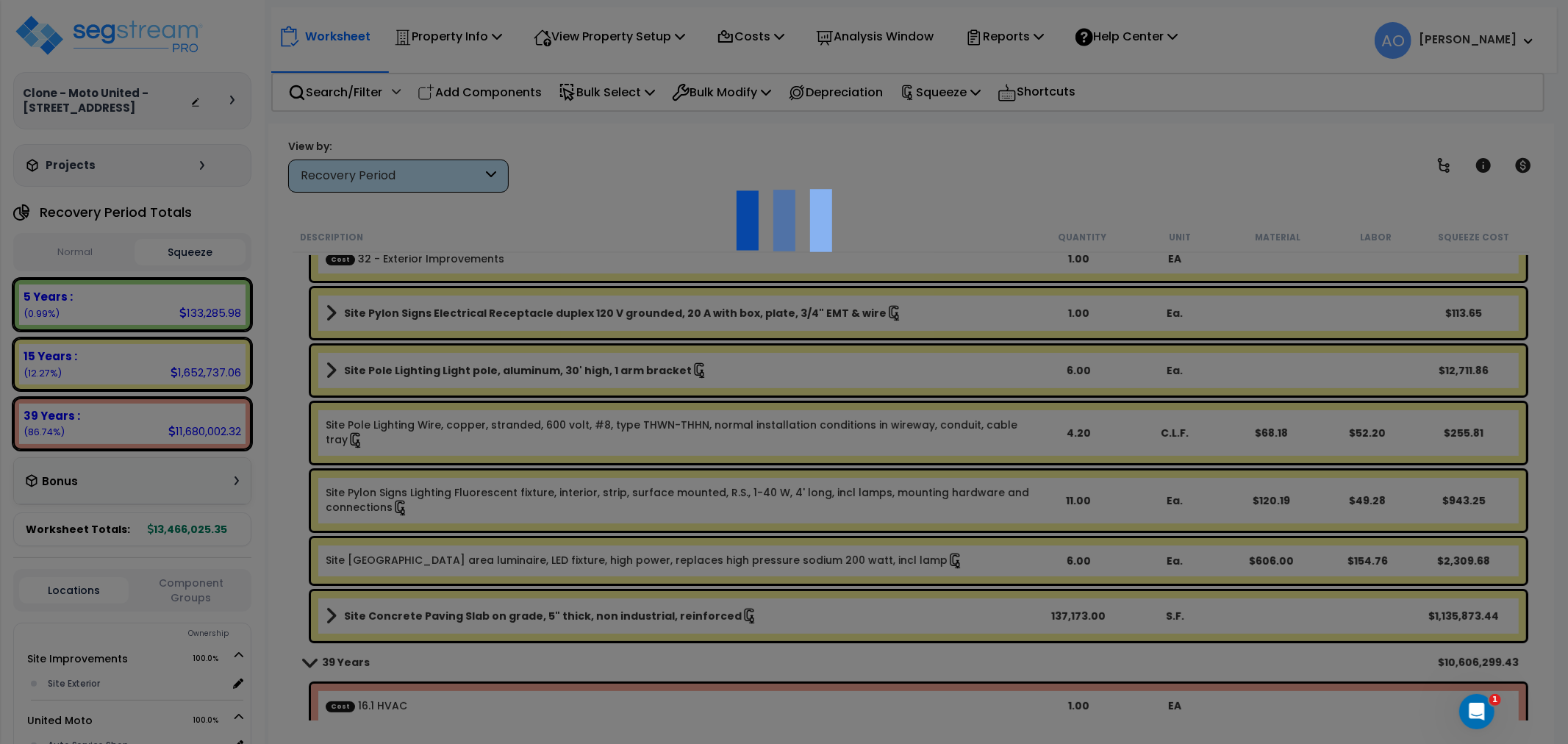
select select "46123667"
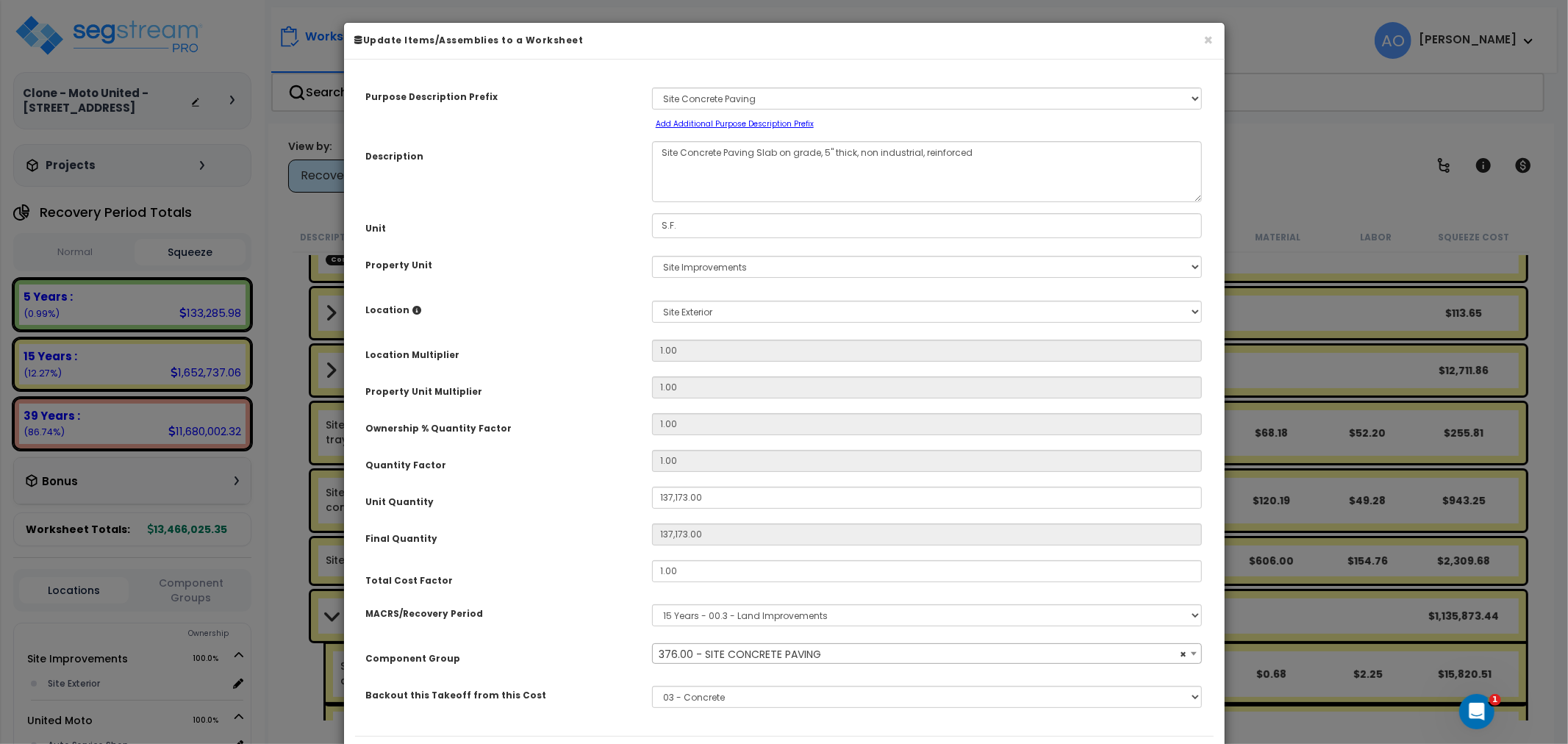
select select "46172"
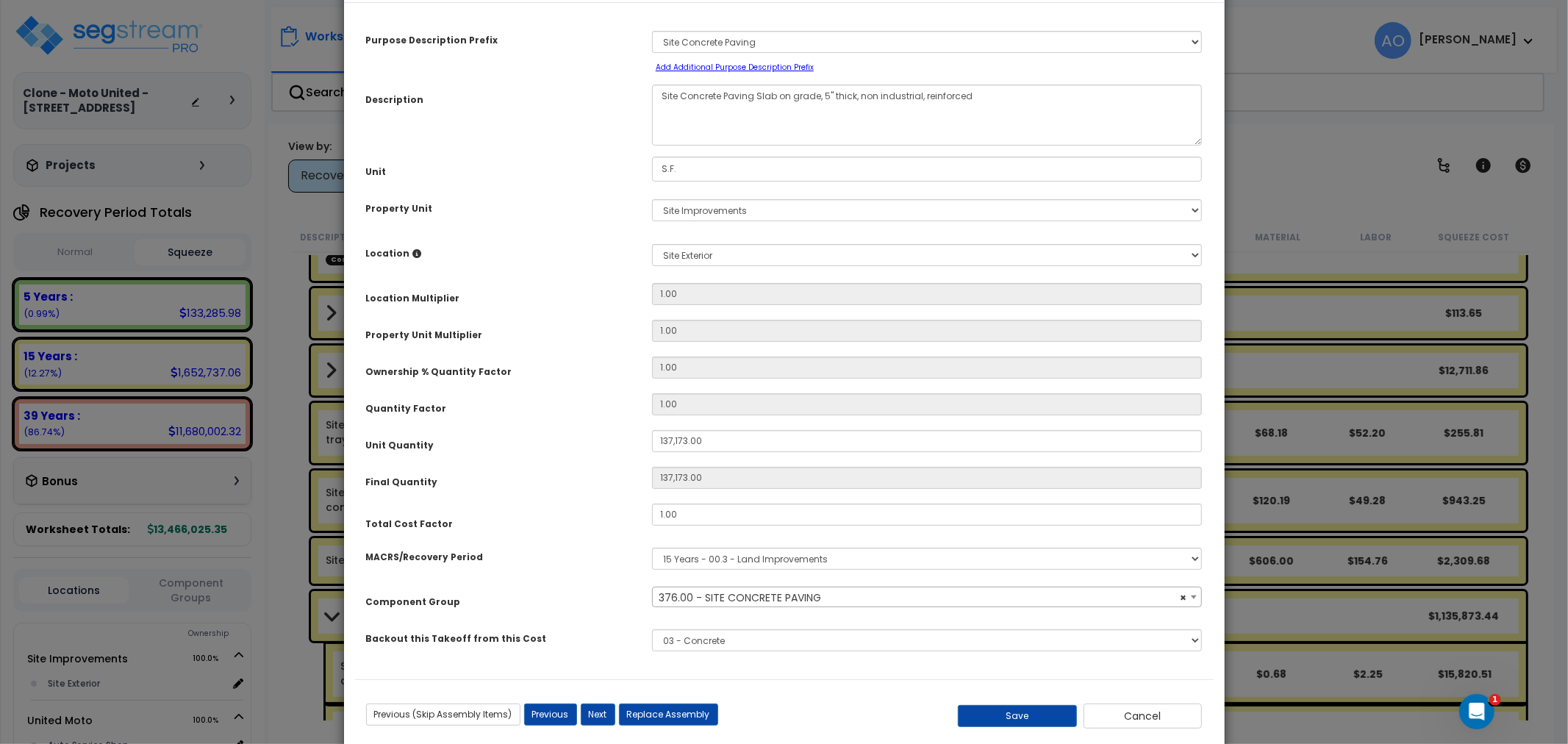
scroll to position [85, 0]
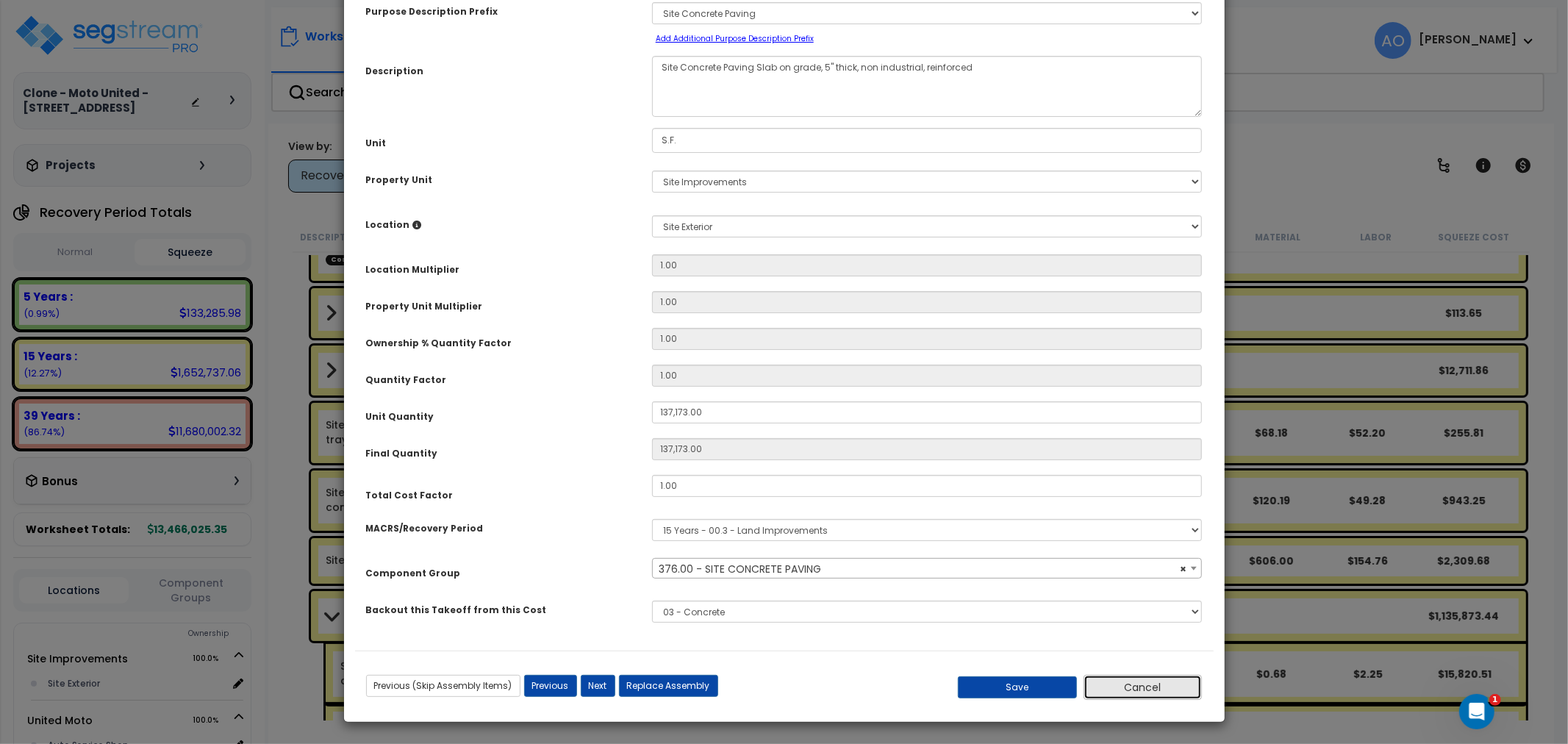
click at [1134, 688] on button "Cancel" at bounding box center [1143, 687] width 119 height 25
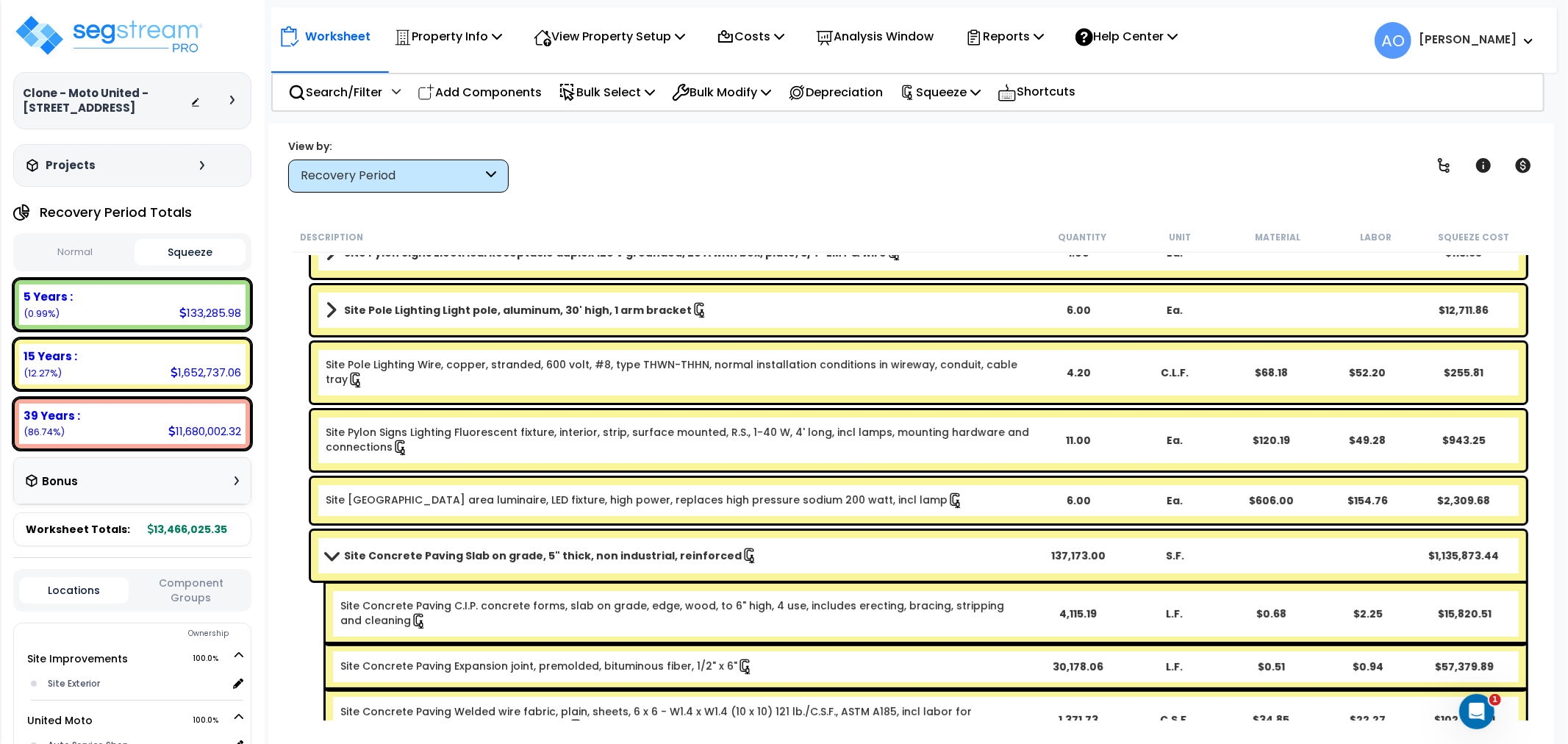
scroll to position [408, 0]
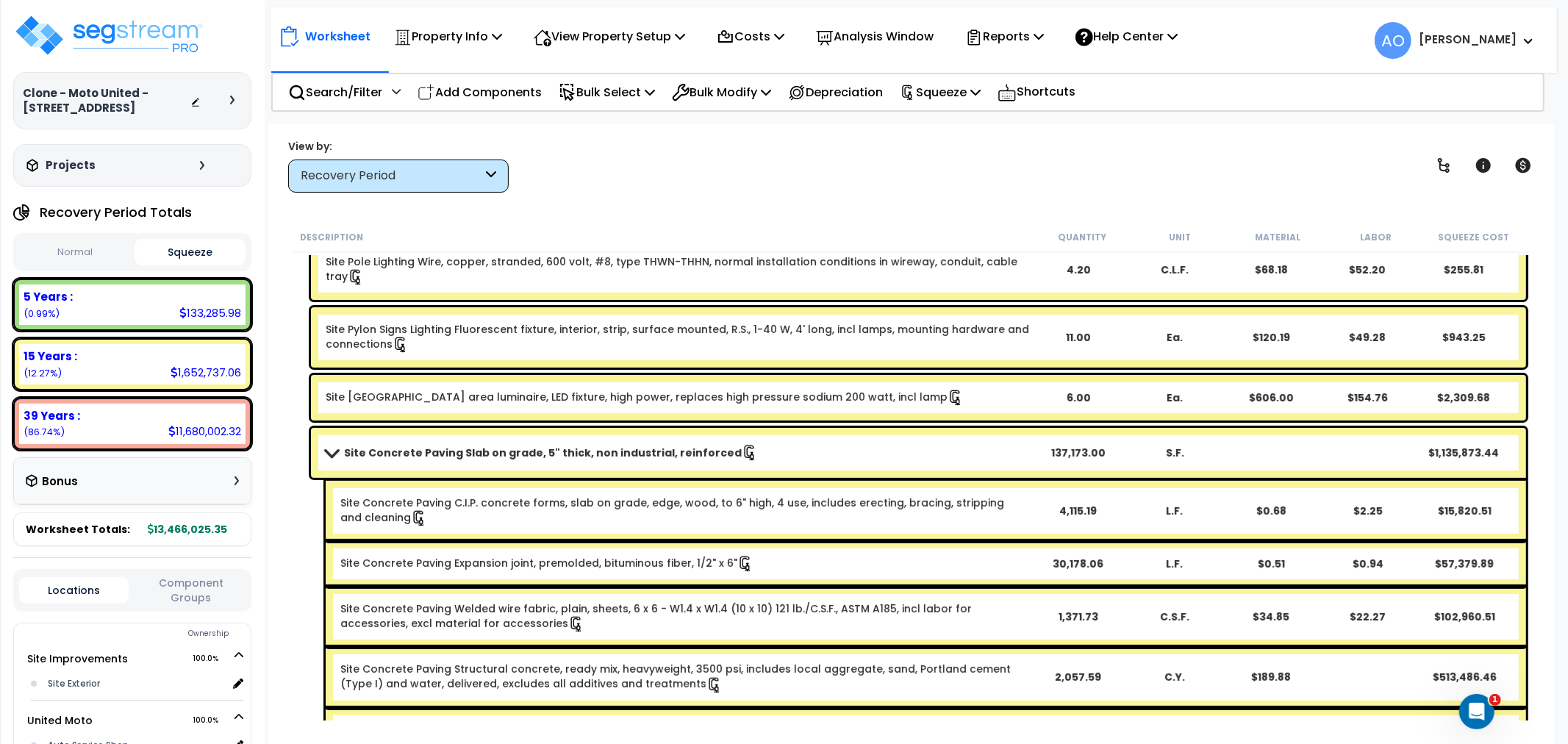
click at [627, 457] on b "Site Concrete Paving Slab on grade, 5" thick, non industrial, reinforced" at bounding box center [543, 452] width 397 height 14
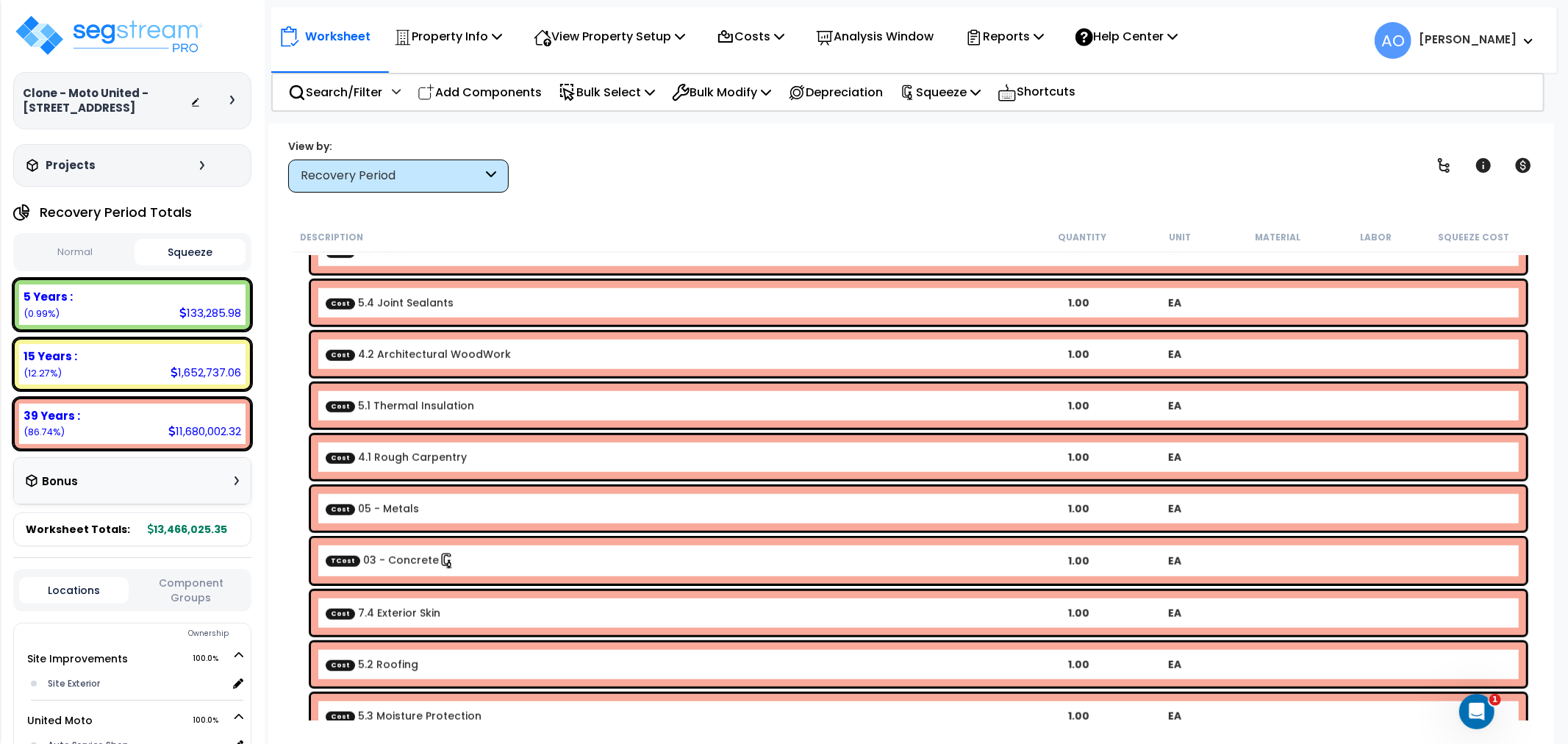
scroll to position [1142, 0]
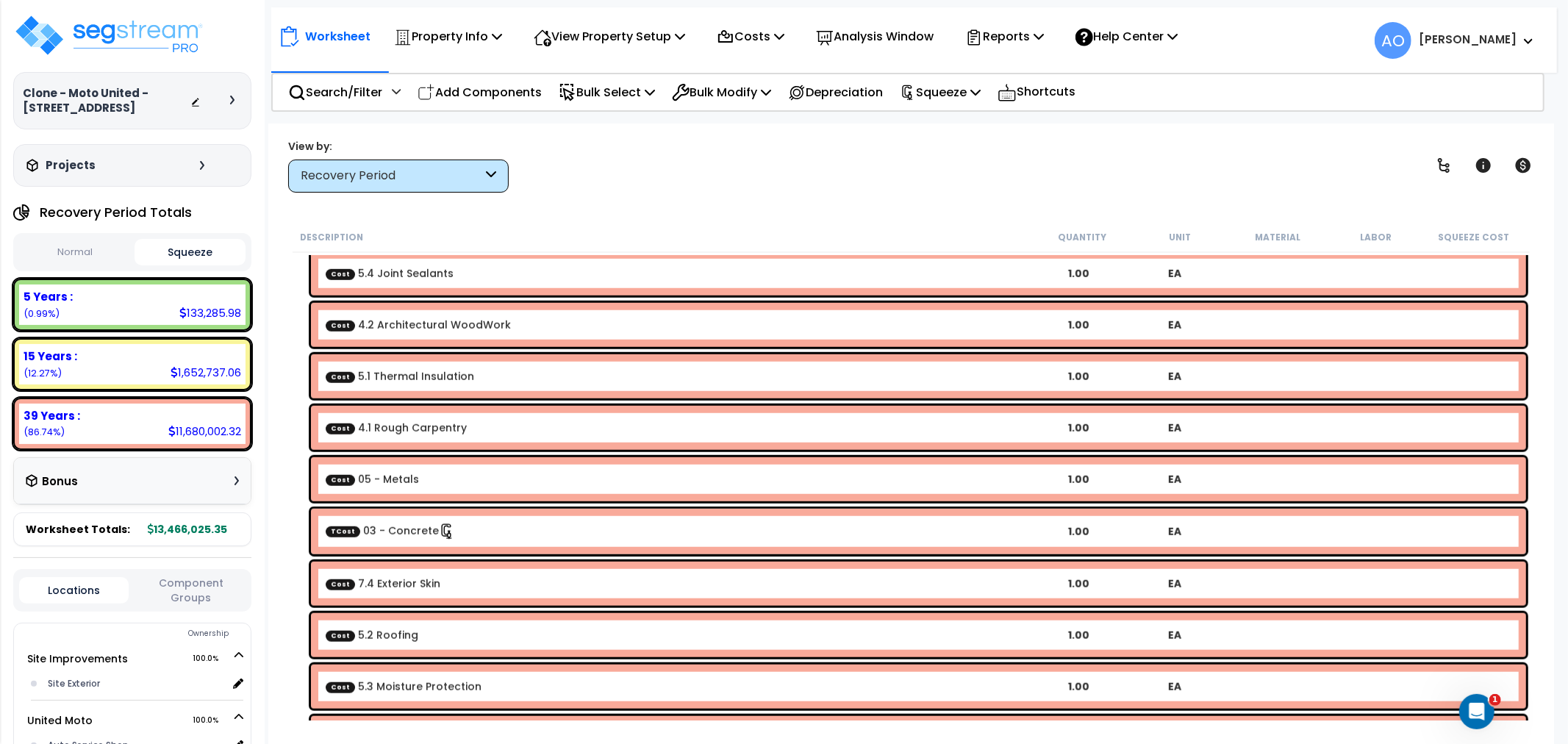
click at [413, 529] on link "TCost 03 - Concrete" at bounding box center [390, 531] width 129 height 16
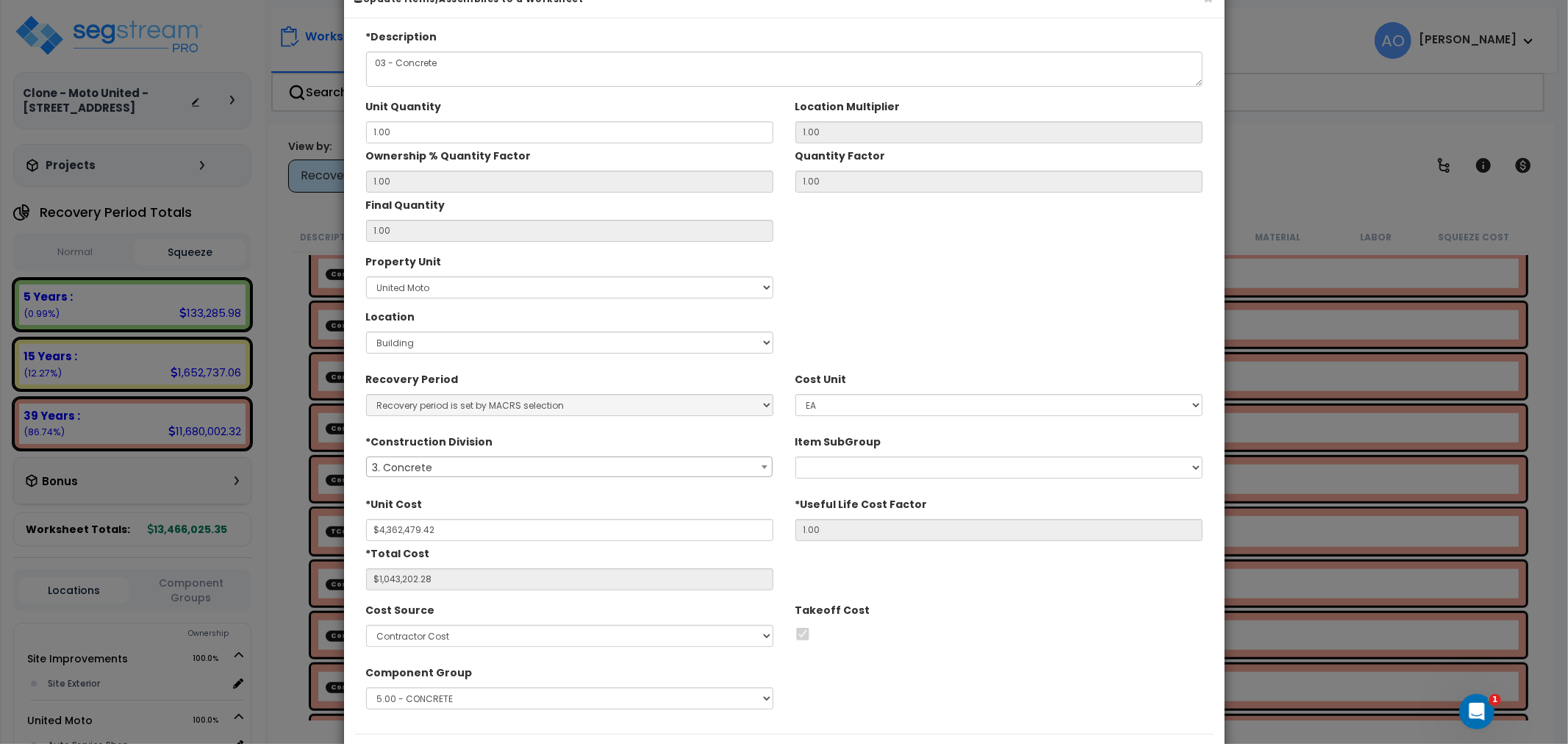
scroll to position [112, 0]
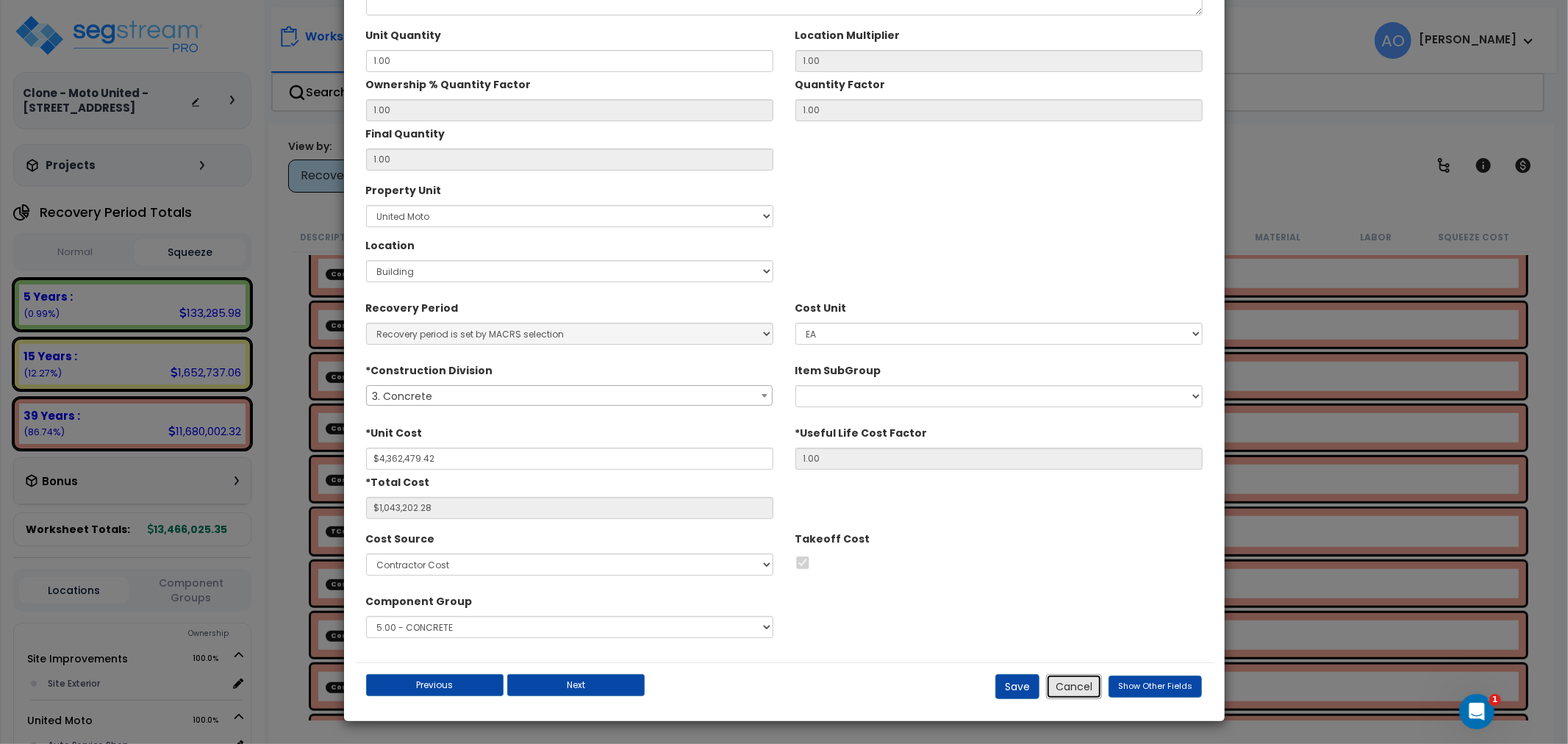
click at [1074, 683] on button "Cancel" at bounding box center [1074, 687] width 56 height 25
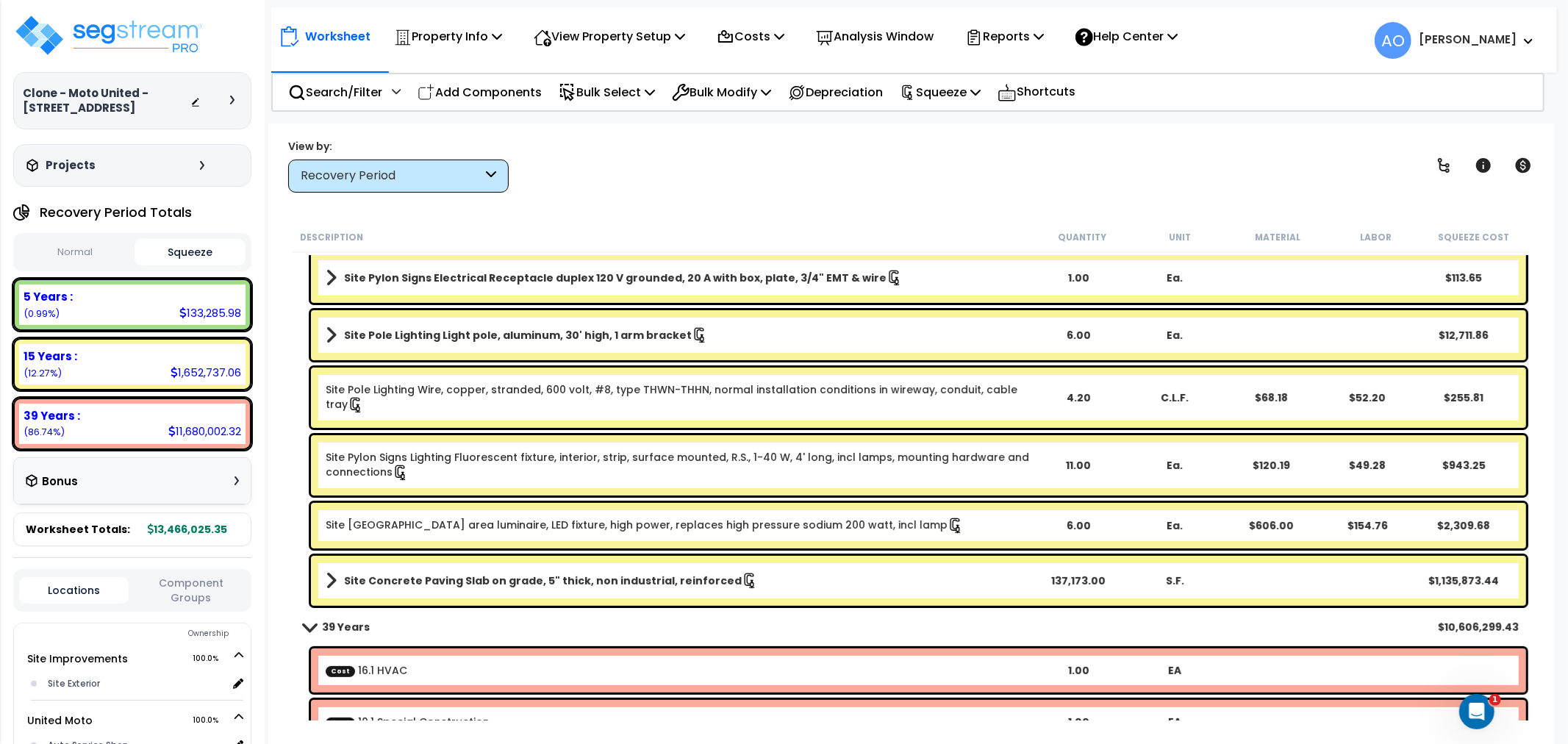
scroll to position [0, 0]
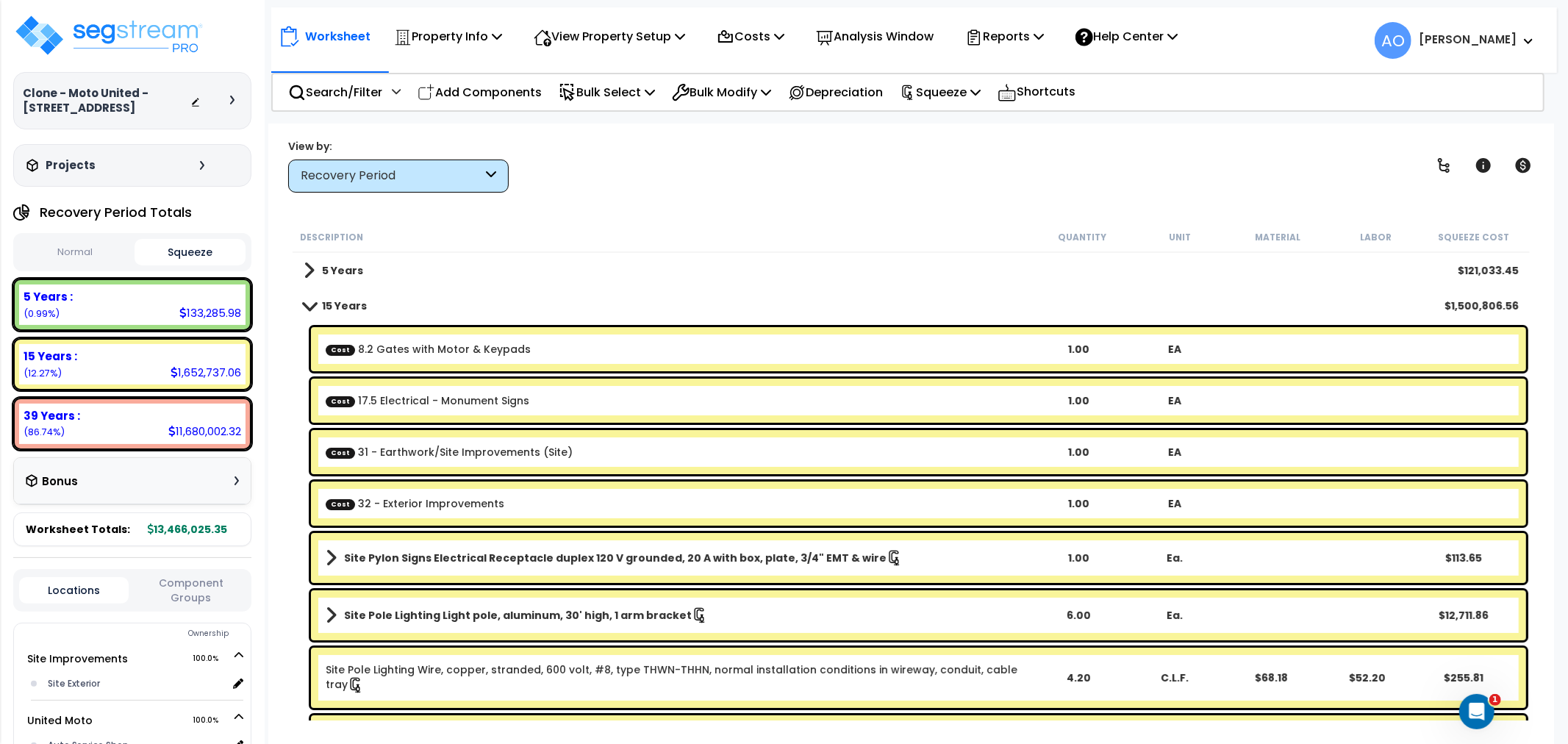
click at [395, 178] on div "Recovery Period" at bounding box center [391, 176] width 182 height 17
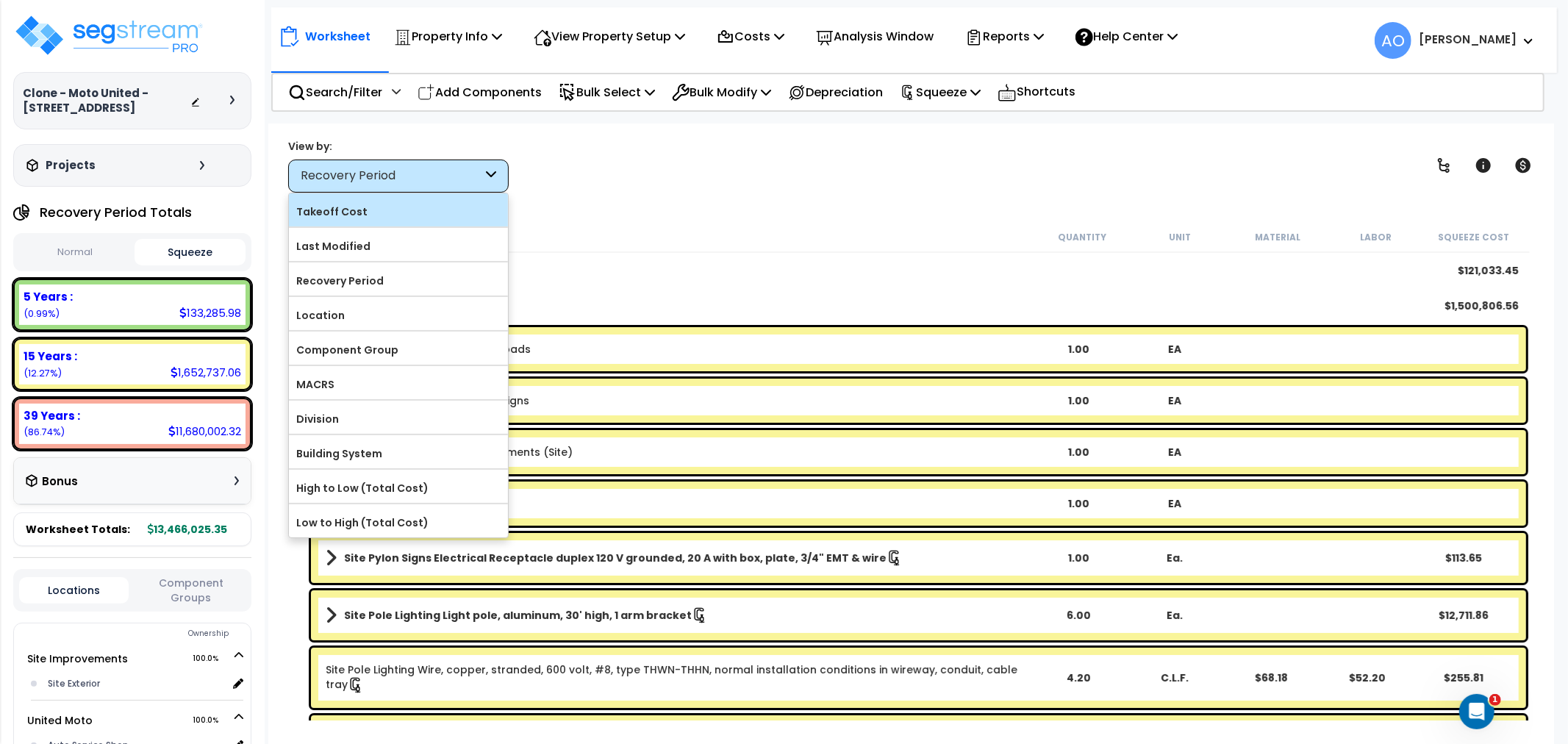
click at [376, 214] on label "Takeoff Cost" at bounding box center [398, 211] width 219 height 22
click at [0, 0] on input "Takeoff Cost" at bounding box center [0, 0] width 0 height 0
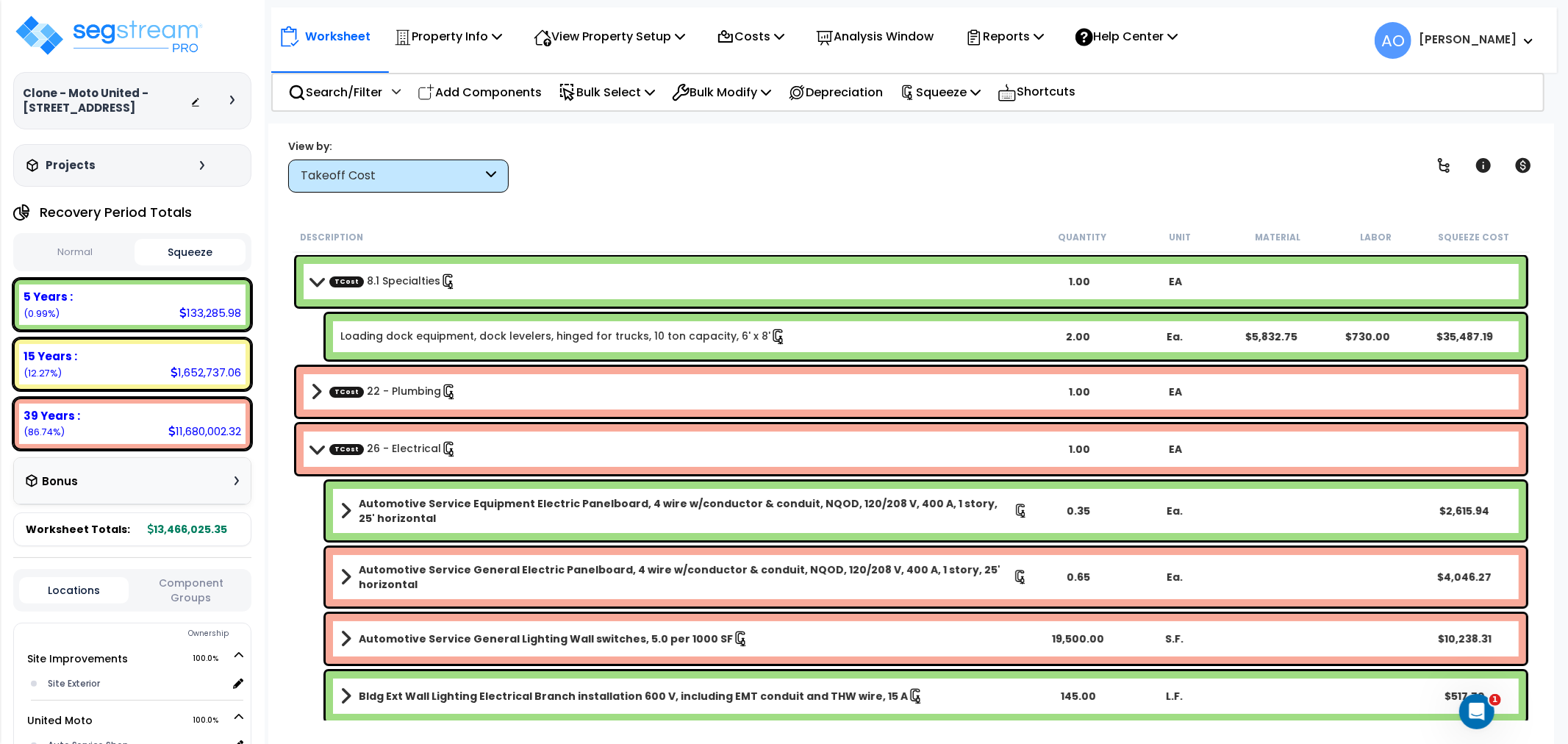
click at [368, 283] on link "TCost 8.1 Specialties" at bounding box center [392, 281] width 127 height 16
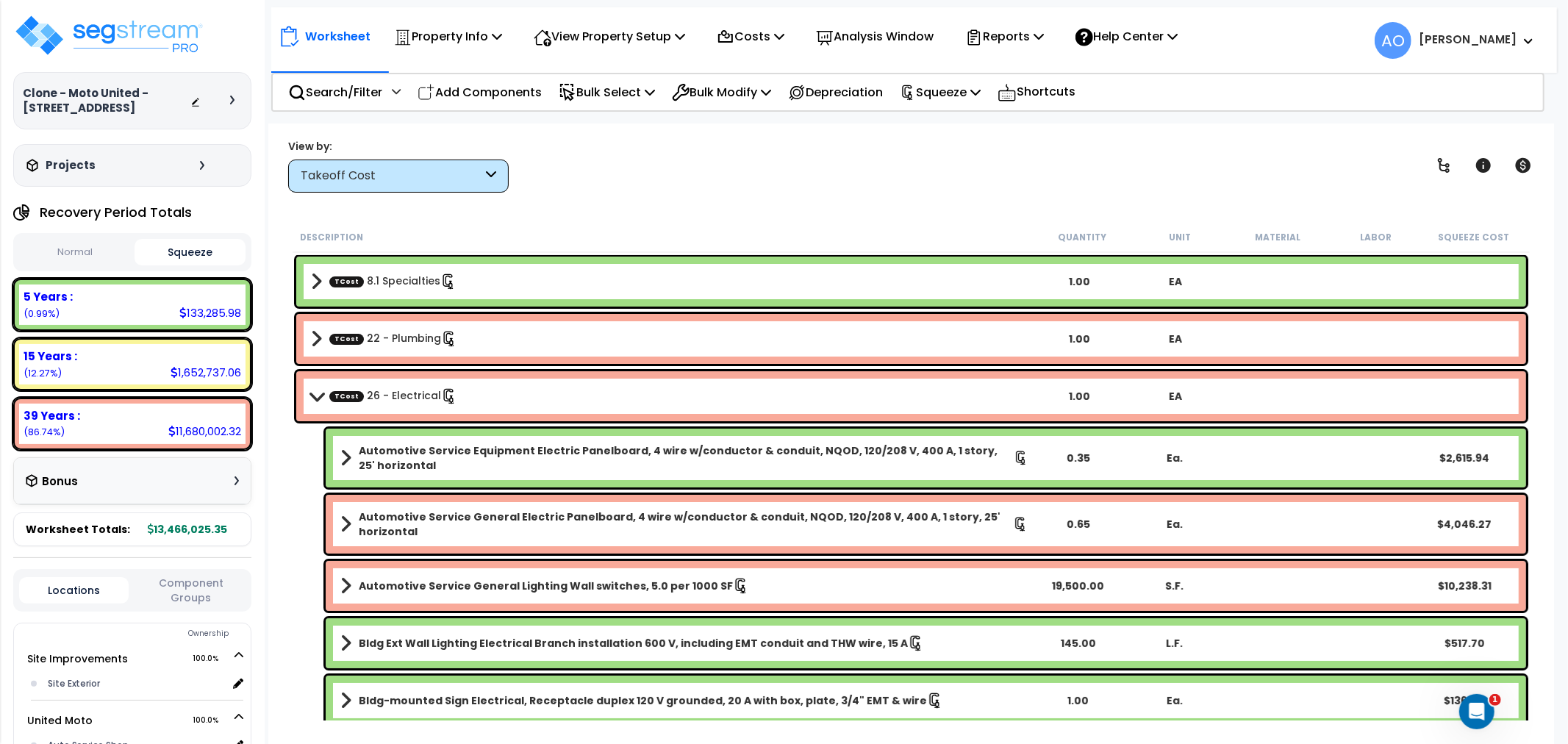
click at [444, 283] on icon at bounding box center [447, 282] width 10 height 15
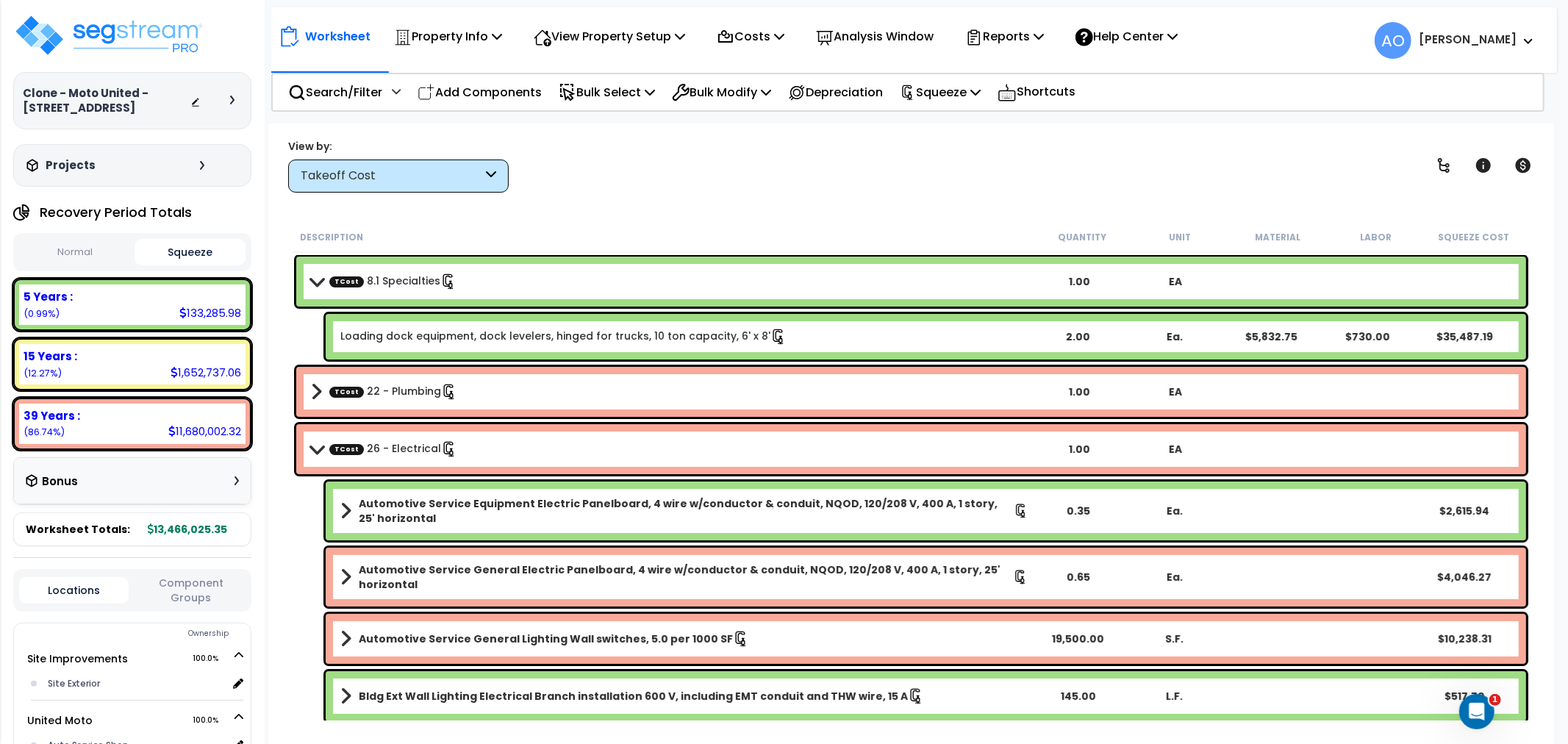
click at [628, 345] on div "Loading dock equipment, dock levelers, hinged for trucks, 10 ton capacity, 6' x…" at bounding box center [925, 336] width 1200 height 46
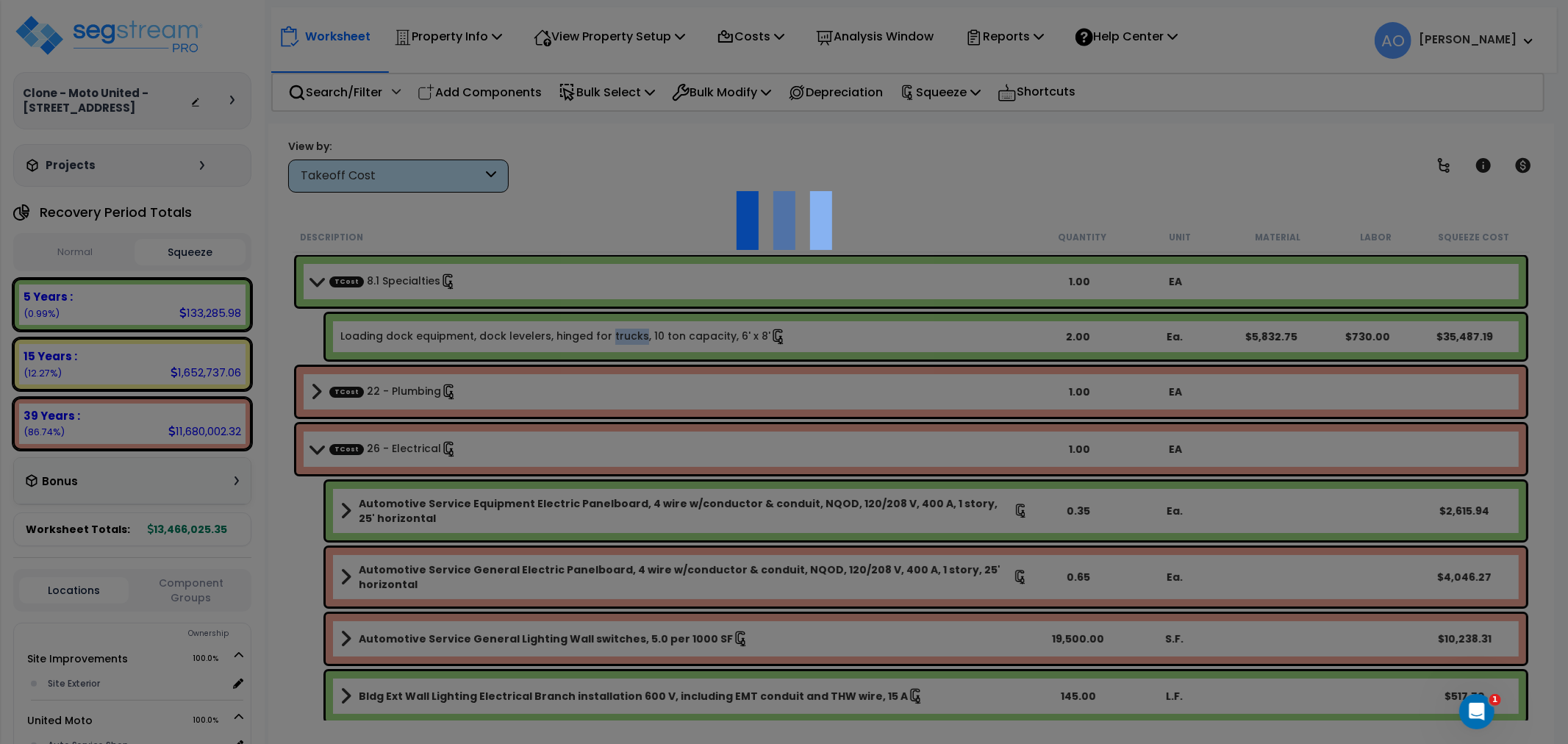
select select "46123647"
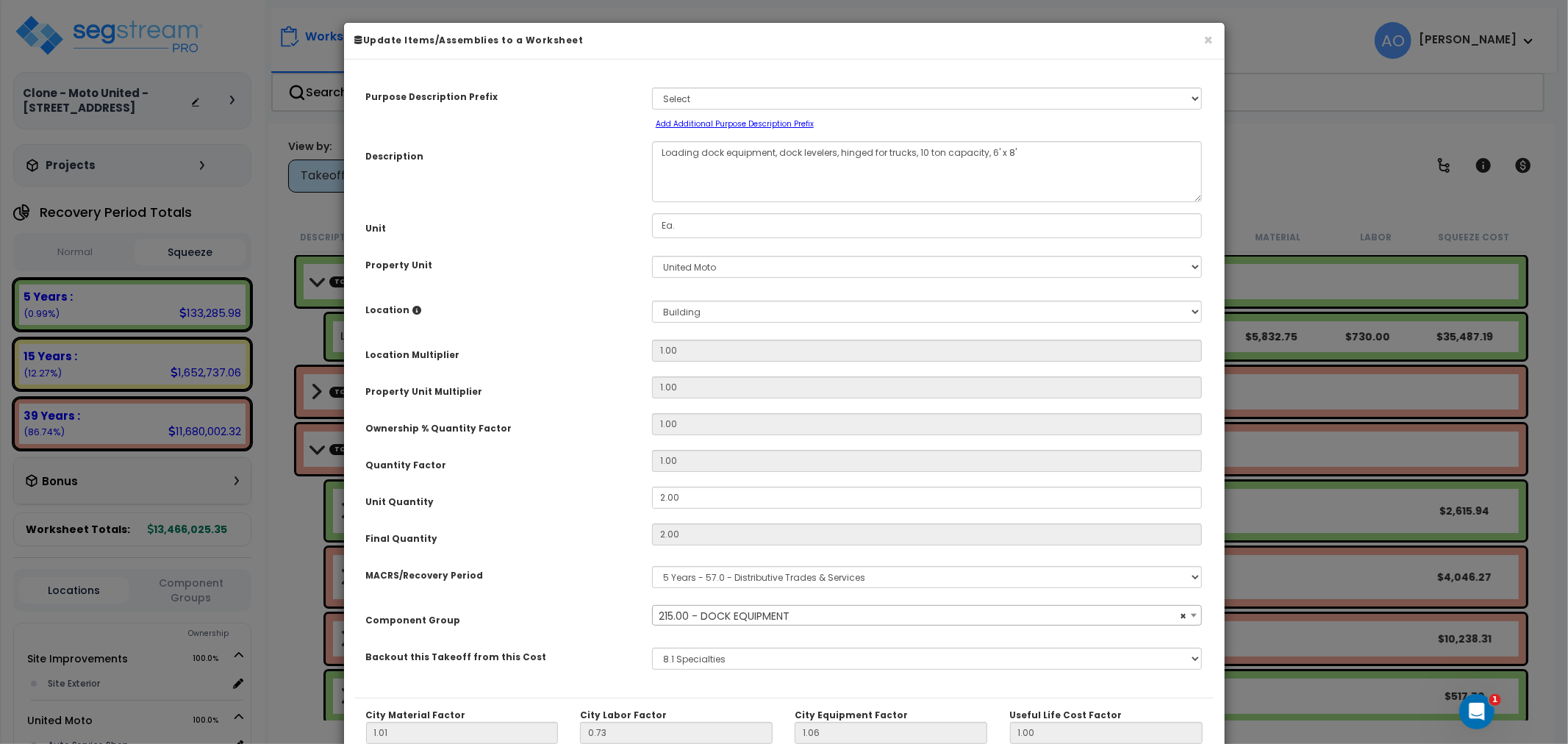
select select "45824"
click at [1209, 38] on button "×" at bounding box center [1209, 40] width 9 height 15
